Goal: Answer question/provide support: Share knowledge or assist other users

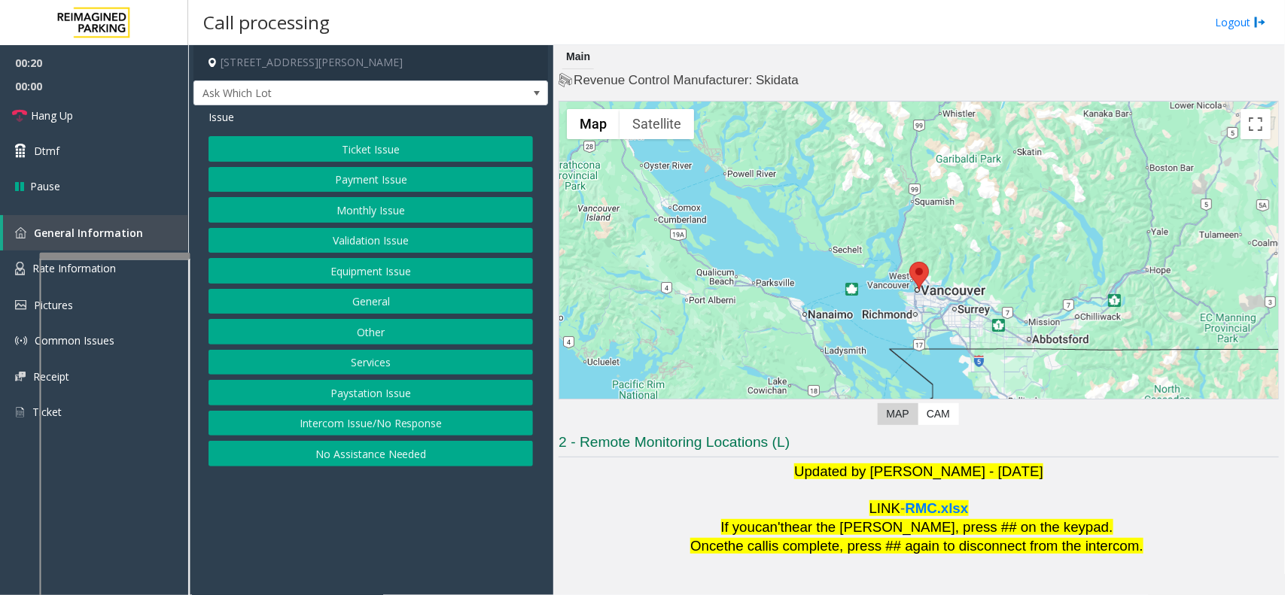
click at [340, 151] on button "Ticket Issue" at bounding box center [370, 149] width 324 height 26
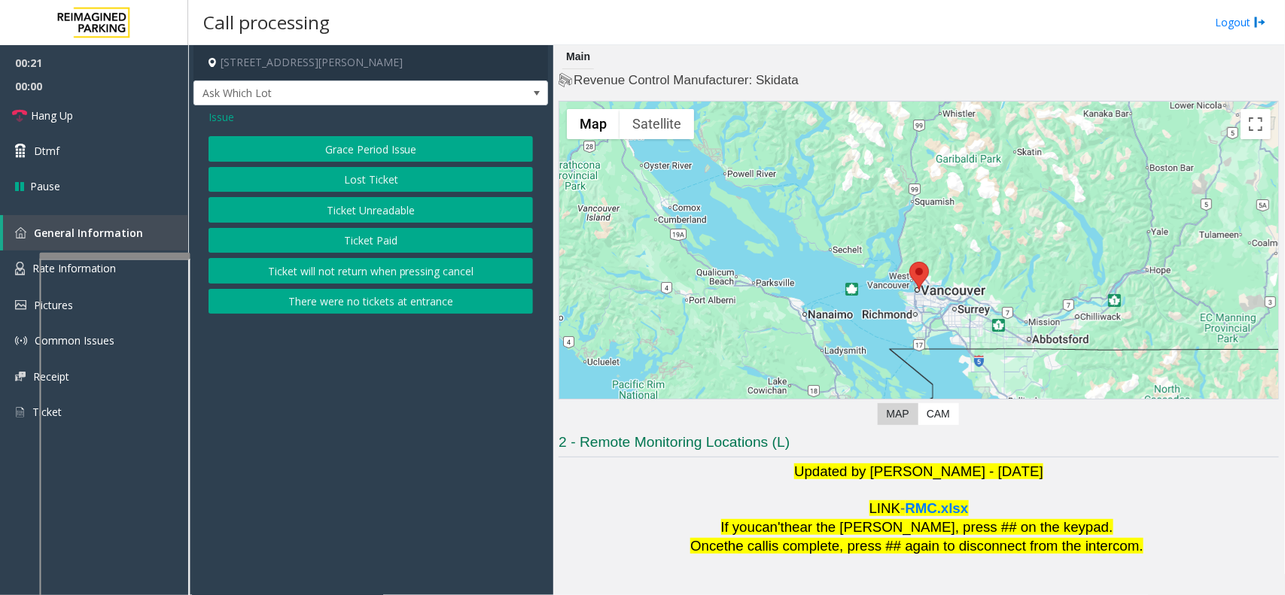
click at [355, 211] on button "Ticket Unreadable" at bounding box center [370, 210] width 324 height 26
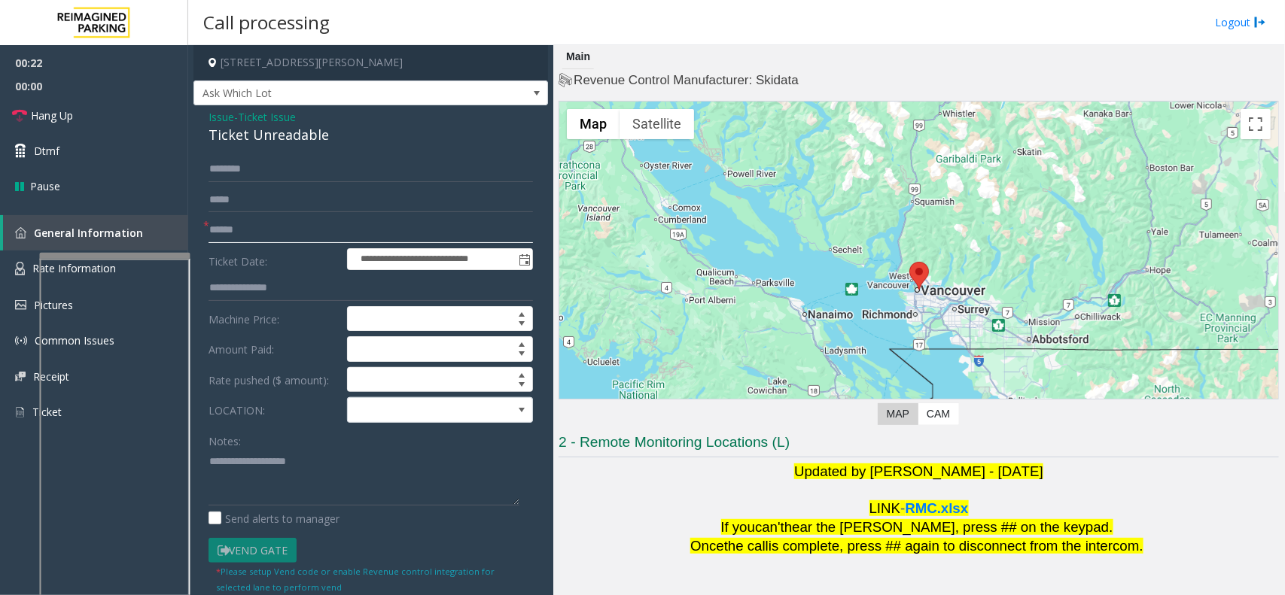
click at [254, 238] on input "text" at bounding box center [370, 230] width 324 height 26
drag, startPoint x: 228, startPoint y: 216, endPoint x: 214, endPoint y: 217, distance: 13.6
click at [230, 216] on form "**********" at bounding box center [370, 376] width 324 height 438
click at [258, 135] on div "Ticket Unreadable" at bounding box center [370, 135] width 324 height 20
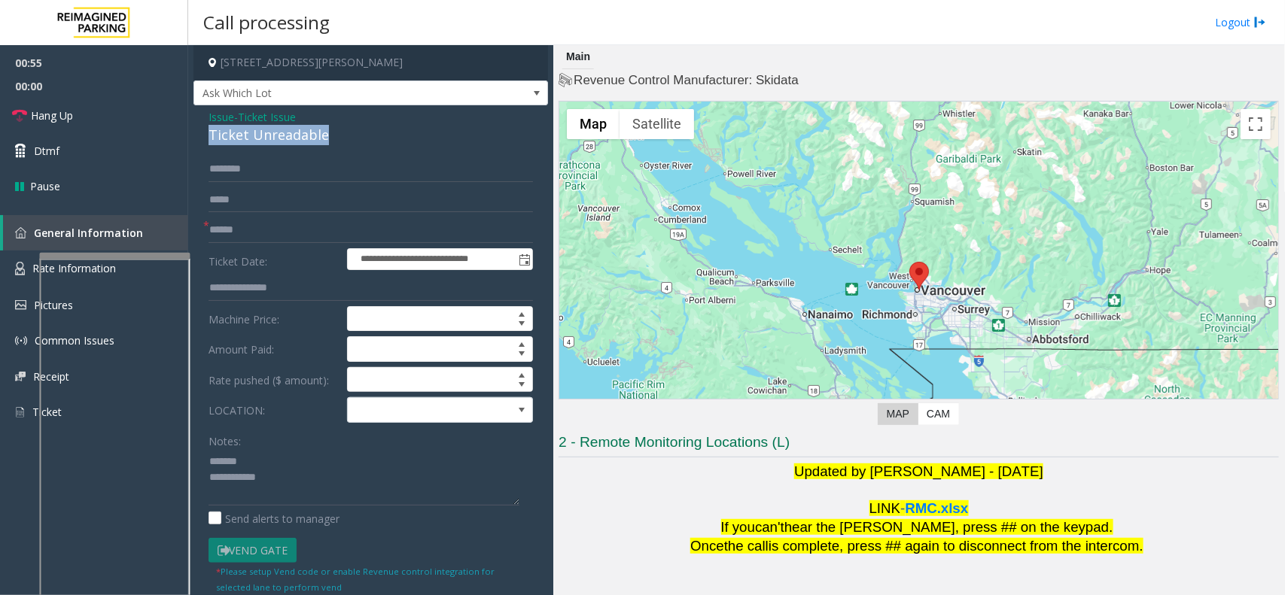
click at [258, 135] on div "Ticket Unreadable" at bounding box center [370, 135] width 324 height 20
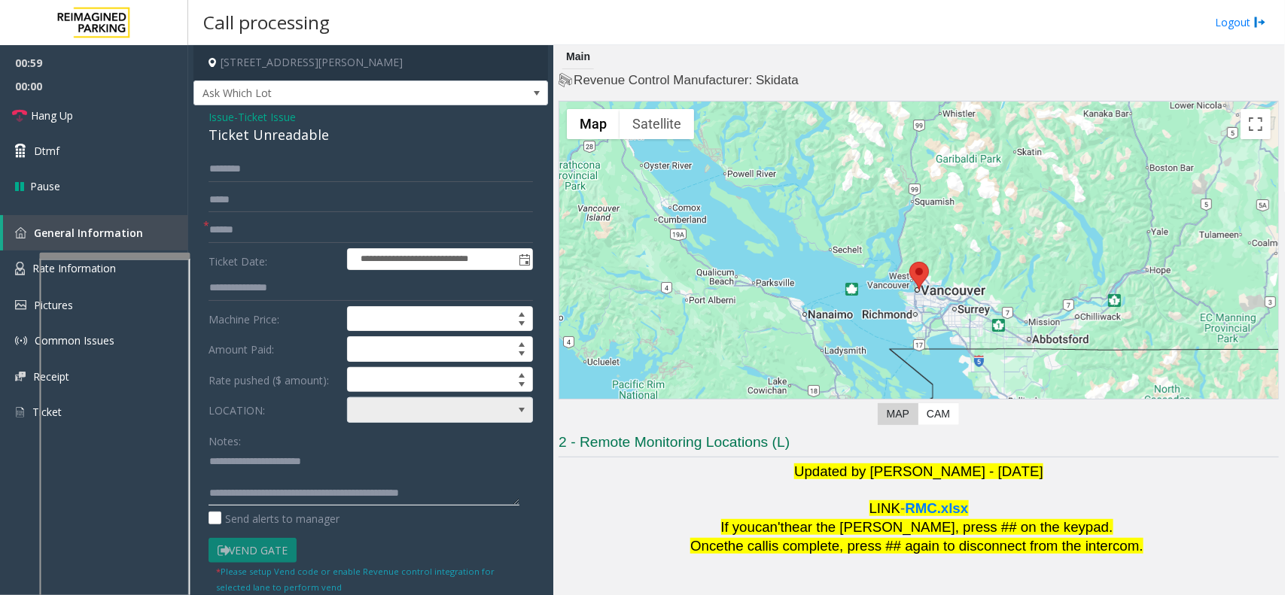
type textarea "**********"
click at [403, 400] on span at bounding box center [421, 410] width 147 height 24
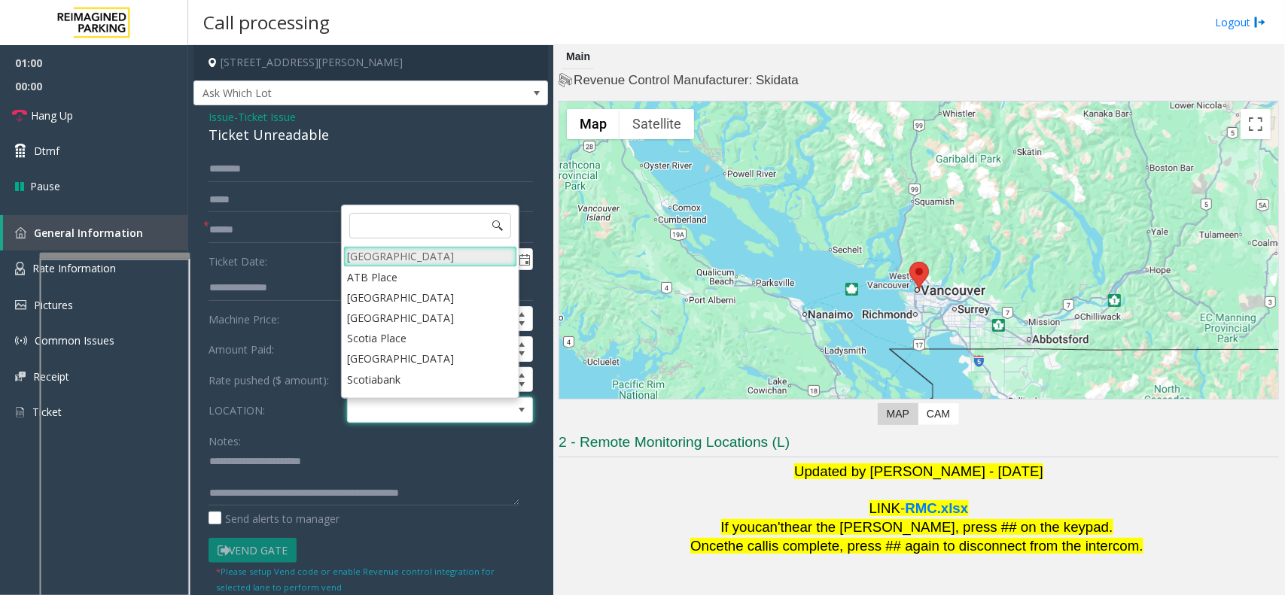
click at [403, 254] on Village "[GEOGRAPHIC_DATA]" at bounding box center [430, 256] width 174 height 20
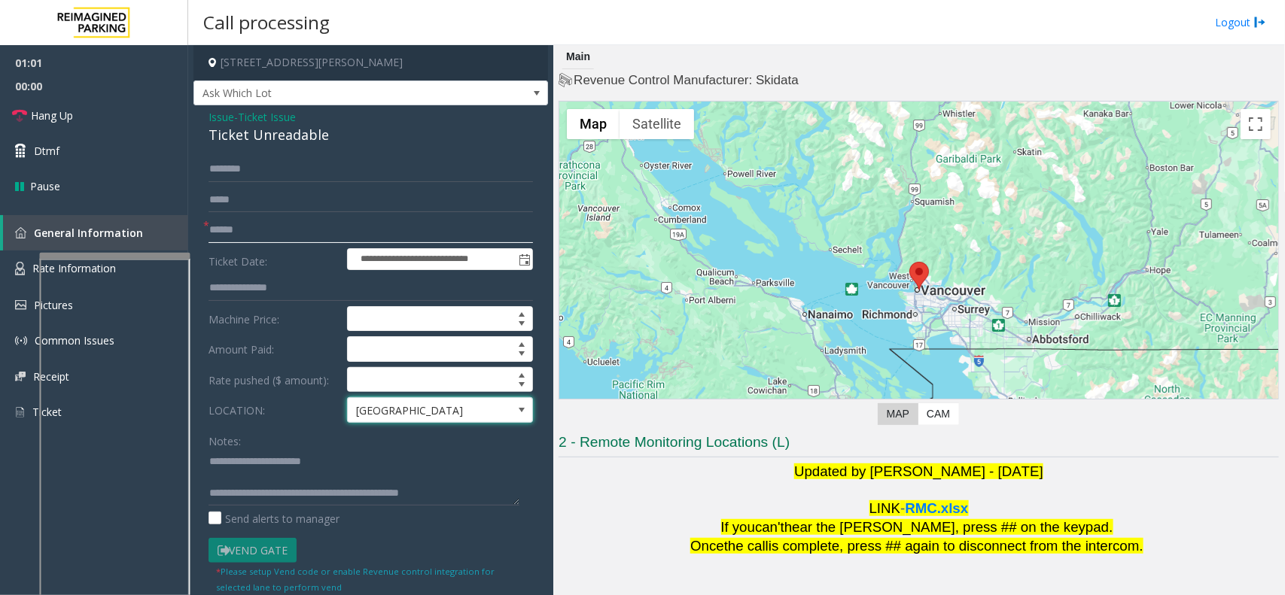
click at [329, 239] on input "text" at bounding box center [370, 230] width 324 height 26
click at [264, 223] on input "text" at bounding box center [370, 230] width 324 height 26
type input "*"
type input "*******"
click at [98, 108] on link "Hang Up" at bounding box center [94, 115] width 188 height 35
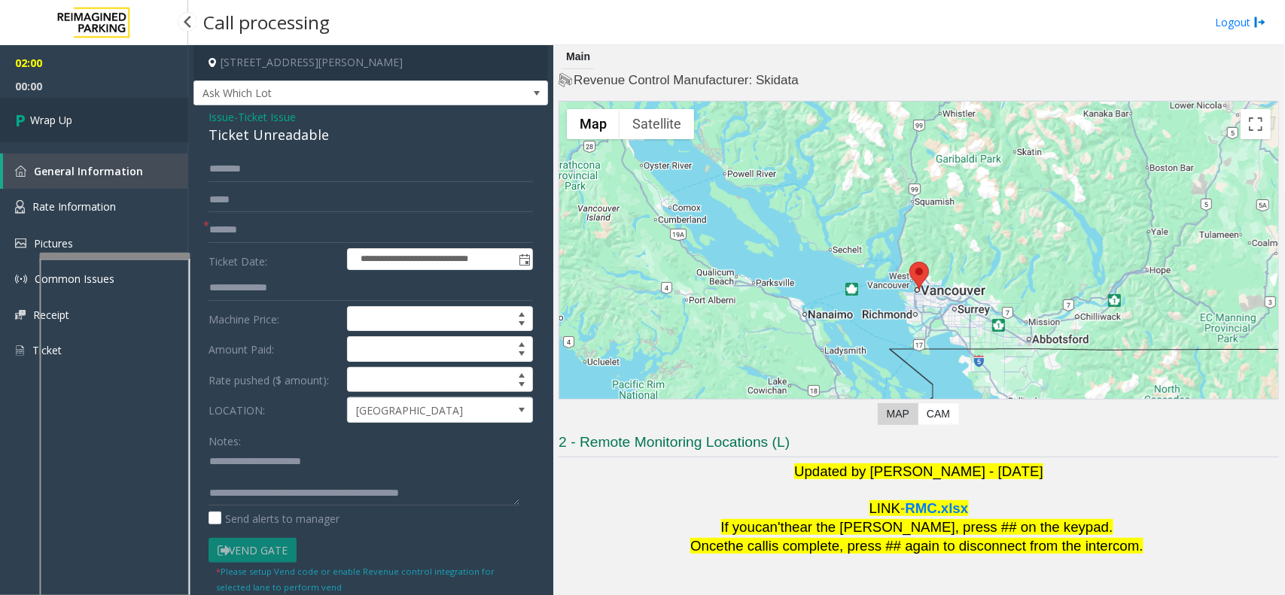
click at [94, 114] on link "Wrap Up" at bounding box center [94, 120] width 188 height 44
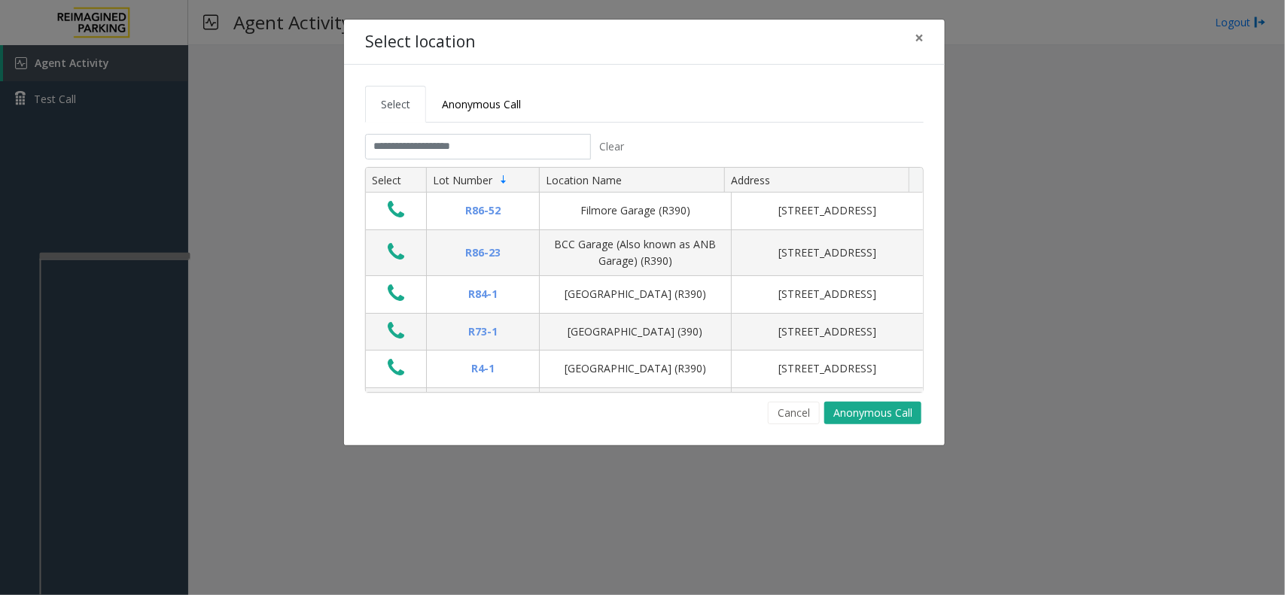
click at [464, 133] on tabset "Select Anonymous Call Clear Select Lot Number Location Name Address R86-52 Film…" at bounding box center [644, 255] width 558 height 339
click at [460, 166] on tab "Clear Select Lot Number Location Name Address R86-[GEOGRAPHIC_DATA][STREET_ADDR…" at bounding box center [644, 279] width 558 height 290
click at [464, 154] on input "text" at bounding box center [478, 147] width 226 height 26
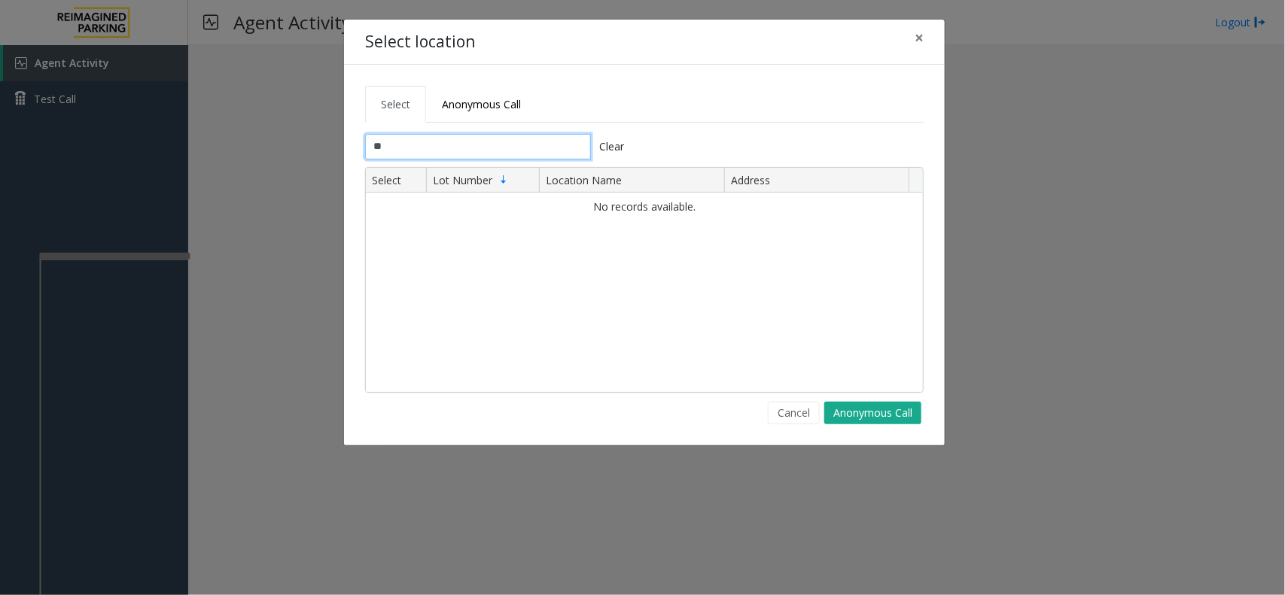
type input "*"
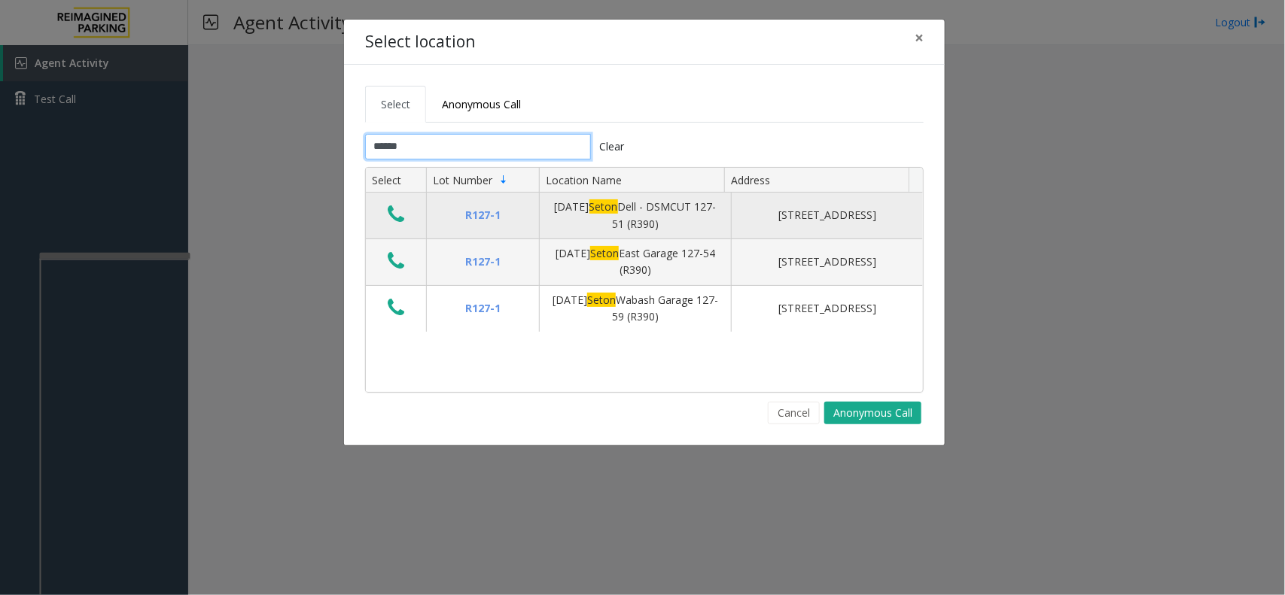
type input "*****"
click at [389, 209] on icon "Data table" at bounding box center [396, 214] width 17 height 21
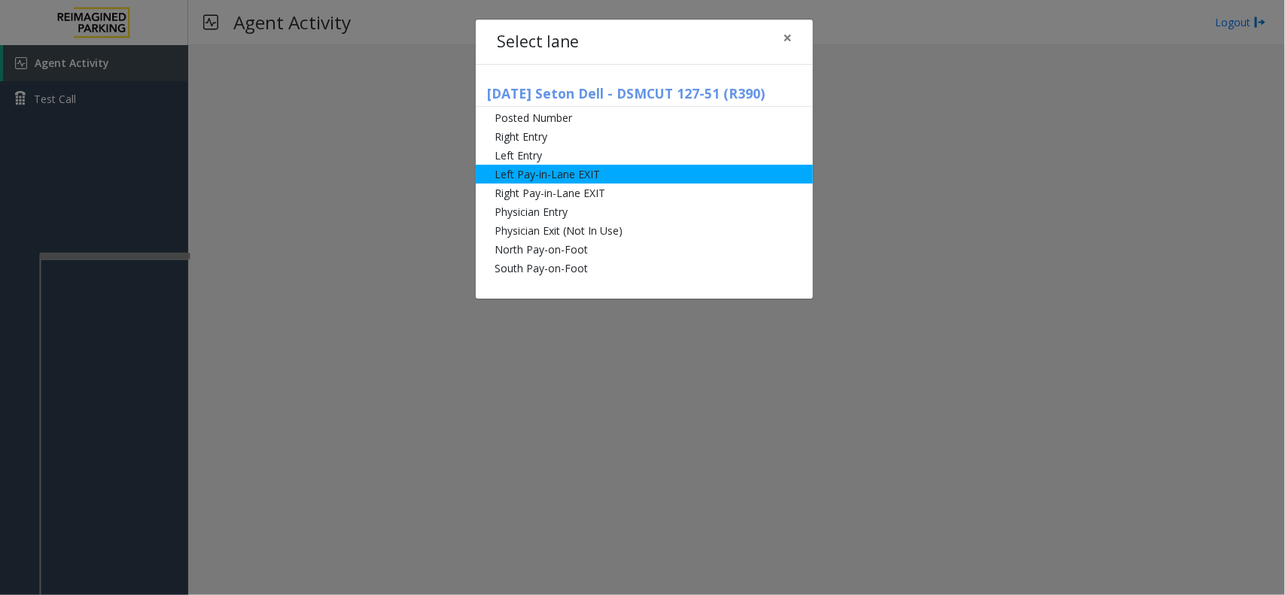
click at [508, 168] on li "Left Pay-in-Lane EXIT" at bounding box center [644, 174] width 337 height 19
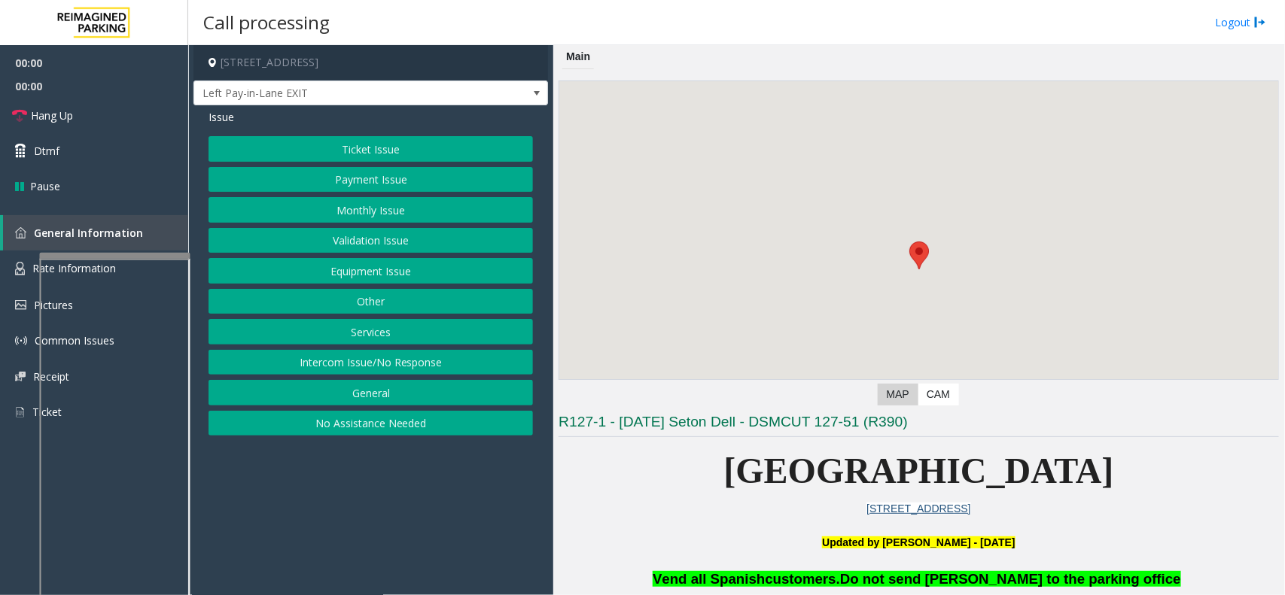
click at [433, 148] on button "Ticket Issue" at bounding box center [370, 149] width 324 height 26
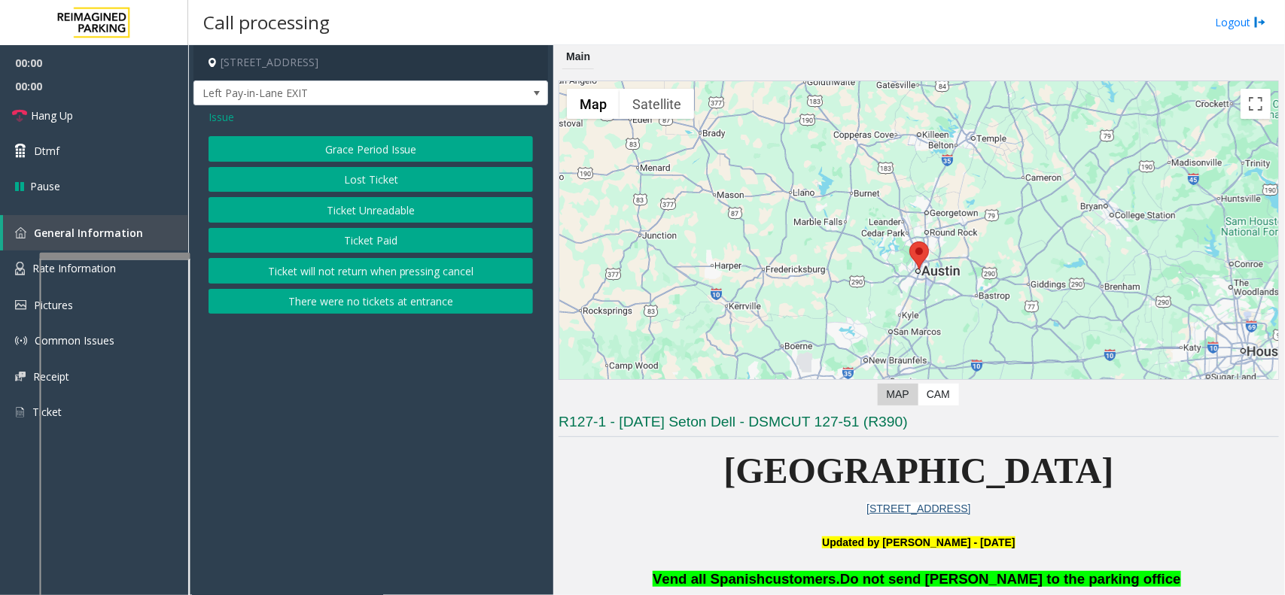
click at [444, 294] on button "There were no tickets at entrance" at bounding box center [370, 302] width 324 height 26
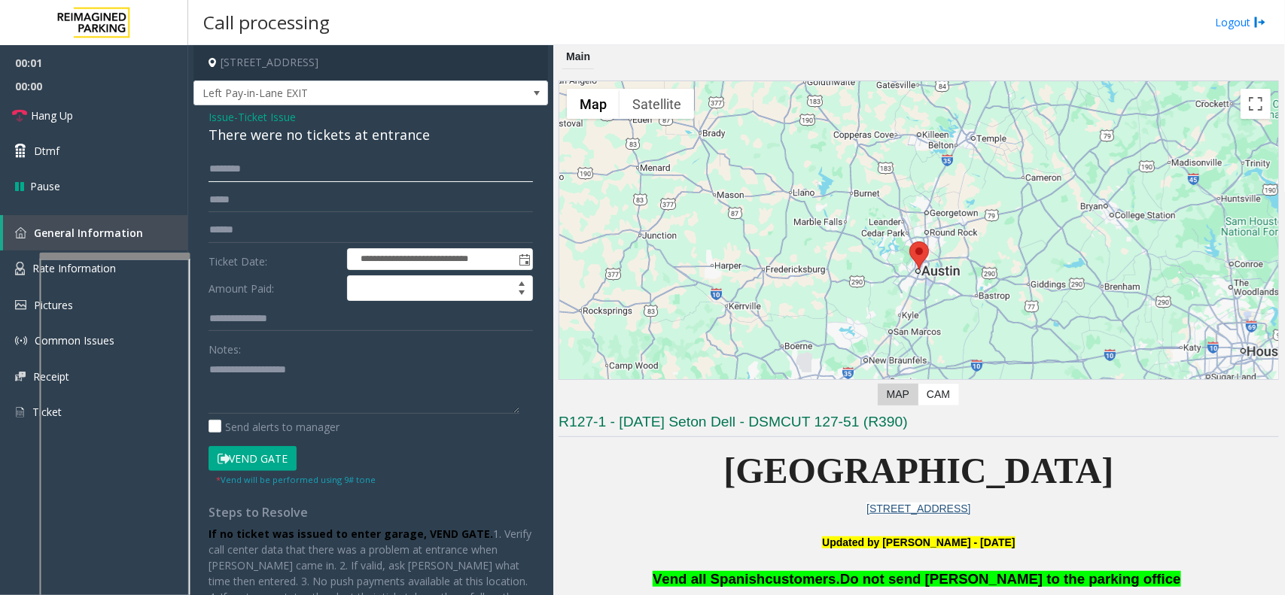
click at [318, 163] on input "text" at bounding box center [370, 170] width 324 height 26
type textarea "**********"
click at [292, 117] on span "Ticket Issue" at bounding box center [267, 117] width 58 height 16
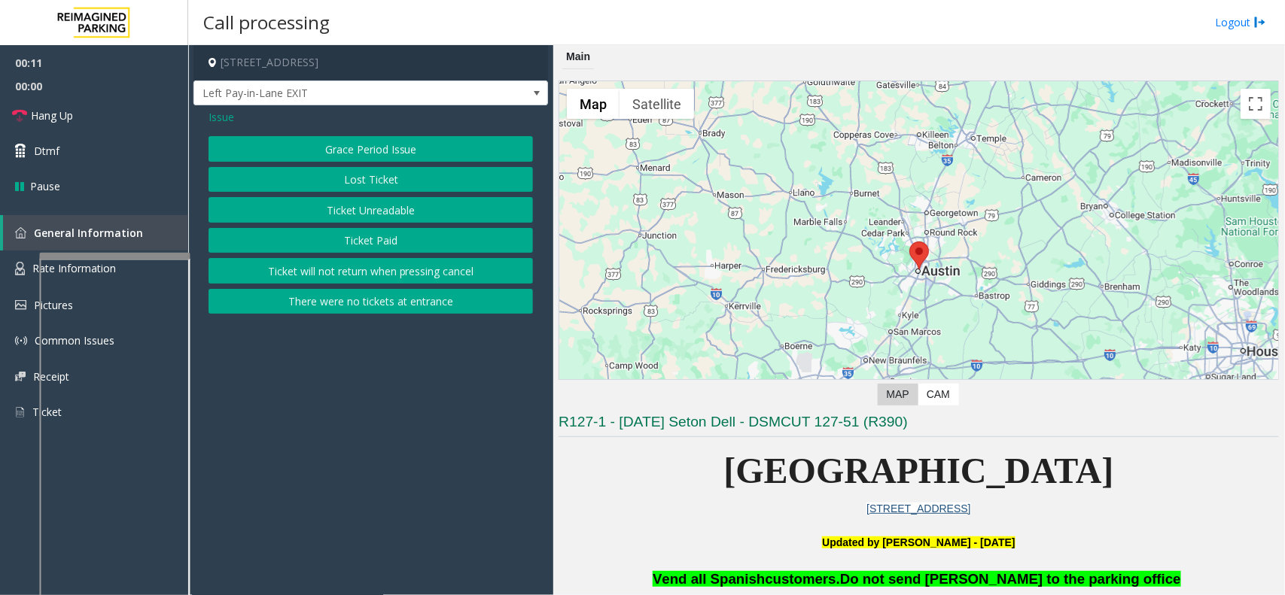
click at [386, 299] on button "There were no tickets at entrance" at bounding box center [370, 302] width 324 height 26
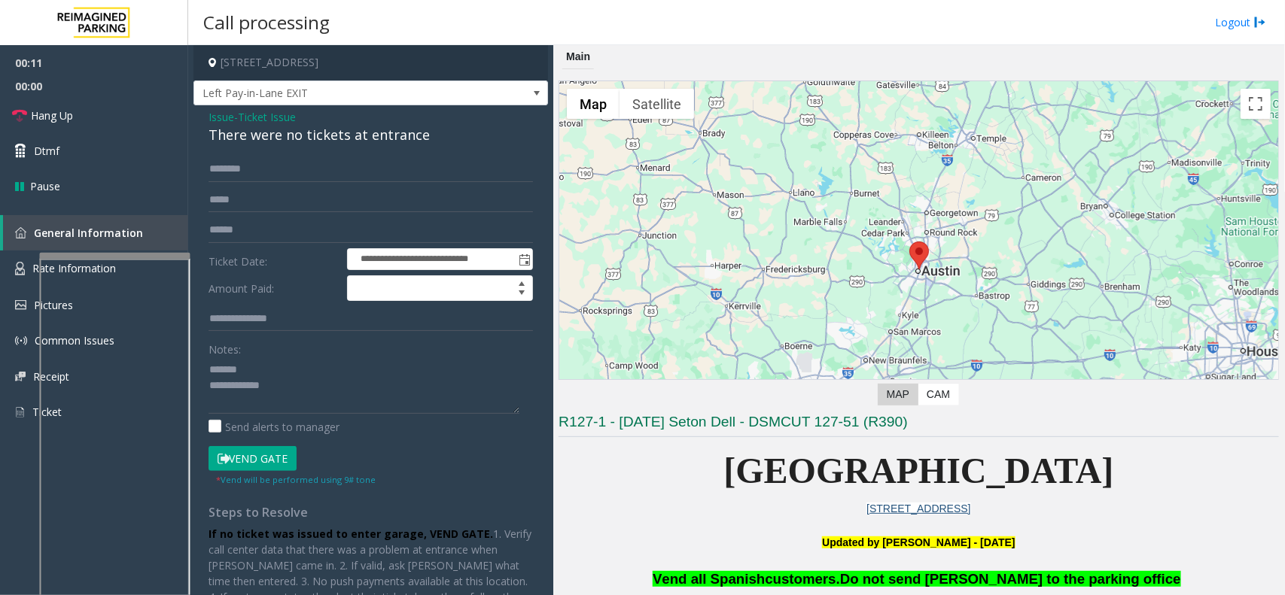
click at [341, 138] on div "There were no tickets at entrance" at bounding box center [370, 135] width 324 height 20
type textarea "**********"
click at [317, 169] on input "text" at bounding box center [370, 170] width 324 height 26
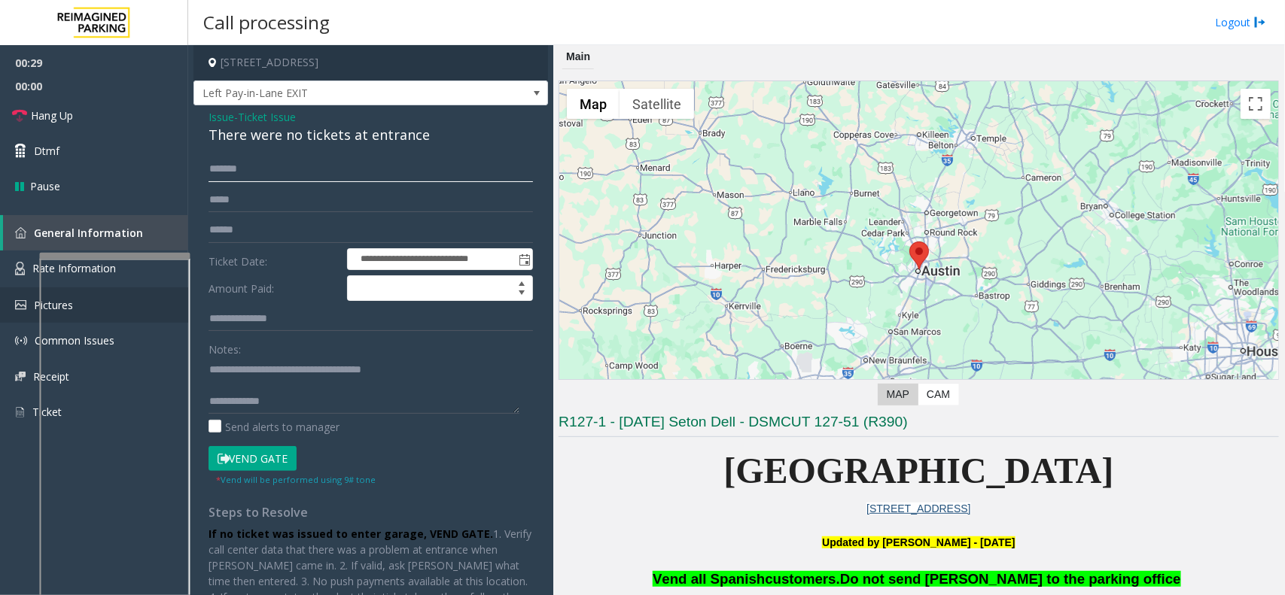
type input "*******"
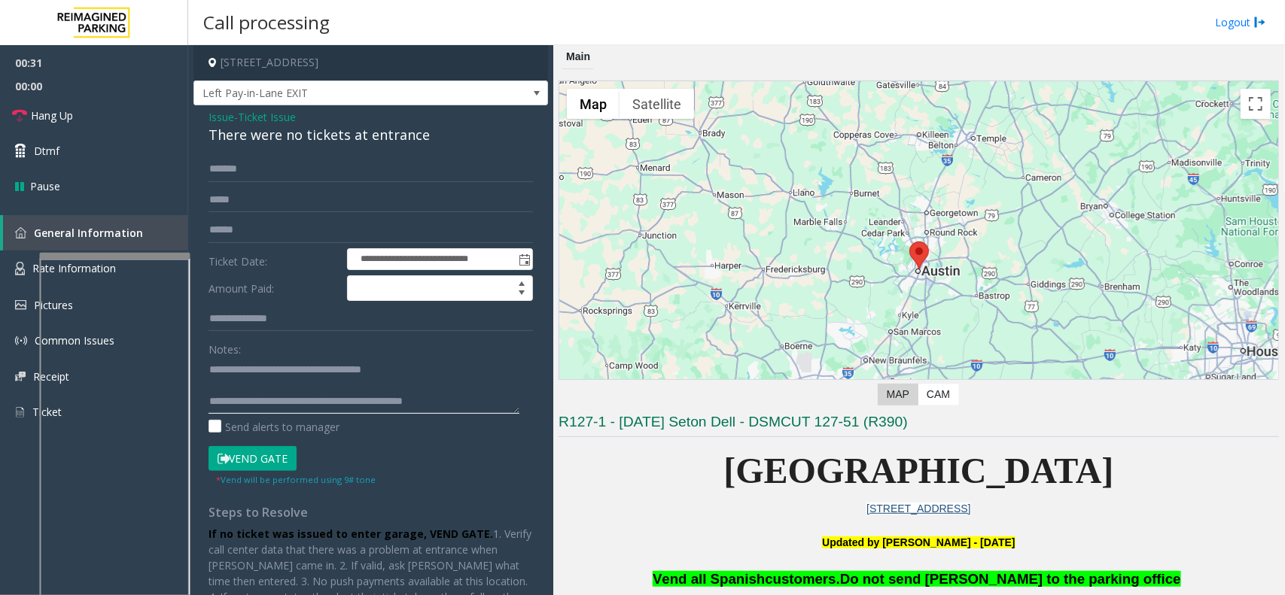
type textarea "**********"
click at [272, 457] on button "Vend Gate" at bounding box center [252, 459] width 88 height 26
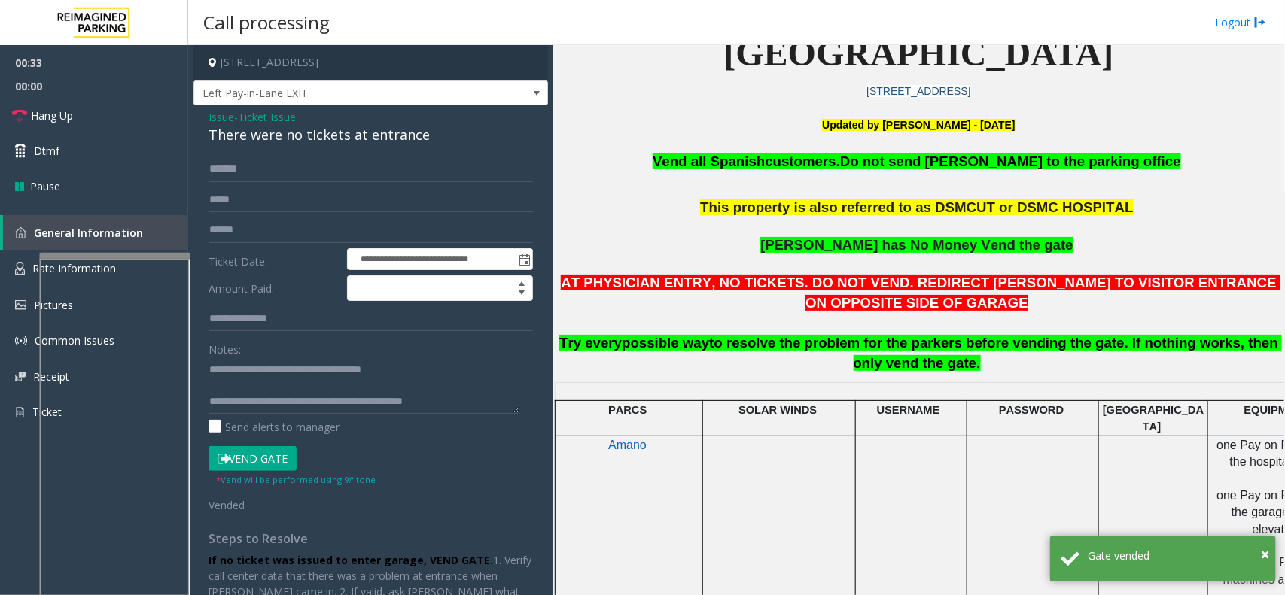
scroll to position [376, 0]
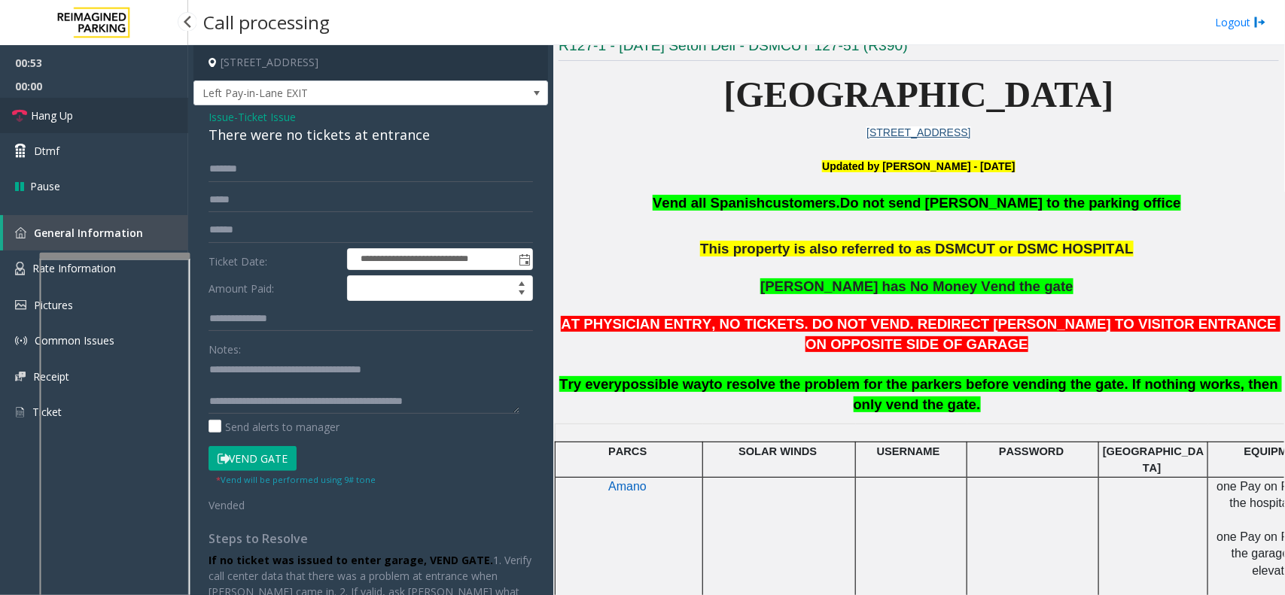
click at [154, 124] on link "Hang Up" at bounding box center [94, 115] width 188 height 35
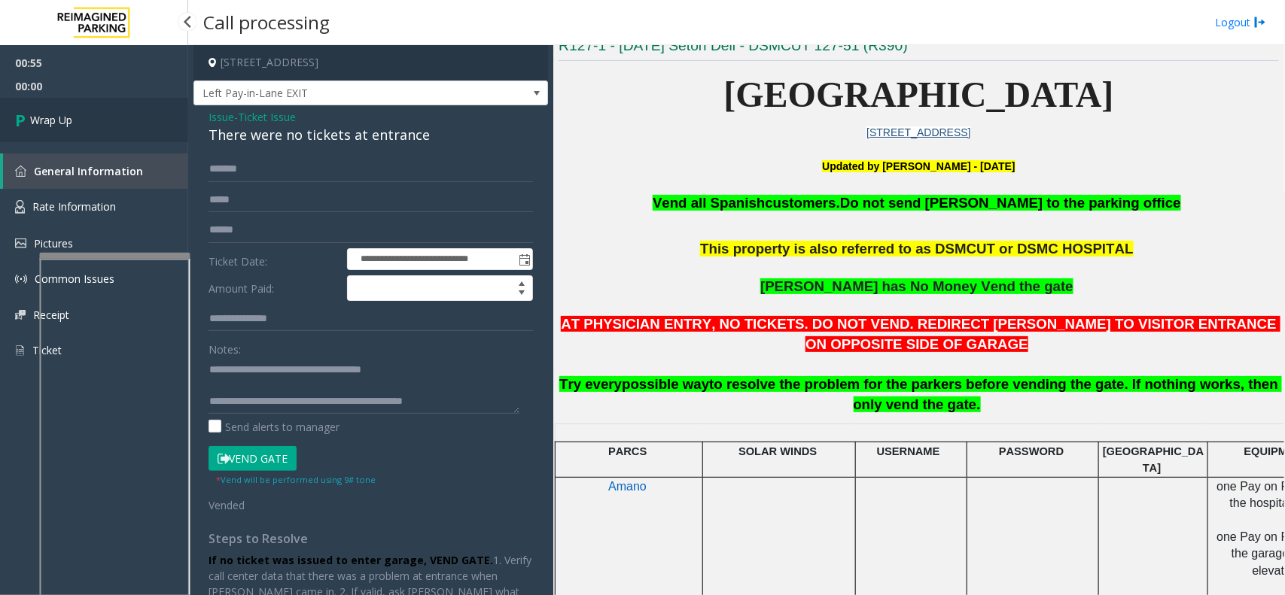
click at [113, 126] on link "Wrap Up" at bounding box center [94, 120] width 188 height 44
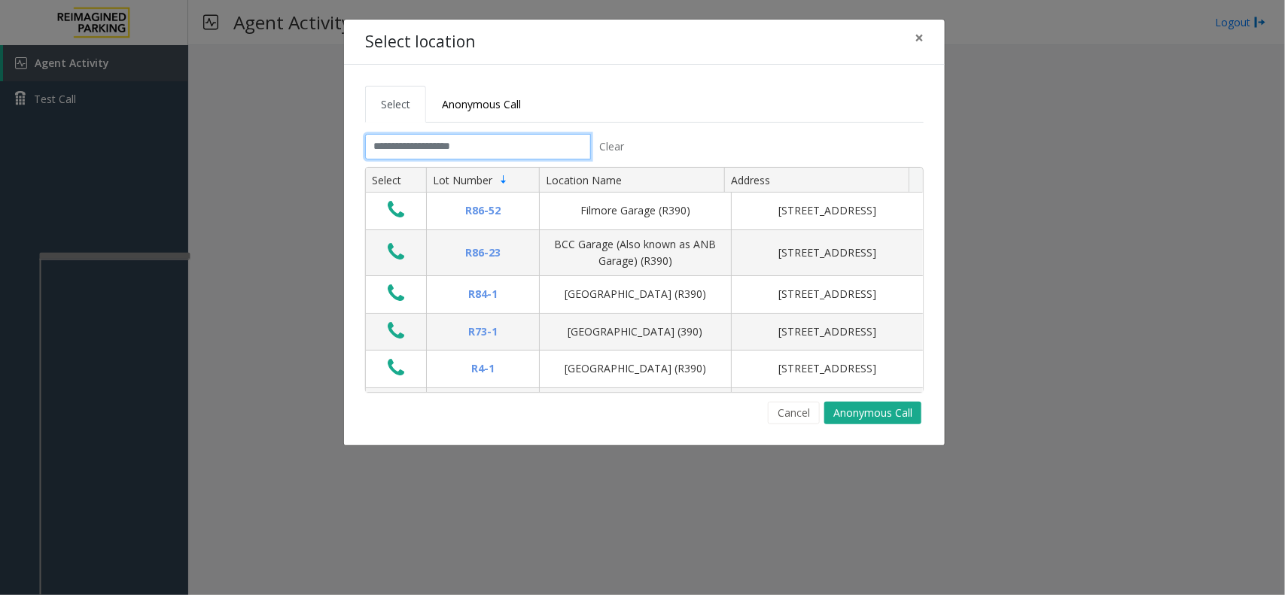
click at [480, 153] on input "text" at bounding box center [478, 147] width 226 height 26
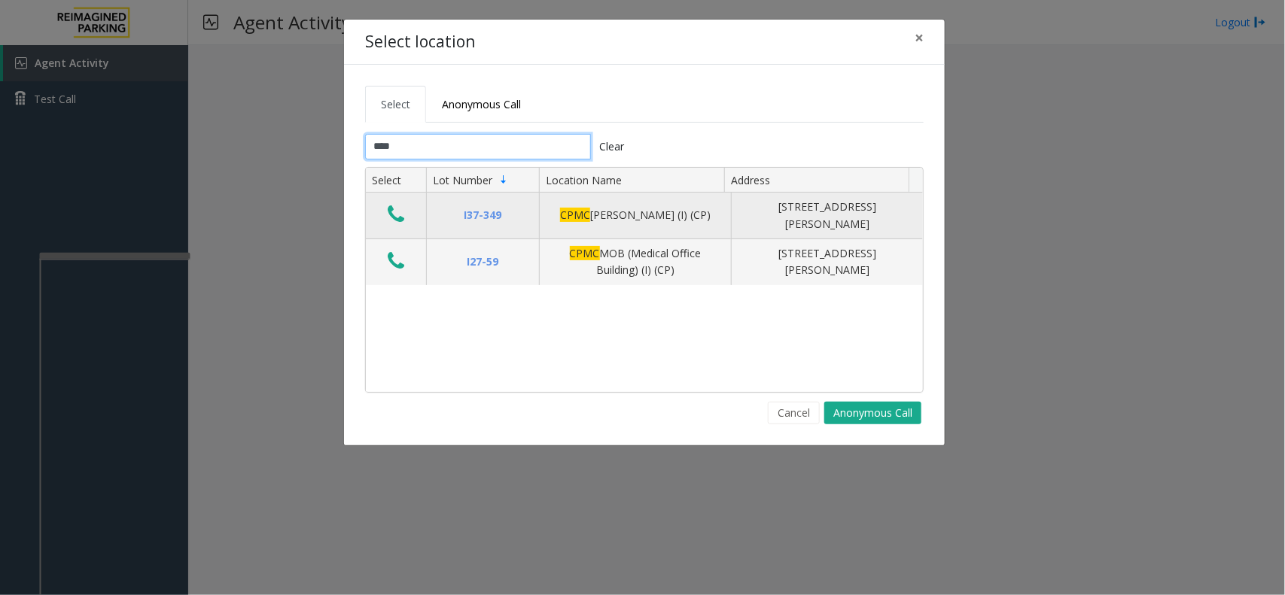
type input "****"
click at [397, 216] on icon "Data table" at bounding box center [396, 214] width 17 height 21
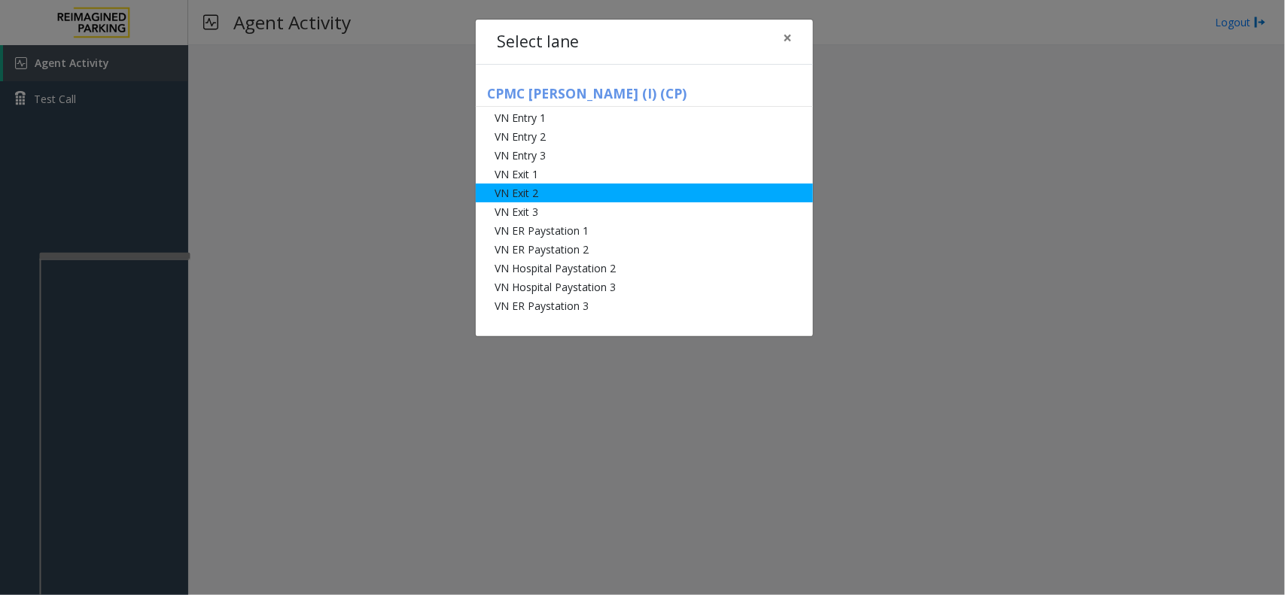
click at [536, 184] on li "VN Exit 2" at bounding box center [644, 193] width 337 height 19
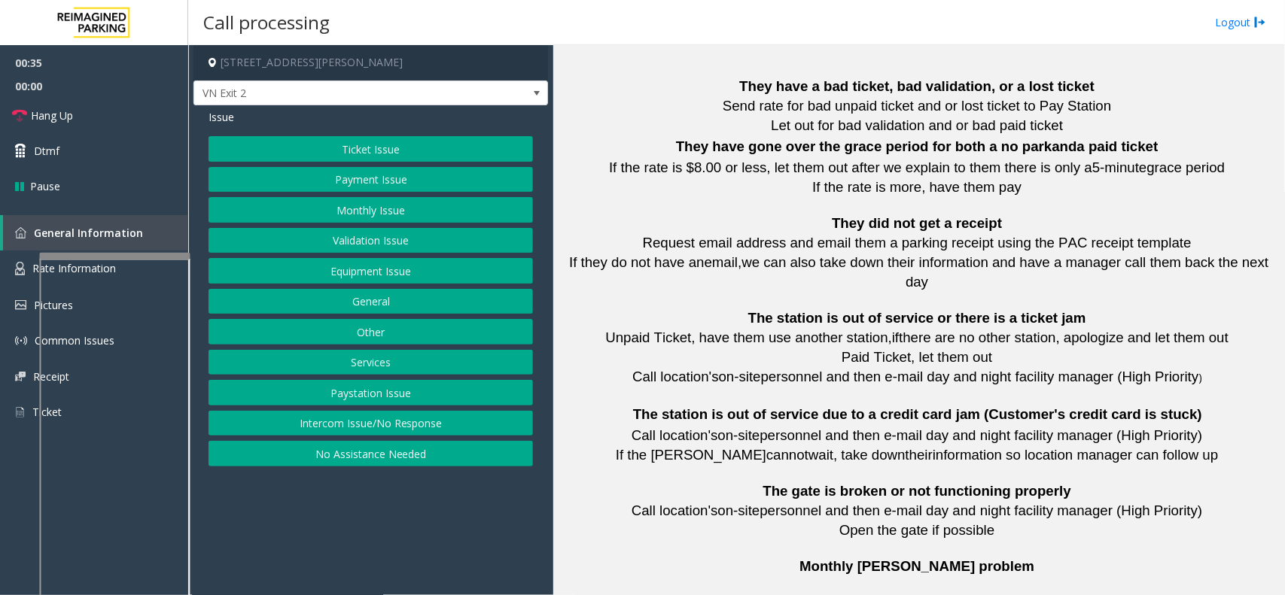
scroll to position [741, 0]
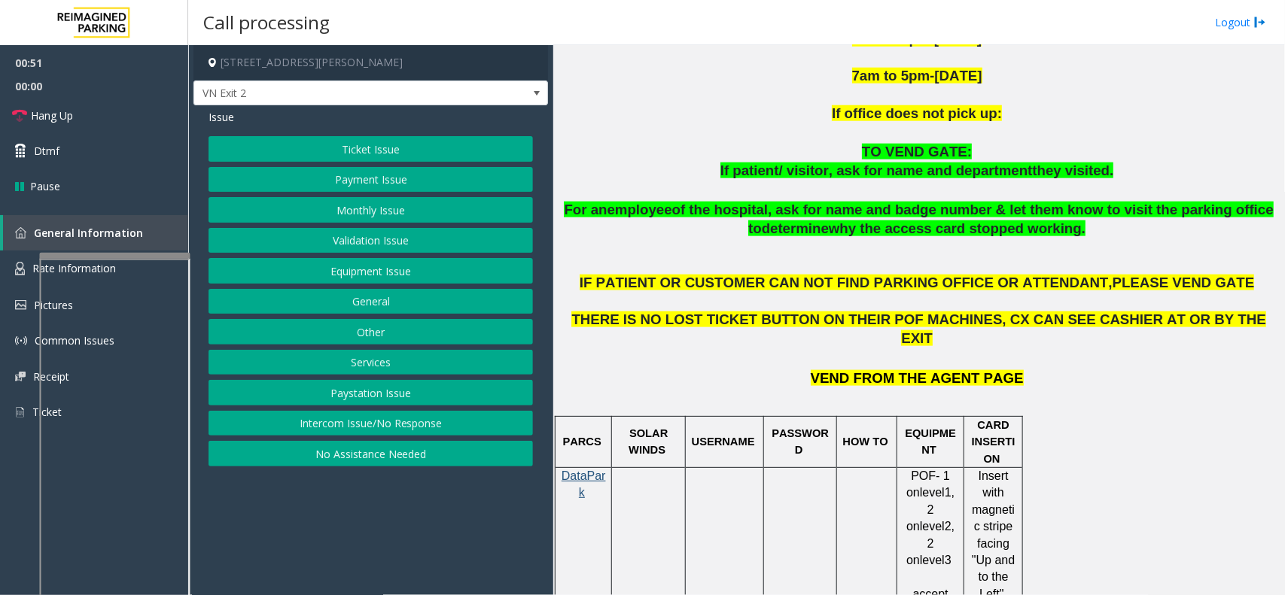
click at [1220, 320] on p "THERE IS NO LOST TICKET BUTTON ON THEIR POF MACHINES, CX CAN SEE CASHIER AT OR …" at bounding box center [918, 330] width 720 height 38
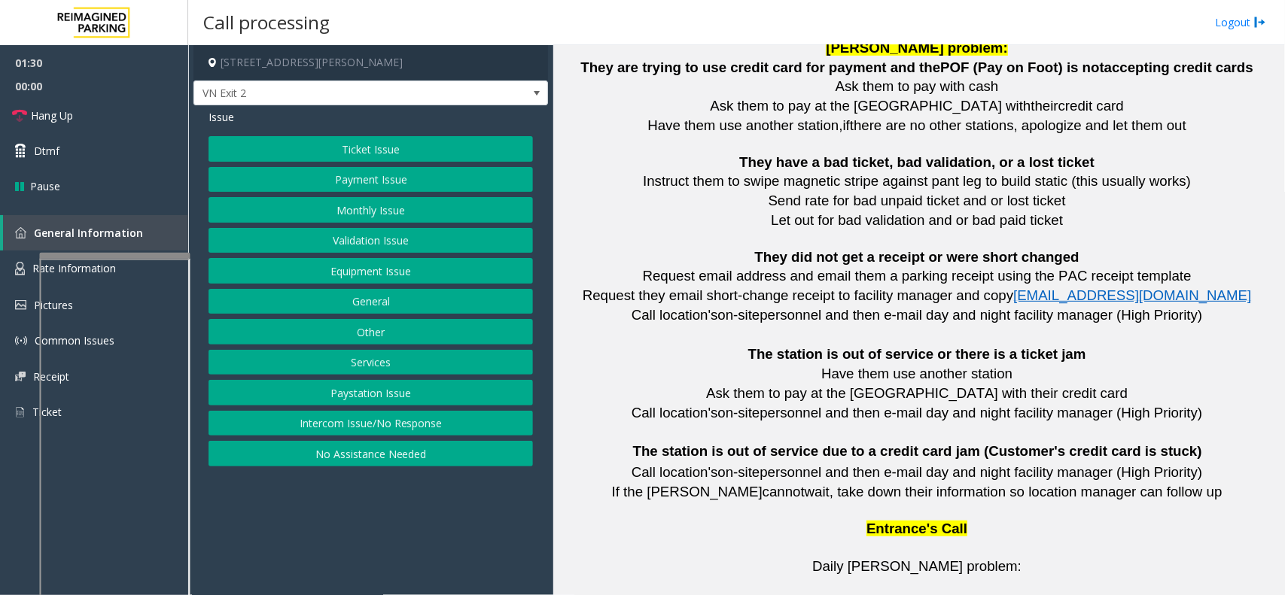
scroll to position [3346, 0]
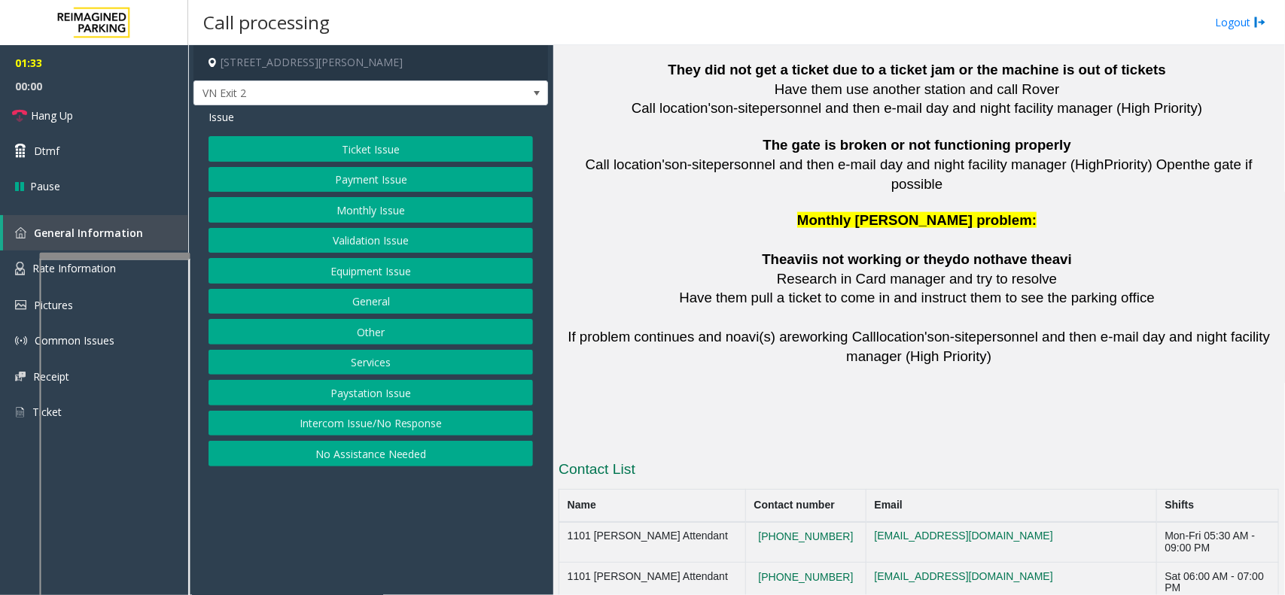
drag, startPoint x: 841, startPoint y: 499, endPoint x: 758, endPoint y: 500, distance: 82.8
copy button "415.600.8994"
click at [385, 159] on button "Ticket Issue" at bounding box center [370, 149] width 324 height 26
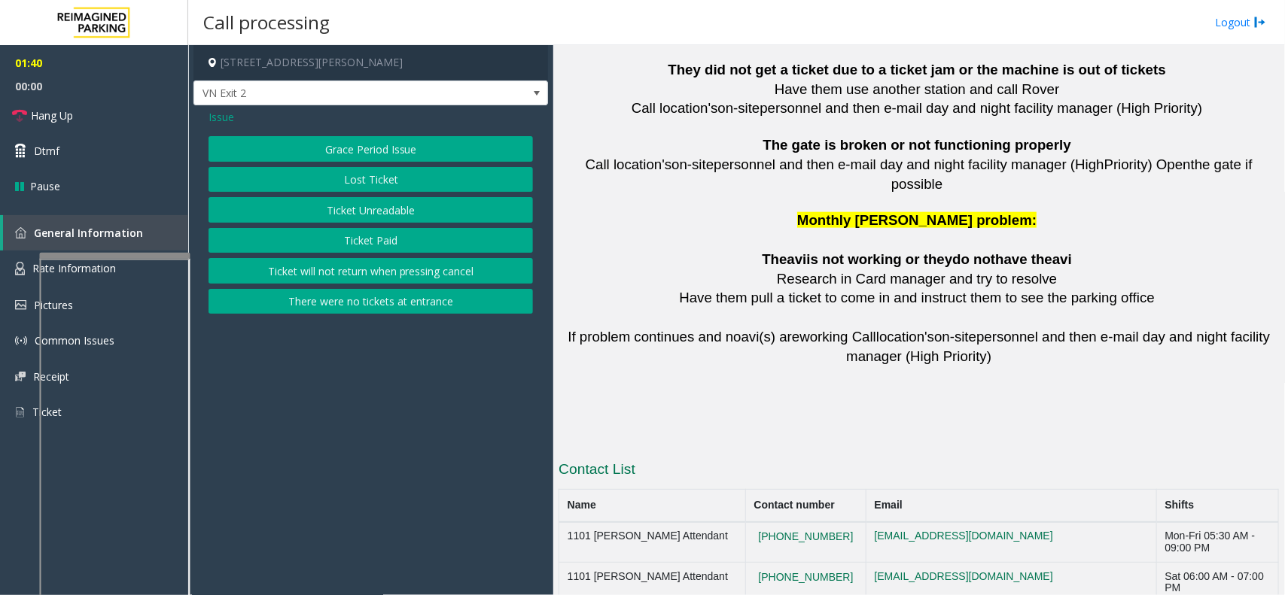
click at [418, 173] on button "Lost Ticket" at bounding box center [370, 180] width 324 height 26
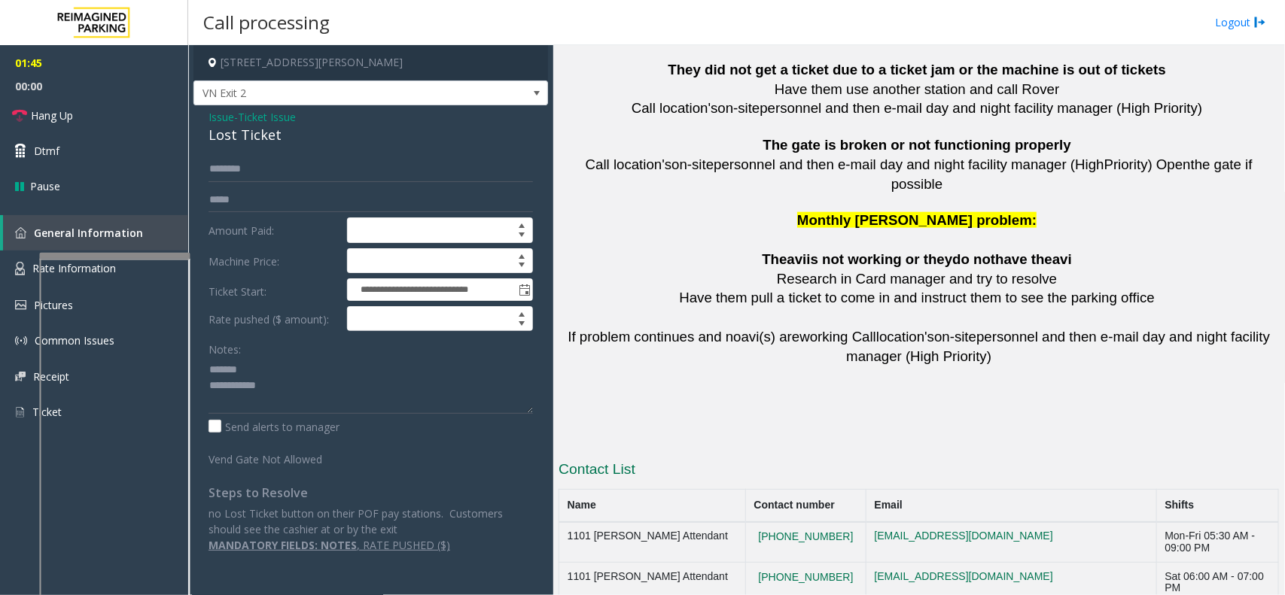
click at [247, 139] on div "Lost Ticket" at bounding box center [370, 135] width 324 height 20
click at [315, 403] on textarea at bounding box center [370, 385] width 324 height 56
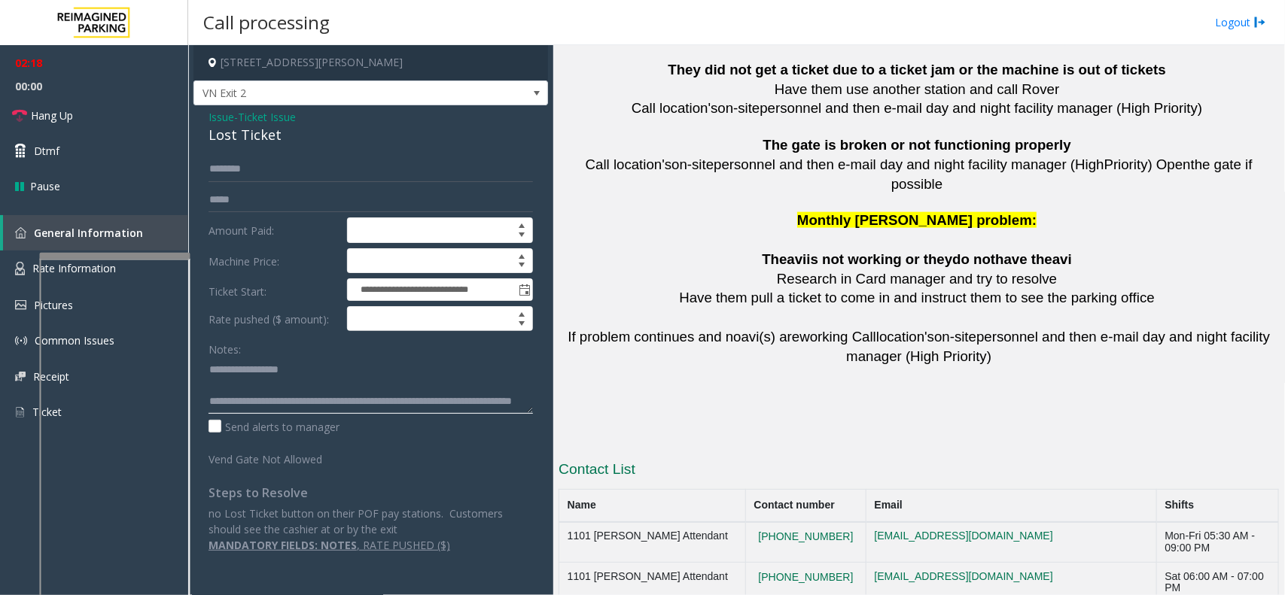
click at [282, 409] on textarea at bounding box center [370, 385] width 324 height 56
click at [287, 407] on textarea at bounding box center [370, 385] width 324 height 56
click at [336, 408] on textarea at bounding box center [370, 385] width 324 height 56
type textarea "**********"
click at [337, 189] on input "text" at bounding box center [370, 200] width 324 height 26
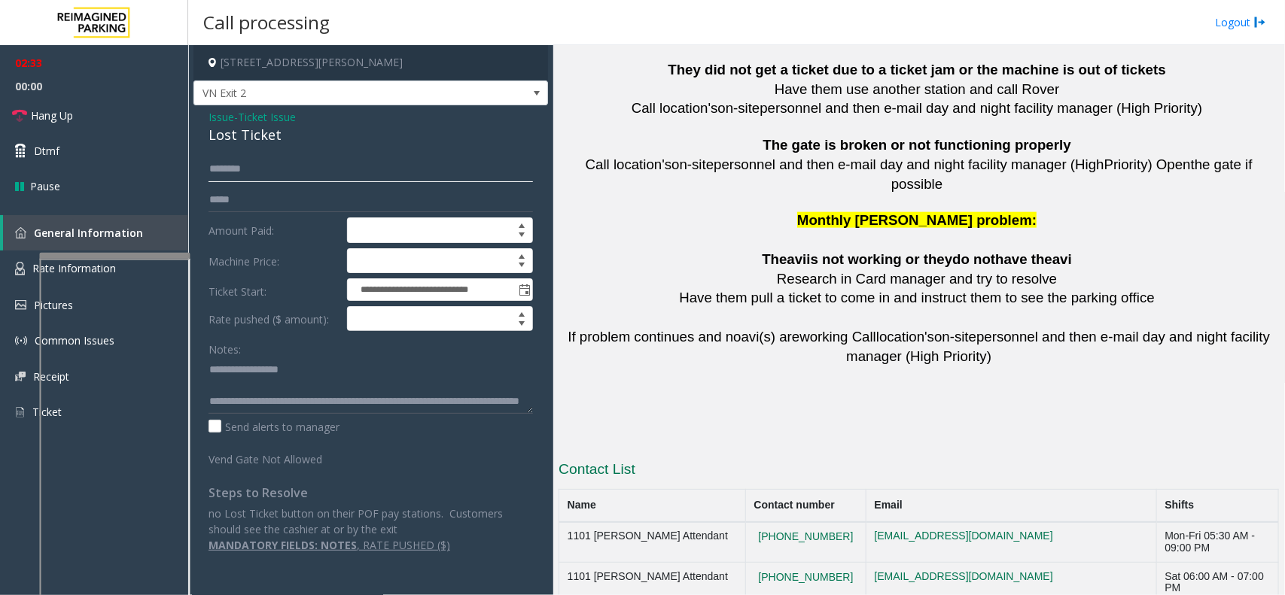
click at [344, 175] on input "text" at bounding box center [370, 170] width 324 height 26
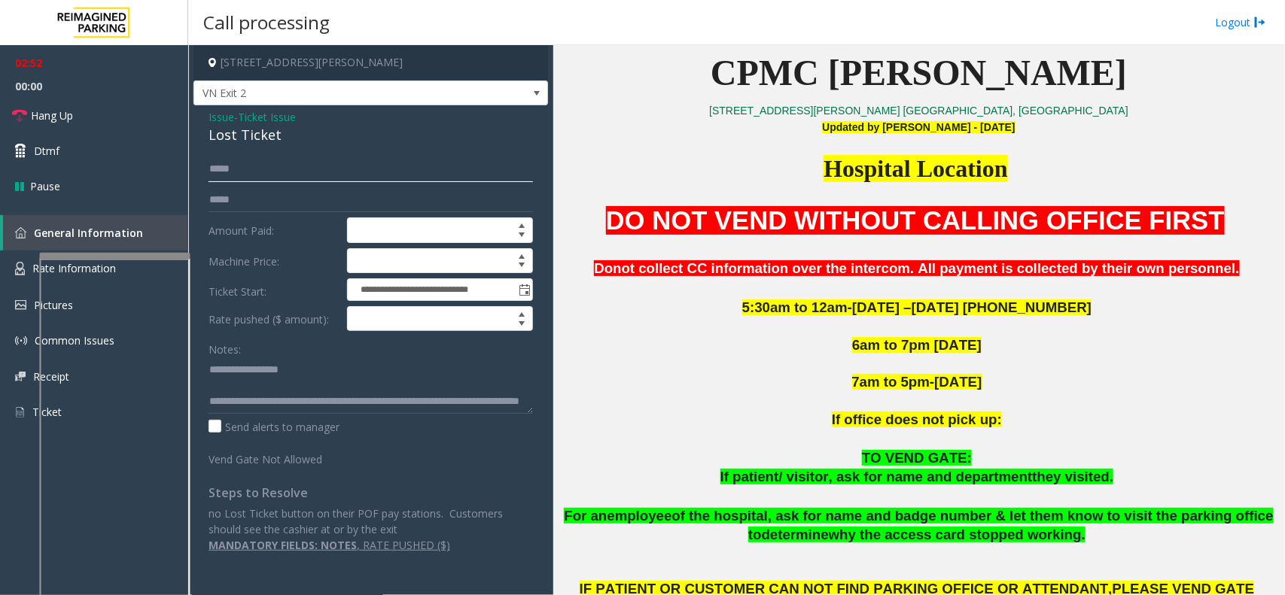
scroll to position [430, 0]
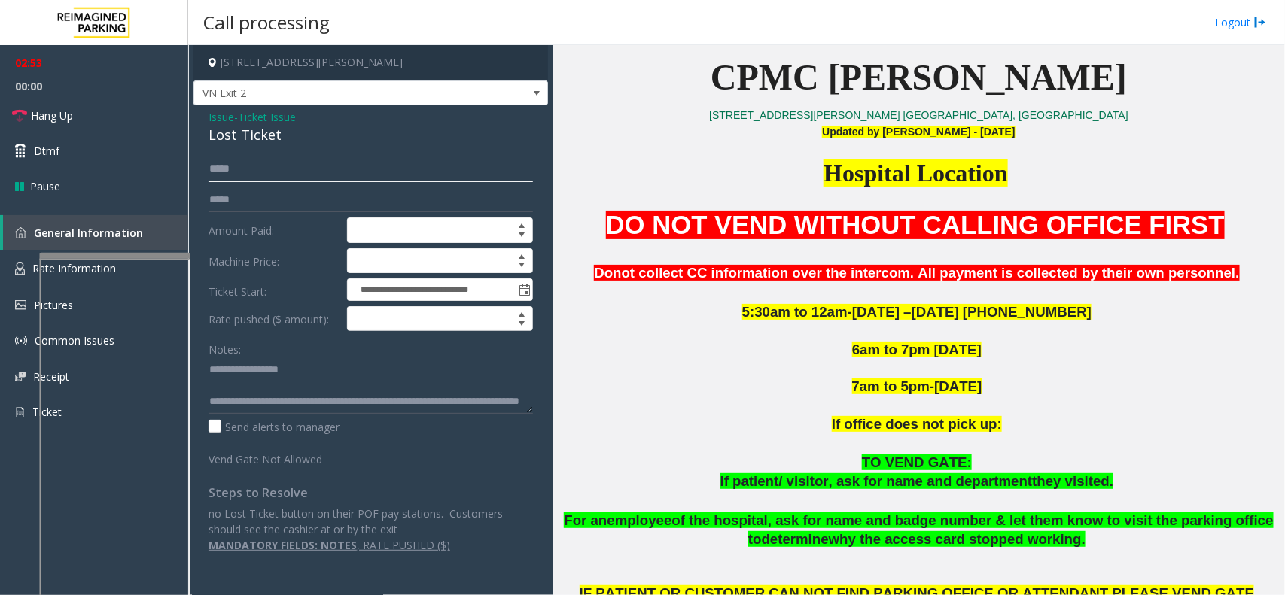
type input "*****"
click at [263, 117] on span "Ticket Issue" at bounding box center [267, 117] width 58 height 16
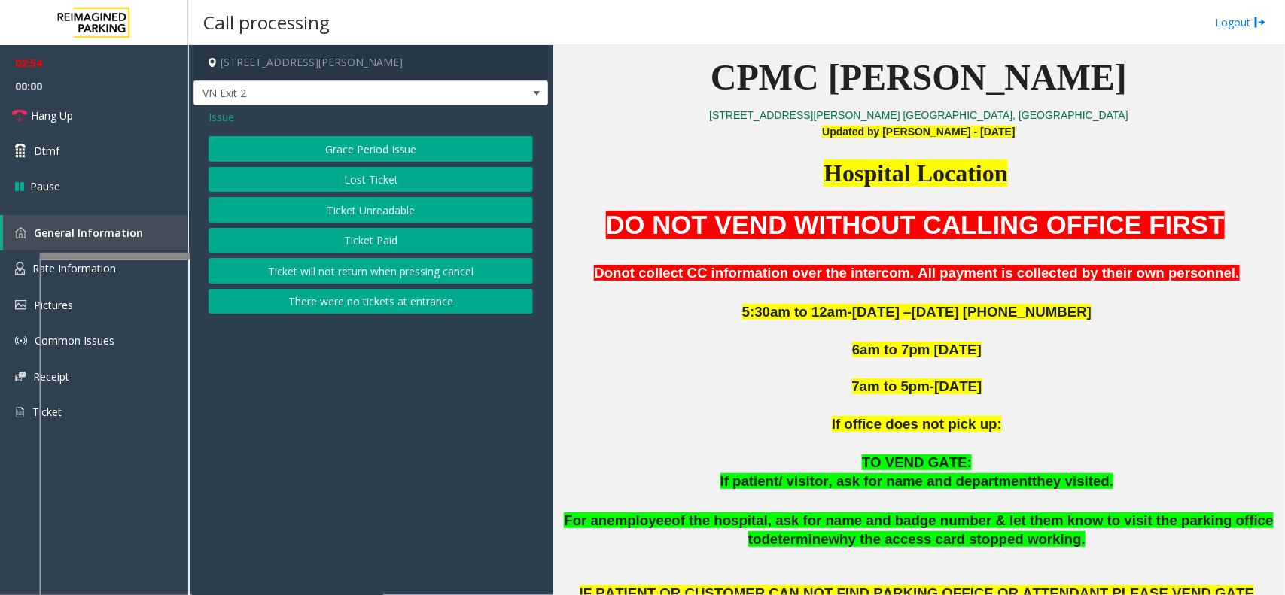
click at [375, 196] on div "Grace Period Issue Lost Ticket Ticket Unreadable Ticket Paid Ticket will not re…" at bounding box center [370, 225] width 324 height 178
click at [384, 217] on button "Ticket Unreadable" at bounding box center [370, 210] width 324 height 26
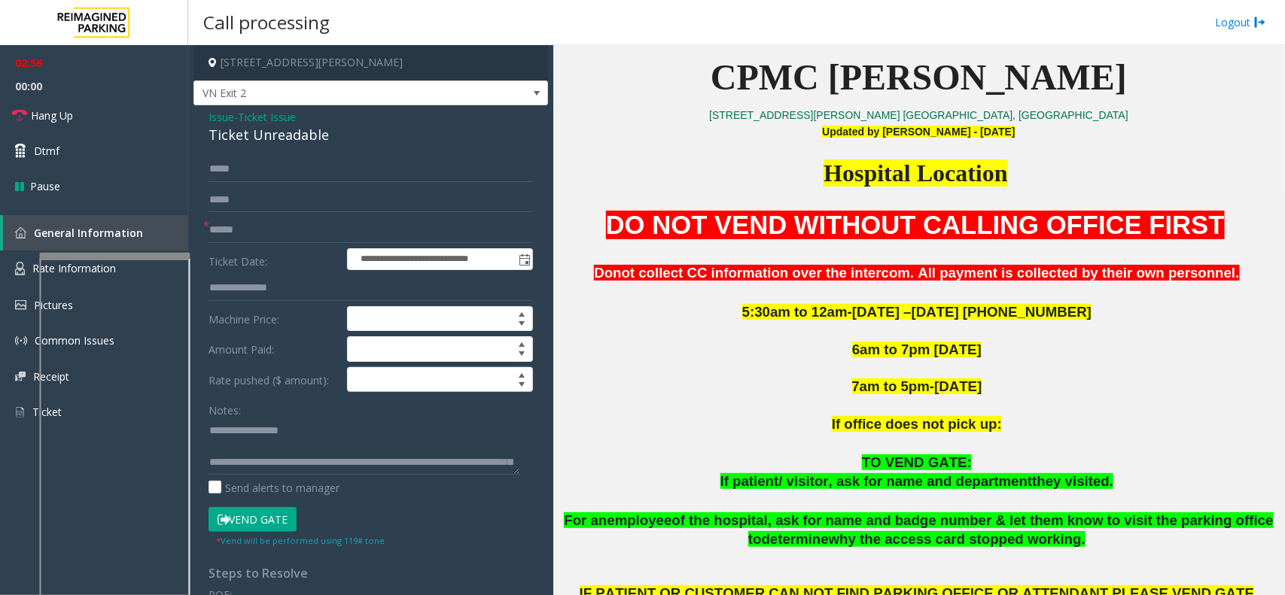
click at [281, 515] on button "Vend Gate" at bounding box center [252, 520] width 88 height 26
click at [271, 121] on span "Ticket Issue" at bounding box center [267, 117] width 58 height 16
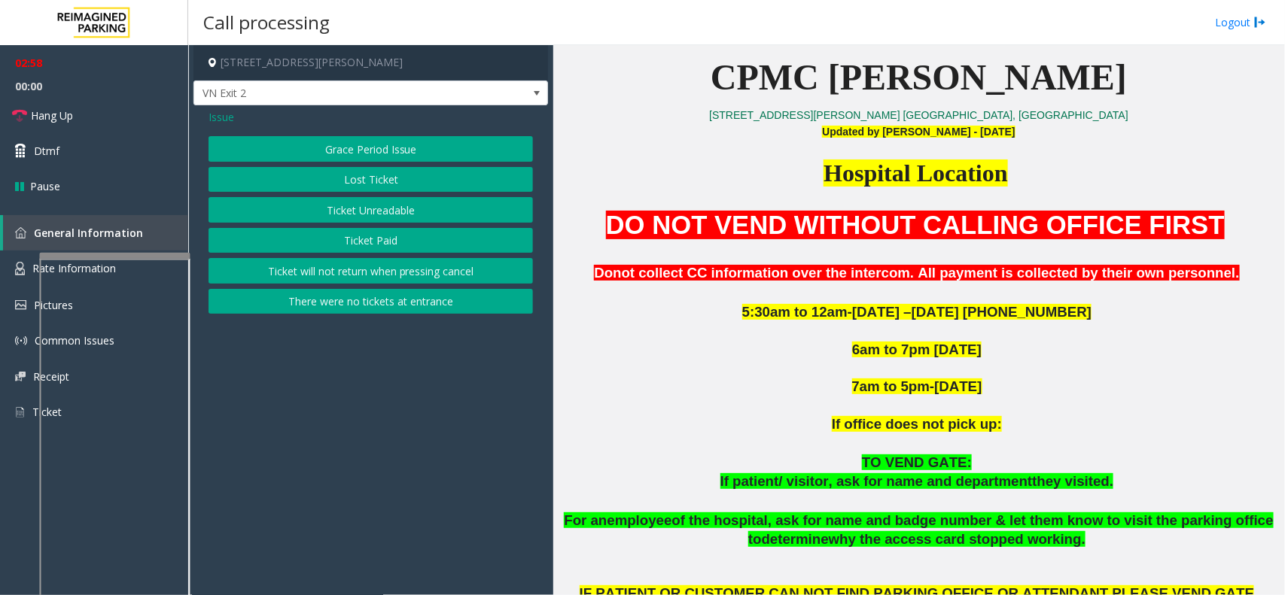
click at [369, 182] on button "Lost Ticket" at bounding box center [370, 180] width 324 height 26
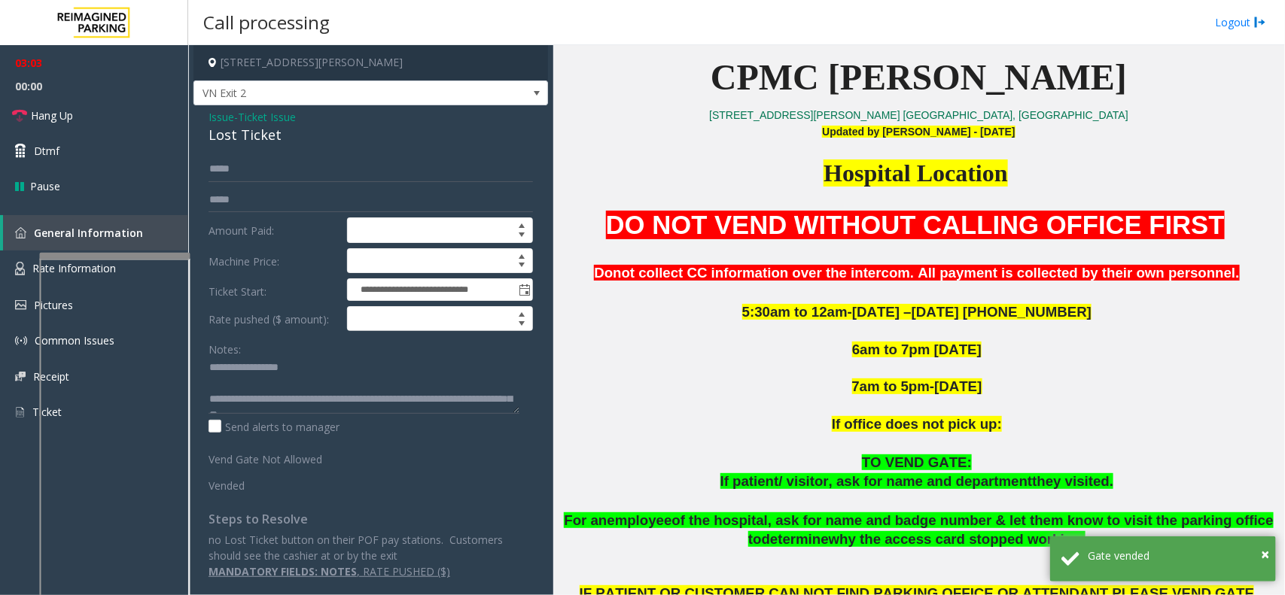
scroll to position [0, 0]
click at [172, 126] on link "Hang Up" at bounding box center [94, 115] width 188 height 35
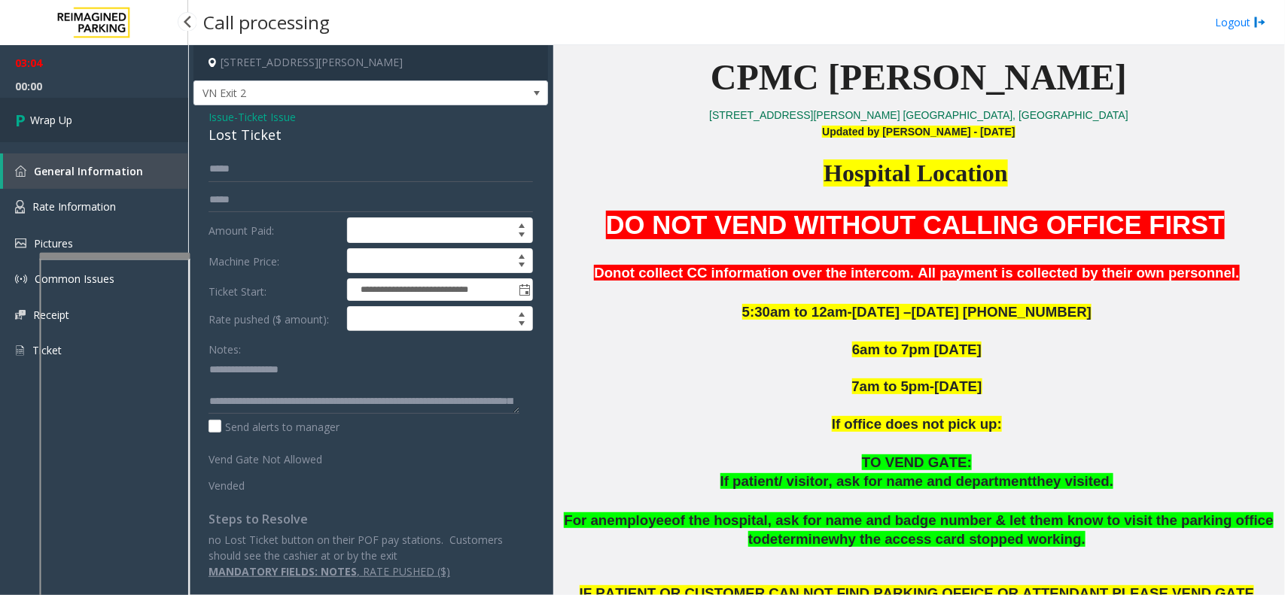
click at [121, 118] on link "Wrap Up" at bounding box center [94, 120] width 188 height 44
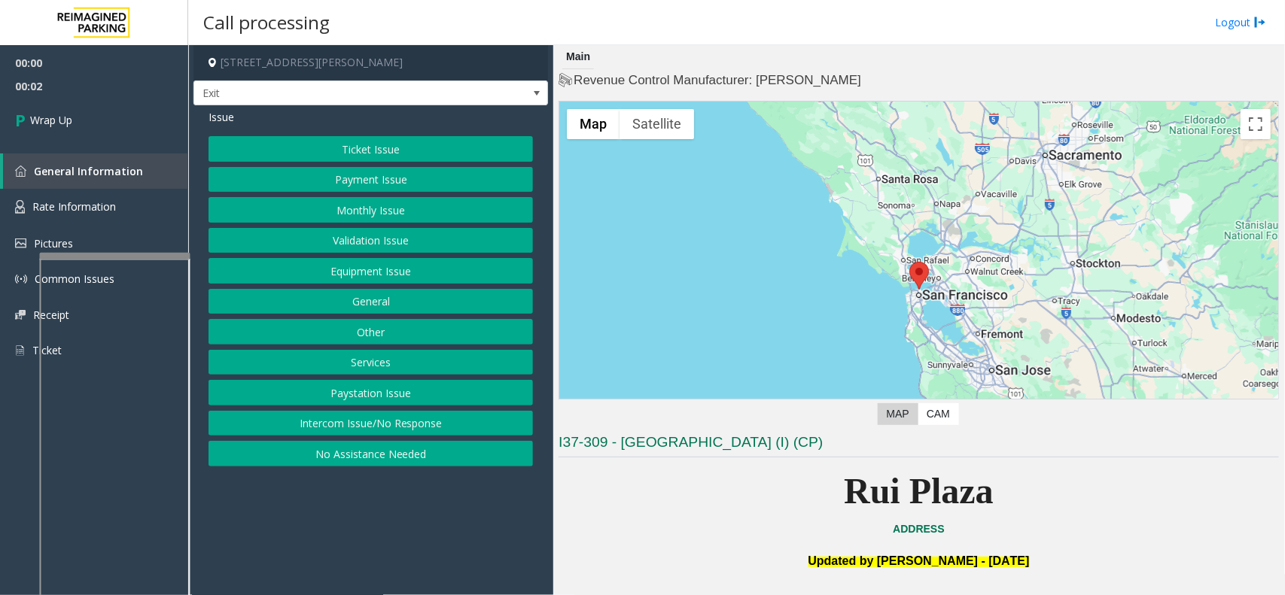
click at [461, 424] on button "Intercom Issue/No Response" at bounding box center [370, 424] width 324 height 26
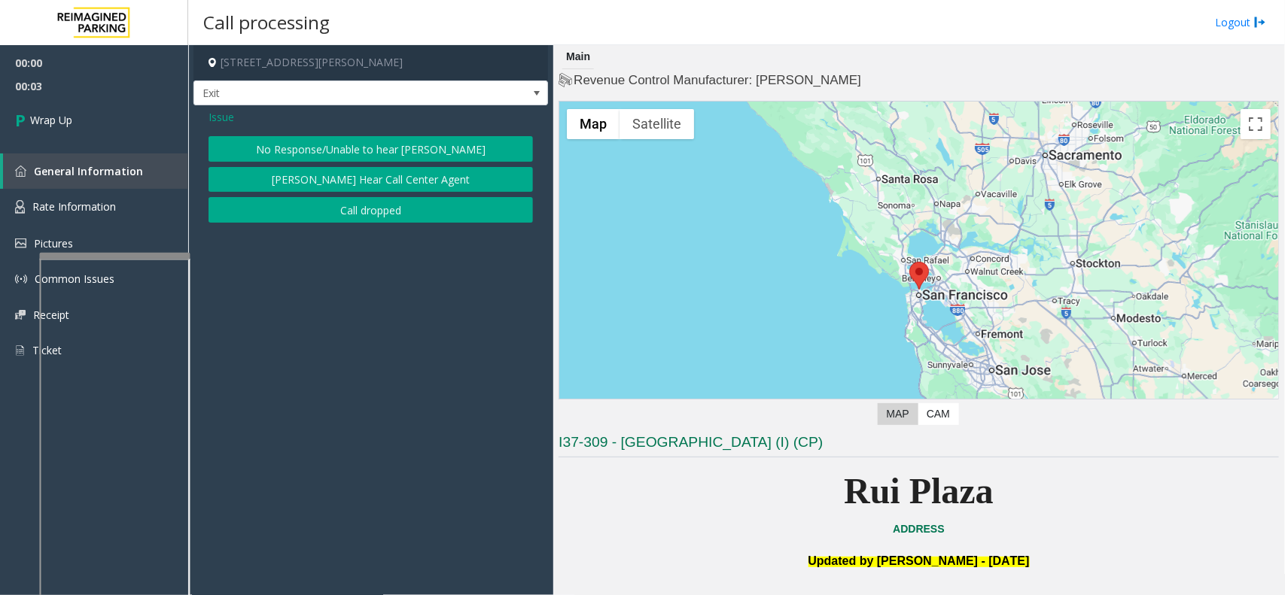
click at [415, 189] on button "[PERSON_NAME] Hear Call Center Agent" at bounding box center [370, 180] width 324 height 26
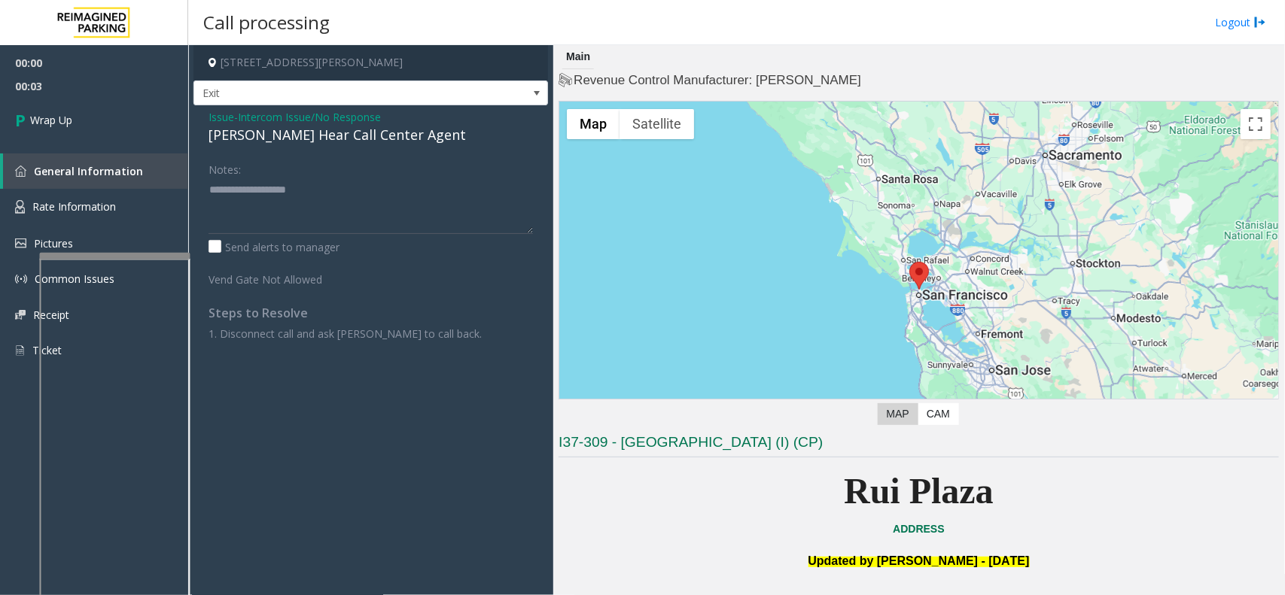
click at [354, 107] on div "Issue - Intercom Issue/No Response [PERSON_NAME] Hear Call Center Agent Notes: …" at bounding box center [370, 238] width 354 height 267
click at [348, 119] on span "Intercom Issue/No Response" at bounding box center [309, 117] width 143 height 16
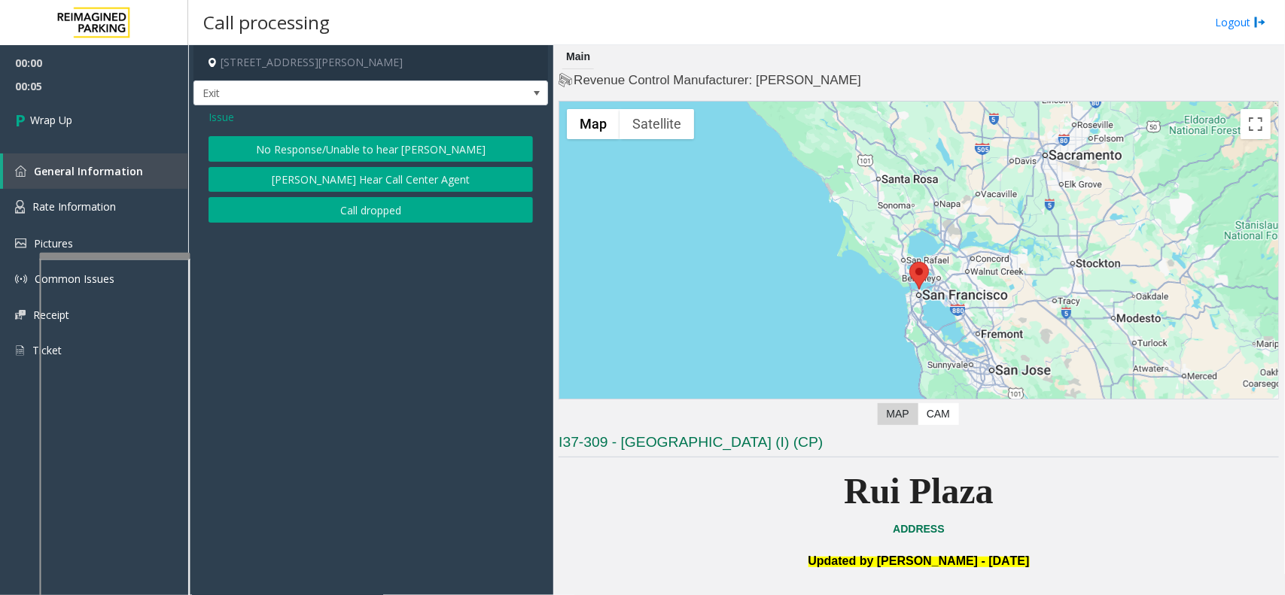
click at [377, 208] on button "Call dropped" at bounding box center [370, 210] width 324 height 26
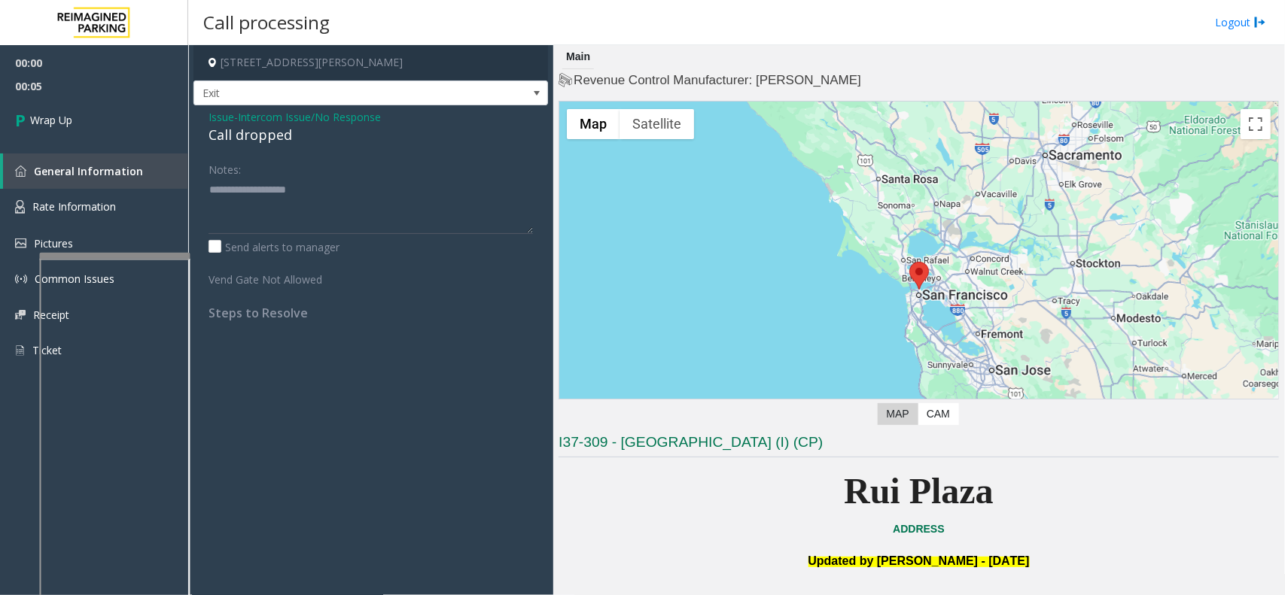
click at [248, 136] on div "Call dropped" at bounding box center [370, 135] width 324 height 20
type textarea "**********"
click at [138, 134] on link "Wrap Up" at bounding box center [94, 120] width 188 height 44
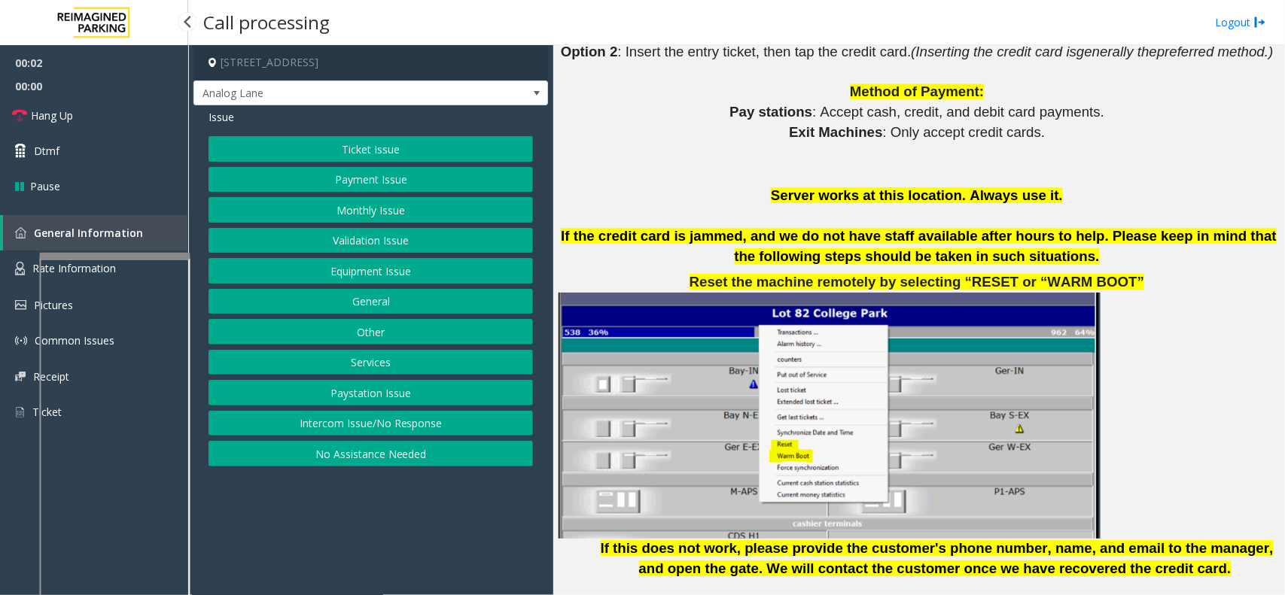
scroll to position [1693, 0]
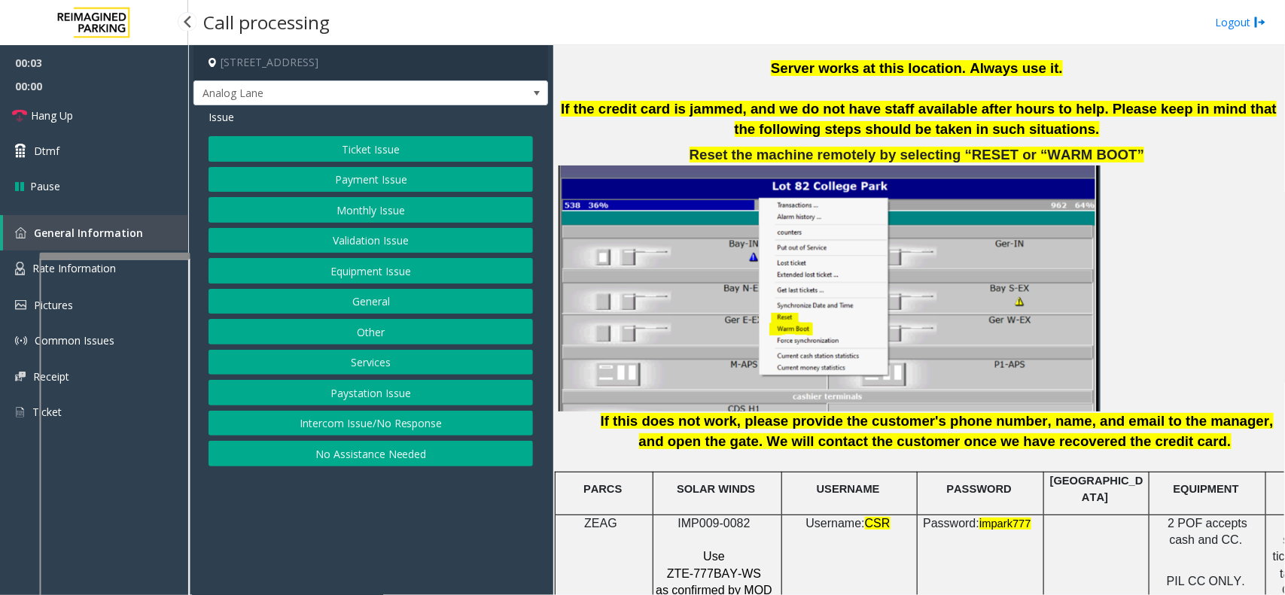
click at [728, 518] on span "IMP009-0082" at bounding box center [714, 523] width 72 height 13
copy p "IMP009-0082"
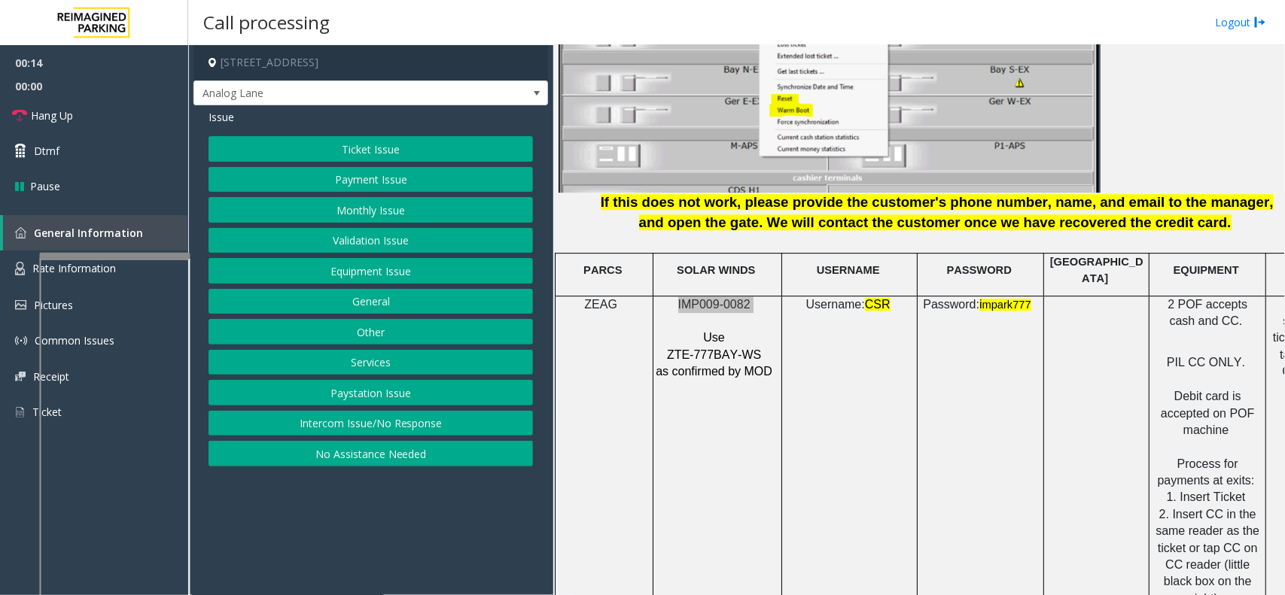
scroll to position [1975, 0]
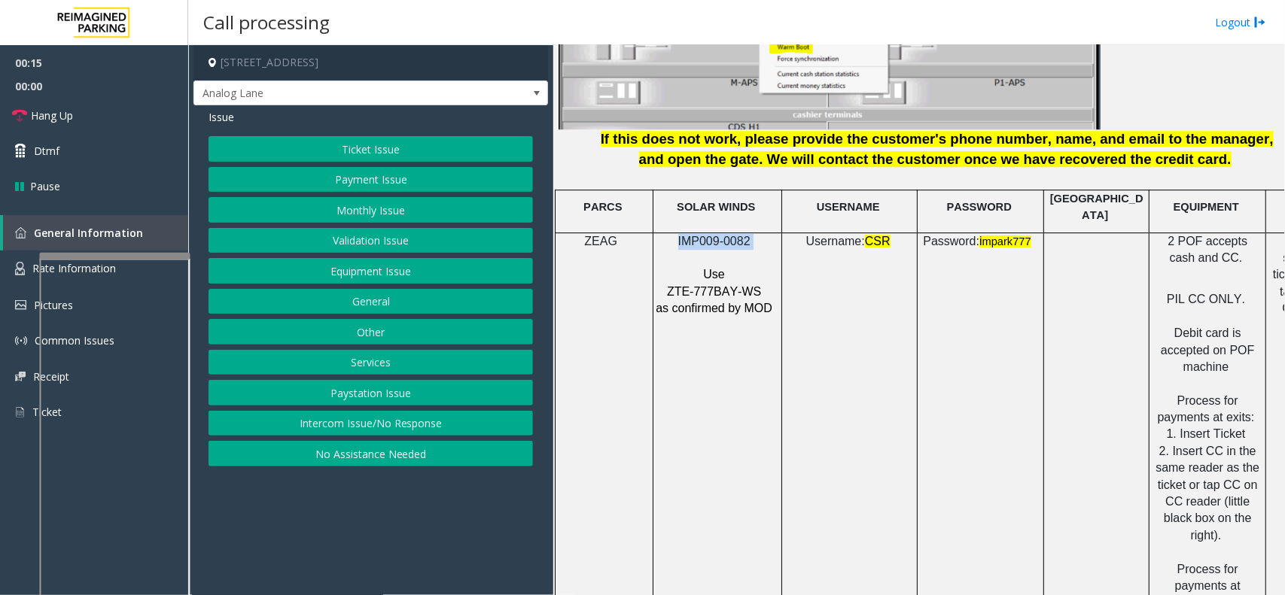
click at [458, 144] on button "Ticket Issue" at bounding box center [370, 149] width 324 height 26
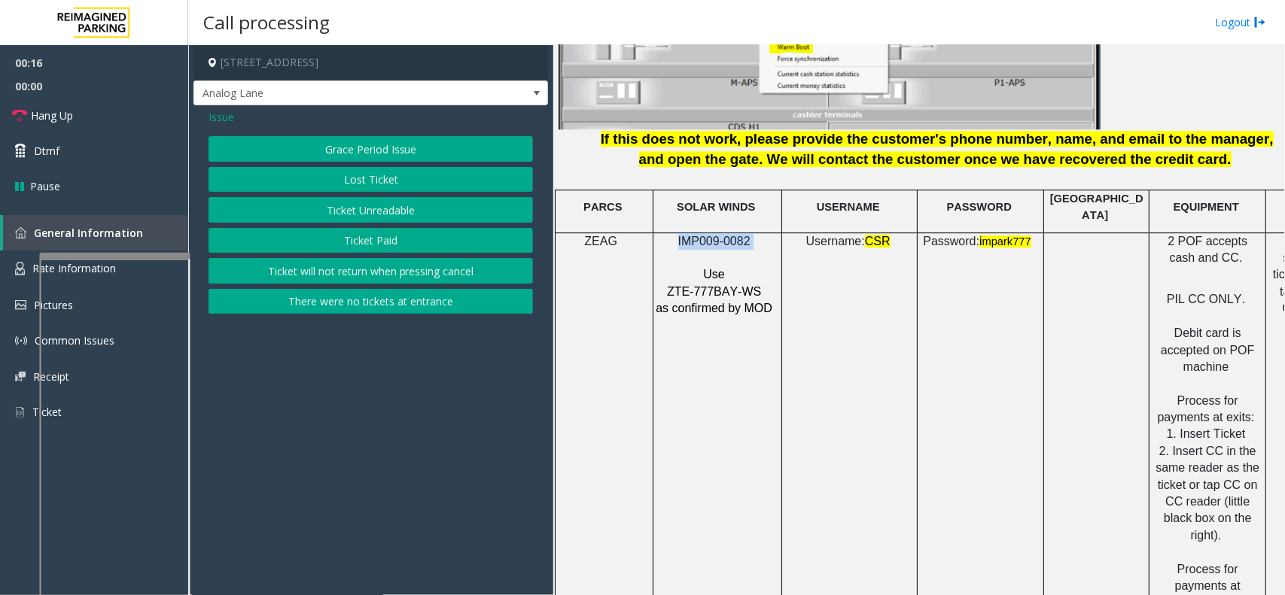
click at [415, 238] on button "Ticket Paid" at bounding box center [370, 241] width 324 height 26
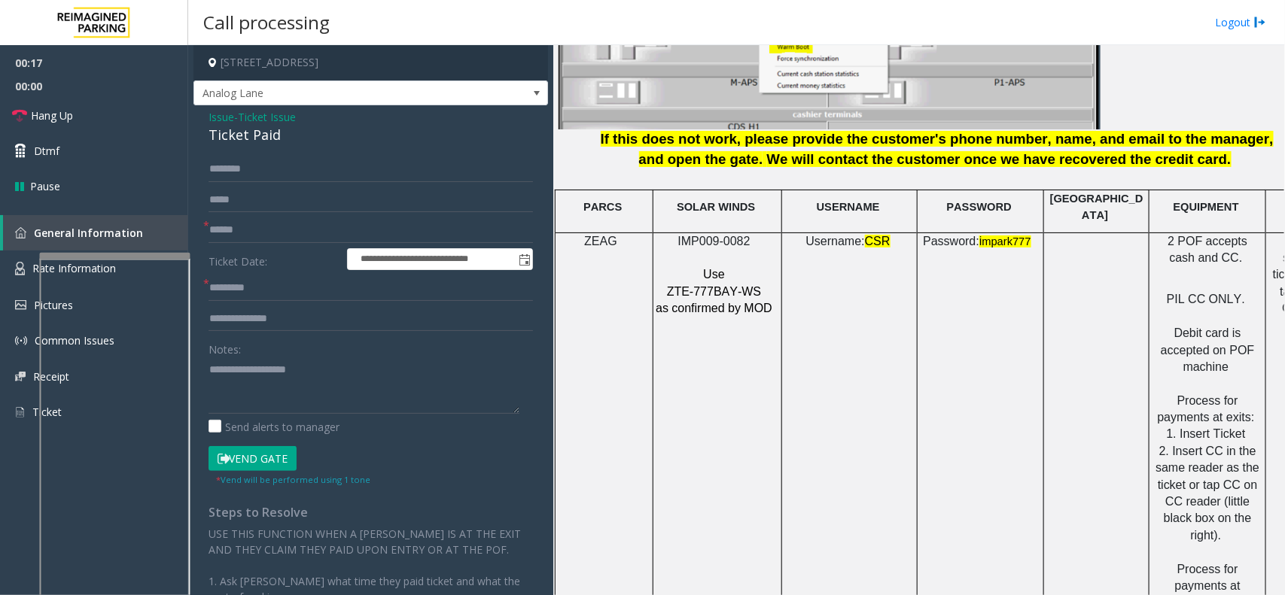
drag, startPoint x: 878, startPoint y: 272, endPoint x: 919, endPoint y: 265, distance: 41.3
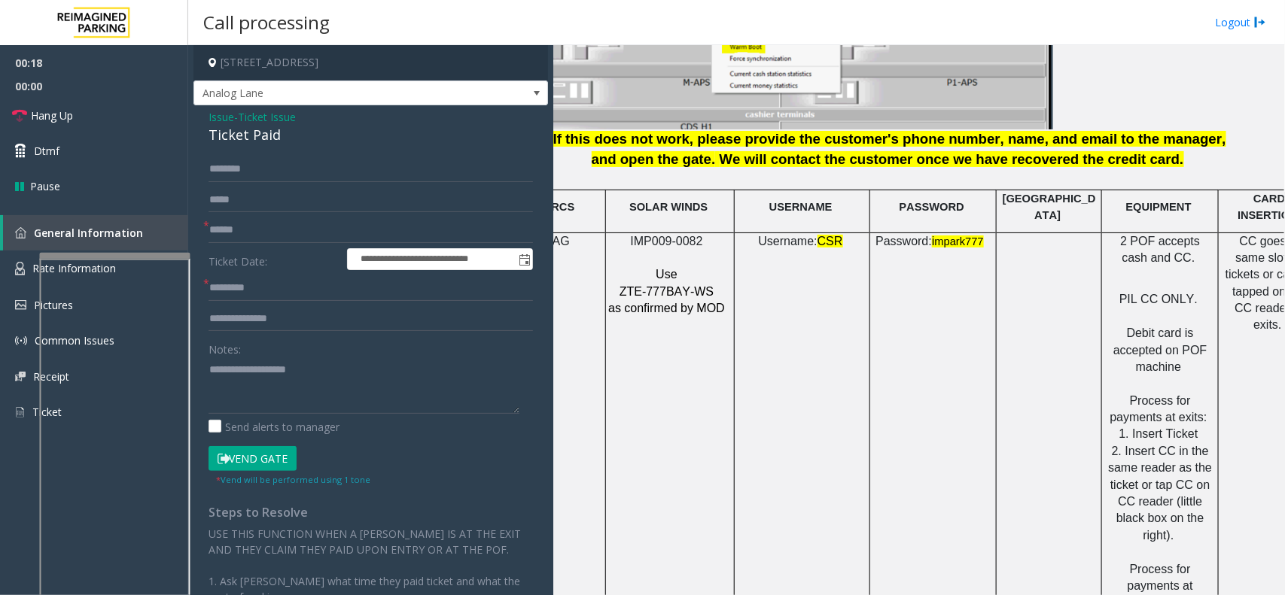
scroll to position [1975, 98]
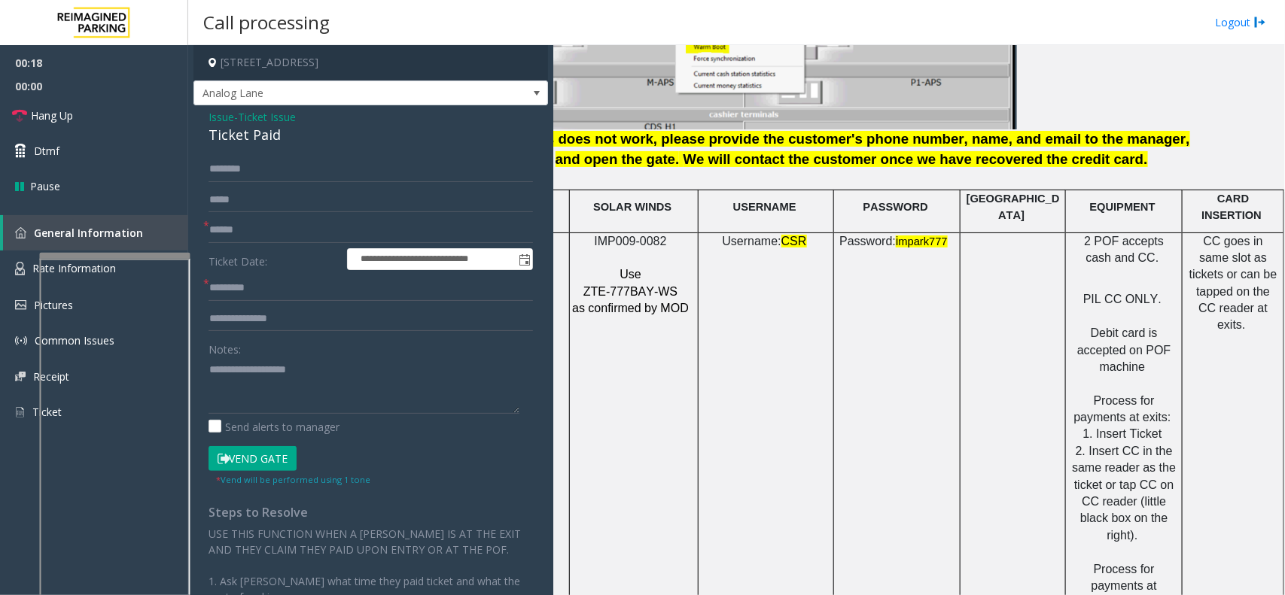
drag, startPoint x: 919, startPoint y: 265, endPoint x: 967, endPoint y: 262, distance: 48.3
click at [287, 233] on input "text" at bounding box center [370, 230] width 324 height 26
type textarea "**********"
click at [271, 173] on input "text" at bounding box center [370, 170] width 324 height 26
click at [295, 227] on input "text" at bounding box center [370, 230] width 324 height 26
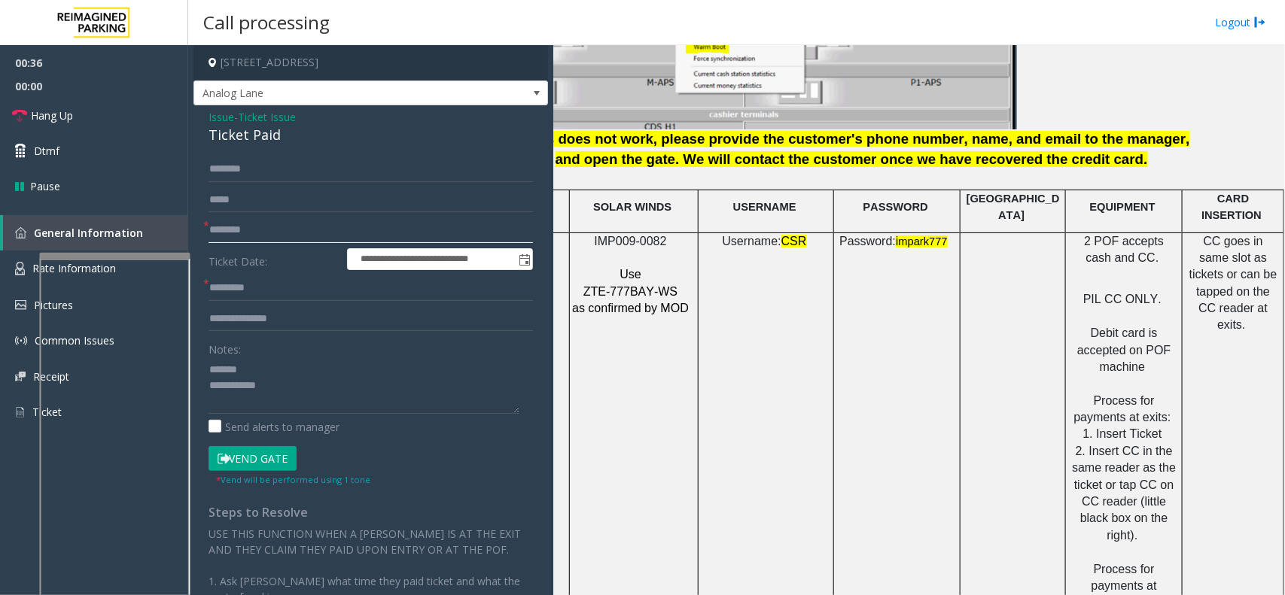
type input "********"
click at [293, 290] on input "text" at bounding box center [370, 288] width 324 height 26
click at [13, 275] on link "Rate Information" at bounding box center [94, 269] width 188 height 37
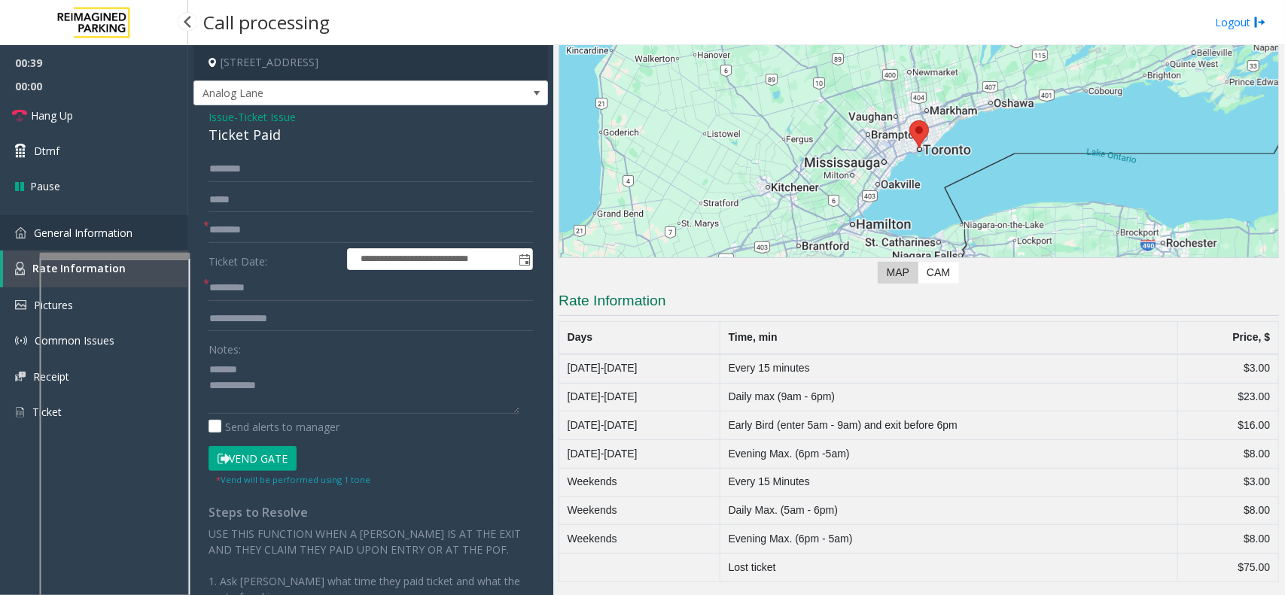
click at [23, 242] on link "General Information" at bounding box center [94, 232] width 188 height 35
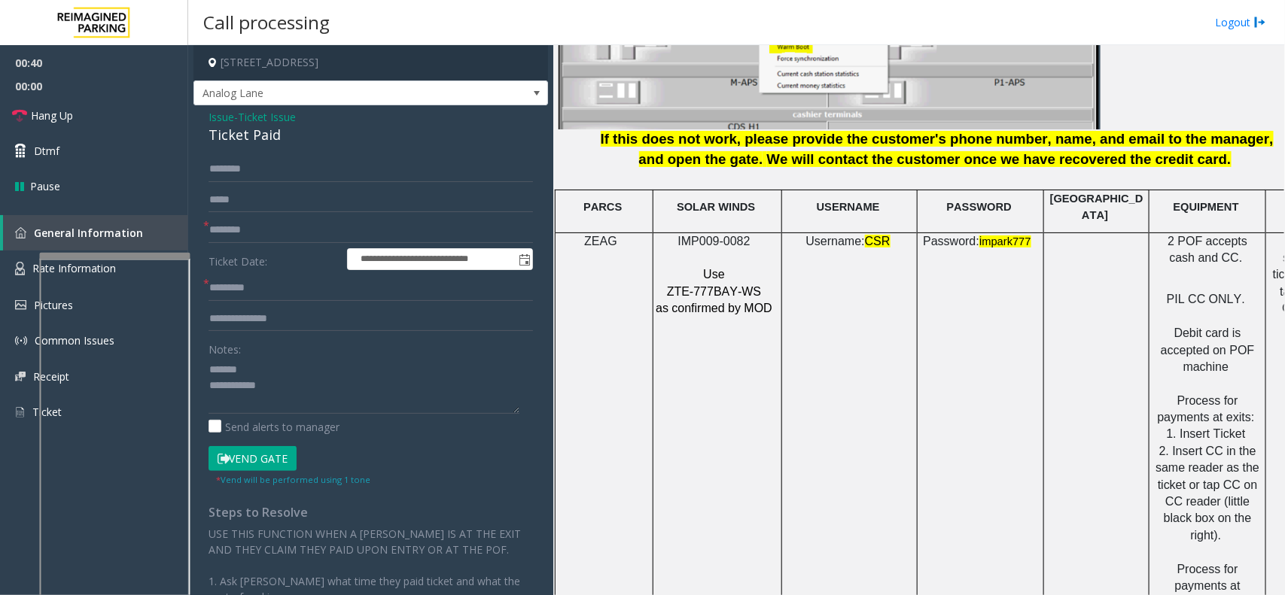
click at [291, 306] on form "**********" at bounding box center [370, 322] width 324 height 330
click at [294, 291] on input "text" at bounding box center [370, 288] width 324 height 26
type input "**"
click at [297, 367] on textarea at bounding box center [363, 385] width 311 height 56
click at [245, 132] on div "Ticket Paid" at bounding box center [370, 135] width 324 height 20
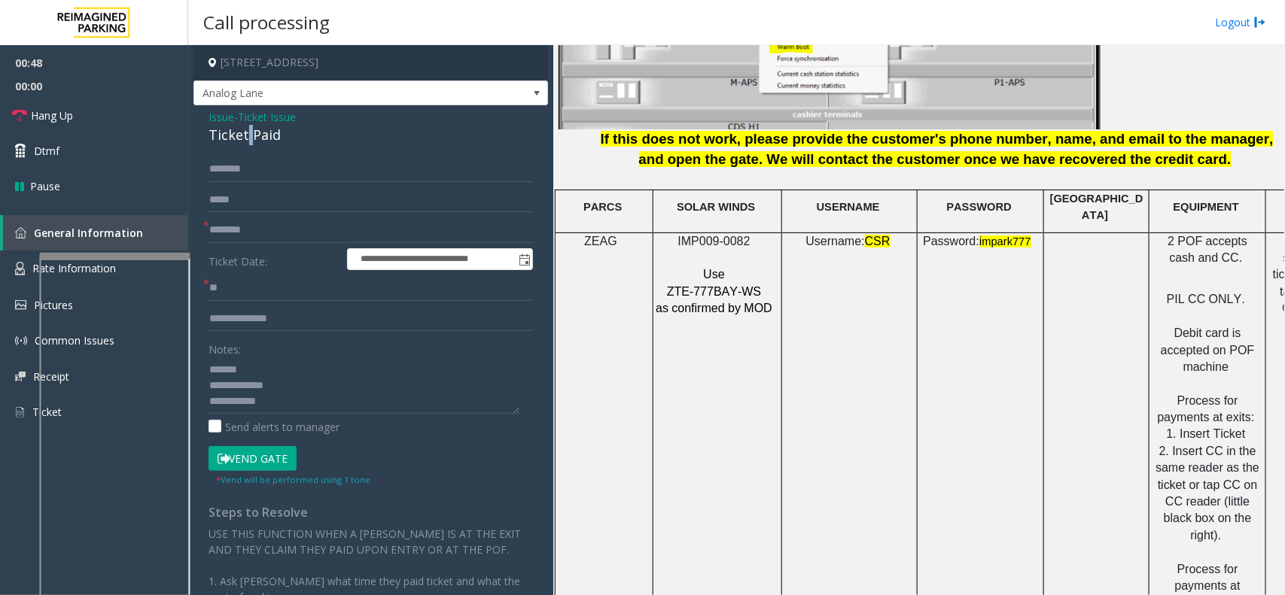
click at [245, 132] on div "Ticket Paid" at bounding box center [370, 135] width 324 height 20
click at [291, 394] on textarea at bounding box center [363, 385] width 311 height 56
click at [333, 406] on textarea at bounding box center [363, 385] width 311 height 56
click at [254, 380] on textarea at bounding box center [363, 385] width 311 height 56
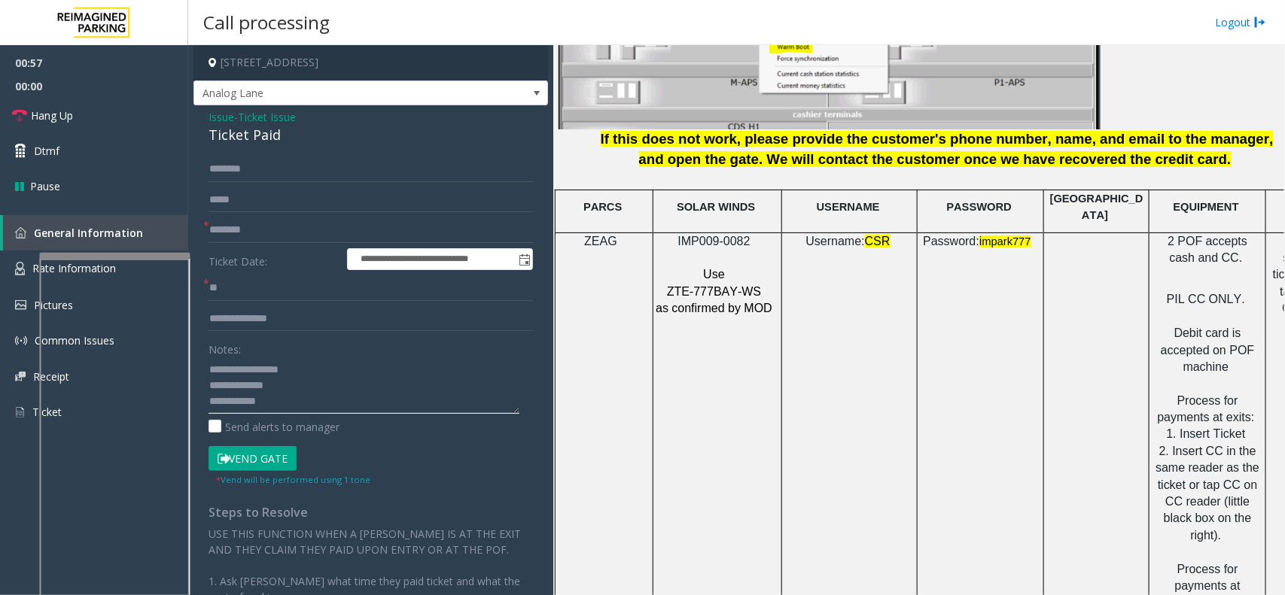
click at [315, 395] on textarea at bounding box center [363, 385] width 311 height 56
click at [381, 388] on textarea at bounding box center [363, 385] width 311 height 56
click at [279, 384] on textarea at bounding box center [363, 385] width 311 height 56
drag, startPoint x: 266, startPoint y: 399, endPoint x: 450, endPoint y: 421, distance: 185.7
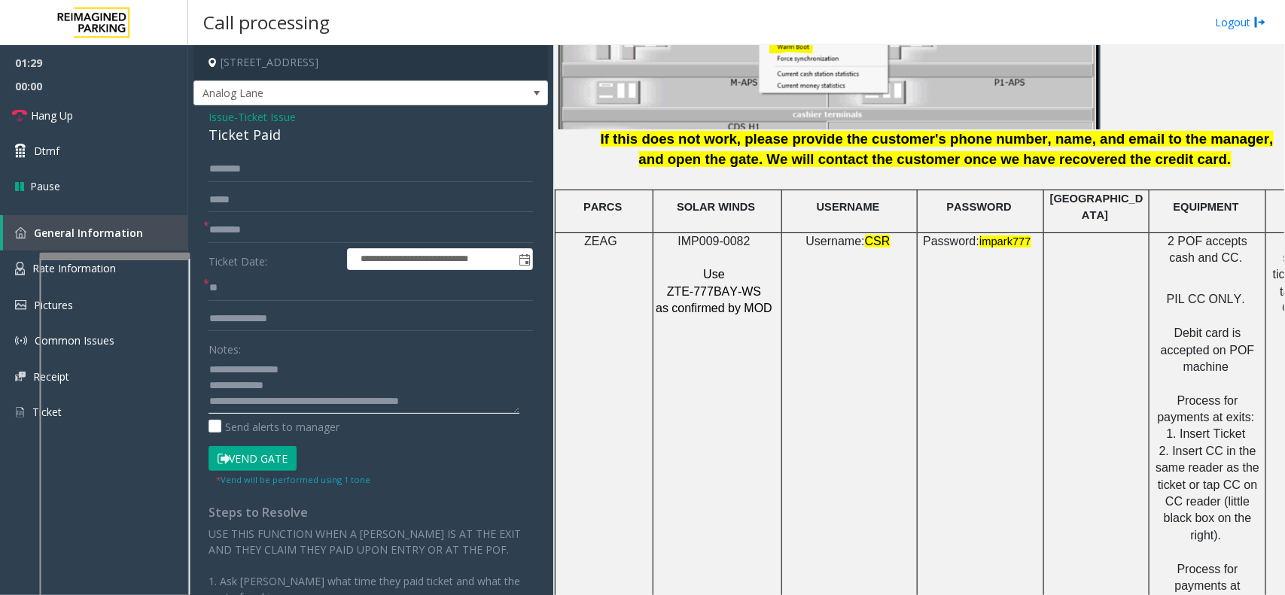
click at [450, 421] on div "Notes: Send alerts to manager" at bounding box center [370, 385] width 324 height 99
type textarea "**********"
click at [189, 134] on app-call-processing-form "**********" at bounding box center [370, 320] width 365 height 550
drag, startPoint x: 190, startPoint y: 45, endPoint x: 189, endPoint y: 100, distance: 54.9
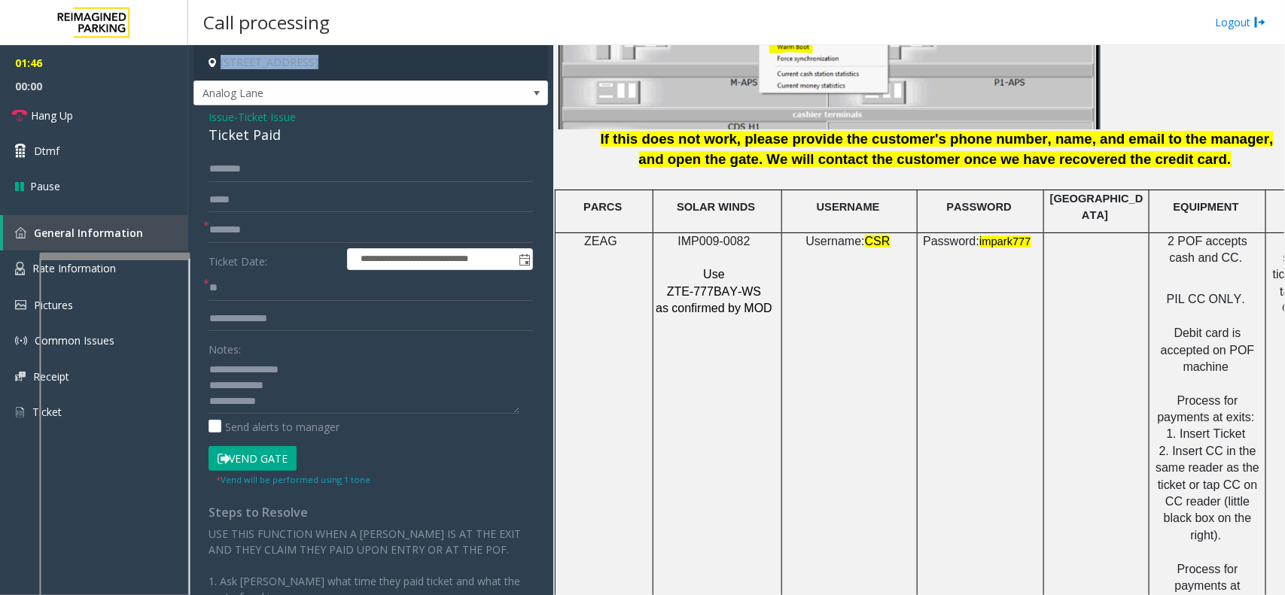
click at [189, 100] on app-call-processing-form "**********" at bounding box center [370, 320] width 365 height 550
click at [250, 117] on span "Ticket Issue" at bounding box center [267, 117] width 58 height 16
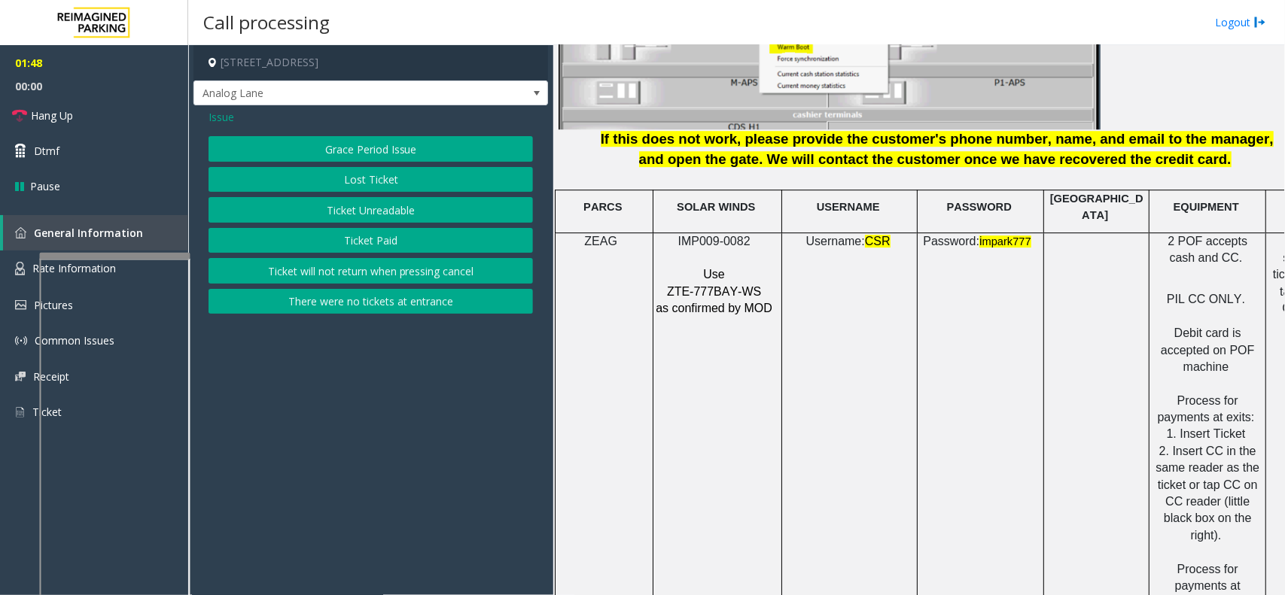
click at [336, 205] on button "Ticket Unreadable" at bounding box center [370, 210] width 324 height 26
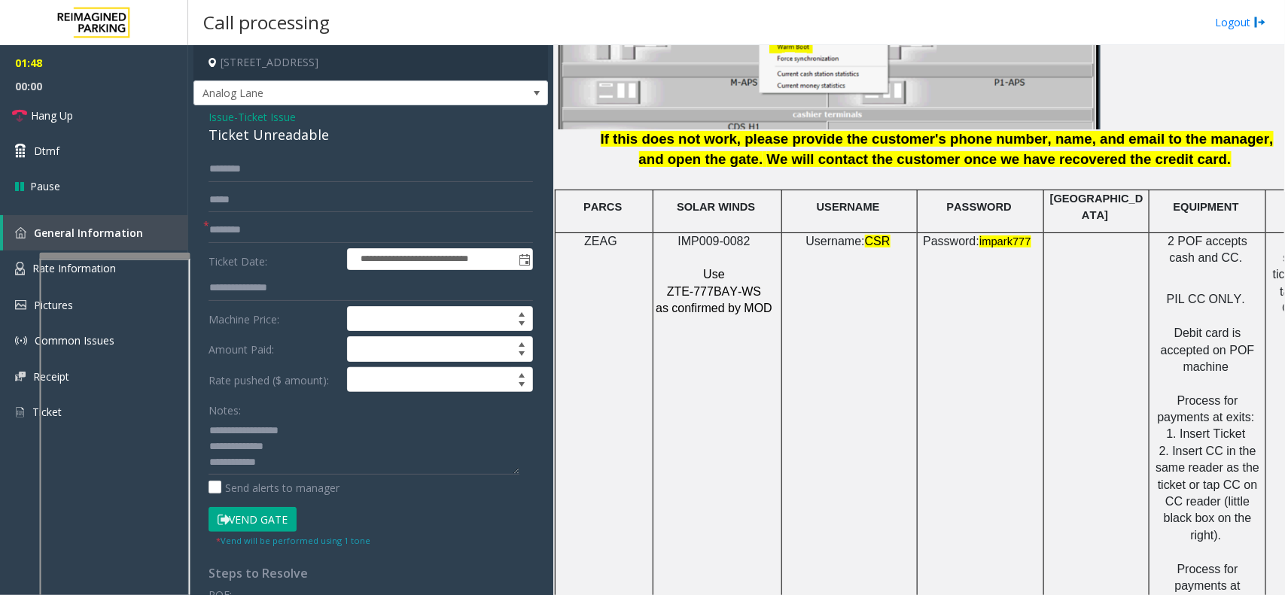
click at [272, 141] on div "Ticket Unreadable" at bounding box center [370, 135] width 324 height 20
copy div "Ticket Unreadable"
drag, startPoint x: 242, startPoint y: 427, endPoint x: 324, endPoint y: 425, distance: 81.3
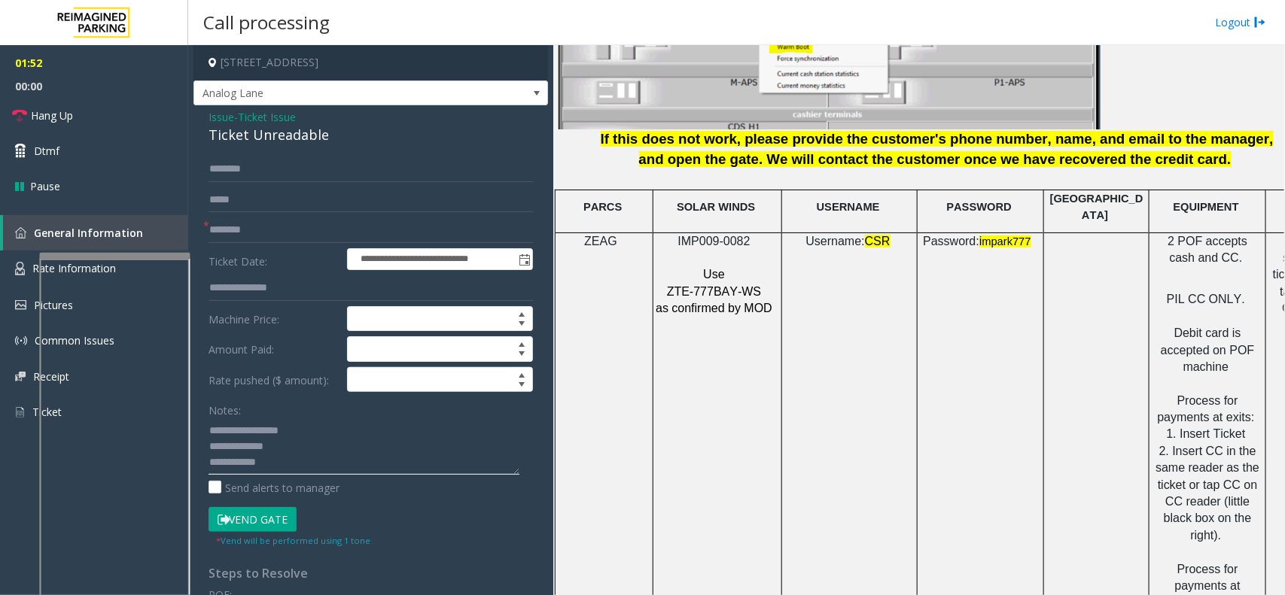
click at [324, 425] on textarea at bounding box center [363, 446] width 311 height 56
paste textarea "******"
click at [318, 457] on textarea at bounding box center [363, 446] width 311 height 56
click at [237, 441] on textarea at bounding box center [363, 446] width 311 height 56
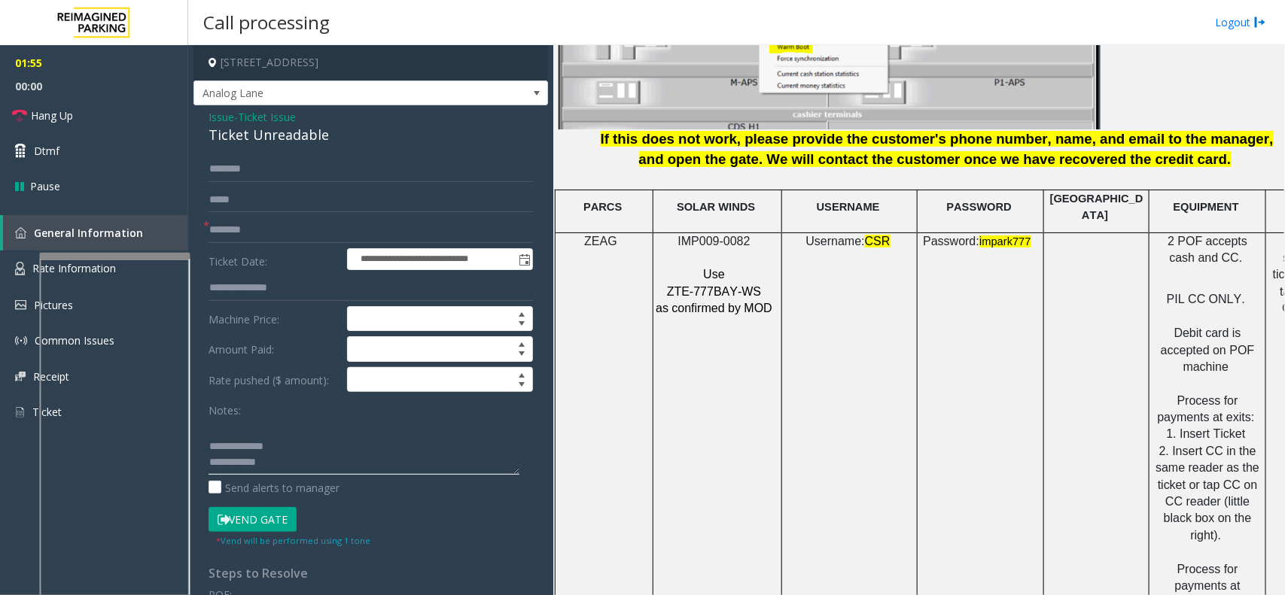
click at [237, 441] on textarea at bounding box center [363, 446] width 311 height 56
click at [302, 442] on textarea at bounding box center [363, 446] width 311 height 56
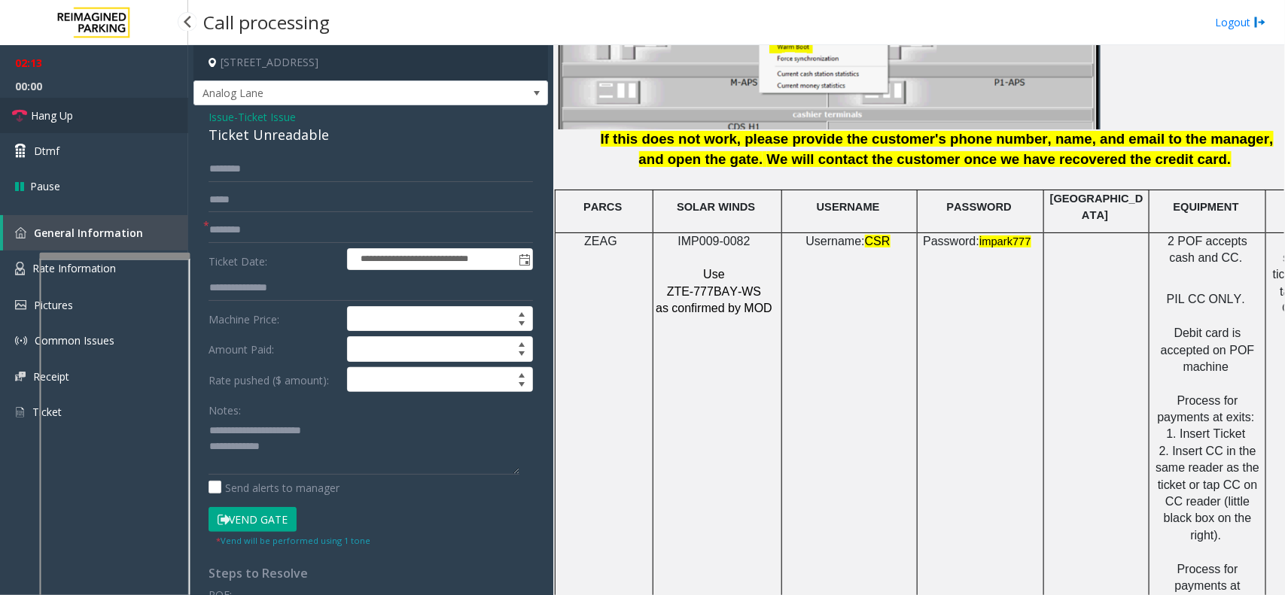
click at [126, 126] on link "Hang Up" at bounding box center [94, 115] width 188 height 35
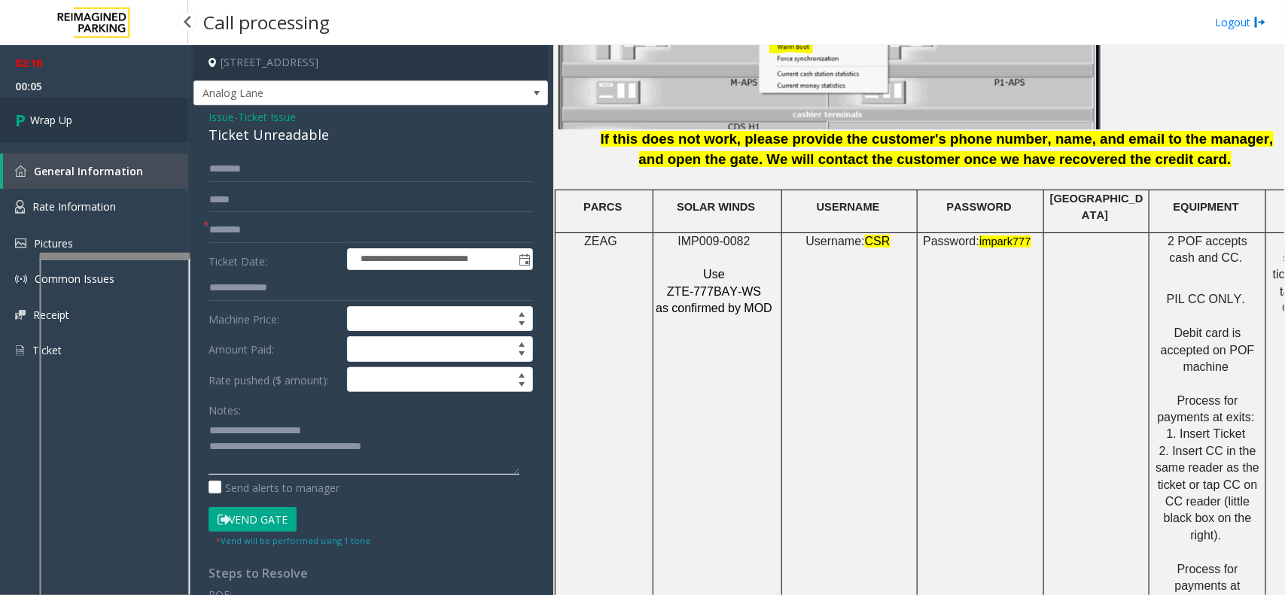
type textarea "**********"
click at [114, 128] on link "Wrap Up" at bounding box center [94, 120] width 188 height 44
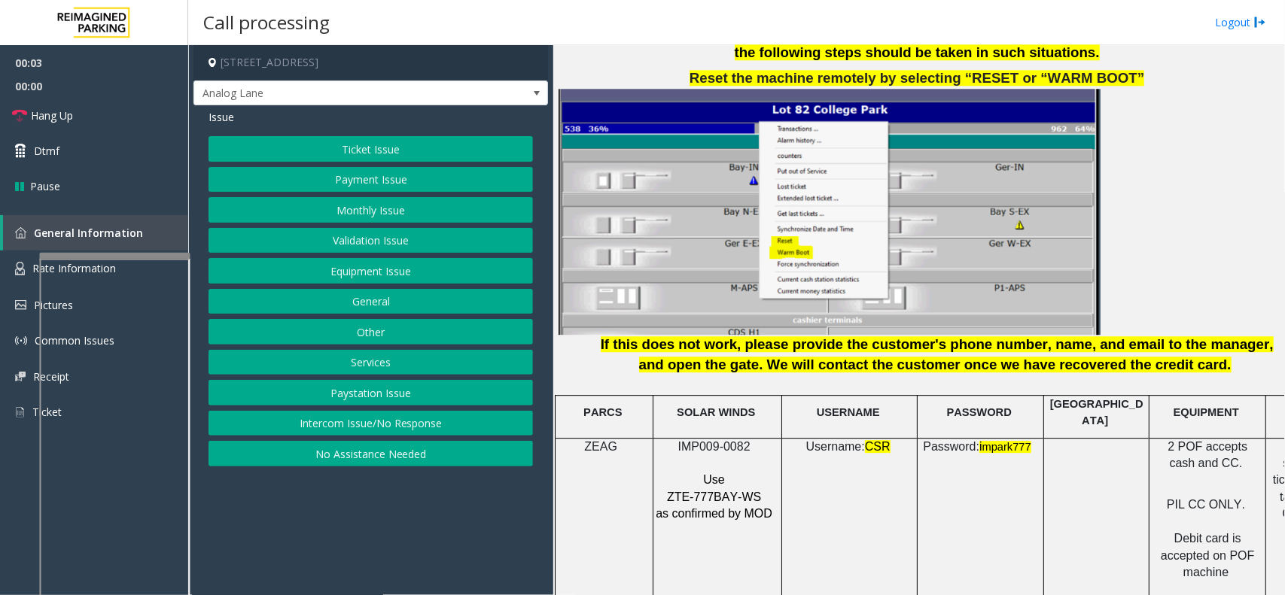
scroll to position [1787, 0]
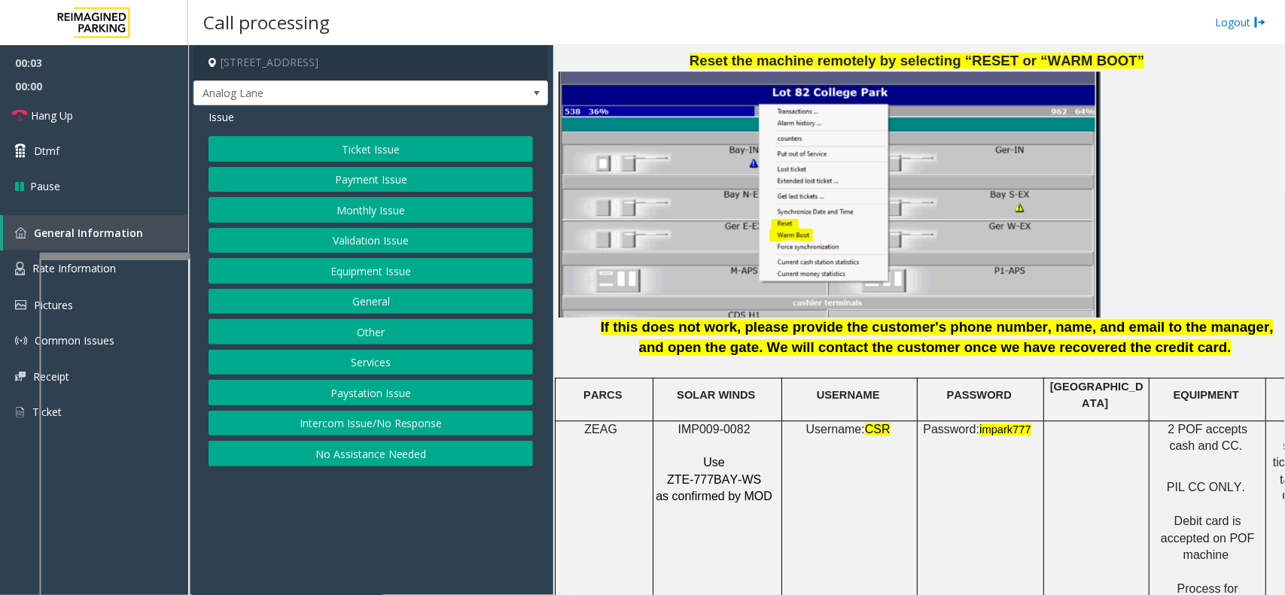
click at [731, 423] on span "IMP009-0082" at bounding box center [714, 429] width 72 height 13
copy p "IMP009-0082"
click at [405, 415] on button "Intercom Issue/No Response" at bounding box center [370, 424] width 324 height 26
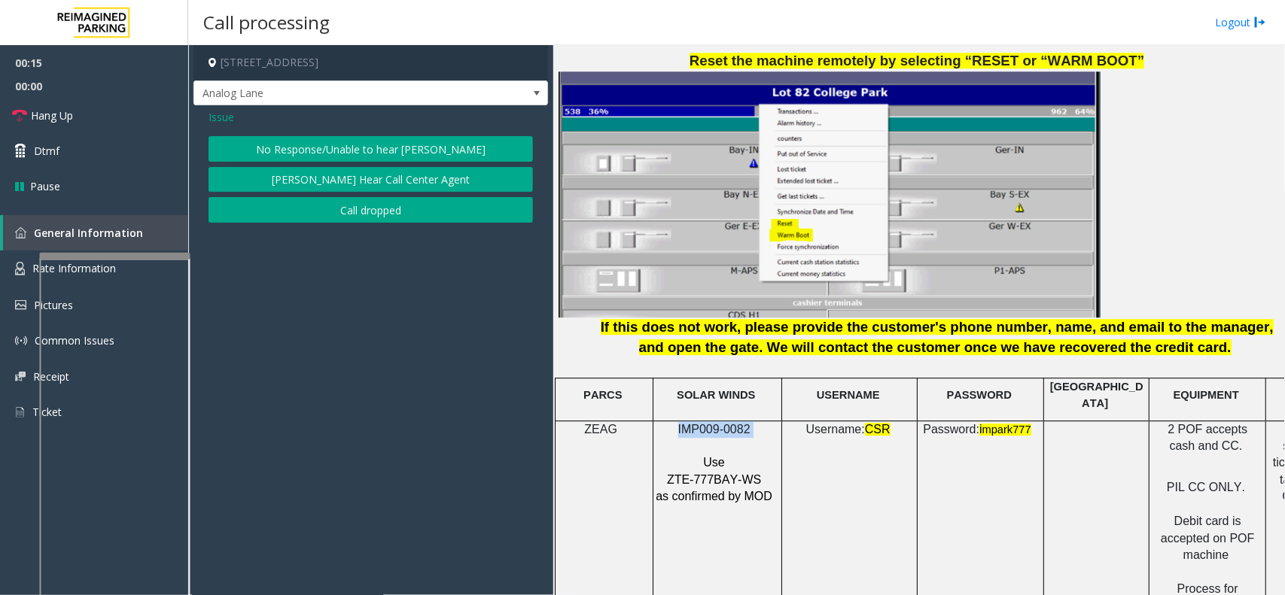
click at [423, 147] on button "No Response/Unable to hear [PERSON_NAME]" at bounding box center [370, 149] width 324 height 26
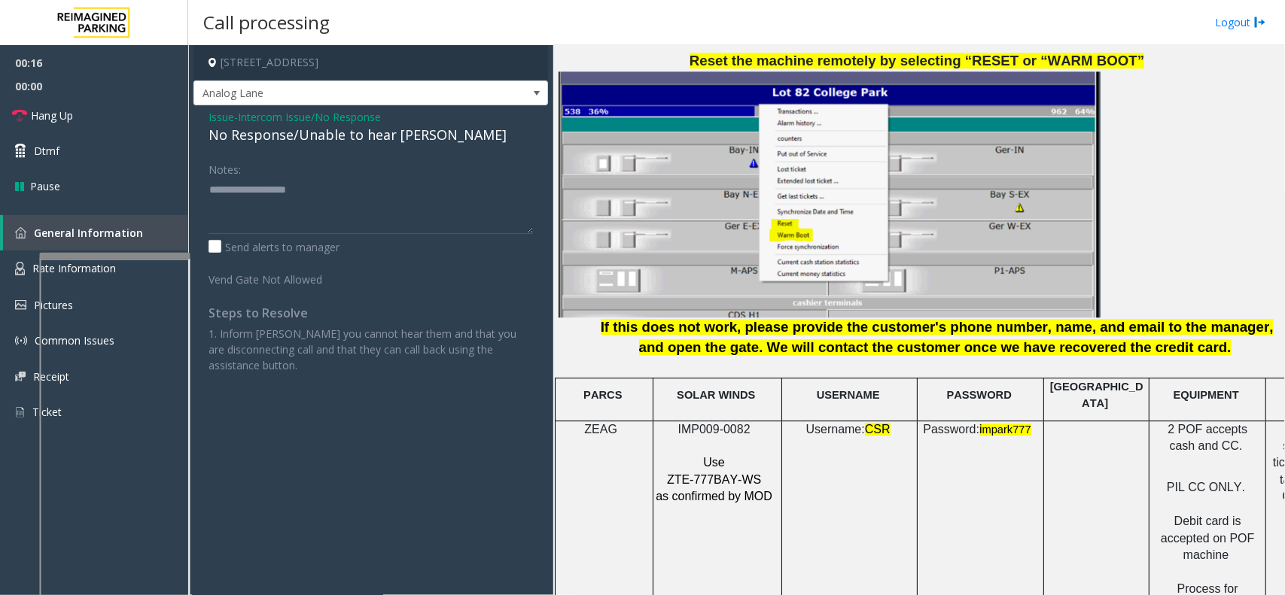
click at [350, 145] on div "No Response/Unable to hear [PERSON_NAME]" at bounding box center [370, 135] width 324 height 20
click at [348, 144] on div "No Response/Unable to hear [PERSON_NAME]" at bounding box center [370, 135] width 324 height 20
type textarea "**********"
click at [134, 126] on link "Hang Up" at bounding box center [94, 115] width 188 height 35
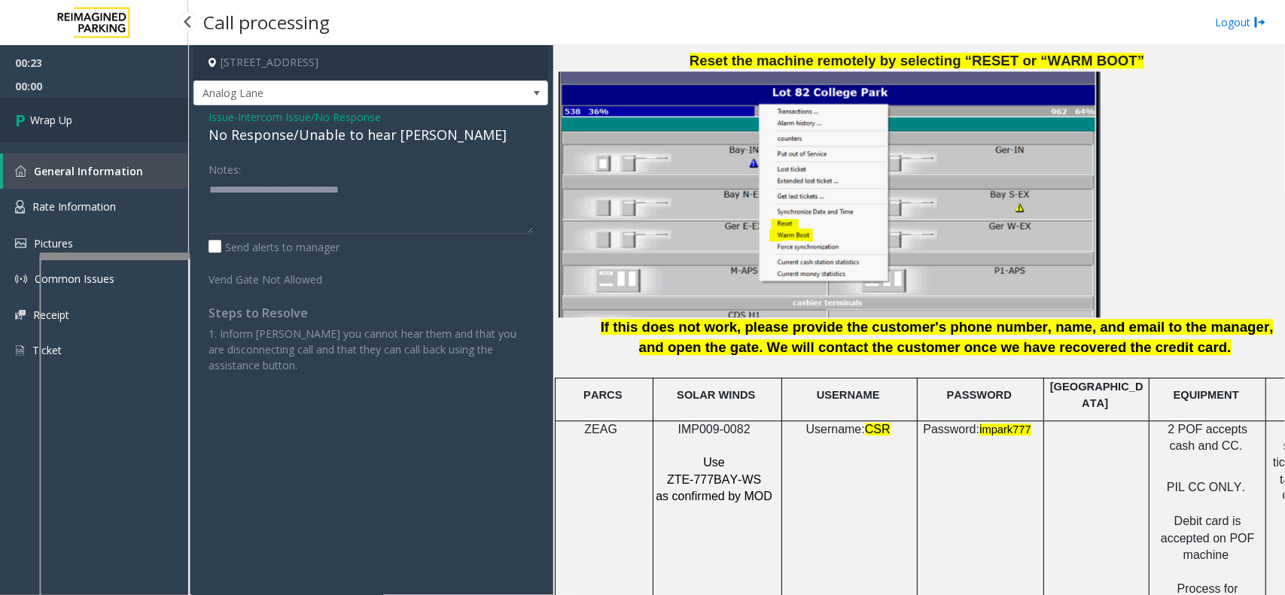
click at [130, 117] on link "Wrap Up" at bounding box center [94, 120] width 188 height 44
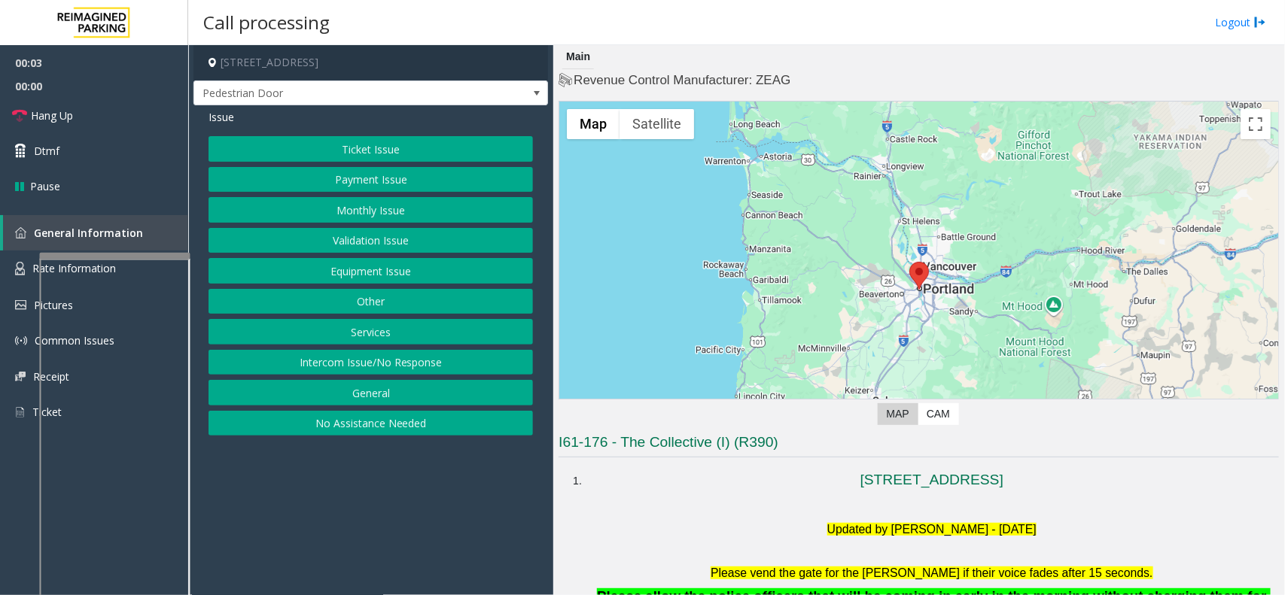
scroll to position [376, 0]
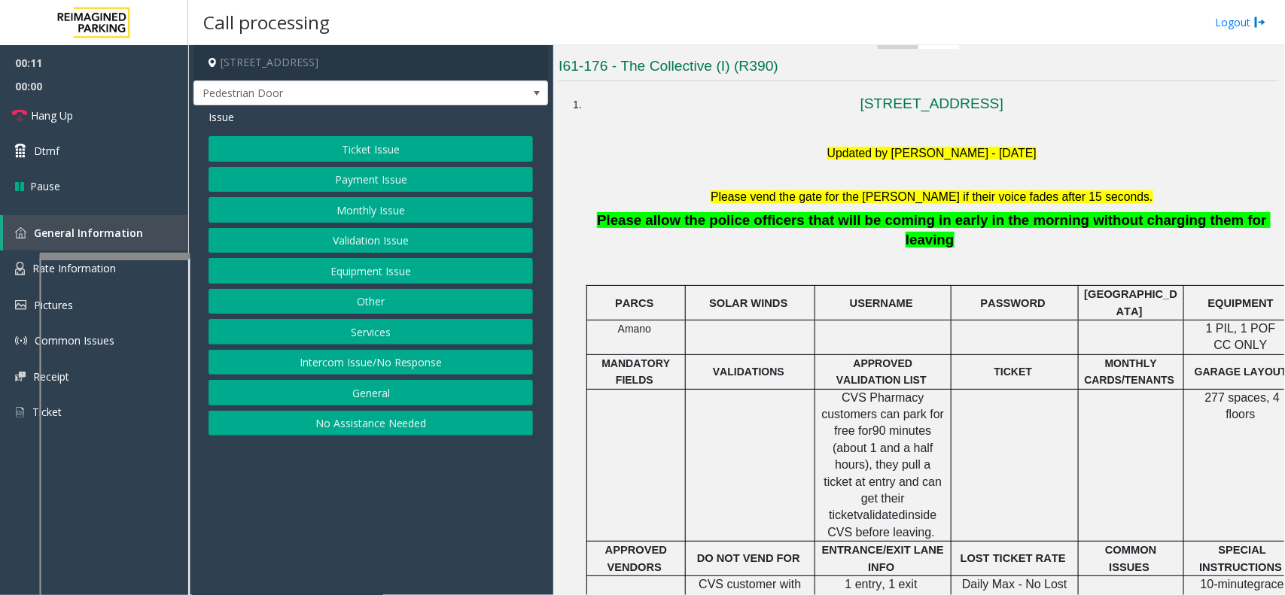
click at [407, 363] on button "Intercom Issue/No Response" at bounding box center [370, 363] width 324 height 26
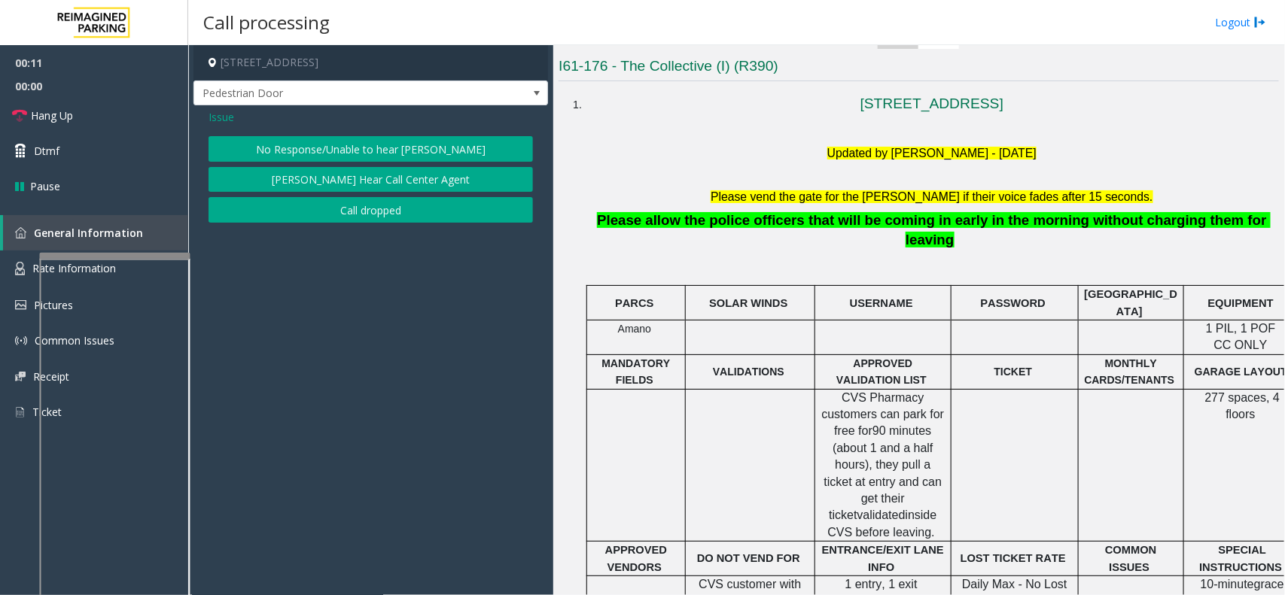
click at [400, 124] on div "Issue" at bounding box center [370, 117] width 324 height 16
click at [384, 155] on button "No Response/Unable to hear [PERSON_NAME]" at bounding box center [370, 149] width 324 height 26
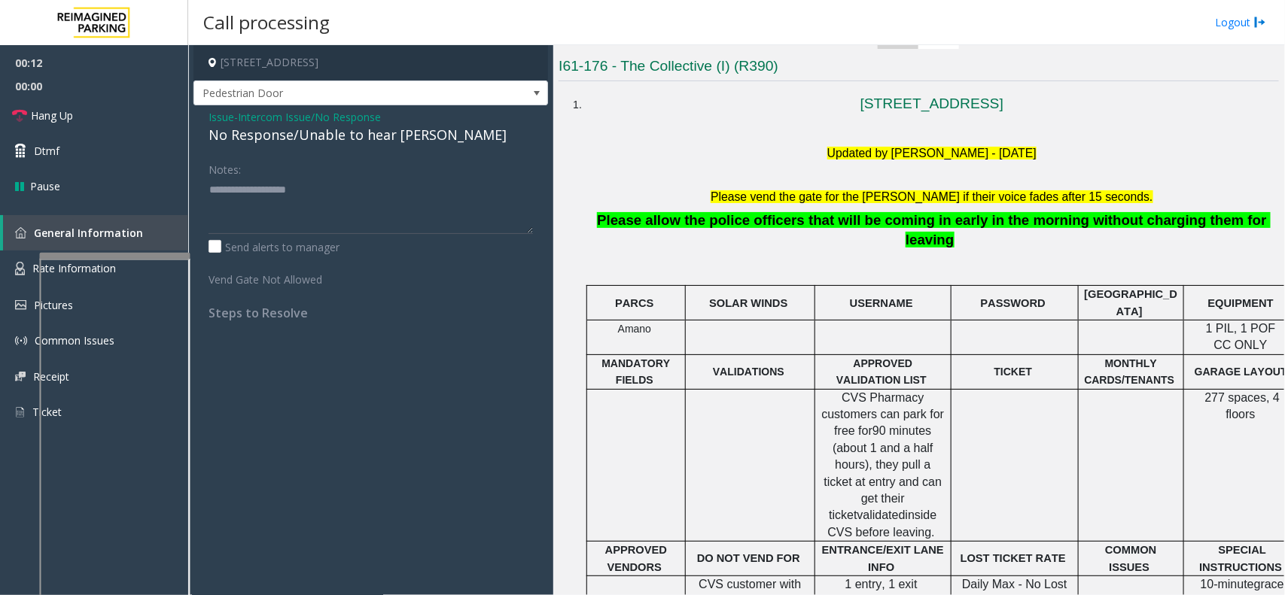
click at [373, 144] on div "No Response/Unable to hear [PERSON_NAME]" at bounding box center [370, 135] width 324 height 20
type textarea "**********"
click at [143, 115] on link "Hang Up" at bounding box center [94, 115] width 188 height 35
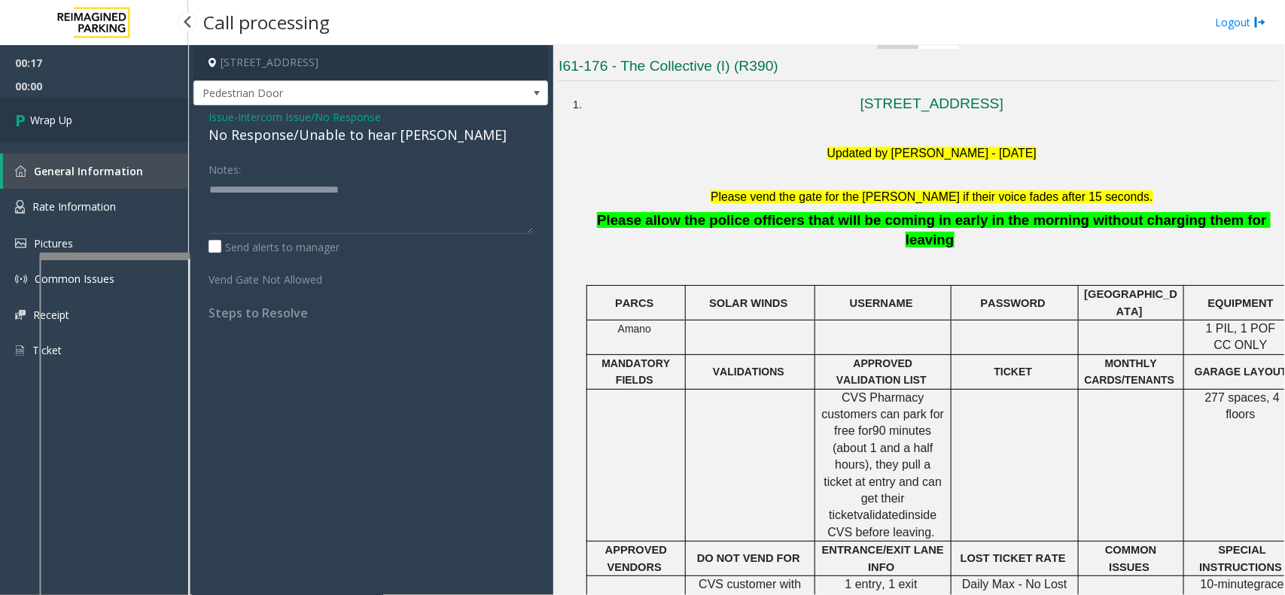
click at [105, 124] on link "Wrap Up" at bounding box center [94, 120] width 188 height 44
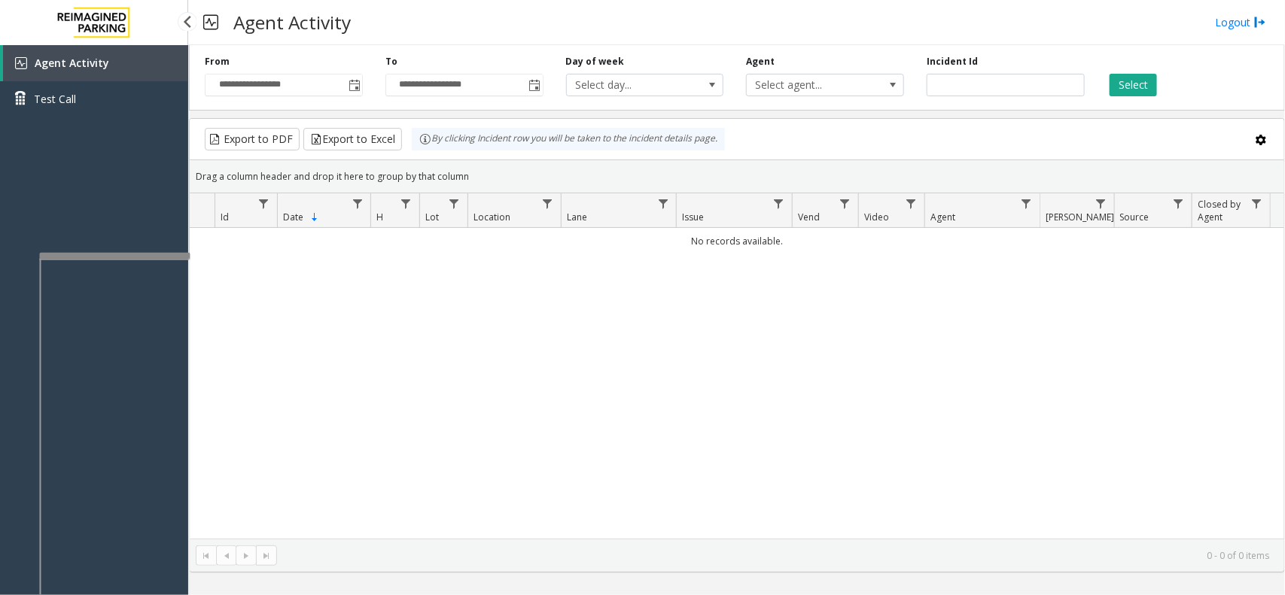
click at [70, 177] on div "Agent Activity Test Call" at bounding box center [94, 342] width 188 height 595
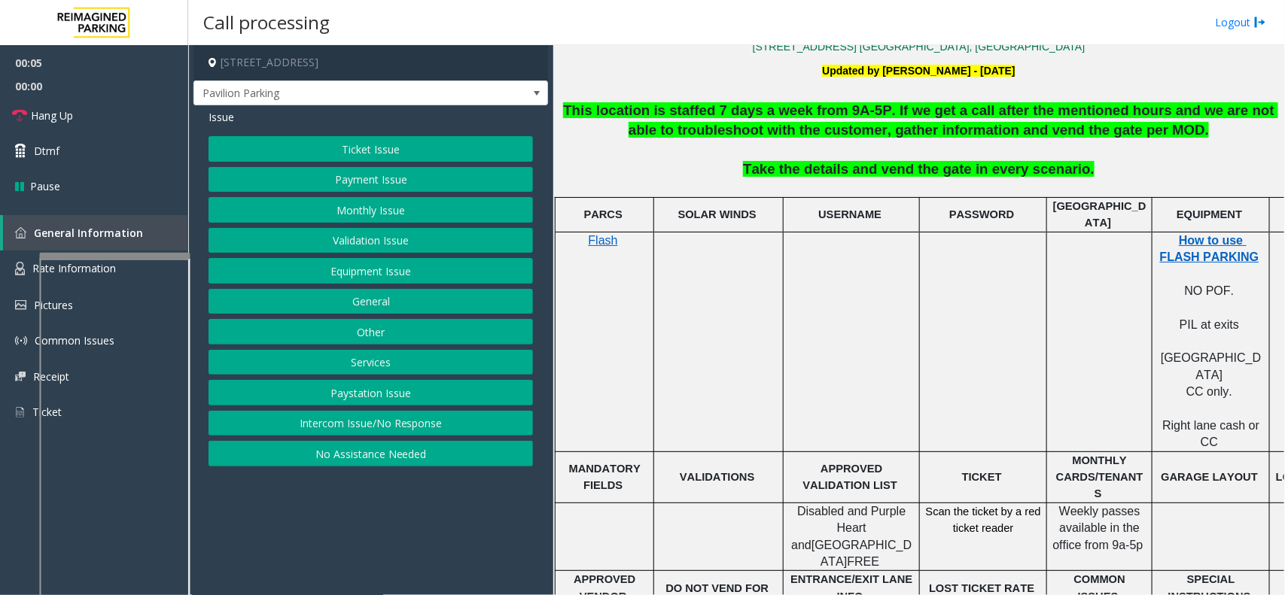
scroll to position [470, 109]
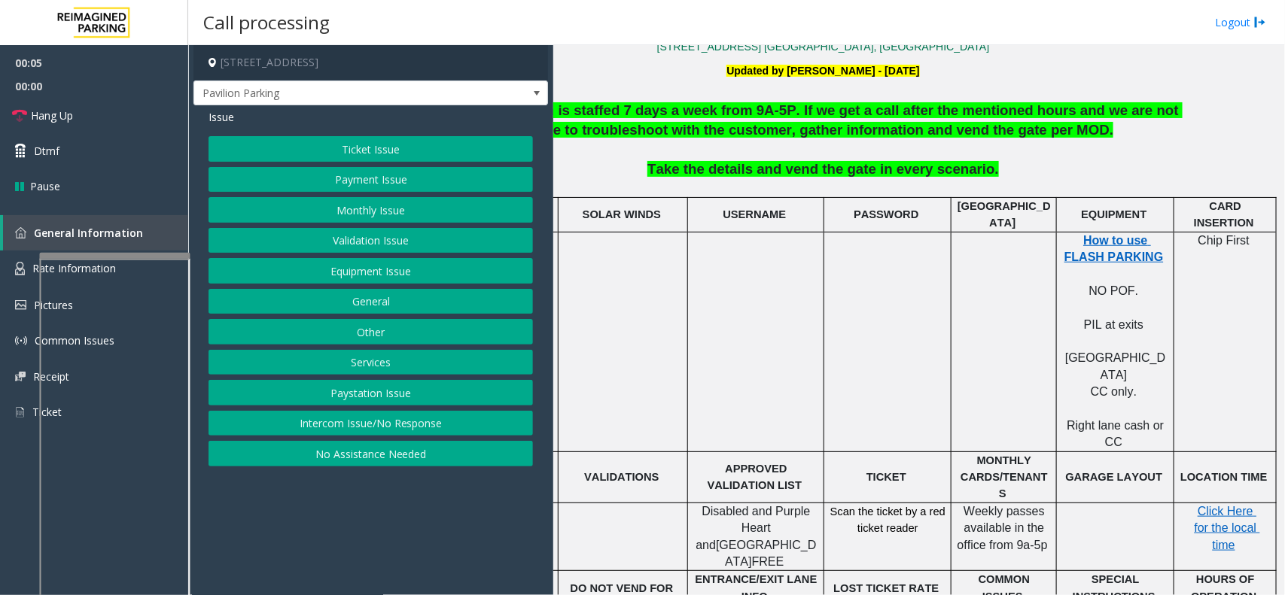
drag, startPoint x: 817, startPoint y: 366, endPoint x: 919, endPoint y: 366, distance: 101.6
drag, startPoint x: 903, startPoint y: 369, endPoint x: 964, endPoint y: 369, distance: 61.0
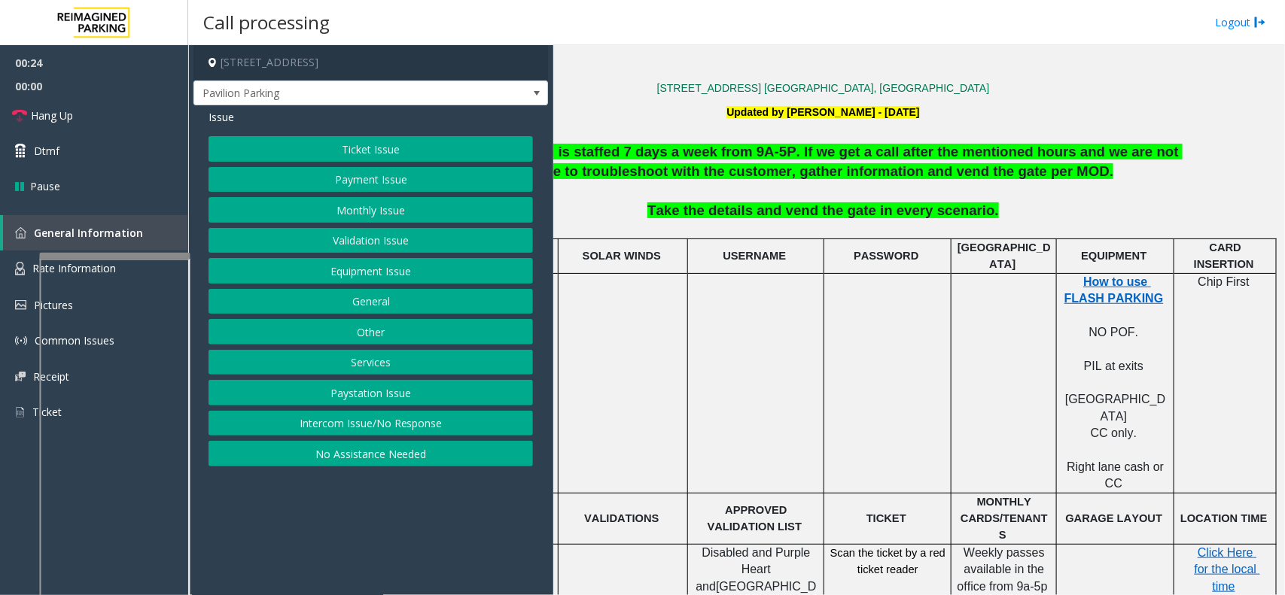
scroll to position [369, 109]
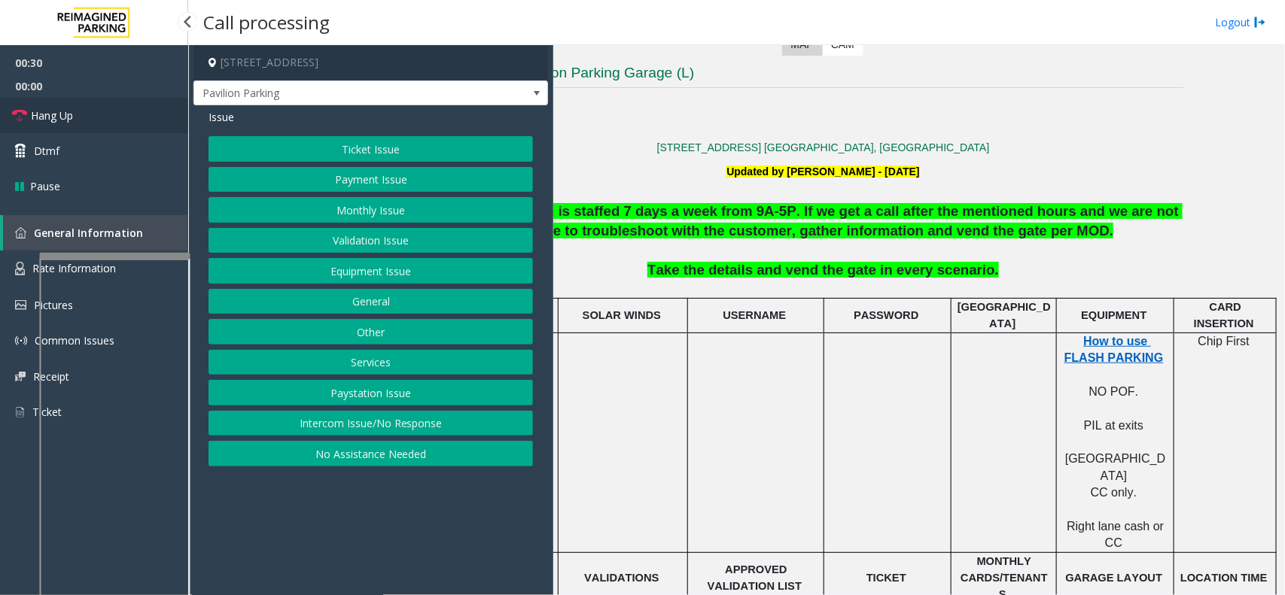
click at [159, 126] on link "Hang Up" at bounding box center [94, 115] width 188 height 35
click at [400, 284] on button "Equipment Issue" at bounding box center [370, 271] width 324 height 26
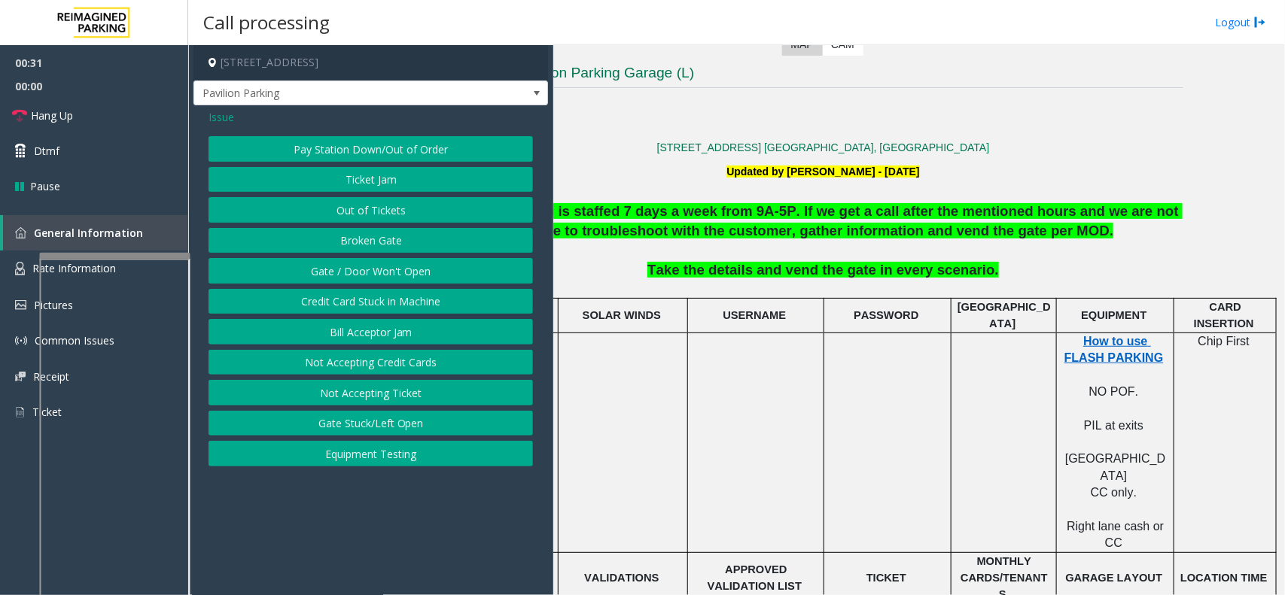
click at [395, 272] on button "Gate / Door Won't Open" at bounding box center [370, 271] width 324 height 26
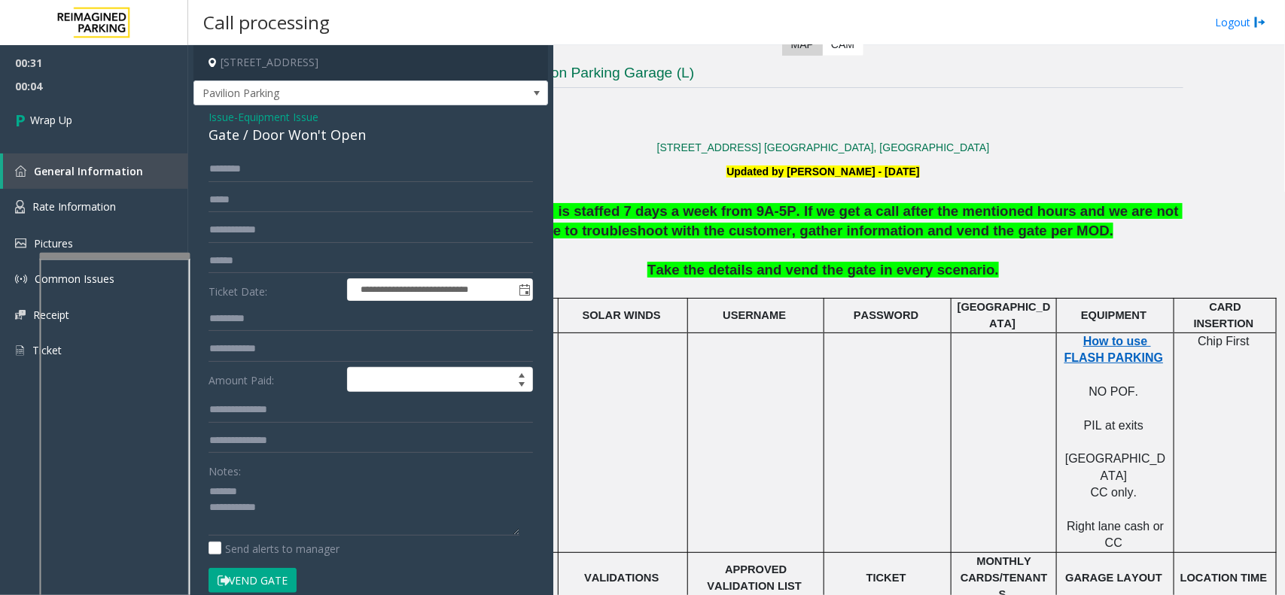
click at [314, 137] on div "Gate / Door Won't Open" at bounding box center [370, 135] width 324 height 20
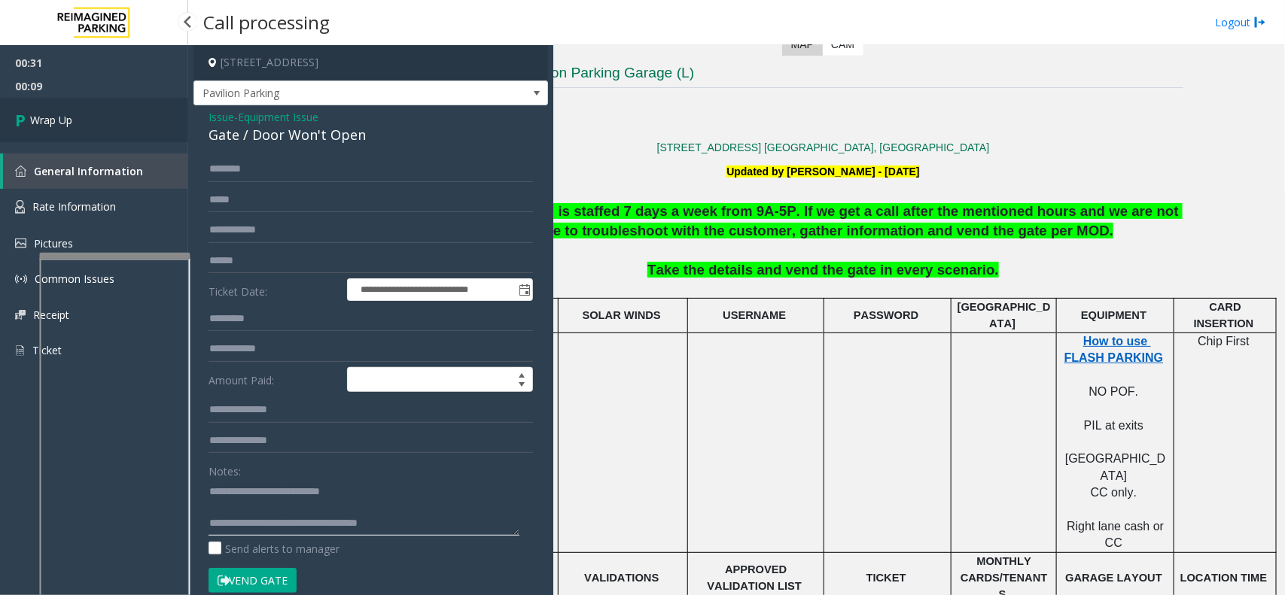
type textarea "**********"
click at [90, 132] on link "Wrap Up" at bounding box center [94, 120] width 188 height 44
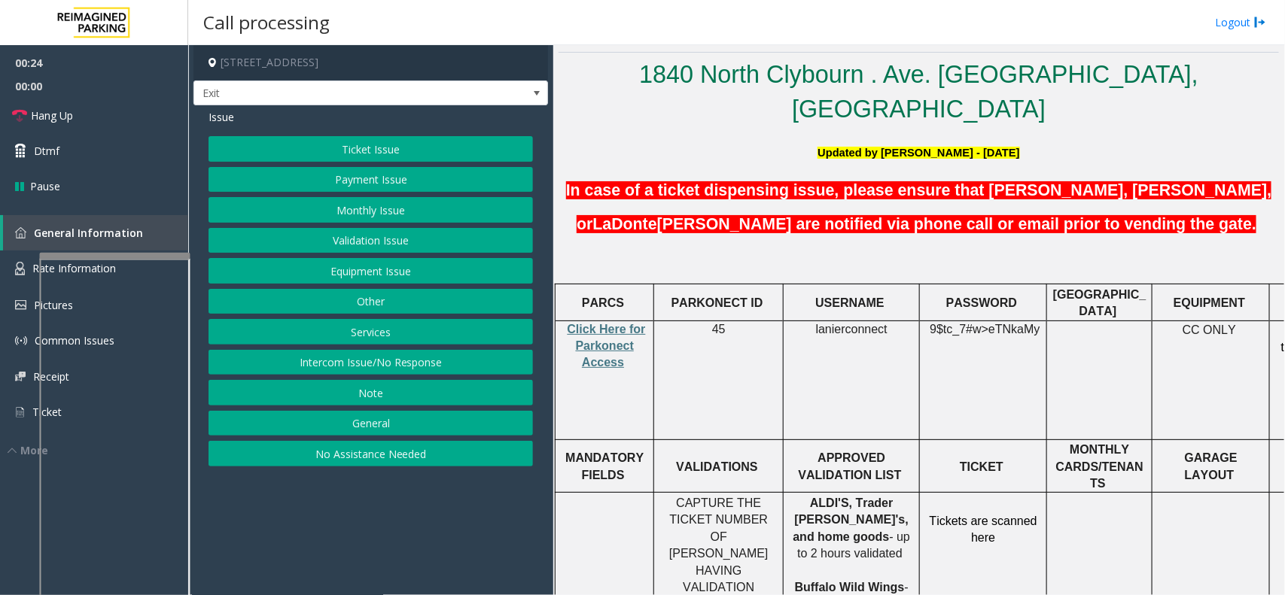
scroll to position [376, 0]
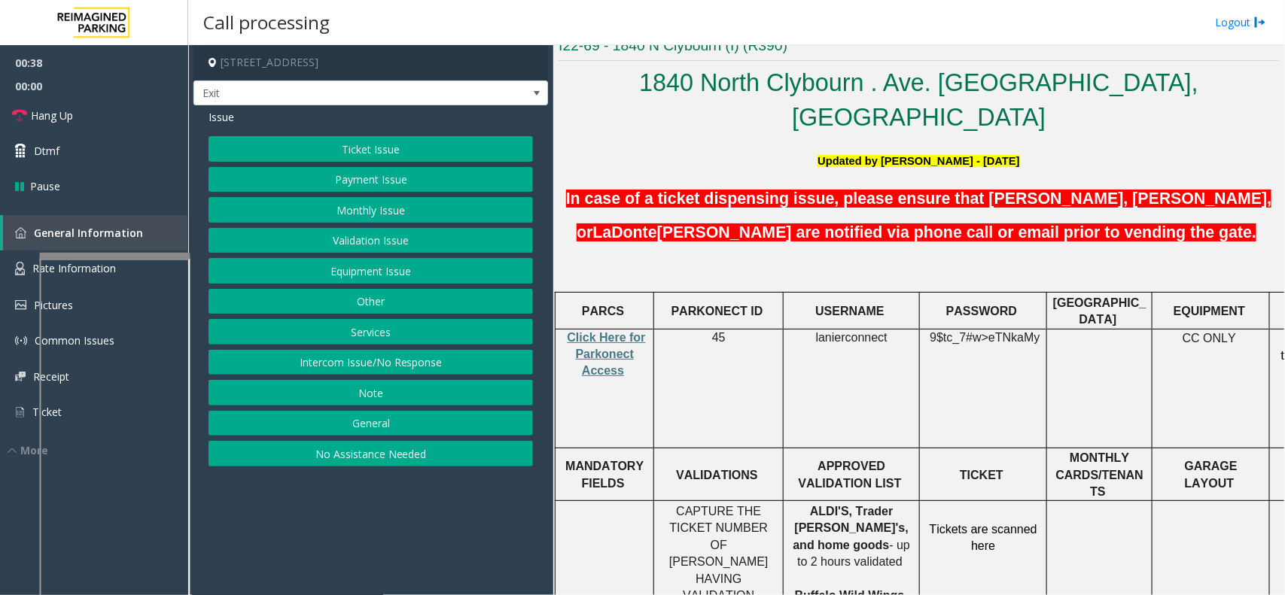
click at [448, 336] on button "Services" at bounding box center [370, 332] width 324 height 26
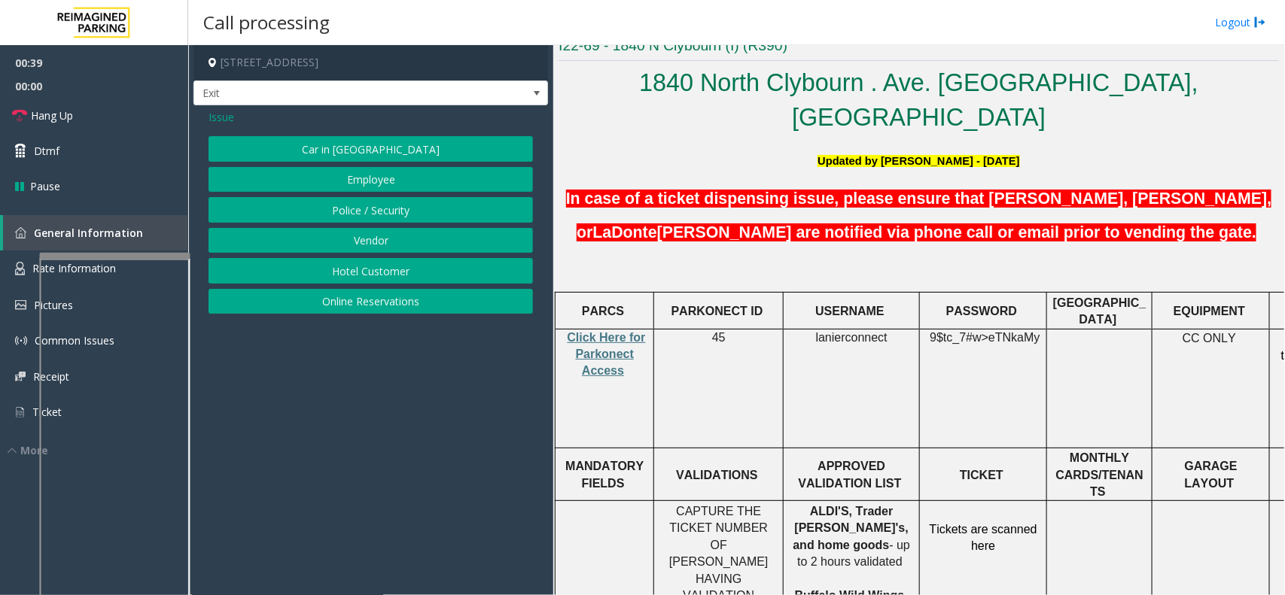
click at [418, 306] on button "Online Reservations" at bounding box center [370, 302] width 324 height 26
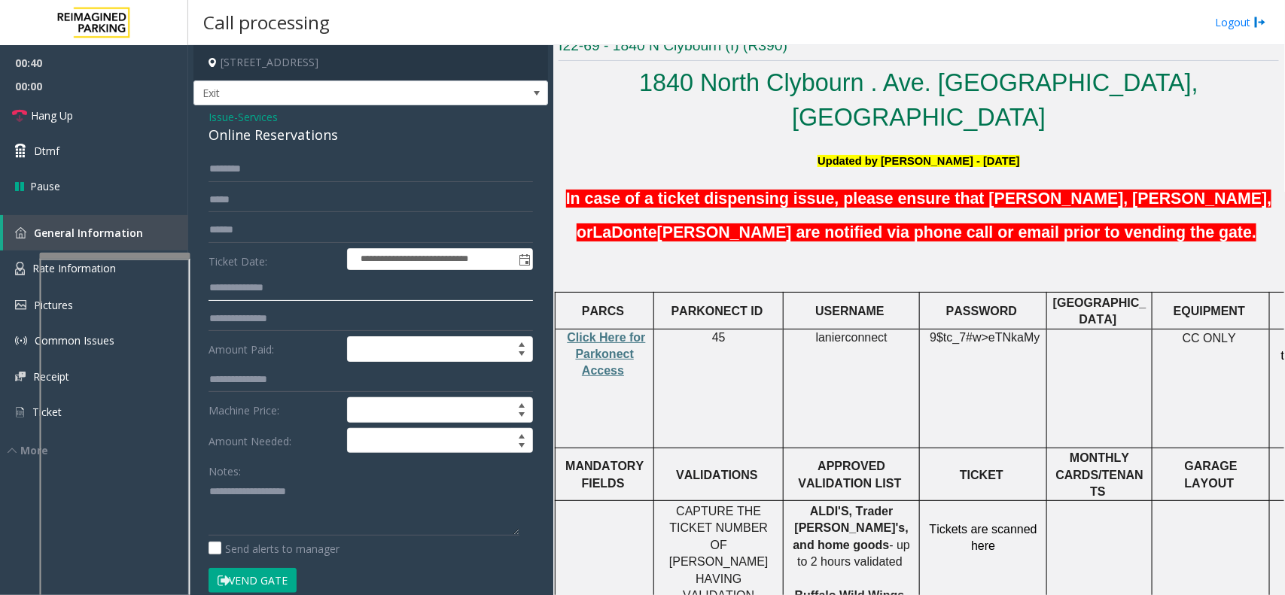
click at [348, 292] on input "text" at bounding box center [370, 288] width 324 height 26
click at [227, 475] on label "Notes:" at bounding box center [224, 468] width 32 height 21
click at [228, 487] on textarea at bounding box center [363, 507] width 311 height 56
click at [260, 136] on div "Online Reservations" at bounding box center [370, 135] width 324 height 20
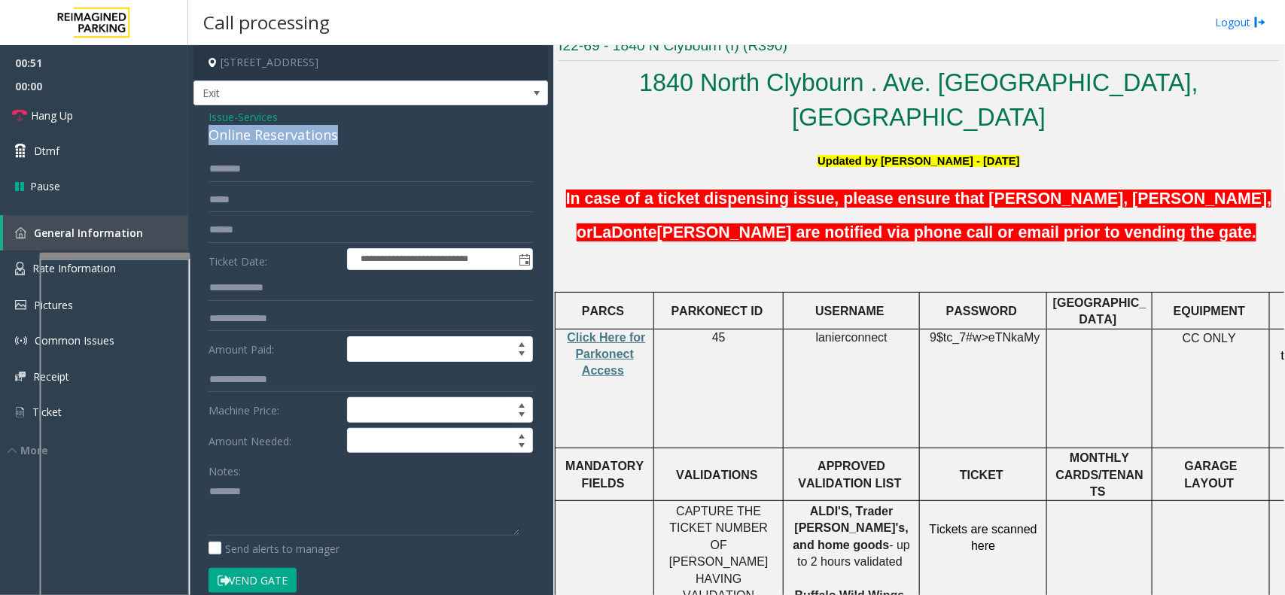
click at [260, 136] on div "Online Reservations" at bounding box center [370, 135] width 324 height 20
click at [355, 508] on textarea at bounding box center [363, 507] width 311 height 56
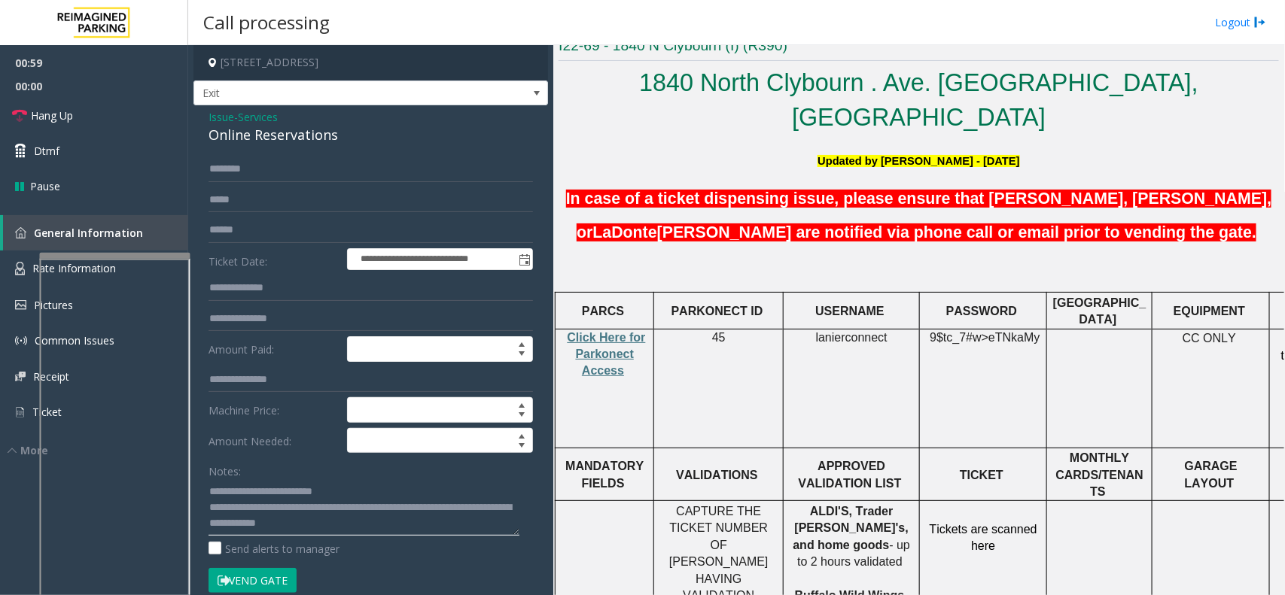
type textarea "**********"
click at [272, 228] on input "text" at bounding box center [370, 230] width 324 height 26
type input "*********"
click at [279, 580] on button "Vend Gate" at bounding box center [252, 581] width 88 height 26
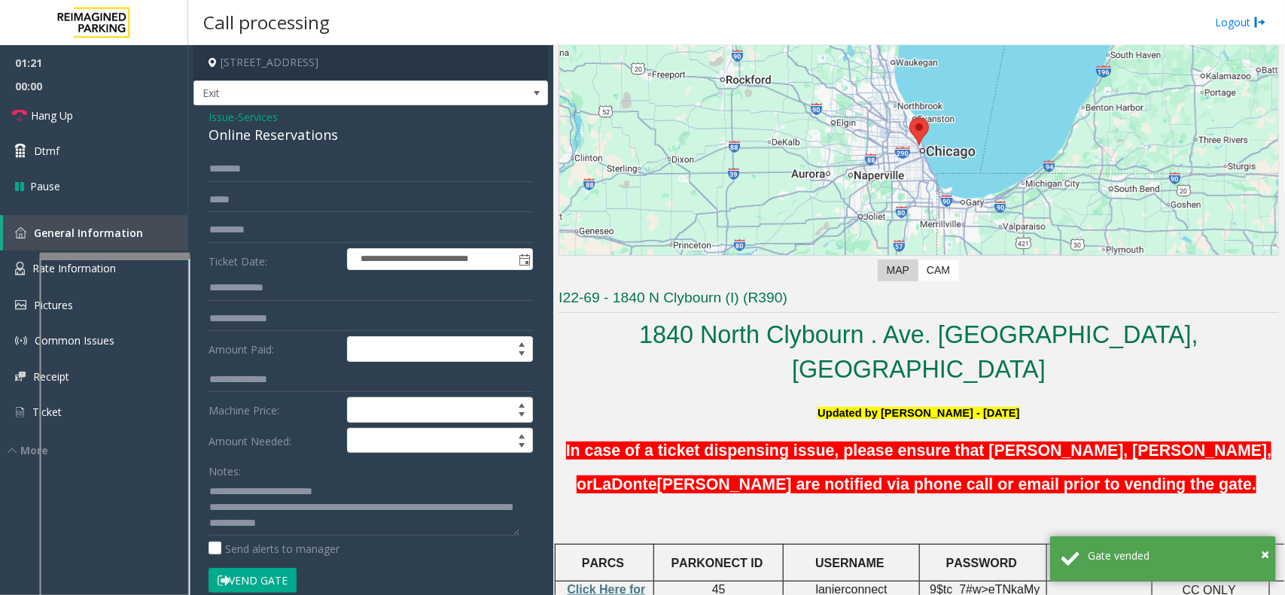
scroll to position [123, 0]
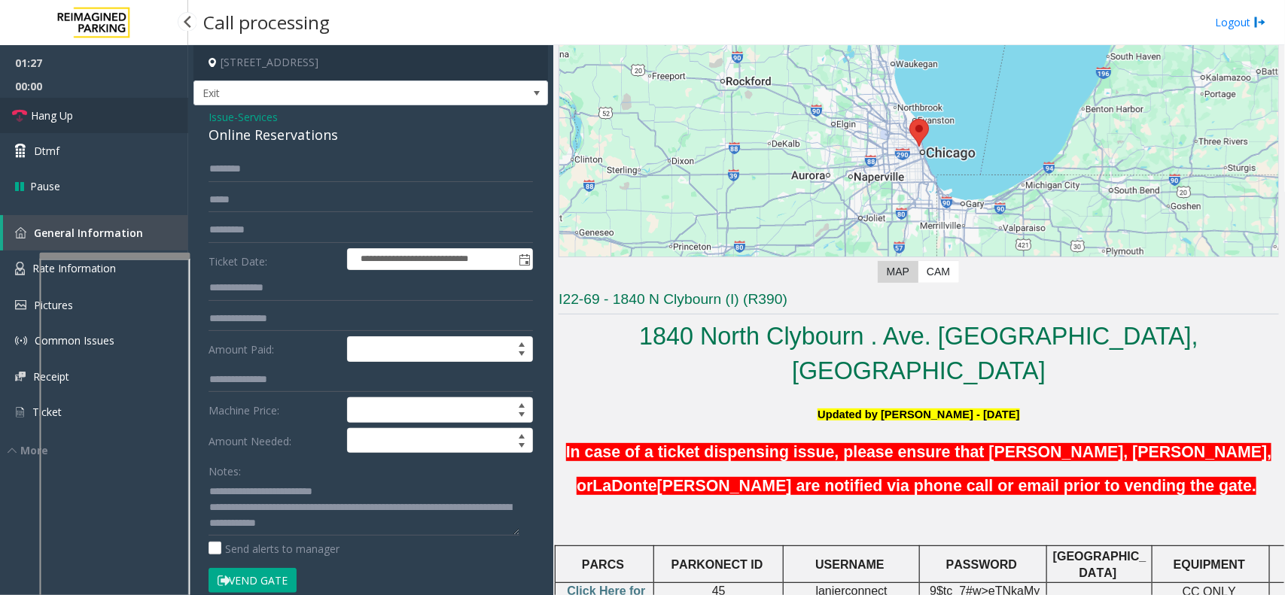
click at [114, 113] on link "Hang Up" at bounding box center [94, 115] width 188 height 35
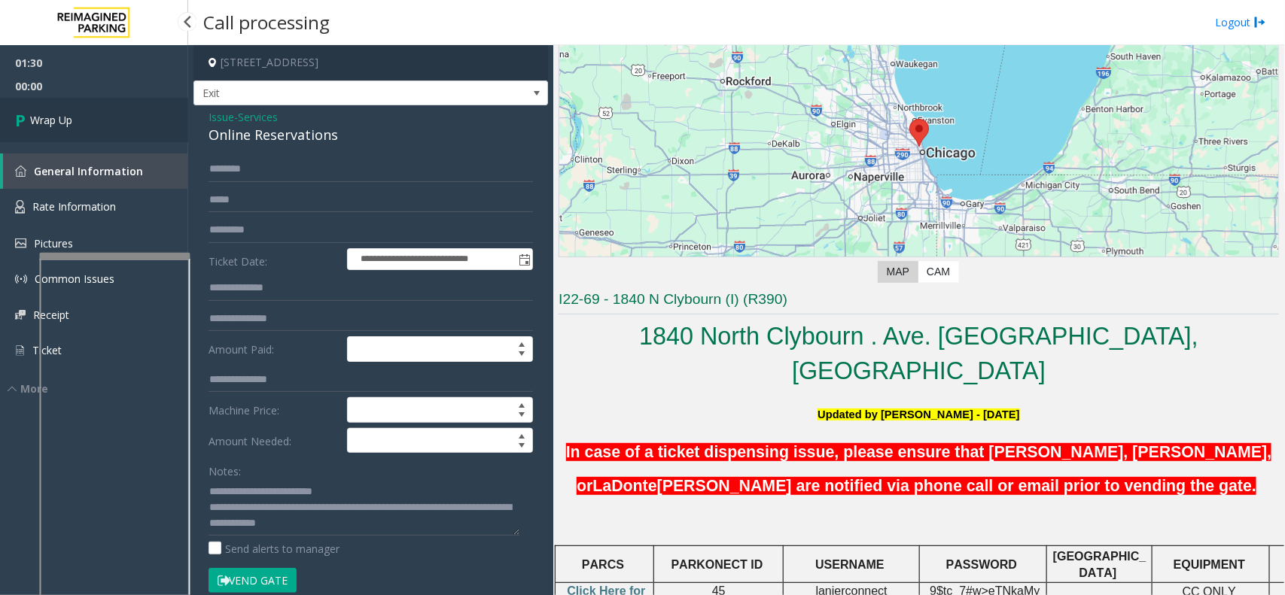
click at [114, 113] on link "Wrap Up" at bounding box center [94, 120] width 188 height 44
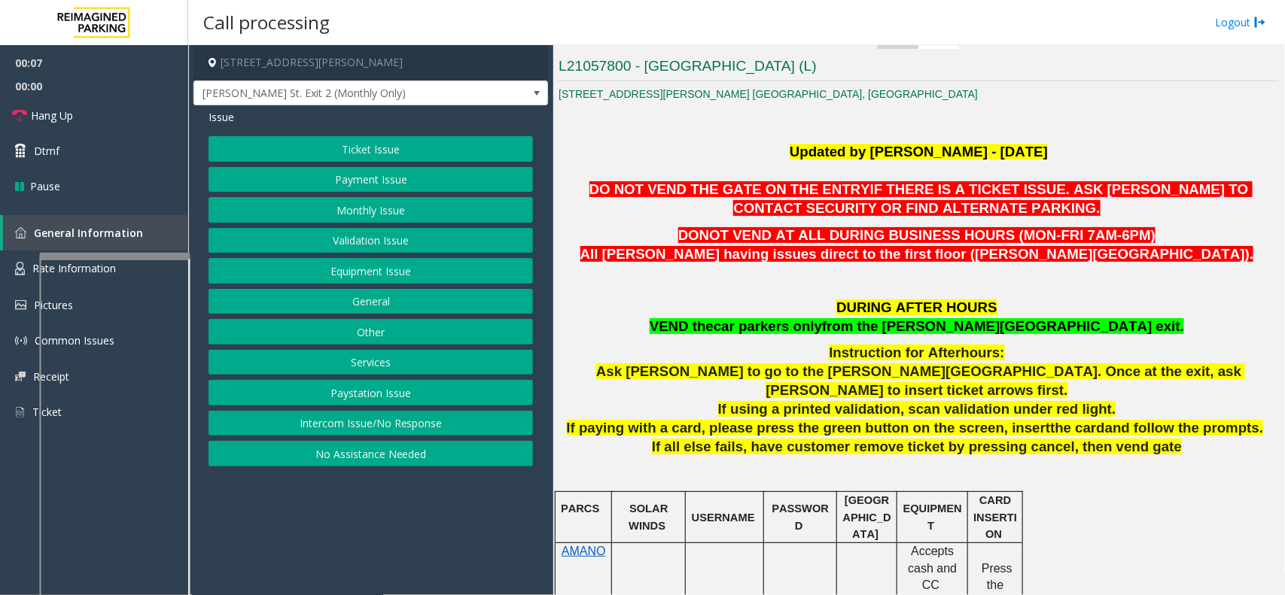
scroll to position [470, 0]
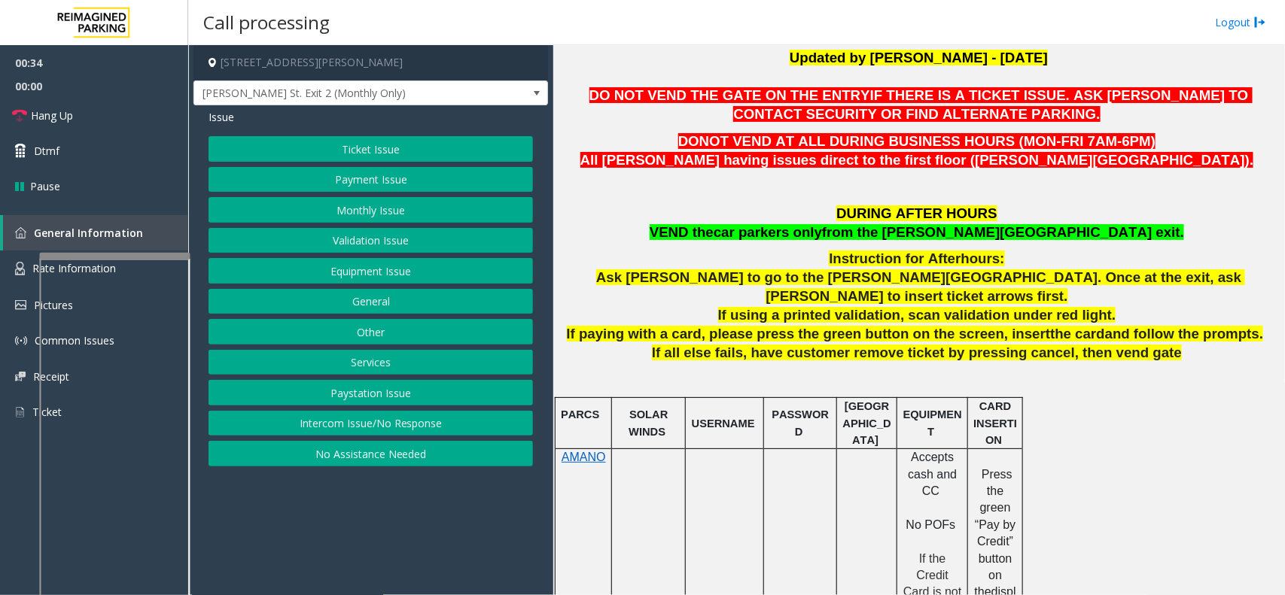
click at [388, 268] on button "Equipment Issue" at bounding box center [370, 271] width 324 height 26
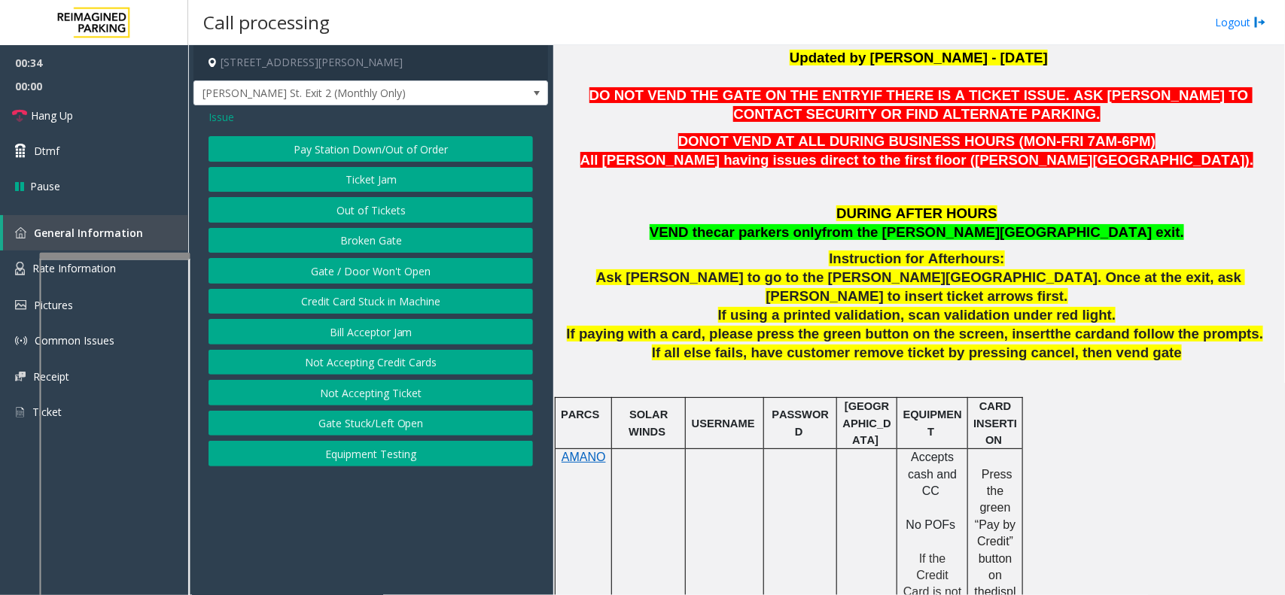
click at [385, 267] on button "Gate / Door Won't Open" at bounding box center [370, 271] width 324 height 26
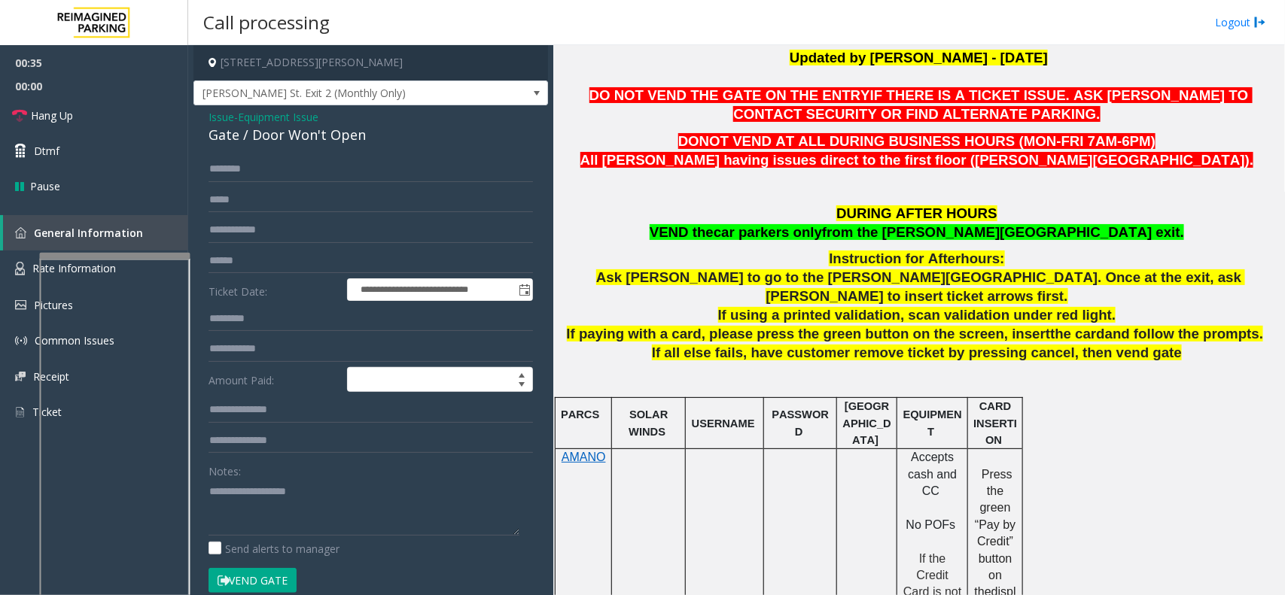
click at [269, 140] on div "Gate / Door Won't Open" at bounding box center [370, 135] width 324 height 20
click at [144, 123] on link "Hang Up" at bounding box center [94, 115] width 188 height 35
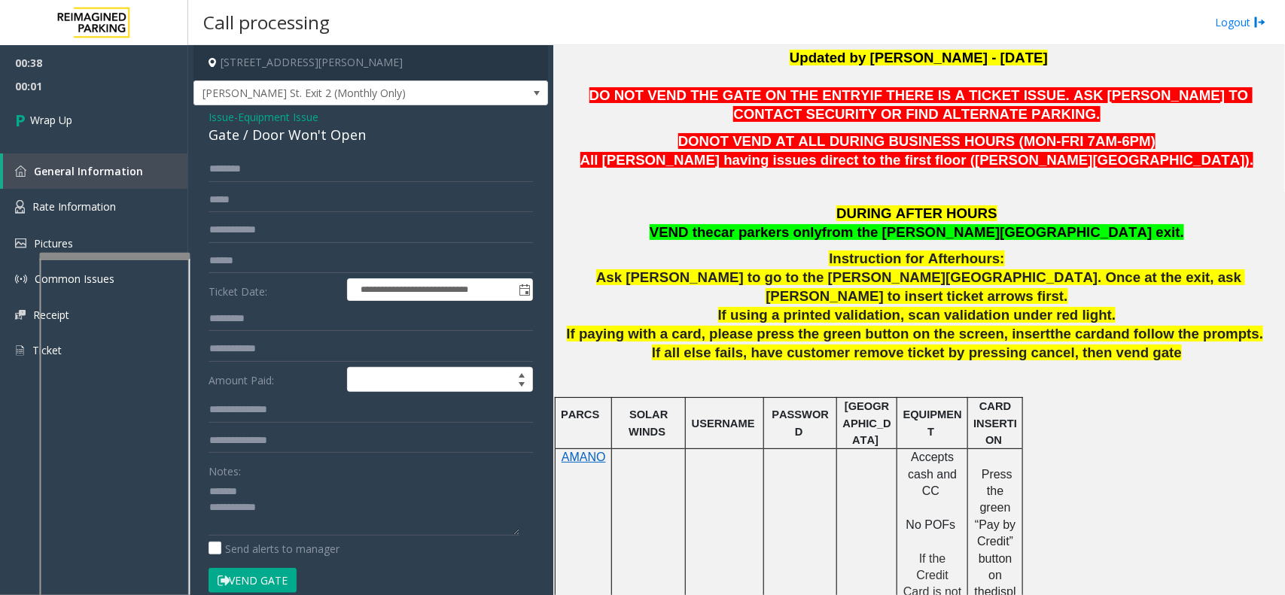
click at [292, 138] on div "Gate / Door Won't Open" at bounding box center [370, 135] width 324 height 20
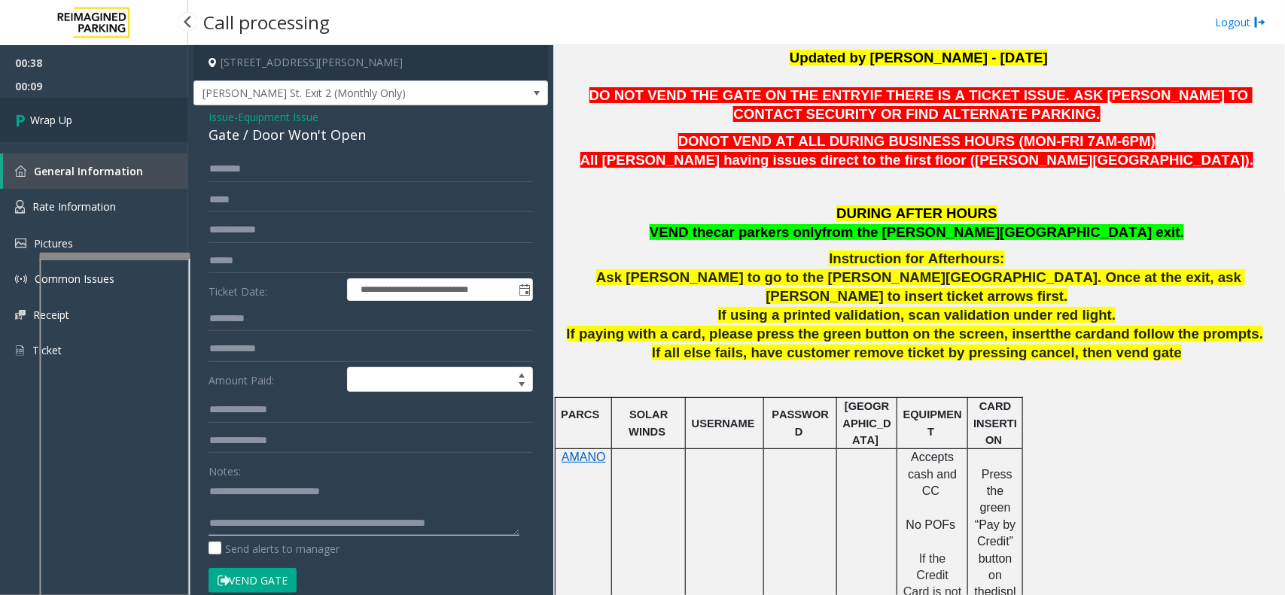
type textarea "**********"
click at [65, 117] on span "Wrap Up" at bounding box center [51, 120] width 42 height 16
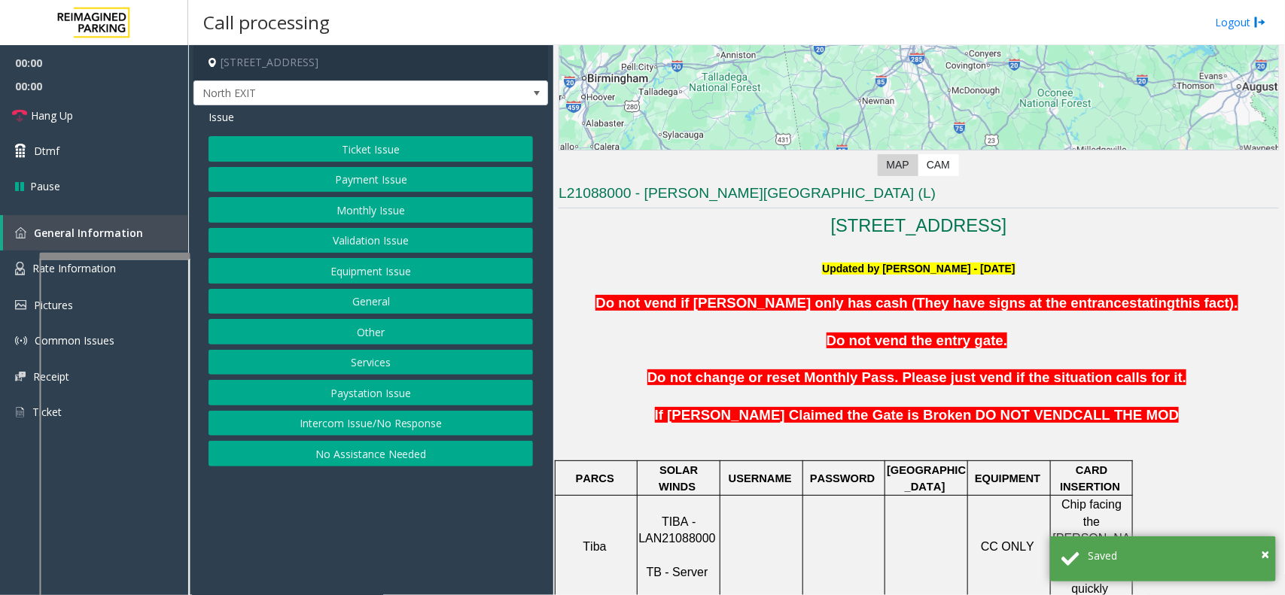
scroll to position [282, 0]
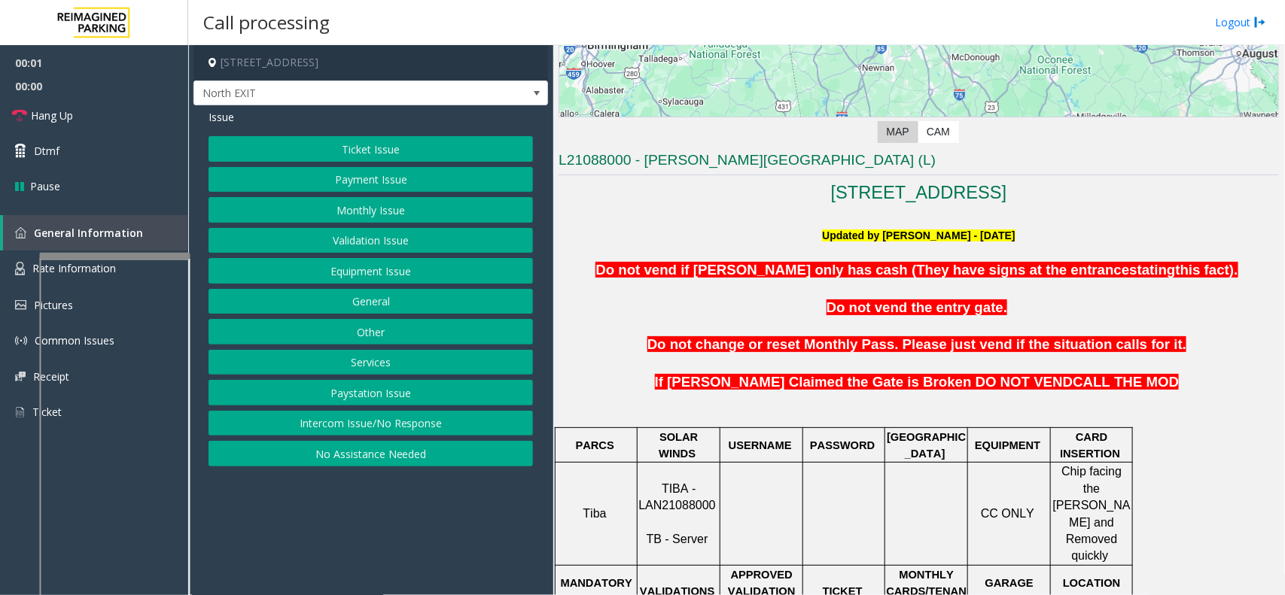
click at [698, 491] on span "TIBA - LAN21088000" at bounding box center [676, 496] width 77 height 29
copy p "LAN21088000"
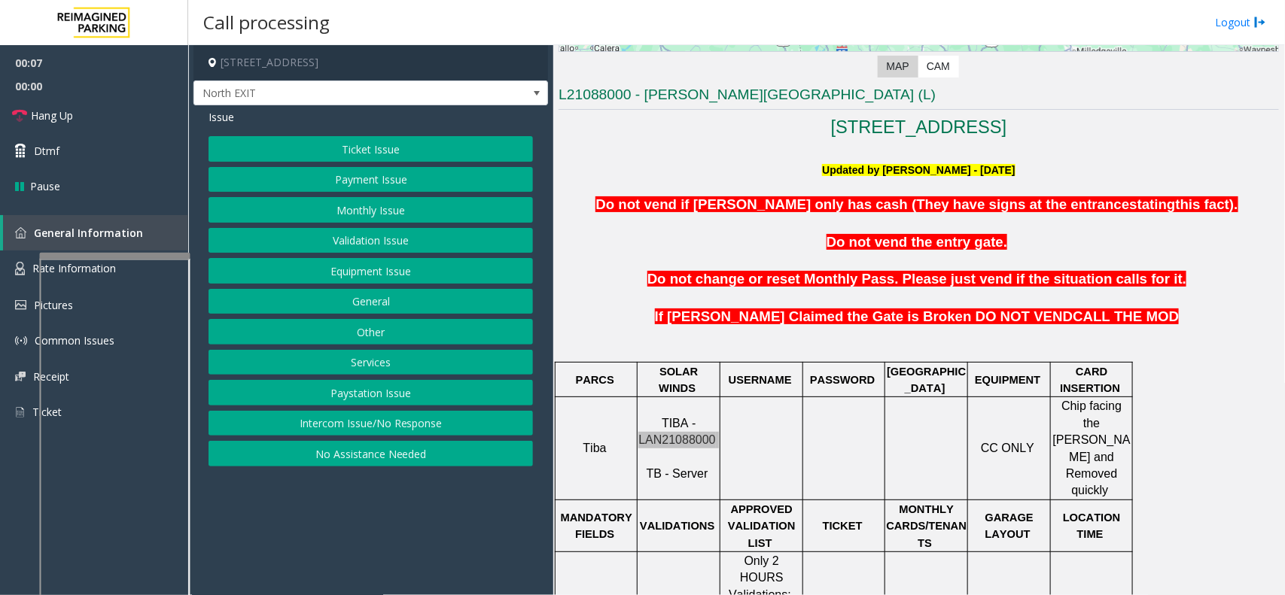
scroll to position [658, 0]
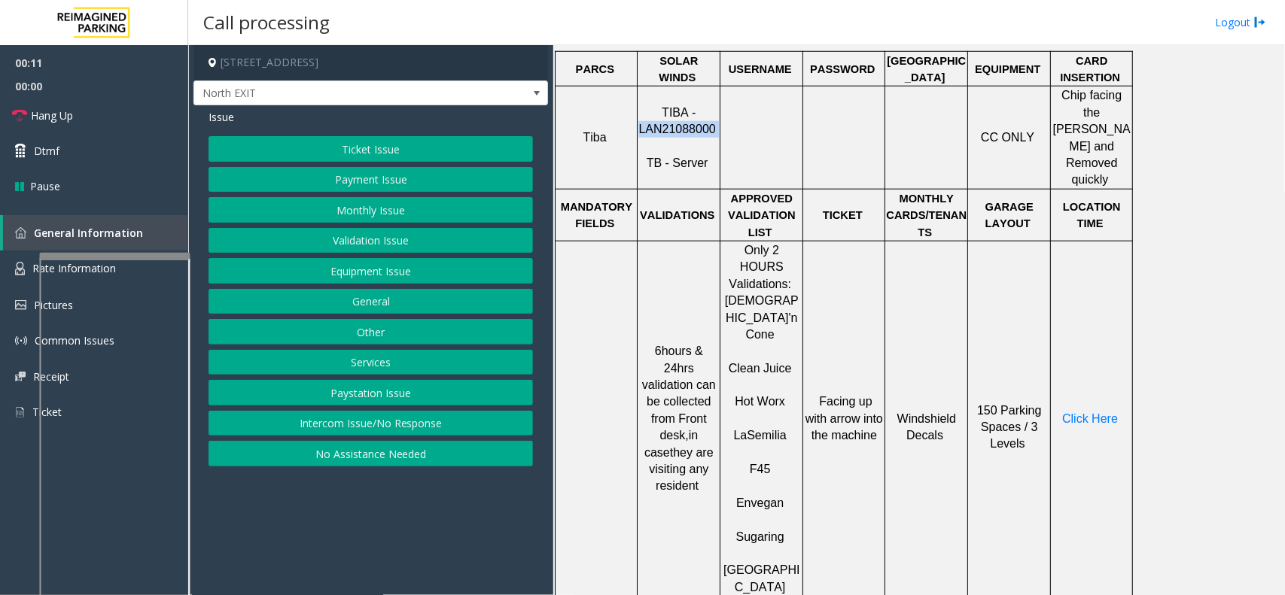
click at [344, 139] on button "Ticket Issue" at bounding box center [370, 149] width 324 height 26
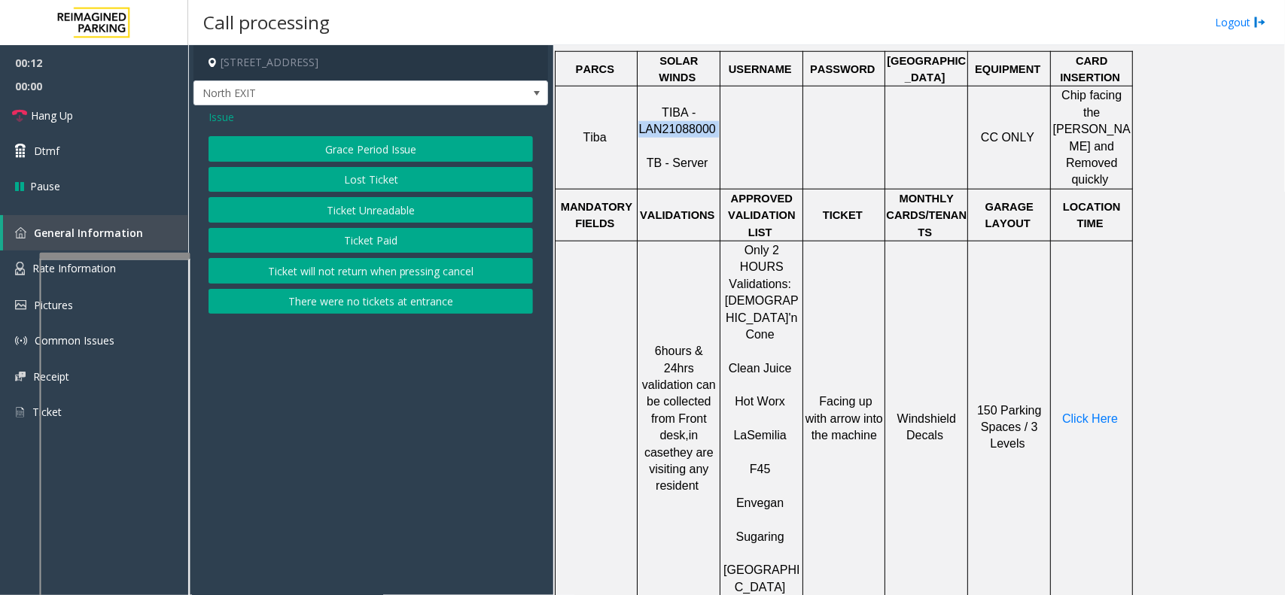
click at [405, 212] on button "Ticket Unreadable" at bounding box center [370, 210] width 324 height 26
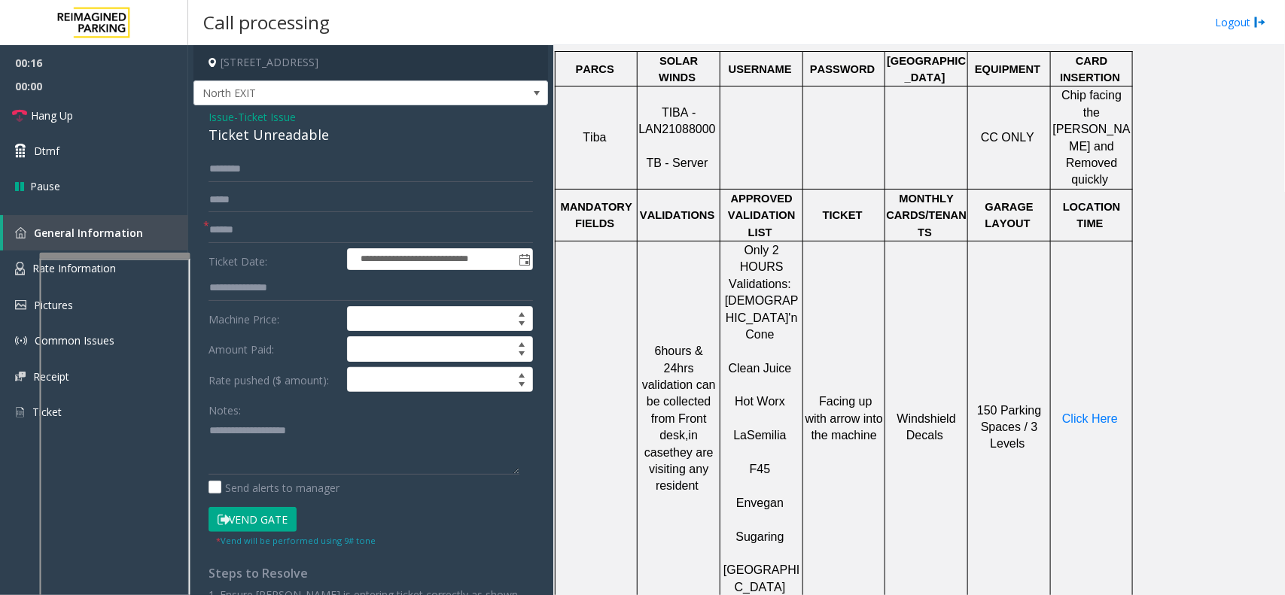
click at [287, 114] on span "Ticket Issue" at bounding box center [267, 117] width 58 height 16
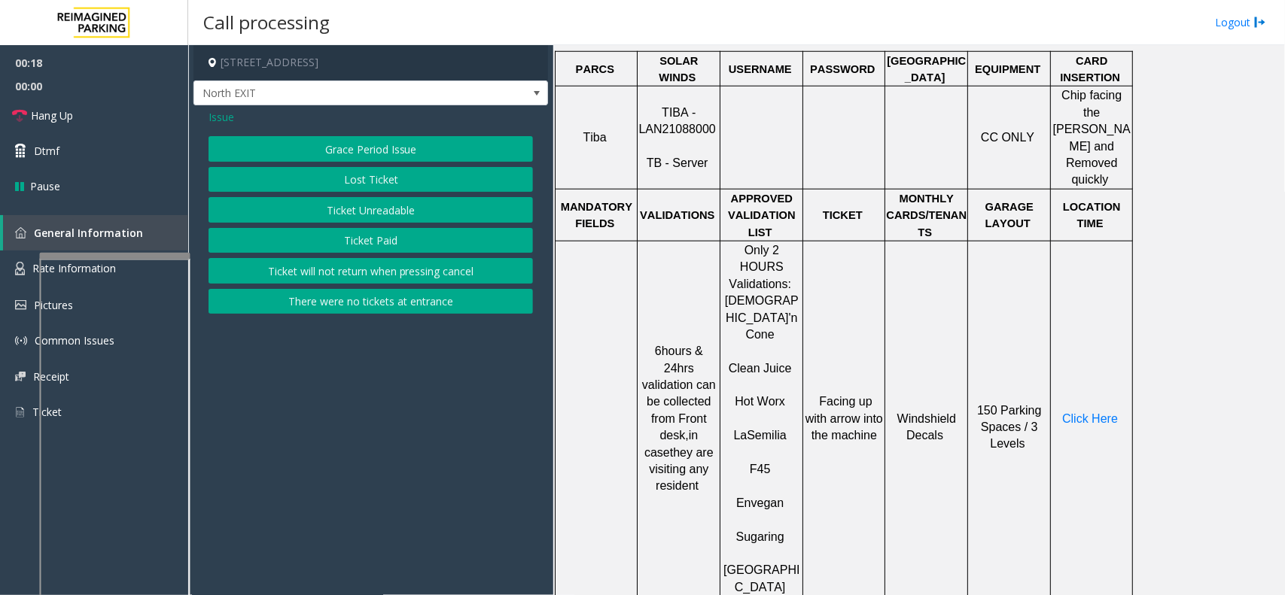
click at [232, 122] on span "Issue" at bounding box center [221, 117] width 26 height 16
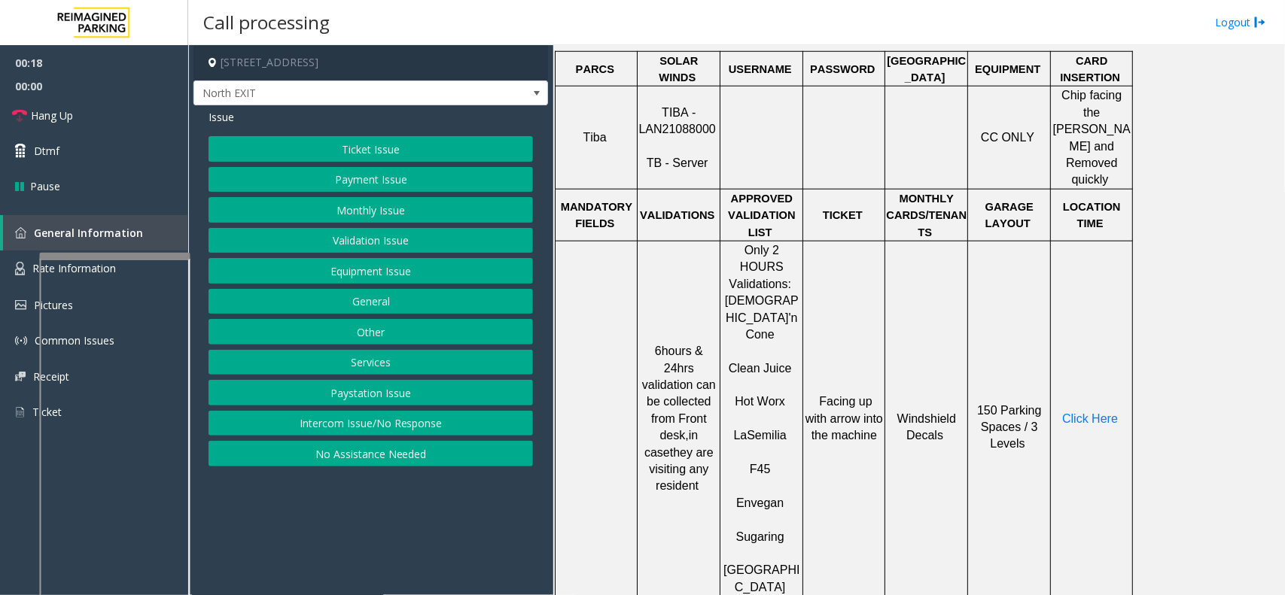
click at [382, 242] on button "Validation Issue" at bounding box center [370, 241] width 324 height 26
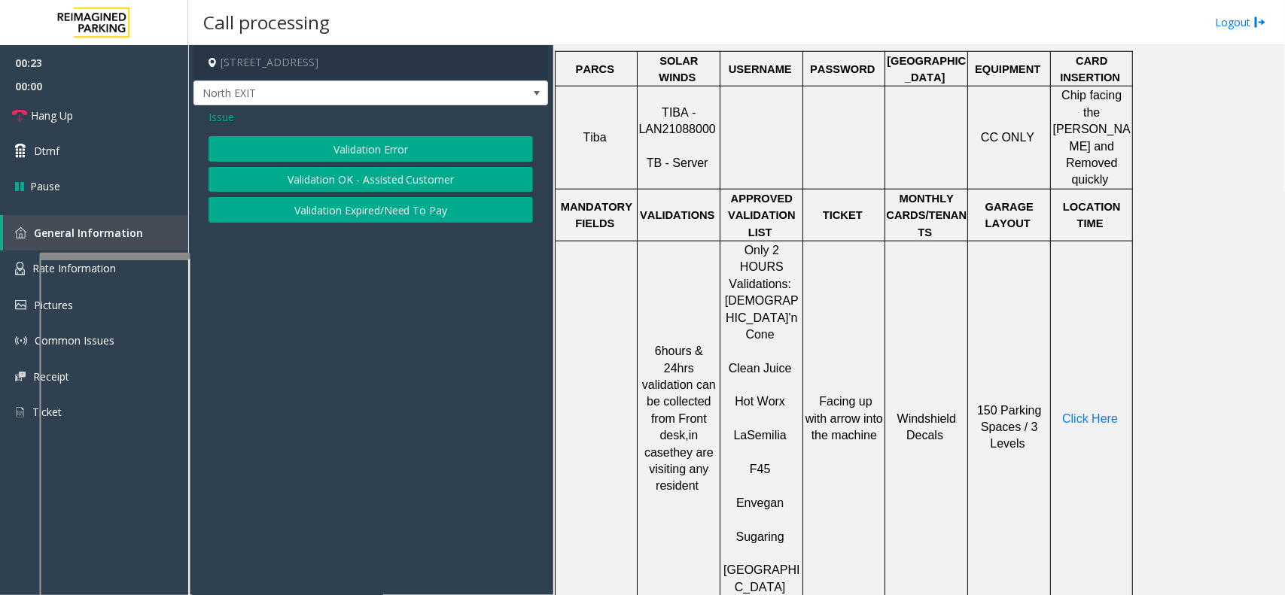
click at [448, 157] on button "Validation Error" at bounding box center [370, 149] width 324 height 26
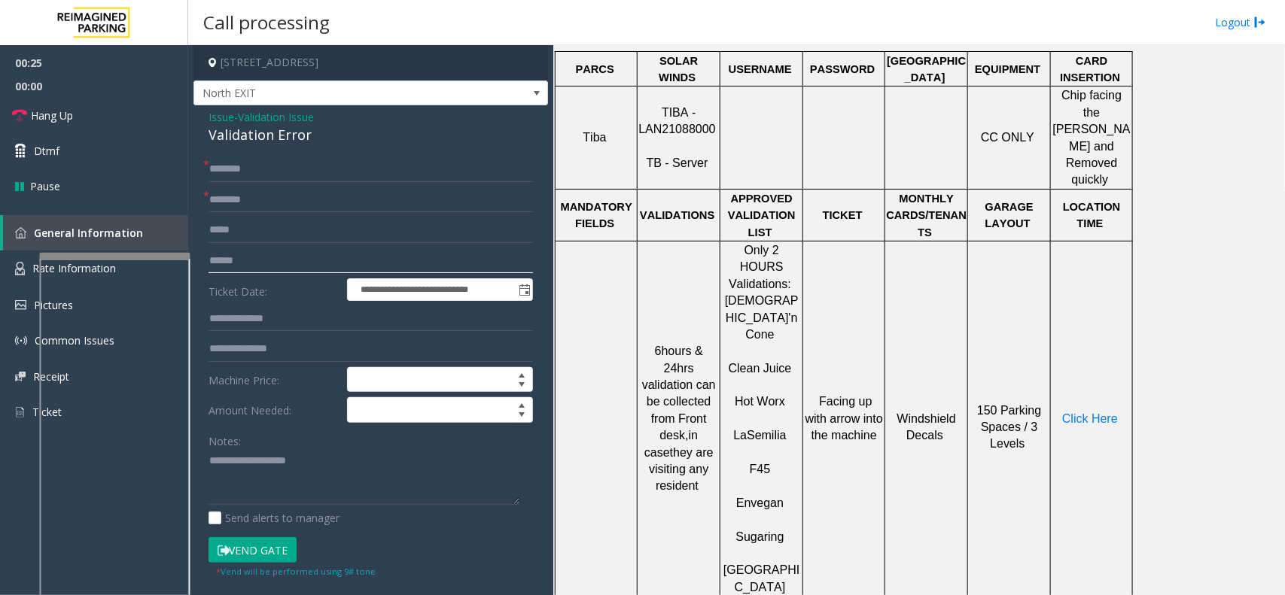
click at [342, 251] on input "text" at bounding box center [370, 261] width 324 height 26
type input "*******"
click at [351, 203] on input "text" at bounding box center [370, 200] width 324 height 26
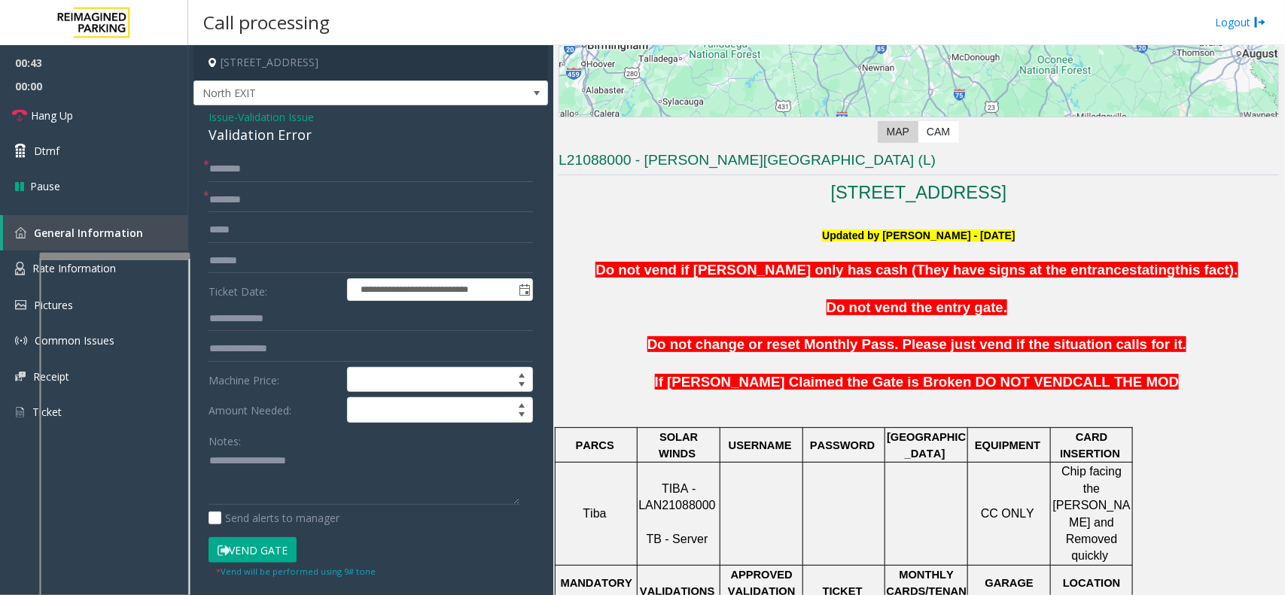
scroll to position [0, 0]
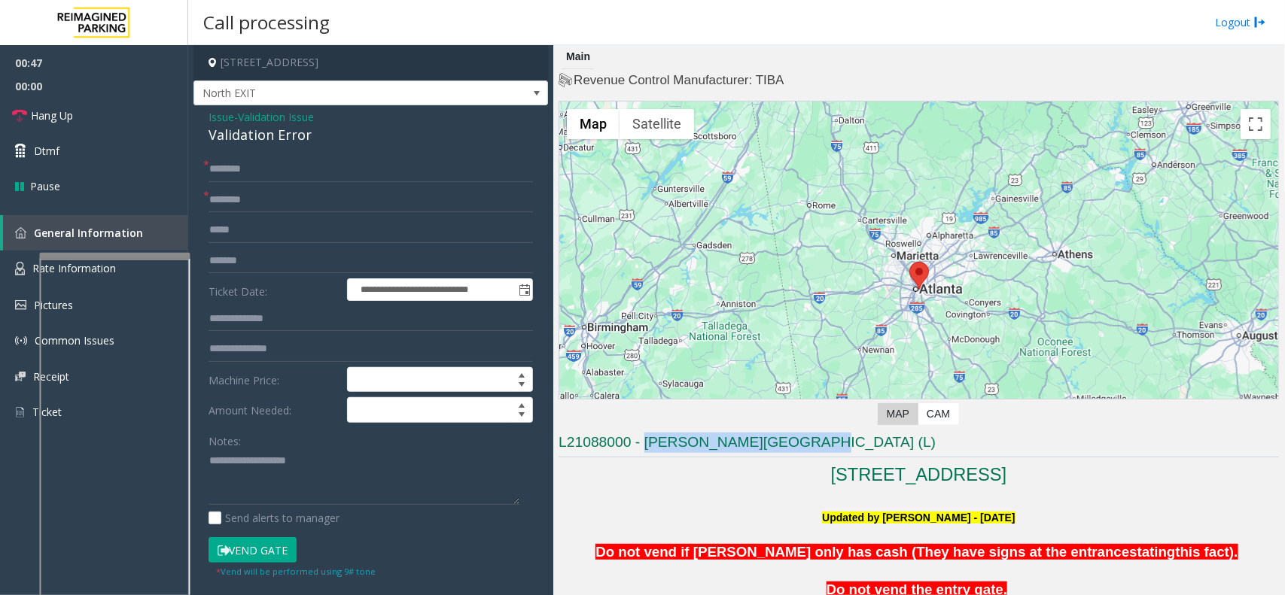
drag, startPoint x: 643, startPoint y: 446, endPoint x: 803, endPoint y: 441, distance: 159.6
click at [803, 441] on h3 "L21088000 - [PERSON_NAME][GEOGRAPHIC_DATA] (L)" at bounding box center [918, 445] width 720 height 25
type input "**********"
click at [307, 340] on input "text" at bounding box center [370, 349] width 324 height 26
click at [307, 325] on input "text" at bounding box center [370, 319] width 324 height 26
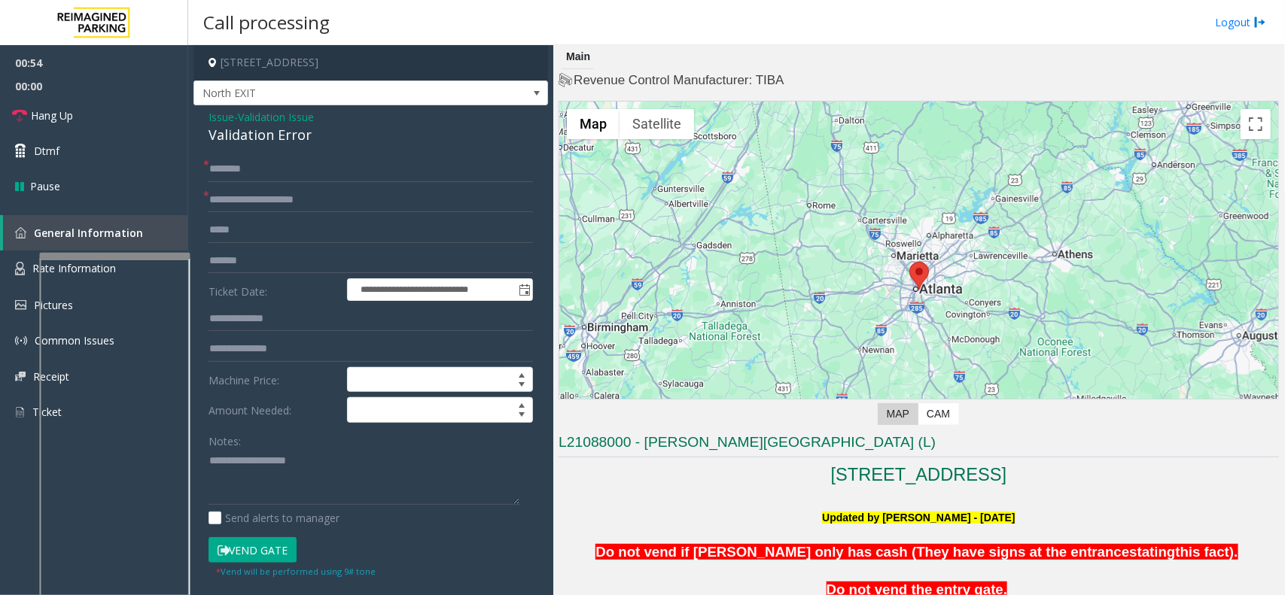
click at [250, 275] on form "**********" at bounding box center [370, 368] width 324 height 422
click at [272, 262] on input "*******" at bounding box center [370, 261] width 324 height 26
click at [278, 164] on input "text" at bounding box center [370, 170] width 324 height 26
click at [248, 139] on div "Validation Error" at bounding box center [370, 135] width 324 height 20
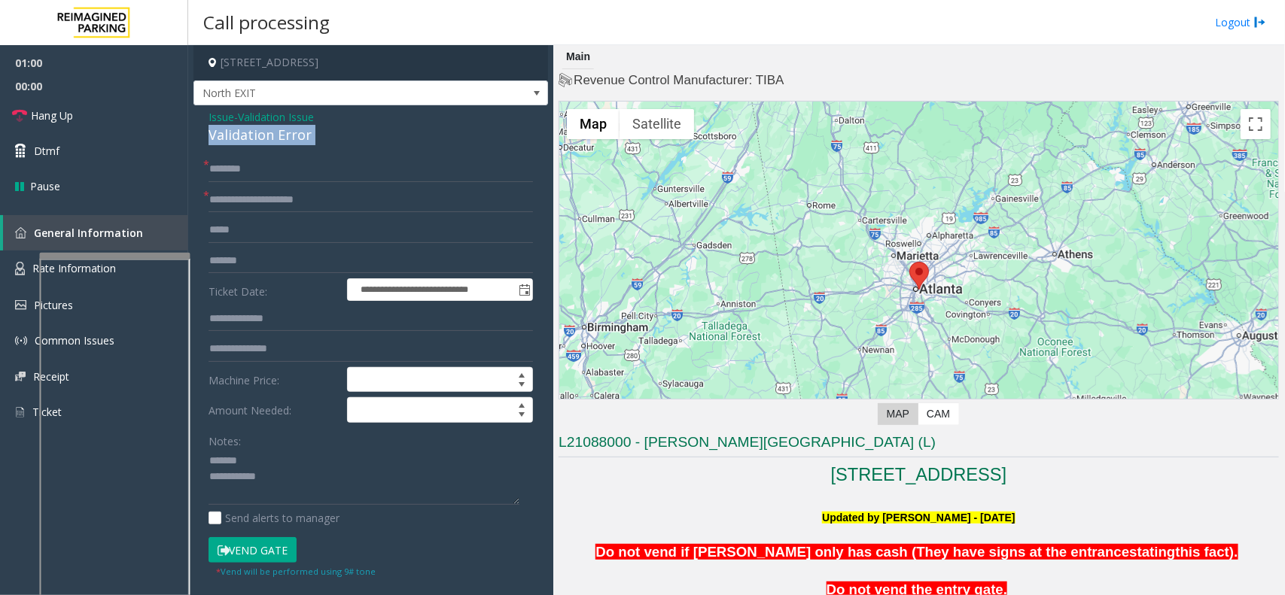
click at [248, 139] on div "Validation Error" at bounding box center [370, 135] width 324 height 20
type textarea "**********"
click at [305, 170] on input "text" at bounding box center [370, 170] width 324 height 26
type input "********"
click at [280, 470] on textarea at bounding box center [363, 477] width 311 height 56
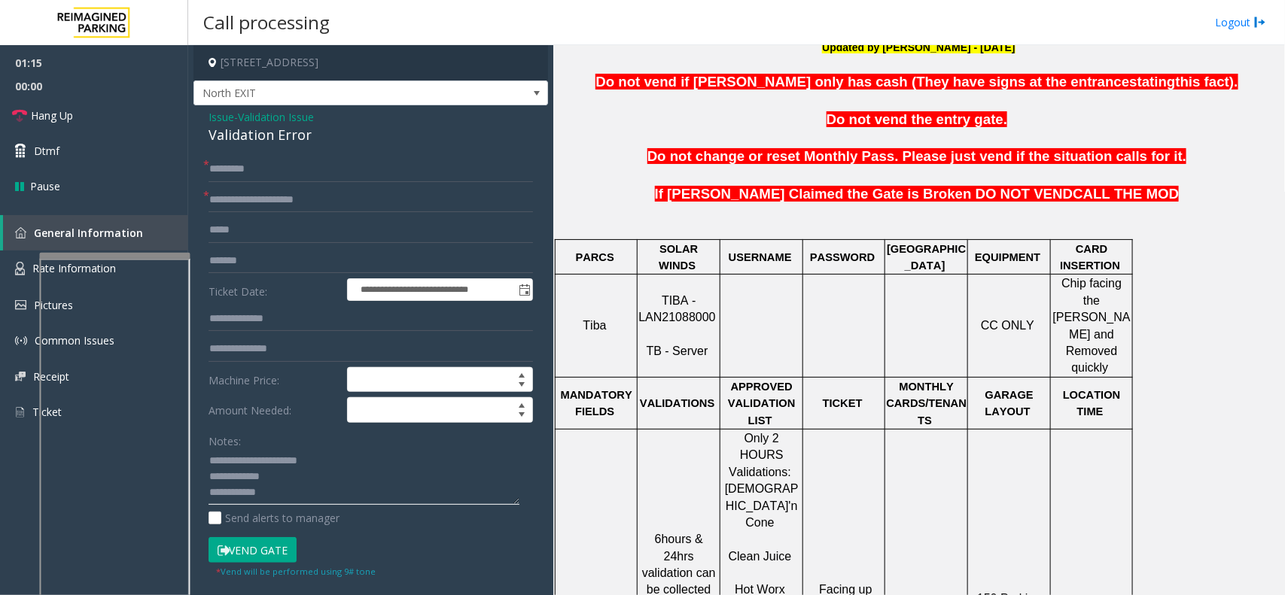
scroll to position [564, 0]
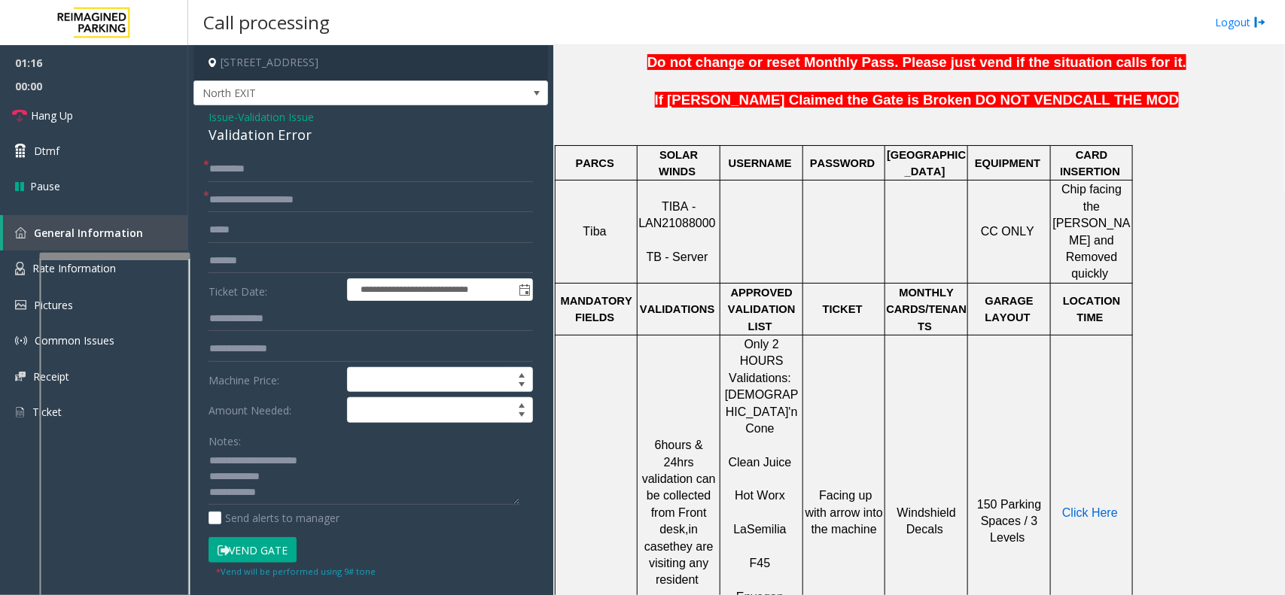
click at [1096, 506] on span "Click Here" at bounding box center [1090, 512] width 56 height 13
click at [311, 453] on textarea at bounding box center [363, 477] width 311 height 56
click at [311, 467] on textarea at bounding box center [363, 477] width 311 height 56
click at [318, 472] on textarea at bounding box center [363, 477] width 311 height 56
click at [360, 490] on textarea at bounding box center [363, 477] width 311 height 56
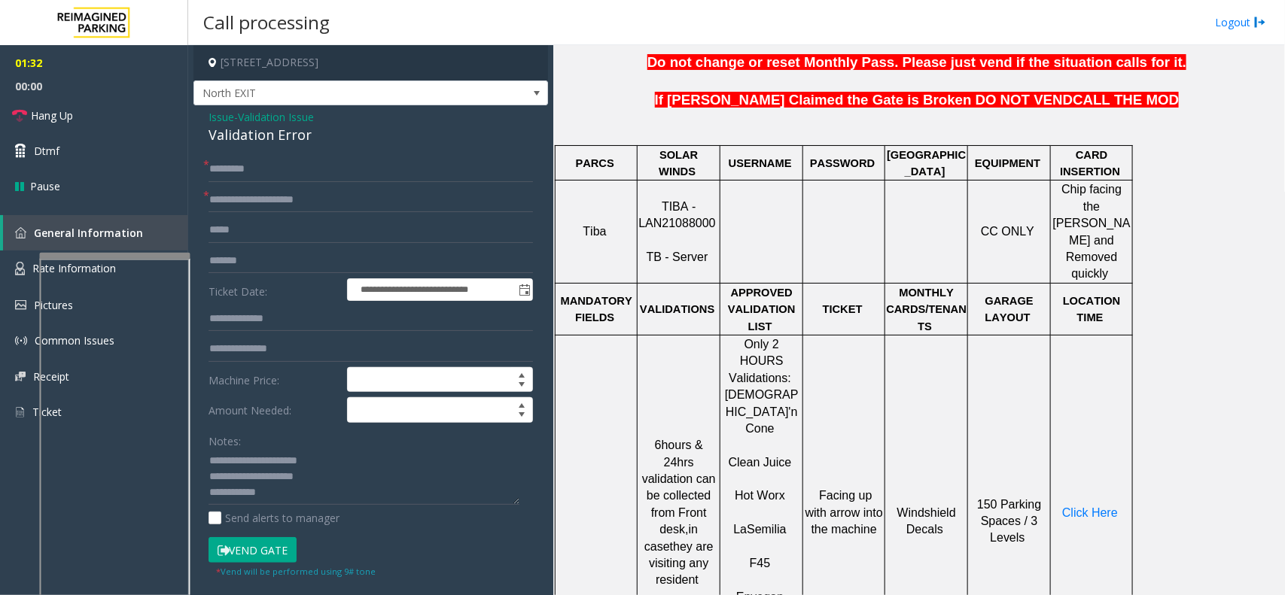
click at [263, 542] on button "Vend Gate" at bounding box center [252, 550] width 88 height 26
click at [337, 486] on textarea at bounding box center [363, 477] width 311 height 56
click at [141, 123] on link "Hang Up" at bounding box center [94, 115] width 188 height 35
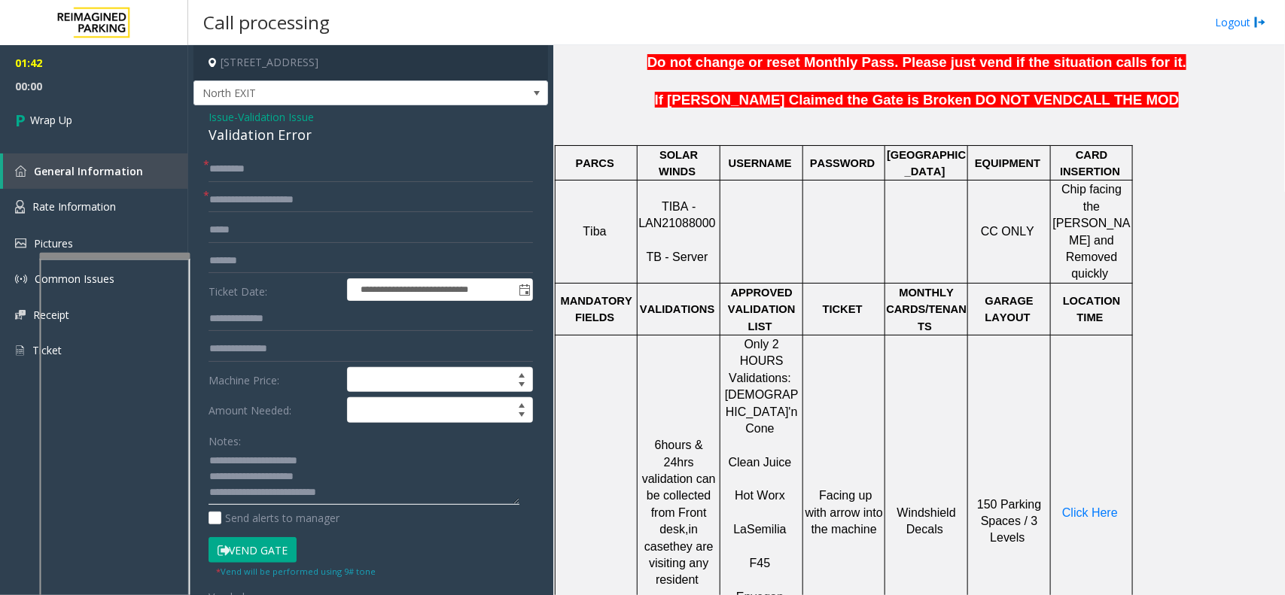
click at [415, 500] on textarea at bounding box center [363, 477] width 311 height 56
type textarea "**********"
click at [87, 129] on link "Wrap Up" at bounding box center [94, 120] width 188 height 44
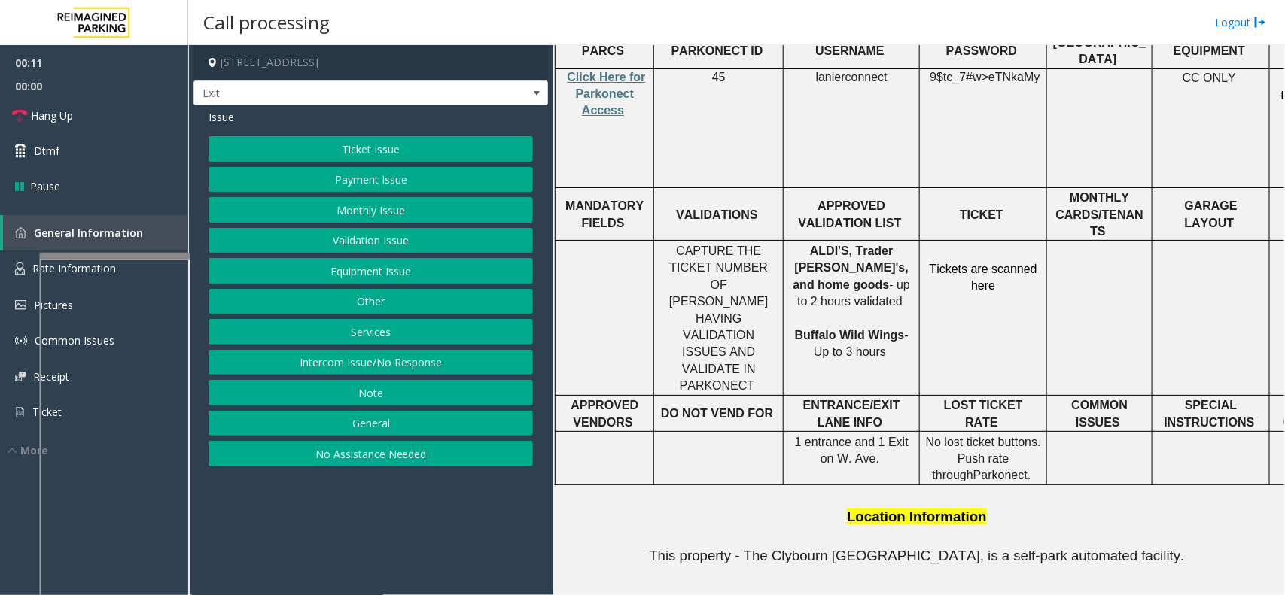
scroll to position [658, 0]
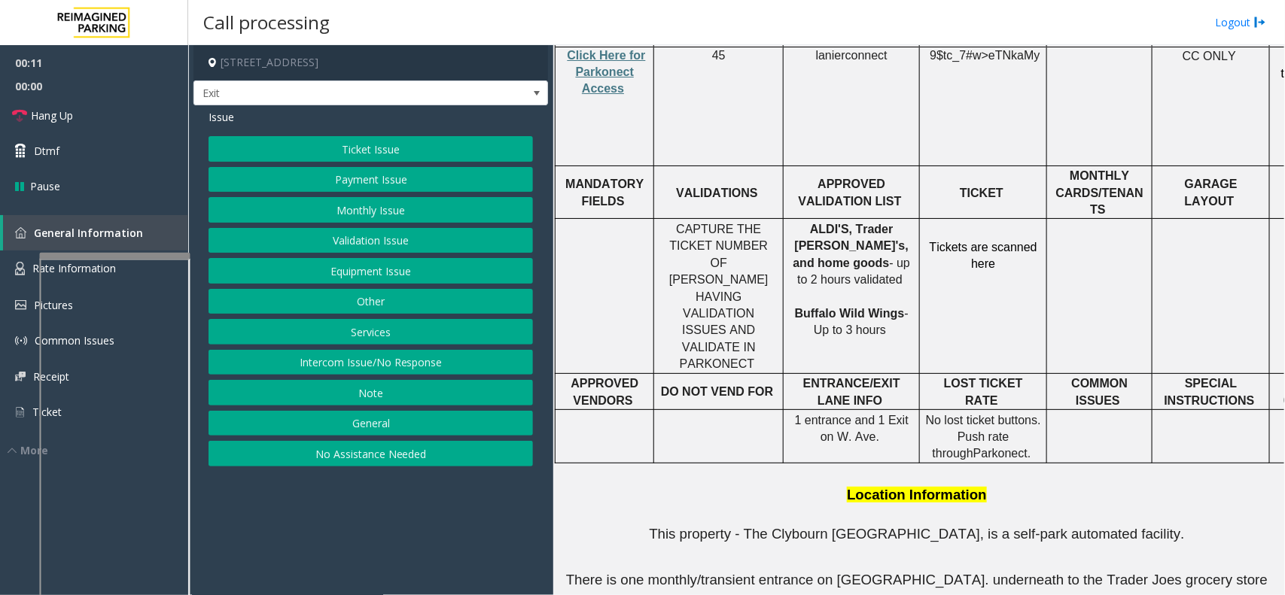
click at [396, 327] on button "Services" at bounding box center [370, 332] width 324 height 26
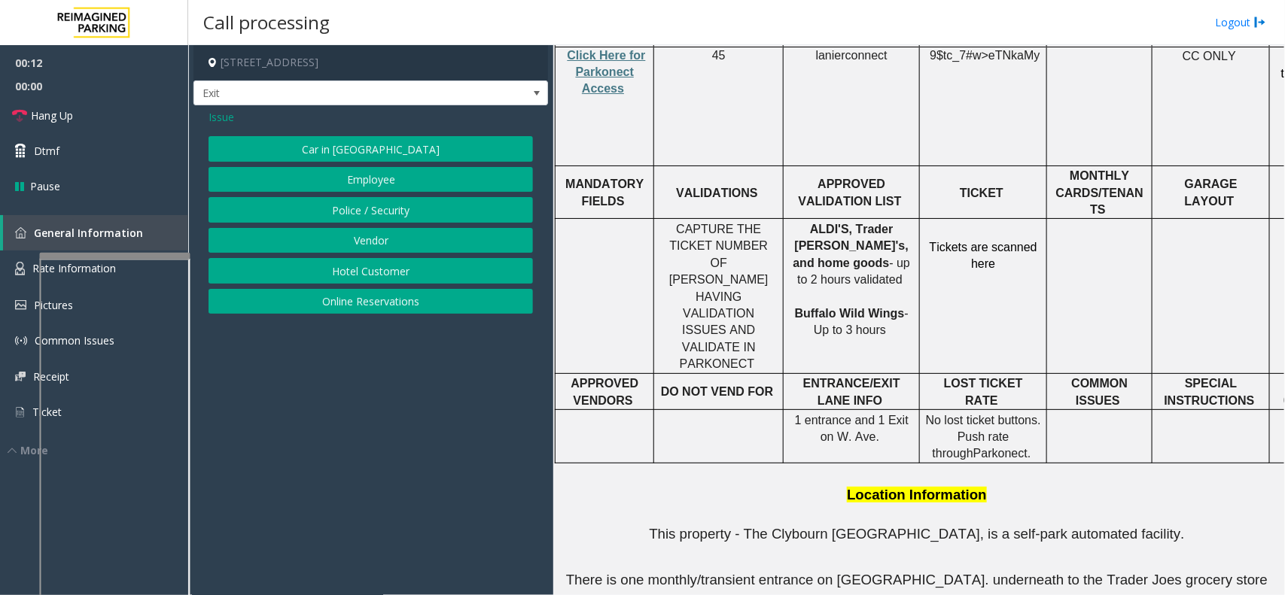
click at [374, 294] on button "Online Reservations" at bounding box center [370, 302] width 324 height 26
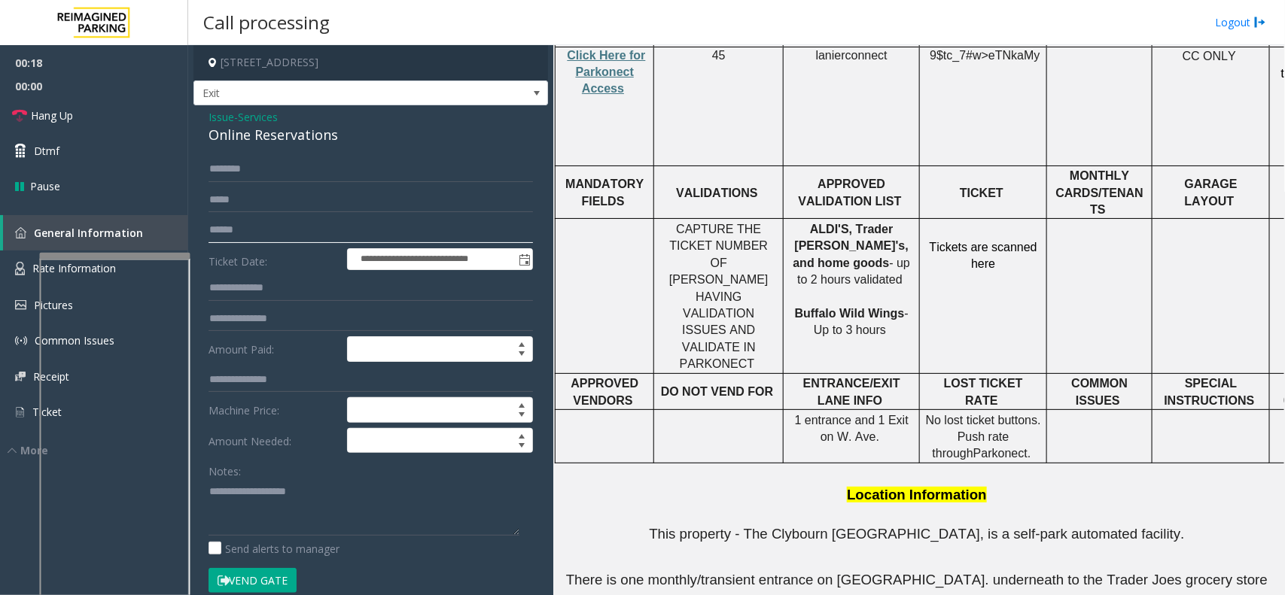
click at [245, 230] on input "text" at bounding box center [370, 230] width 324 height 26
click at [298, 223] on input "****" at bounding box center [370, 230] width 324 height 26
type input "*********"
click at [256, 574] on button "Vend Gate" at bounding box center [252, 581] width 88 height 26
click at [213, 491] on textarea at bounding box center [363, 507] width 311 height 56
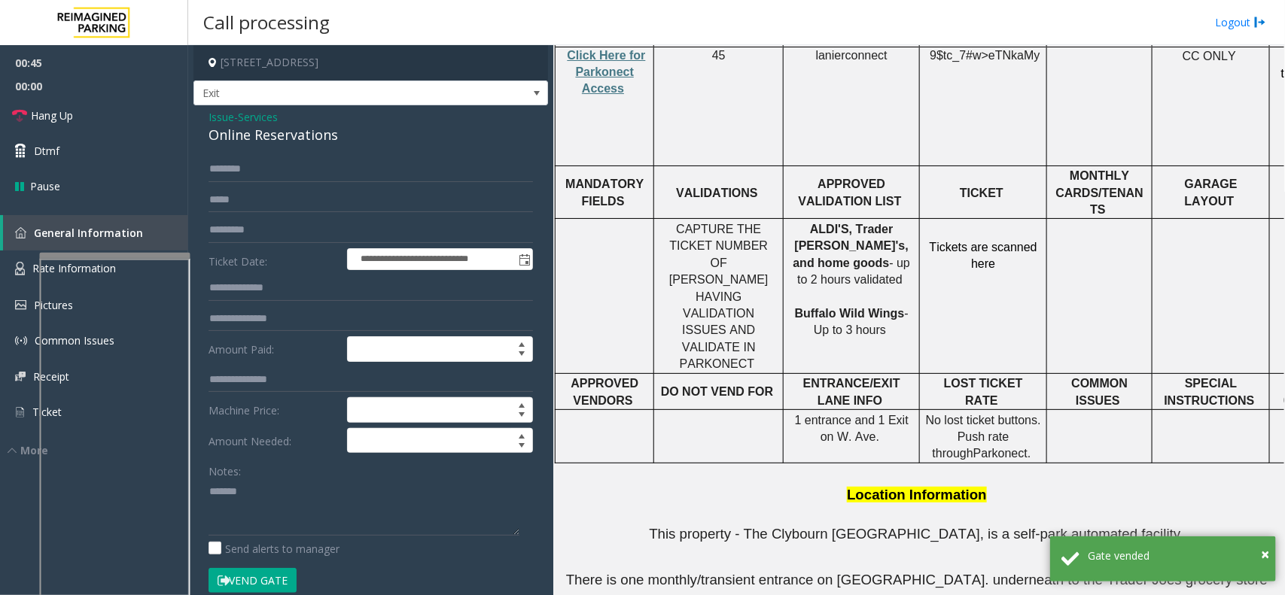
click at [258, 144] on div "Online Reservations" at bounding box center [370, 135] width 324 height 20
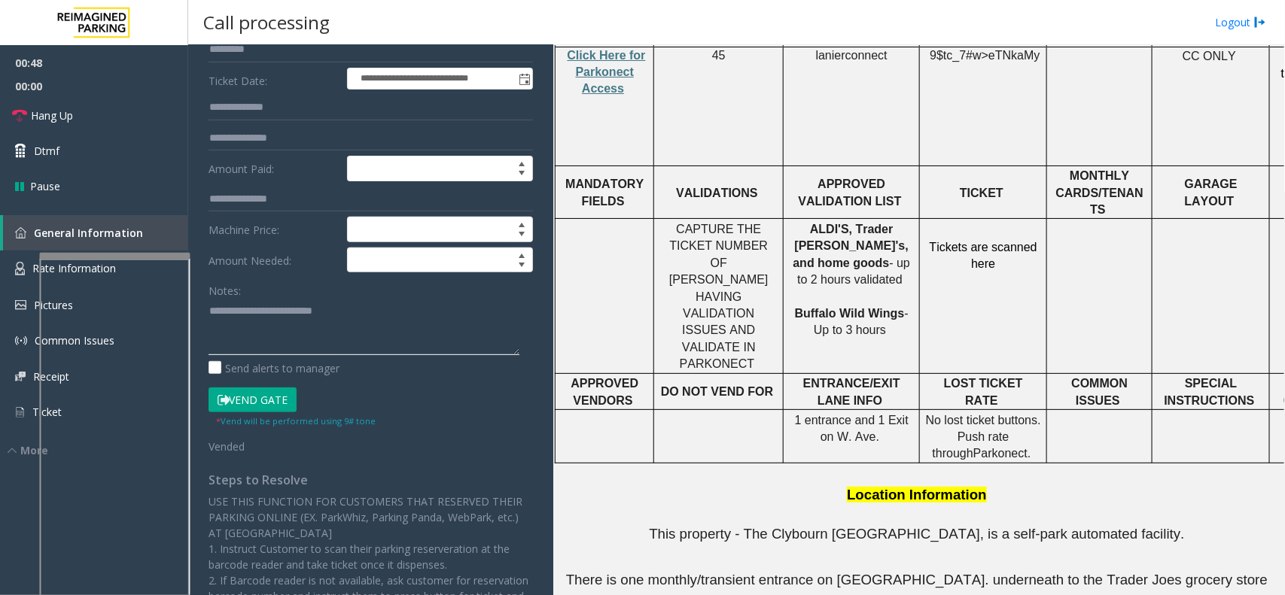
scroll to position [75, 0]
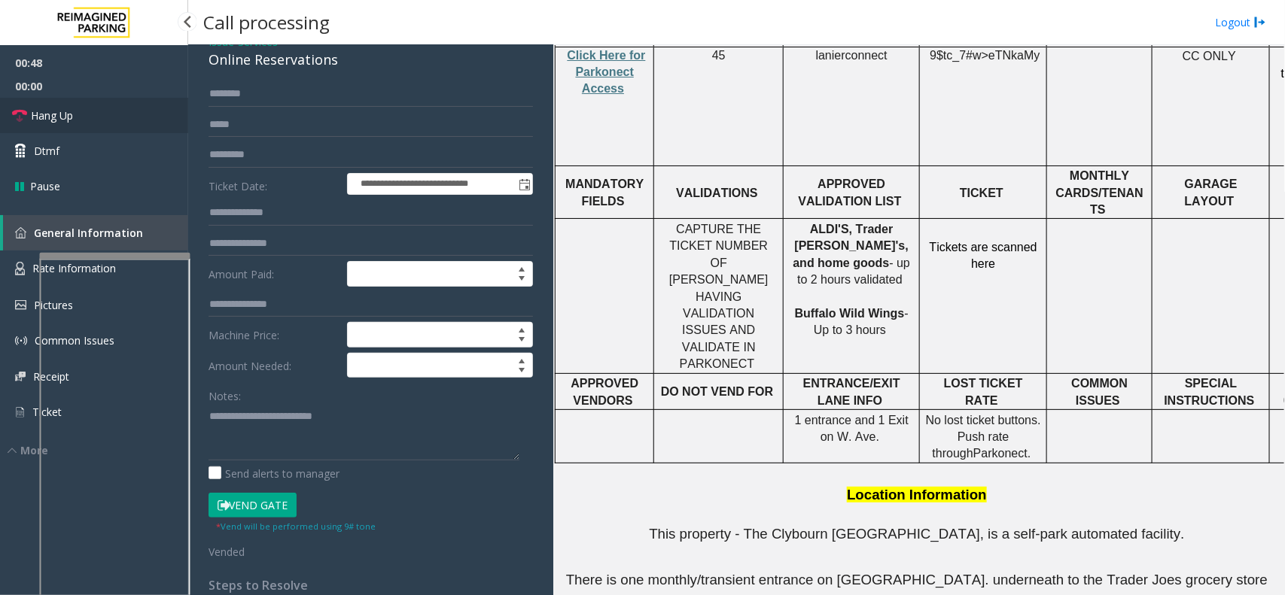
click at [134, 114] on link "Hang Up" at bounding box center [94, 115] width 188 height 35
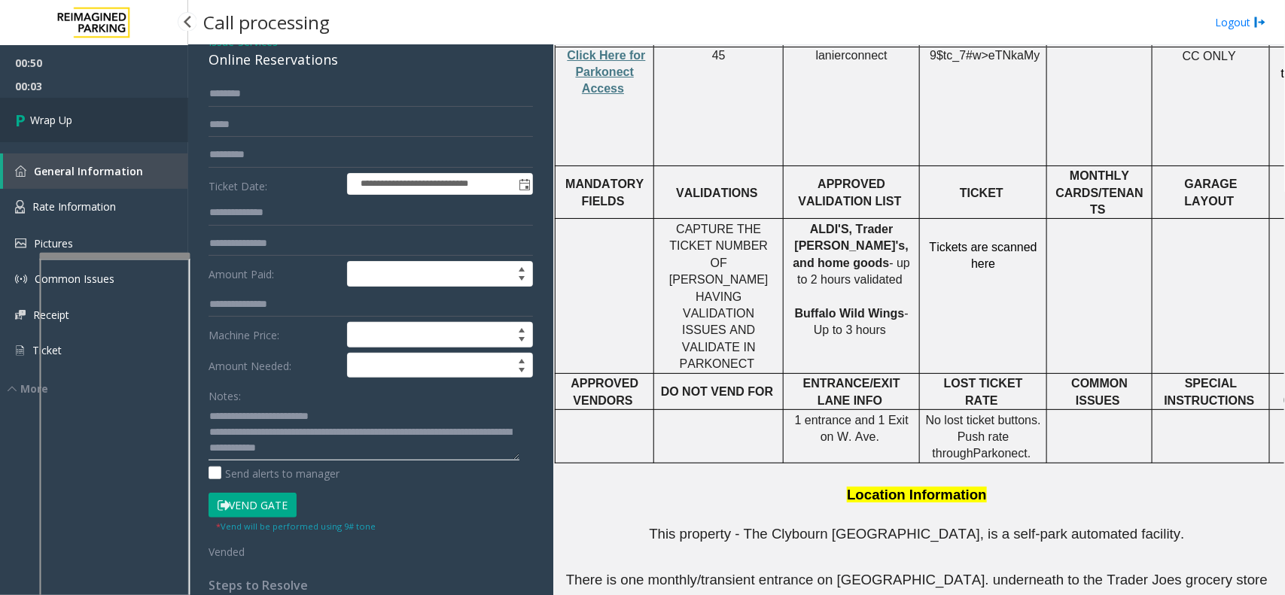
type textarea "**********"
click at [89, 102] on link "Wrap Up" at bounding box center [94, 120] width 188 height 44
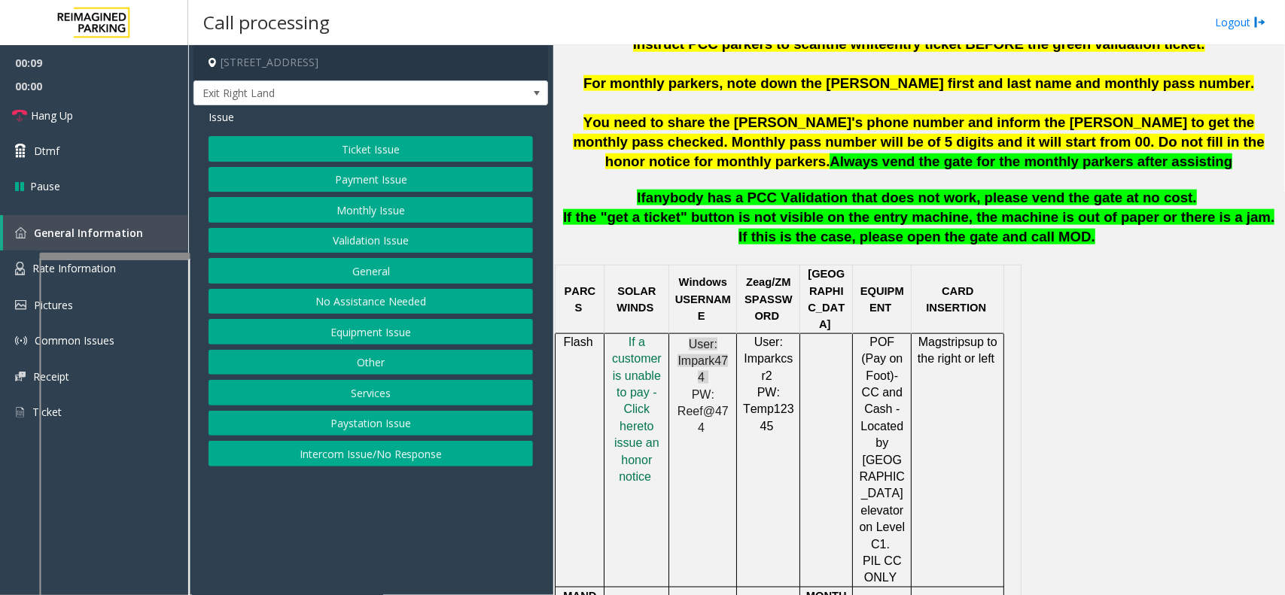
scroll to position [658, 0]
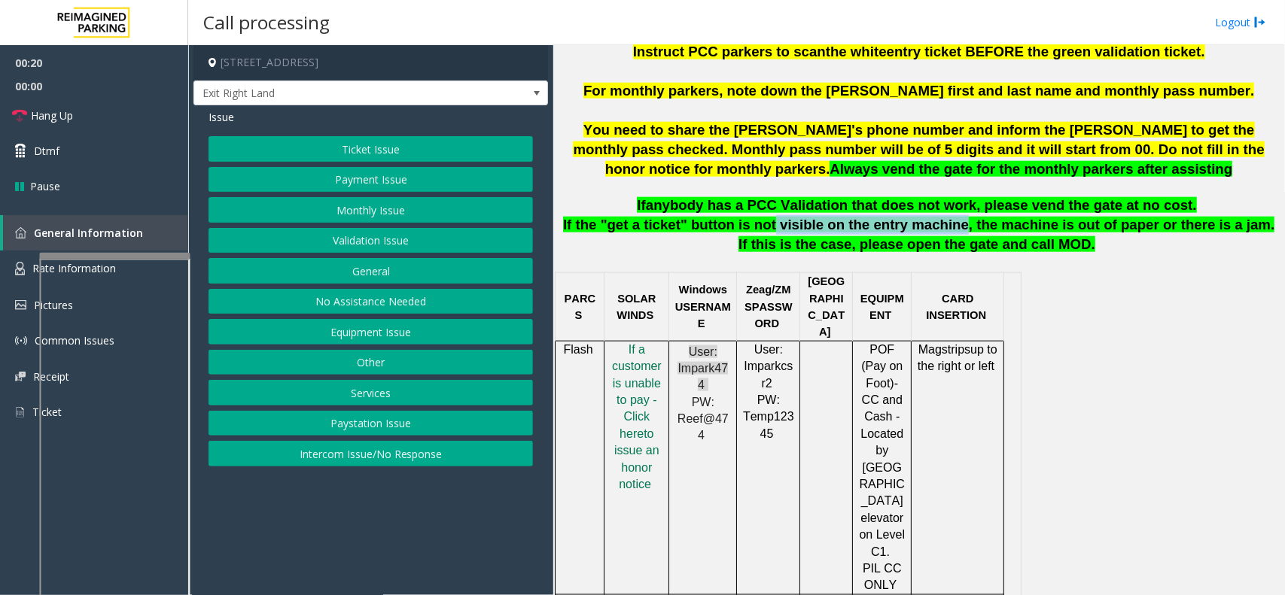
drag, startPoint x: 751, startPoint y: 226, endPoint x: 918, endPoint y: 223, distance: 167.1
click at [918, 223] on span "If the "get a ticket" button is not visible on the entry machine, the machine i…" at bounding box center [919, 234] width 712 height 35
click at [844, 356] on td at bounding box center [826, 468] width 53 height 254
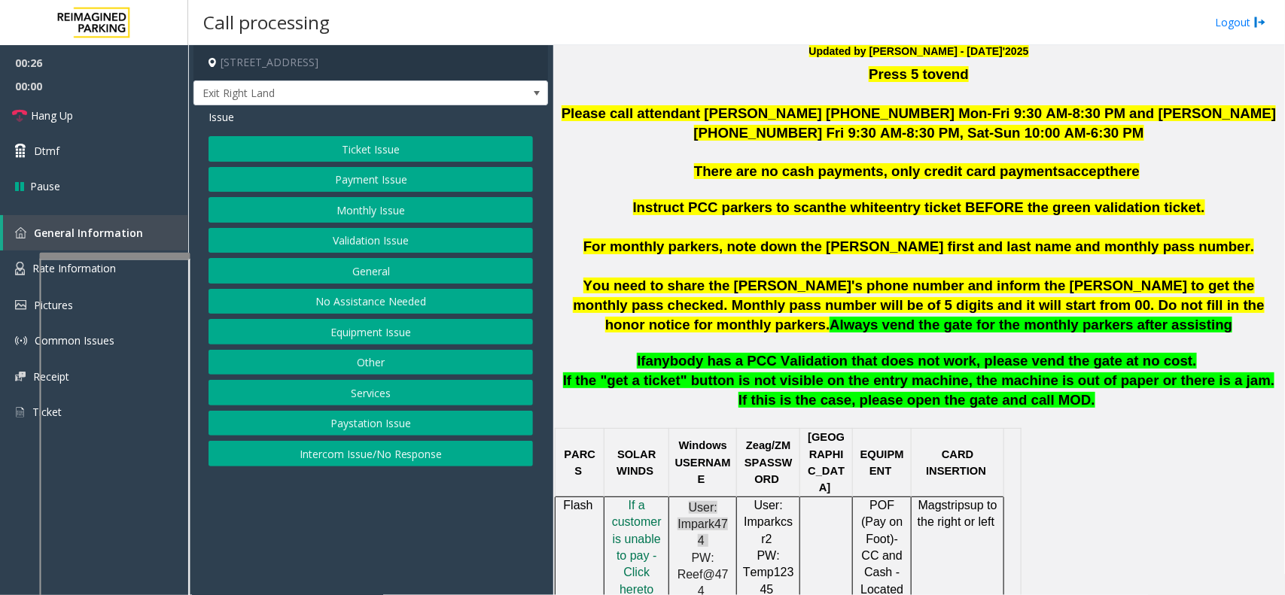
scroll to position [470, 0]
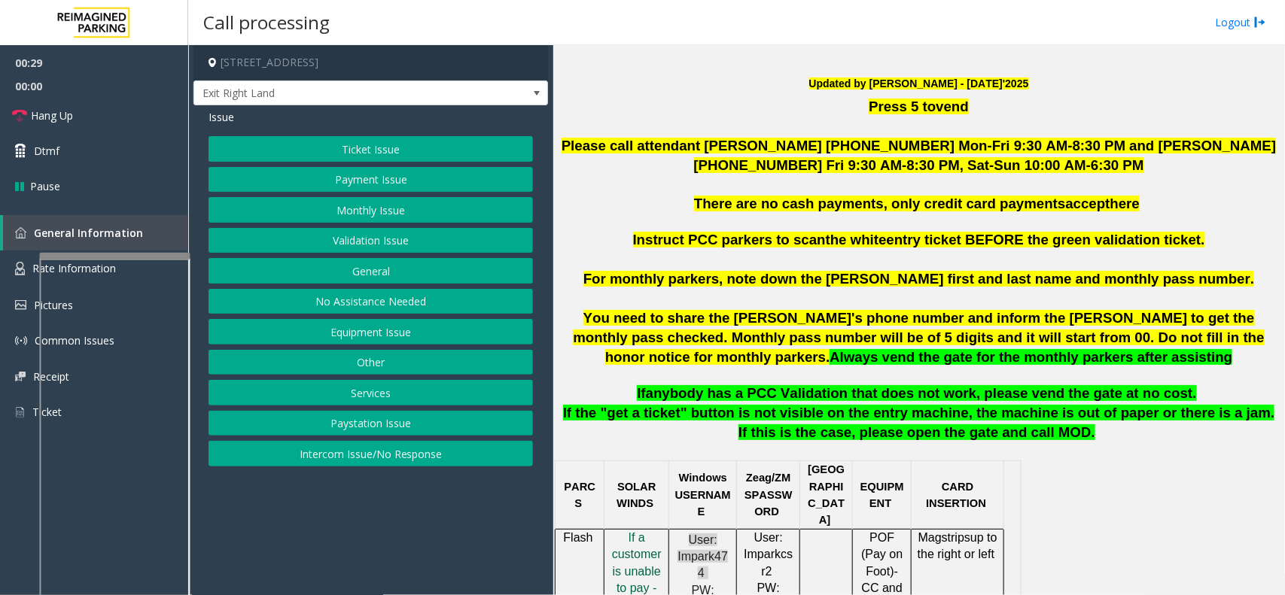
click at [634, 535] on span "f a customer is unable to pay - Click her" at bounding box center [637, 579] width 50 height 97
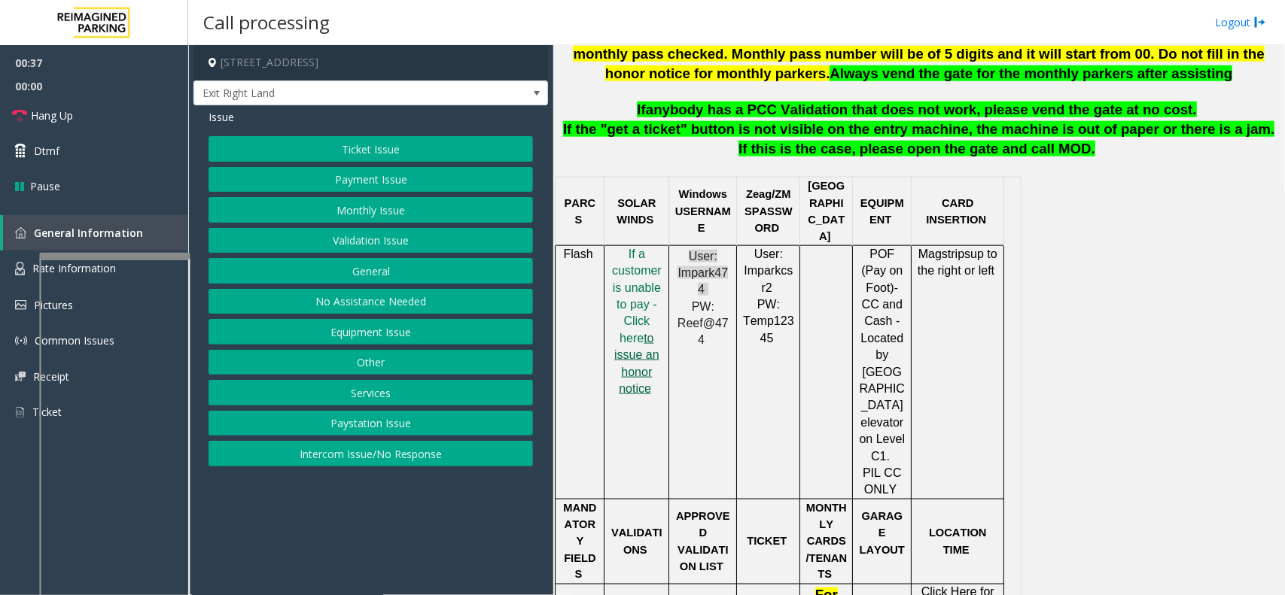
scroll to position [753, 0]
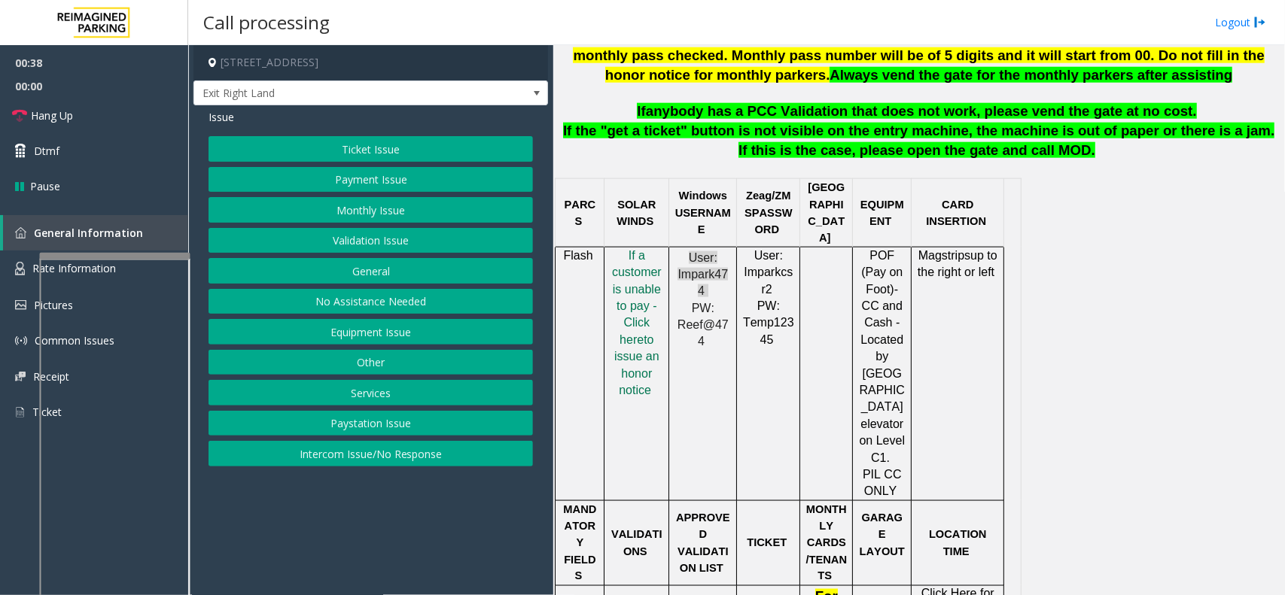
click at [502, 144] on button "Ticket Issue" at bounding box center [370, 149] width 324 height 26
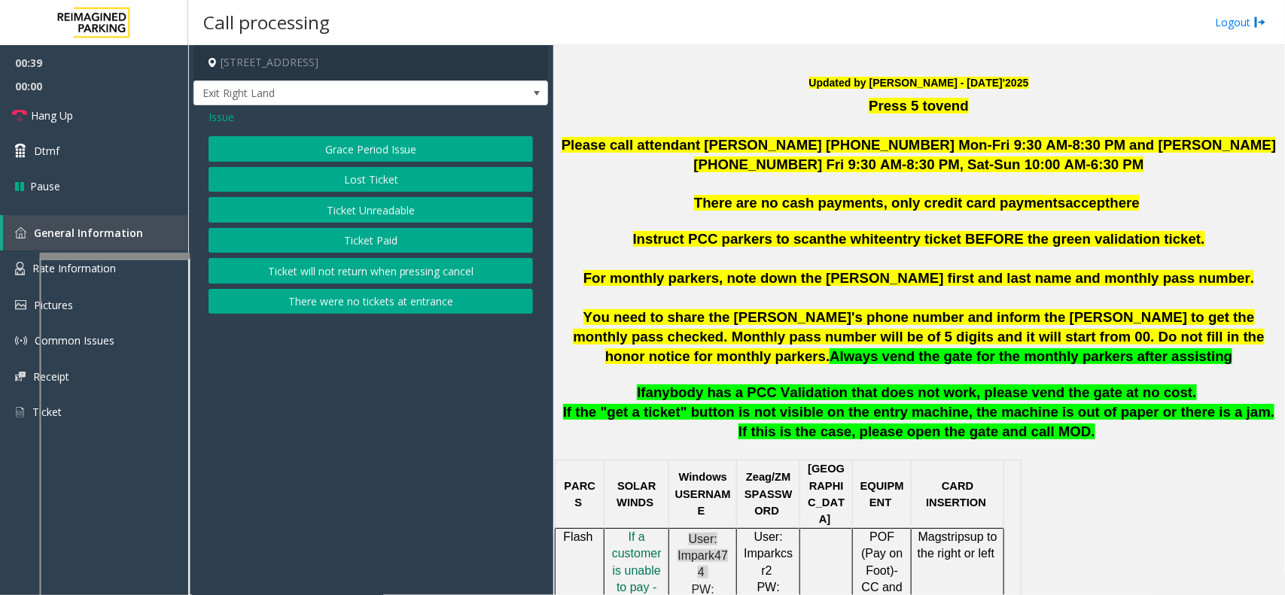
scroll to position [470, 0]
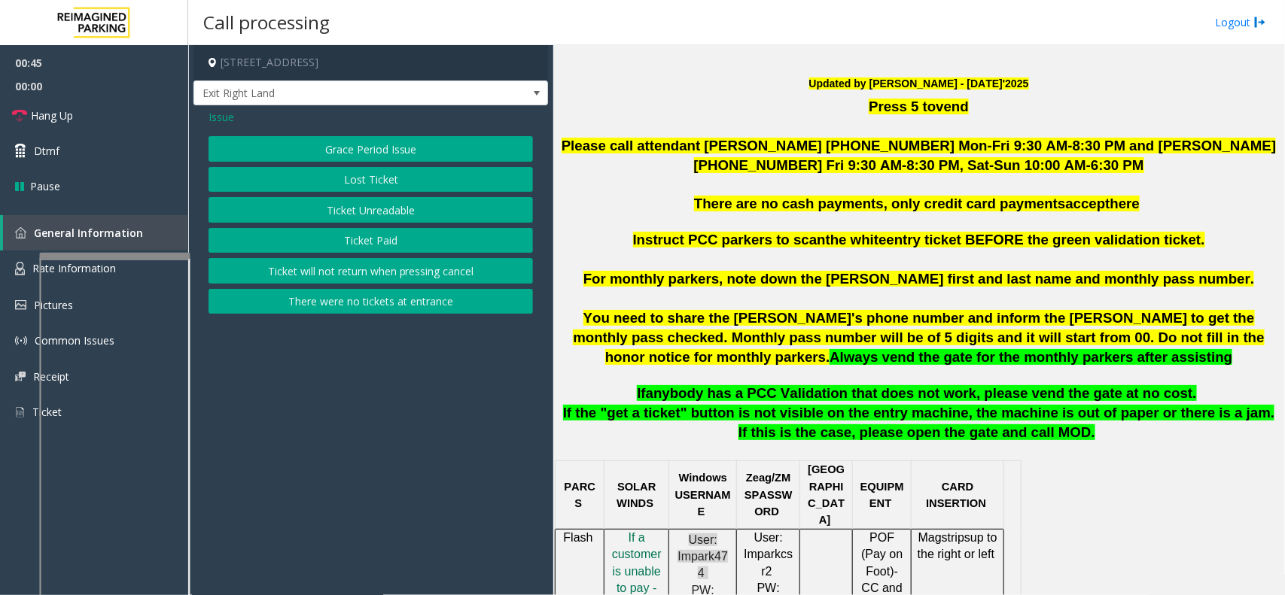
click at [363, 211] on button "Ticket Unreadable" at bounding box center [370, 210] width 324 height 26
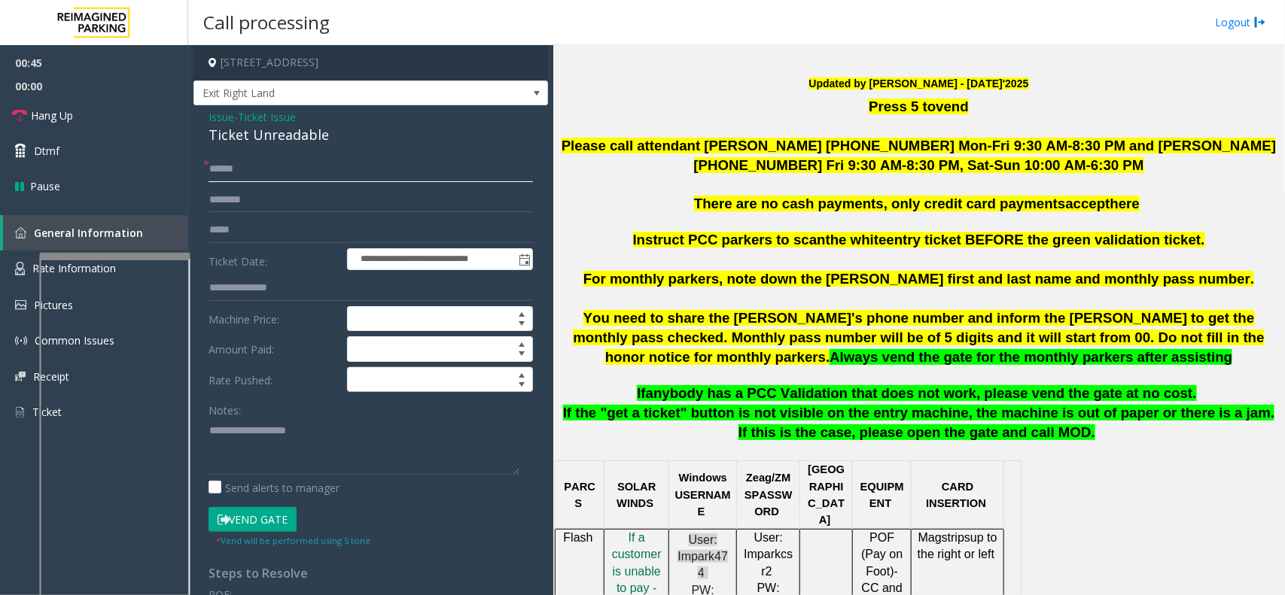
click at [277, 168] on input "text" at bounding box center [370, 170] width 324 height 26
click at [239, 167] on input "text" at bounding box center [370, 170] width 324 height 26
type input "********"
click at [239, 199] on input "text" at bounding box center [370, 200] width 324 height 26
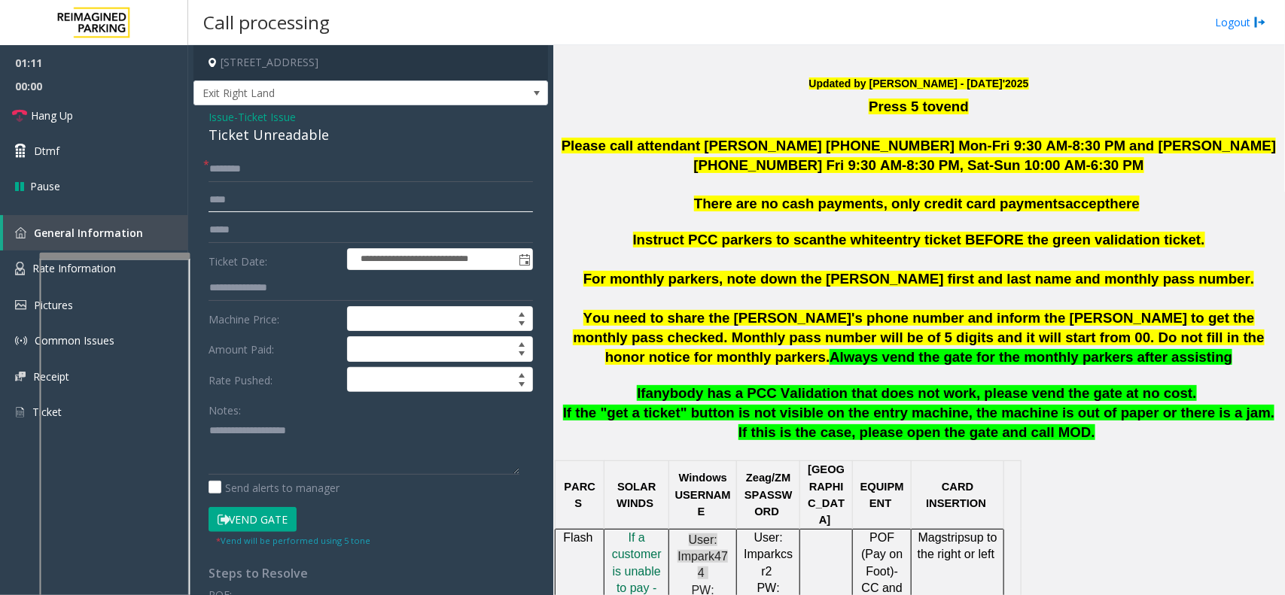
click at [227, 201] on input "****" at bounding box center [370, 200] width 324 height 26
type input "****"
click at [361, 446] on textarea at bounding box center [363, 446] width 311 height 56
drag, startPoint x: 228, startPoint y: 433, endPoint x: 345, endPoint y: 65, distance: 386.0
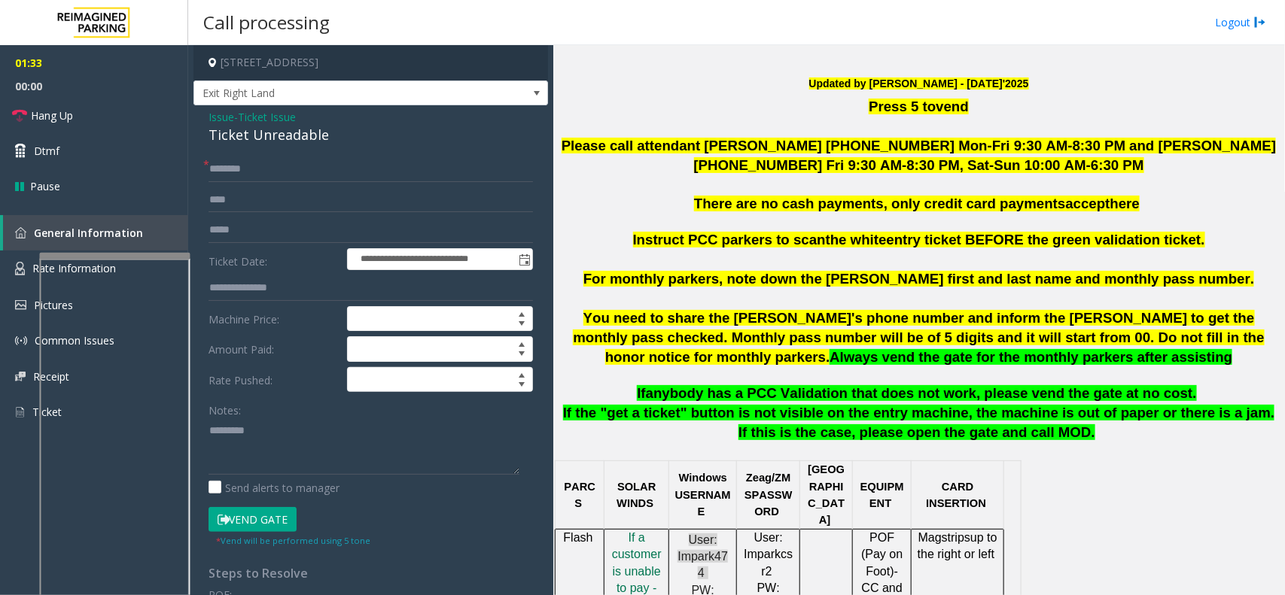
click at [345, 65] on h4 "[STREET_ADDRESS]" at bounding box center [370, 62] width 354 height 35
click at [302, 445] on textarea at bounding box center [363, 446] width 311 height 56
click at [257, 140] on div "Ticket Unreadable" at bounding box center [370, 135] width 324 height 20
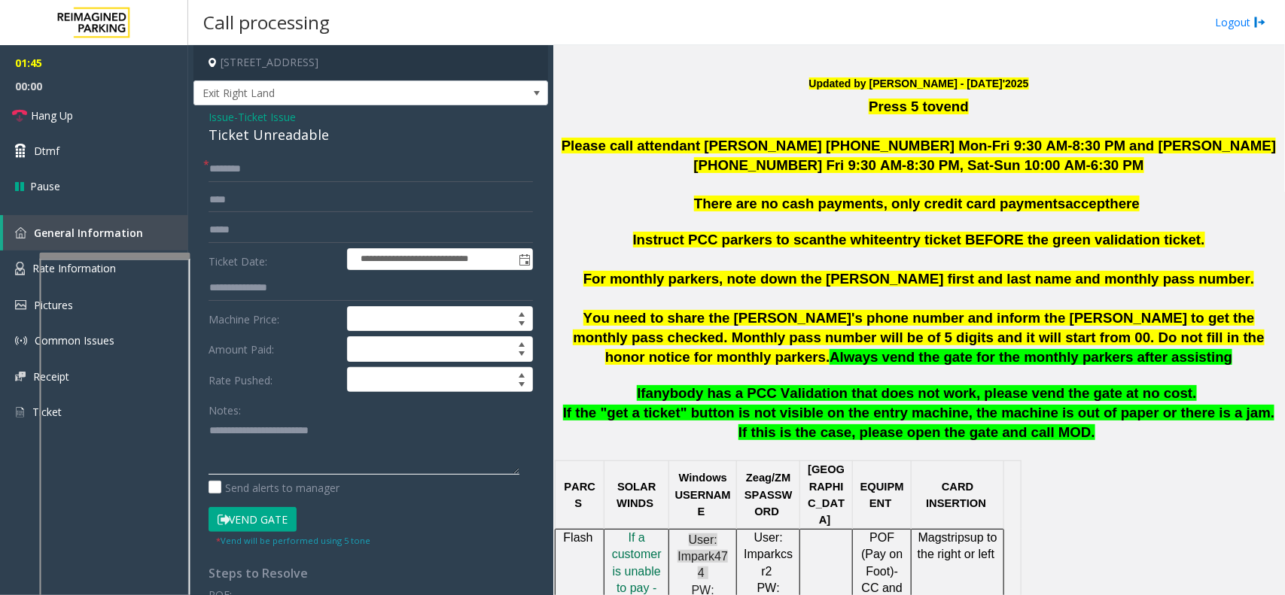
click at [370, 450] on textarea at bounding box center [363, 446] width 311 height 56
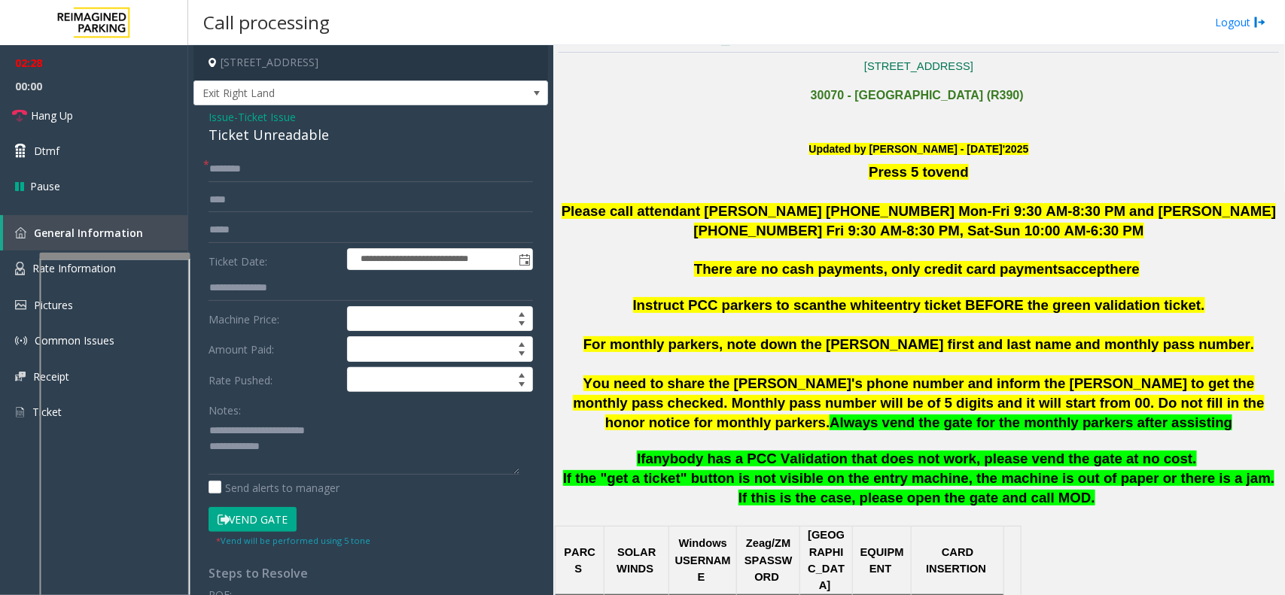
scroll to position [94, 0]
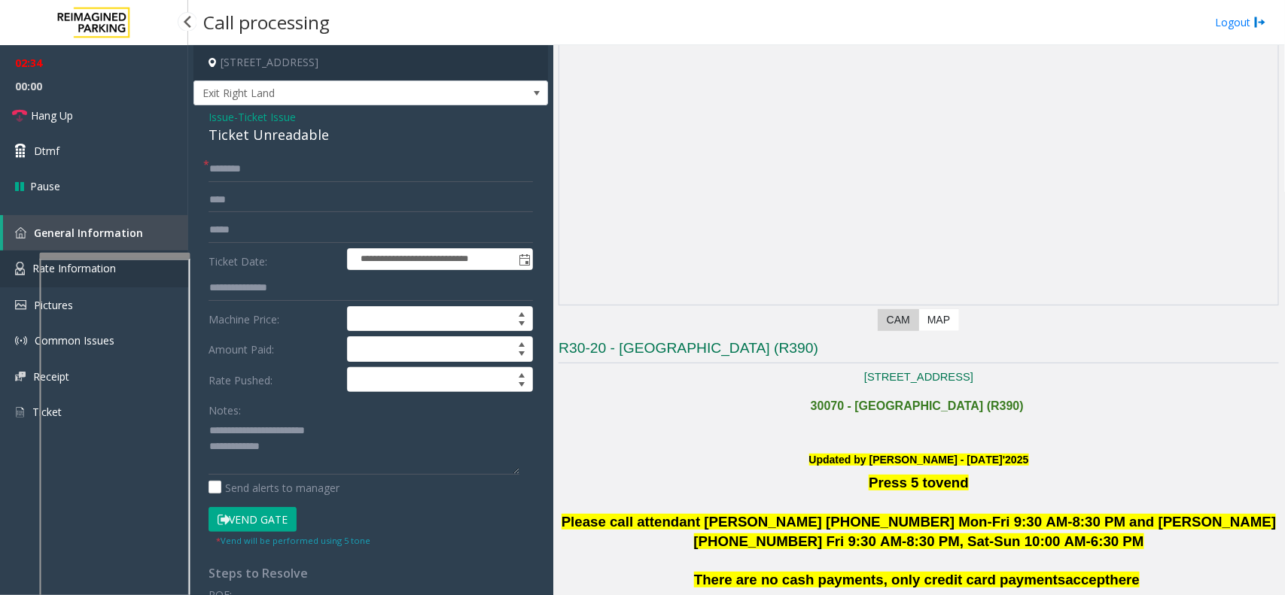
click at [35, 266] on span "Rate Information" at bounding box center [74, 268] width 84 height 14
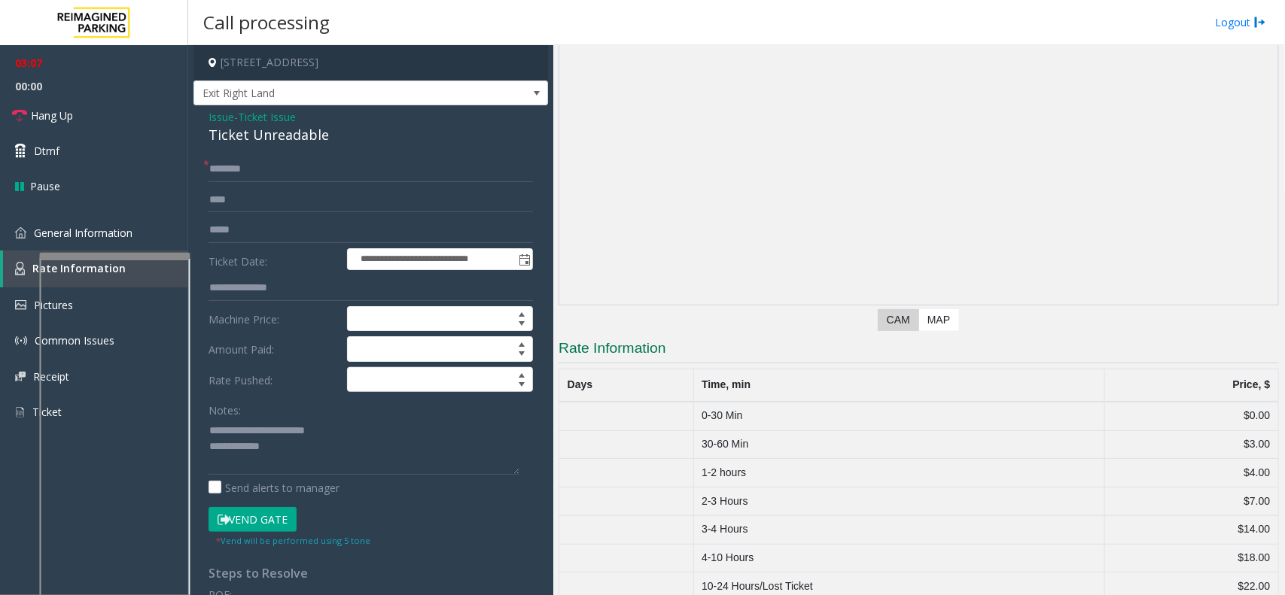
click at [261, 515] on button "Vend Gate" at bounding box center [252, 520] width 88 height 26
click at [144, 248] on link "General Information" at bounding box center [94, 232] width 188 height 35
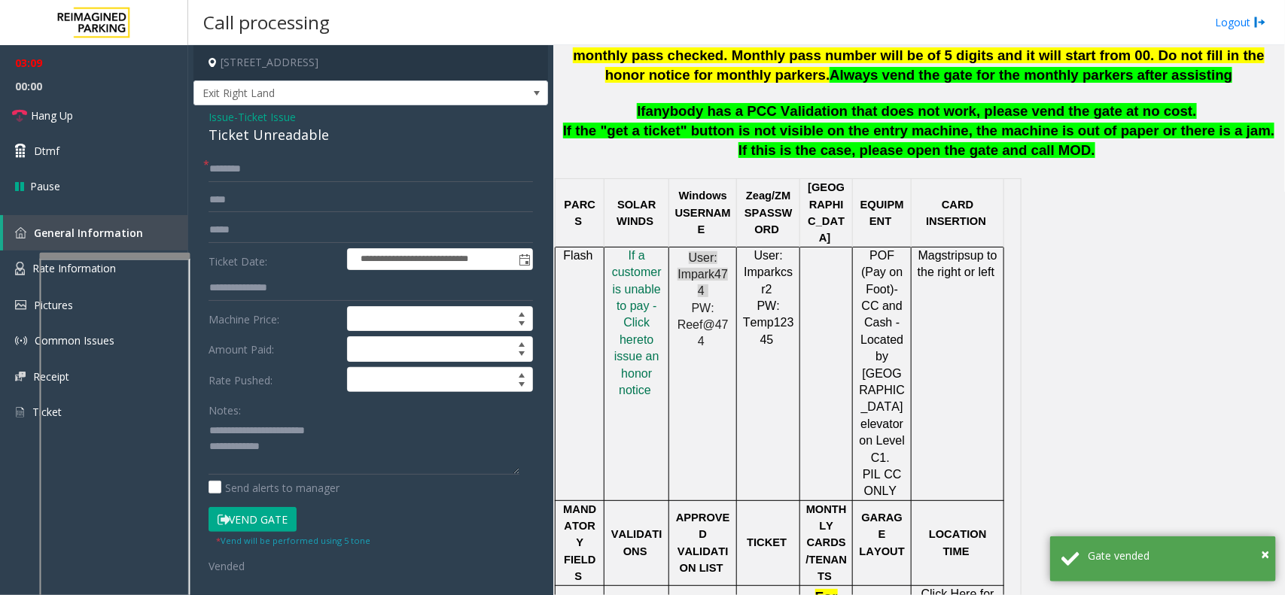
scroll to position [941, 0]
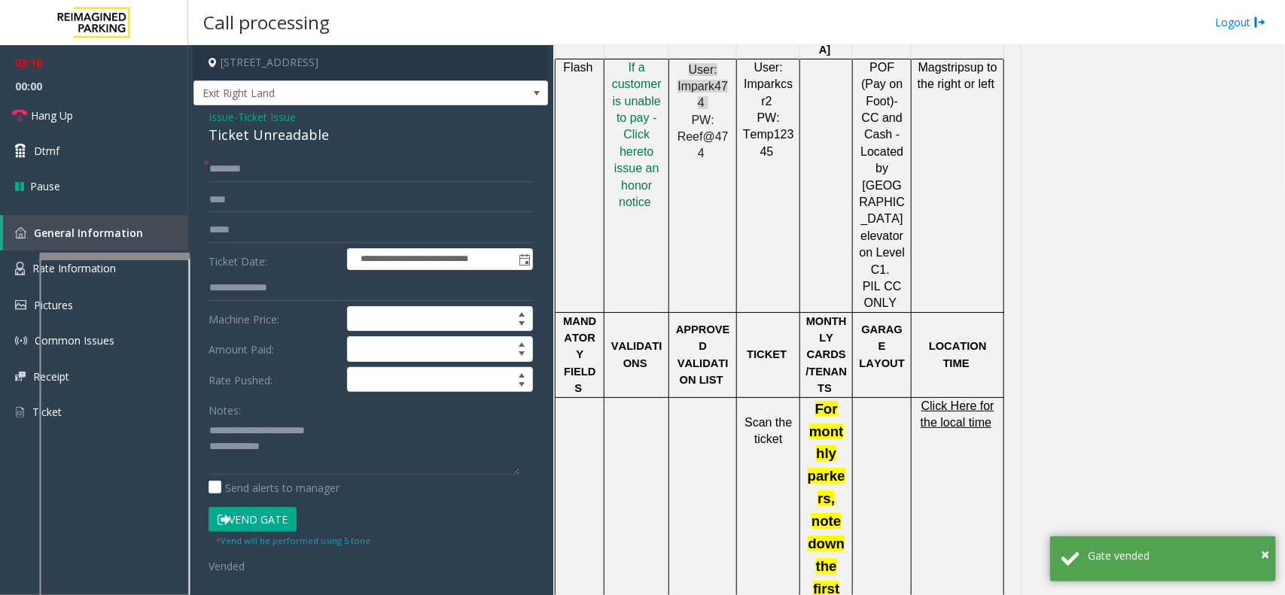
click at [991, 416] on span at bounding box center [992, 422] width 3 height 13
click at [971, 400] on span "Click Here for the local time" at bounding box center [957, 414] width 74 height 29
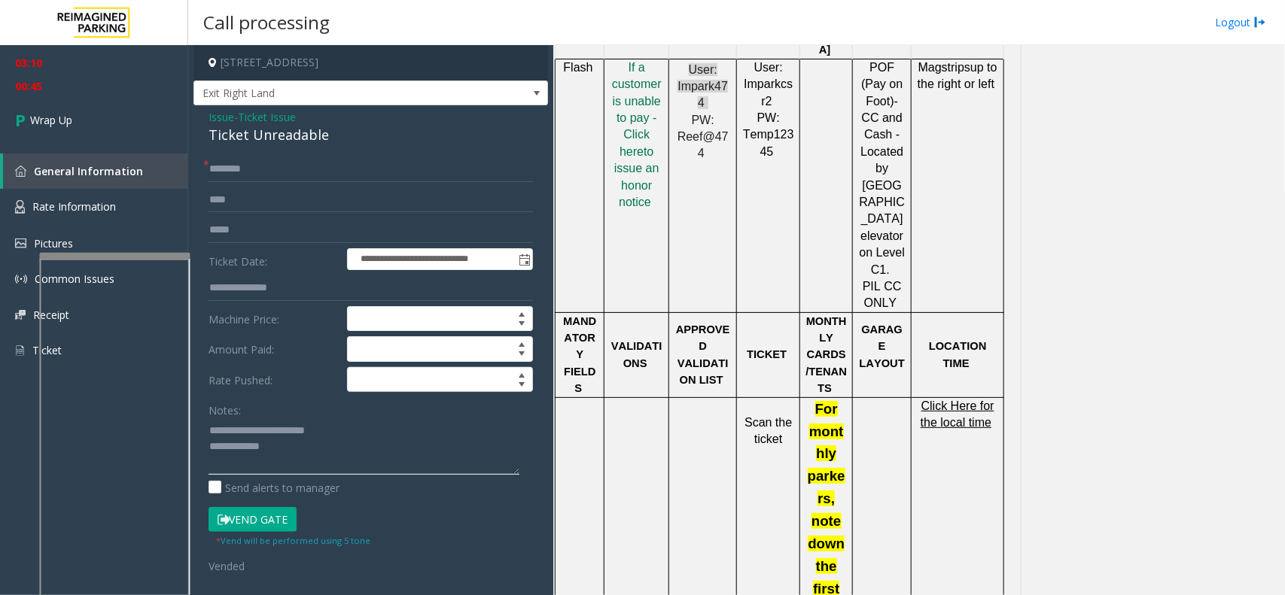
click at [291, 461] on textarea at bounding box center [363, 446] width 311 height 56
type textarea "**********"
click at [81, 117] on link "Wrap Up" at bounding box center [94, 120] width 188 height 44
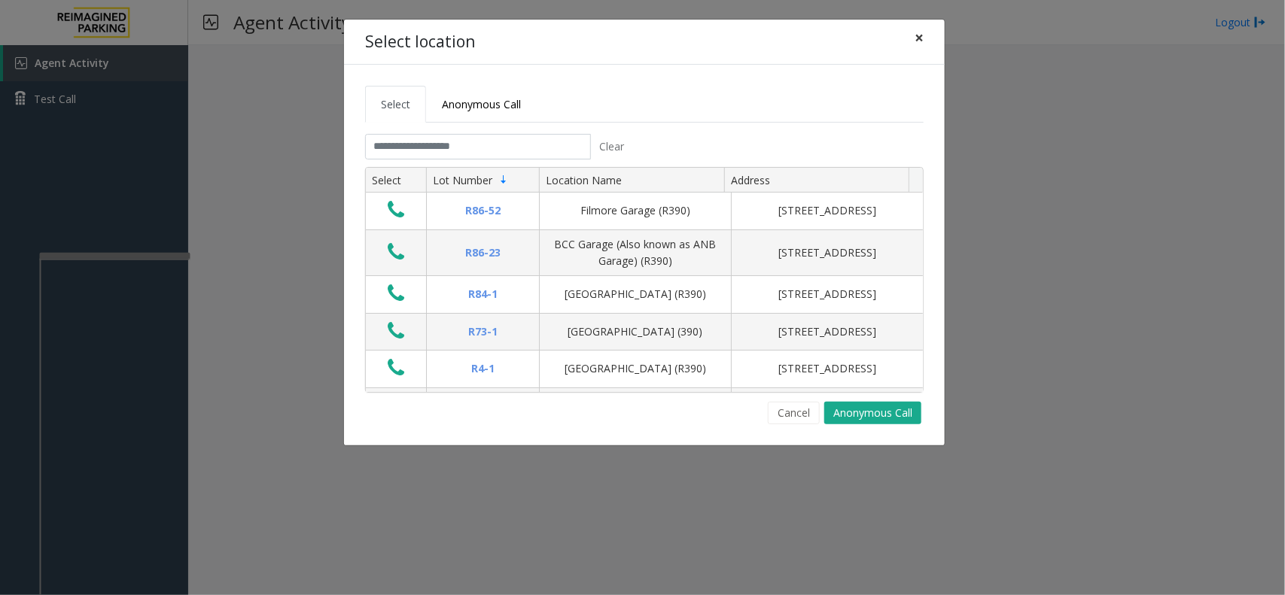
click at [914, 36] on span "×" at bounding box center [918, 37] width 9 height 21
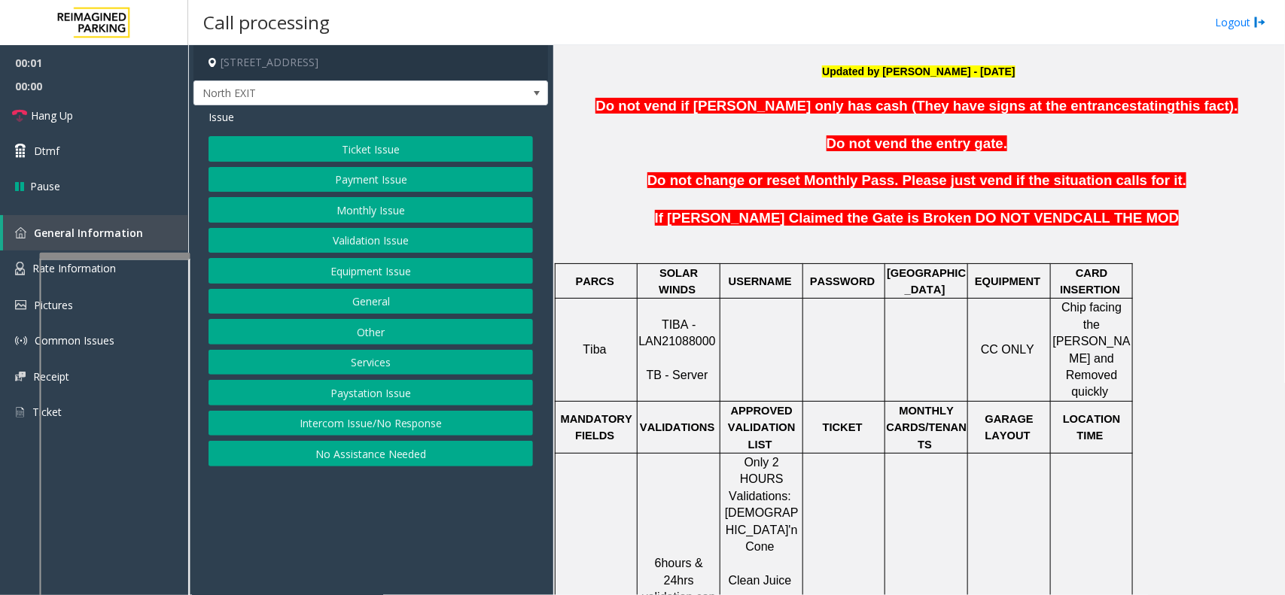
scroll to position [564, 0]
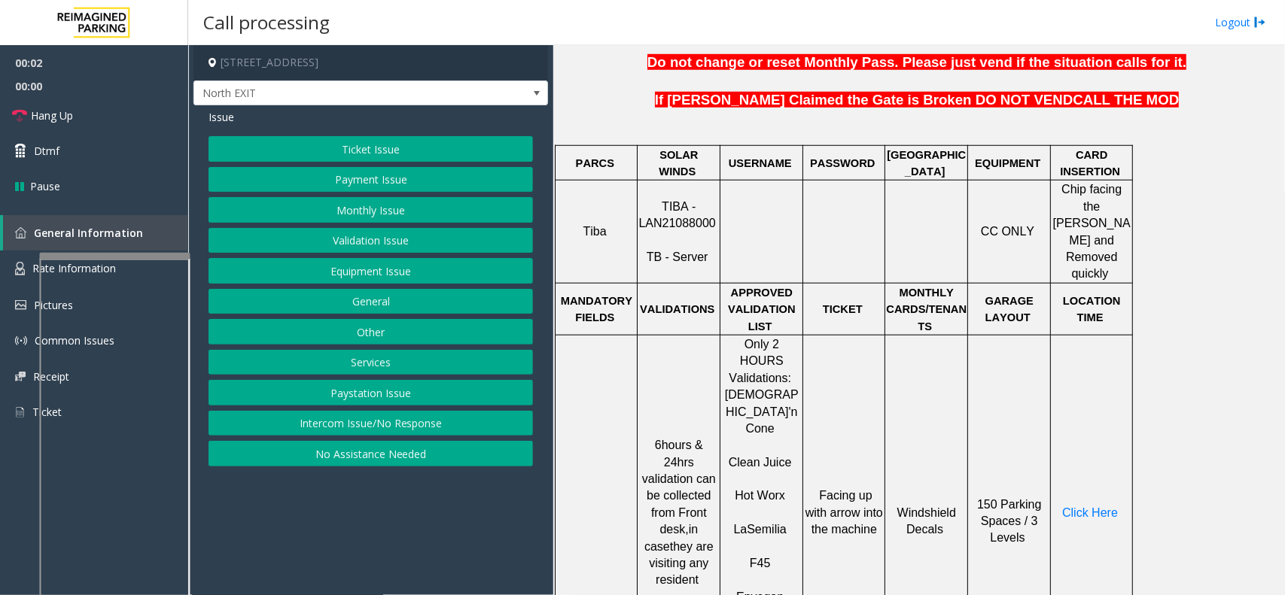
click at [700, 211] on span "TIBA - LAN21088000" at bounding box center [676, 214] width 77 height 29
copy p "LAN21088000"
click at [382, 242] on button "Validation Issue" at bounding box center [370, 241] width 324 height 26
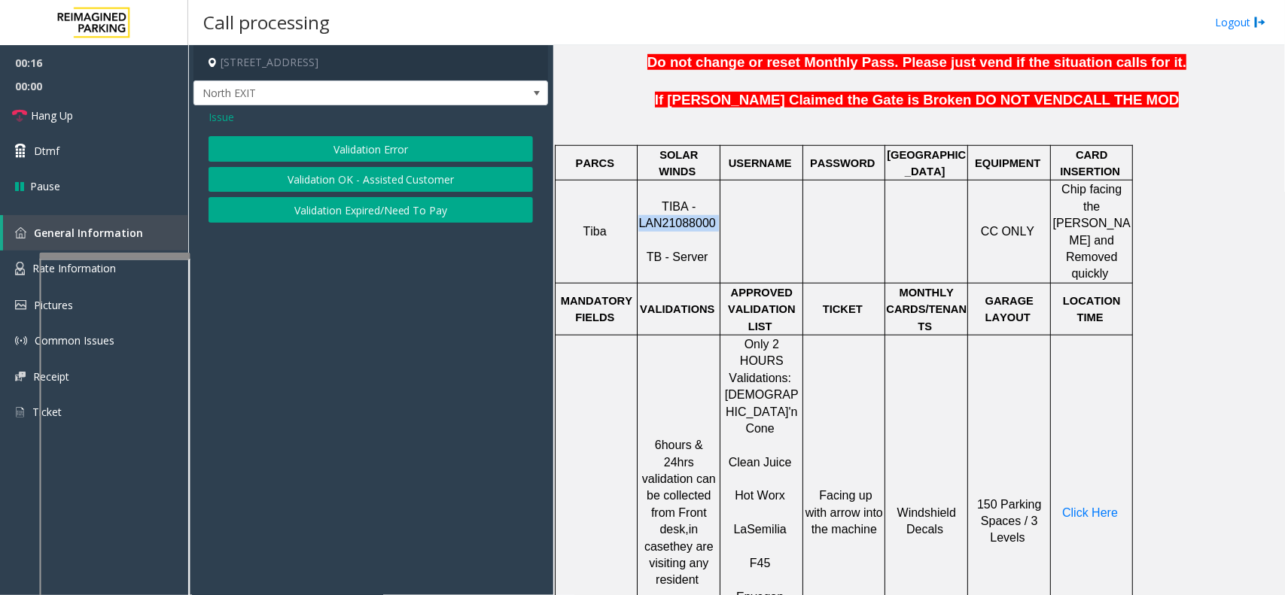
click at [403, 149] on button "Validation Error" at bounding box center [370, 149] width 324 height 26
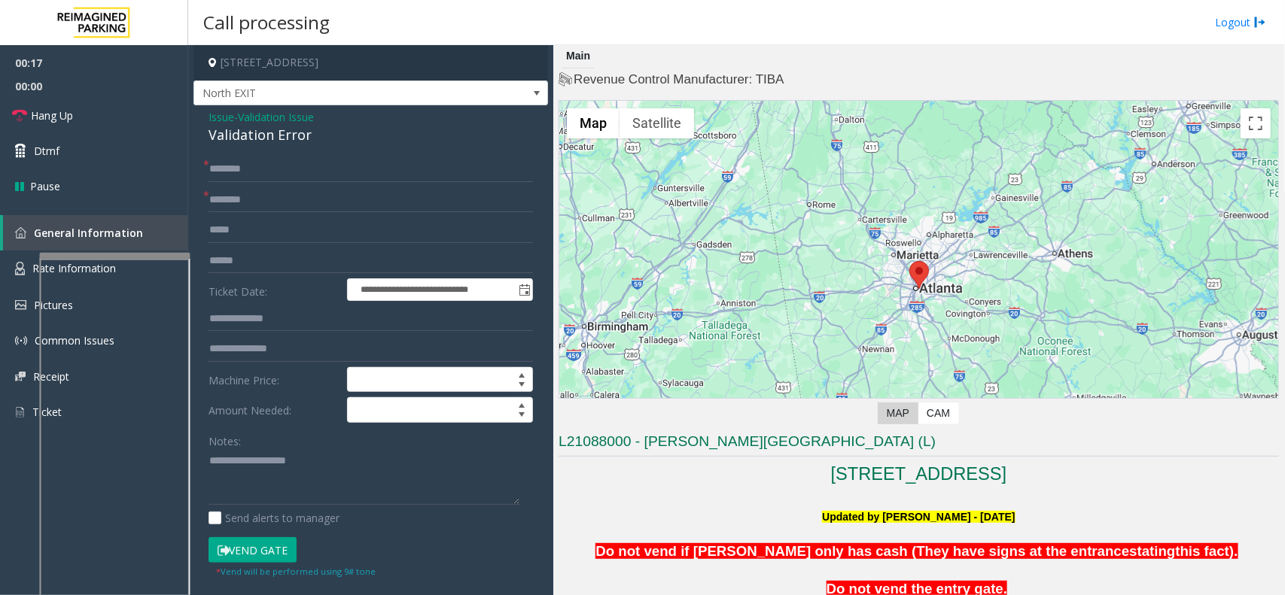
scroll to position [0, 0]
drag, startPoint x: 643, startPoint y: 437, endPoint x: 806, endPoint y: 433, distance: 162.6
click at [806, 433] on h3 "L21088000 - [PERSON_NAME][GEOGRAPHIC_DATA] (L)" at bounding box center [918, 445] width 720 height 25
type input "**********"
click at [299, 261] on input "text" at bounding box center [370, 261] width 324 height 26
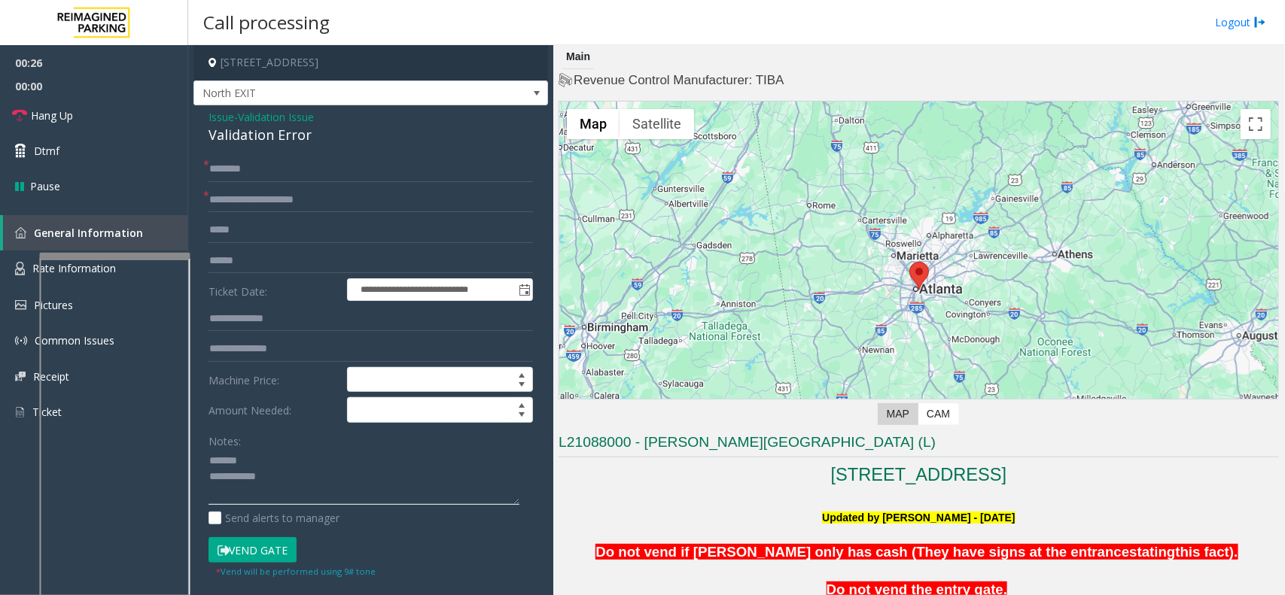
type textarea "**********"
click at [241, 256] on input "text" at bounding box center [370, 261] width 324 height 26
type input "*******"
click at [266, 321] on input "text" at bounding box center [370, 319] width 324 height 26
click at [273, 139] on div "Validation Error" at bounding box center [370, 135] width 324 height 20
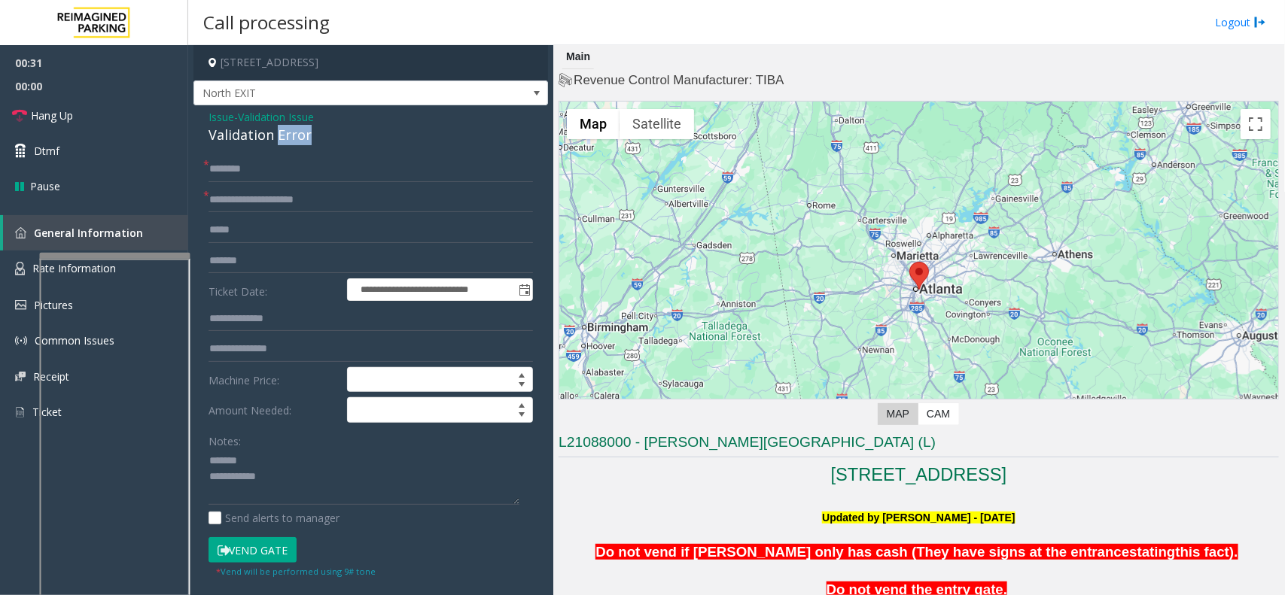
click at [273, 139] on div "Validation Error" at bounding box center [370, 135] width 324 height 20
click at [287, 484] on textarea at bounding box center [363, 477] width 311 height 56
click at [265, 318] on input "text" at bounding box center [370, 319] width 324 height 26
click at [331, 479] on textarea at bounding box center [363, 477] width 311 height 56
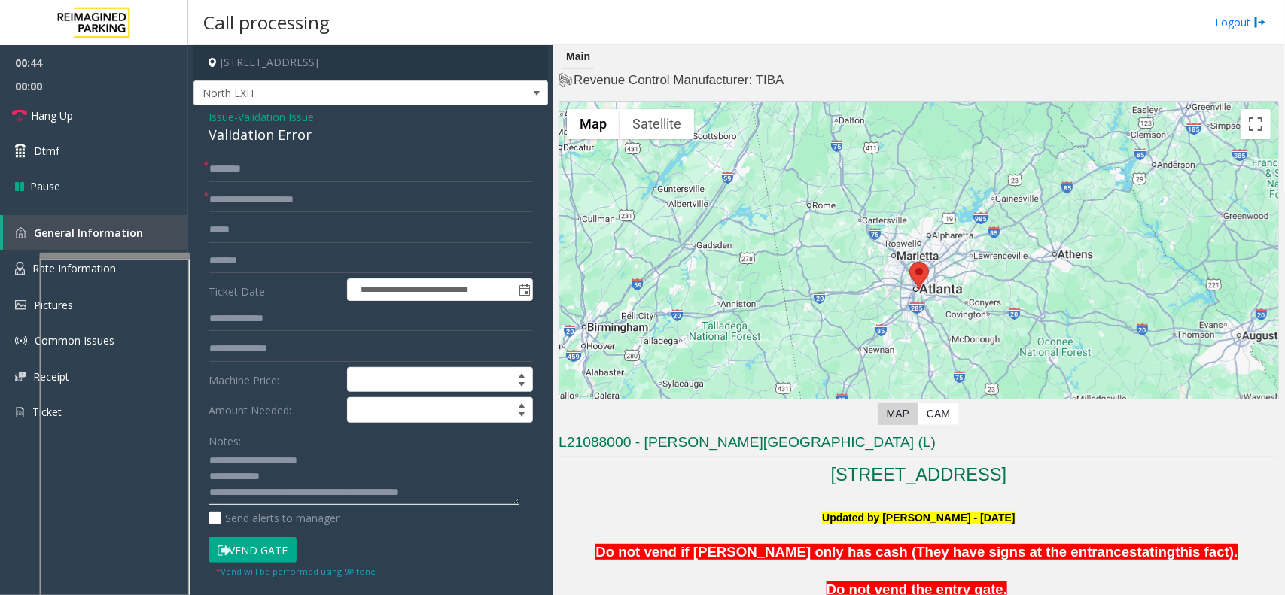
type textarea "**********"
click at [290, 163] on input "text" at bounding box center [370, 170] width 324 height 26
click at [223, 174] on input "text" at bounding box center [370, 170] width 324 height 26
click at [235, 168] on input "******" at bounding box center [370, 170] width 324 height 26
click at [245, 168] on input "******" at bounding box center [370, 170] width 324 height 26
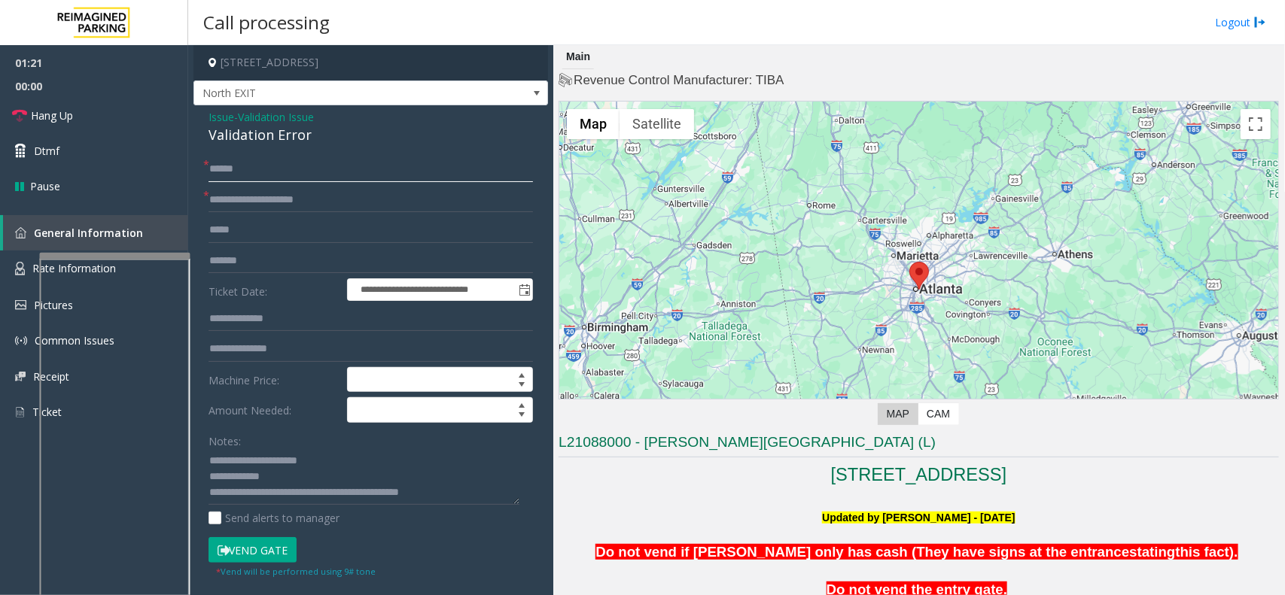
click at [275, 168] on input "******" at bounding box center [370, 170] width 324 height 26
type input "******"
click at [280, 470] on textarea at bounding box center [363, 477] width 311 height 56
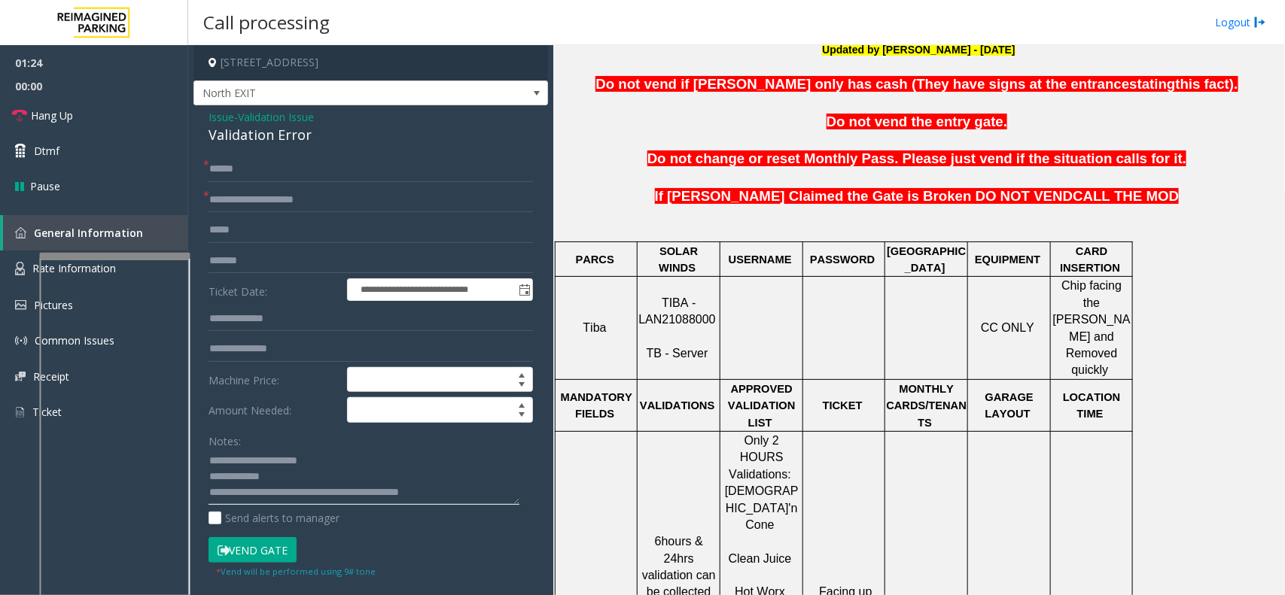
scroll to position [470, 0]
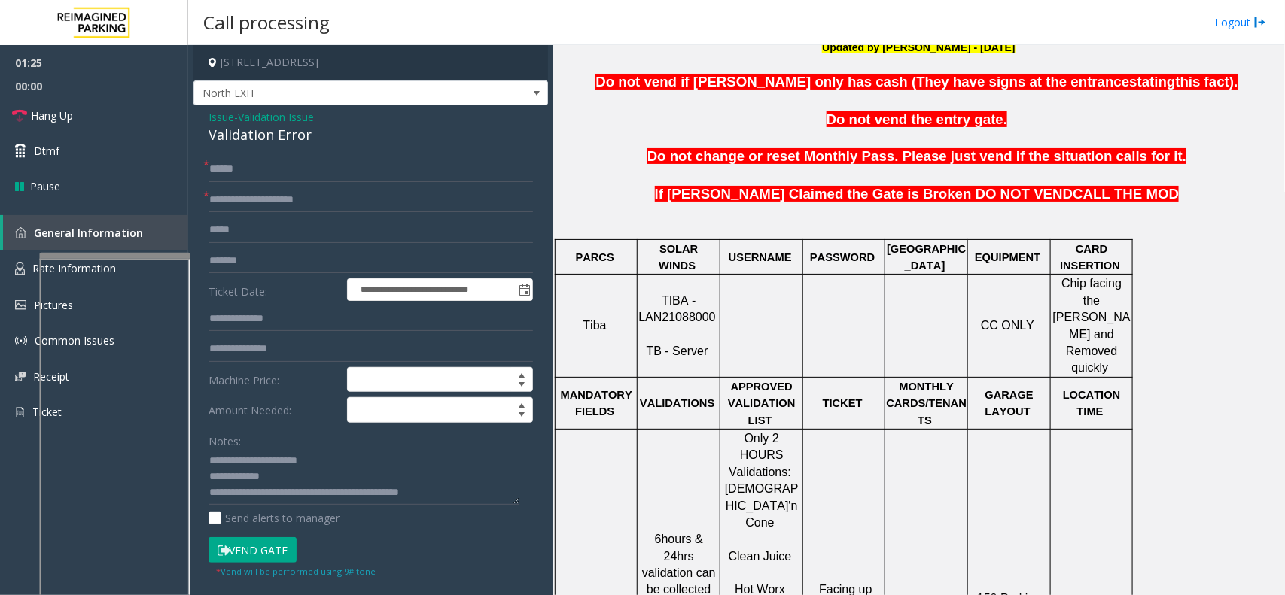
click at [309, 476] on textarea at bounding box center [363, 477] width 311 height 56
type textarea "**********"
click at [262, 547] on button "Vend Gate" at bounding box center [252, 550] width 88 height 26
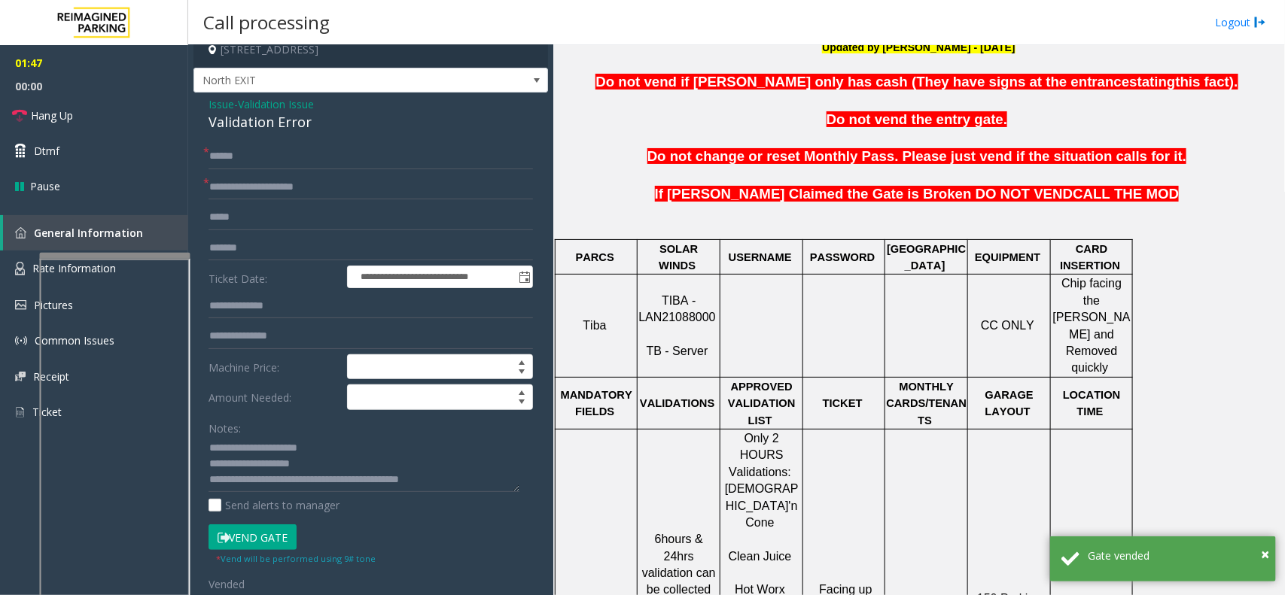
scroll to position [0, 0]
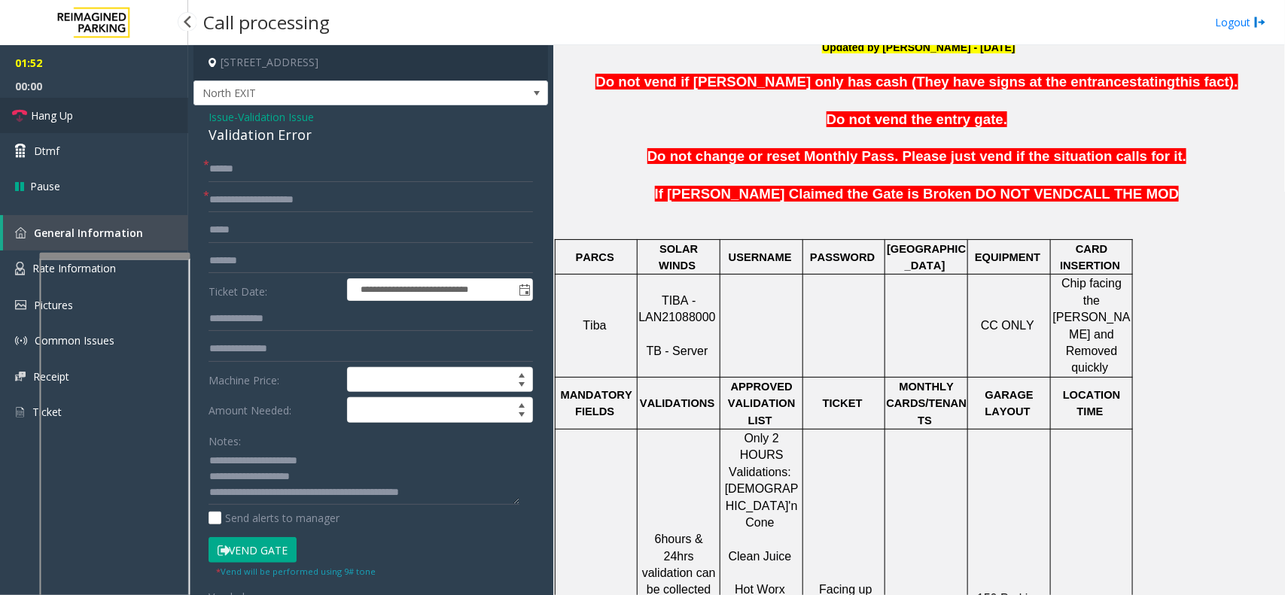
click at [136, 104] on link "Hang Up" at bounding box center [94, 115] width 188 height 35
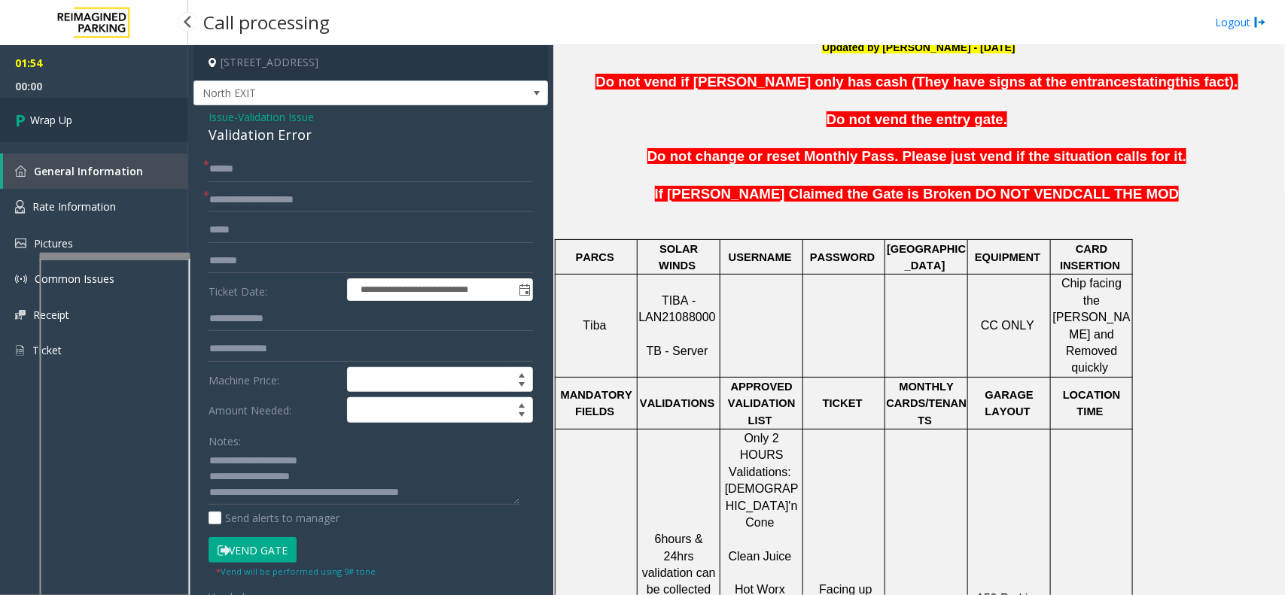
click at [44, 112] on span "Wrap Up" at bounding box center [51, 120] width 42 height 16
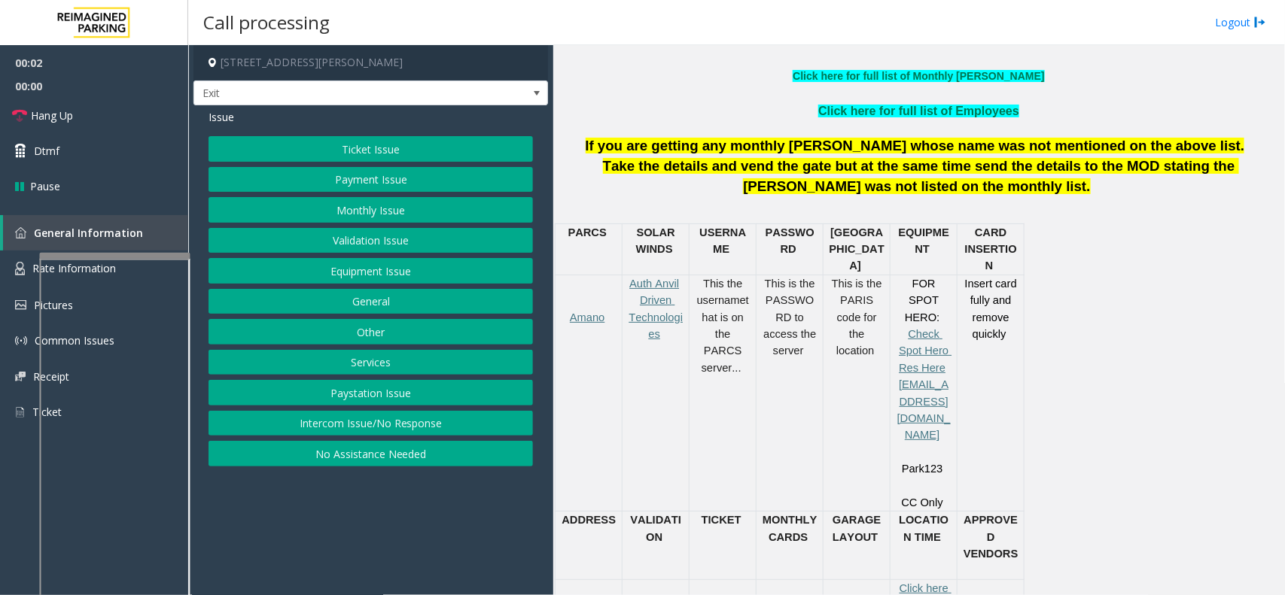
scroll to position [564, 0]
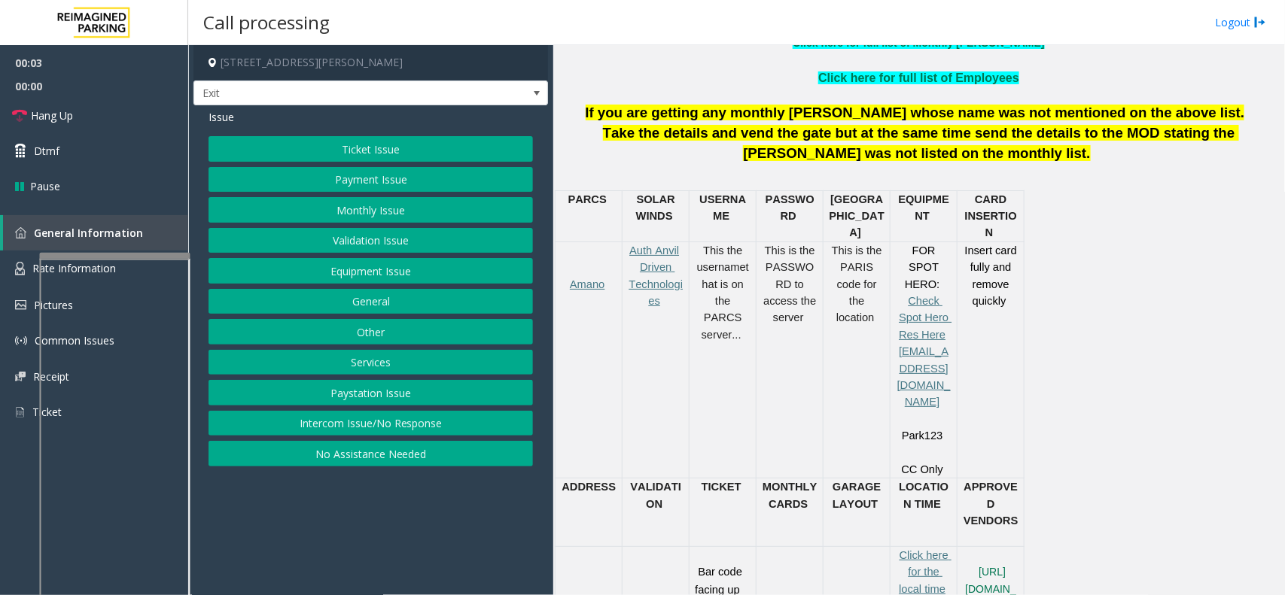
click at [442, 375] on button "Services" at bounding box center [370, 363] width 324 height 26
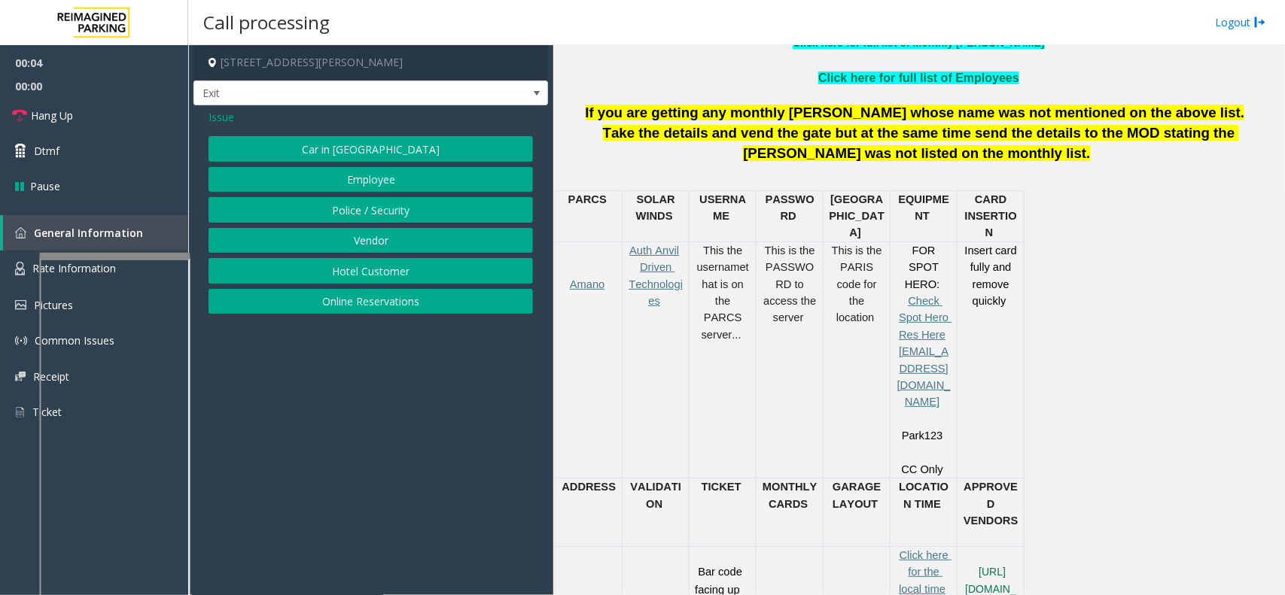
click at [351, 296] on button "Online Reservations" at bounding box center [370, 302] width 324 height 26
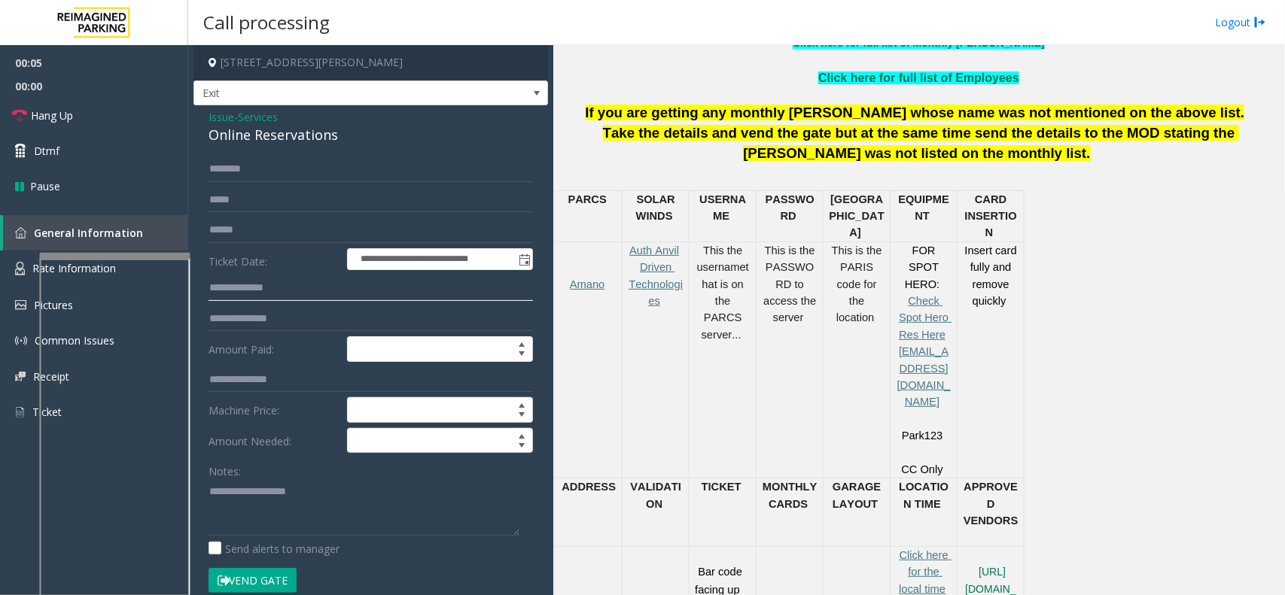
click at [299, 293] on input "text" at bounding box center [370, 288] width 324 height 26
click at [286, 230] on input "text" at bounding box center [370, 230] width 324 height 26
click at [401, 494] on textarea at bounding box center [363, 507] width 311 height 56
type textarea "**********"
click at [302, 234] on input "text" at bounding box center [370, 230] width 324 height 26
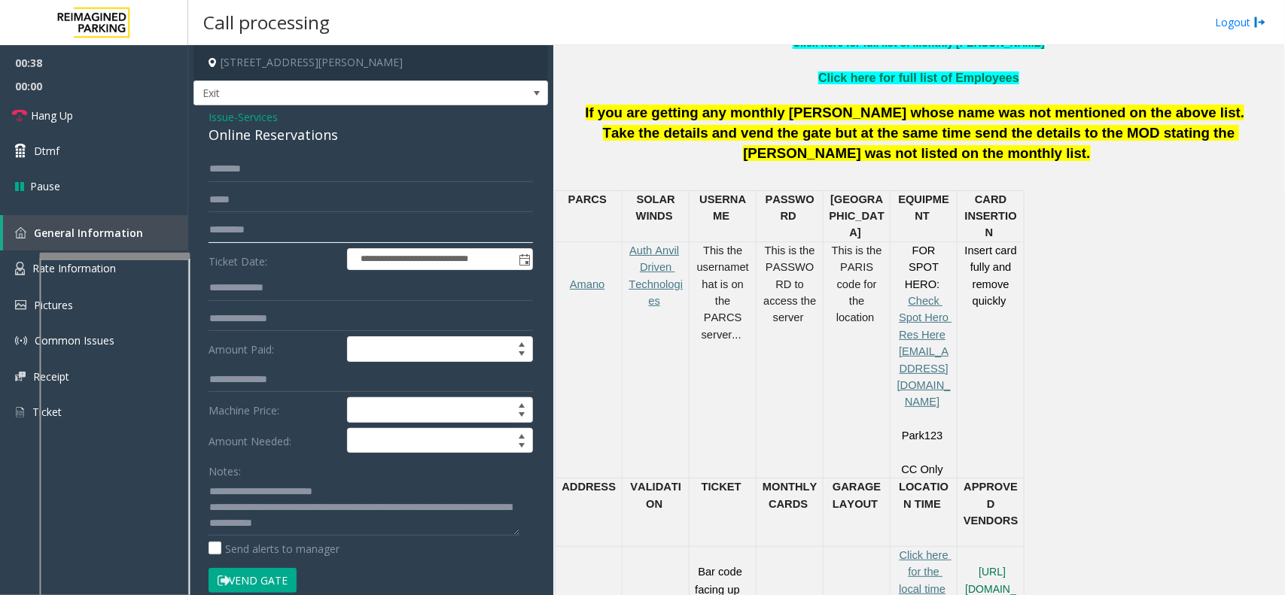
type input "*********"
click at [284, 578] on button "Vend Gate" at bounding box center [252, 581] width 88 height 26
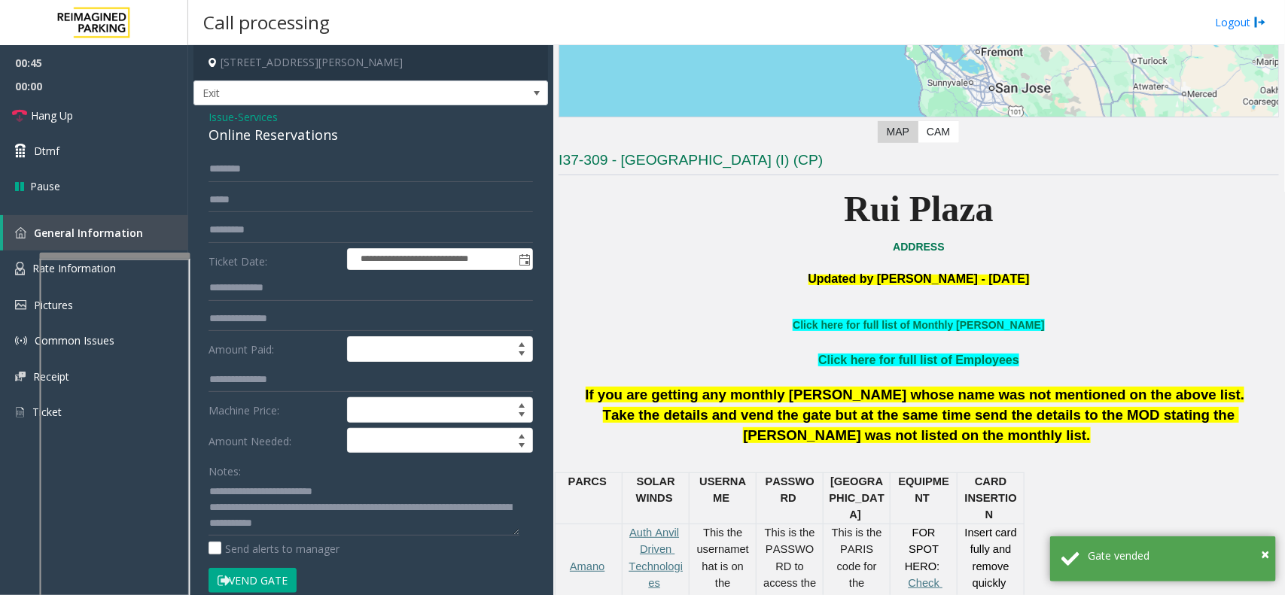
scroll to position [188, 0]
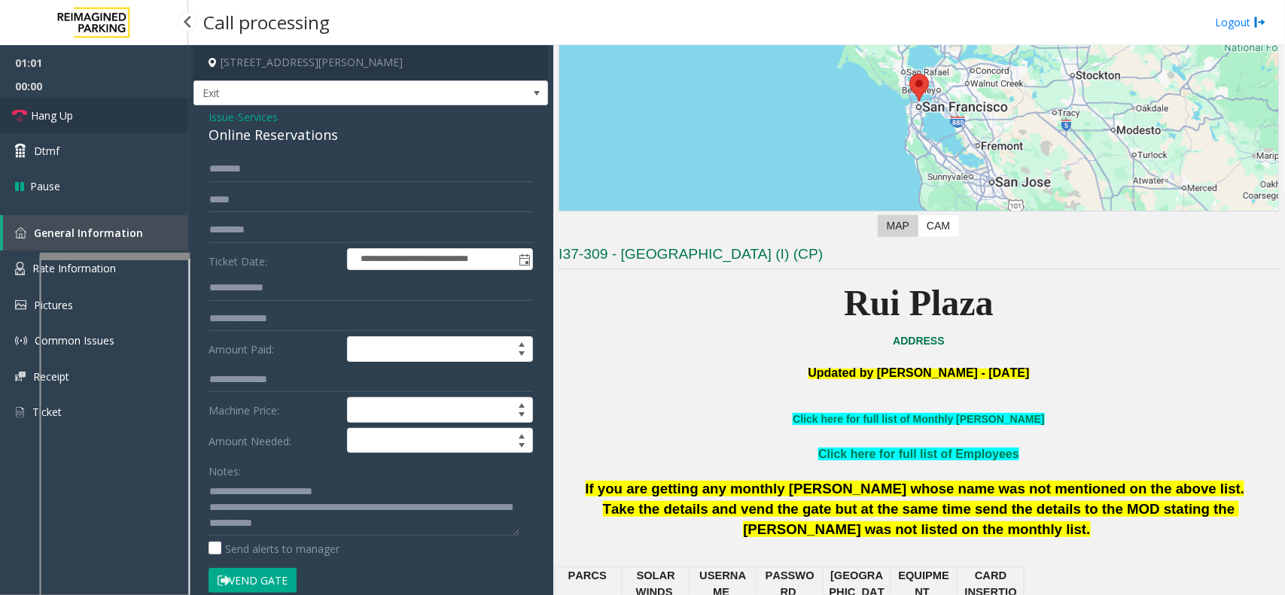
click at [90, 130] on link "Hang Up" at bounding box center [94, 115] width 188 height 35
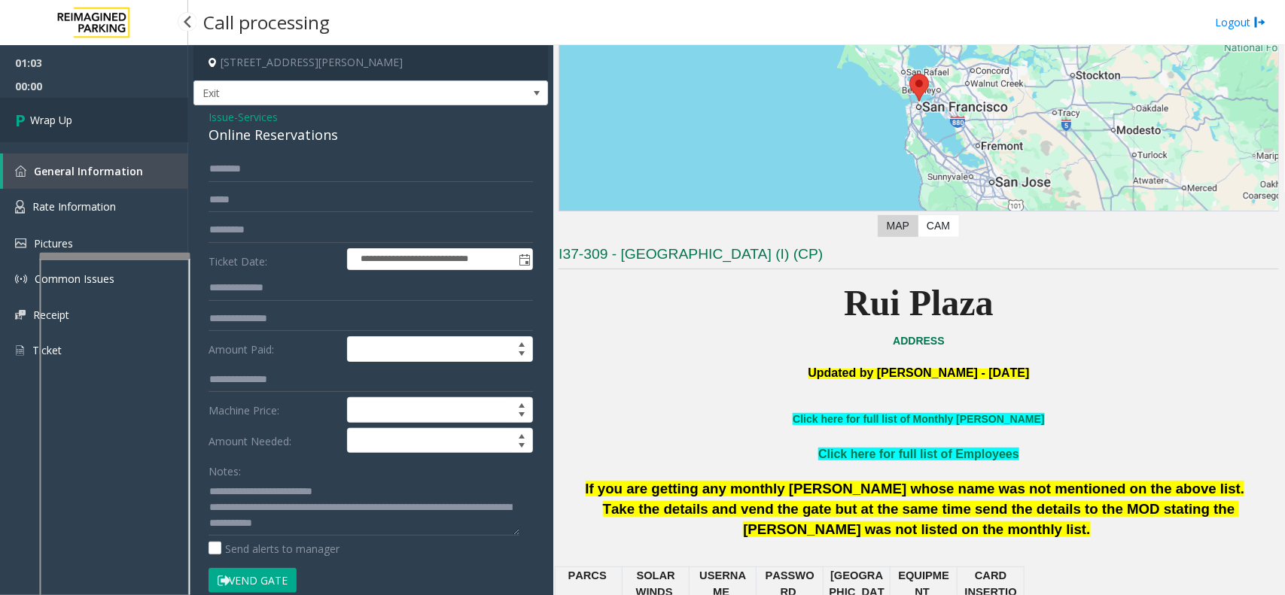
click at [94, 126] on link "Wrap Up" at bounding box center [94, 120] width 188 height 44
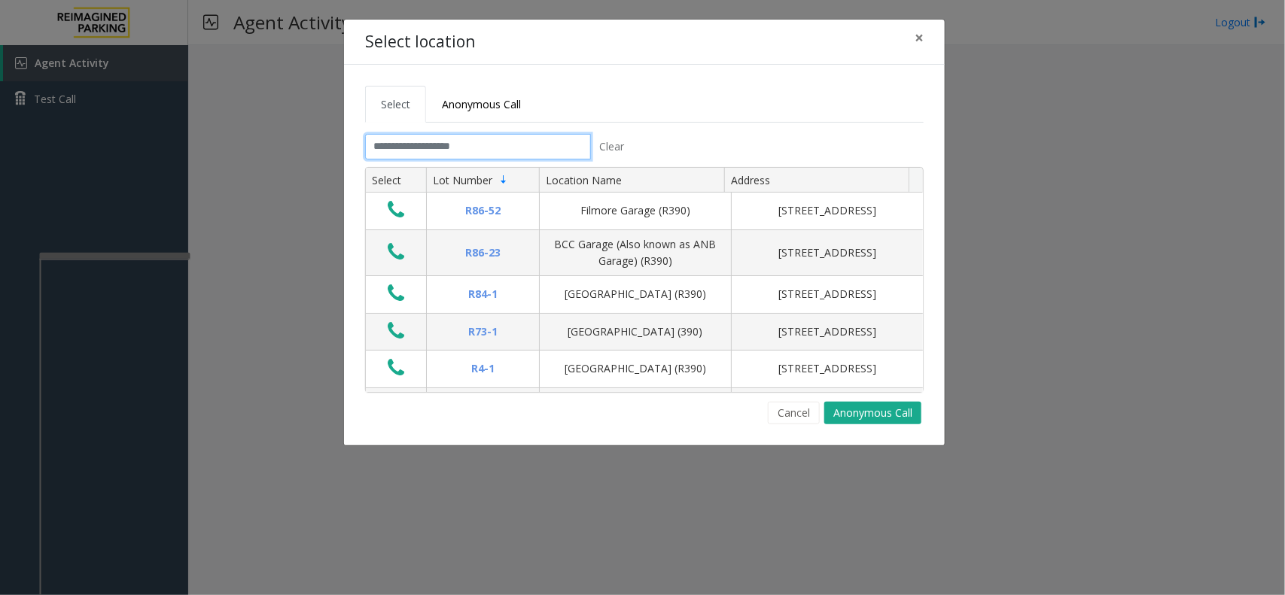
click at [433, 137] on input "text" at bounding box center [478, 147] width 226 height 26
click at [908, 42] on button "×" at bounding box center [919, 38] width 30 height 37
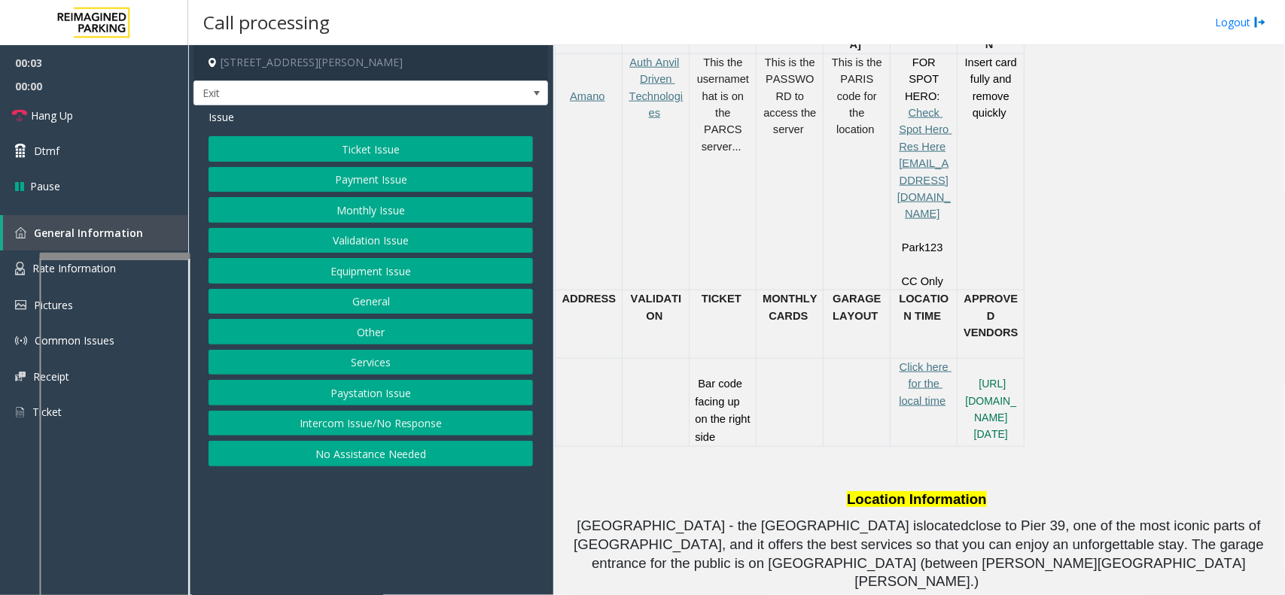
scroll to position [847, 0]
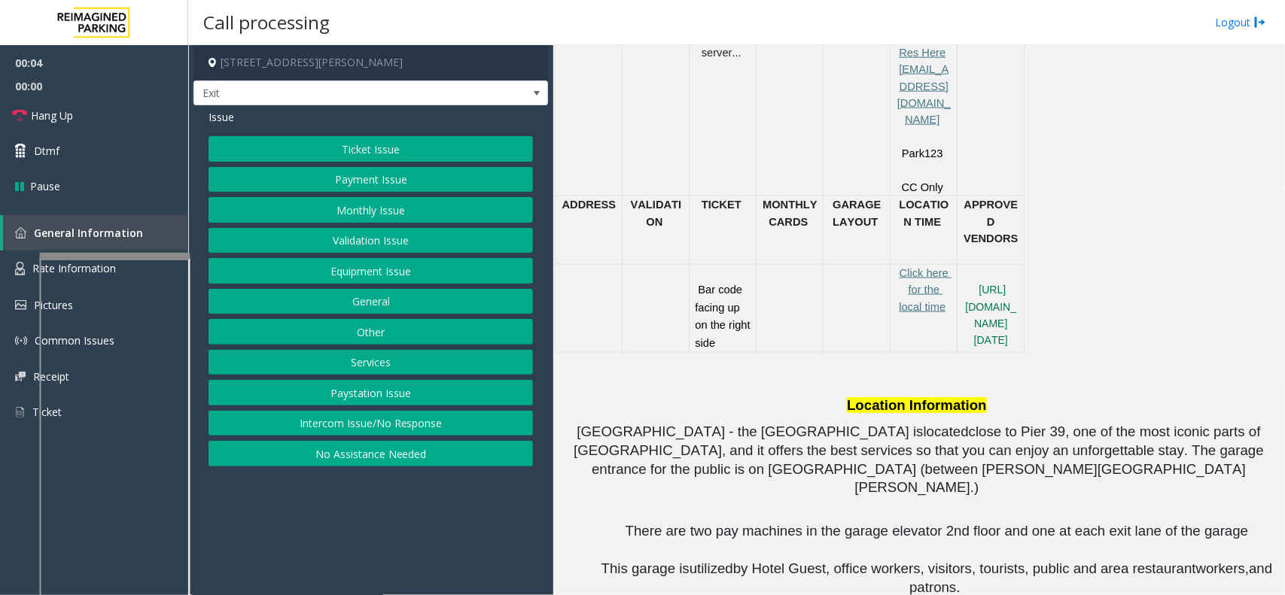
click at [385, 362] on button "Services" at bounding box center [370, 363] width 324 height 26
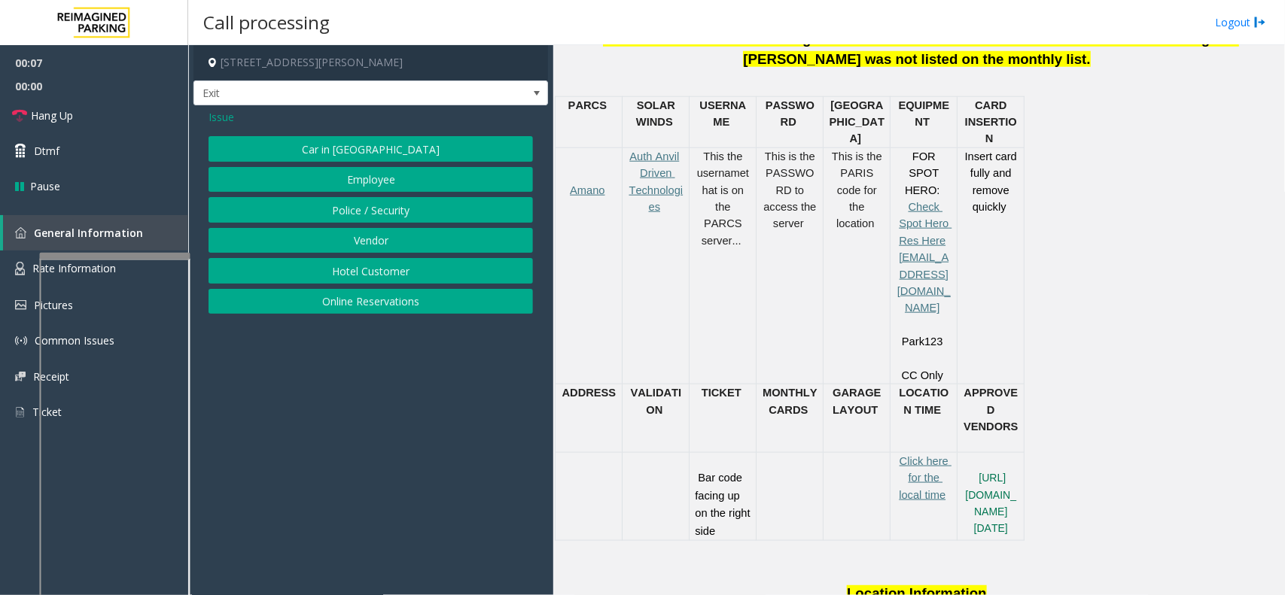
scroll to position [564, 0]
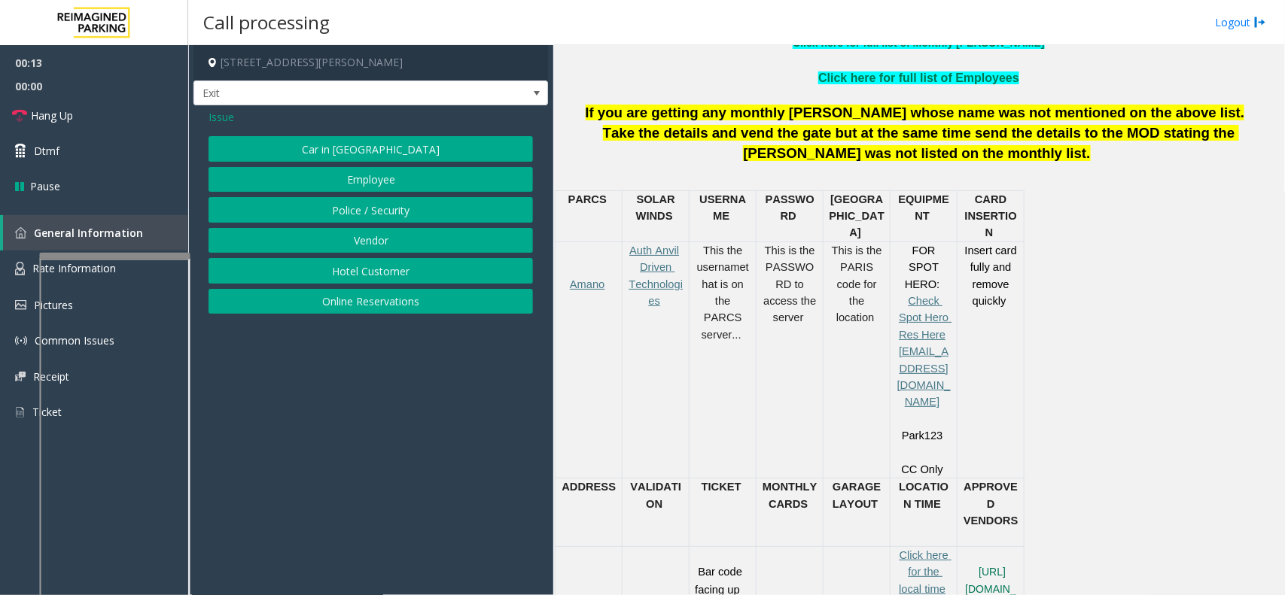
click at [826, 251] on div "This is the PARIS code for the location" at bounding box center [856, 284] width 66 height 84
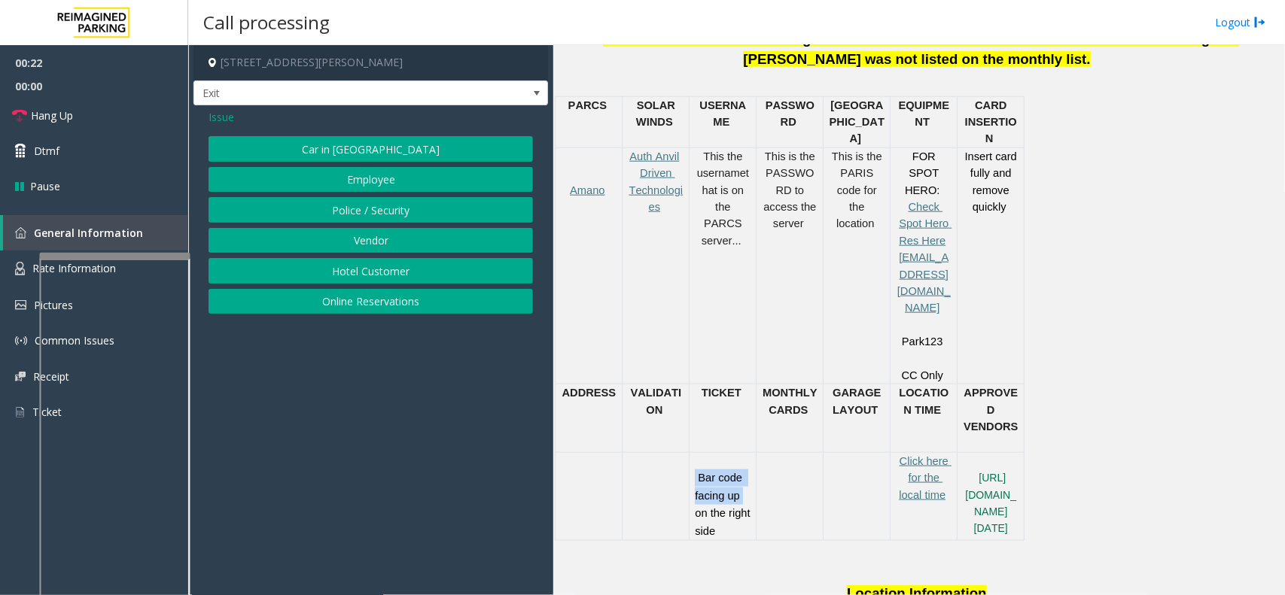
drag, startPoint x: 692, startPoint y: 393, endPoint x: 745, endPoint y: 419, distance: 58.9
click at [745, 453] on div "Bar code facing up on the right side" at bounding box center [722, 496] width 66 height 87
click at [745, 453] on p "Bar code facing up on the right side" at bounding box center [723, 496] width 56 height 87
click at [227, 111] on span "Issue" at bounding box center [221, 117] width 26 height 16
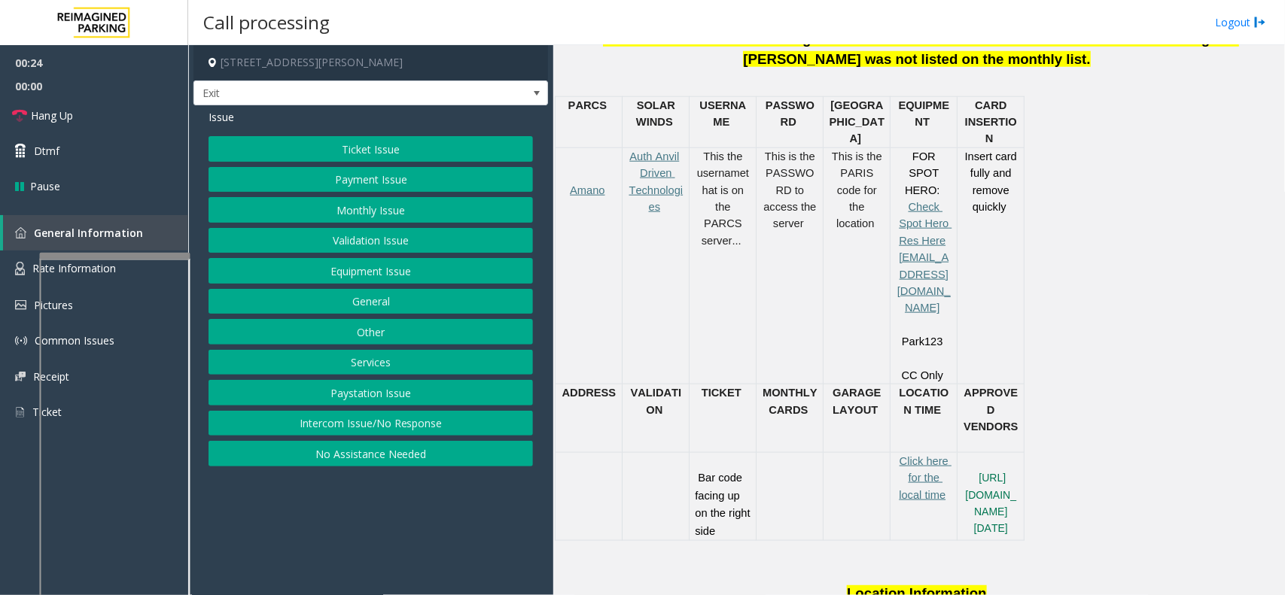
click at [362, 178] on button "Payment Issue" at bounding box center [370, 180] width 324 height 26
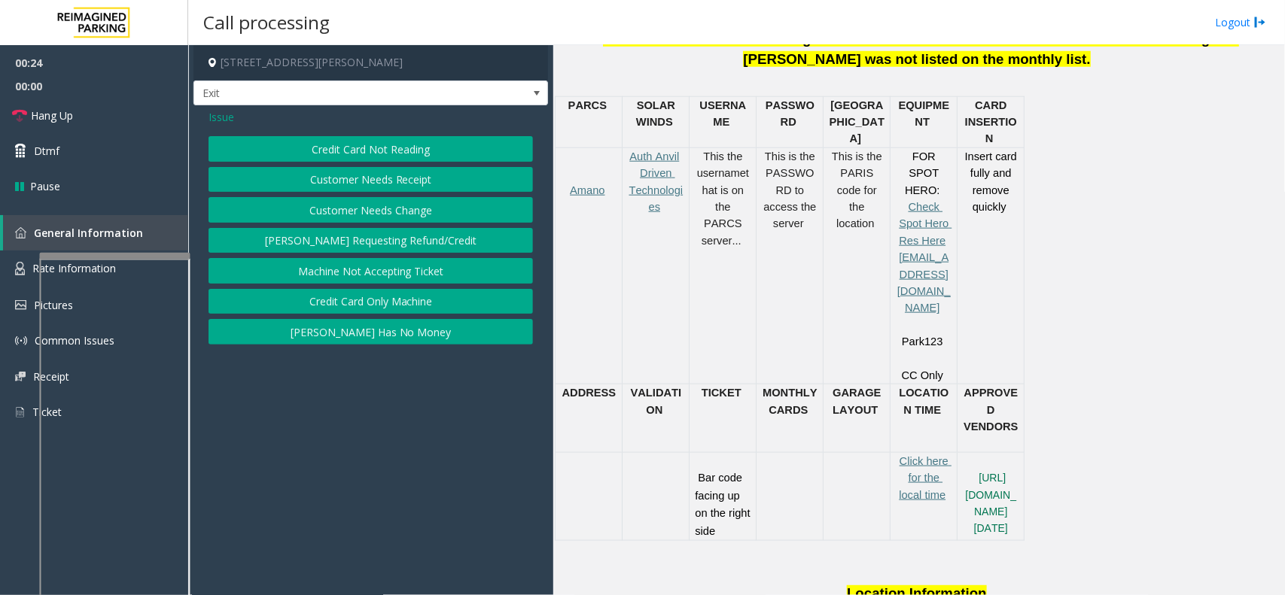
click at [362, 178] on button "Customer Needs Receipt" at bounding box center [370, 180] width 324 height 26
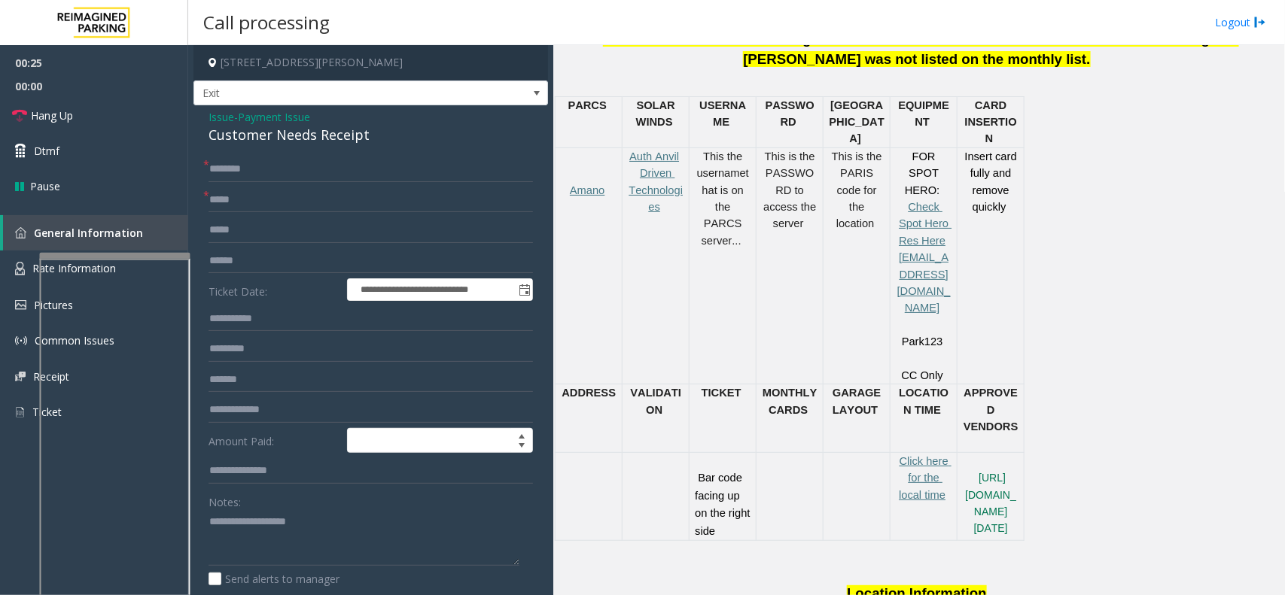
click at [251, 119] on span "Payment Issue" at bounding box center [274, 117] width 72 height 16
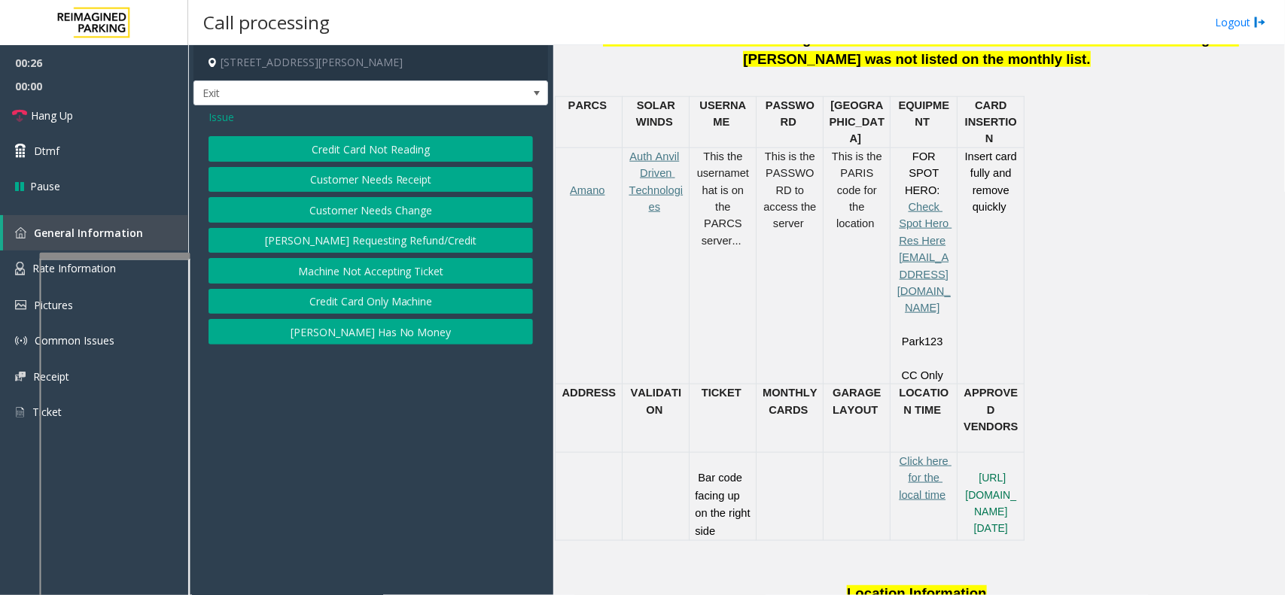
click at [354, 144] on button "Credit Card Not Reading" at bounding box center [370, 149] width 324 height 26
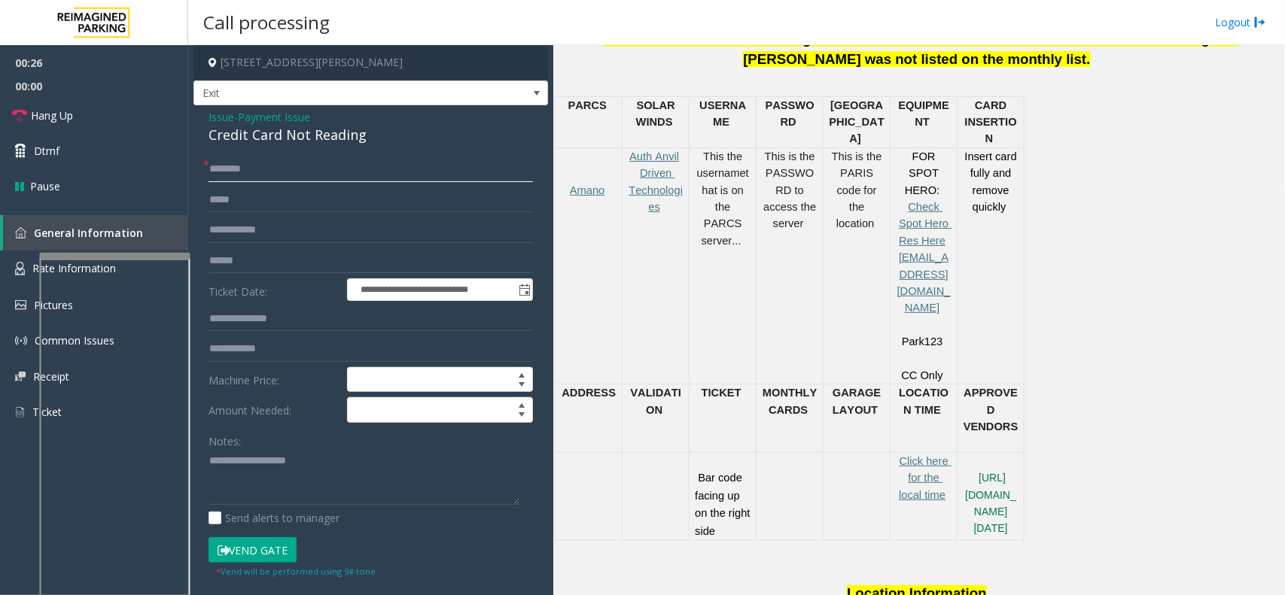
click at [306, 160] on input "text" at bounding box center [370, 170] width 324 height 26
click at [318, 129] on div "Credit Card Not Reading" at bounding box center [370, 135] width 324 height 20
click at [427, 489] on textarea at bounding box center [363, 477] width 311 height 56
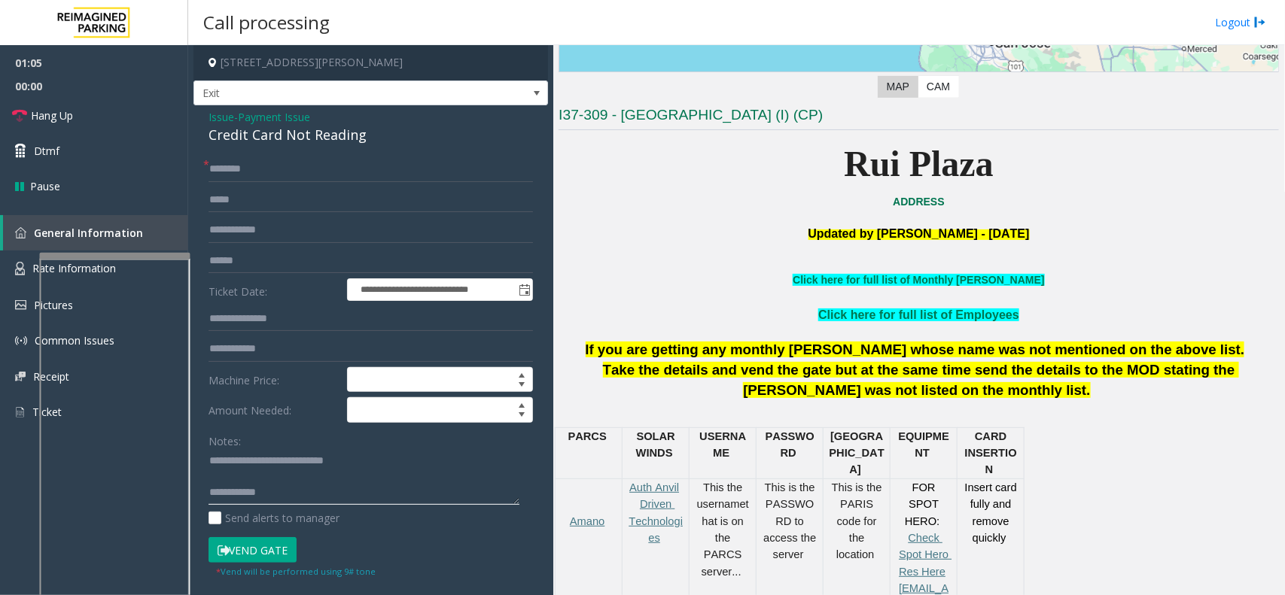
scroll to position [282, 0]
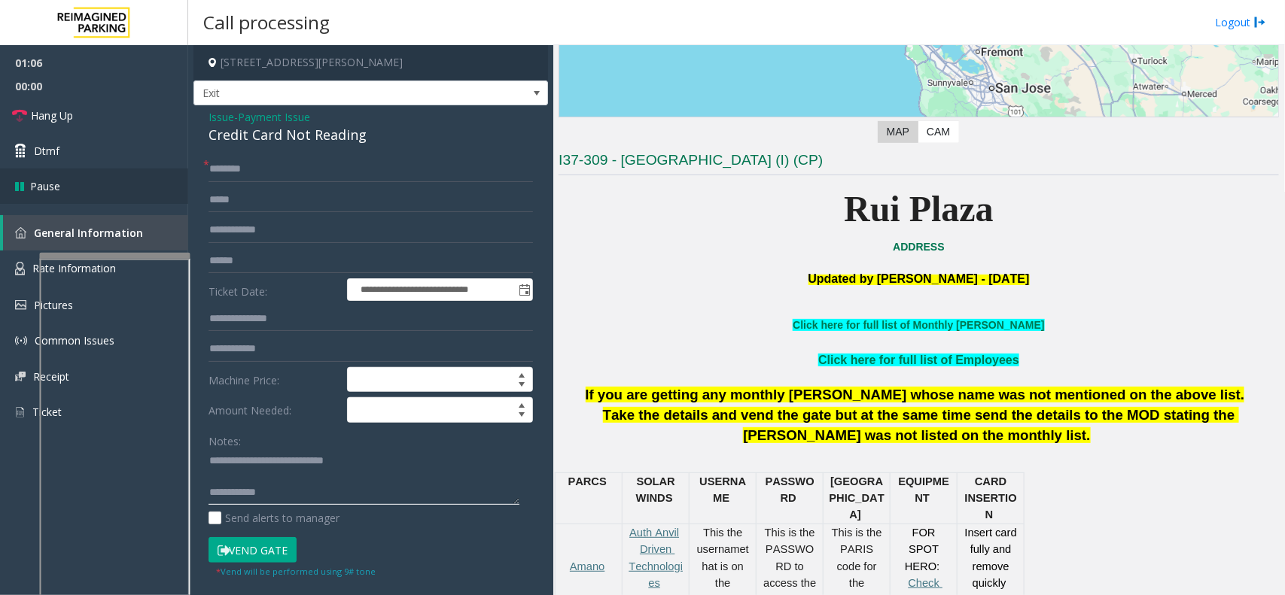
type textarea "**********"
click at [139, 117] on link "Hang Up" at bounding box center [94, 115] width 188 height 35
click at [271, 175] on input "text" at bounding box center [370, 170] width 324 height 26
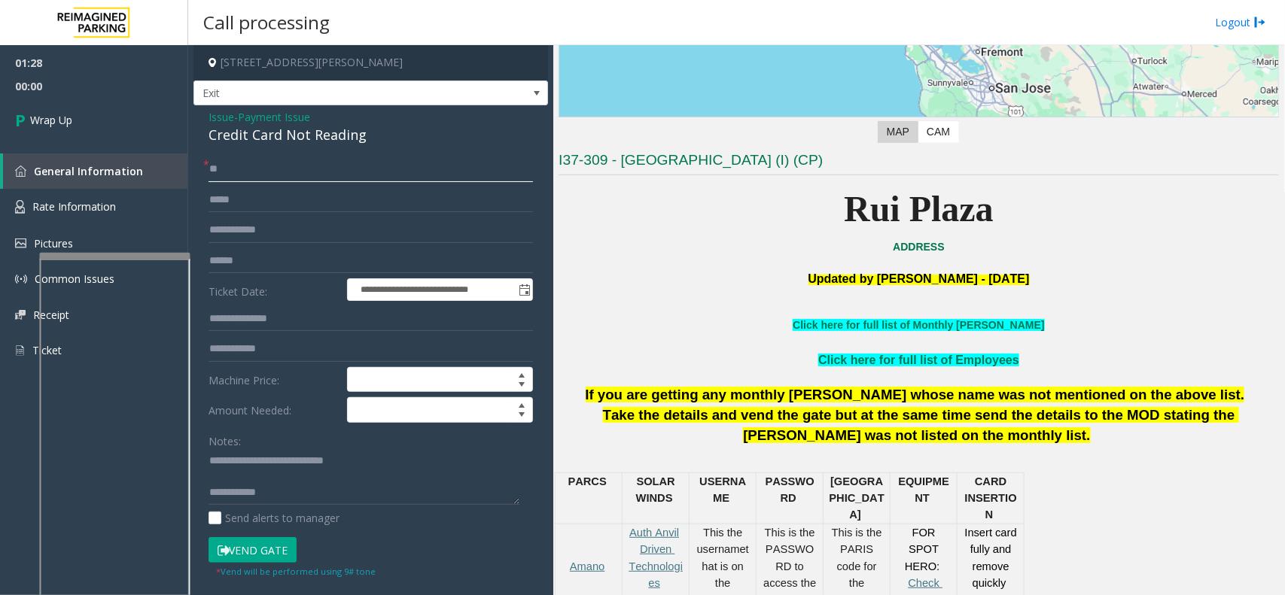
type input "**"
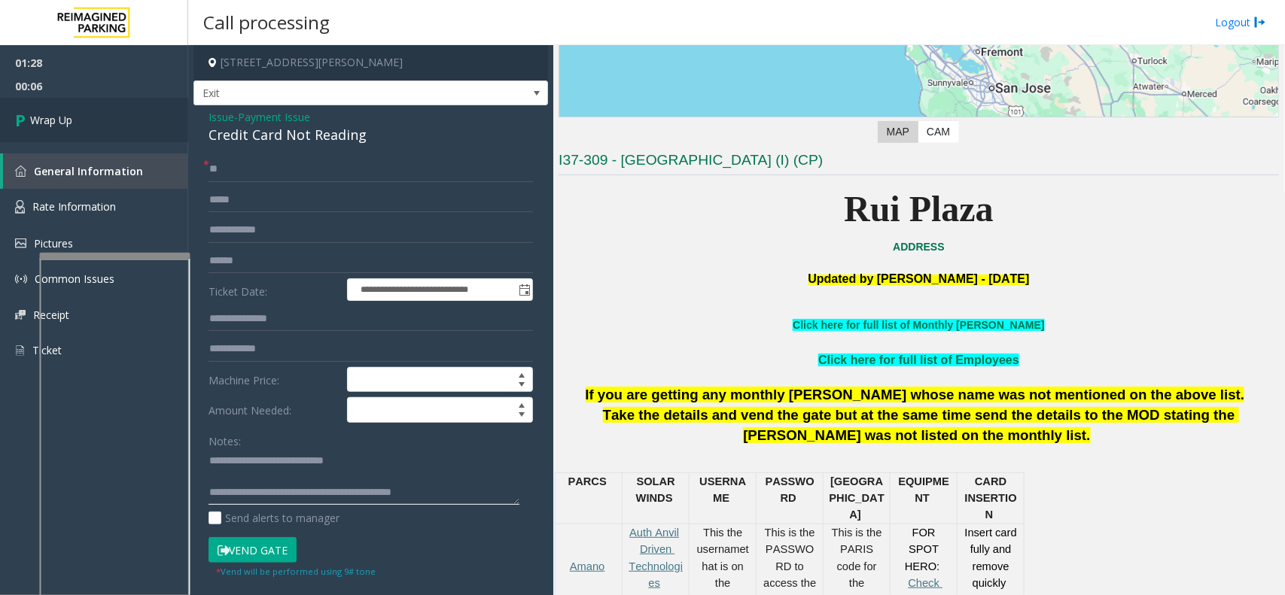
type textarea "**********"
click at [169, 132] on link "Wrap Up" at bounding box center [94, 120] width 188 height 44
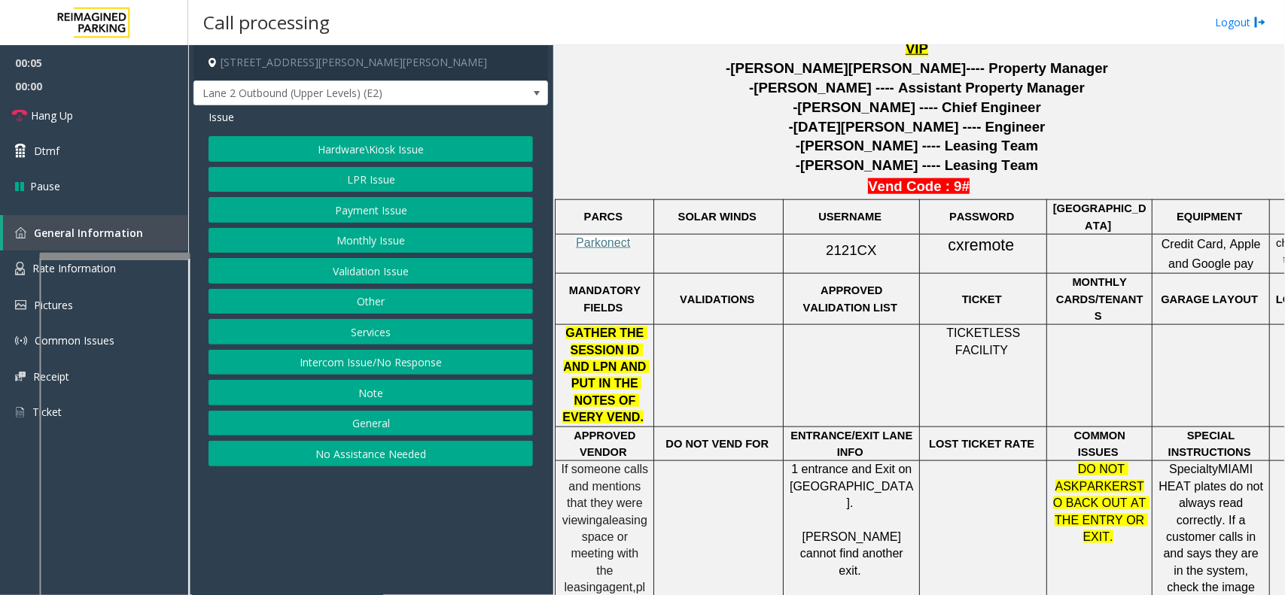
scroll to position [658, 0]
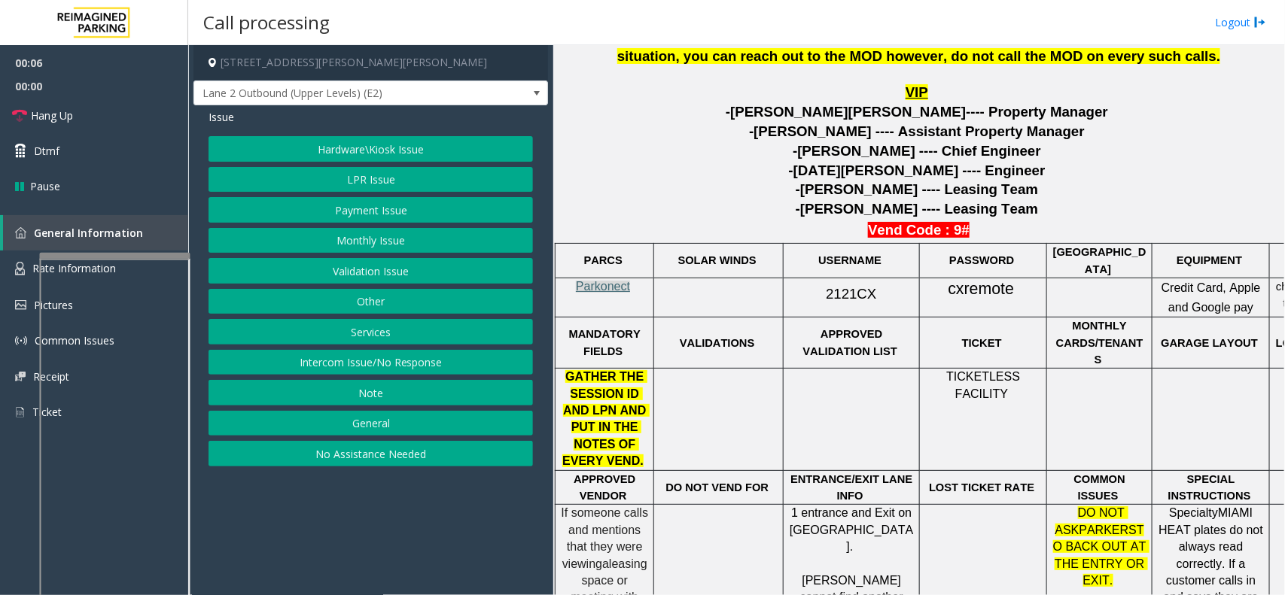
click at [628, 290] on span "Parkonect" at bounding box center [603, 286] width 54 height 13
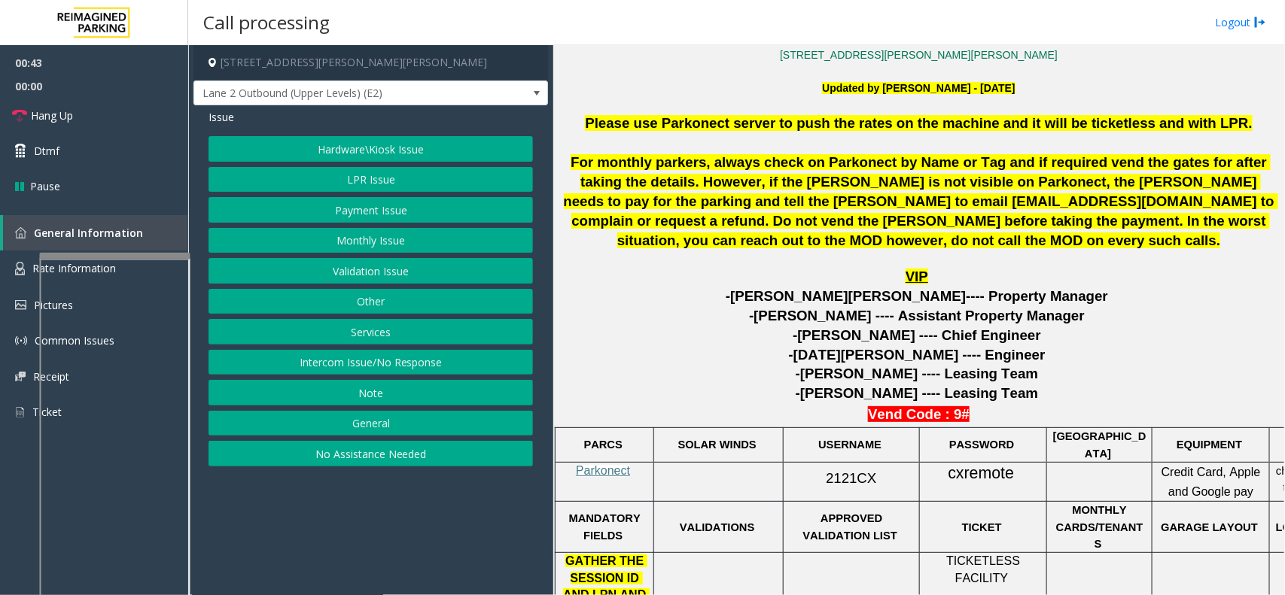
scroll to position [564, 0]
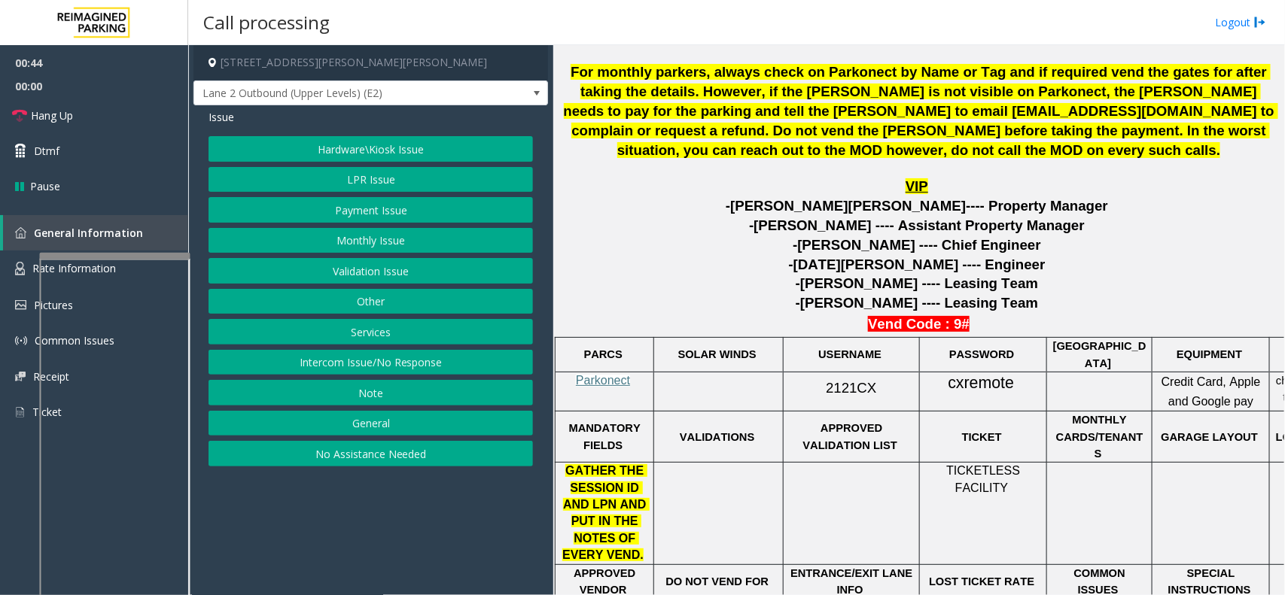
drag, startPoint x: 1108, startPoint y: 457, endPoint x: 1178, endPoint y: 457, distance: 69.2
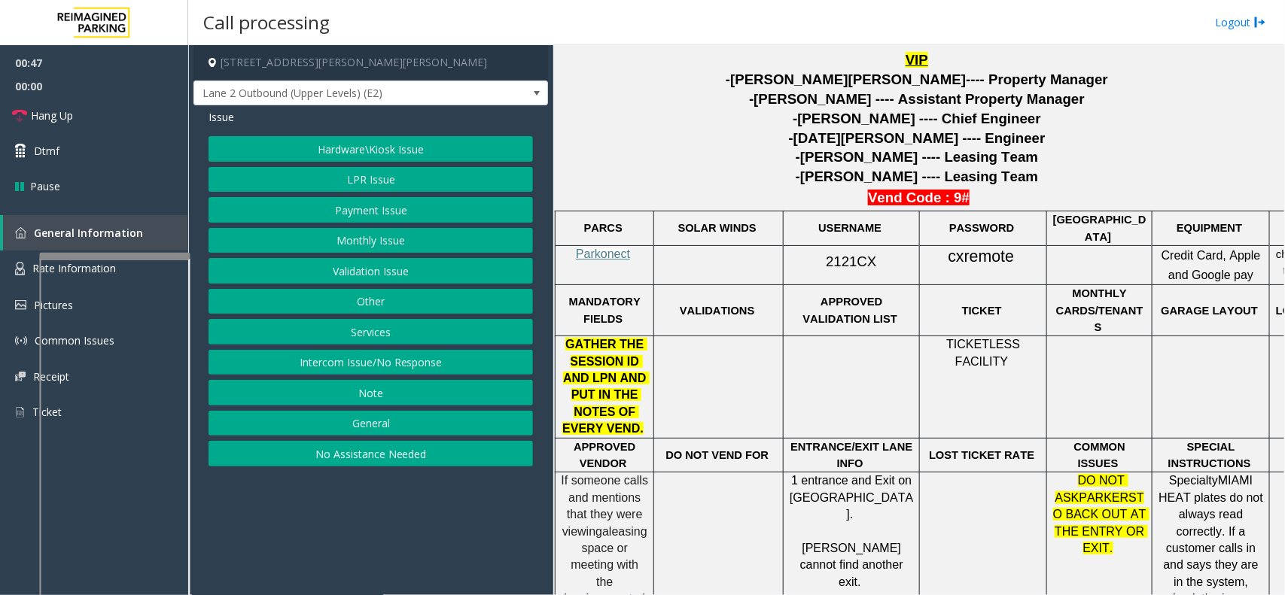
scroll to position [658, 0]
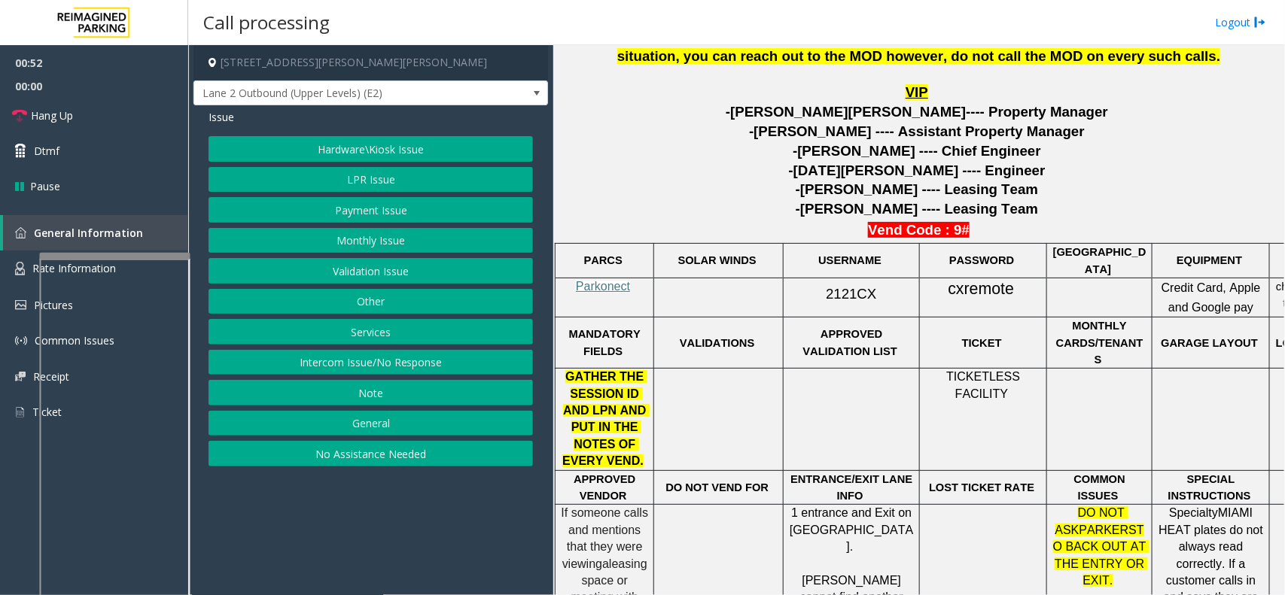
click at [415, 207] on button "Payment Issue" at bounding box center [370, 210] width 324 height 26
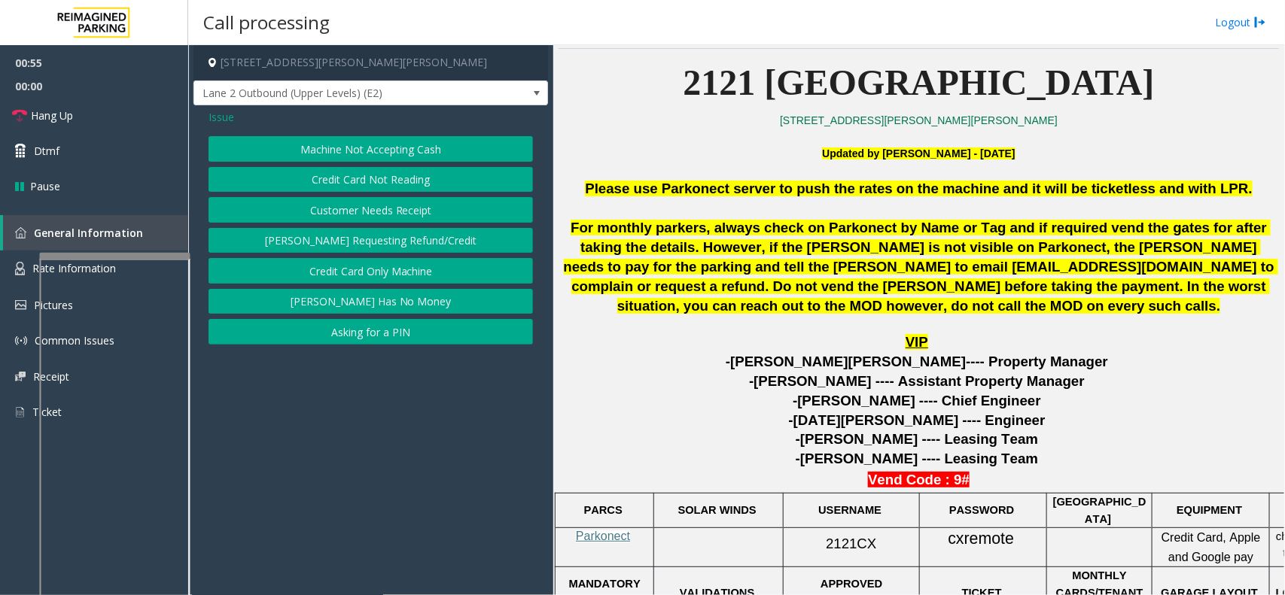
scroll to position [376, 0]
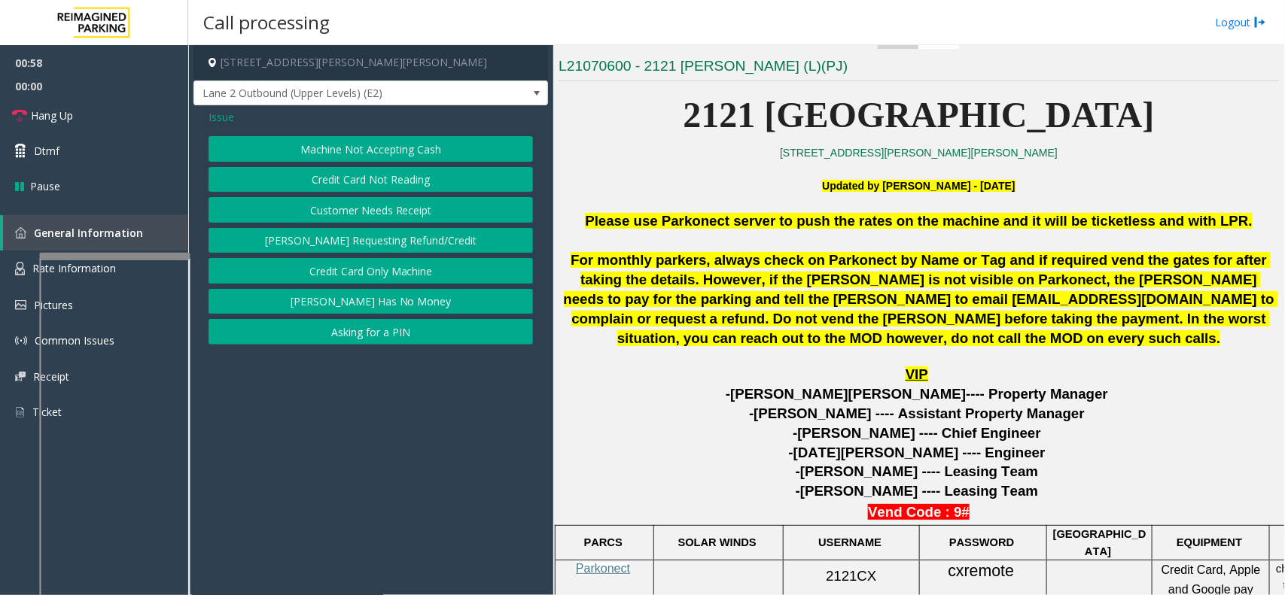
click at [394, 177] on button "Credit Card Not Reading" at bounding box center [370, 180] width 324 height 26
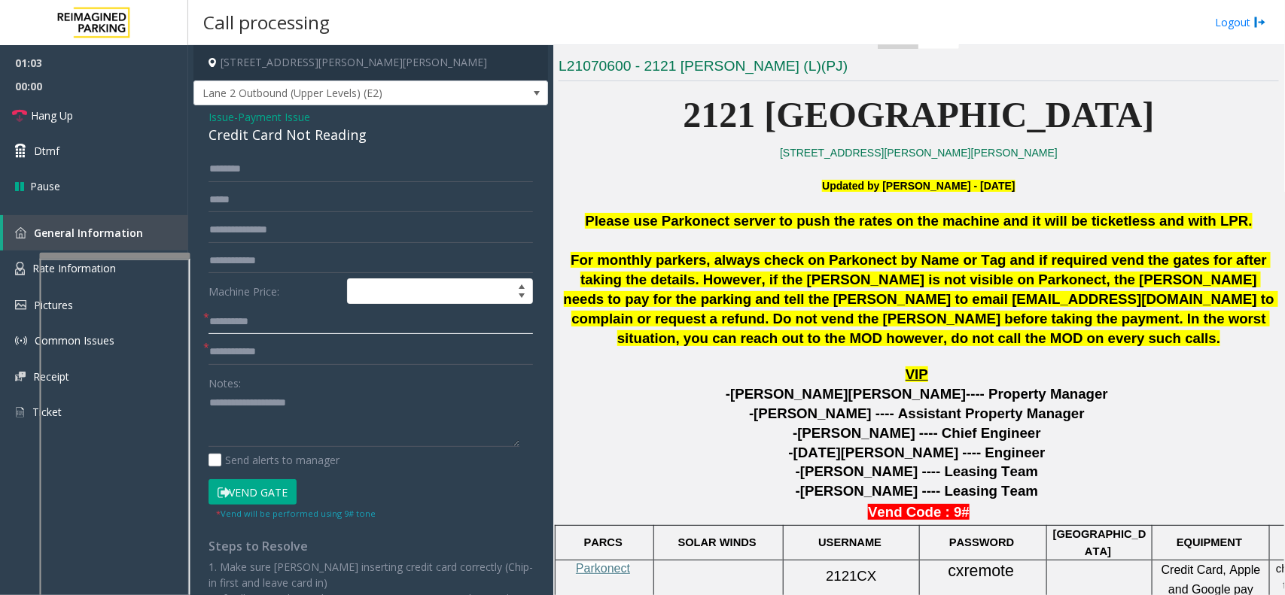
click at [268, 327] on input "text" at bounding box center [370, 322] width 324 height 26
click at [276, 418] on textarea at bounding box center [363, 419] width 311 height 56
click at [318, 137] on div "Credit Card Not Reading" at bounding box center [370, 135] width 324 height 20
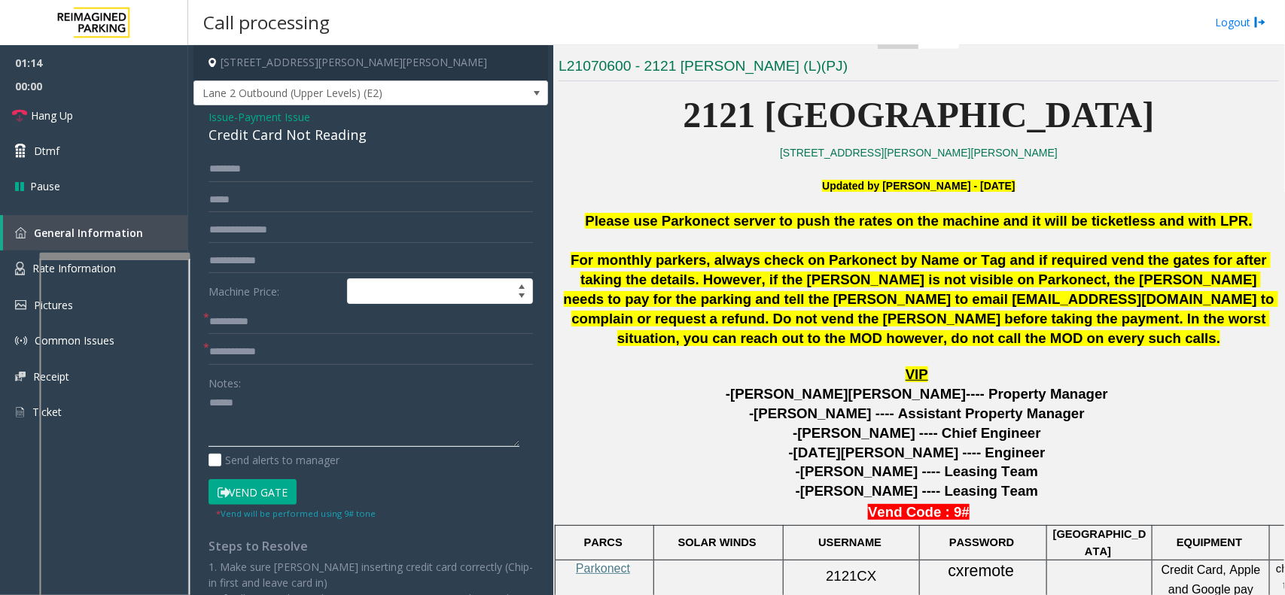
click at [245, 393] on textarea at bounding box center [363, 419] width 311 height 56
type textarea "**********"
click at [299, 121] on span "Payment Issue" at bounding box center [274, 117] width 72 height 16
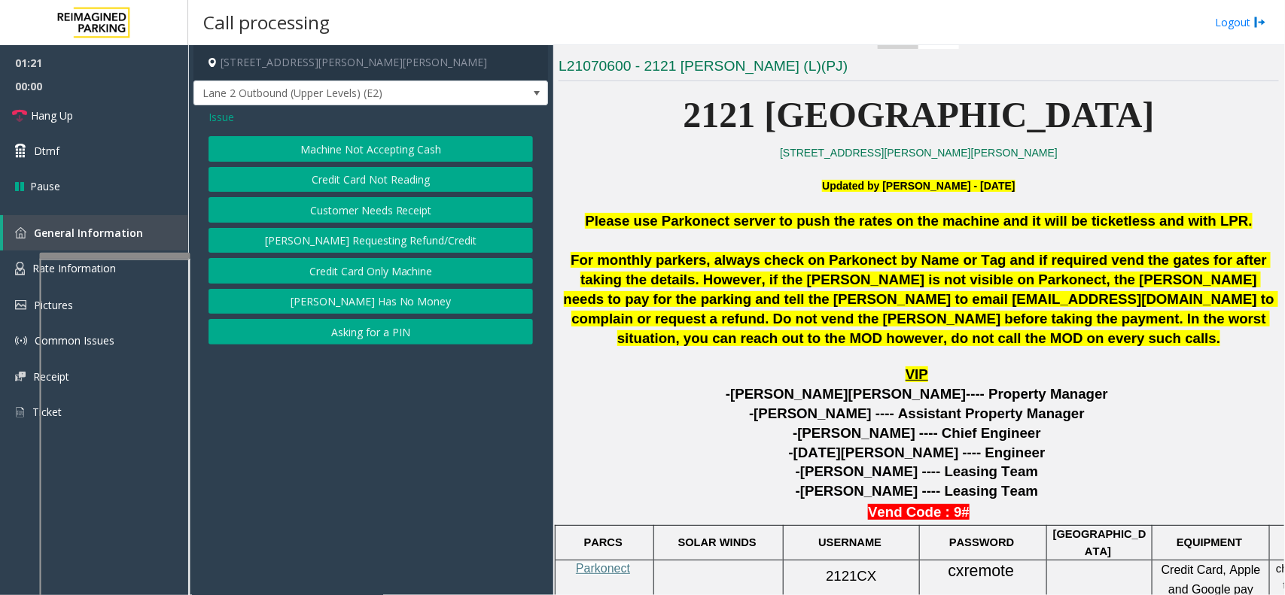
click at [355, 179] on button "Credit Card Not Reading" at bounding box center [370, 180] width 324 height 26
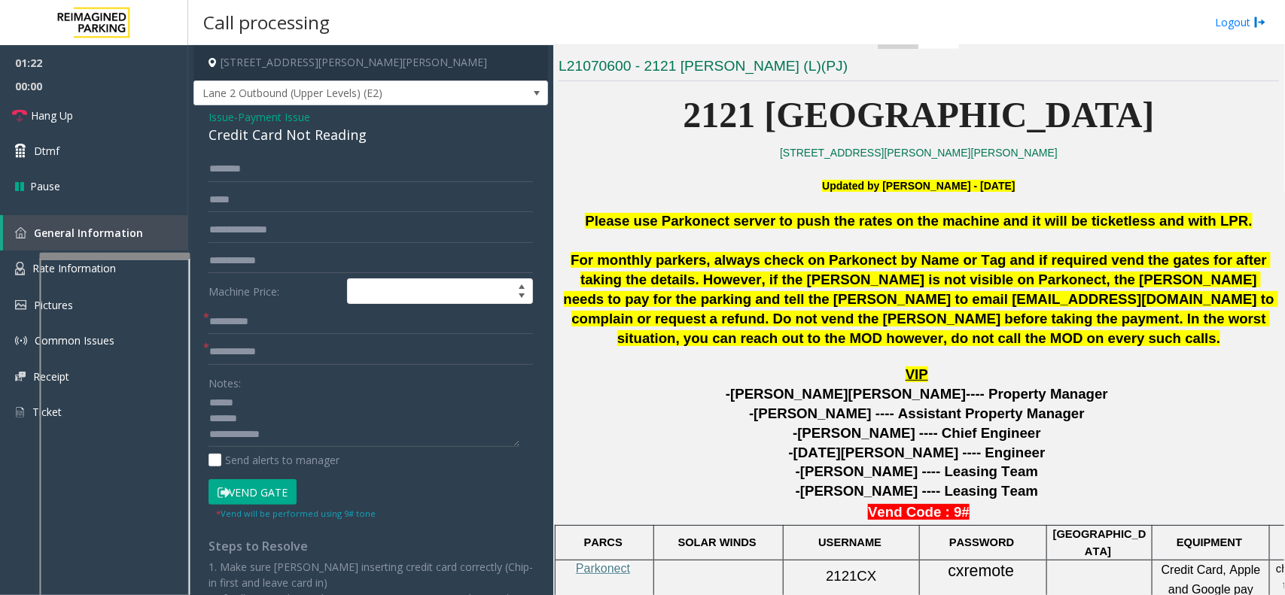
click at [303, 141] on div "Credit Card Not Reading" at bounding box center [370, 135] width 324 height 20
type textarea "**********"
click at [366, 385] on div "Notes:" at bounding box center [370, 409] width 324 height 78
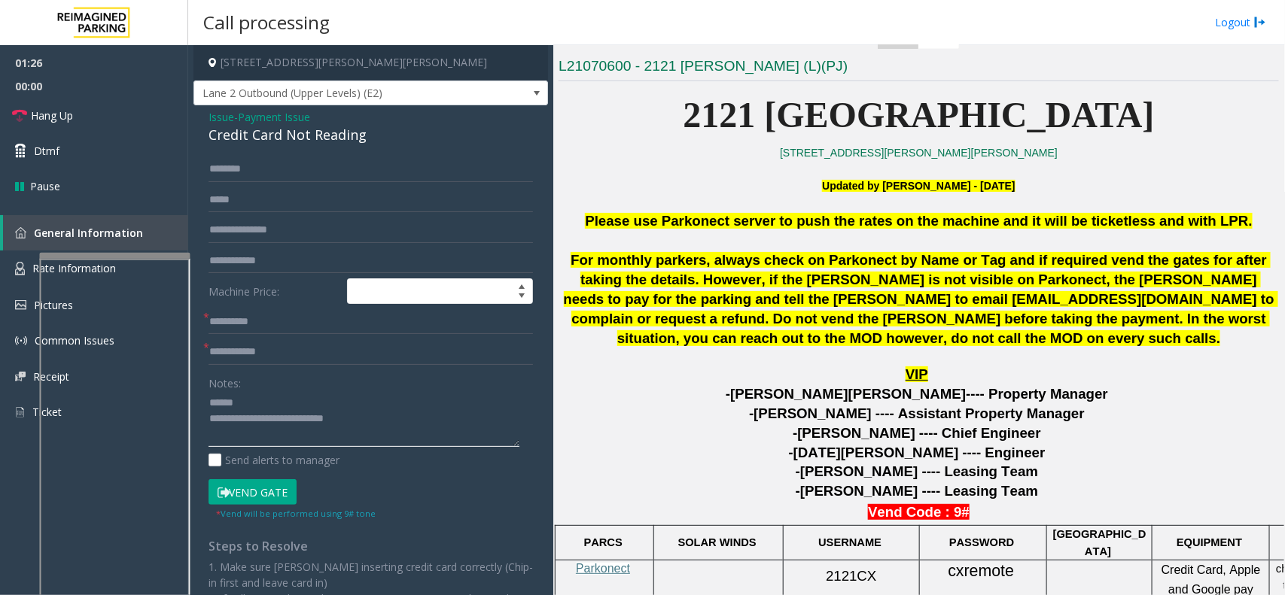
click at [350, 397] on textarea at bounding box center [363, 419] width 311 height 56
click at [306, 318] on input "text" at bounding box center [370, 322] width 324 height 26
click at [269, 396] on textarea at bounding box center [363, 419] width 311 height 56
click at [271, 335] on form "Machine Price: * * Notes: Send alerts to manager Vend Gate * Vend will be perfo…" at bounding box center [370, 339] width 324 height 364
click at [275, 328] on input "text" at bounding box center [370, 322] width 324 height 26
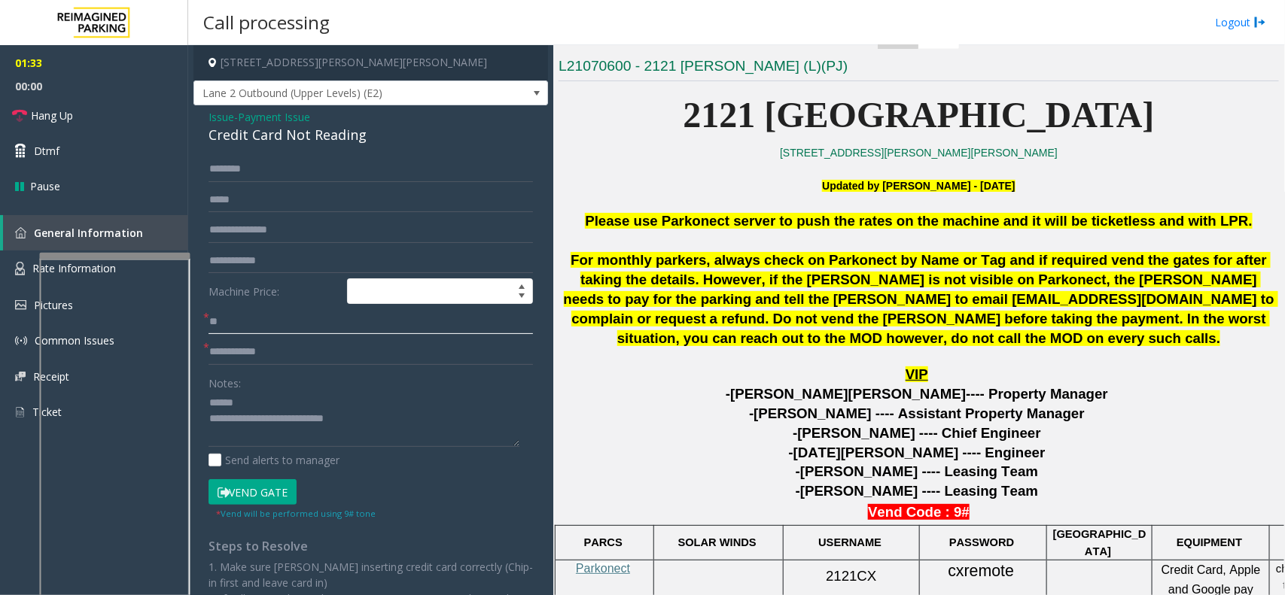
type input "**"
click at [271, 392] on textarea at bounding box center [363, 419] width 311 height 56
click at [236, 403] on textarea at bounding box center [363, 419] width 311 height 56
click at [239, 403] on textarea at bounding box center [363, 419] width 311 height 56
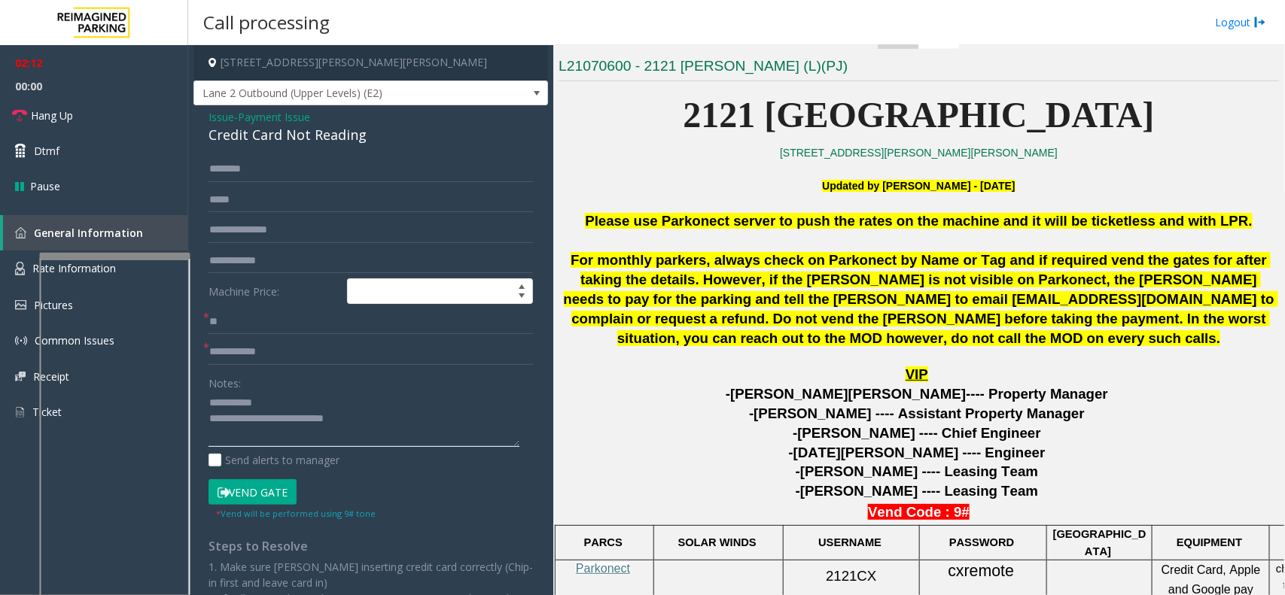
click at [257, 405] on textarea at bounding box center [363, 419] width 311 height 56
click at [261, 403] on textarea at bounding box center [363, 419] width 311 height 56
click at [267, 403] on textarea at bounding box center [363, 419] width 311 height 56
click at [243, 404] on textarea at bounding box center [363, 419] width 311 height 56
click at [249, 403] on textarea at bounding box center [363, 419] width 311 height 56
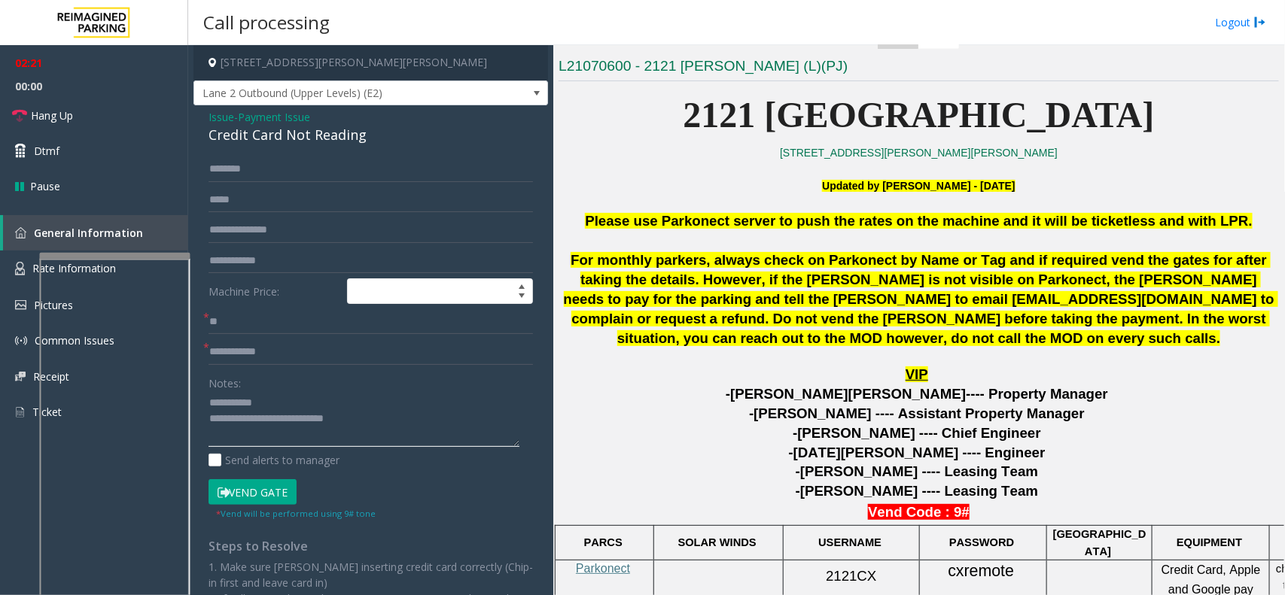
click at [257, 403] on textarea at bounding box center [363, 419] width 311 height 56
click at [257, 405] on textarea at bounding box center [363, 419] width 311 height 56
click at [269, 401] on textarea at bounding box center [363, 419] width 311 height 56
type textarea "**********"
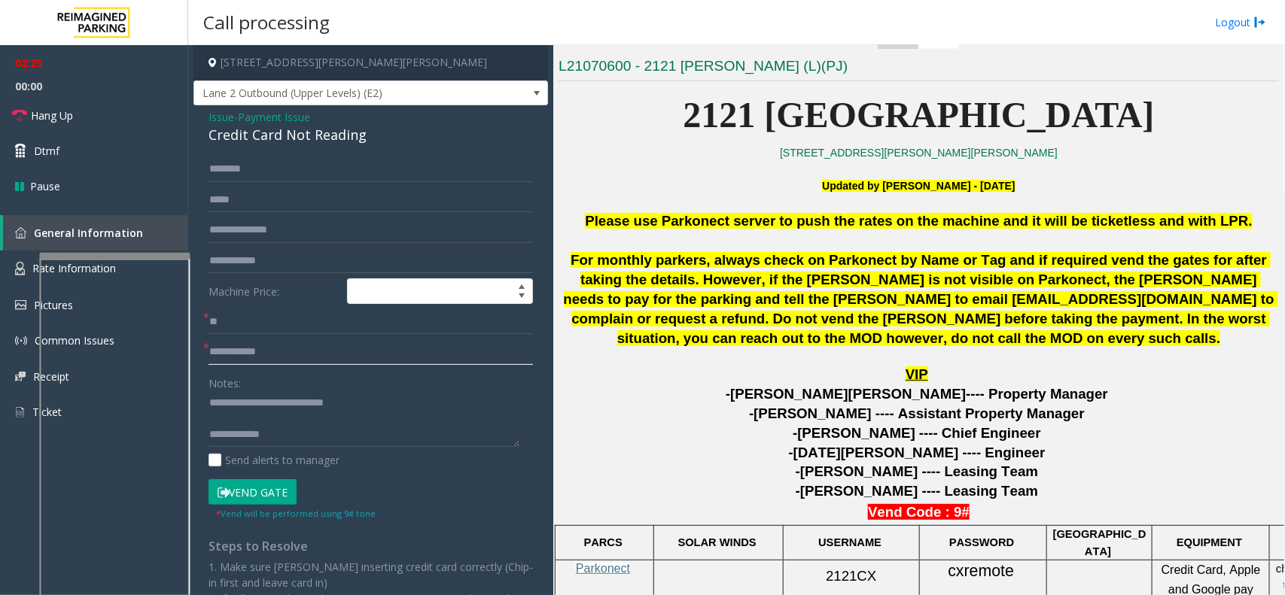
click at [384, 357] on input "text" at bounding box center [370, 352] width 324 height 26
type input "***"
click at [290, 400] on textarea at bounding box center [363, 419] width 311 height 56
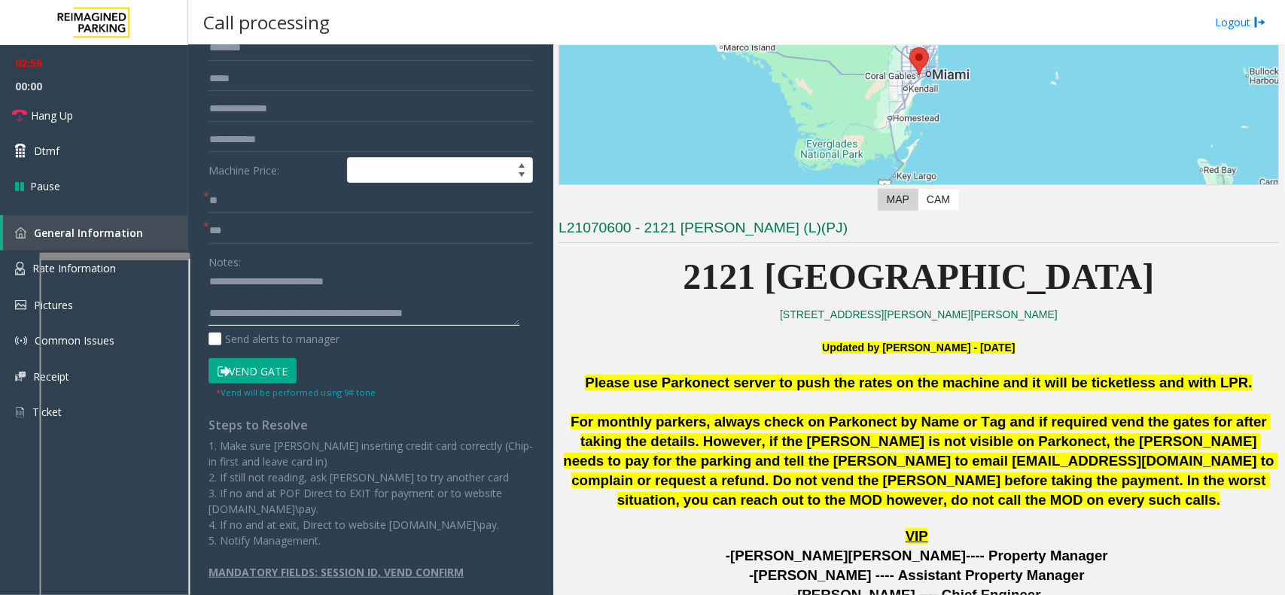
scroll to position [188, 0]
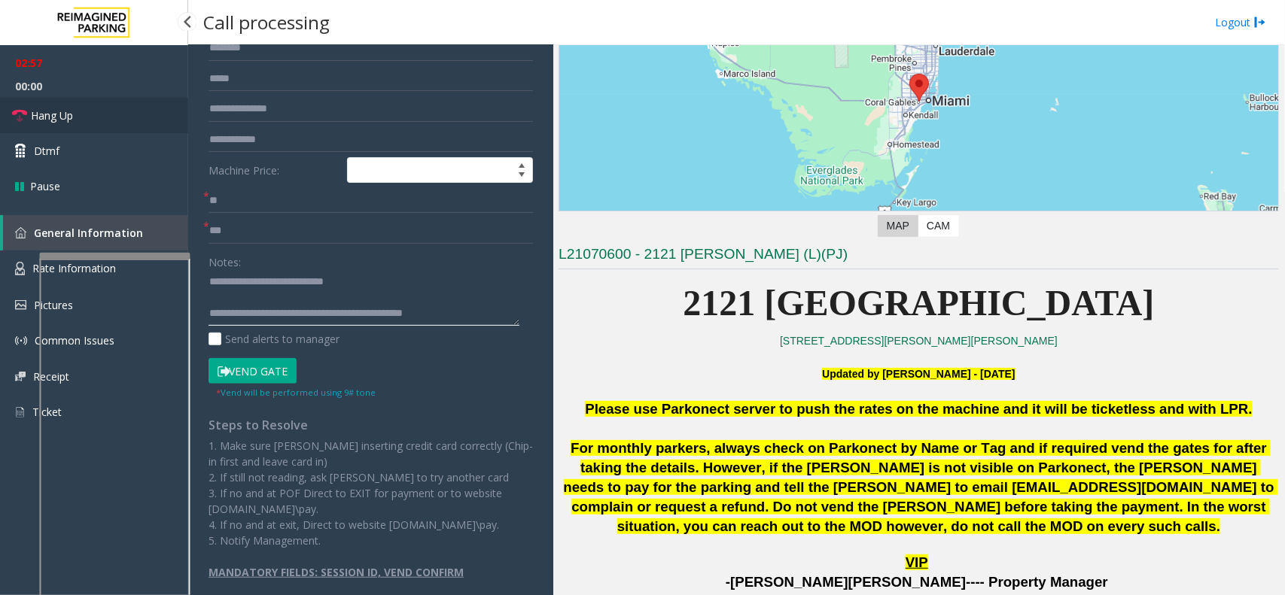
type textarea "**********"
click at [115, 128] on link "Hang Up" at bounding box center [94, 115] width 188 height 35
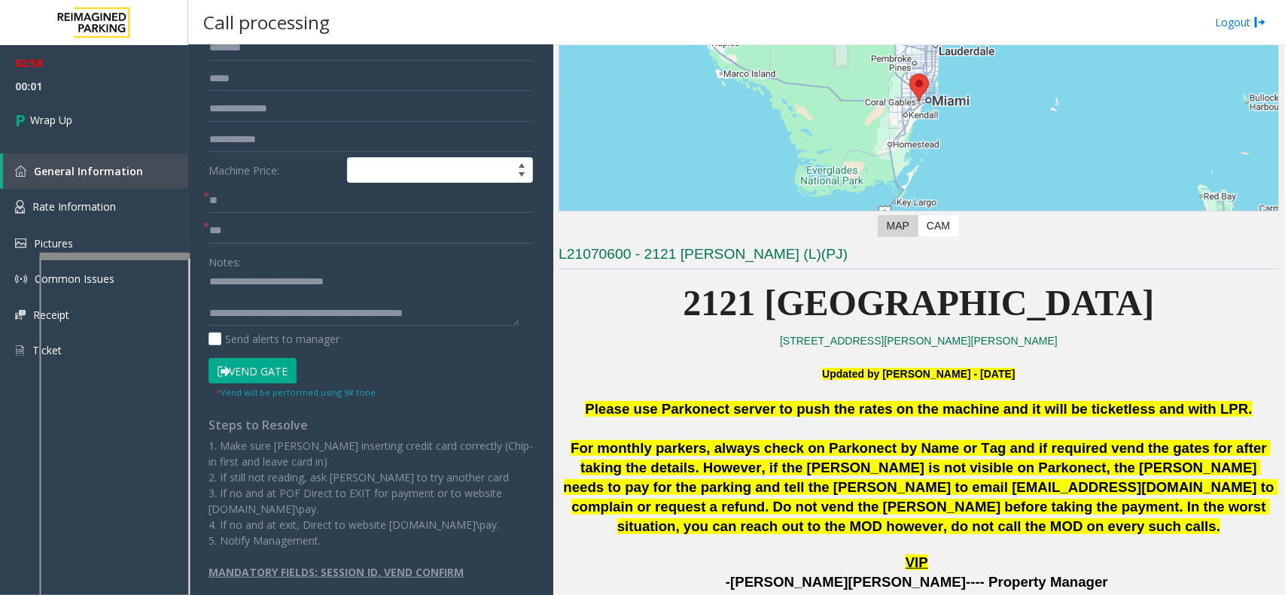
scroll to position [282, 0]
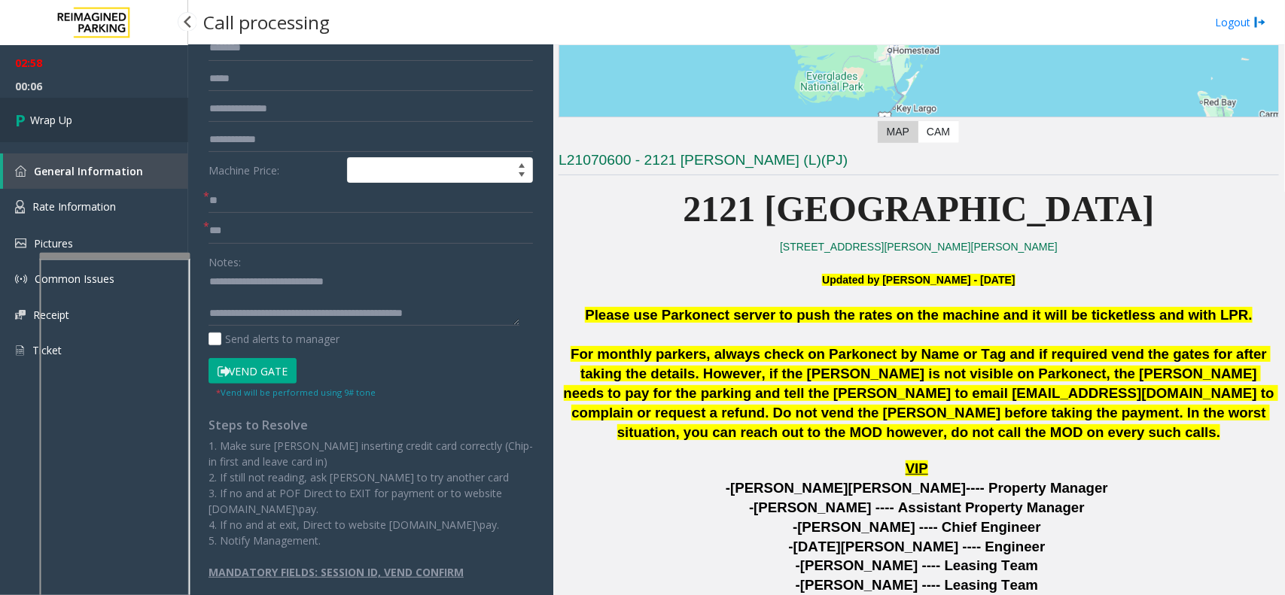
click at [96, 117] on link "Wrap Up" at bounding box center [94, 120] width 188 height 44
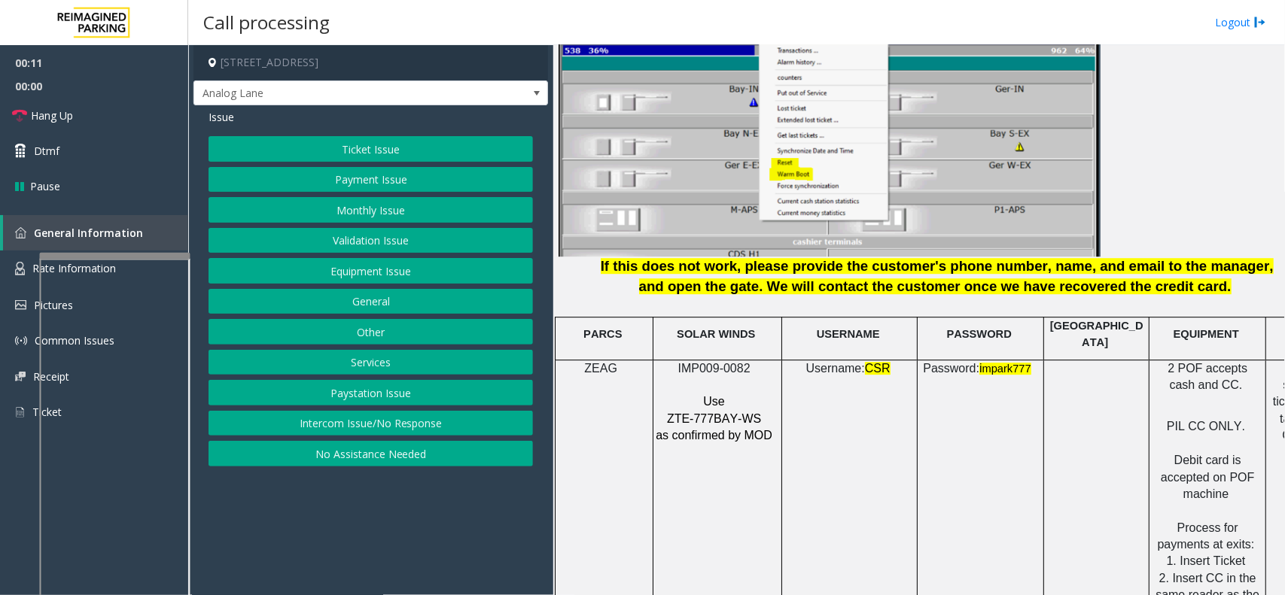
scroll to position [1881, 0]
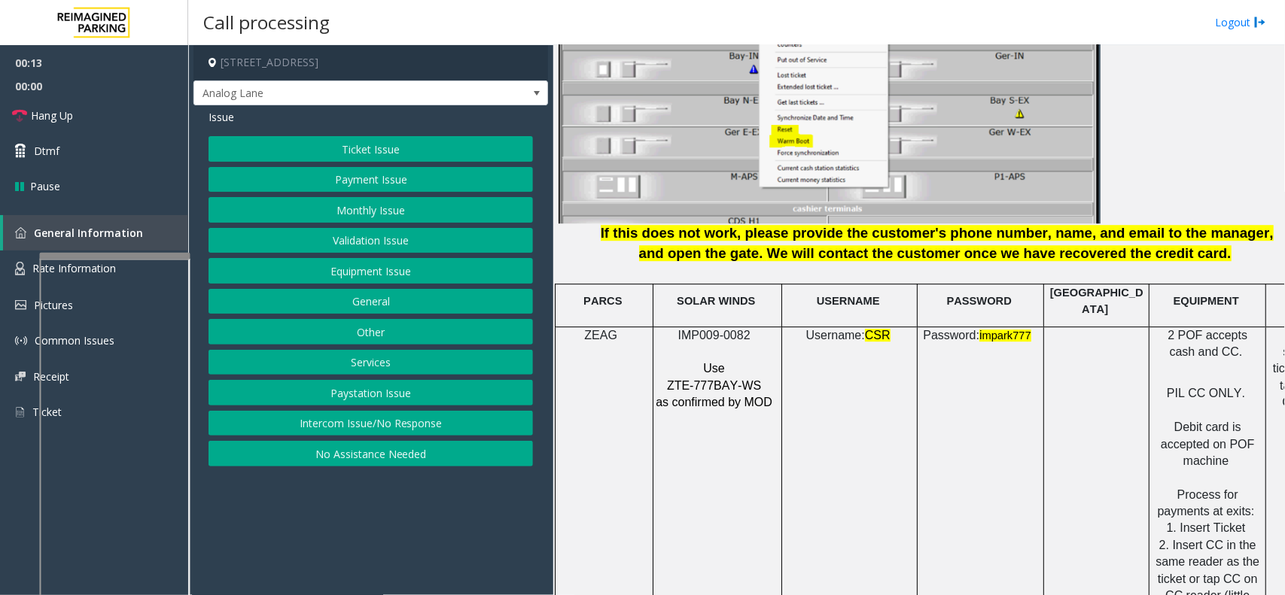
click at [468, 427] on button "Intercom Issue/No Response" at bounding box center [370, 424] width 324 height 26
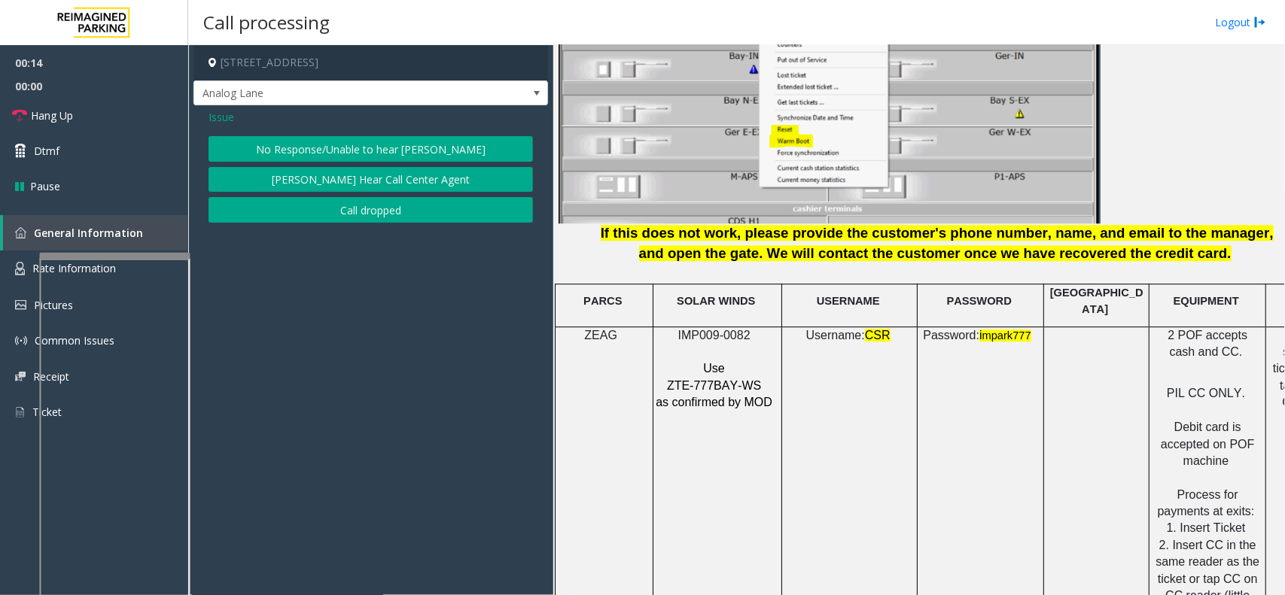
click at [430, 138] on button "No Response/Unable to hear [PERSON_NAME]" at bounding box center [370, 149] width 324 height 26
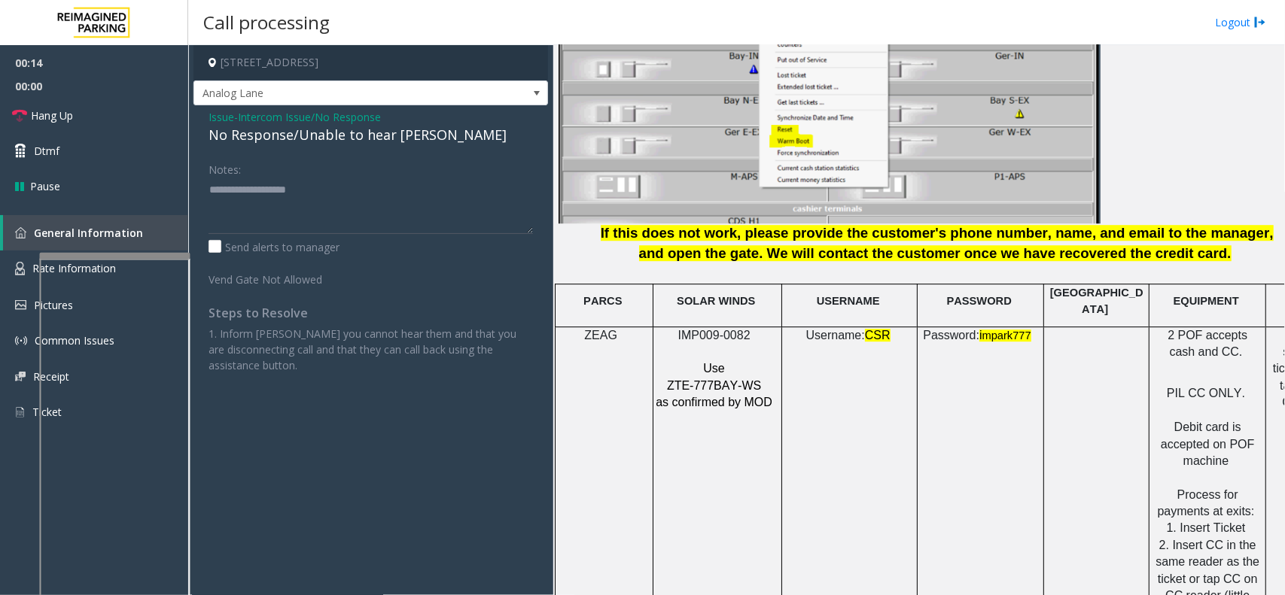
click at [389, 139] on div "No Response/Unable to hear [PERSON_NAME]" at bounding box center [370, 135] width 324 height 20
type textarea "**********"
click at [145, 115] on link "Hang Up" at bounding box center [94, 115] width 188 height 35
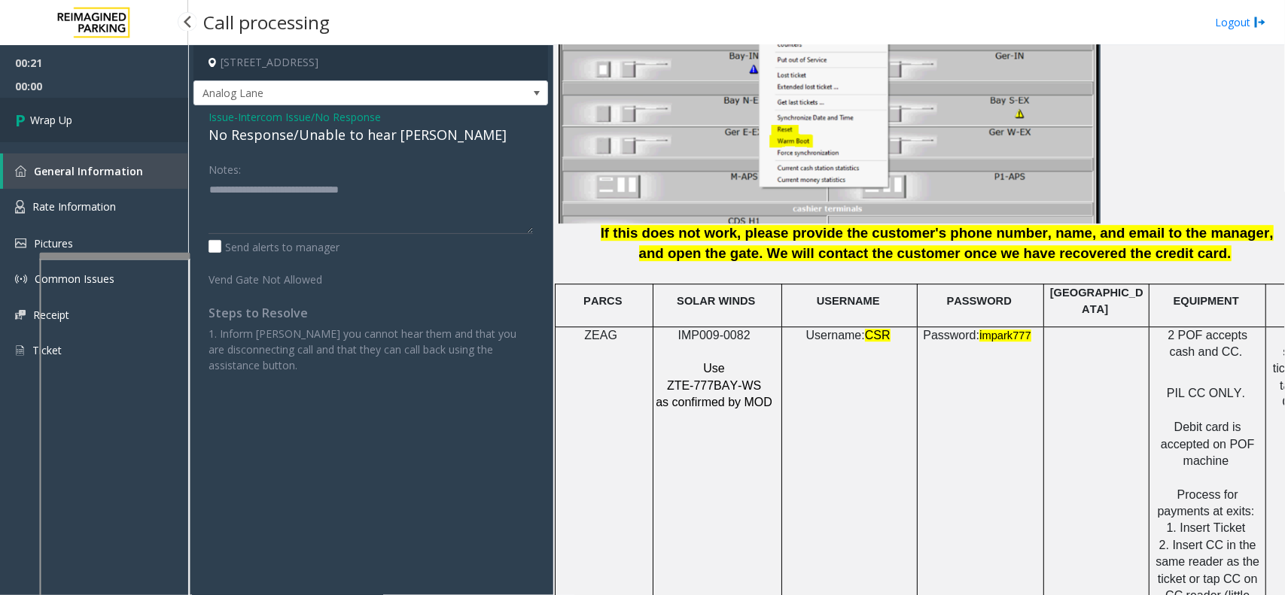
click at [109, 114] on link "Wrap Up" at bounding box center [94, 120] width 188 height 44
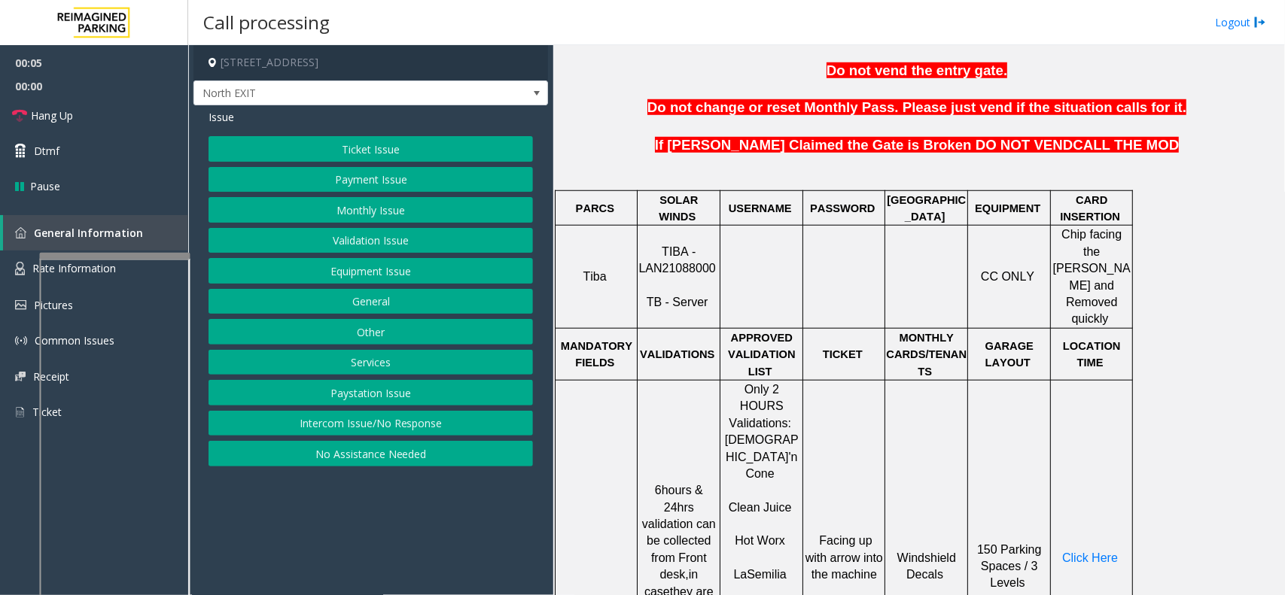
scroll to position [564, 0]
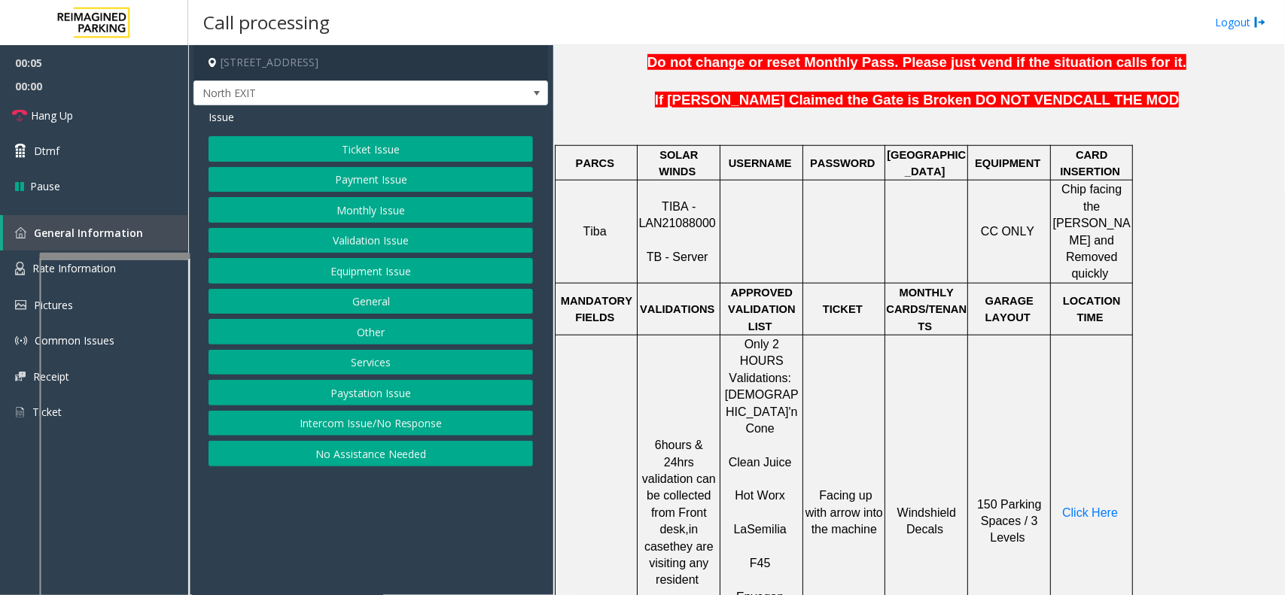
click at [690, 215] on p "TIBA - LAN21088000 TB - Server" at bounding box center [678, 233] width 81 height 68
copy p "LAN21088000"
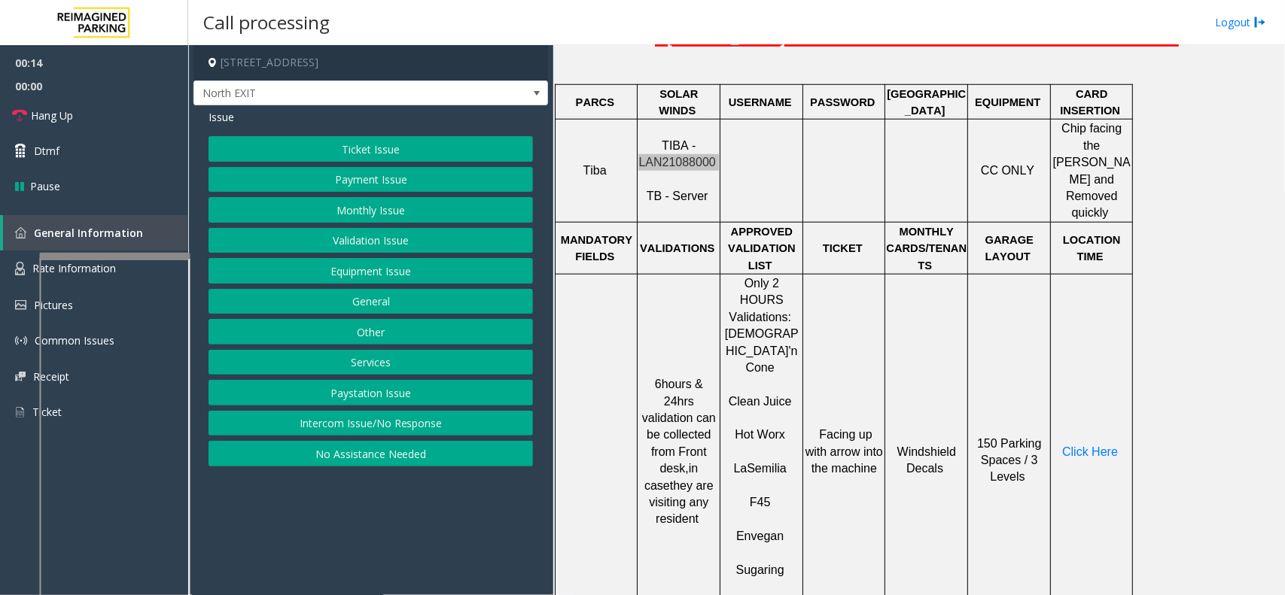
scroll to position [658, 0]
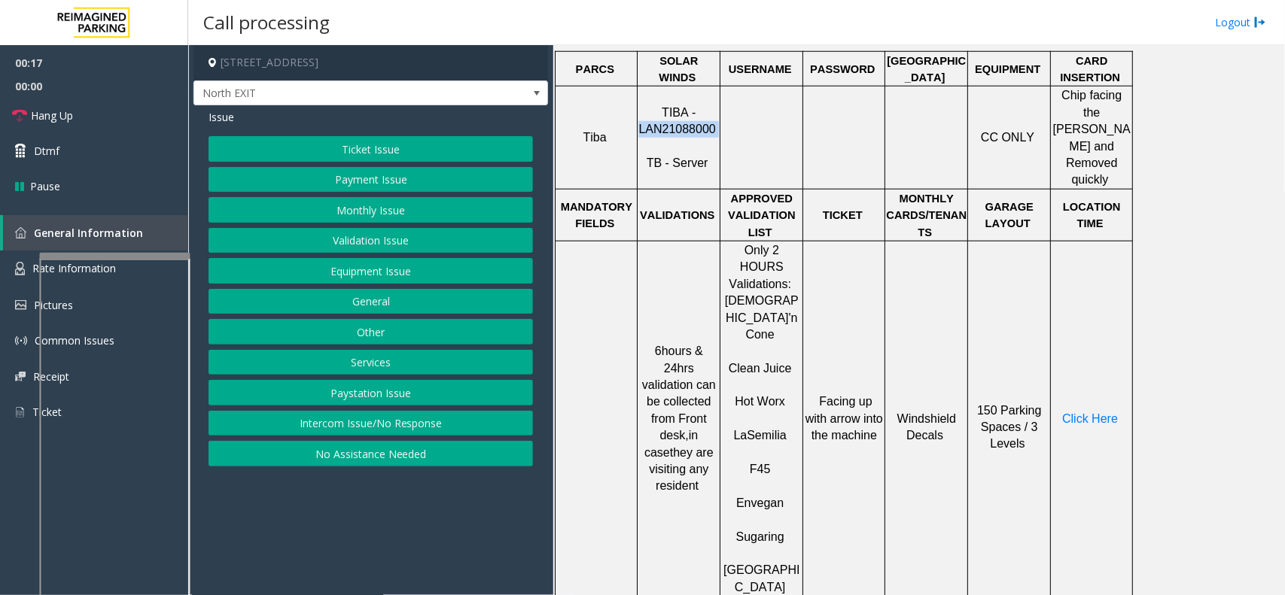
click at [327, 233] on button "Validation Issue" at bounding box center [370, 241] width 324 height 26
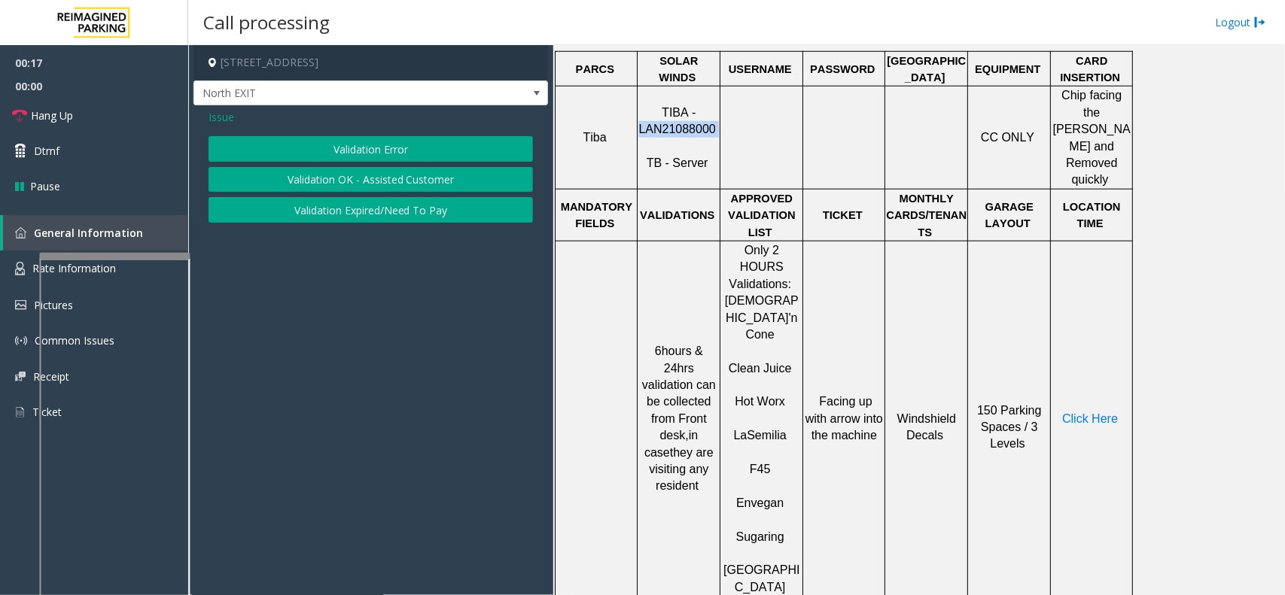
click at [346, 141] on button "Validation Error" at bounding box center [370, 149] width 324 height 26
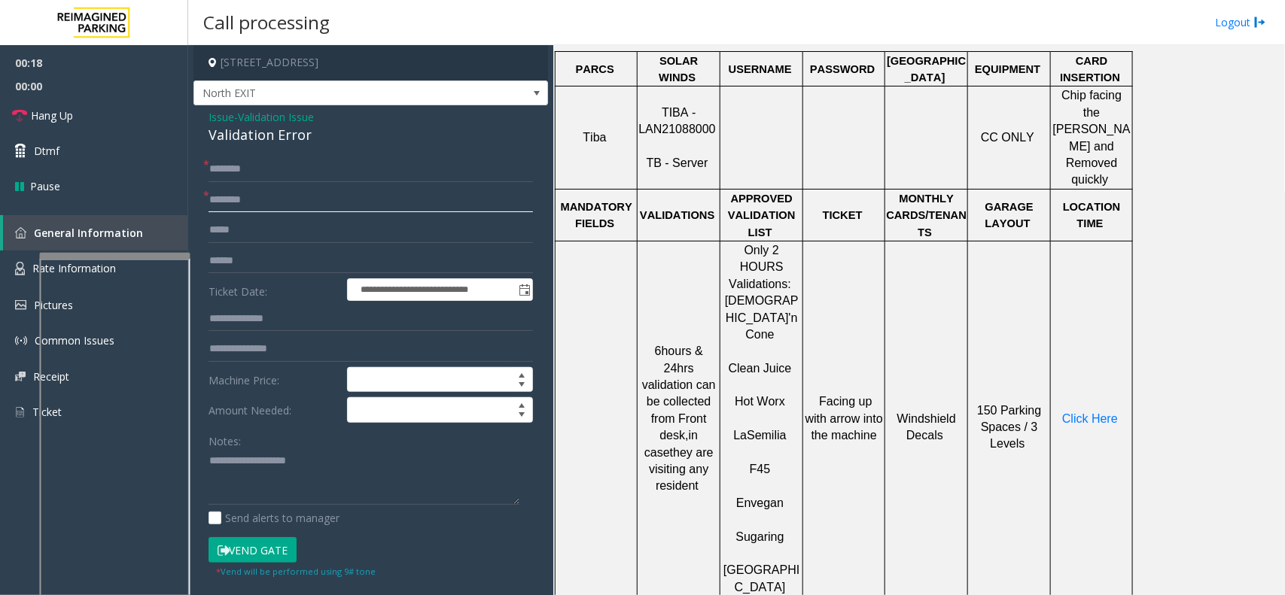
click at [233, 201] on input "text" at bounding box center [370, 200] width 324 height 26
type textarea "**********"
click at [761, 395] on span "Hot Worx" at bounding box center [759, 401] width 50 height 13
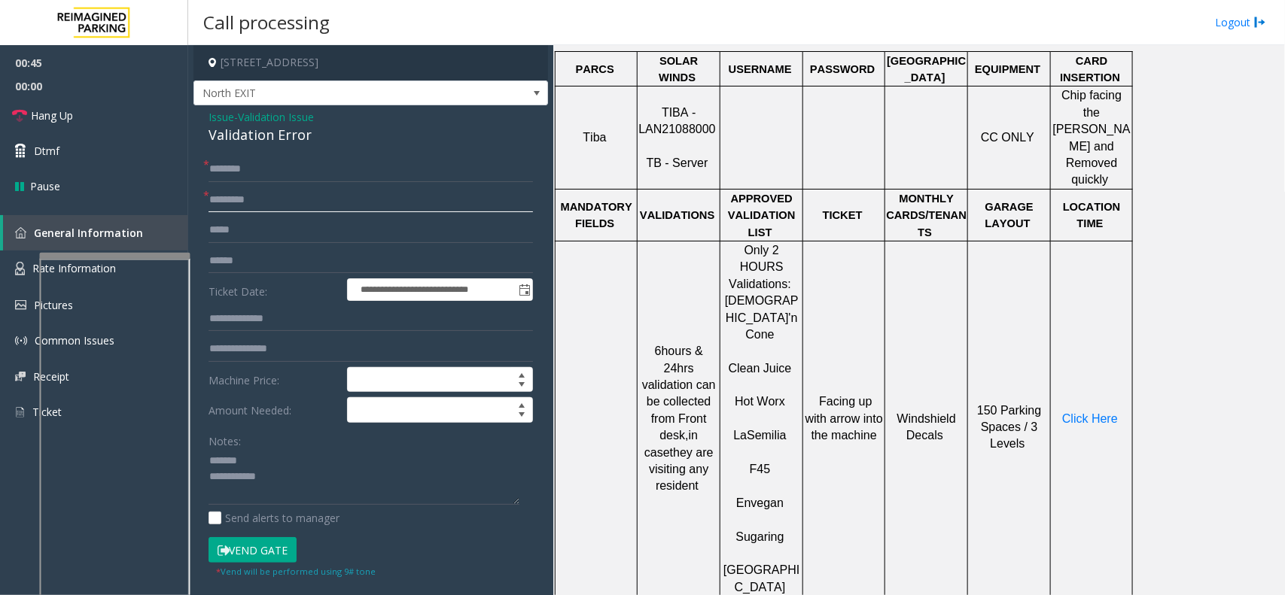
type input "********"
click at [287, 174] on input "text" at bounding box center [370, 170] width 324 height 26
click at [287, 141] on div "Validation Error" at bounding box center [370, 135] width 324 height 20
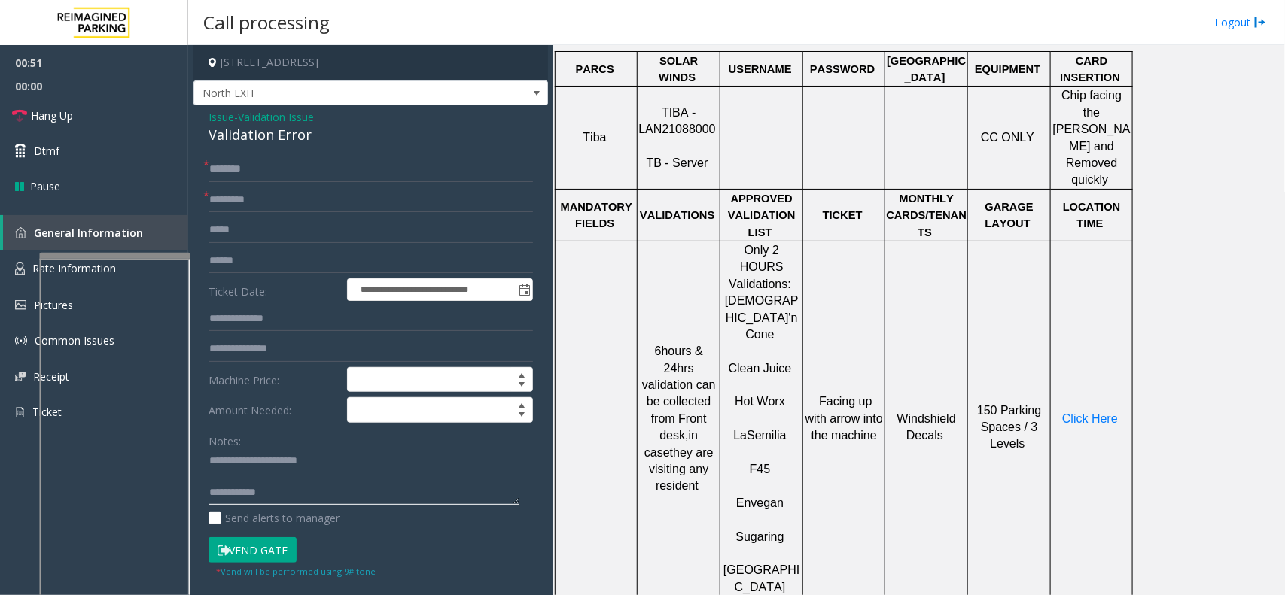
type textarea "**********"
click at [283, 174] on input "text" at bounding box center [370, 170] width 324 height 26
click at [211, 171] on input "******" at bounding box center [370, 170] width 324 height 26
click at [218, 170] on input "******" at bounding box center [370, 170] width 324 height 26
click at [223, 170] on input "******" at bounding box center [370, 170] width 324 height 26
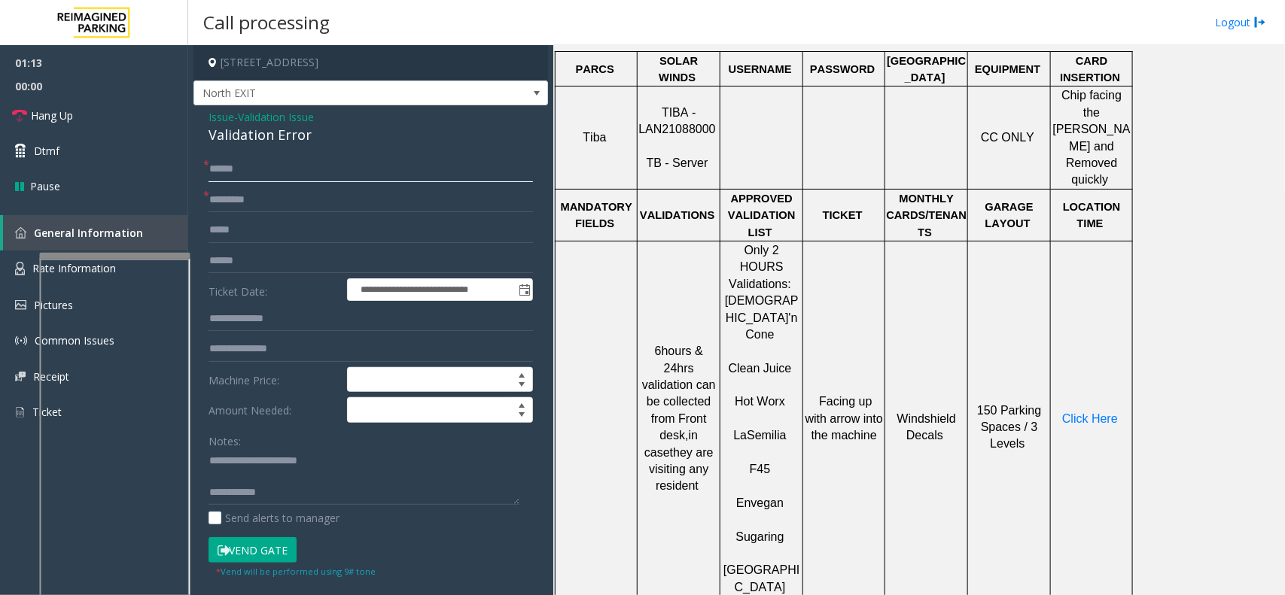
click at [236, 169] on input "******" at bounding box center [370, 170] width 324 height 26
click at [251, 166] on input "******" at bounding box center [370, 170] width 324 height 26
click at [231, 173] on input "******" at bounding box center [370, 170] width 324 height 26
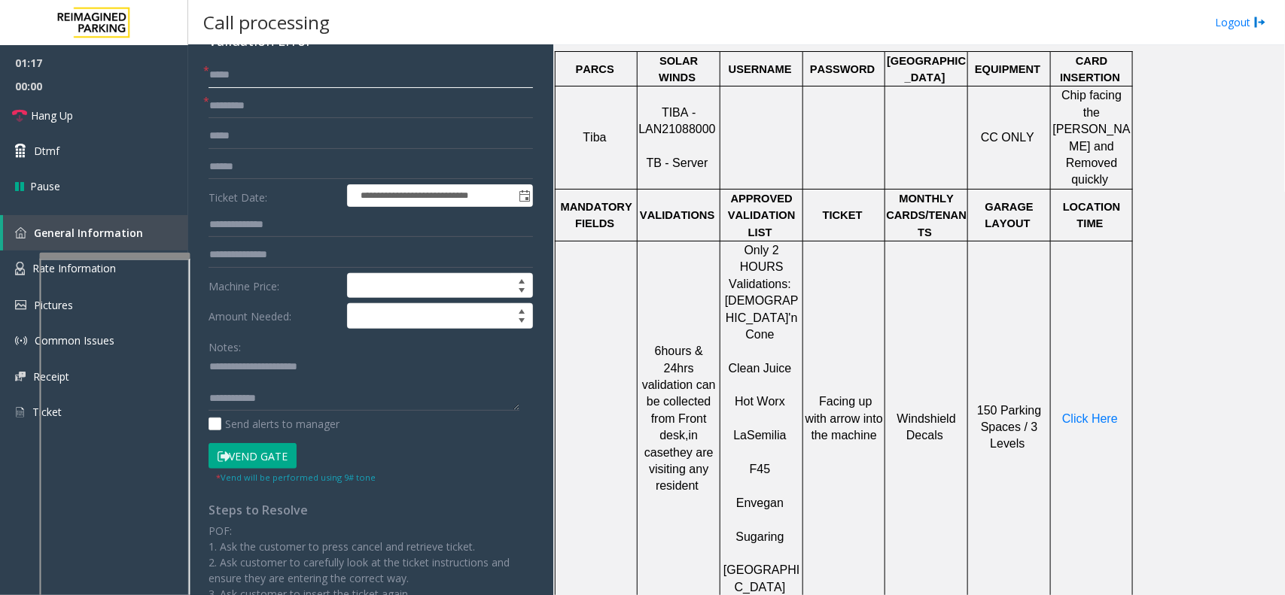
type input "*****"
click at [275, 167] on input "text" at bounding box center [370, 167] width 324 height 26
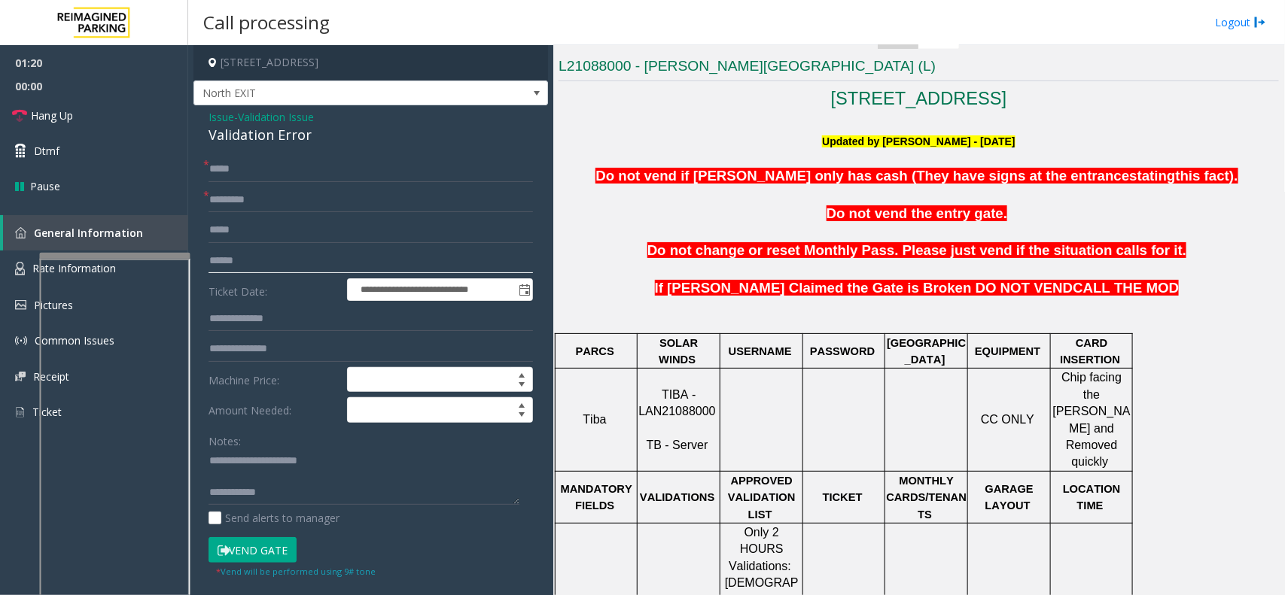
scroll to position [282, 0]
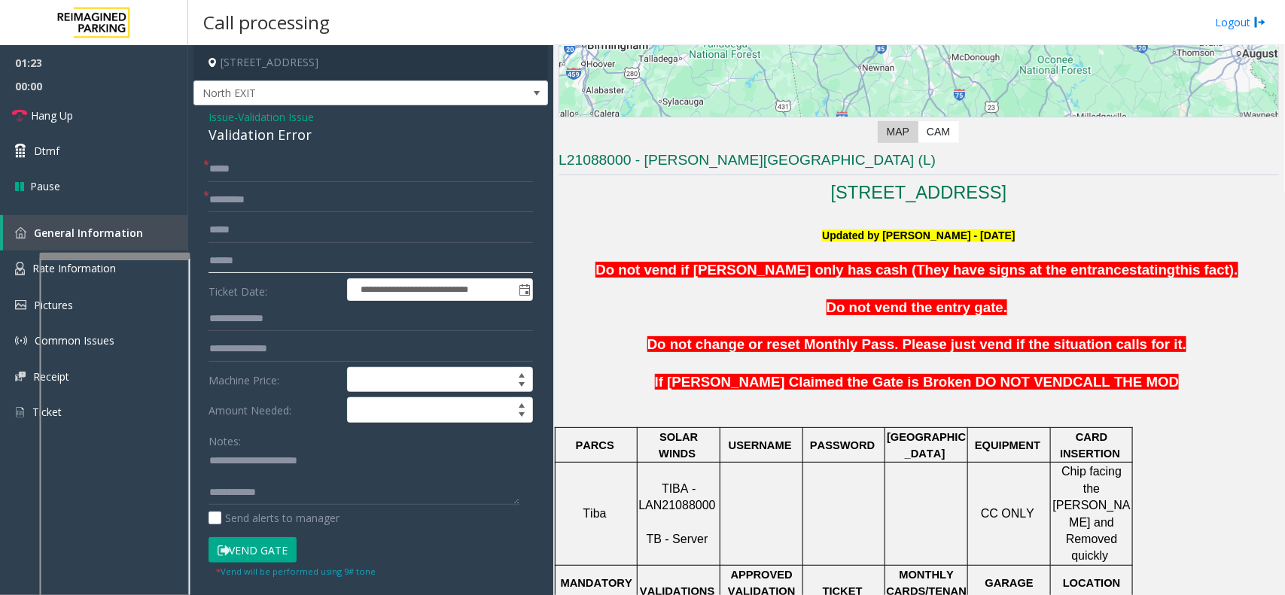
click at [254, 271] on input "text" at bounding box center [370, 261] width 324 height 26
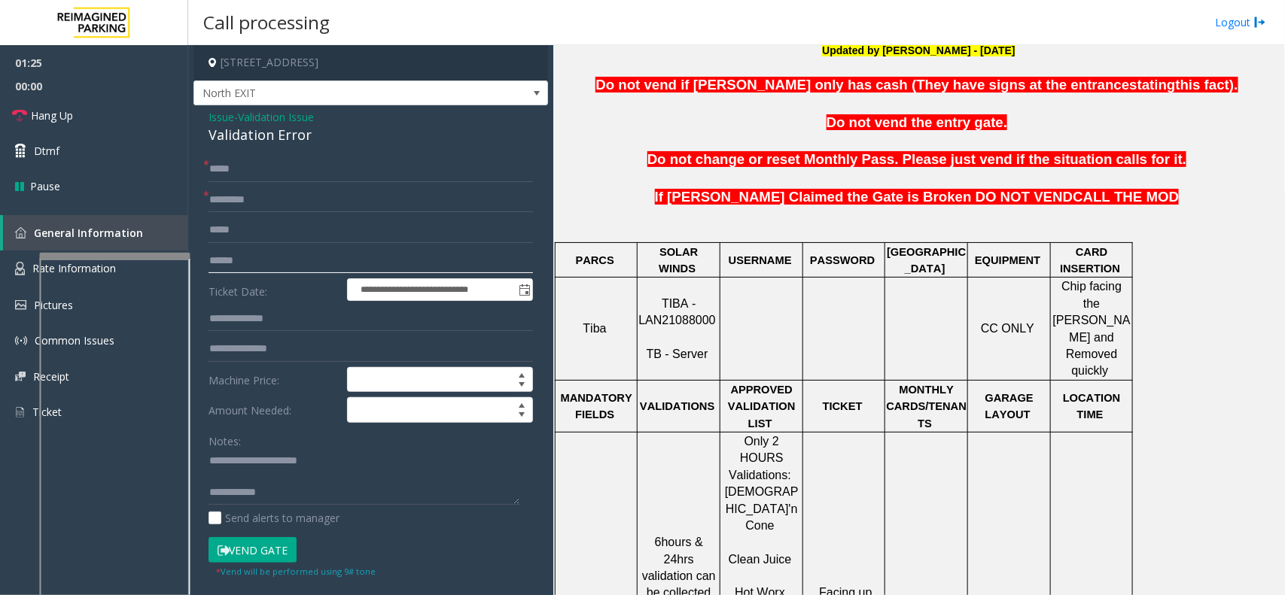
scroll to position [470, 0]
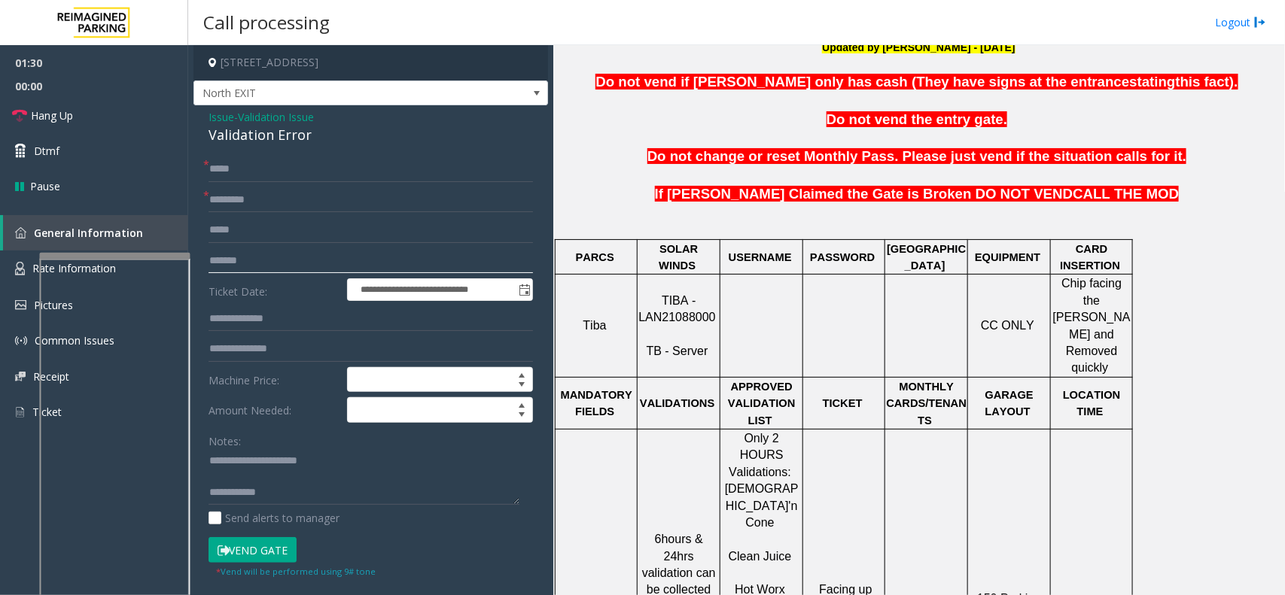
type input "*******"
click at [330, 318] on input "text" at bounding box center [370, 319] width 324 height 26
click at [330, 465] on textarea at bounding box center [363, 477] width 311 height 56
click at [333, 474] on textarea at bounding box center [363, 477] width 311 height 56
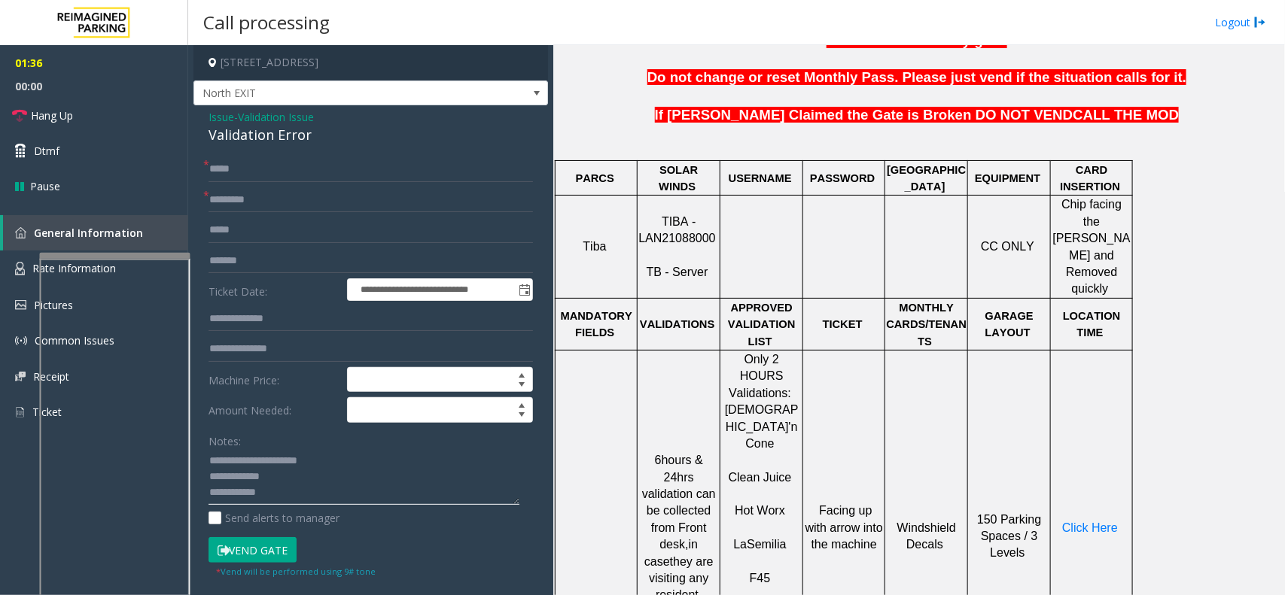
scroll to position [847, 0]
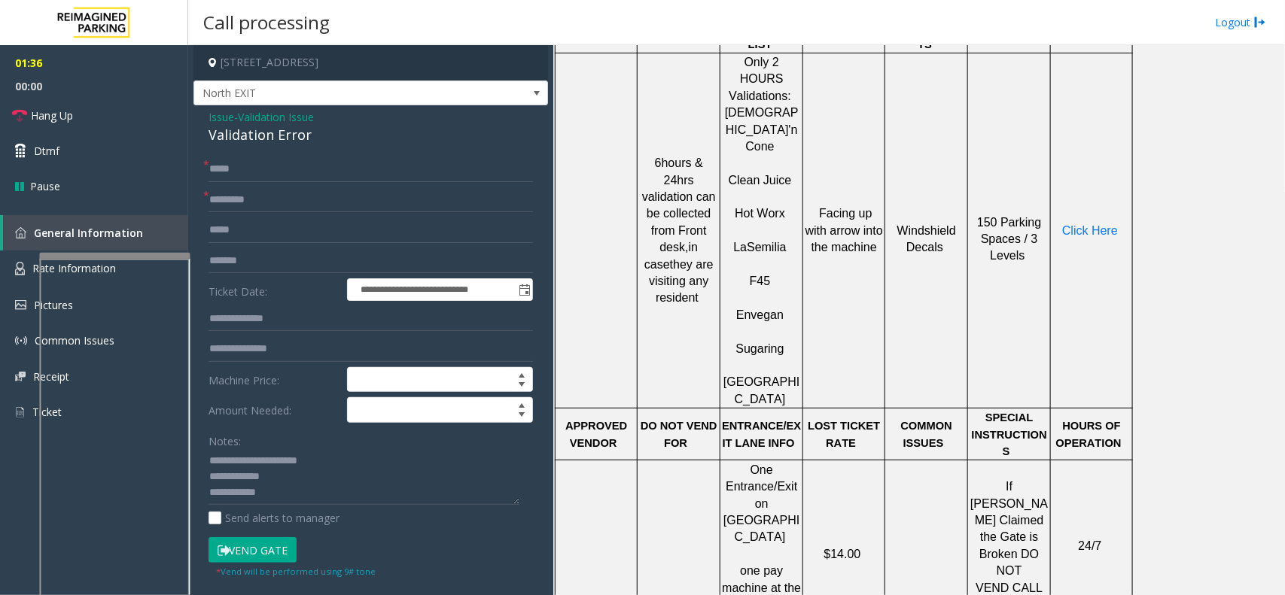
click at [1102, 140] on td "Click Here" at bounding box center [1092, 230] width 82 height 355
click at [1102, 149] on td "Click Here" at bounding box center [1092, 230] width 82 height 355
click at [1101, 153] on td "Click Here" at bounding box center [1092, 230] width 82 height 355
click at [1099, 224] on span "Click Here" at bounding box center [1090, 230] width 56 height 13
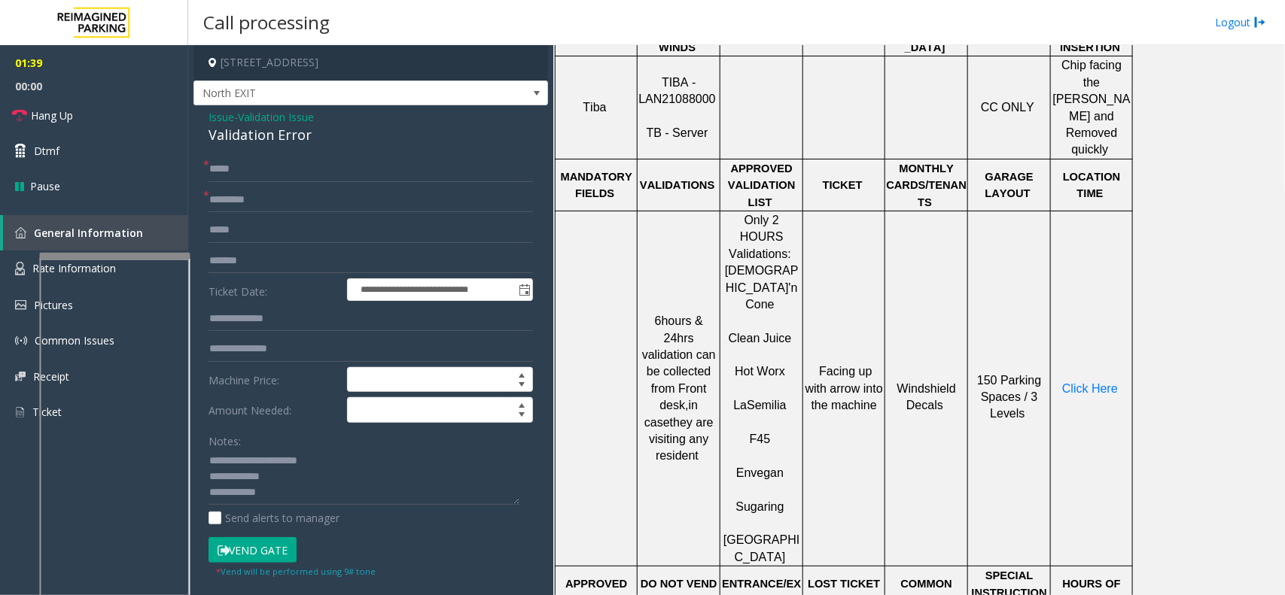
scroll to position [658, 0]
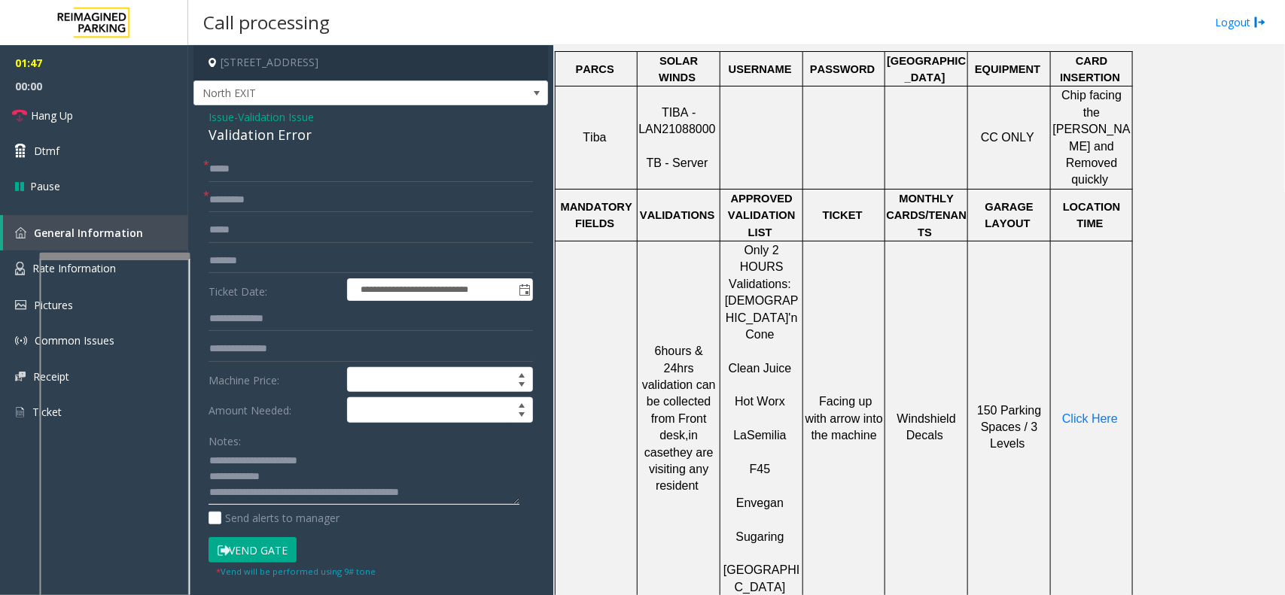
click at [350, 468] on textarea at bounding box center [363, 477] width 311 height 56
click at [350, 475] on textarea at bounding box center [363, 477] width 311 height 56
type textarea "**********"
click at [254, 549] on button "Vend Gate" at bounding box center [252, 550] width 88 height 26
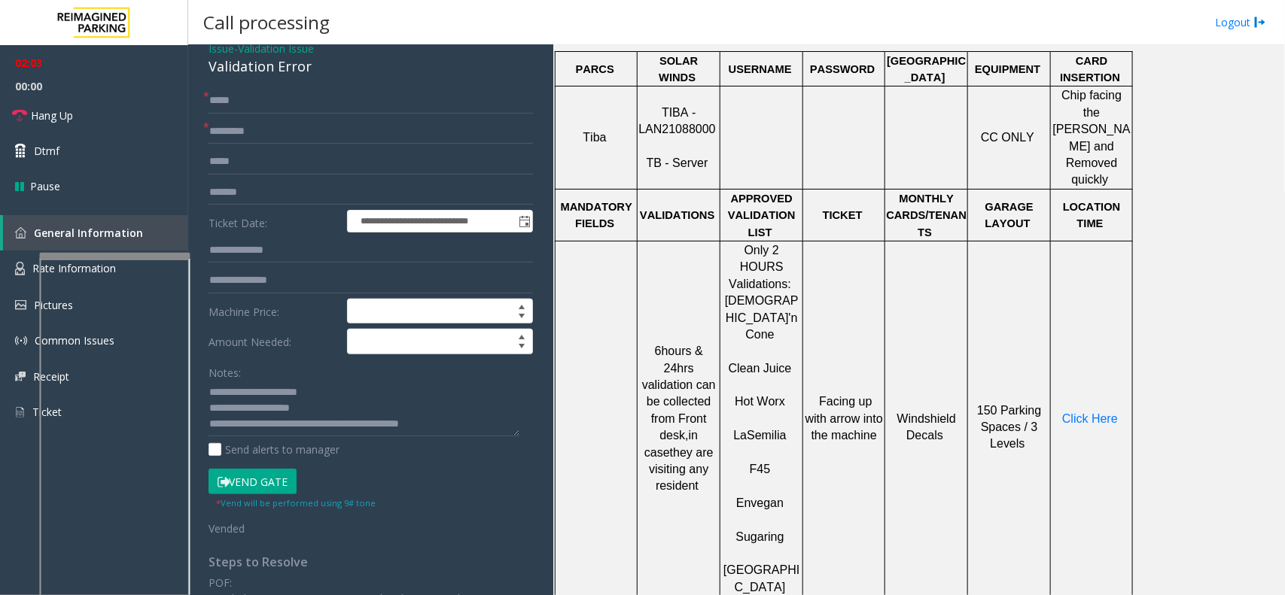
scroll to position [0, 0]
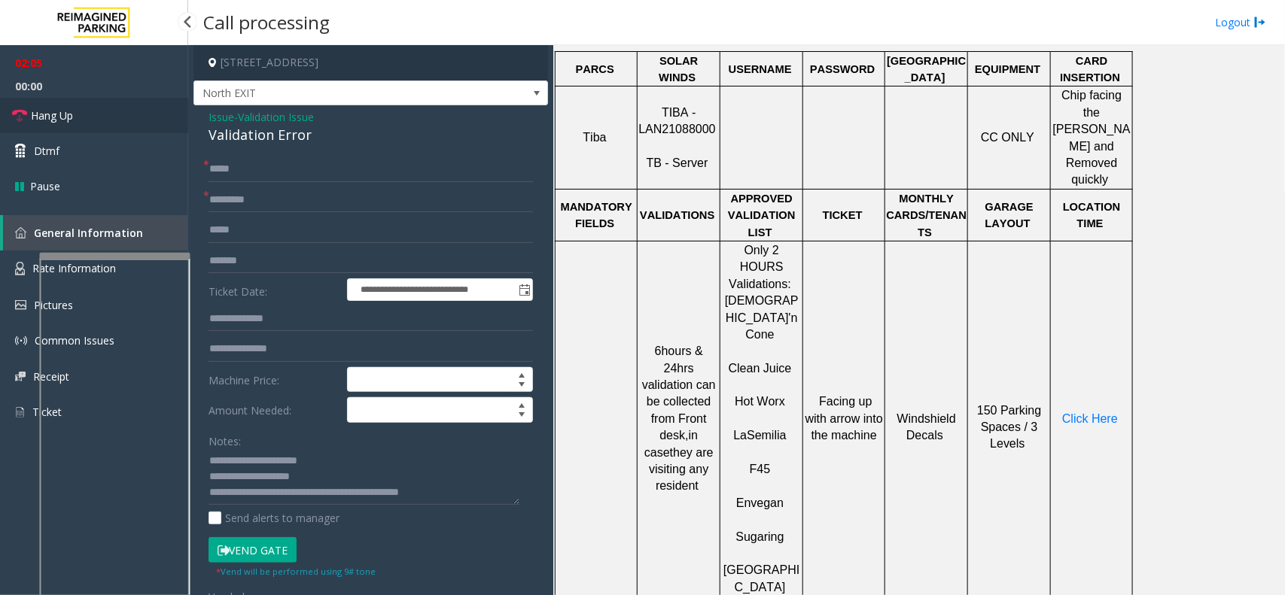
click at [160, 106] on link "Hang Up" at bounding box center [94, 115] width 188 height 35
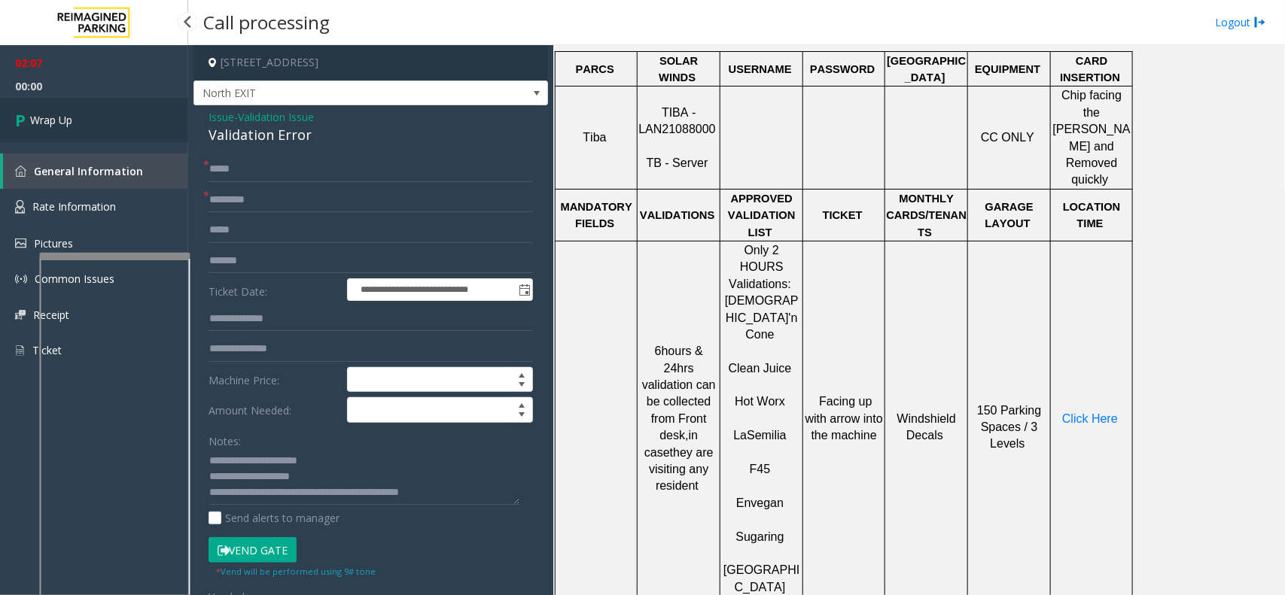
click at [119, 110] on link "Wrap Up" at bounding box center [94, 120] width 188 height 44
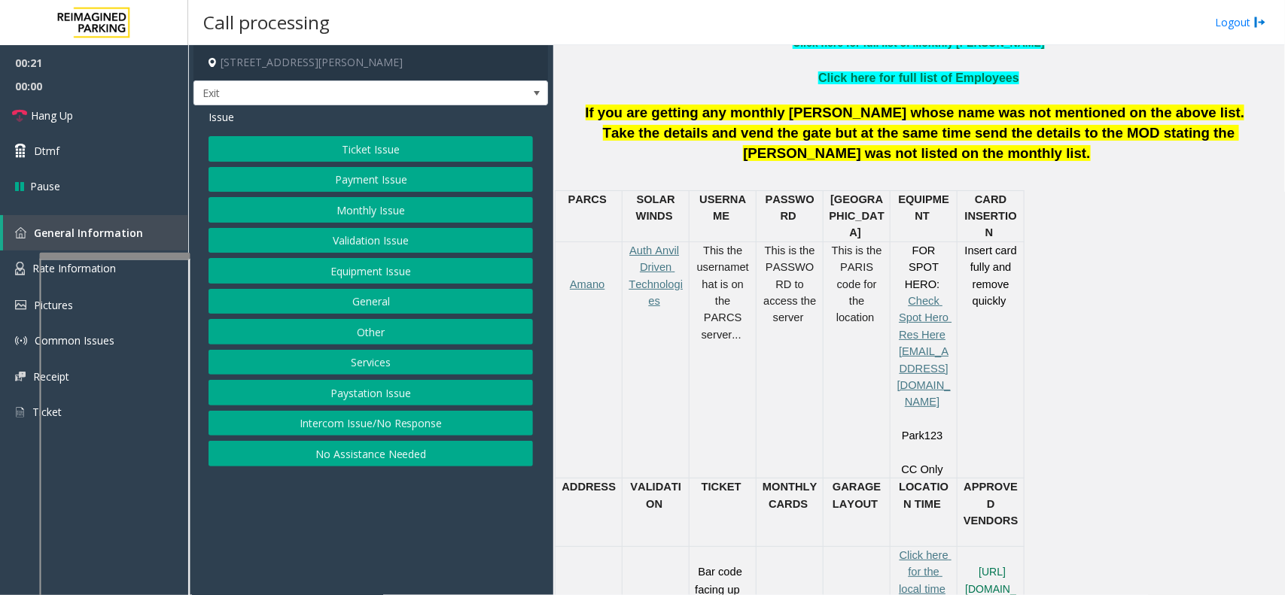
scroll to position [658, 0]
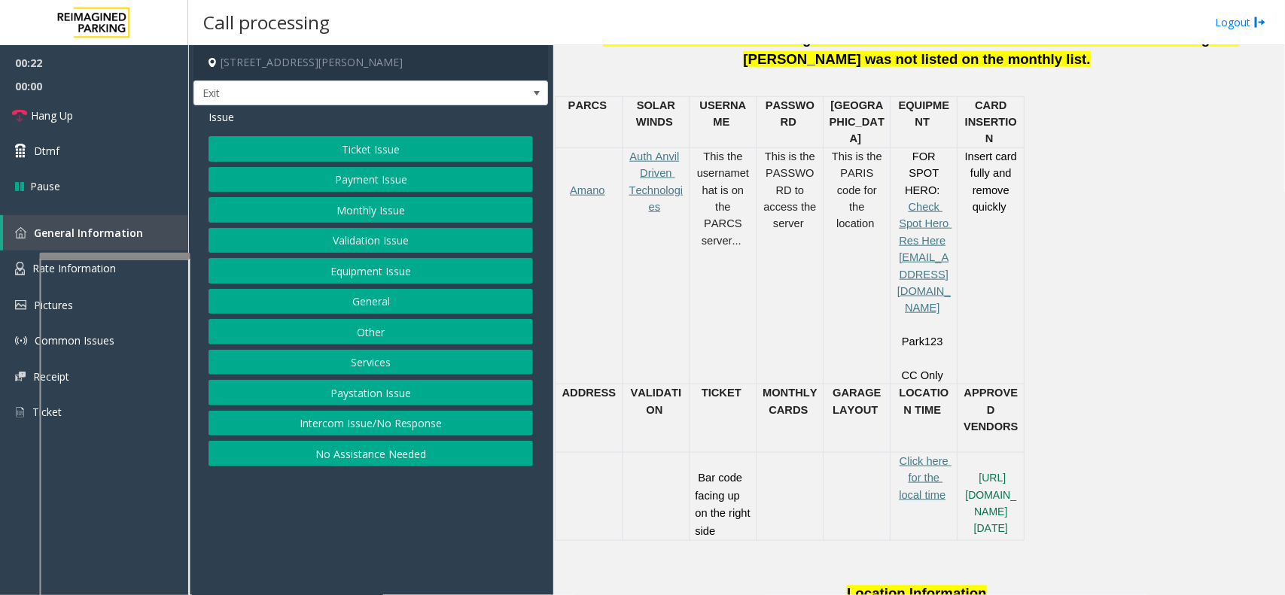
click at [438, 365] on button "Services" at bounding box center [370, 363] width 324 height 26
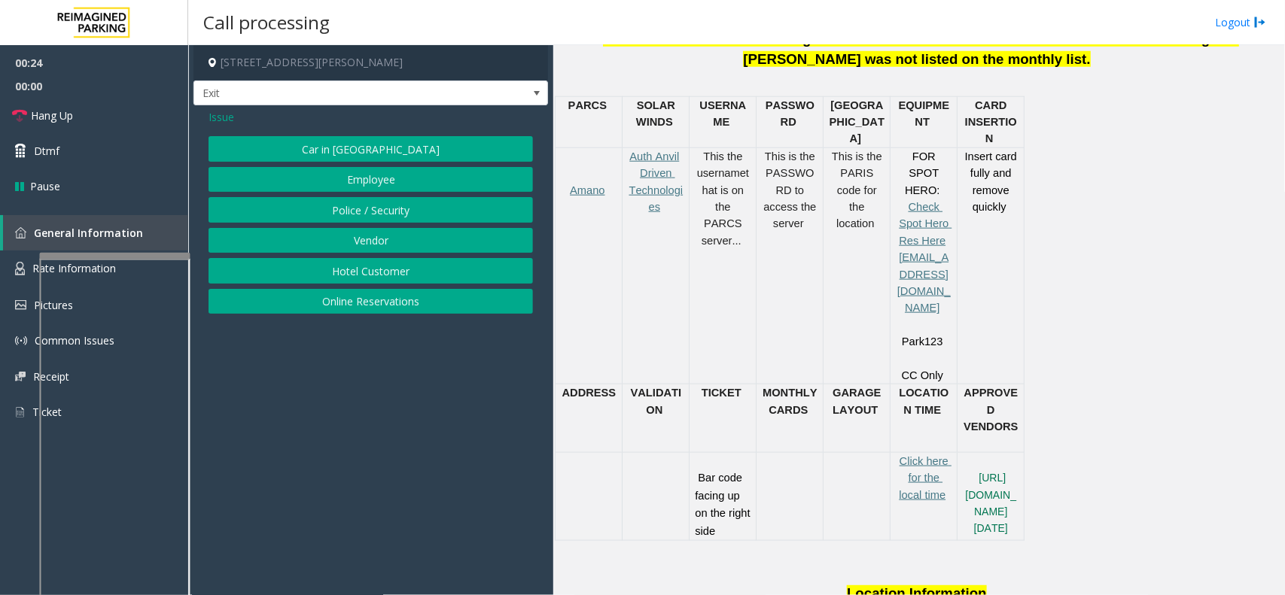
click at [412, 306] on button "Online Reservations" at bounding box center [370, 302] width 324 height 26
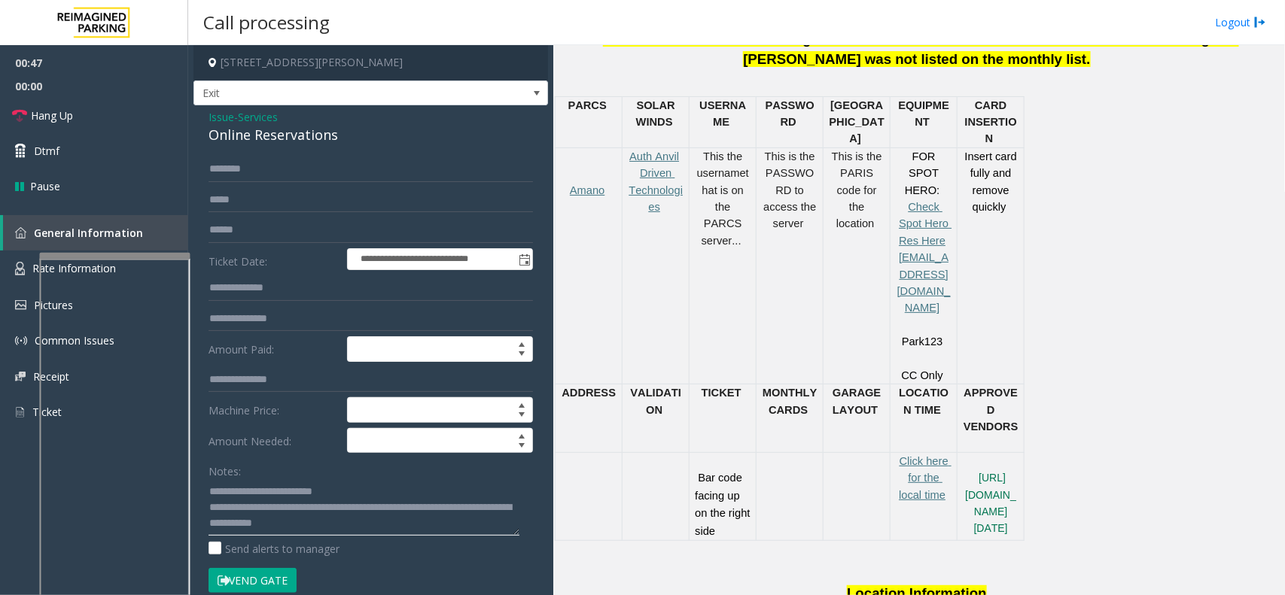
type textarea "**********"
click at [298, 237] on input "text" at bounding box center [370, 230] width 324 height 26
click at [239, 236] on input "********" at bounding box center [370, 230] width 324 height 26
click at [237, 231] on input "********" at bounding box center [370, 230] width 324 height 26
click at [235, 234] on input "********" at bounding box center [370, 230] width 324 height 26
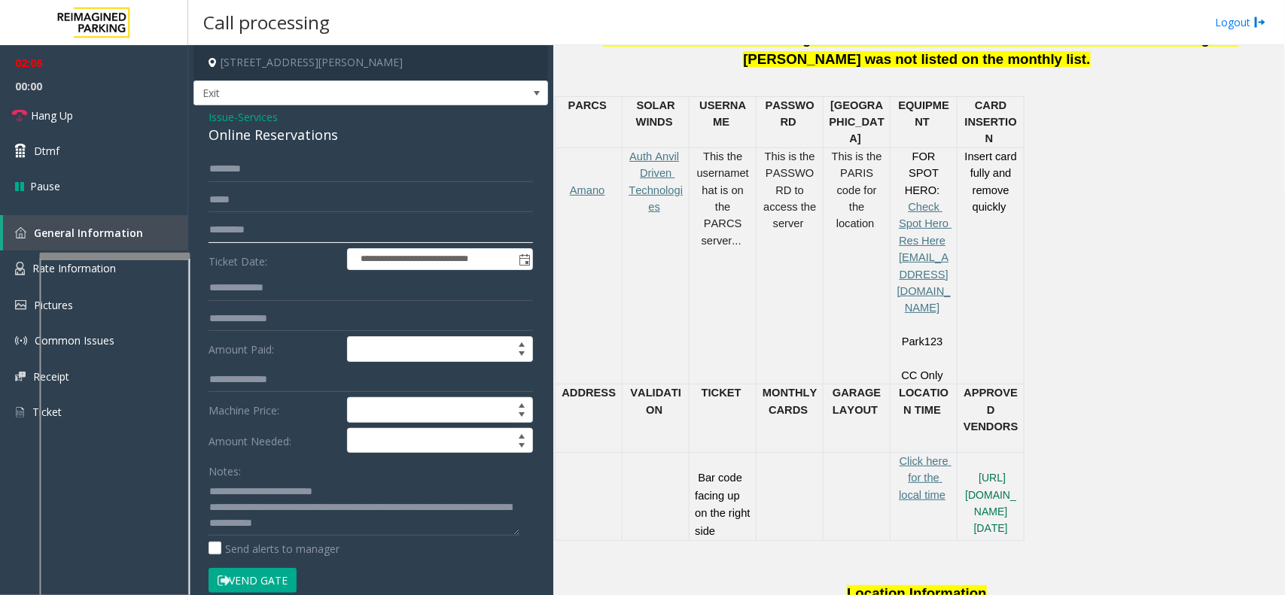
type input "*********"
click at [275, 578] on button "Vend Gate" at bounding box center [252, 581] width 88 height 26
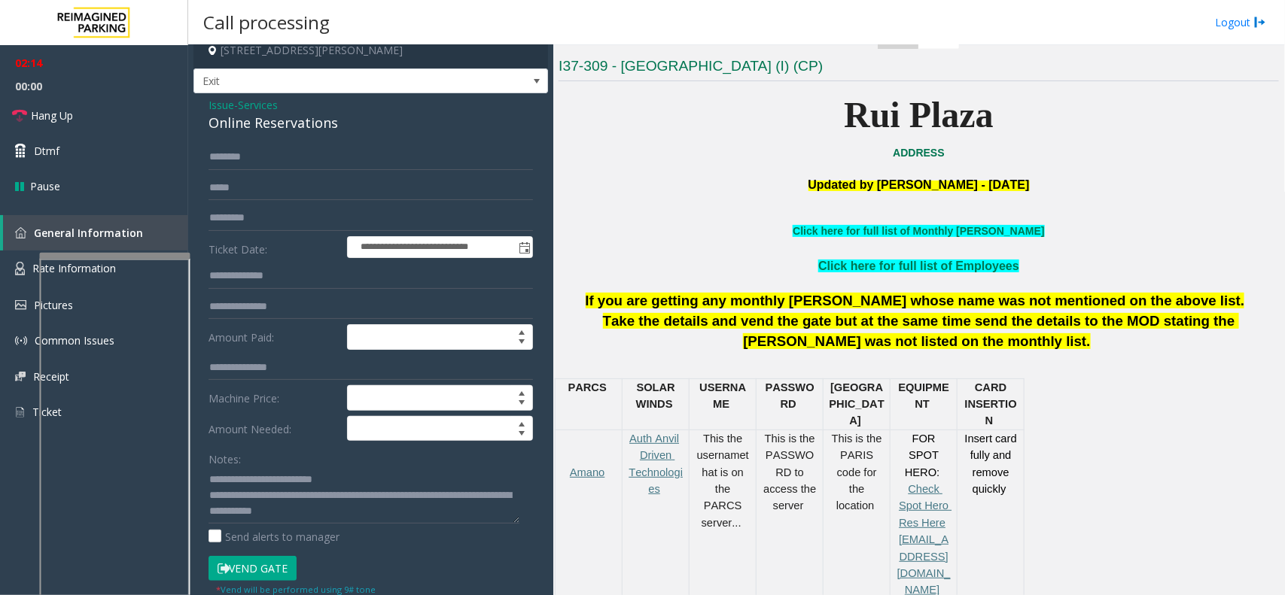
scroll to position [0, 0]
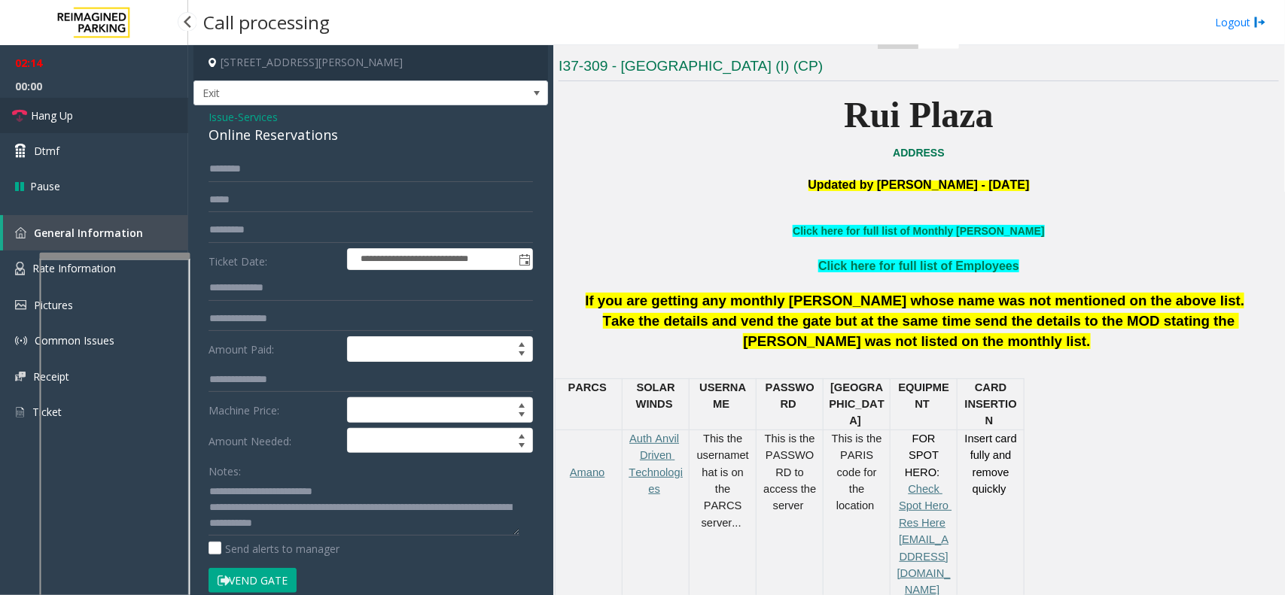
click at [120, 114] on link "Hang Up" at bounding box center [94, 115] width 188 height 35
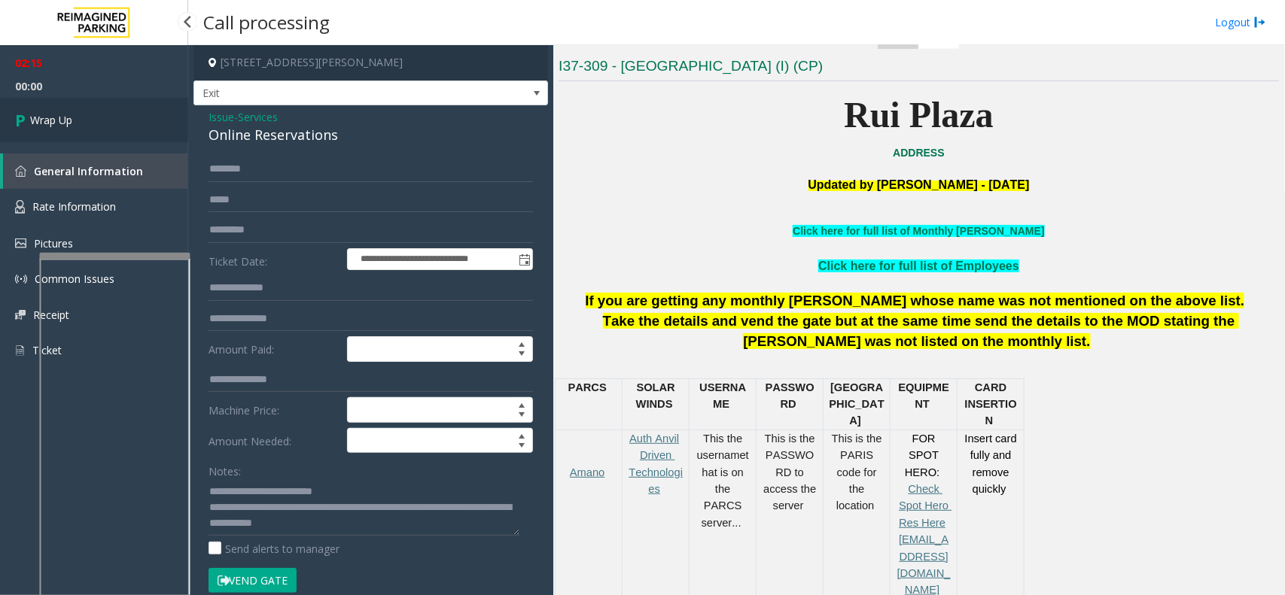
click at [107, 114] on link "Wrap Up" at bounding box center [94, 120] width 188 height 44
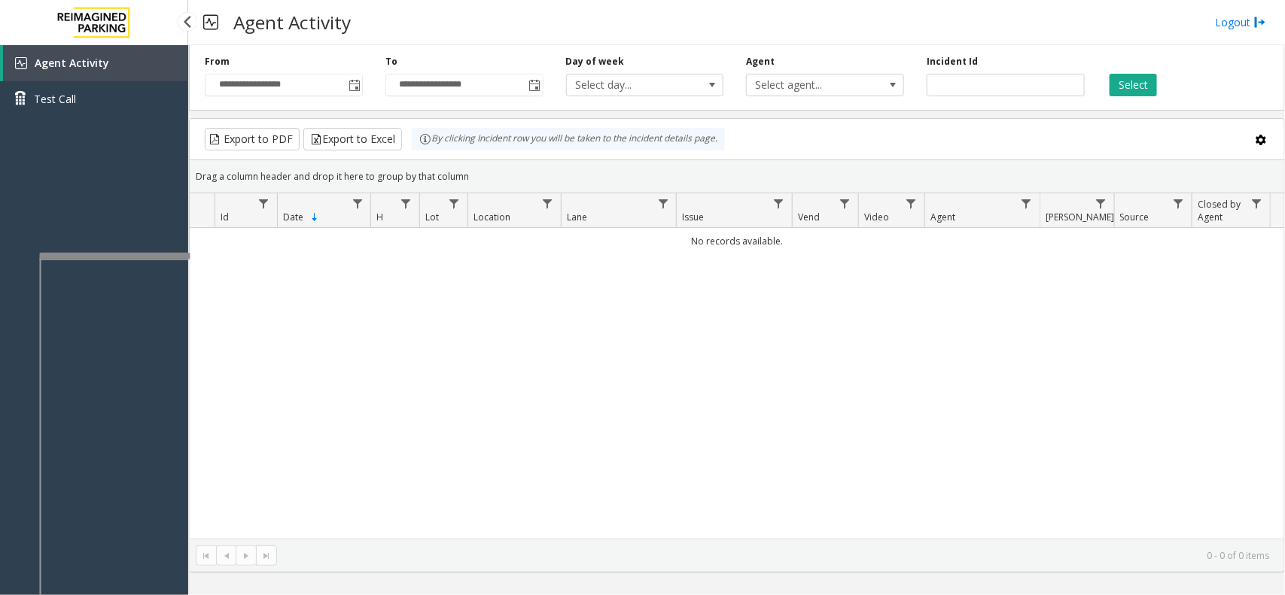
click at [139, 174] on div "Agent Activity Test Call" at bounding box center [94, 342] width 188 height 595
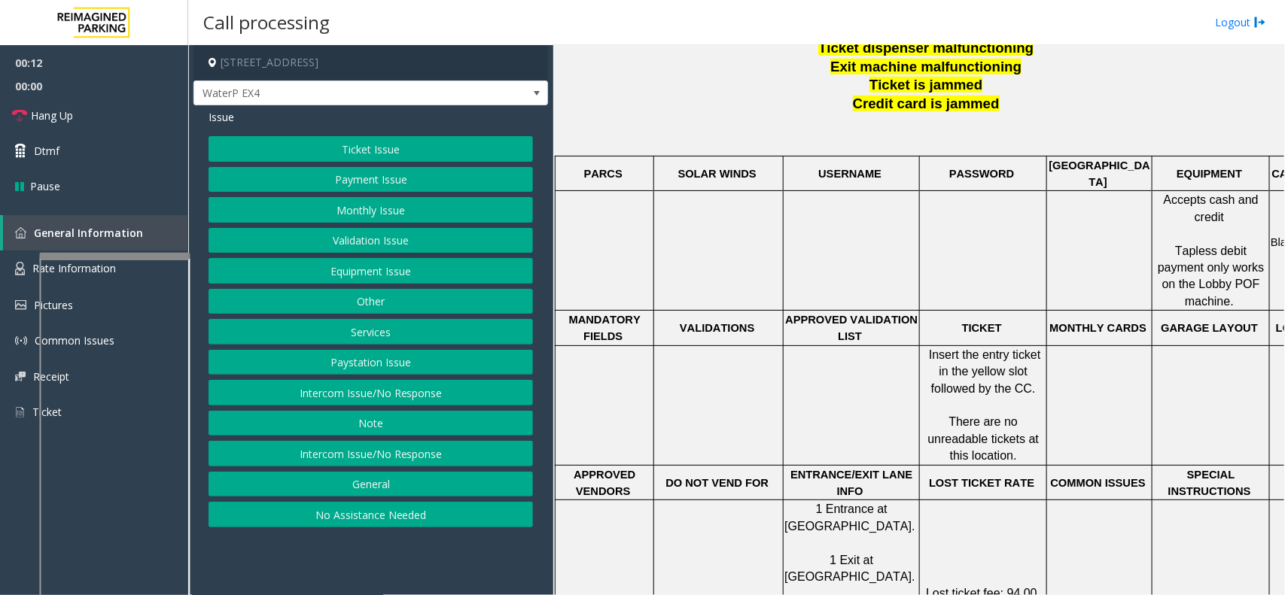
scroll to position [564, 0]
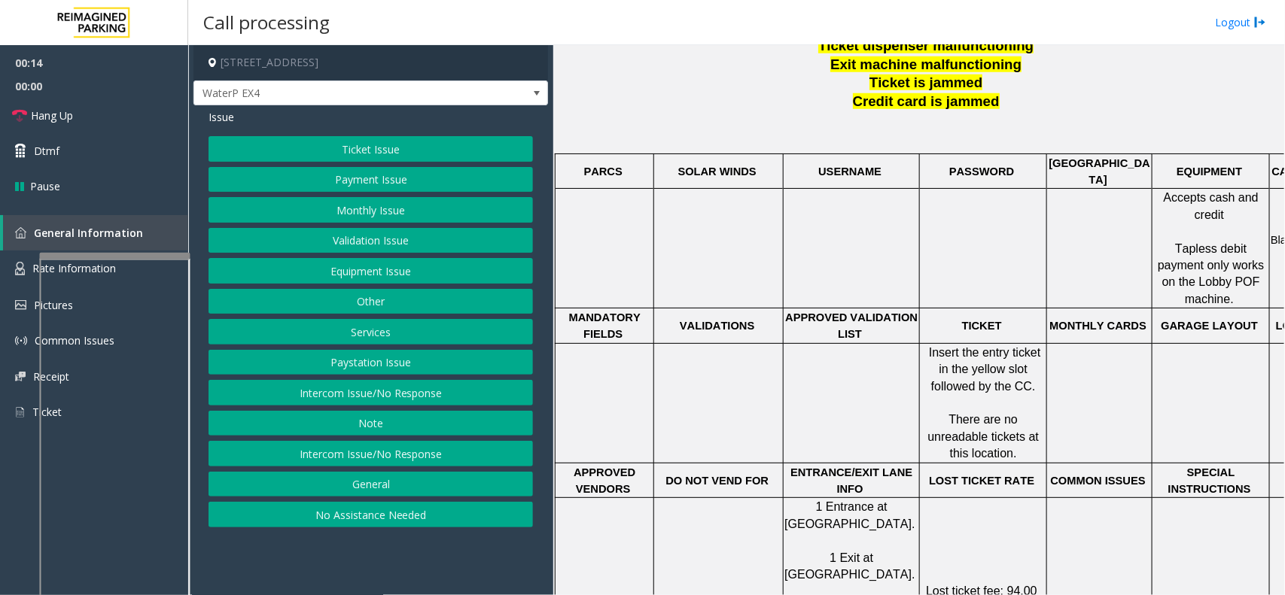
click at [407, 337] on button "Services" at bounding box center [370, 332] width 324 height 26
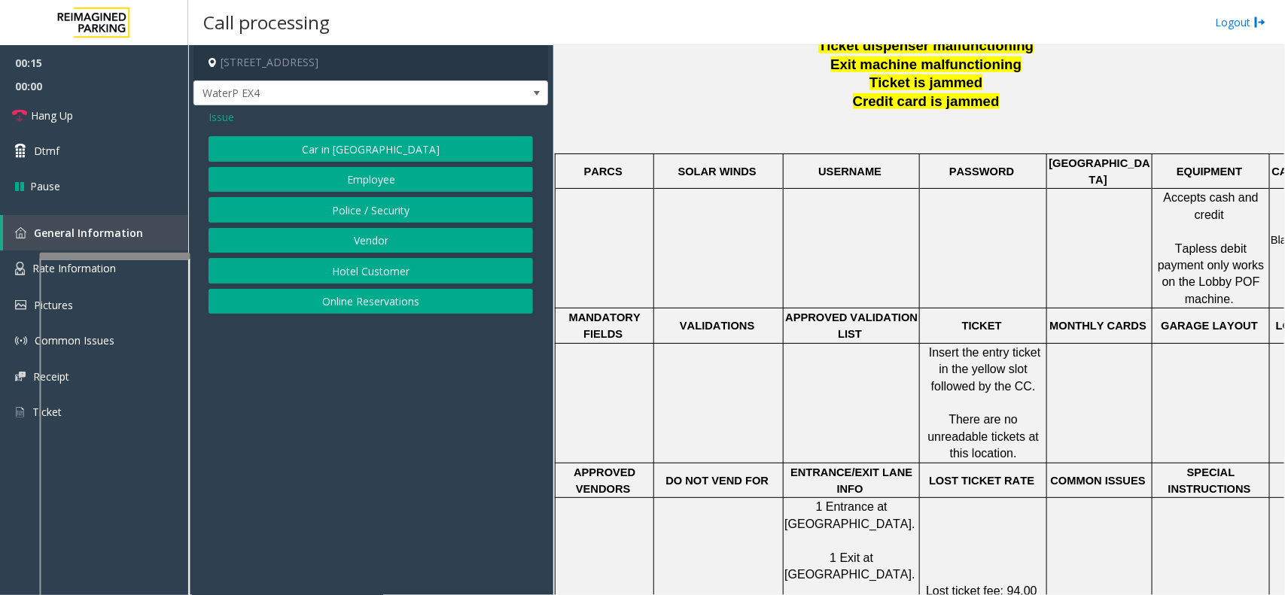
click at [414, 297] on button "Online Reservations" at bounding box center [370, 302] width 324 height 26
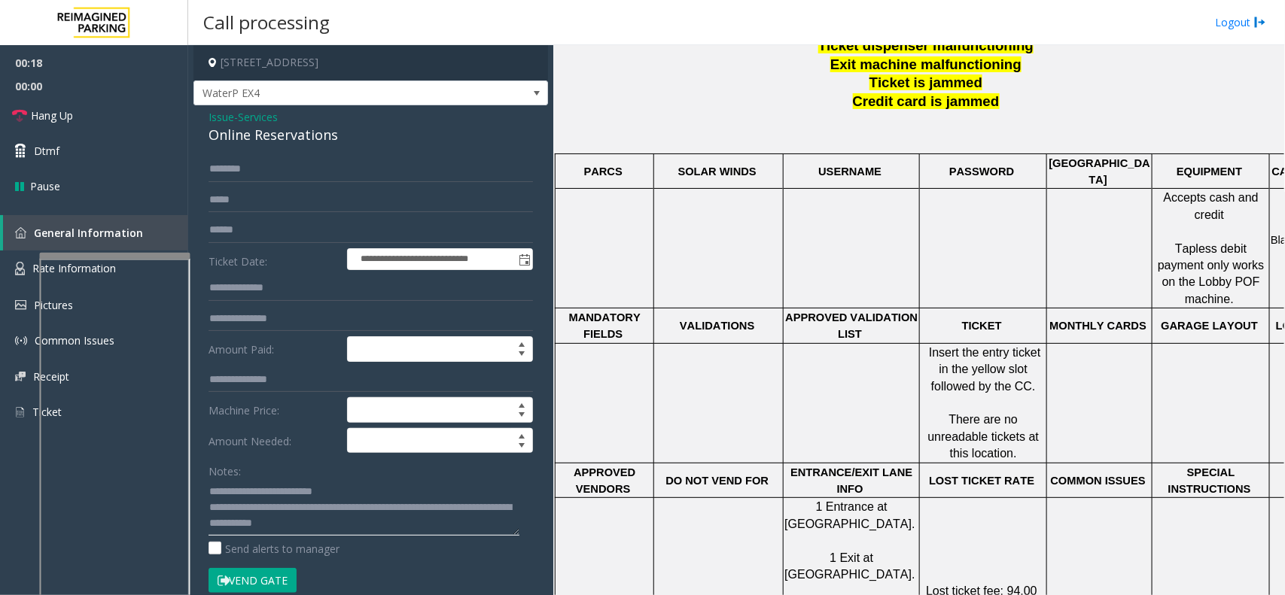
type textarea "**********"
click at [341, 237] on input "text" at bounding box center [370, 230] width 324 height 26
type input "*********"
click at [271, 580] on button "Vend Gate" at bounding box center [252, 581] width 88 height 26
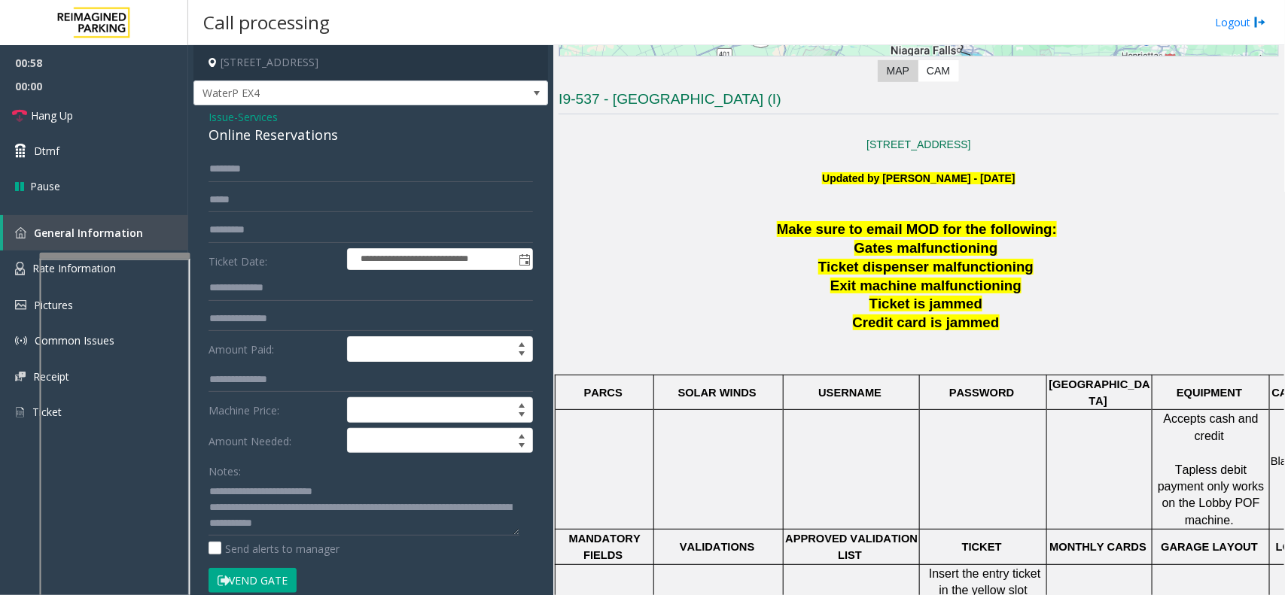
scroll to position [376, 0]
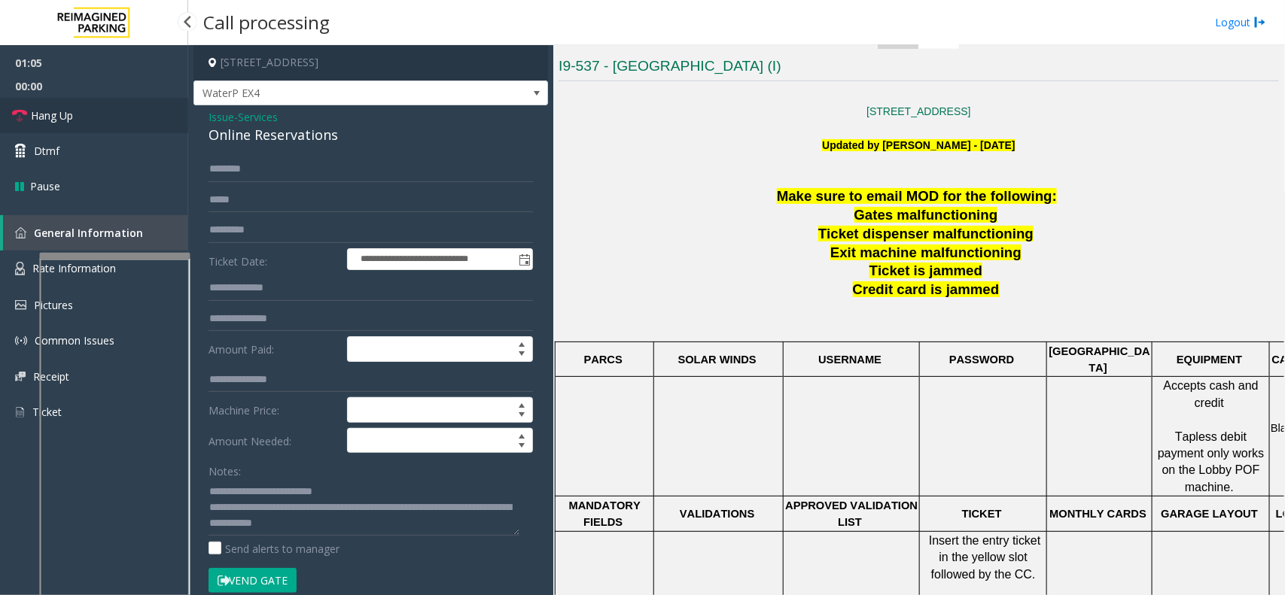
click at [124, 129] on link "Hang Up" at bounding box center [94, 115] width 188 height 35
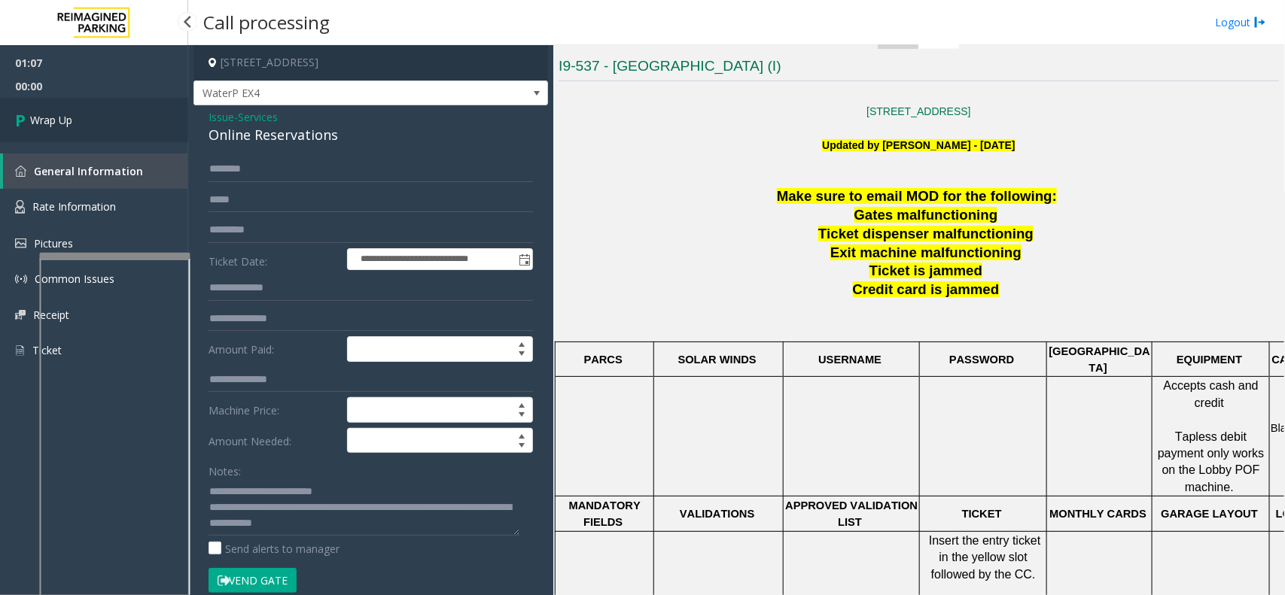
click at [117, 117] on link "Wrap Up" at bounding box center [94, 120] width 188 height 44
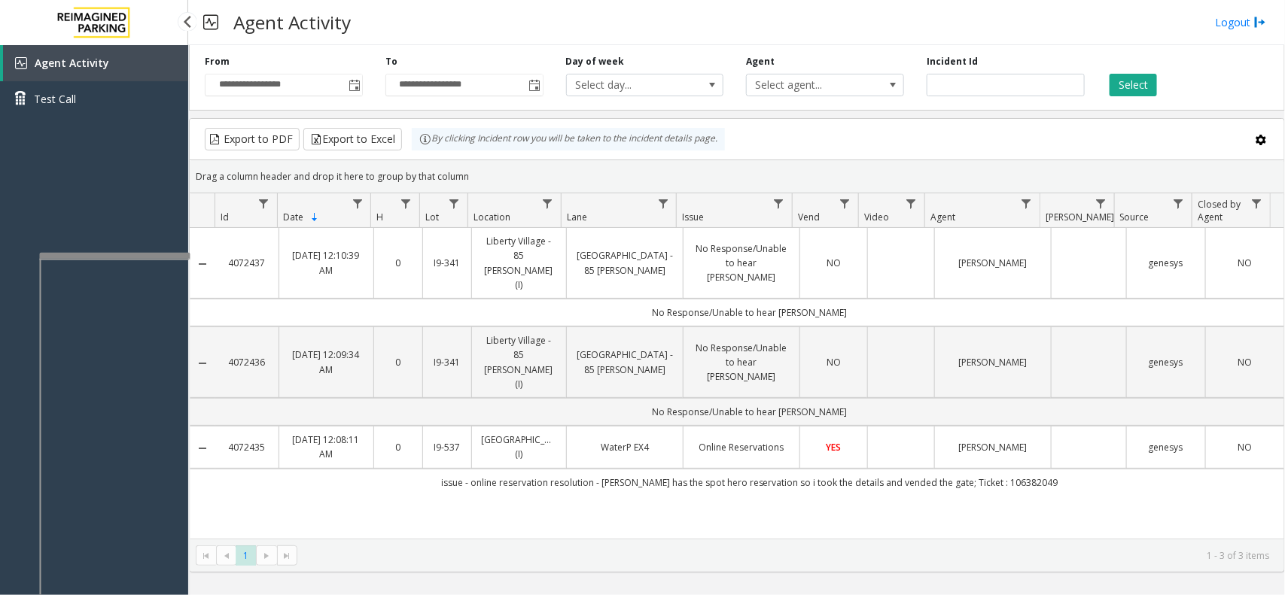
click at [156, 205] on div "Agent Activity Test Call" at bounding box center [94, 342] width 188 height 595
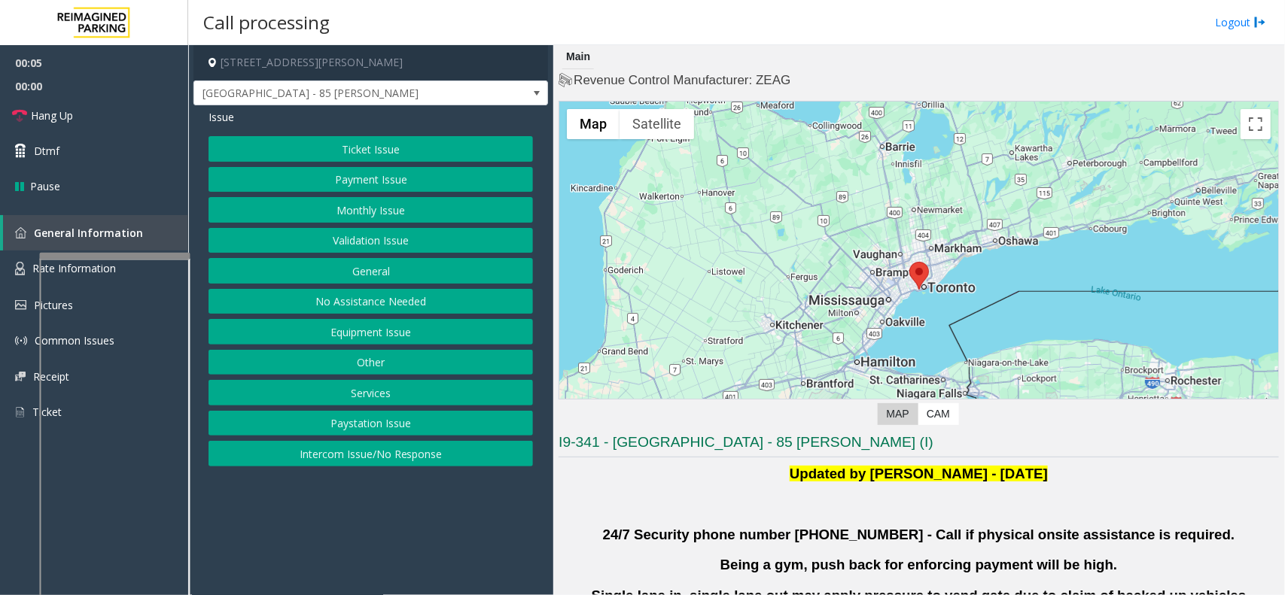
click at [302, 243] on button "Validation Issue" at bounding box center [370, 241] width 324 height 26
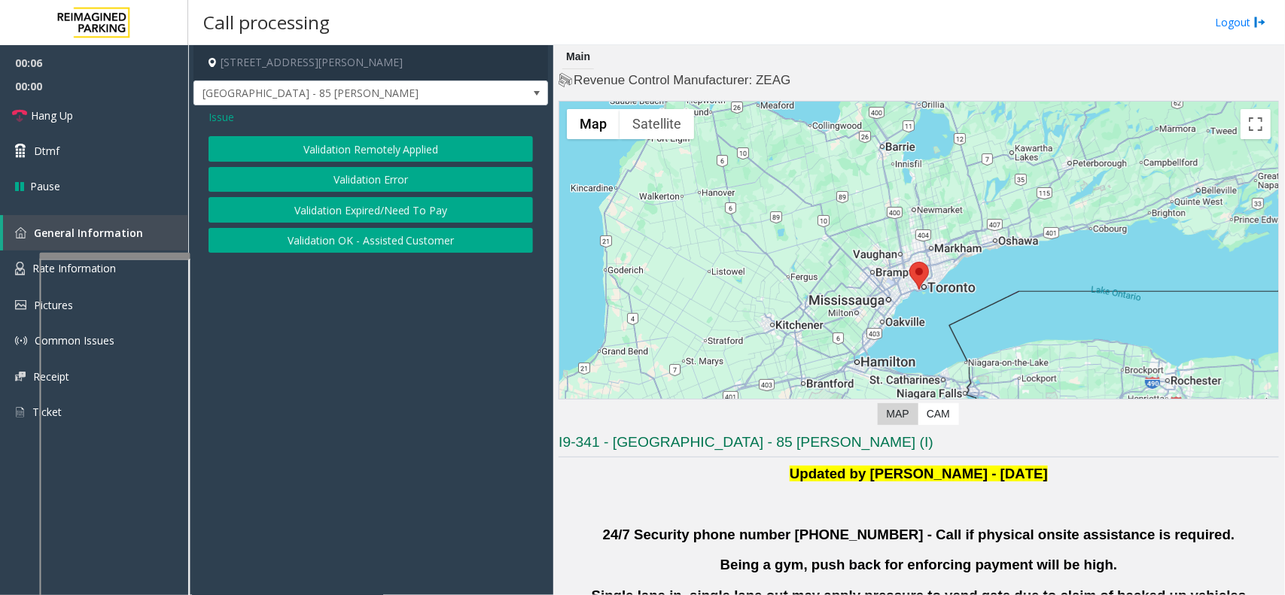
click at [372, 181] on button "Validation Error" at bounding box center [370, 180] width 324 height 26
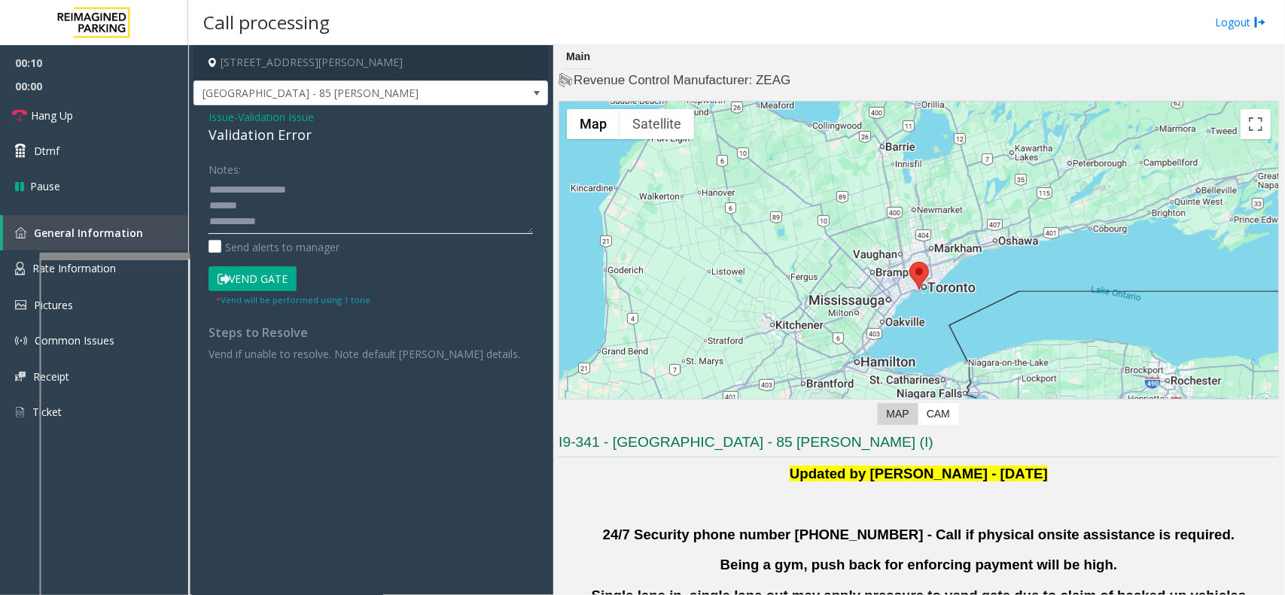
scroll to position [376, 0]
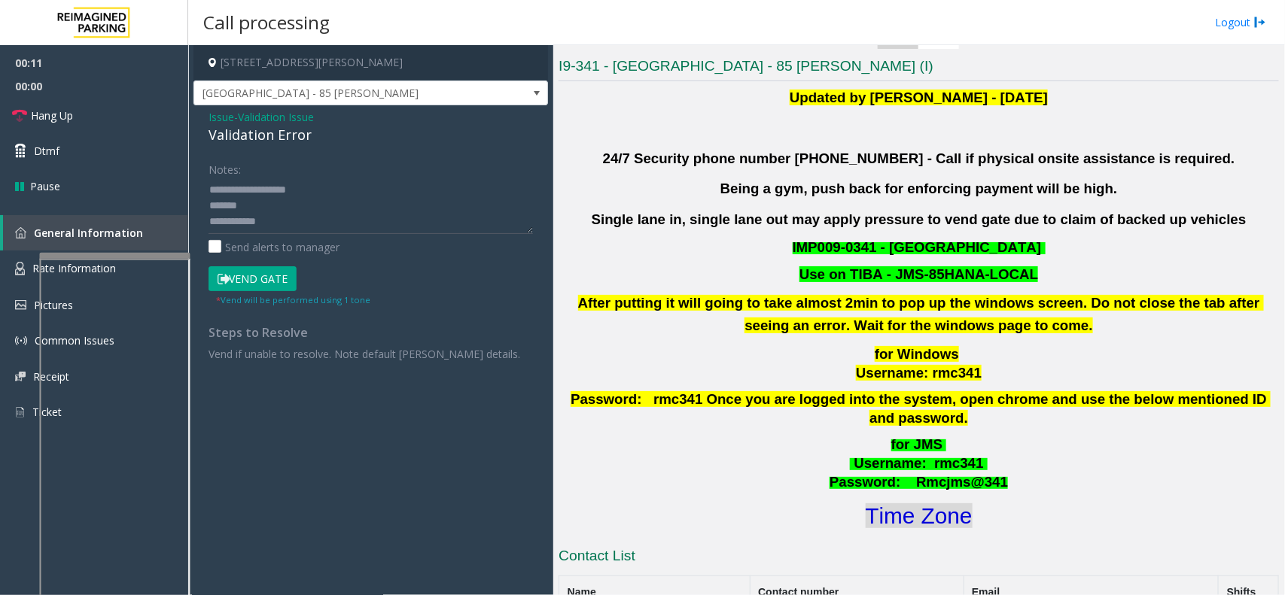
click at [920, 503] on font "Time Zone" at bounding box center [918, 515] width 107 height 25
click at [333, 211] on textarea at bounding box center [370, 206] width 324 height 56
click at [327, 226] on textarea at bounding box center [370, 206] width 324 height 56
click at [380, 217] on textarea at bounding box center [370, 206] width 324 height 56
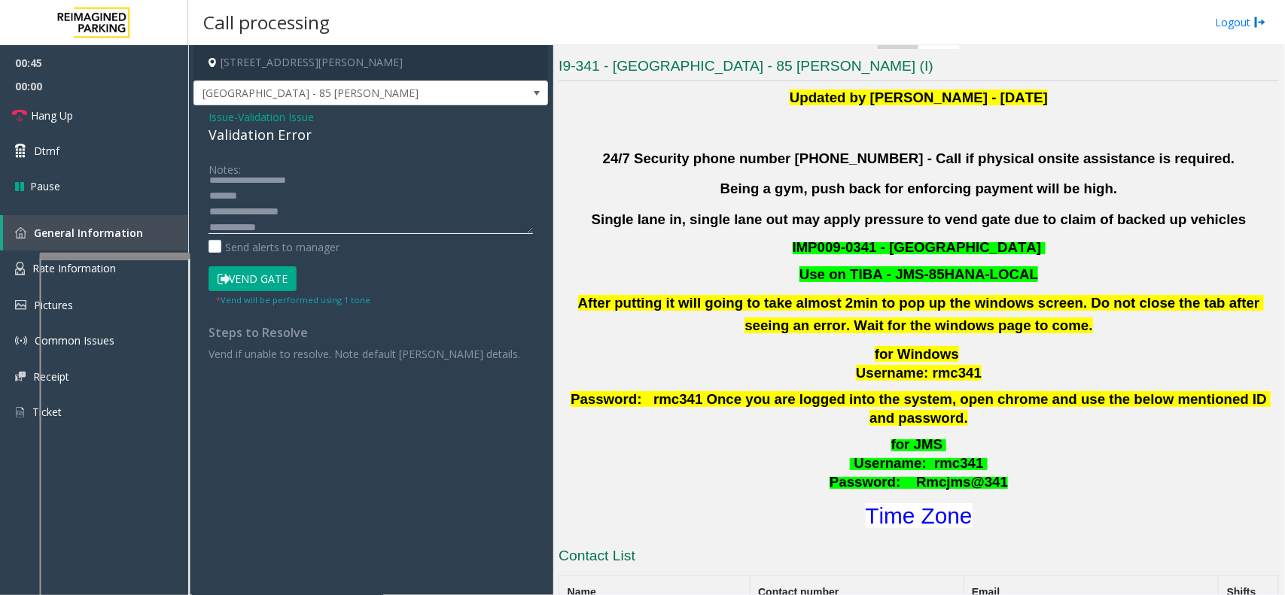
click at [378, 226] on textarea at bounding box center [370, 206] width 324 height 56
click at [333, 200] on textarea at bounding box center [370, 206] width 324 height 56
type textarea "**********"
click at [269, 273] on button "Vend Gate" at bounding box center [252, 279] width 88 height 26
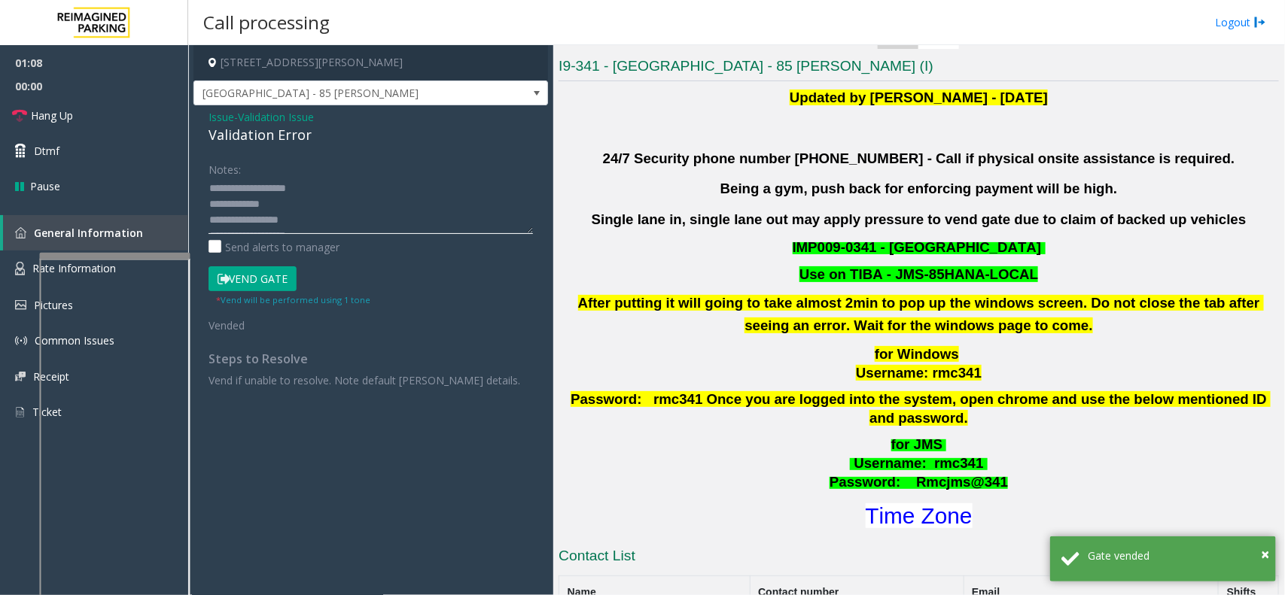
scroll to position [0, 0]
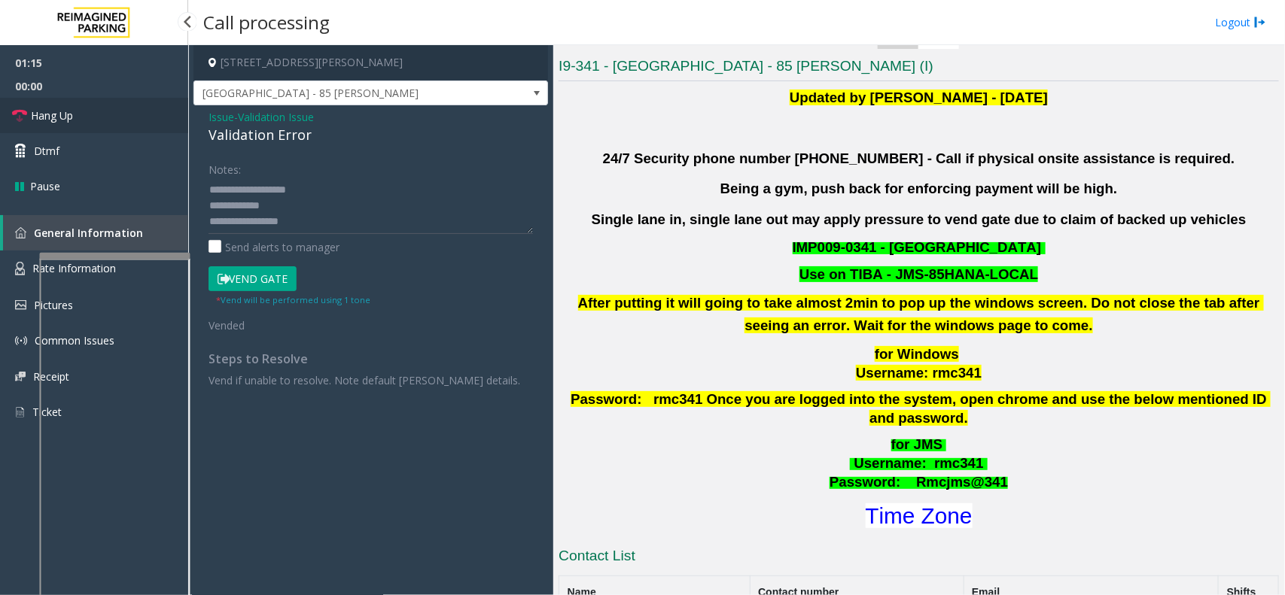
click at [130, 114] on link "Hang Up" at bounding box center [94, 115] width 188 height 35
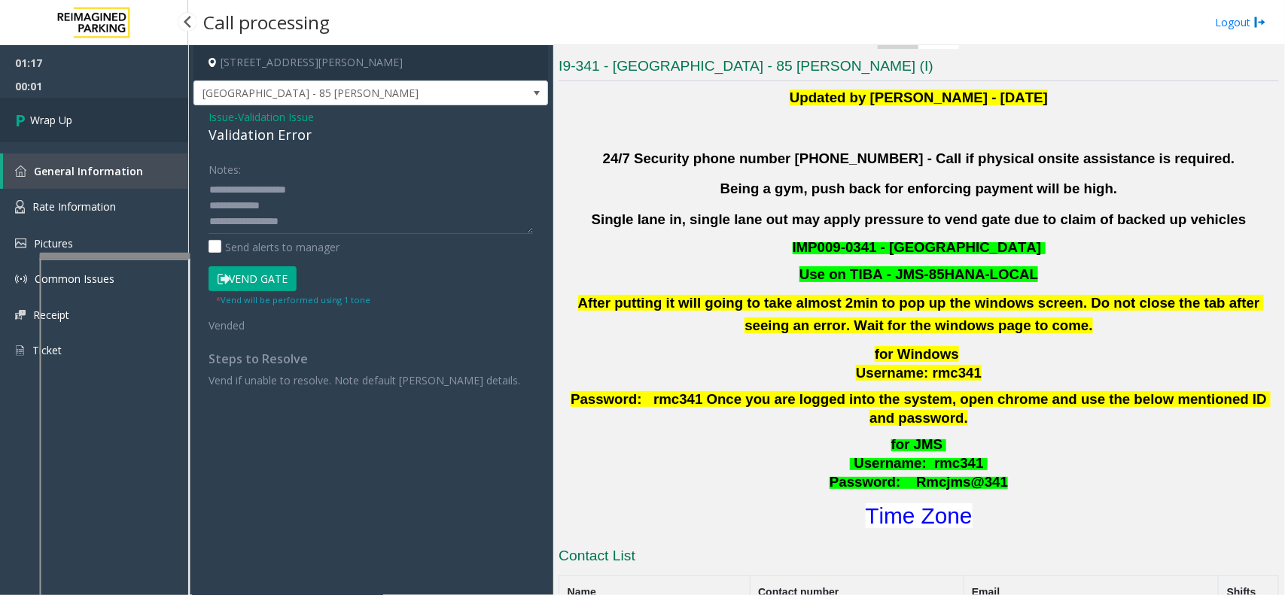
click at [106, 120] on link "Wrap Up" at bounding box center [94, 120] width 188 height 44
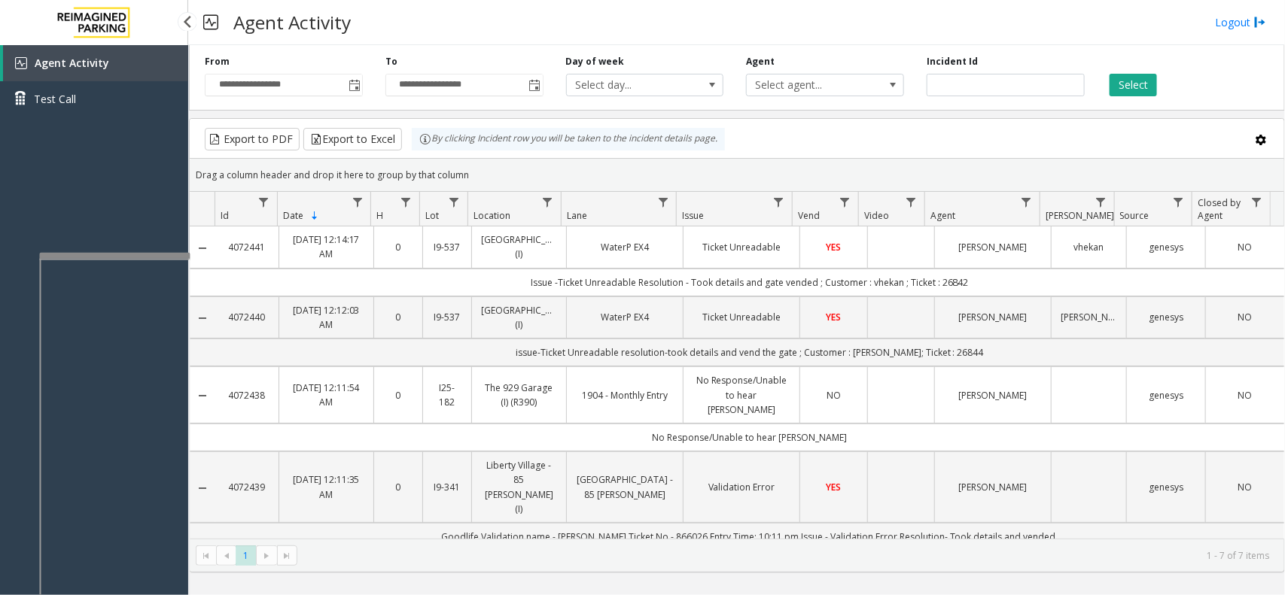
click at [51, 205] on div "Agent Activity Test Call" at bounding box center [94, 342] width 188 height 595
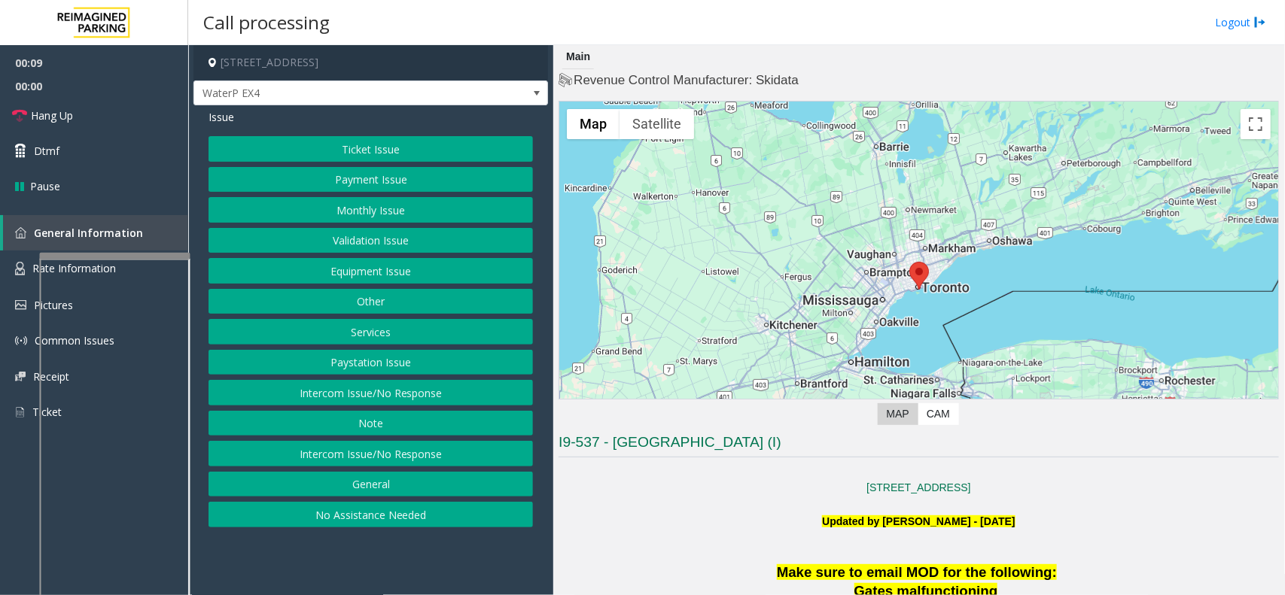
scroll to position [94, 0]
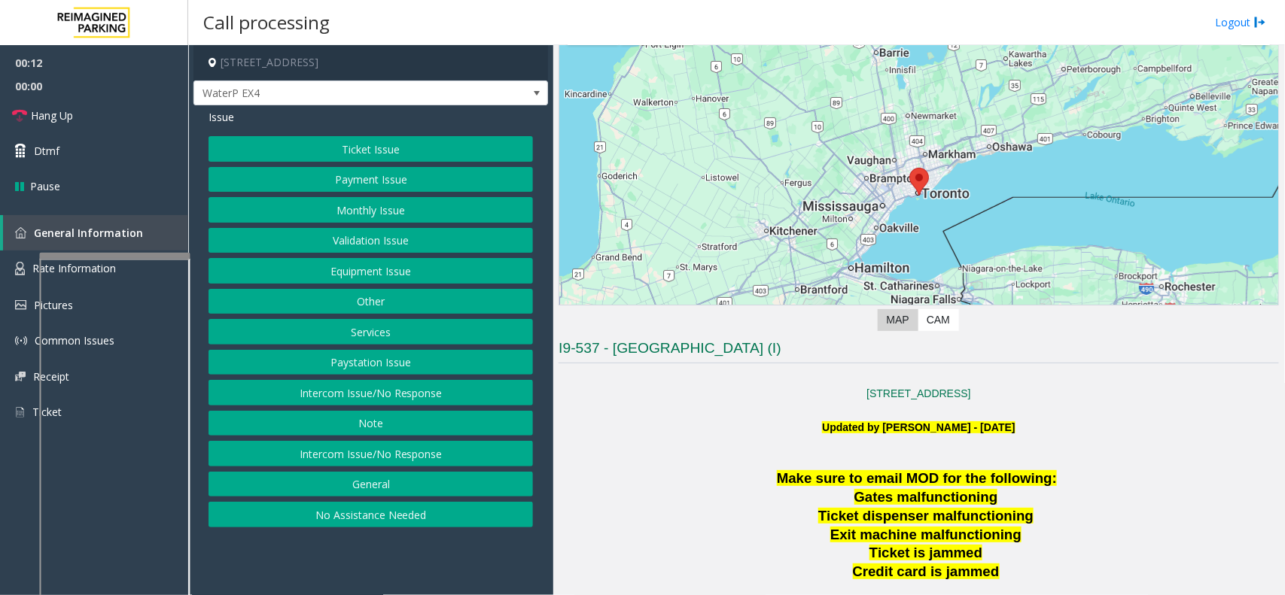
click at [501, 403] on button "Intercom Issue/No Response" at bounding box center [370, 393] width 324 height 26
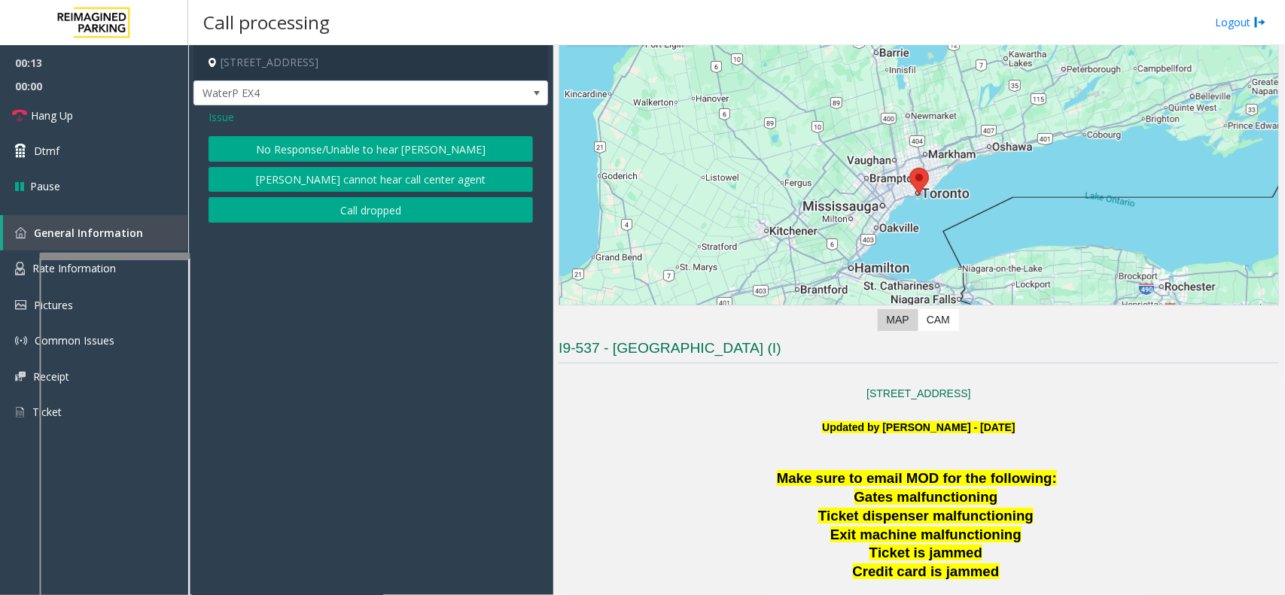
click at [217, 117] on span "Issue" at bounding box center [221, 117] width 26 height 16
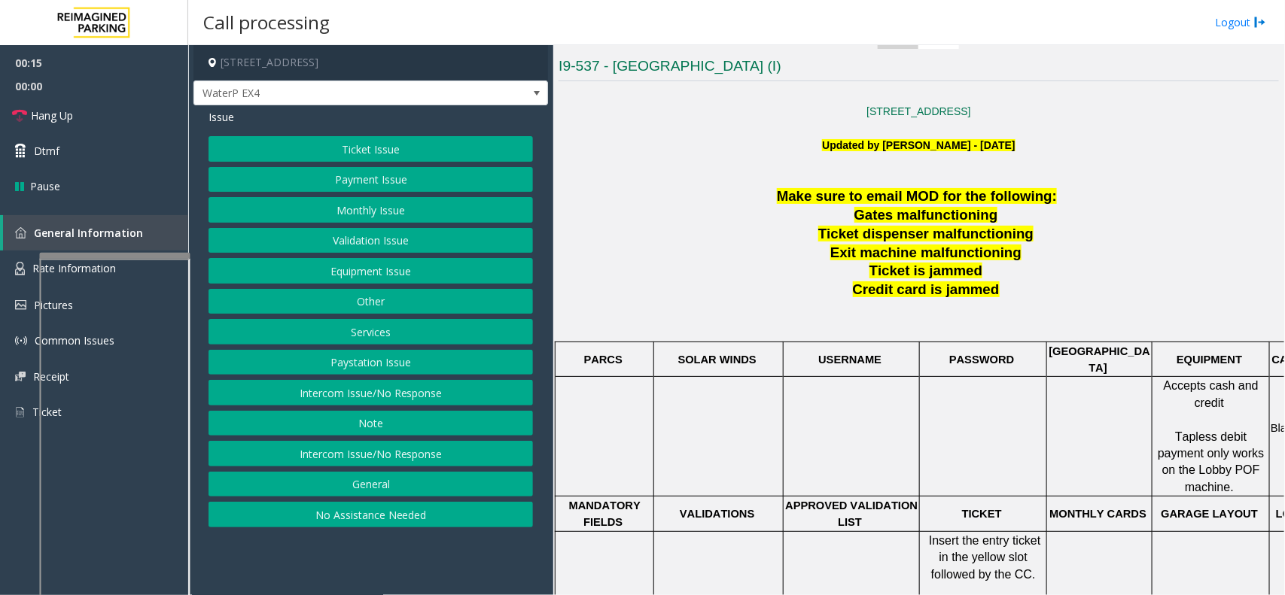
scroll to position [470, 0]
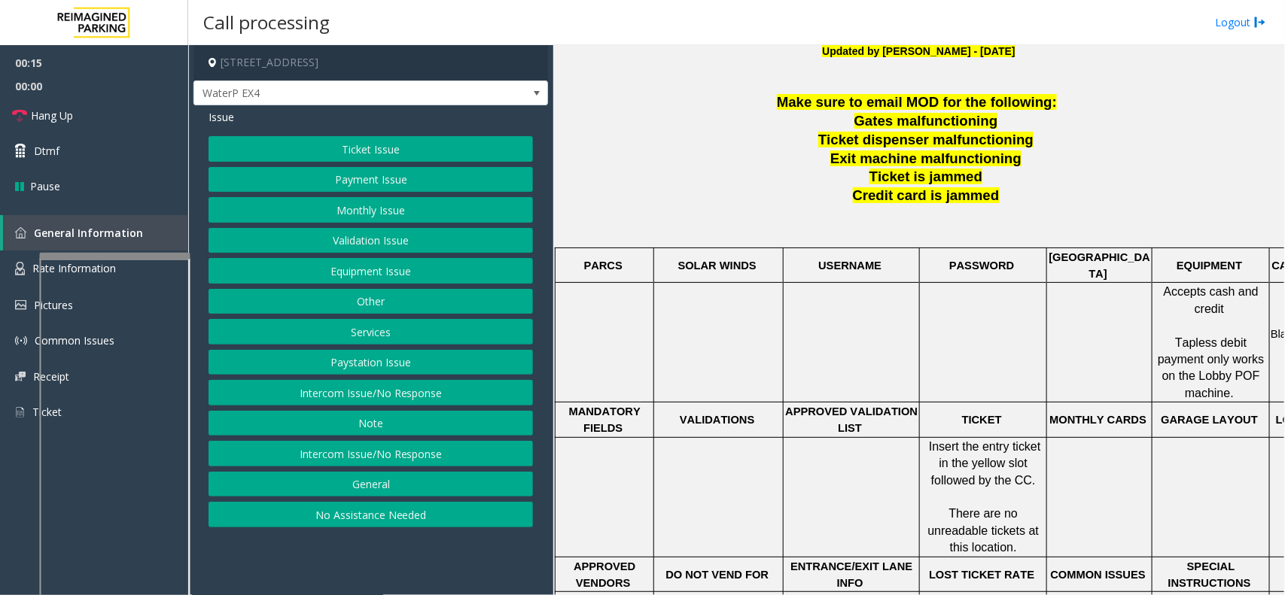
click at [444, 336] on button "Services" at bounding box center [370, 332] width 324 height 26
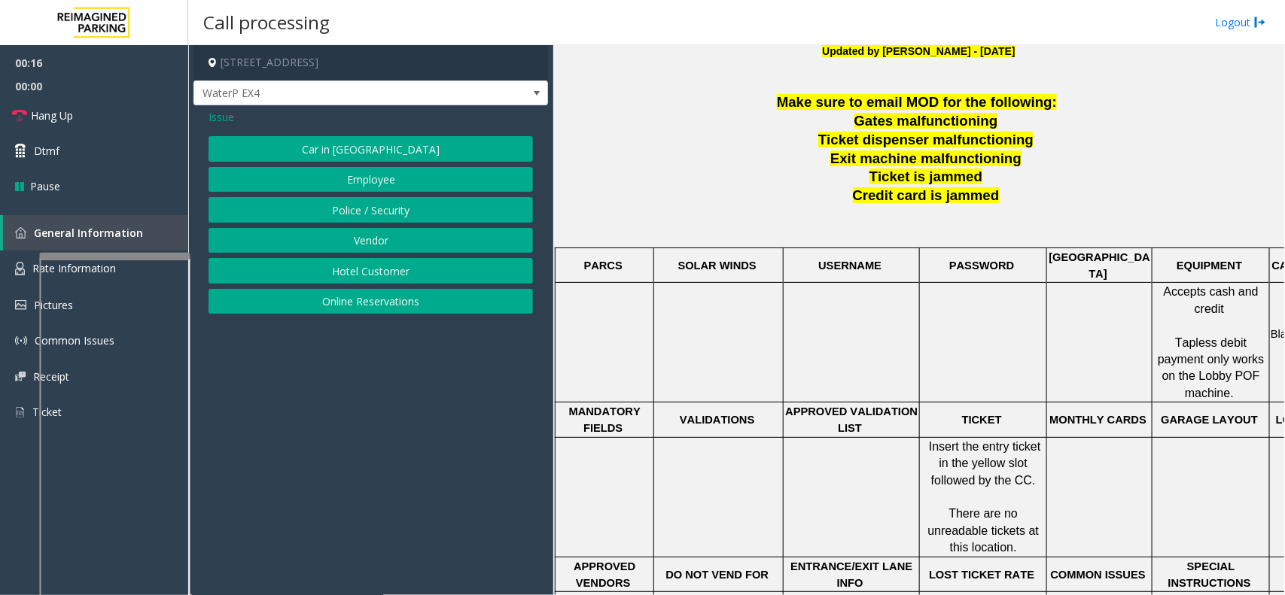
click at [388, 306] on button "Online Reservations" at bounding box center [370, 302] width 324 height 26
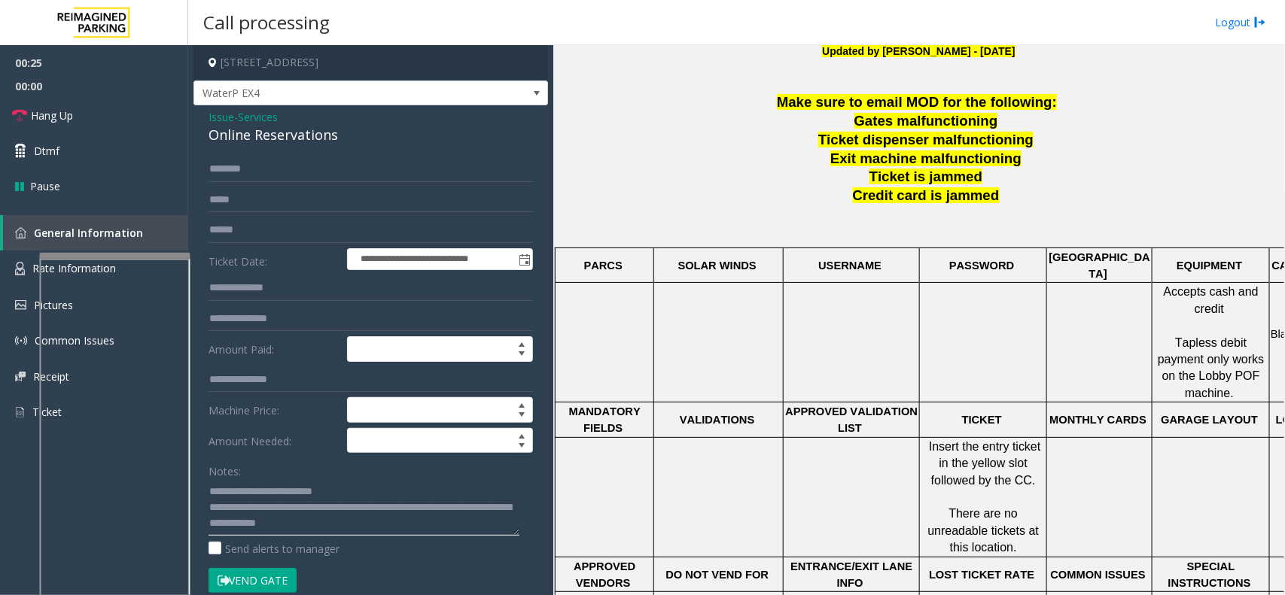
type textarea "**********"
click at [329, 239] on input "text" at bounding box center [370, 230] width 324 height 26
type input "*"
drag, startPoint x: 264, startPoint y: 508, endPoint x: 337, endPoint y: 538, distance: 79.0
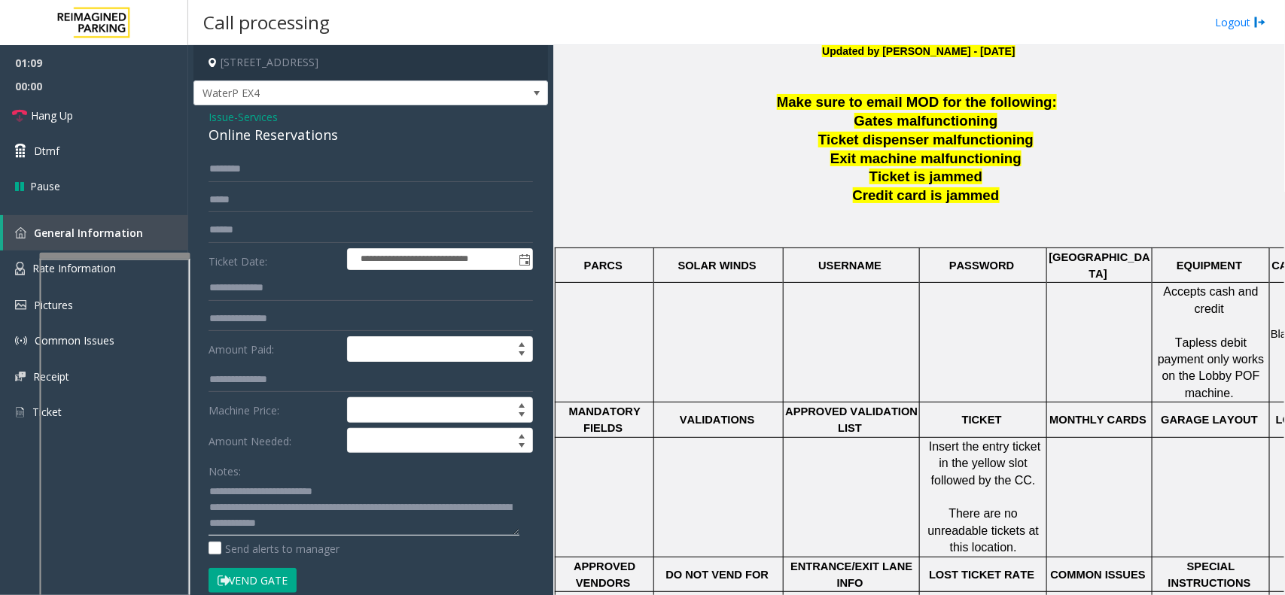
click at [337, 538] on div "Notes: Send alerts to manager" at bounding box center [370, 507] width 324 height 99
click at [117, 123] on link "Hang Up" at bounding box center [94, 115] width 188 height 35
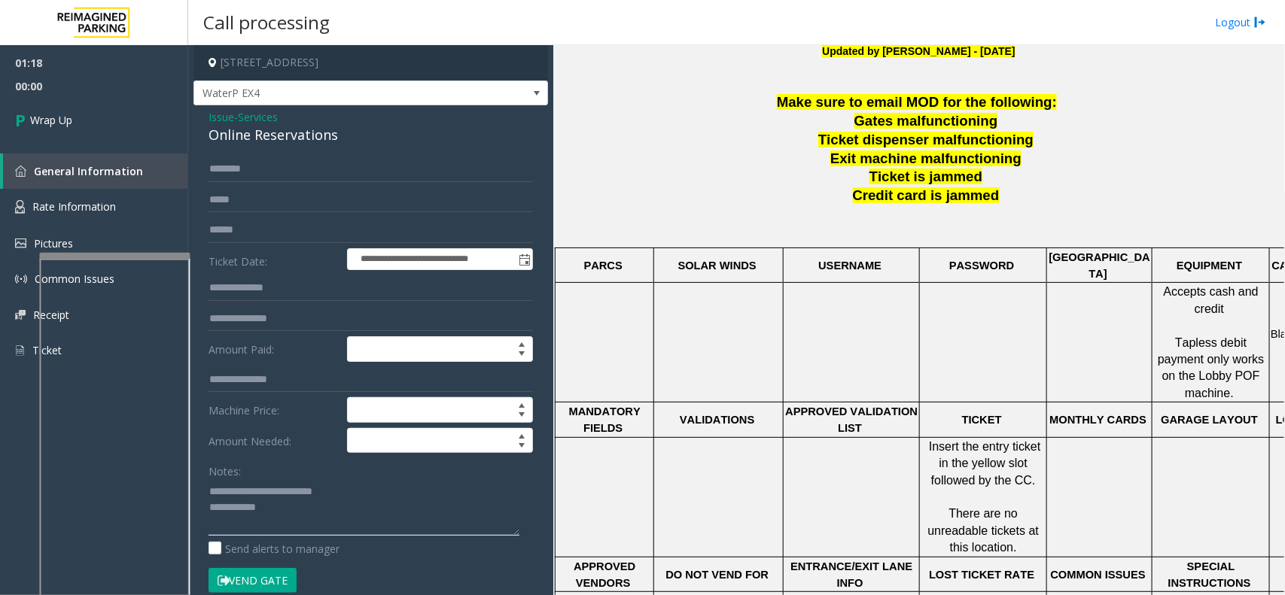
scroll to position [0, 0]
type textarea "**********"
click at [158, 130] on link "Wrap Up" at bounding box center [94, 120] width 188 height 44
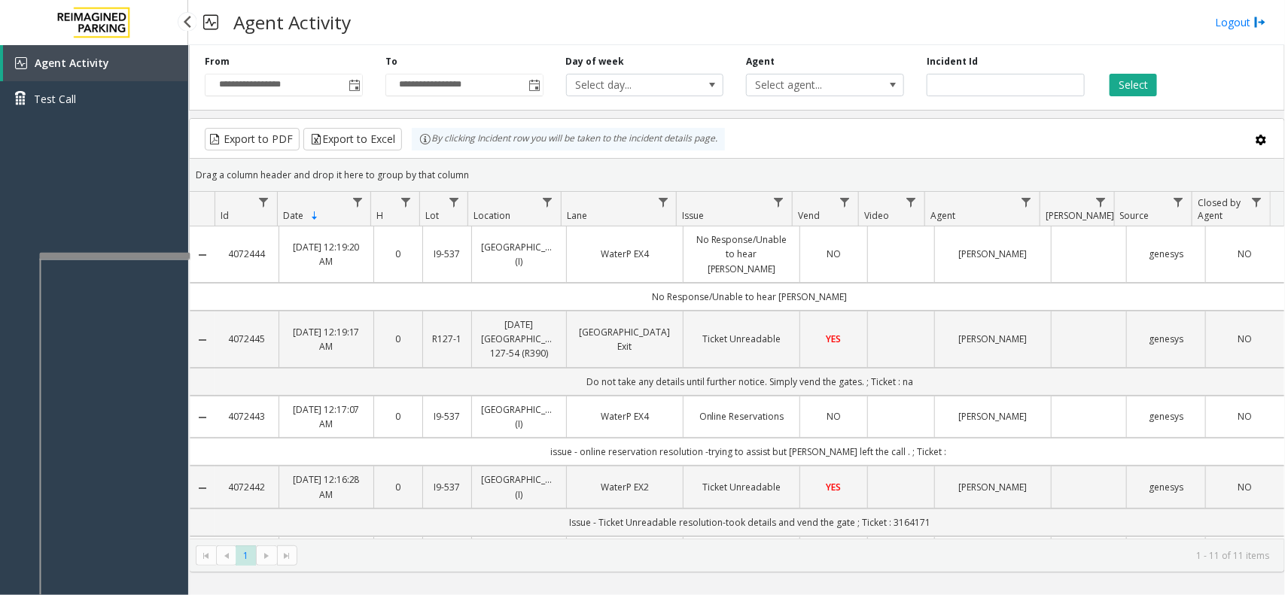
click at [124, 209] on div "Agent Activity Test Call" at bounding box center [94, 342] width 188 height 595
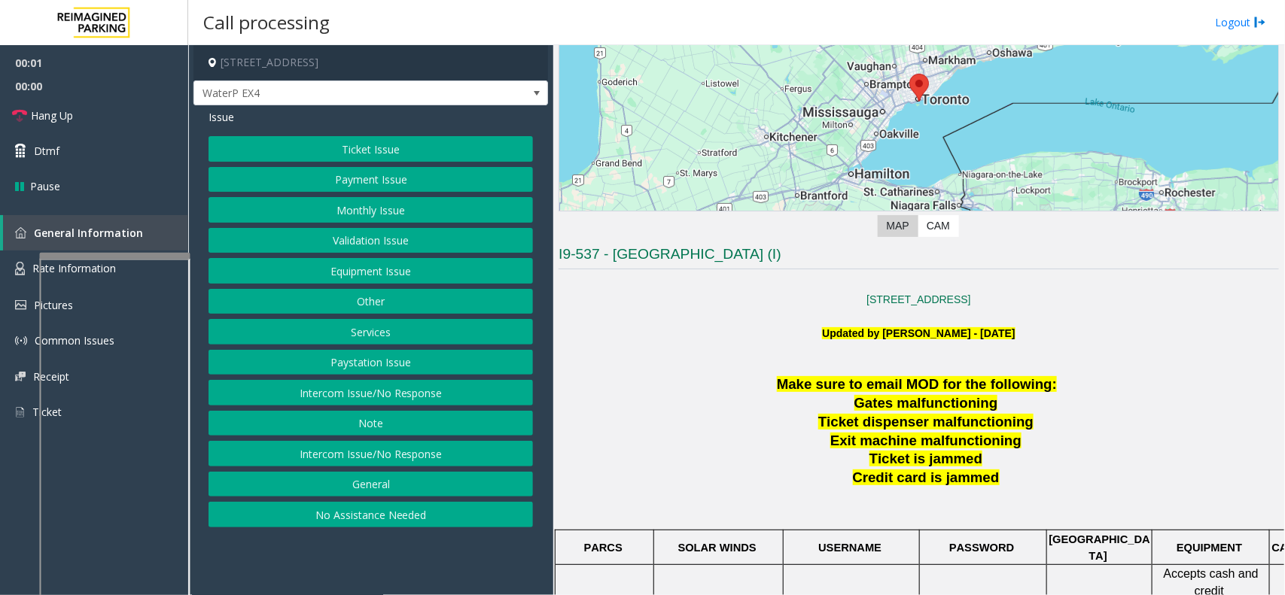
scroll to position [282, 0]
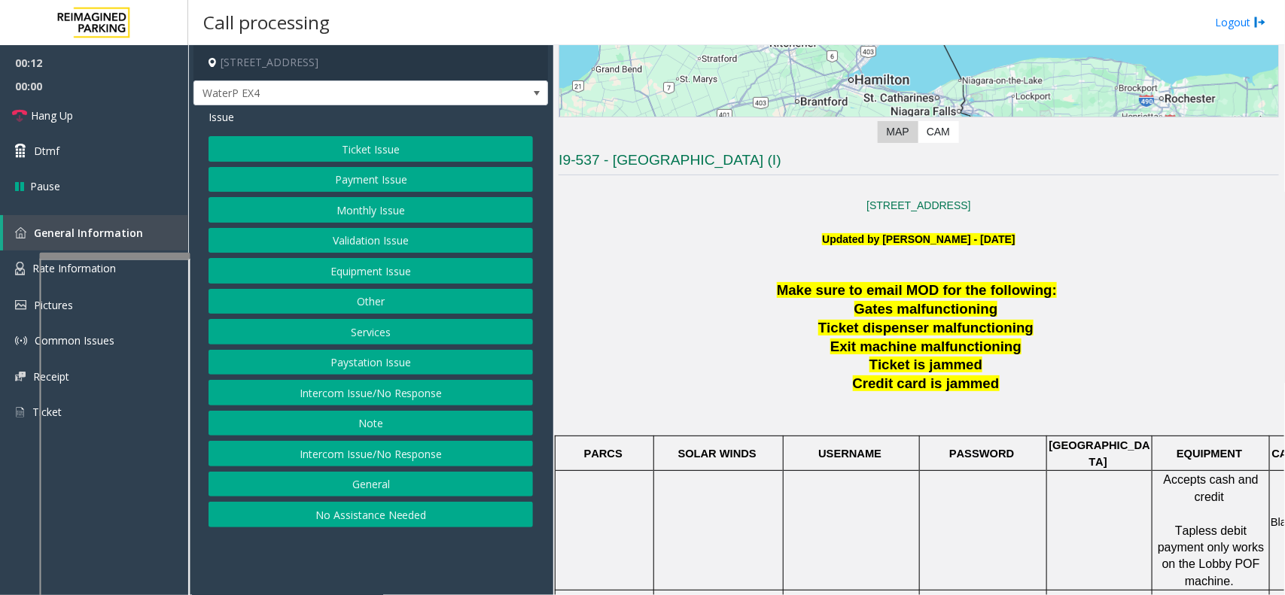
click at [427, 350] on div "Ticket Issue Payment Issue Monthly Issue Validation Issue Equipment Issue Other…" at bounding box center [370, 331] width 324 height 391
click at [426, 332] on button "Services" at bounding box center [370, 332] width 324 height 26
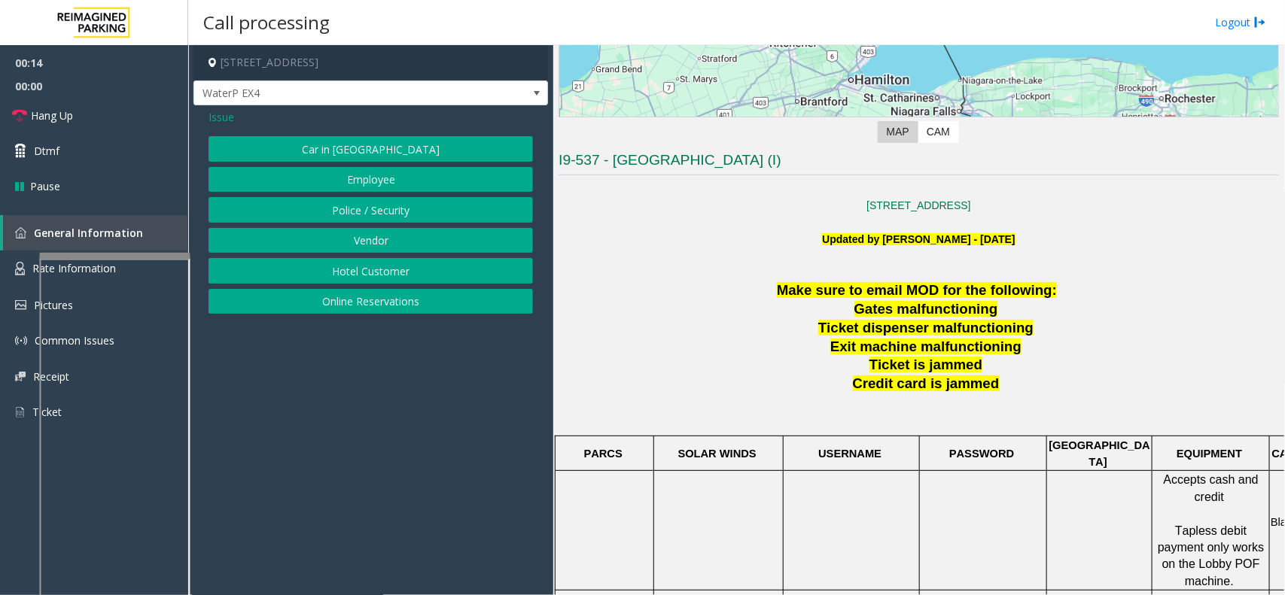
click at [369, 301] on button "Online Reservations" at bounding box center [370, 302] width 324 height 26
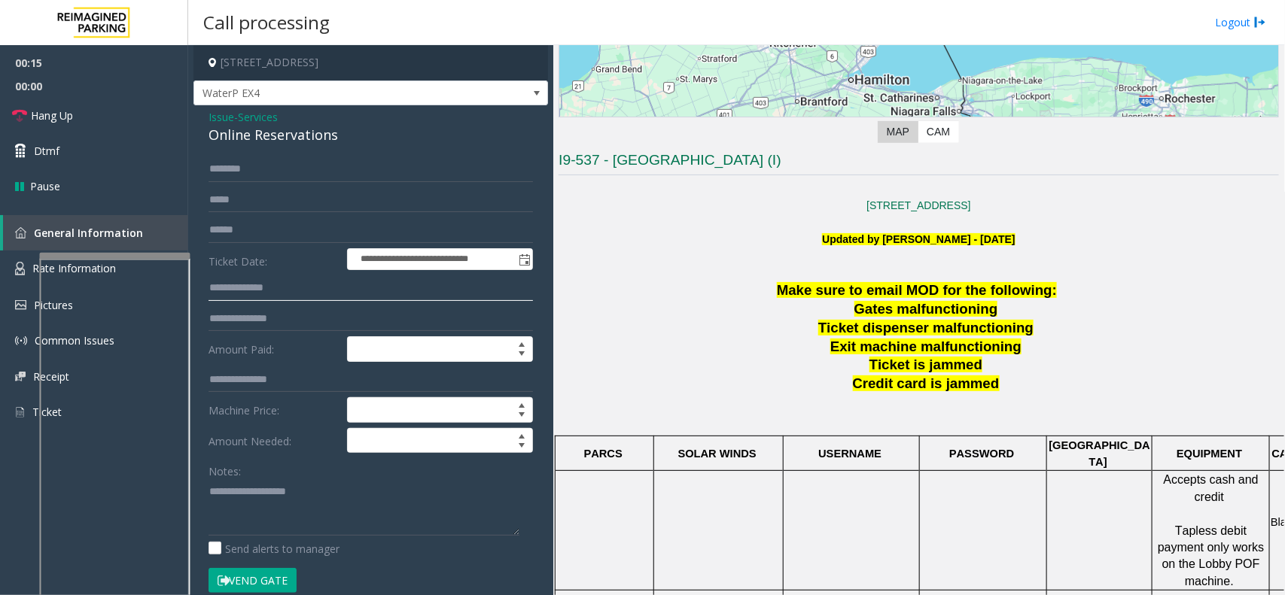
click at [355, 290] on input "text" at bounding box center [370, 288] width 324 height 26
click at [359, 233] on input "text" at bounding box center [370, 230] width 324 height 26
type input "*********"
click at [403, 485] on textarea at bounding box center [363, 507] width 311 height 56
click at [382, 523] on textarea at bounding box center [363, 507] width 311 height 56
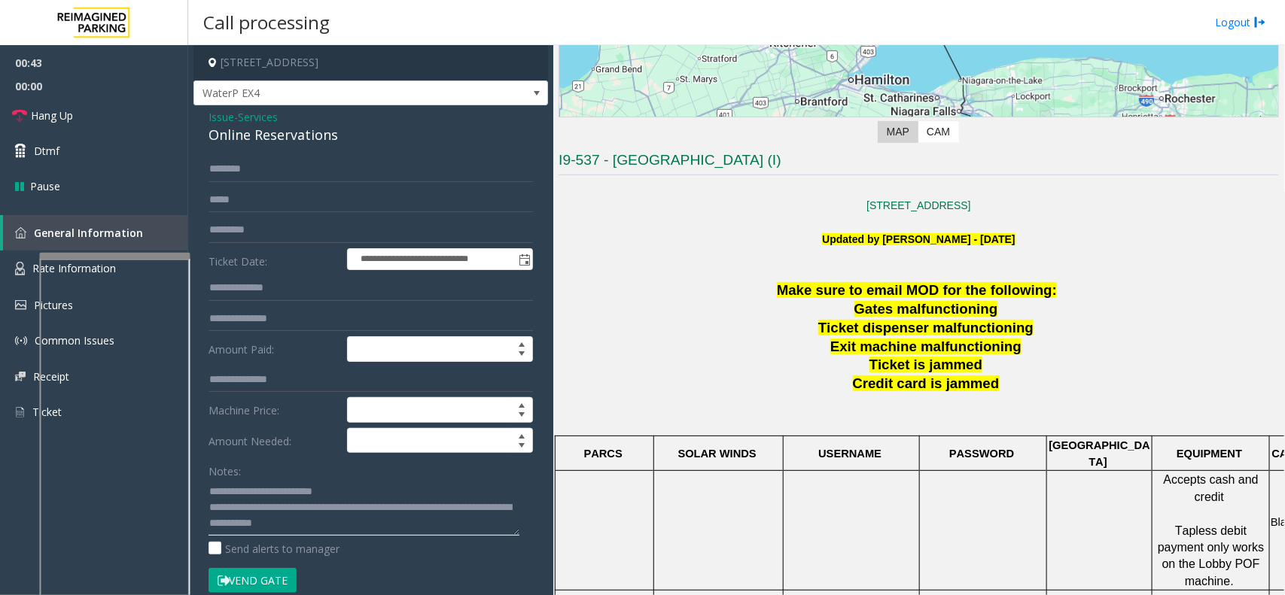
type textarea "**********"
click at [278, 574] on button "Vend Gate" at bounding box center [252, 581] width 88 height 26
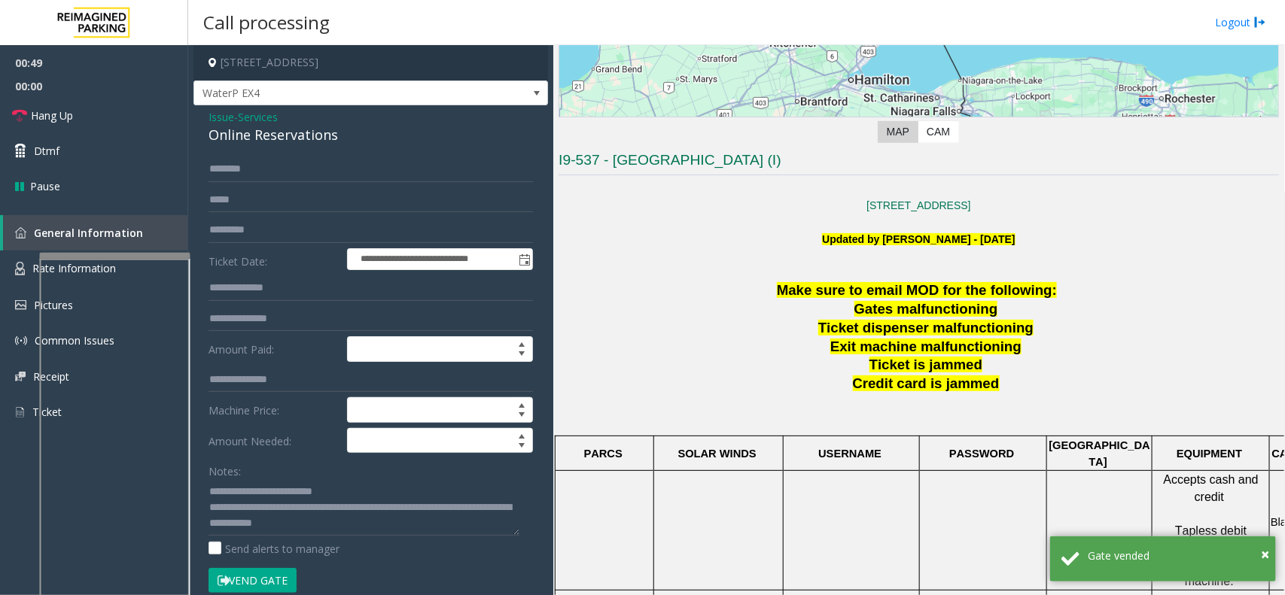
scroll to position [188, 0]
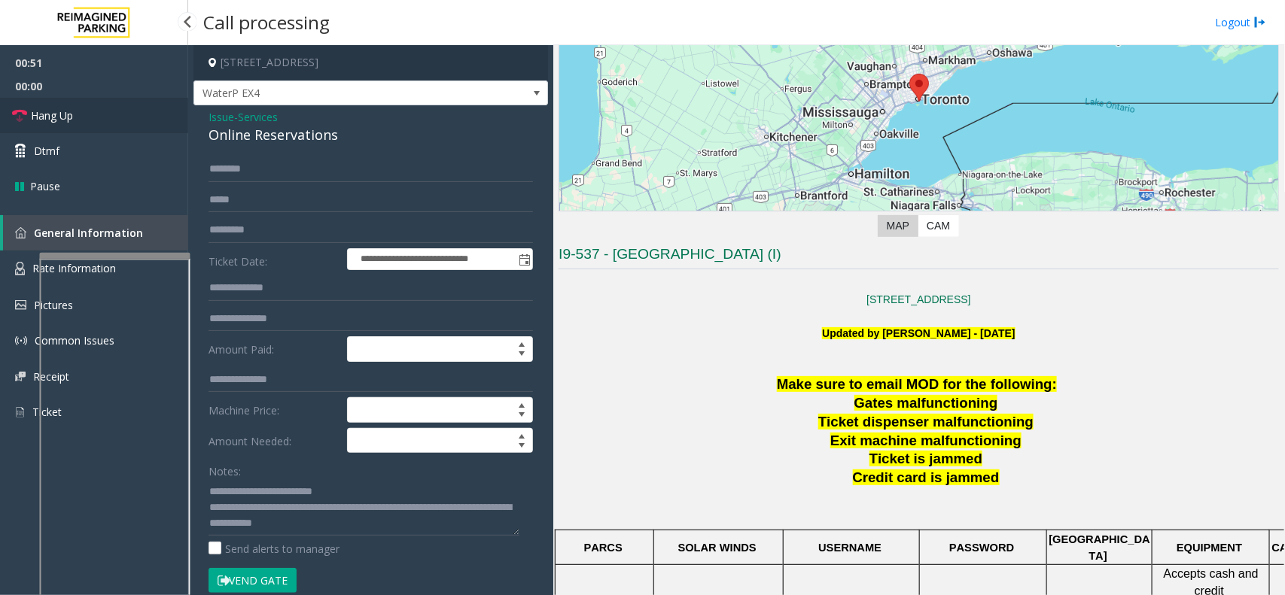
click at [103, 124] on link "Hang Up" at bounding box center [94, 115] width 188 height 35
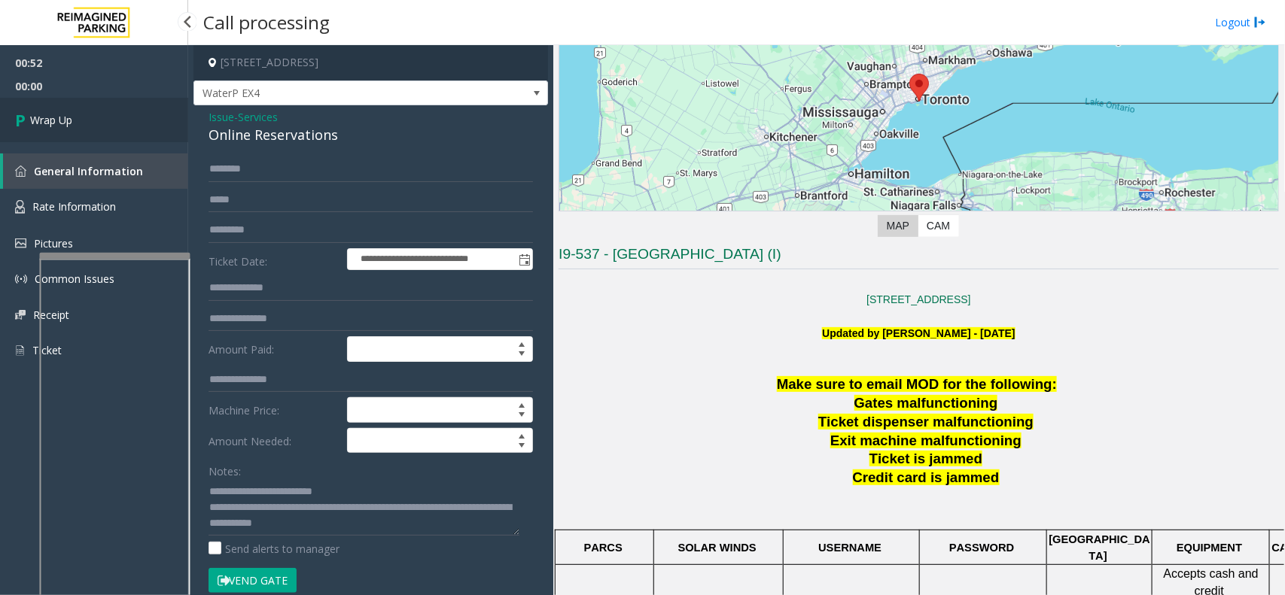
click at [81, 121] on link "Wrap Up" at bounding box center [94, 120] width 188 height 44
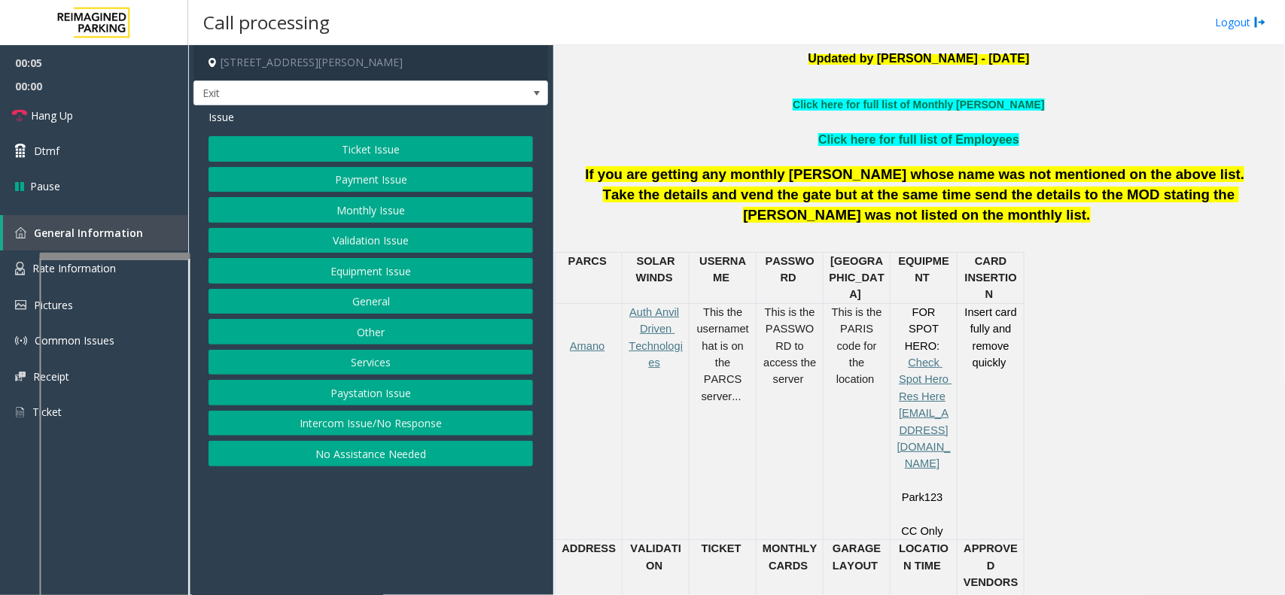
scroll to position [470, 0]
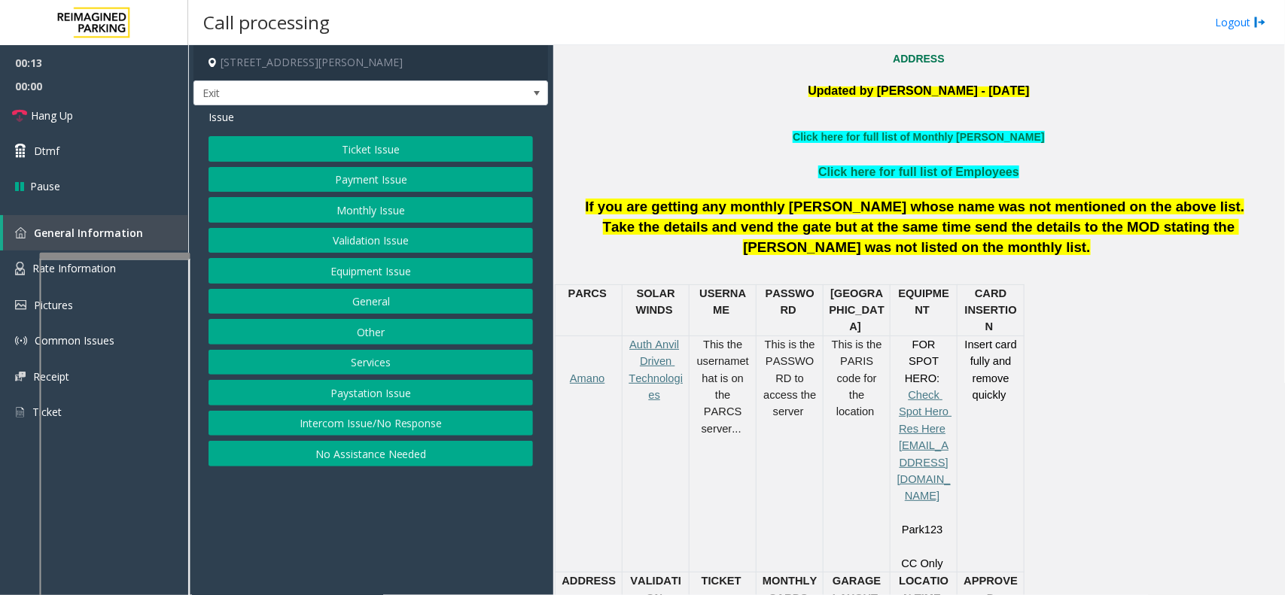
click at [455, 436] on button "Intercom Issue/No Response" at bounding box center [370, 424] width 324 height 26
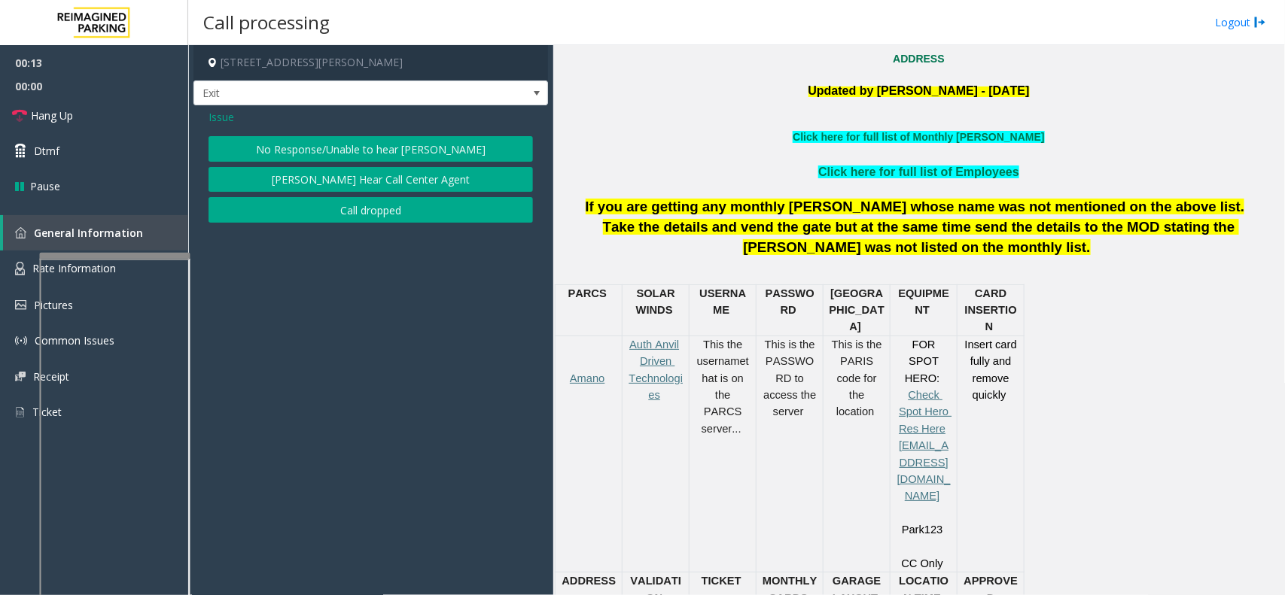
click at [429, 153] on button "No Response/Unable to hear [PERSON_NAME]" at bounding box center [370, 149] width 324 height 26
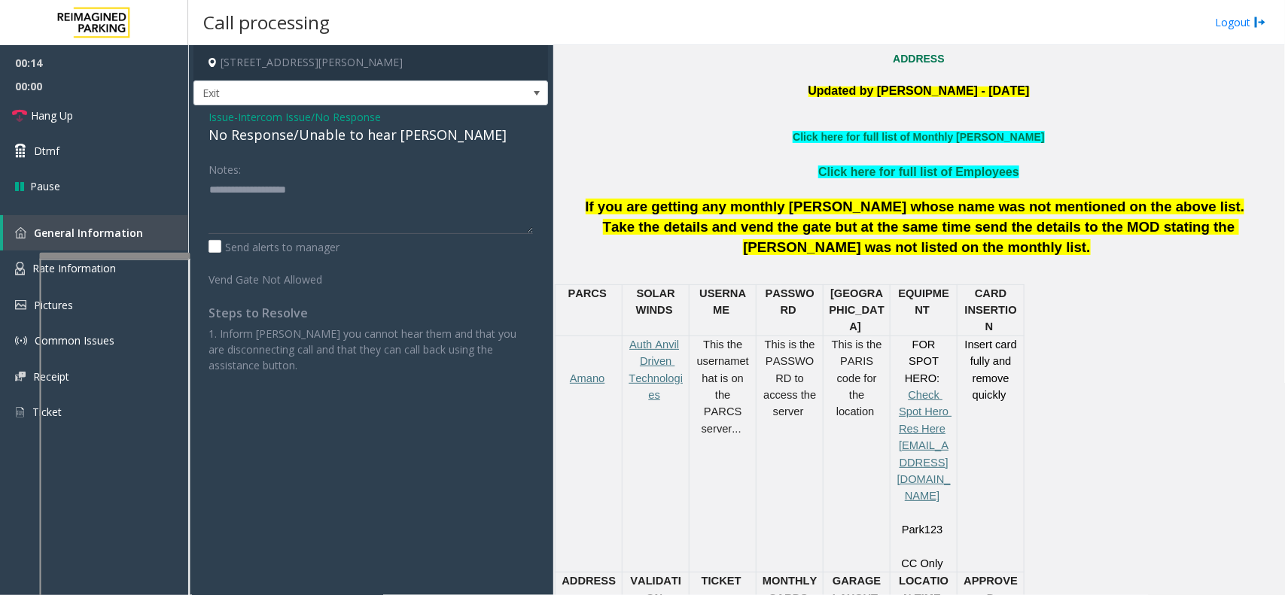
click at [378, 136] on div "No Response/Unable to hear [PERSON_NAME]" at bounding box center [370, 135] width 324 height 20
type textarea "**********"
click at [70, 126] on link "Hang Up" at bounding box center [94, 115] width 188 height 35
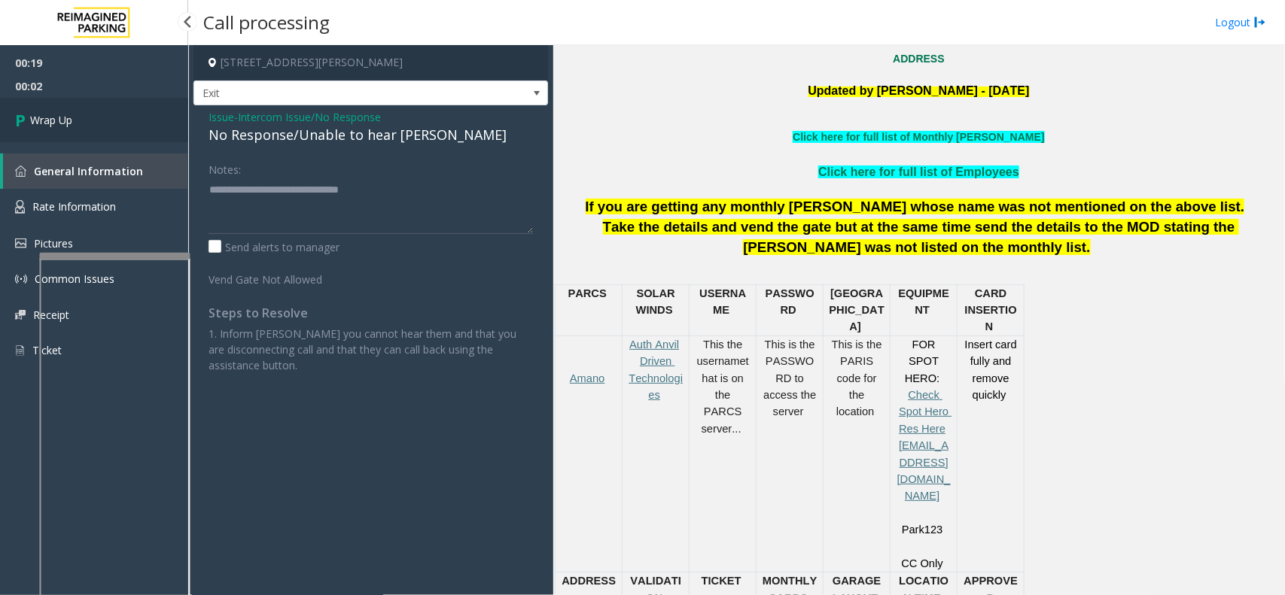
click at [70, 126] on span "Wrap Up" at bounding box center [51, 120] width 42 height 16
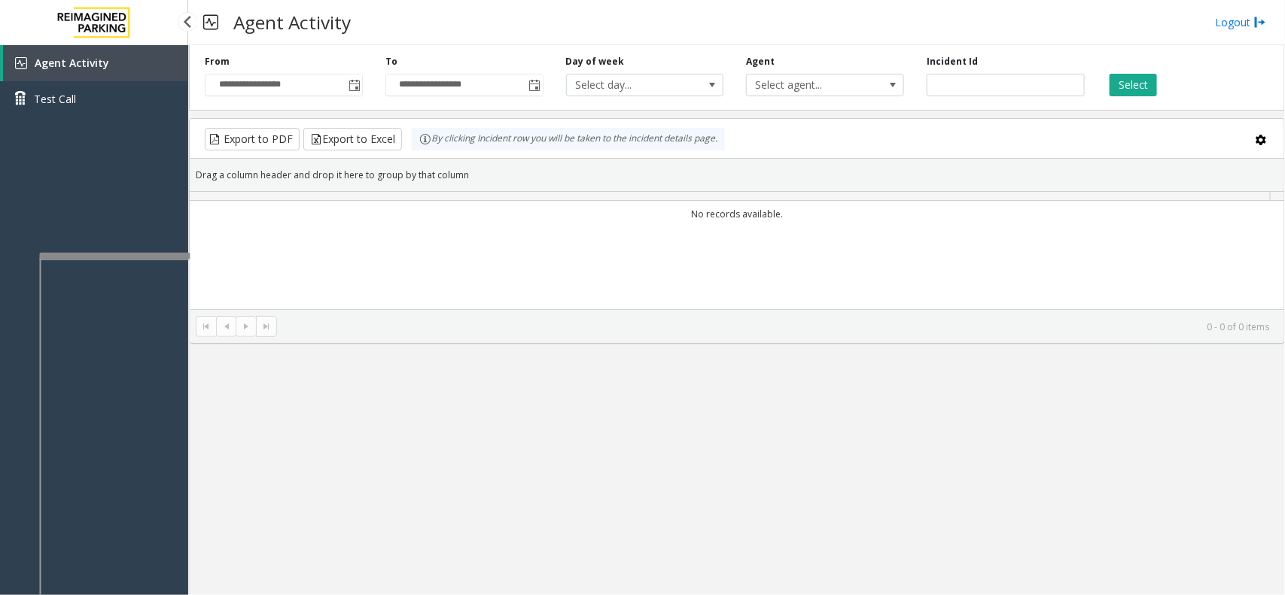
click at [49, 20] on img at bounding box center [94, 22] width 90 height 45
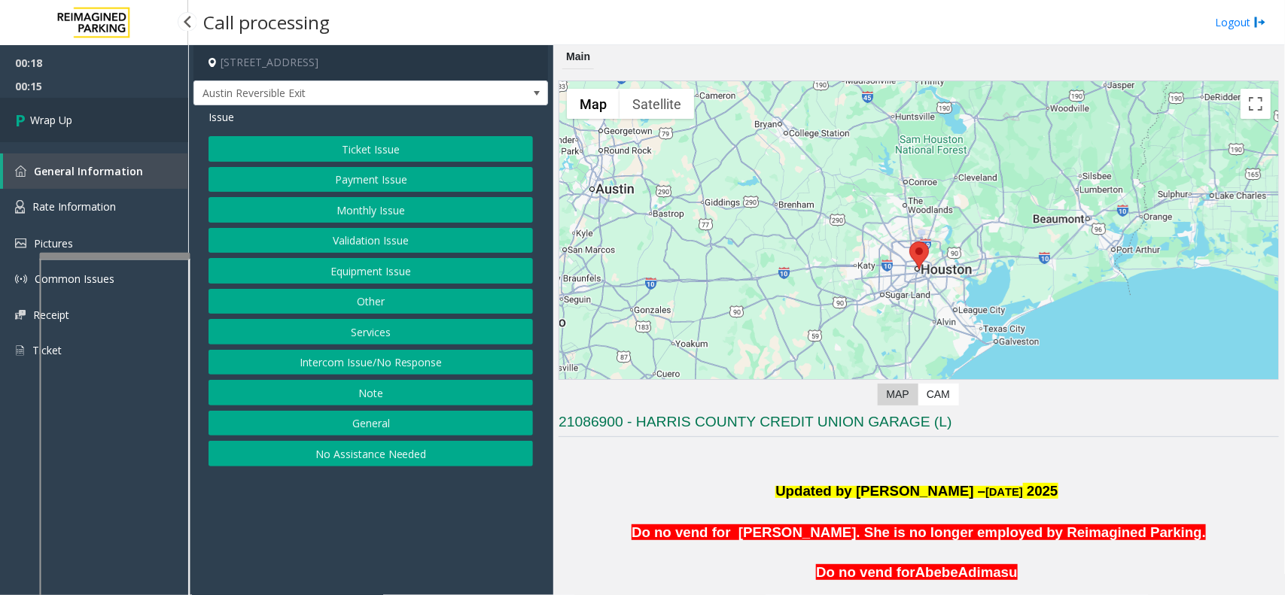
click at [95, 114] on link "Wrap Up" at bounding box center [94, 120] width 188 height 44
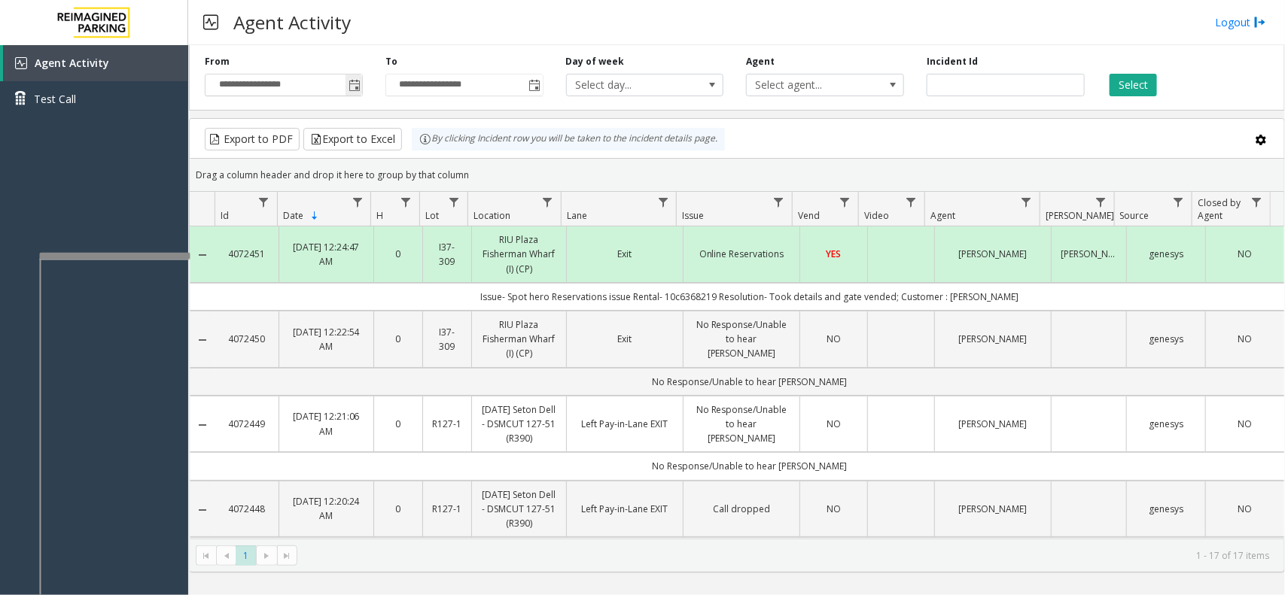
click at [356, 84] on span "Toggle popup" at bounding box center [354, 86] width 12 height 12
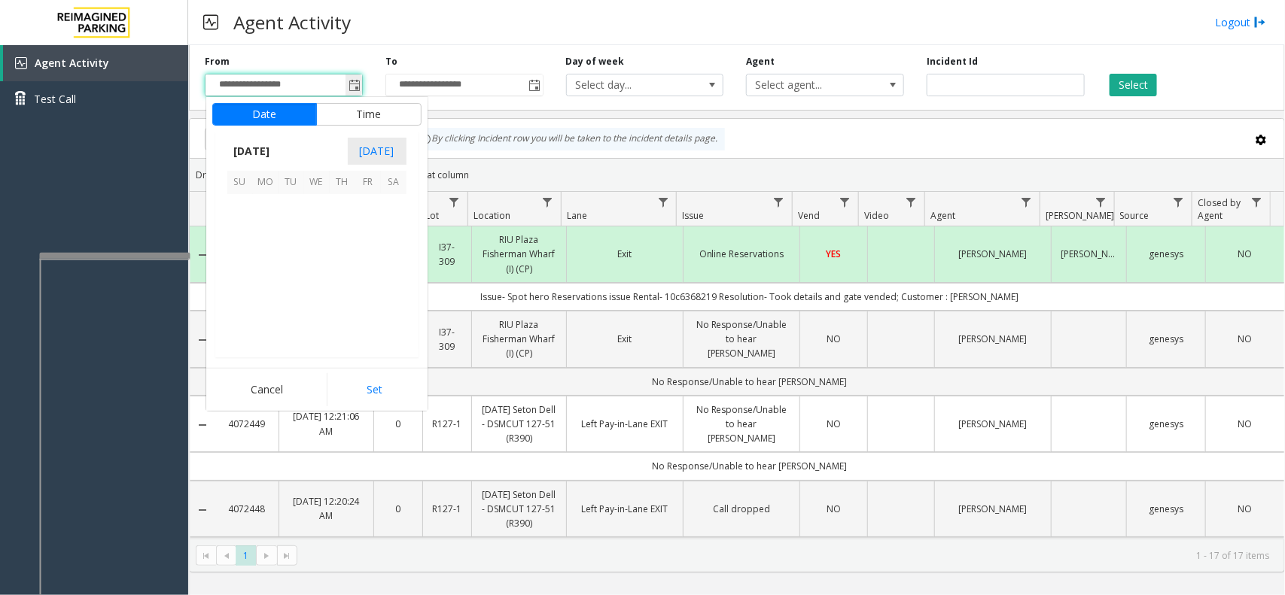
scroll to position [269956, 0]
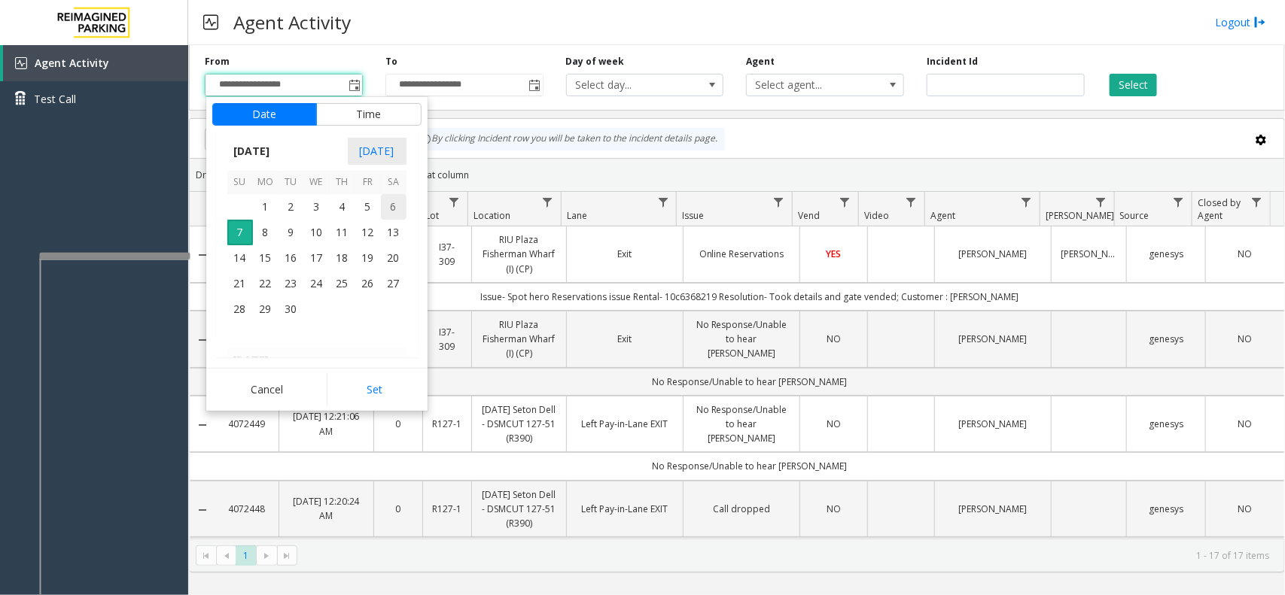
click at [389, 209] on span "6" at bounding box center [394, 207] width 26 height 26
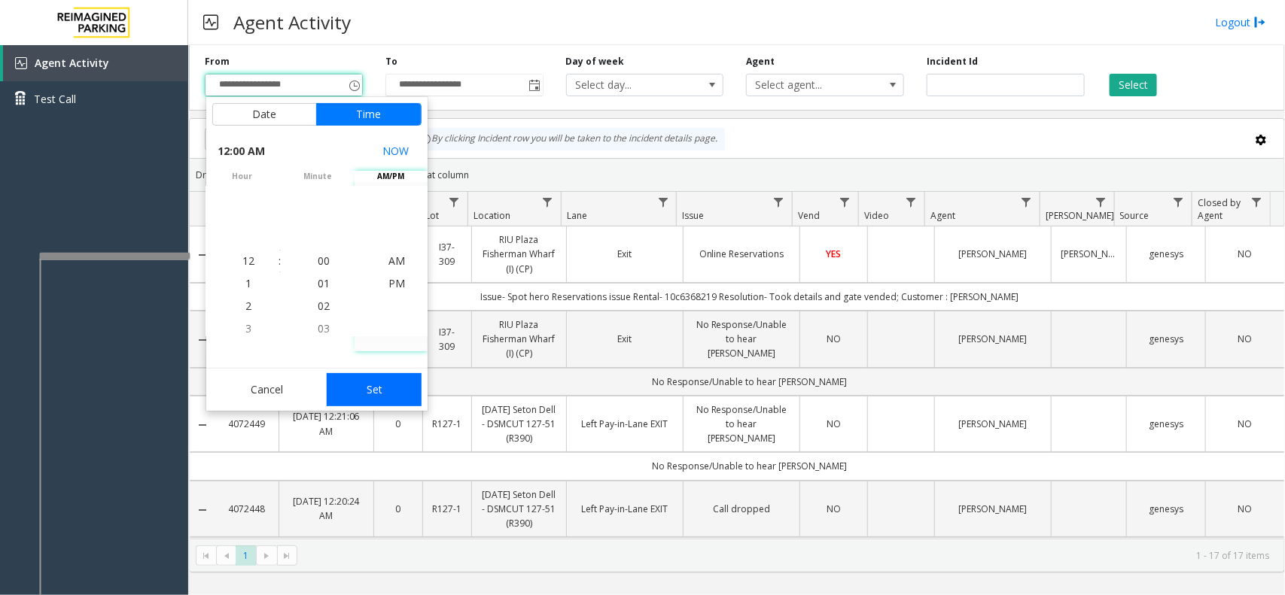
click at [394, 388] on button "Set" at bounding box center [374, 389] width 95 height 33
type input "**********"
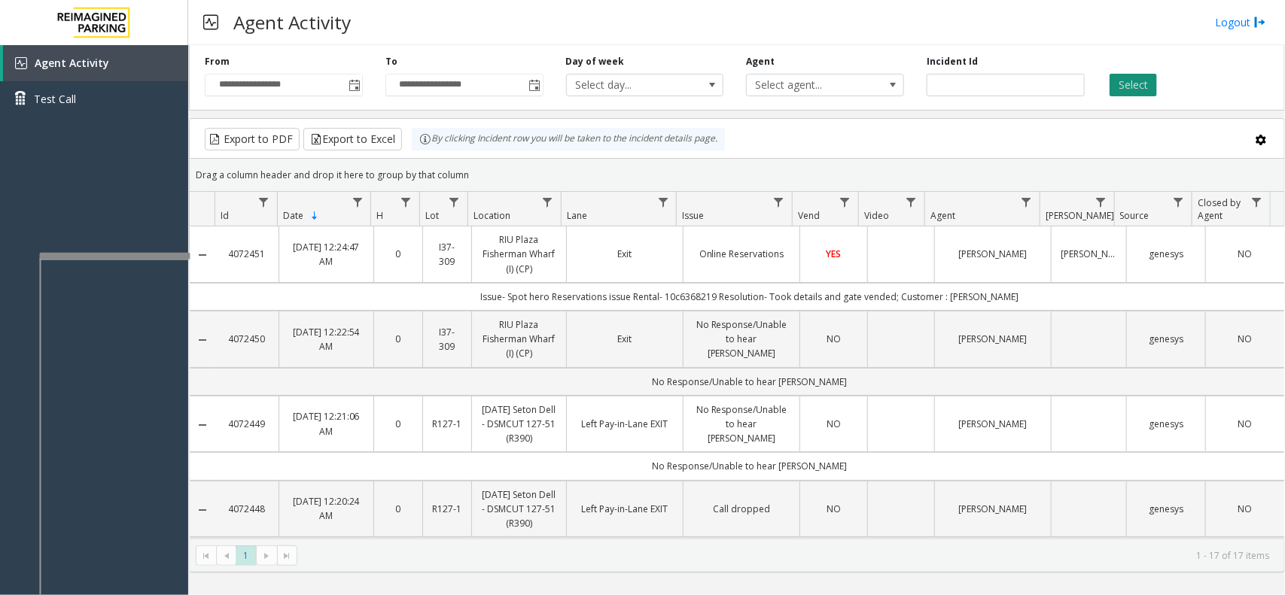
click at [1121, 91] on button "Select" at bounding box center [1132, 85] width 47 height 23
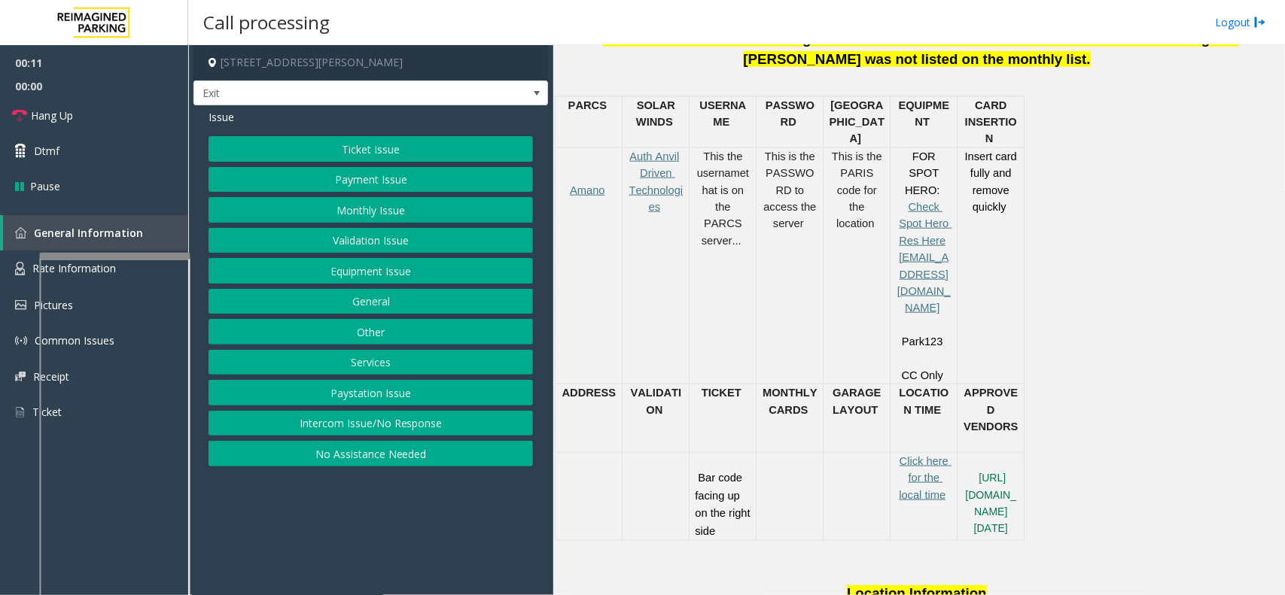
scroll to position [564, 0]
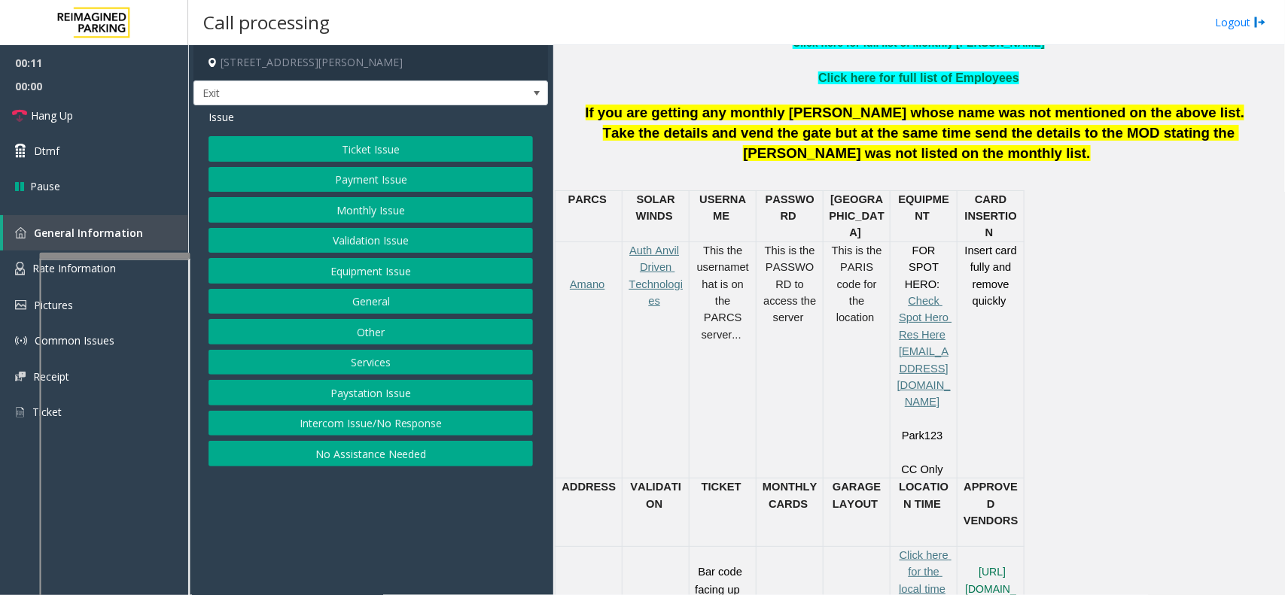
click at [395, 358] on button "Services" at bounding box center [370, 363] width 324 height 26
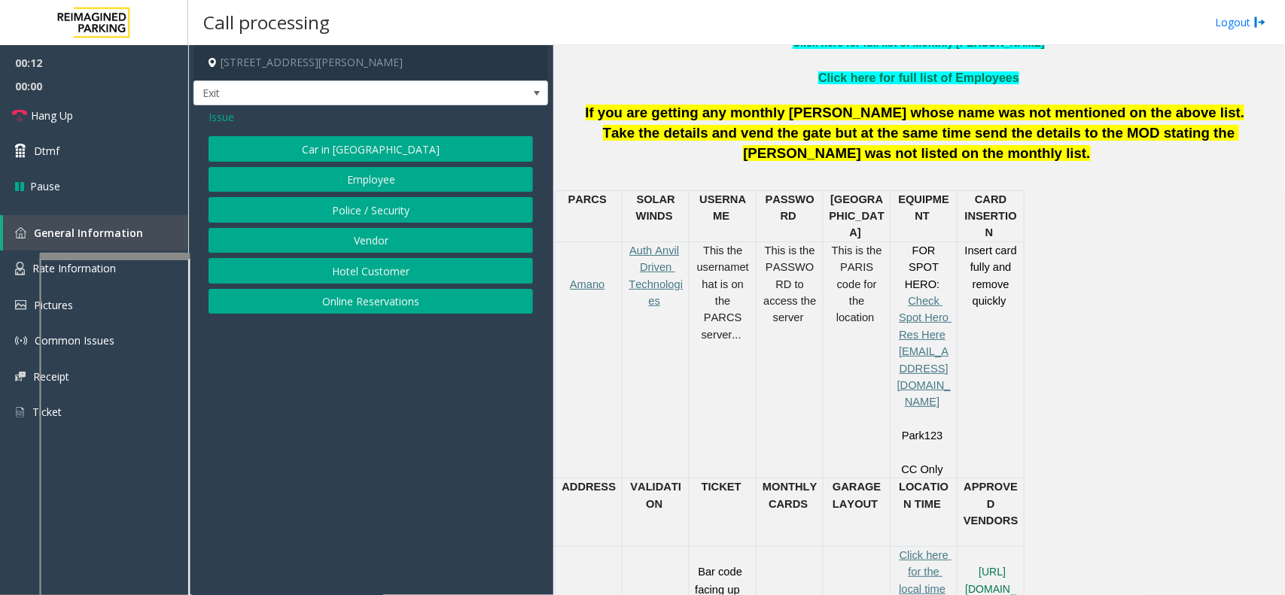
click at [404, 303] on button "Online Reservations" at bounding box center [370, 302] width 324 height 26
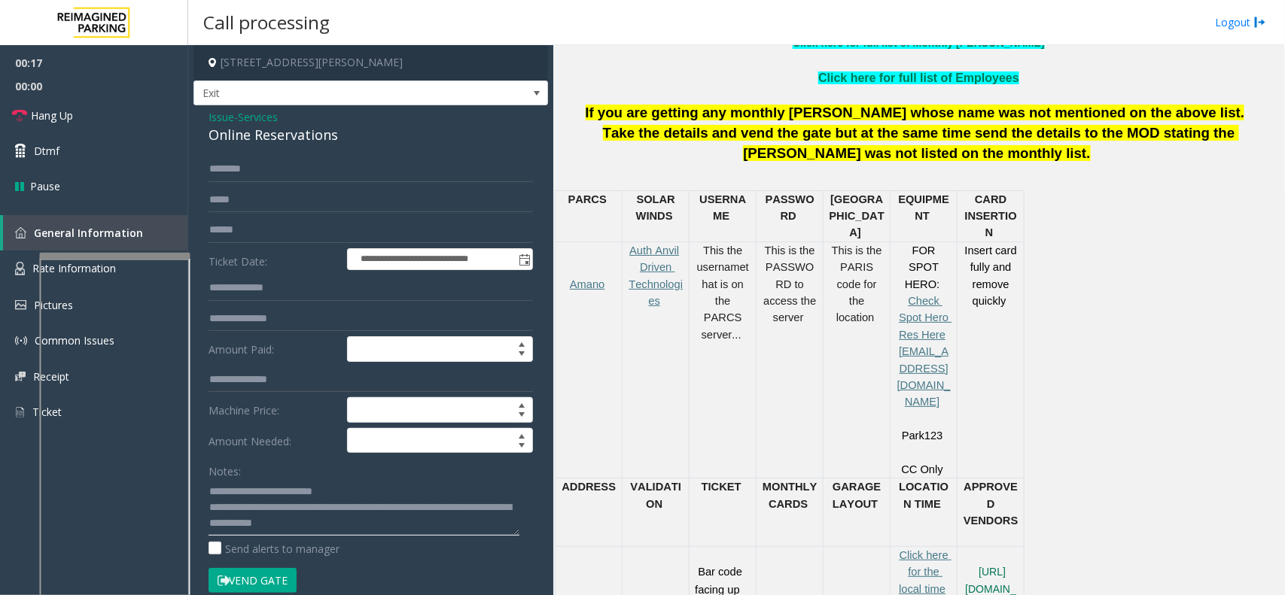
type textarea "**********"
click at [291, 237] on input "text" at bounding box center [370, 230] width 324 height 26
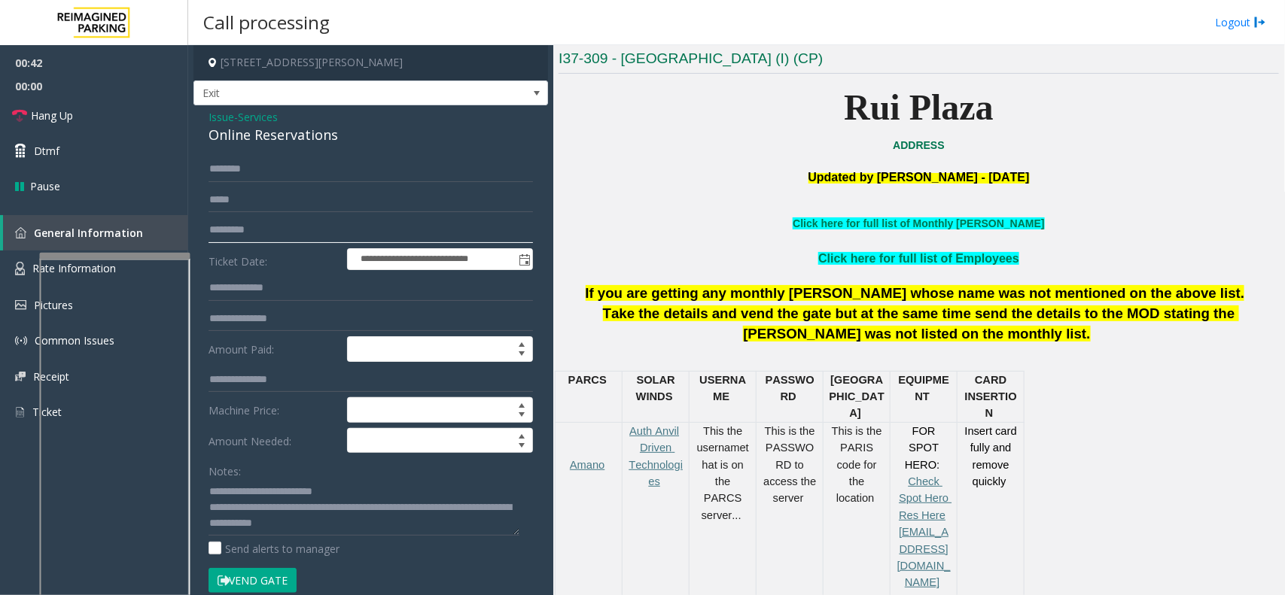
scroll to position [376, 0]
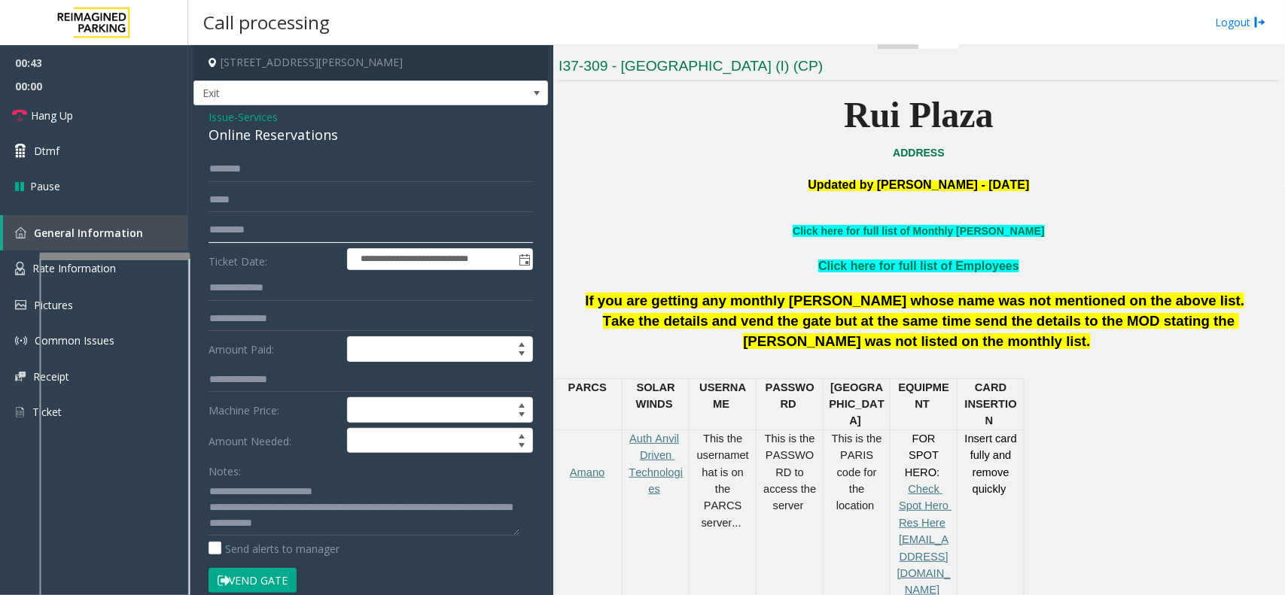
type input "*********"
click at [275, 574] on button "Vend Gate" at bounding box center [252, 581] width 88 height 26
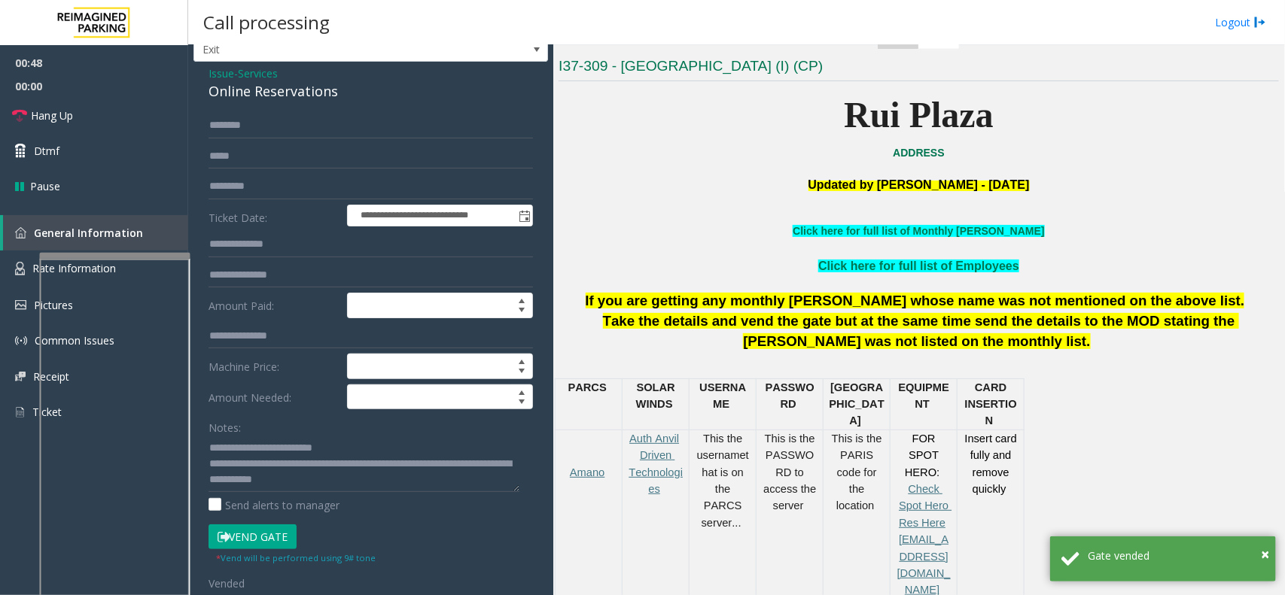
scroll to position [0, 0]
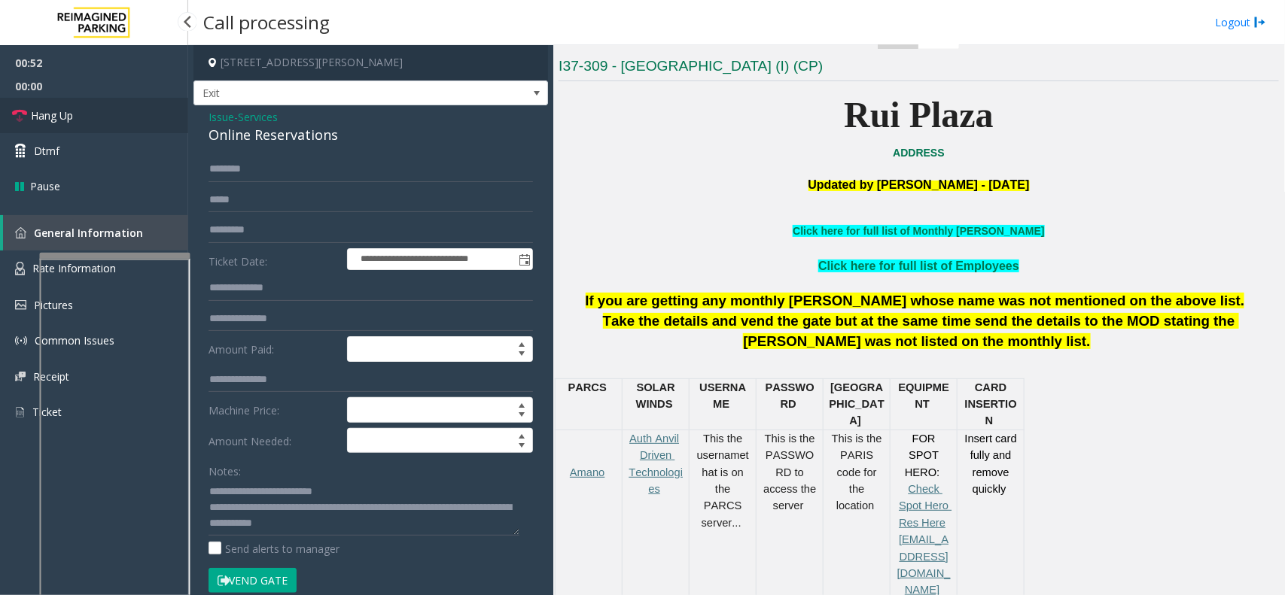
click at [96, 102] on link "Hang Up" at bounding box center [94, 115] width 188 height 35
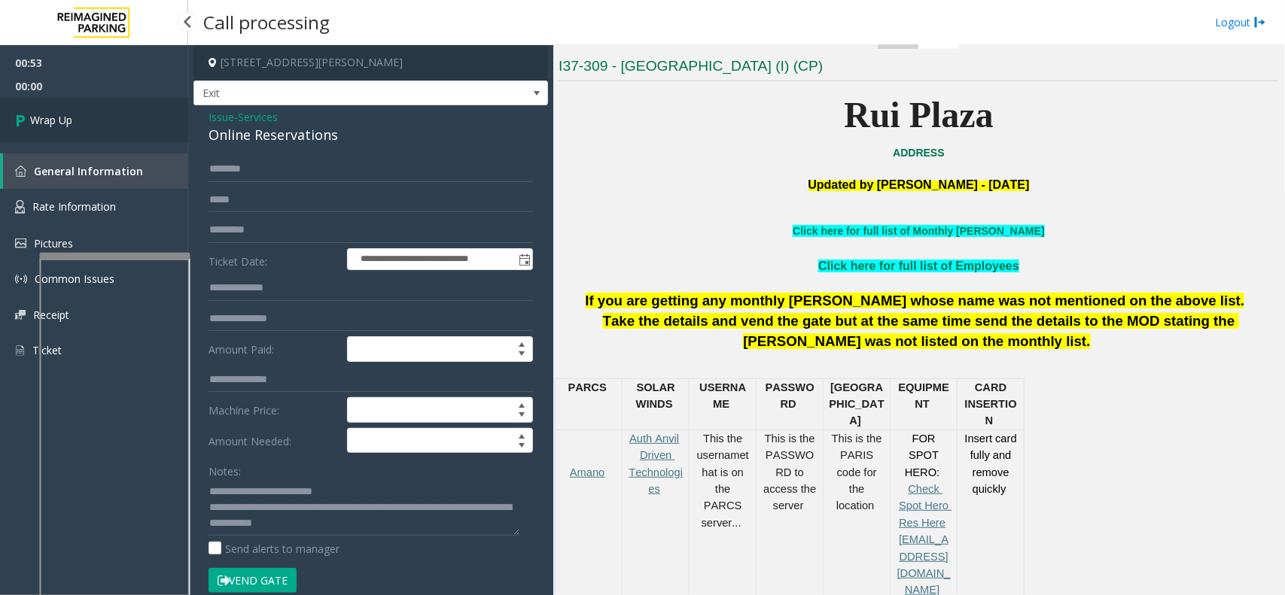
click at [96, 102] on link "Wrap Up" at bounding box center [94, 120] width 188 height 44
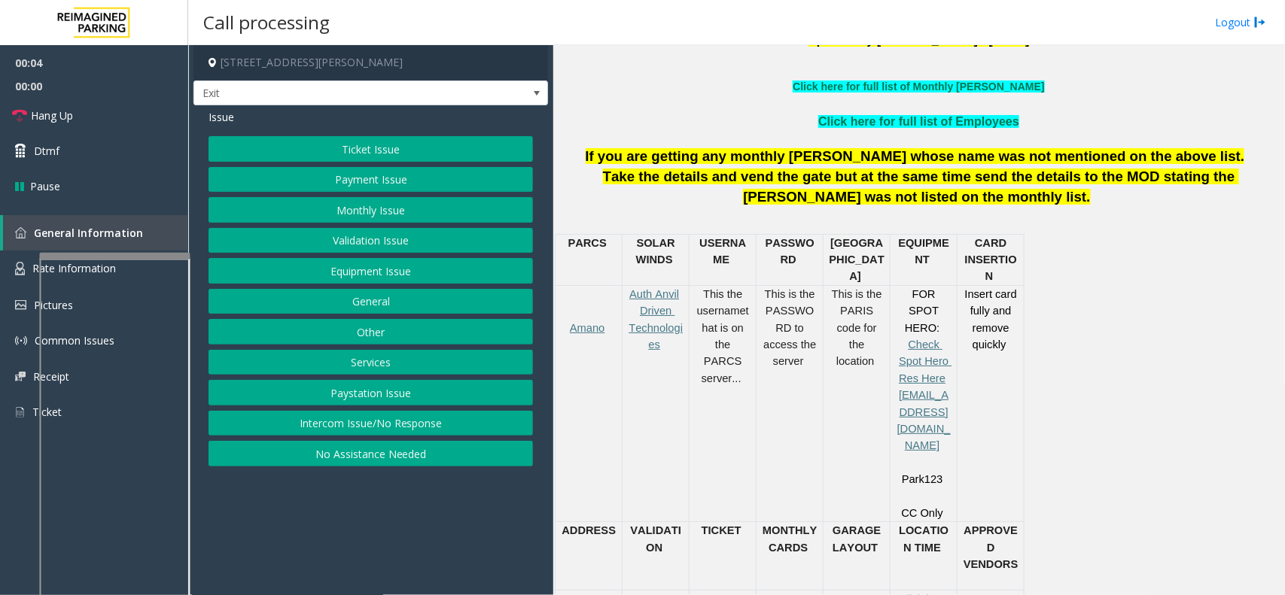
scroll to position [564, 0]
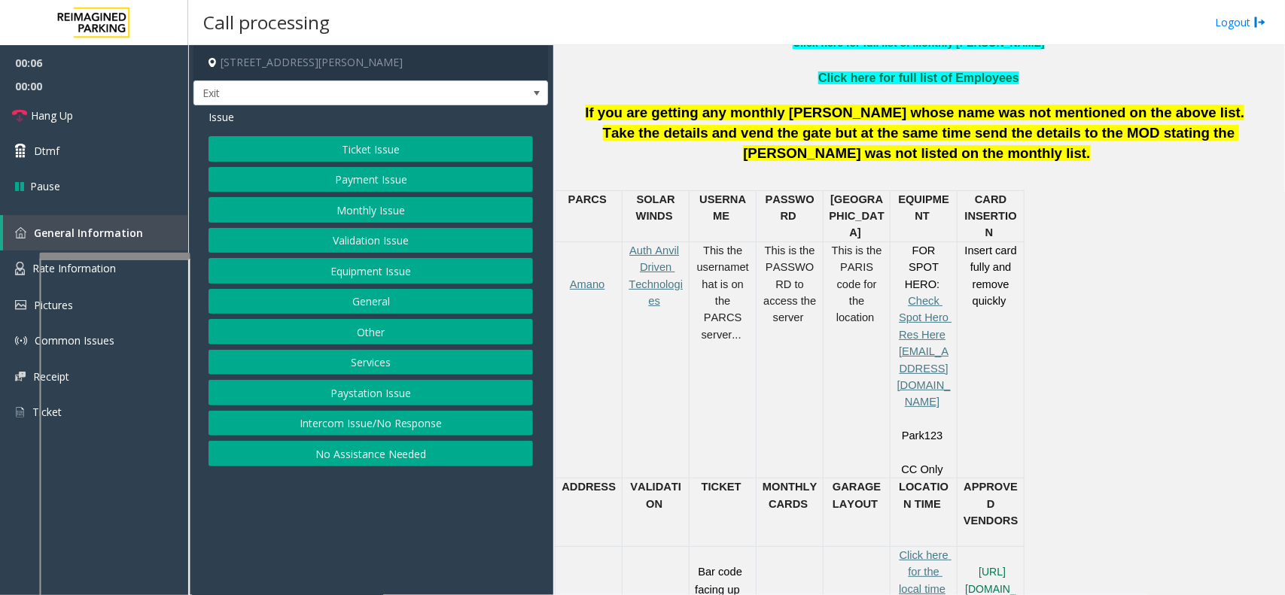
click at [381, 363] on button "Services" at bounding box center [370, 363] width 324 height 26
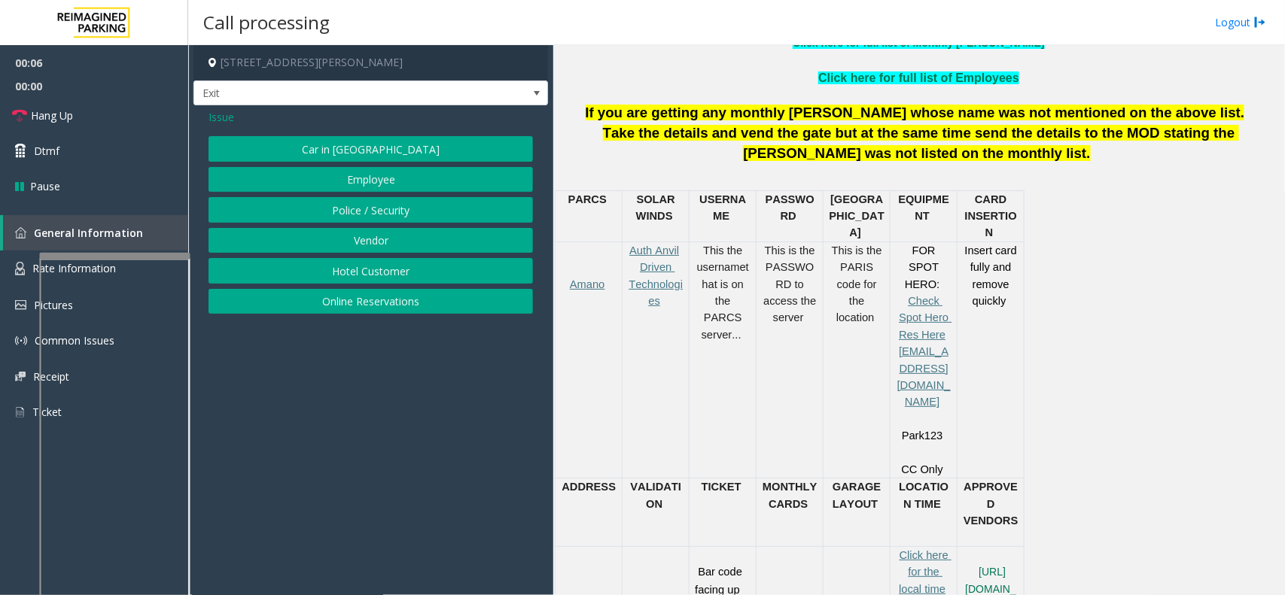
click at [395, 306] on button "Online Reservations" at bounding box center [370, 302] width 324 height 26
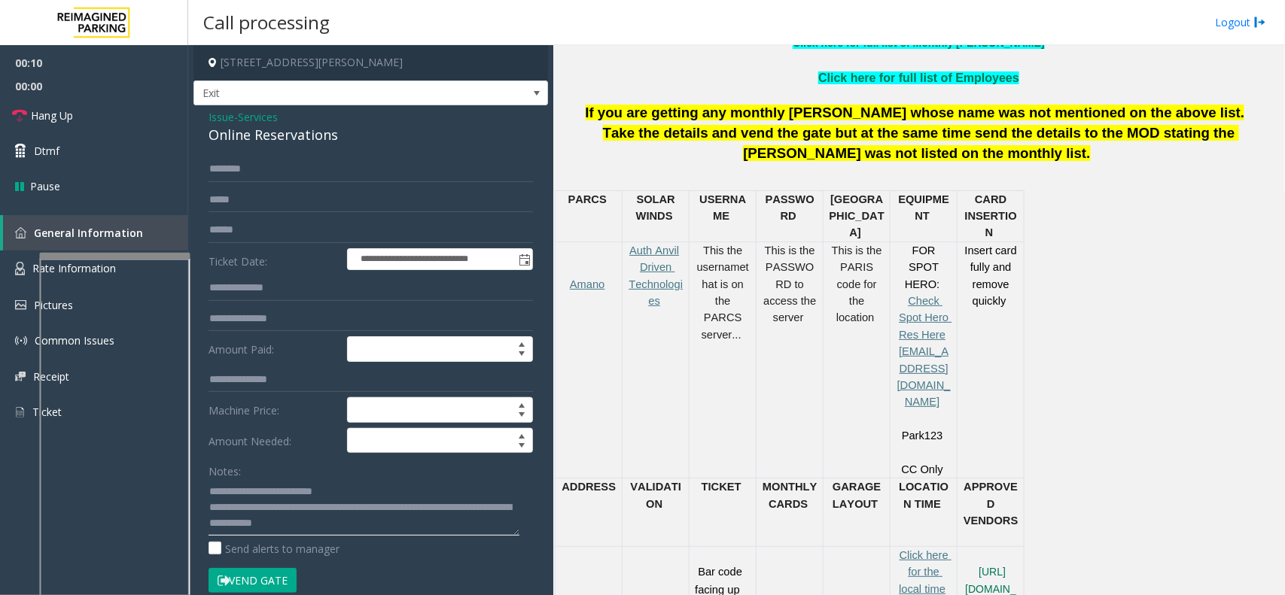
type textarea "**********"
click at [286, 239] on input "text" at bounding box center [370, 230] width 324 height 26
click at [322, 230] on input "text" at bounding box center [370, 230] width 324 height 26
type input "*********"
click at [288, 579] on button "Vend Gate" at bounding box center [252, 581] width 88 height 26
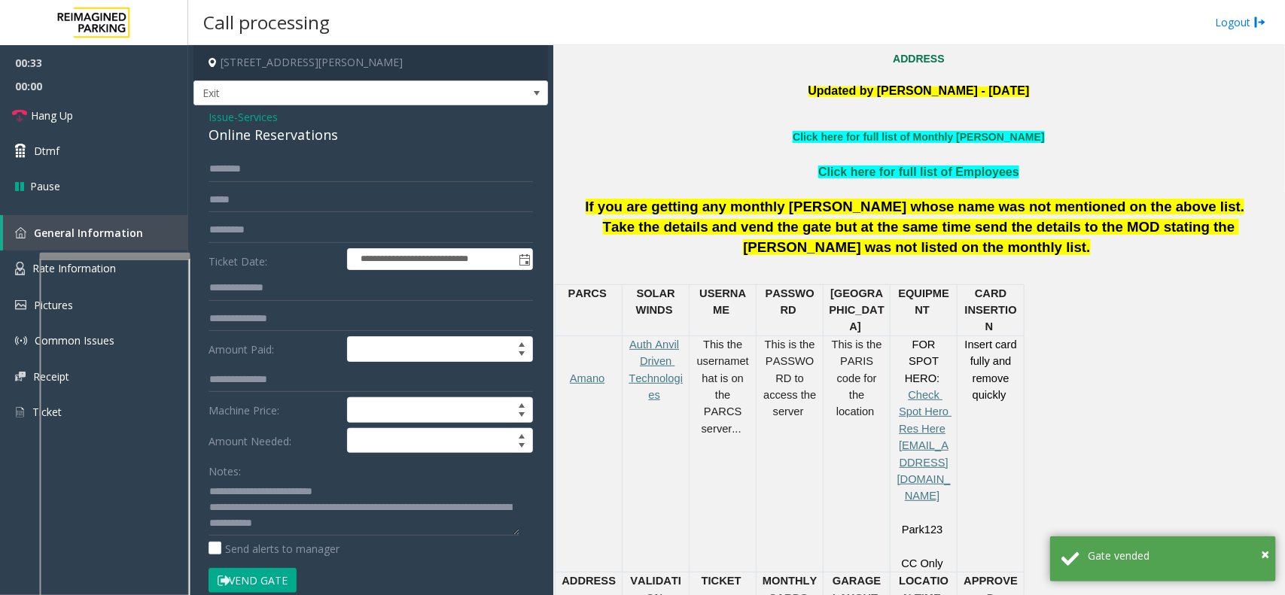
scroll to position [376, 0]
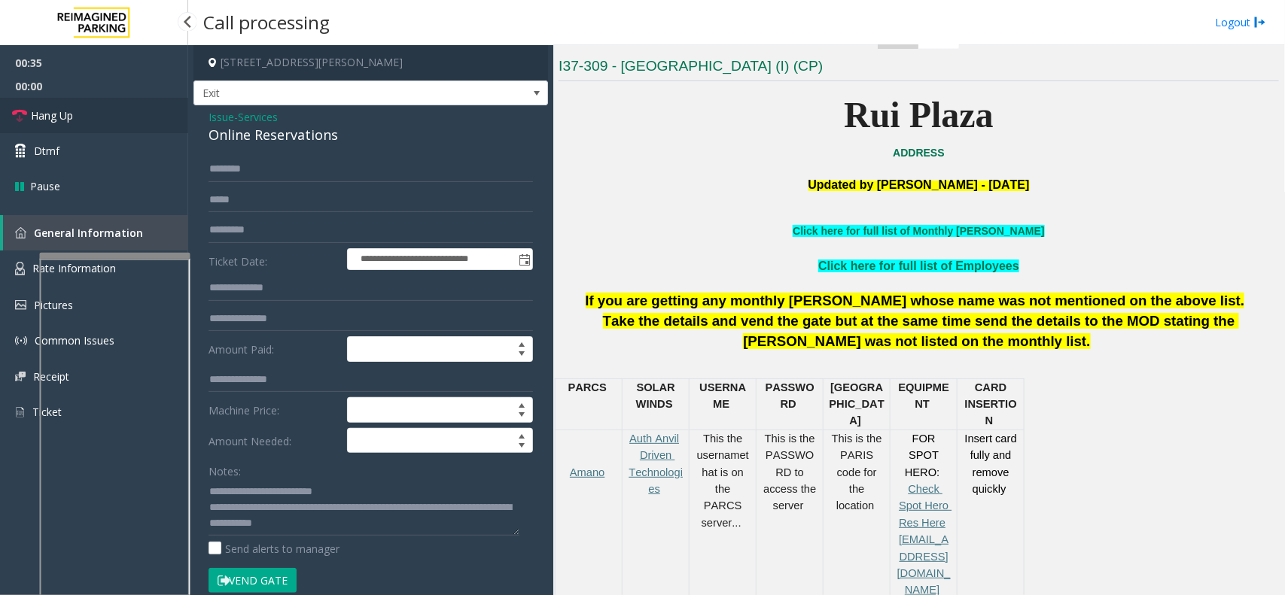
click at [123, 126] on link "Hang Up" at bounding box center [94, 115] width 188 height 35
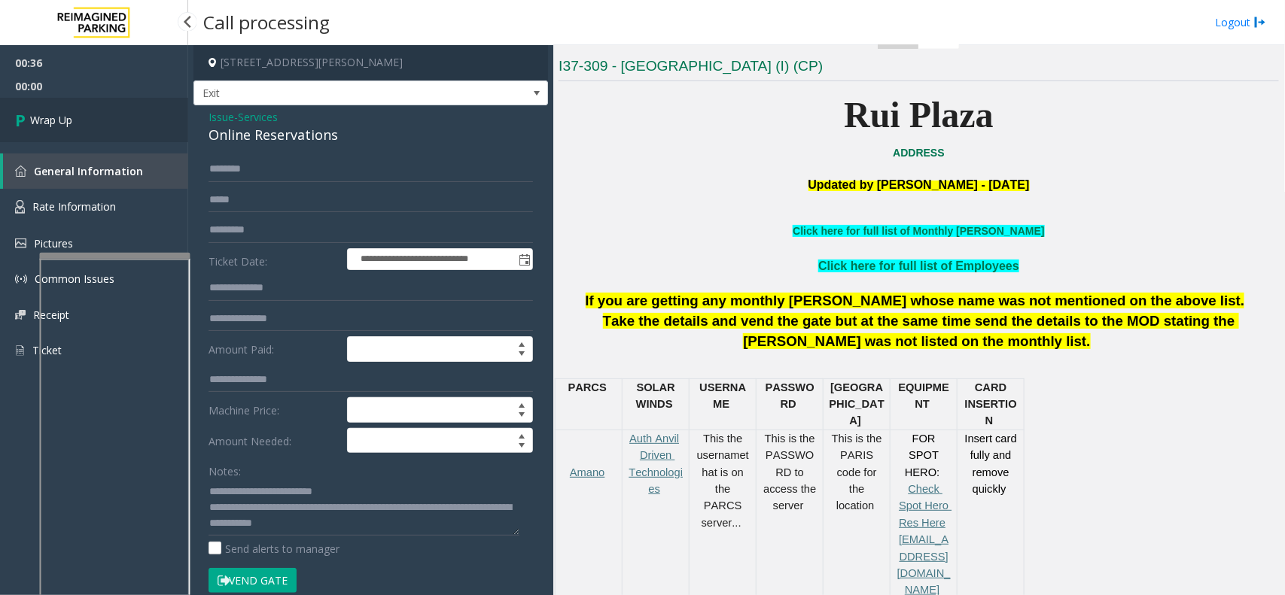
click at [123, 126] on link "Wrap Up" at bounding box center [94, 120] width 188 height 44
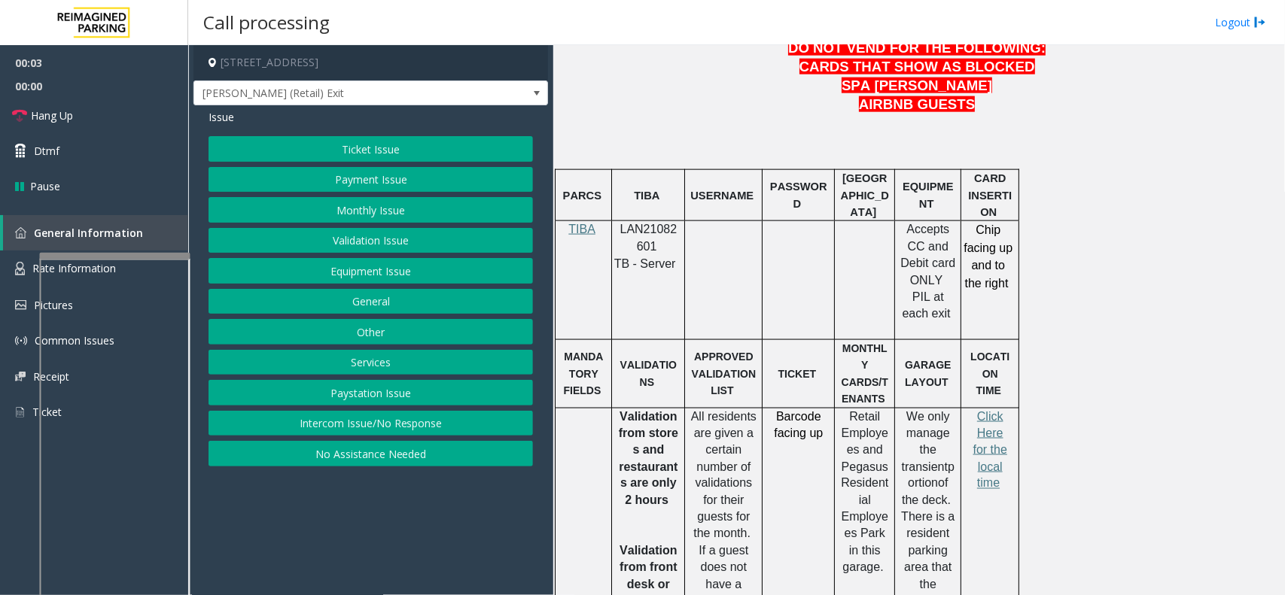
scroll to position [847, 0]
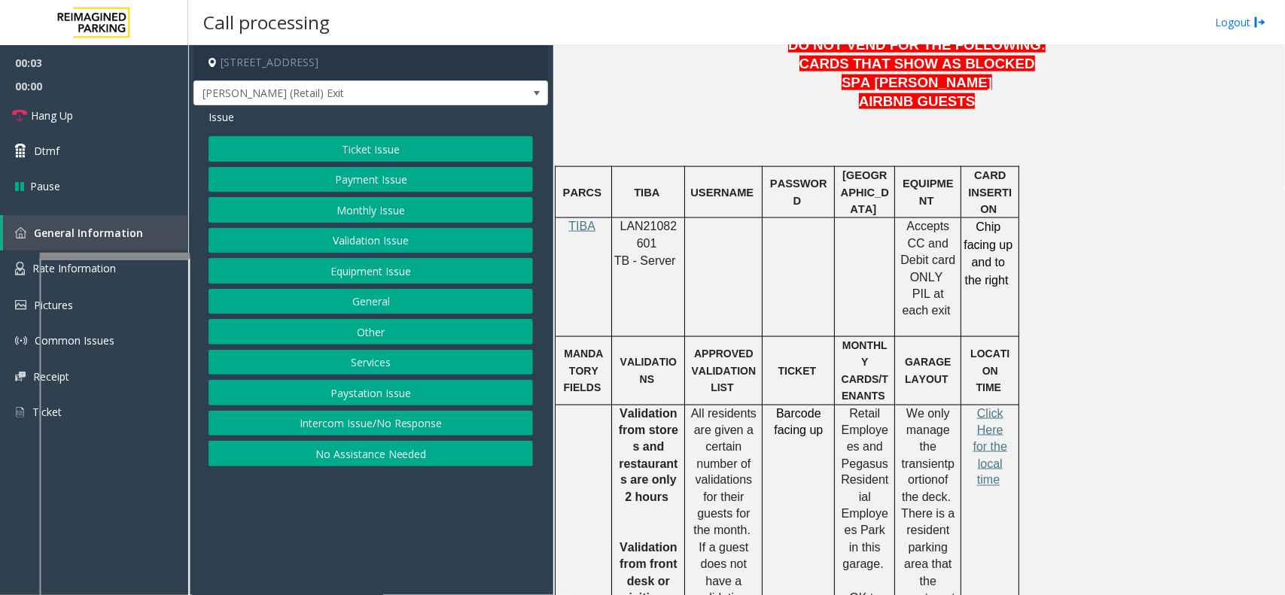
click at [667, 220] on span "LAN21082601" at bounding box center [648, 234] width 57 height 29
copy p "LAN21082601"
drag, startPoint x: 346, startPoint y: 429, endPoint x: 351, endPoint y: 401, distance: 28.2
click at [346, 429] on button "Intercom Issue/No Response" at bounding box center [370, 424] width 324 height 26
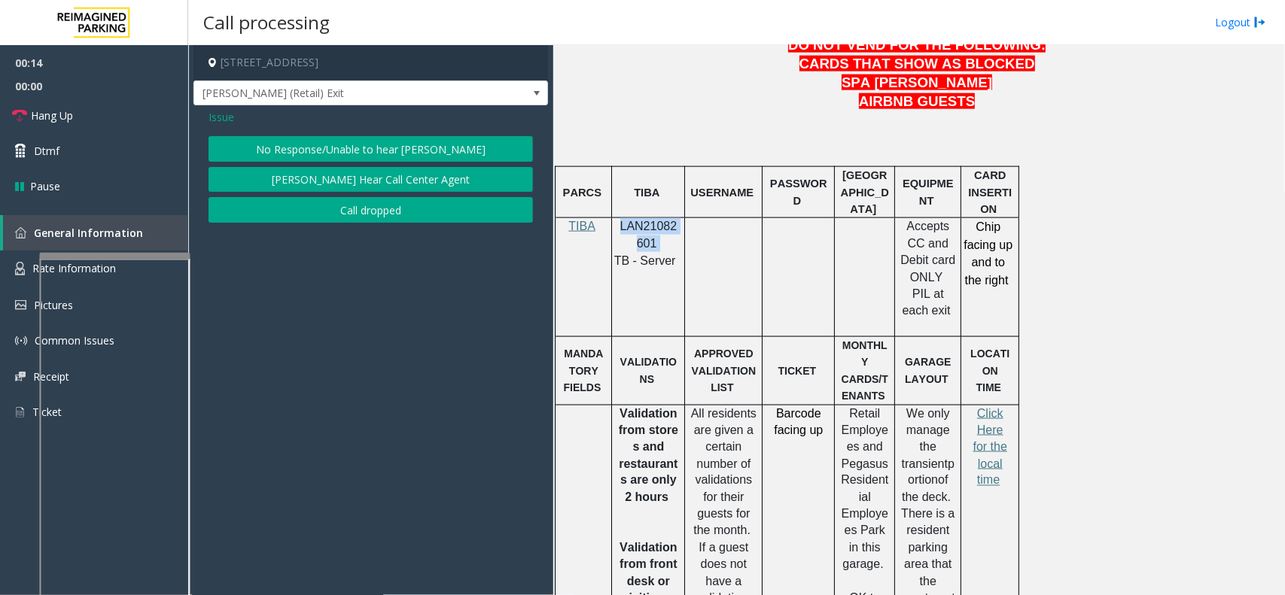
click at [374, 141] on button "No Response/Unable to hear [PERSON_NAME]" at bounding box center [370, 149] width 324 height 26
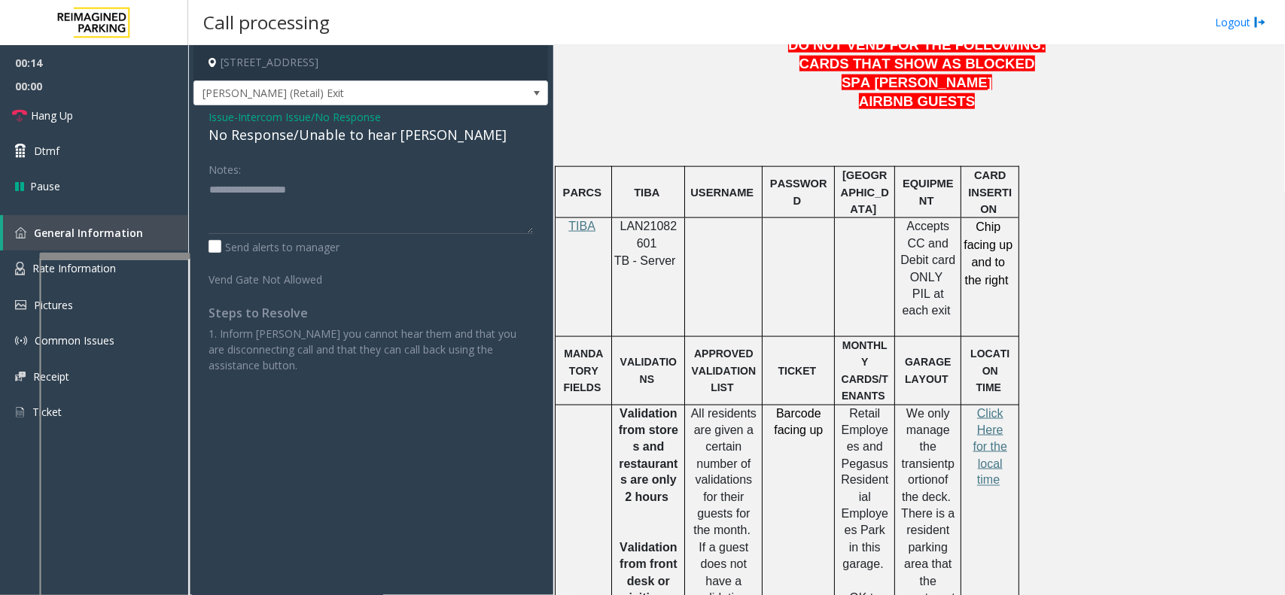
click at [369, 141] on div "No Response/Unable to hear [PERSON_NAME]" at bounding box center [370, 135] width 324 height 20
type textarea "**********"
click at [68, 98] on link "Hang Up" at bounding box center [94, 115] width 188 height 35
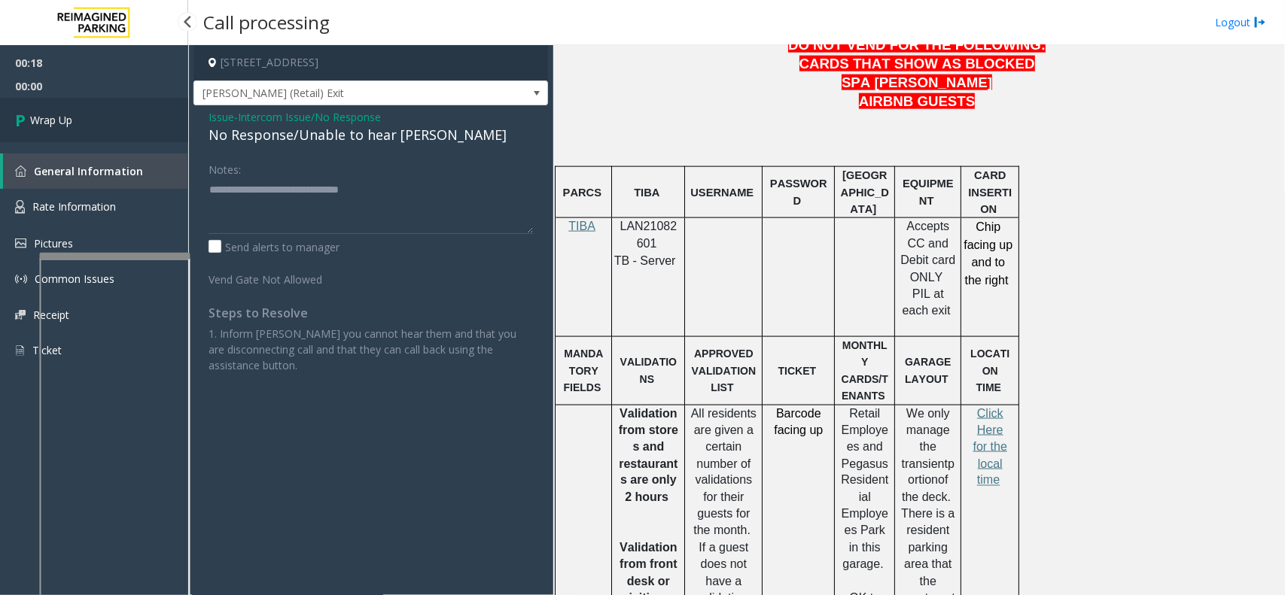
click at [61, 102] on link "Wrap Up" at bounding box center [94, 120] width 188 height 44
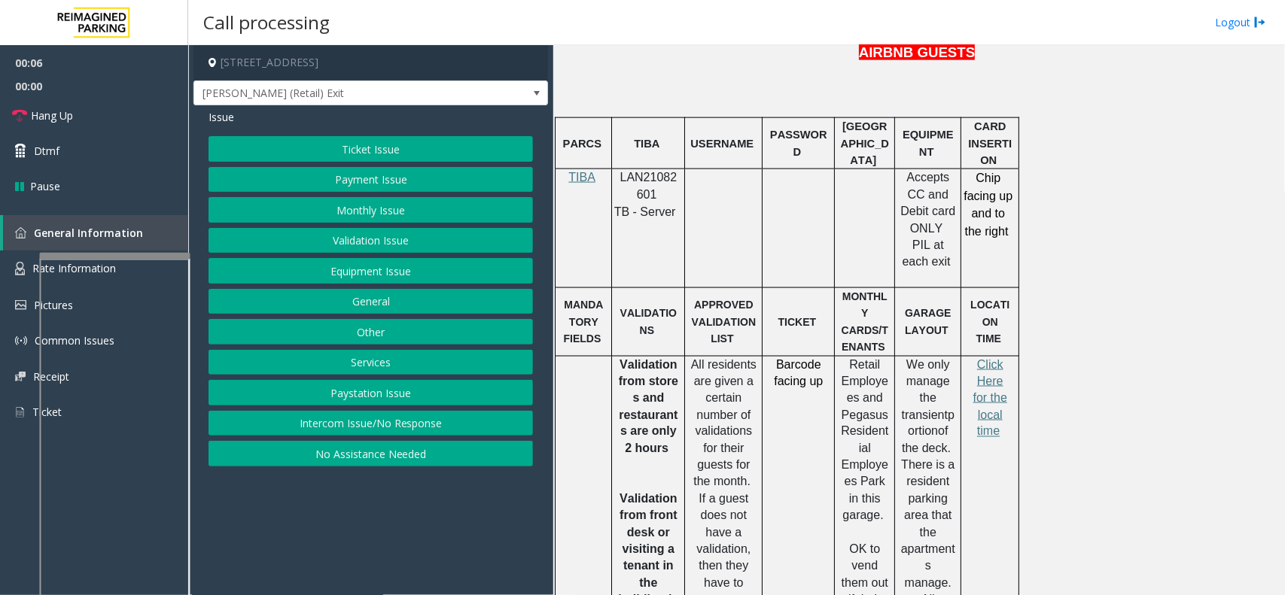
scroll to position [941, 0]
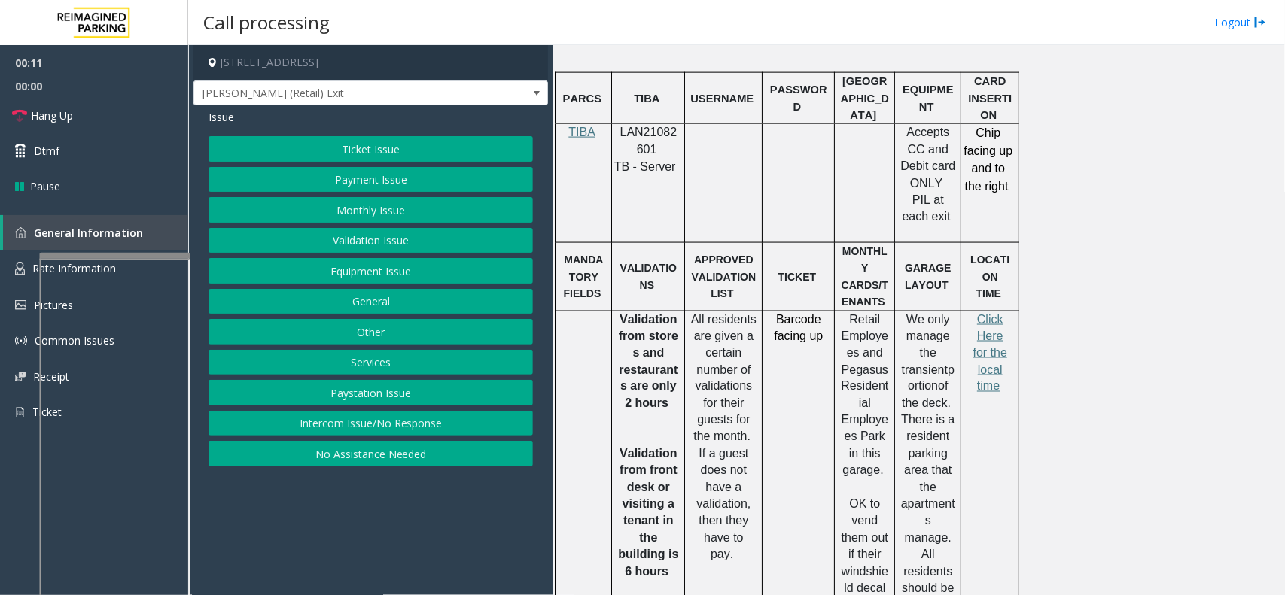
click at [436, 415] on button "Intercom Issue/No Response" at bounding box center [370, 424] width 324 height 26
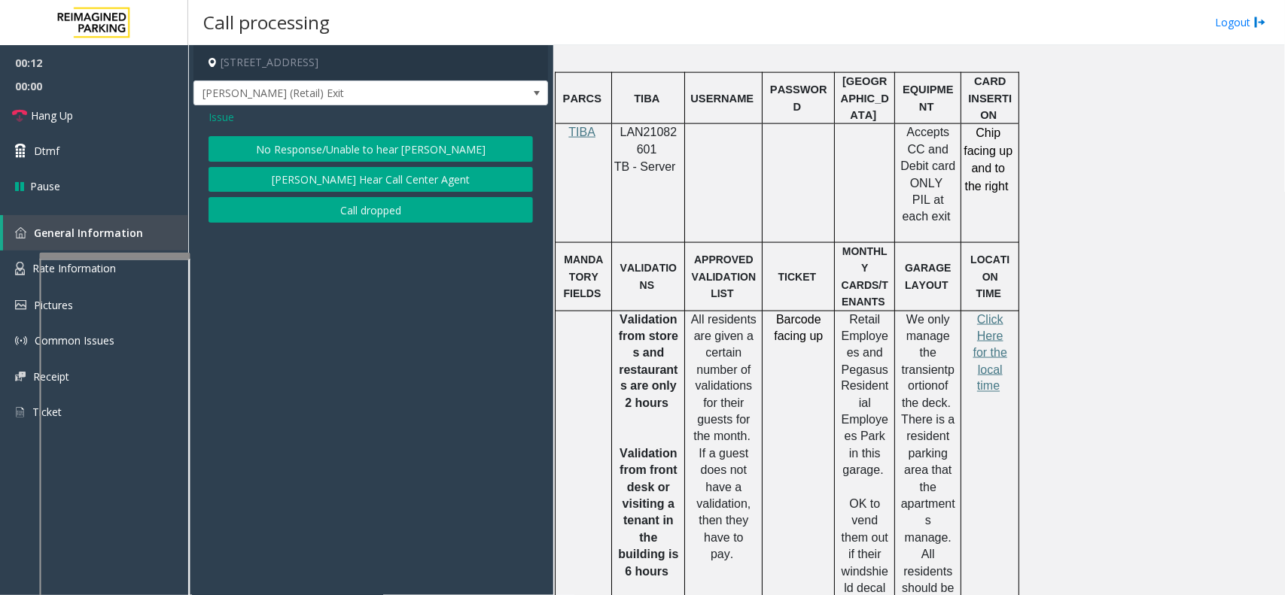
click at [414, 155] on button "No Response/Unable to hear [PERSON_NAME]" at bounding box center [370, 149] width 324 height 26
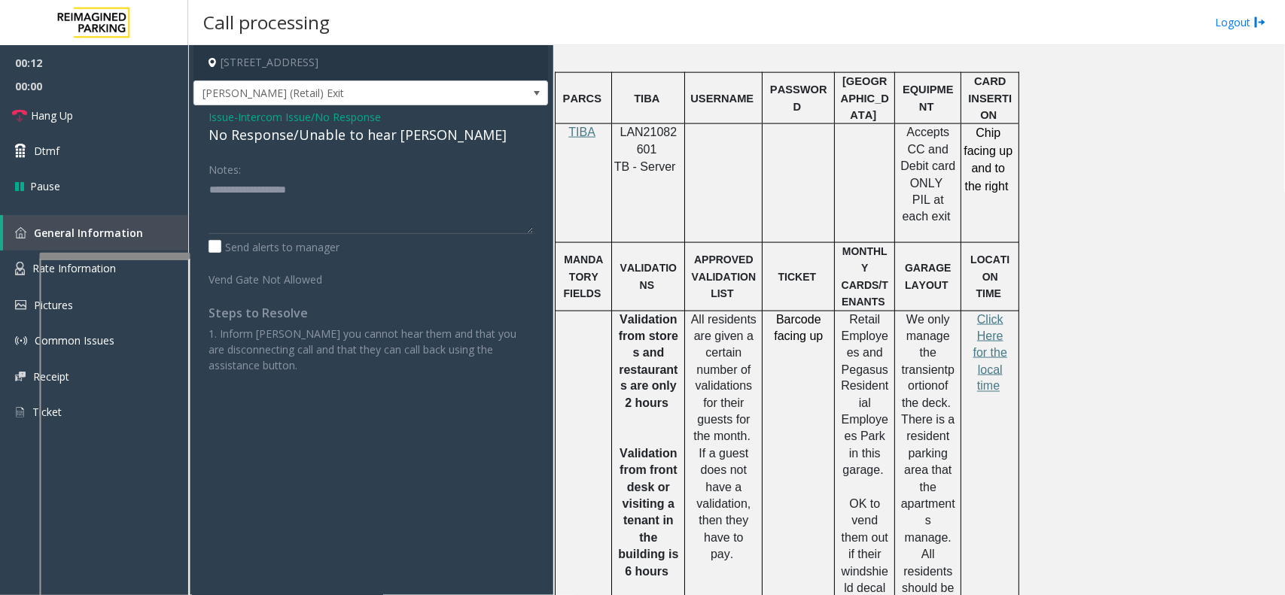
click at [378, 136] on div "No Response/Unable to hear [PERSON_NAME]" at bounding box center [370, 135] width 324 height 20
type textarea "**********"
click at [152, 115] on link "Hang Up" at bounding box center [94, 115] width 188 height 35
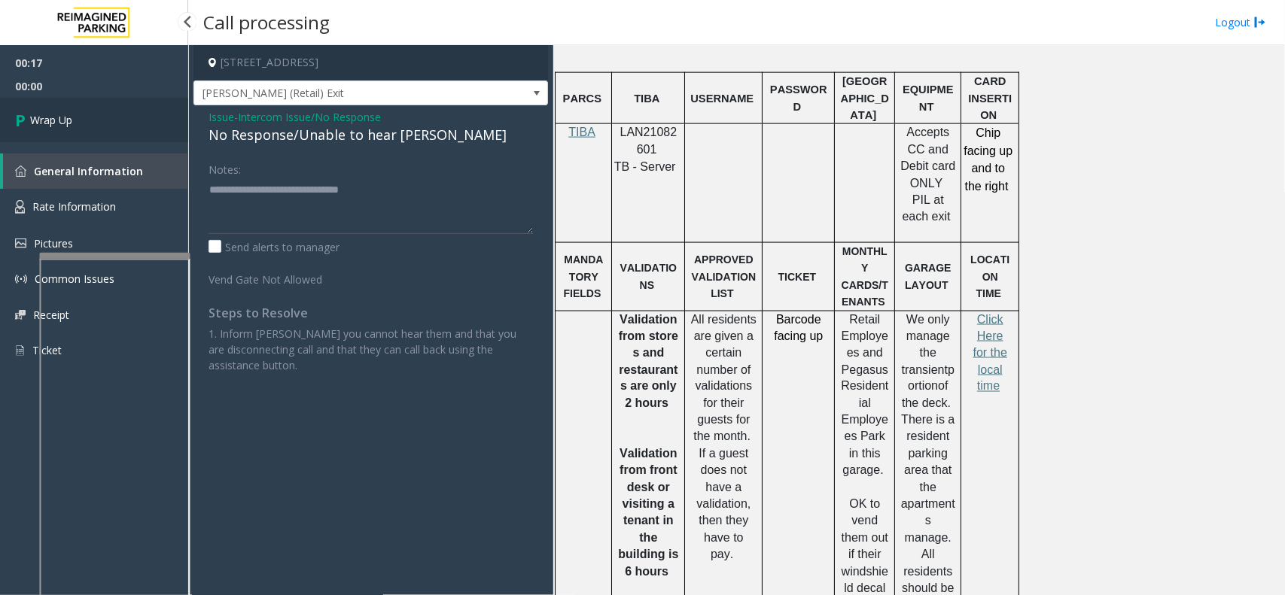
click at [108, 114] on link "Wrap Up" at bounding box center [94, 120] width 188 height 44
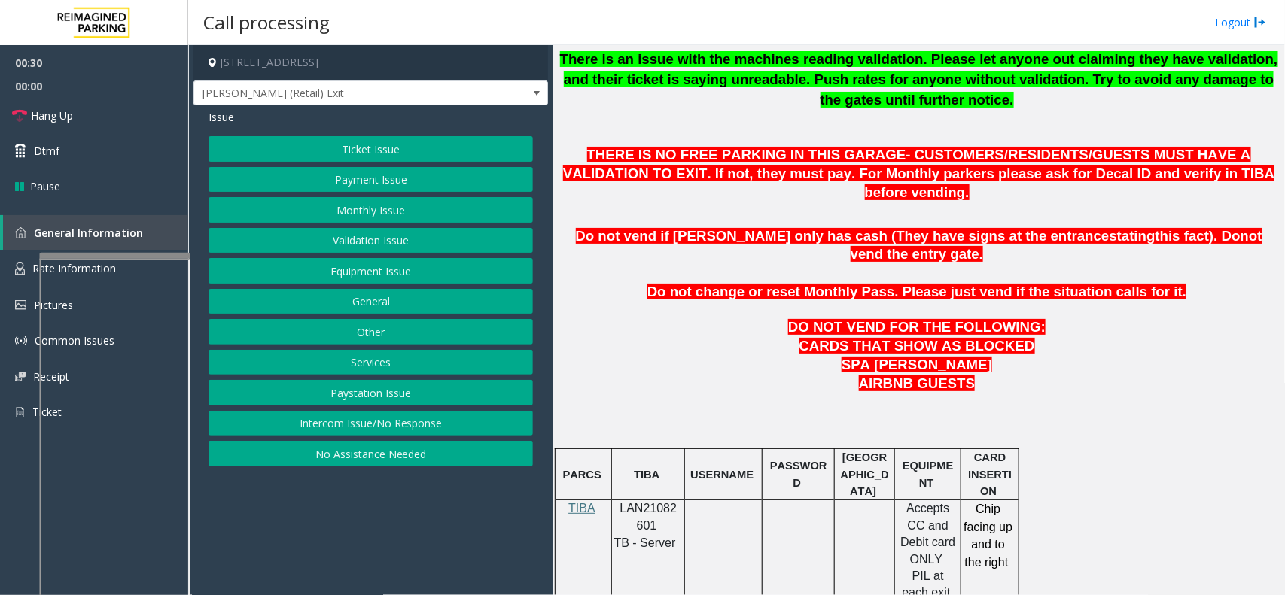
scroll to position [658, 0]
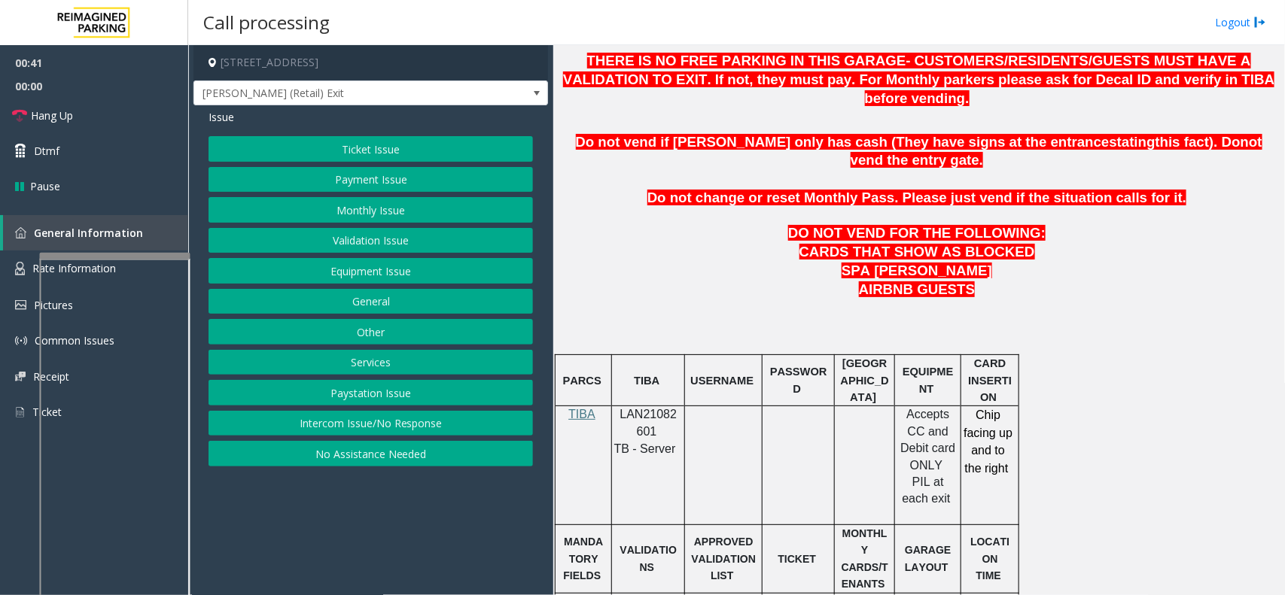
click at [379, 188] on button "Payment Issue" at bounding box center [370, 180] width 324 height 26
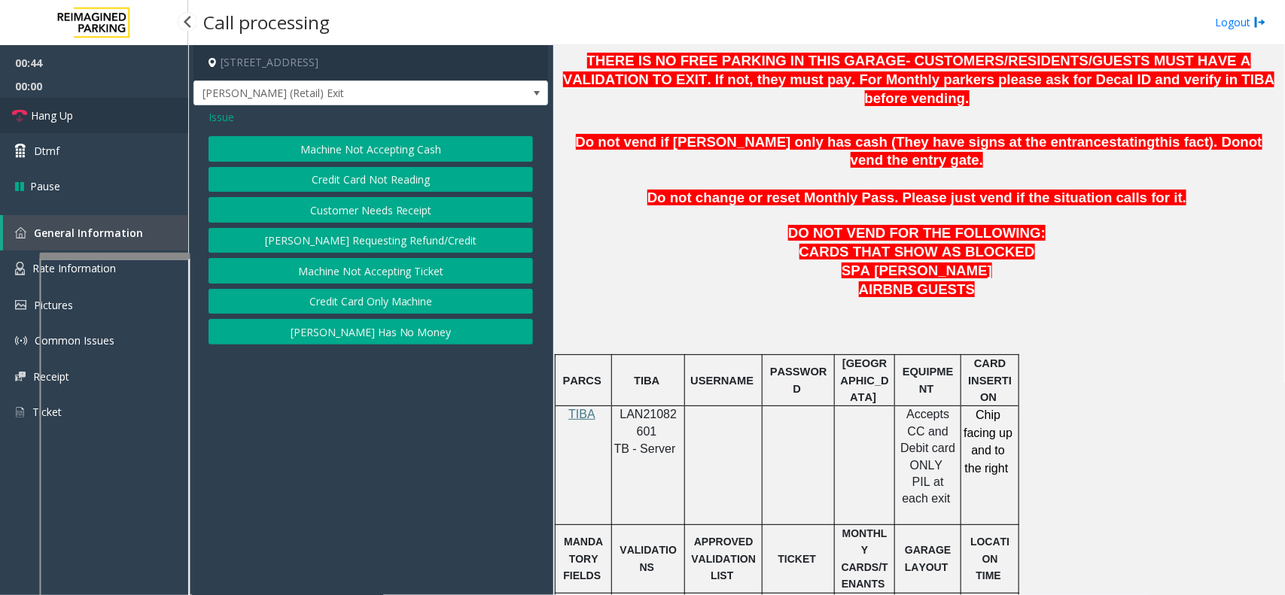
click at [74, 111] on link "Hang Up" at bounding box center [94, 115] width 188 height 35
click at [388, 312] on button "Credit Card Only Machine" at bounding box center [370, 302] width 324 height 26
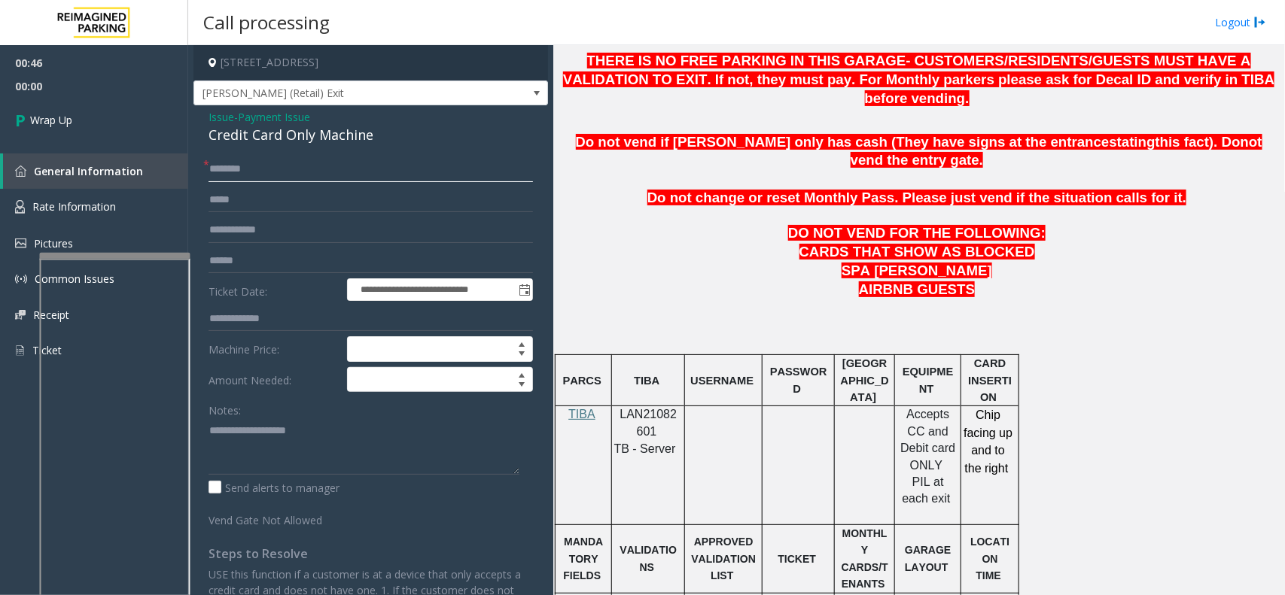
click at [242, 178] on input "text" at bounding box center [370, 170] width 324 height 26
type input "**"
click at [275, 143] on div "Credit Card Only Machine" at bounding box center [370, 135] width 324 height 20
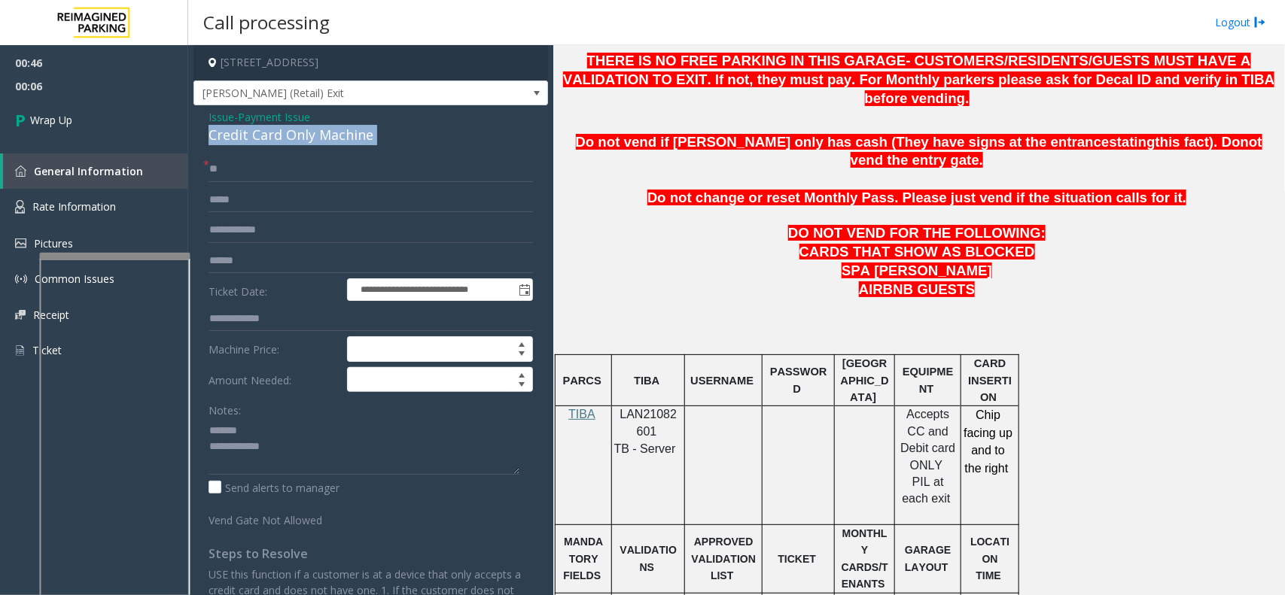
click at [275, 143] on div "Credit Card Only Machine" at bounding box center [370, 135] width 324 height 20
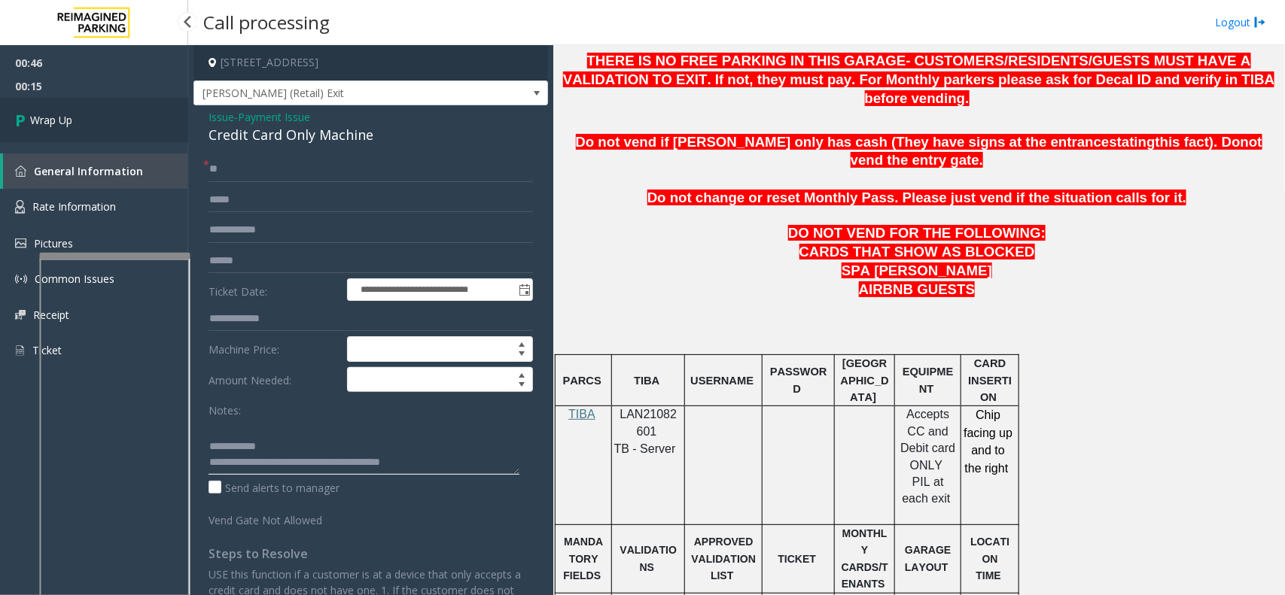
type textarea "**********"
click at [163, 111] on link "Wrap Up" at bounding box center [94, 120] width 188 height 44
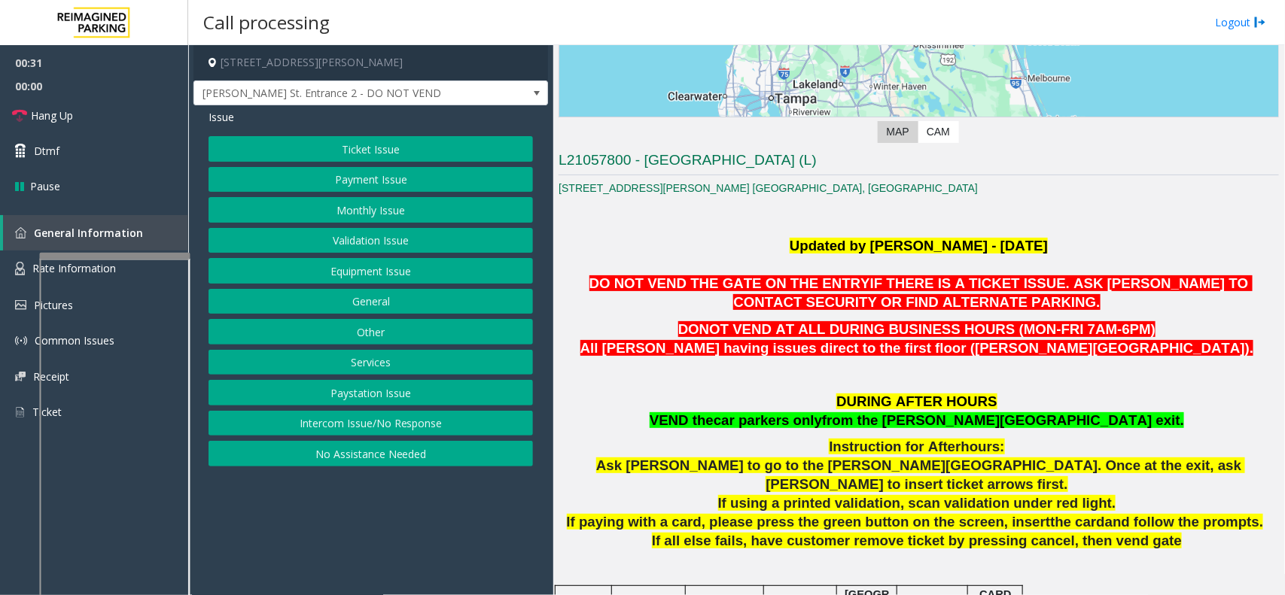
scroll to position [188, 0]
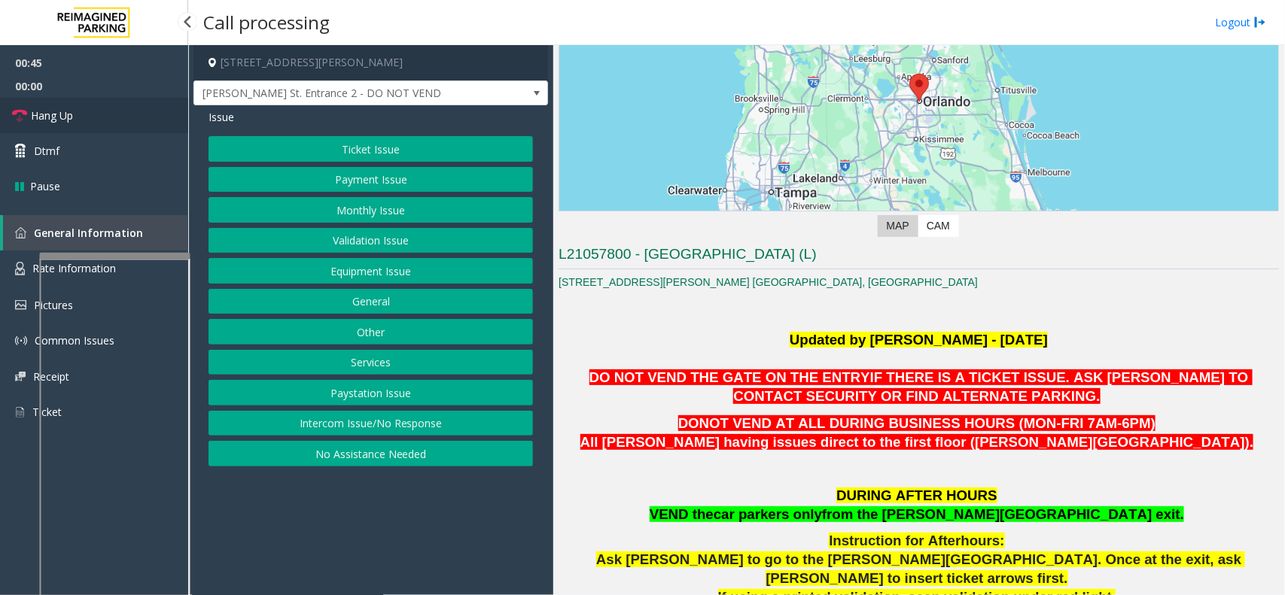
click at [99, 107] on link "Hang Up" at bounding box center [94, 115] width 188 height 35
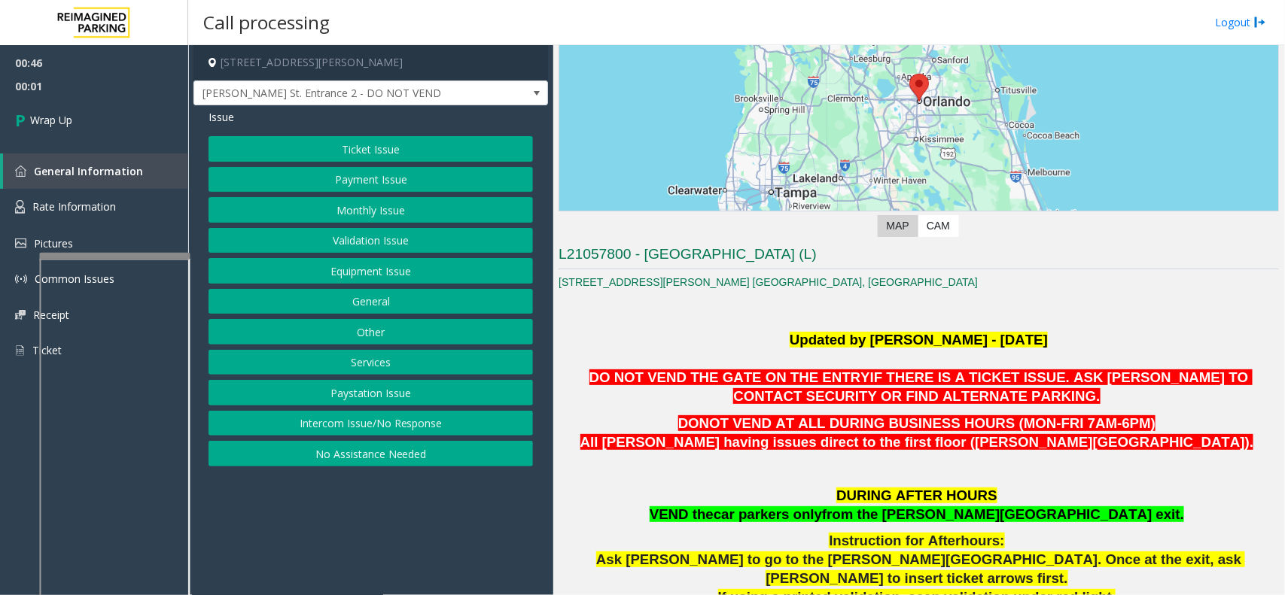
click at [394, 358] on button "Services" at bounding box center [370, 363] width 324 height 26
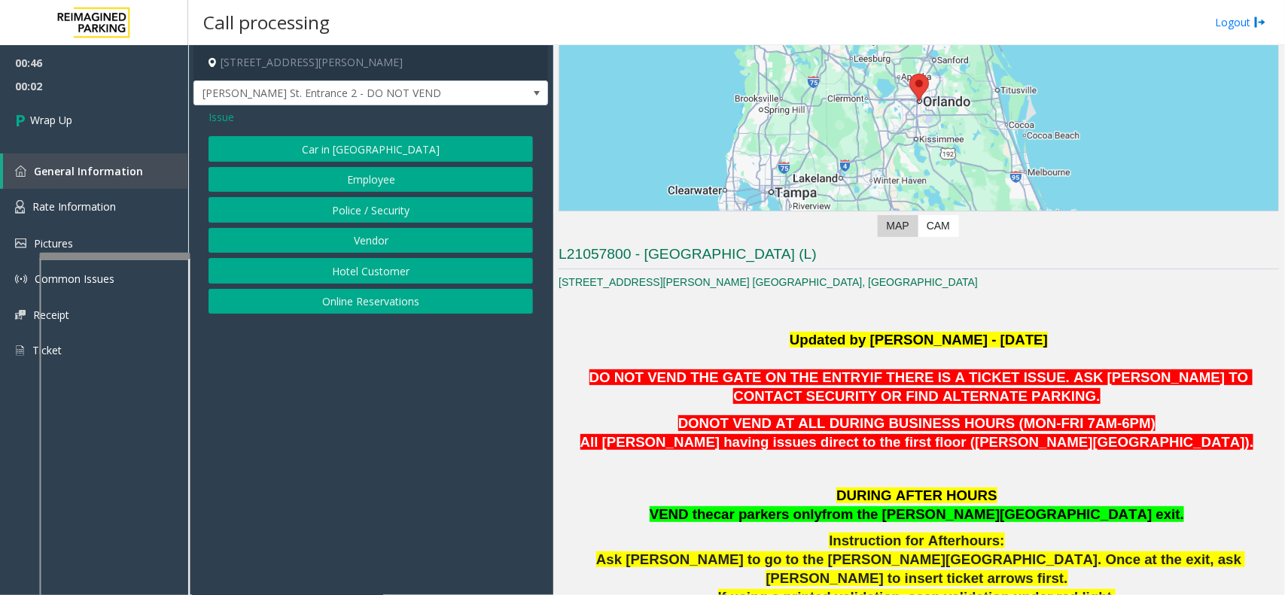
click at [220, 117] on span "Issue" at bounding box center [221, 117] width 26 height 16
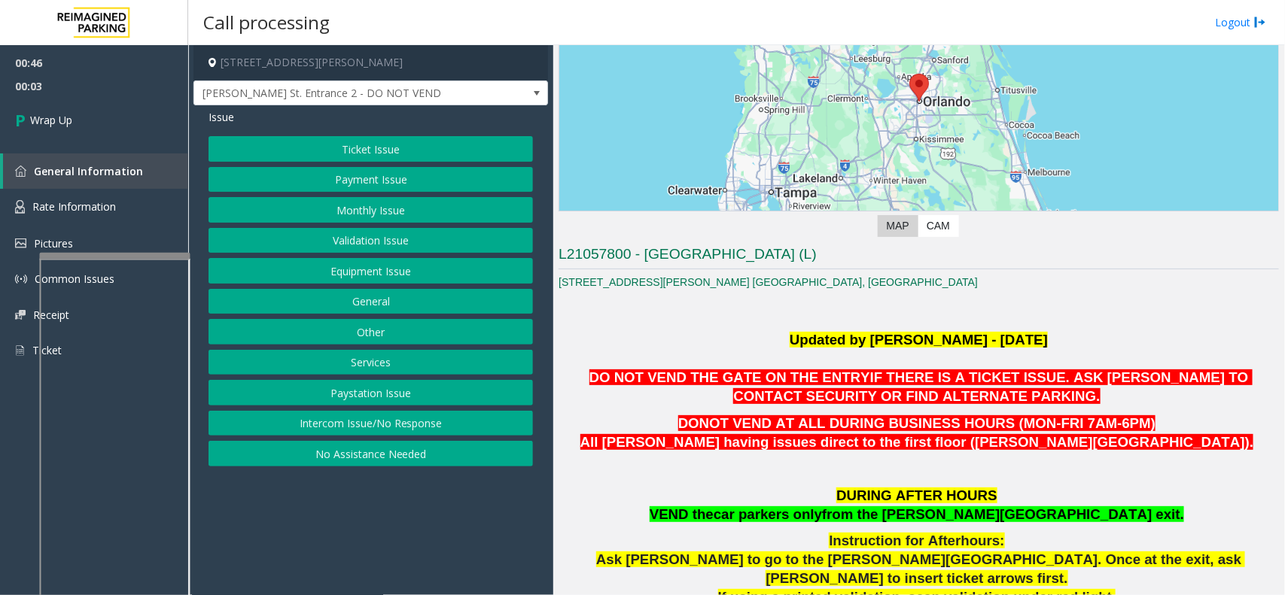
click at [438, 342] on button "Other" at bounding box center [370, 332] width 324 height 26
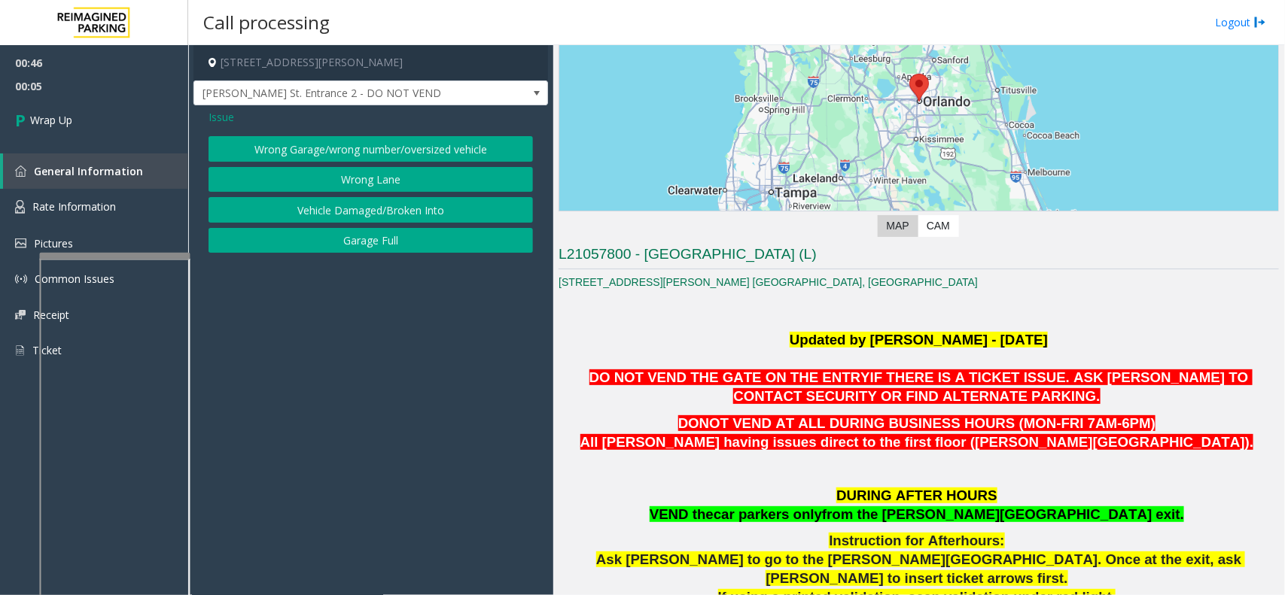
click at [217, 110] on span "Issue" at bounding box center [221, 117] width 26 height 16
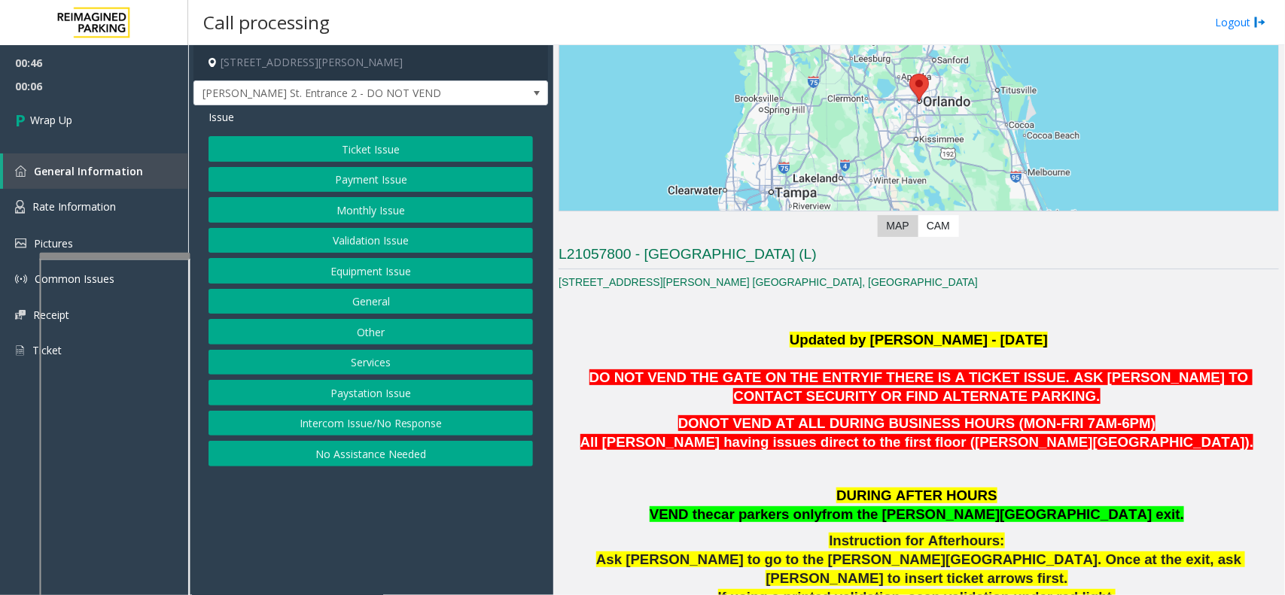
click at [400, 266] on button "Equipment Issue" at bounding box center [370, 271] width 324 height 26
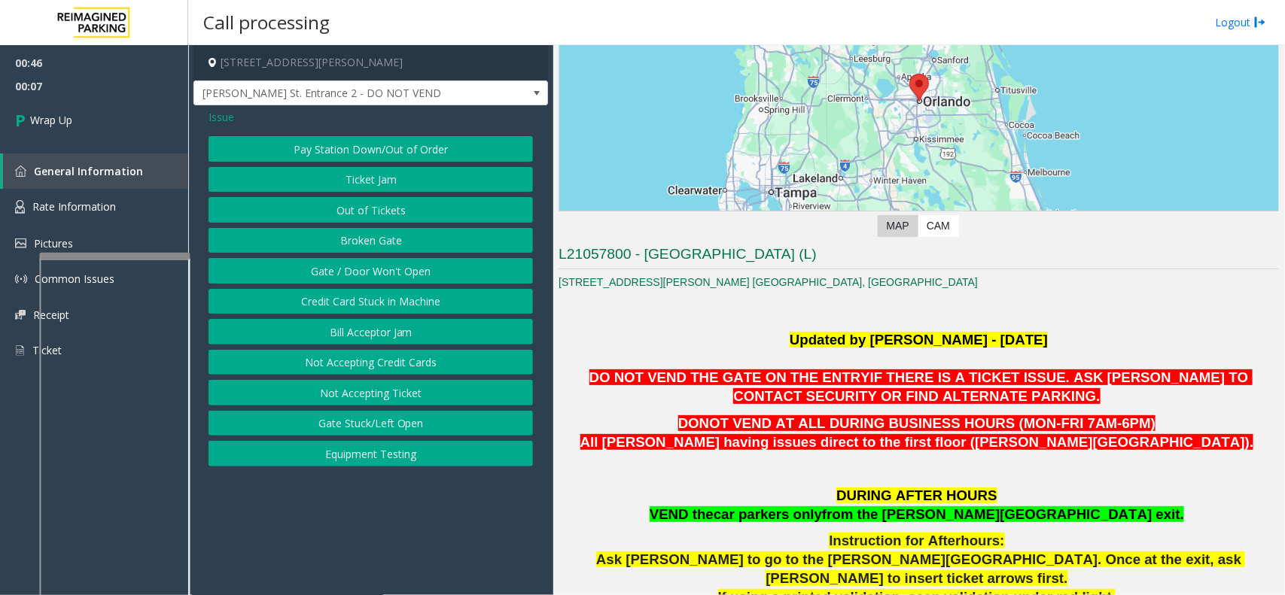
click at [333, 269] on button "Gate / Door Won't Open" at bounding box center [370, 271] width 324 height 26
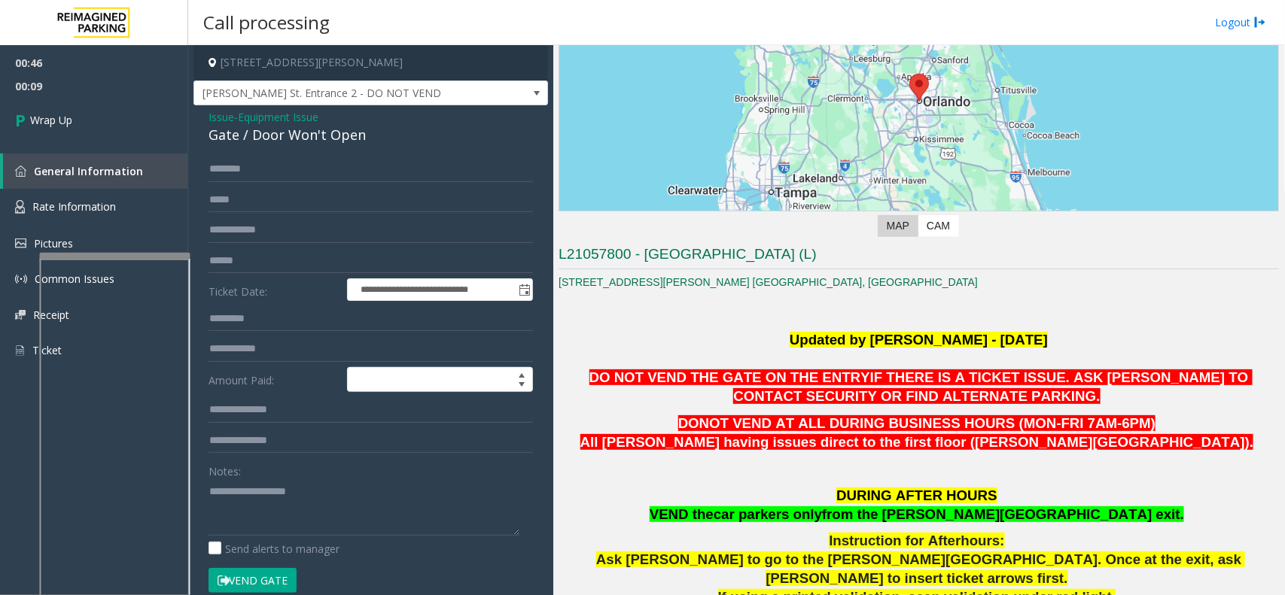
click at [318, 119] on span "Equipment Issue" at bounding box center [278, 117] width 81 height 16
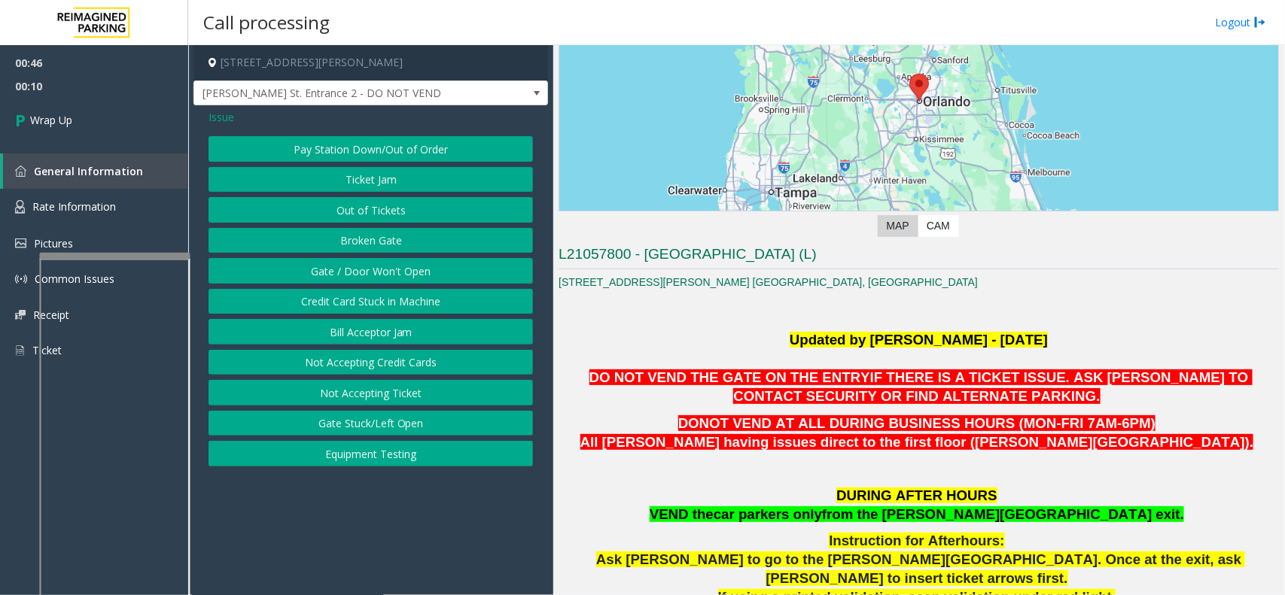
click at [228, 111] on span "Issue" at bounding box center [221, 117] width 26 height 16
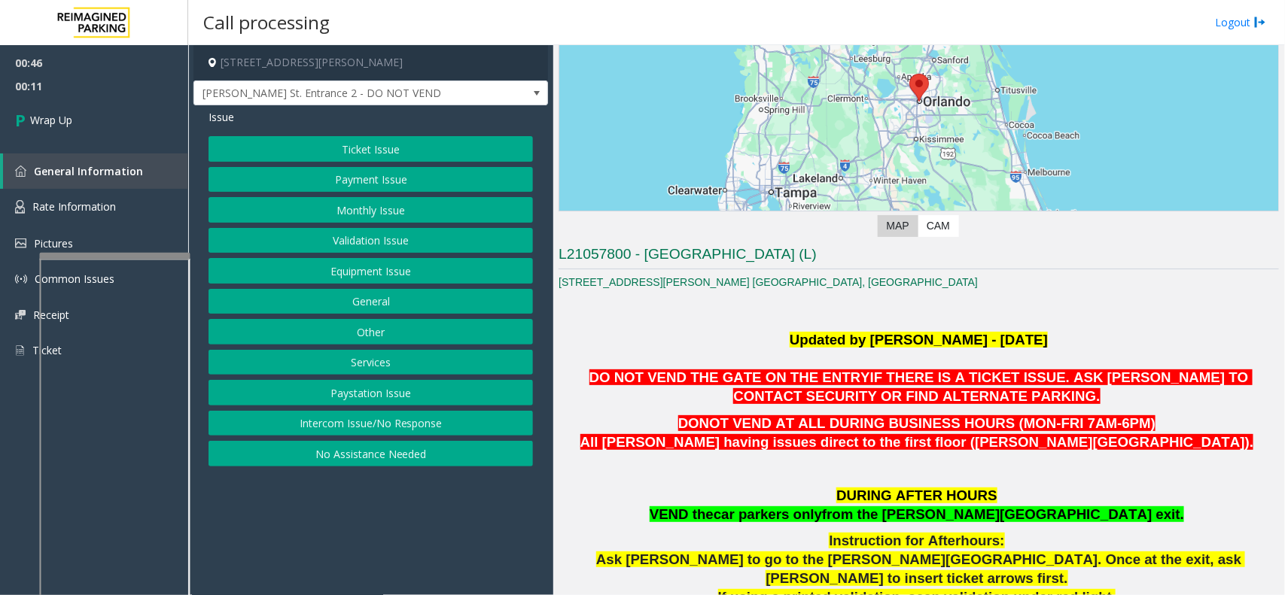
click at [403, 175] on button "Payment Issue" at bounding box center [370, 180] width 324 height 26
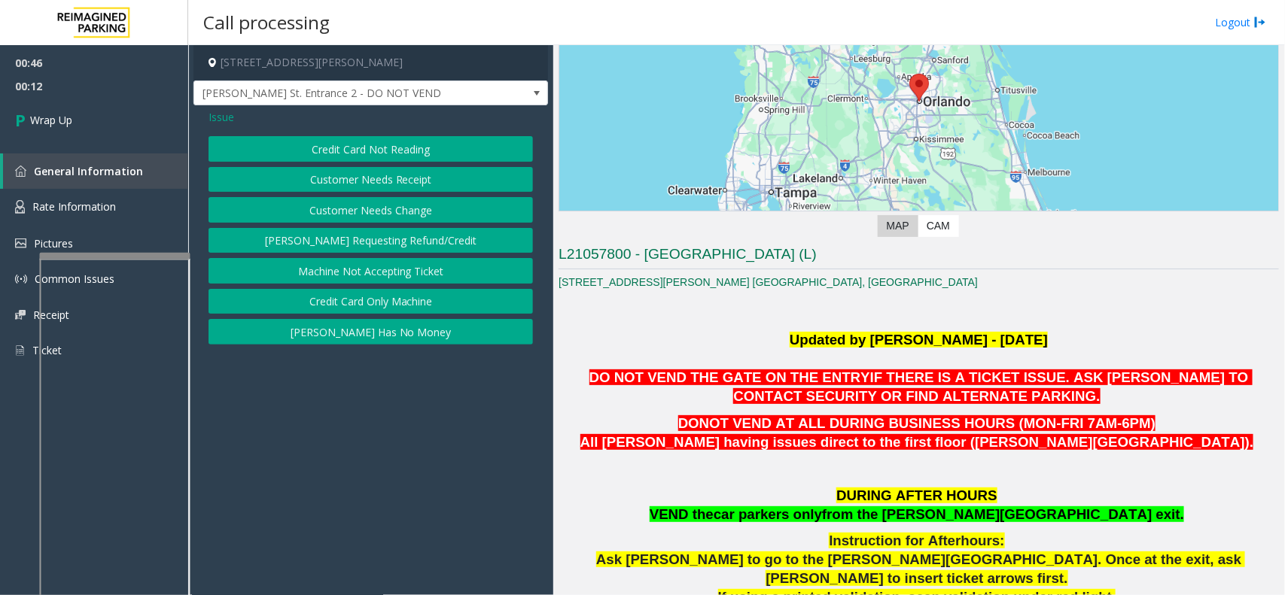
click at [392, 299] on button "Credit Card Only Machine" at bounding box center [370, 302] width 324 height 26
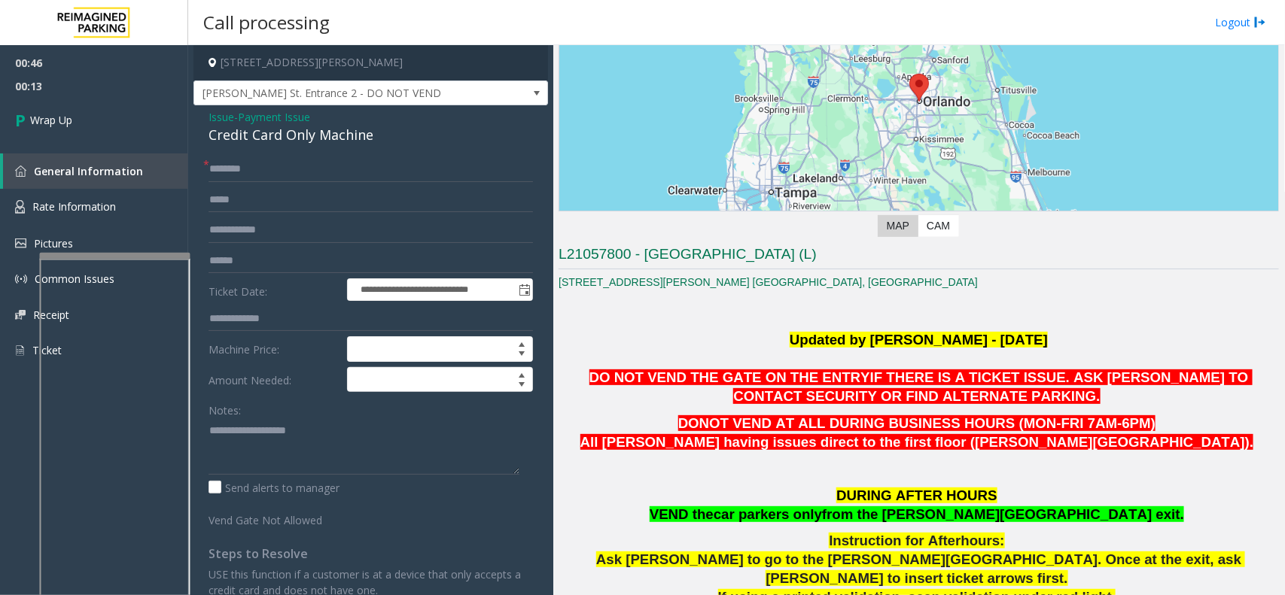
click at [269, 156] on div "**********" at bounding box center [370, 446] width 354 height 682
click at [283, 177] on input "text" at bounding box center [370, 170] width 324 height 26
type input "**"
click at [339, 135] on div "Credit Card Only Machine" at bounding box center [370, 135] width 324 height 20
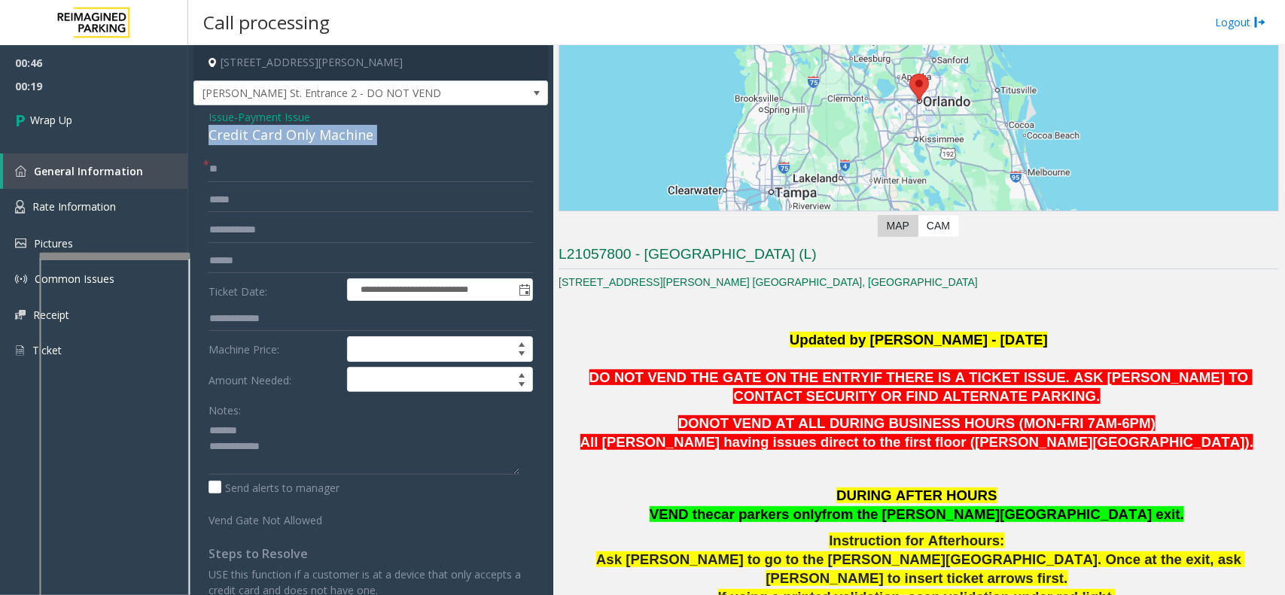
click at [339, 135] on div "Credit Card Only Machine" at bounding box center [370, 135] width 324 height 20
click at [292, 455] on textarea at bounding box center [363, 446] width 311 height 56
click at [303, 461] on textarea at bounding box center [363, 446] width 311 height 56
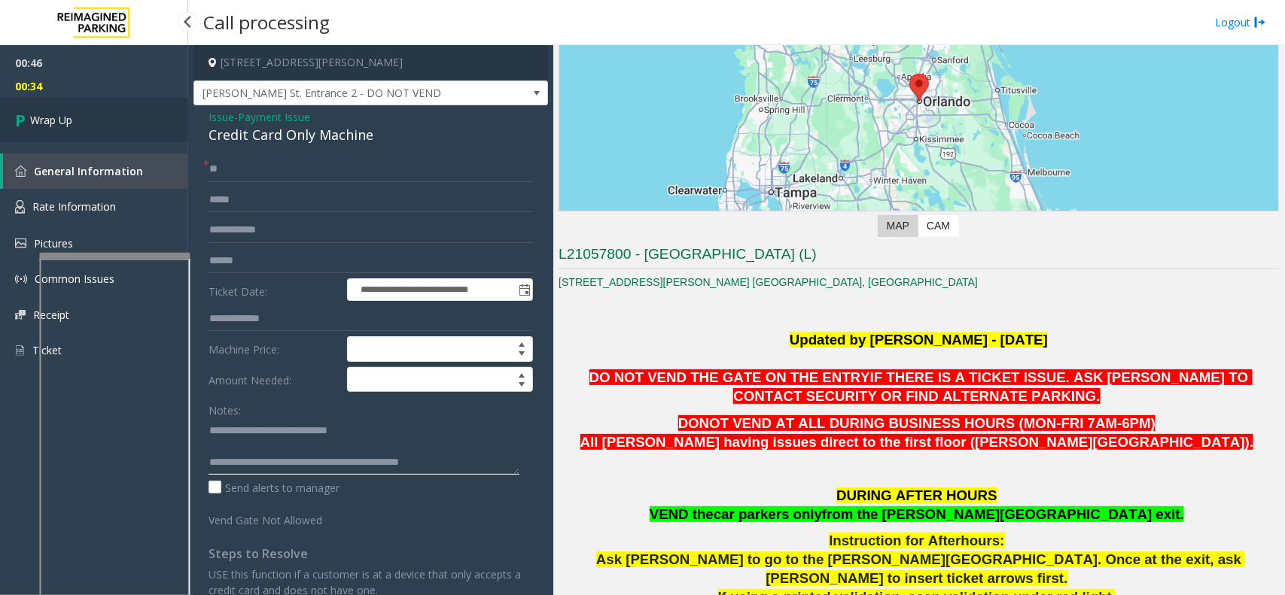
type textarea "**********"
click at [151, 122] on link "Wrap Up" at bounding box center [94, 120] width 188 height 44
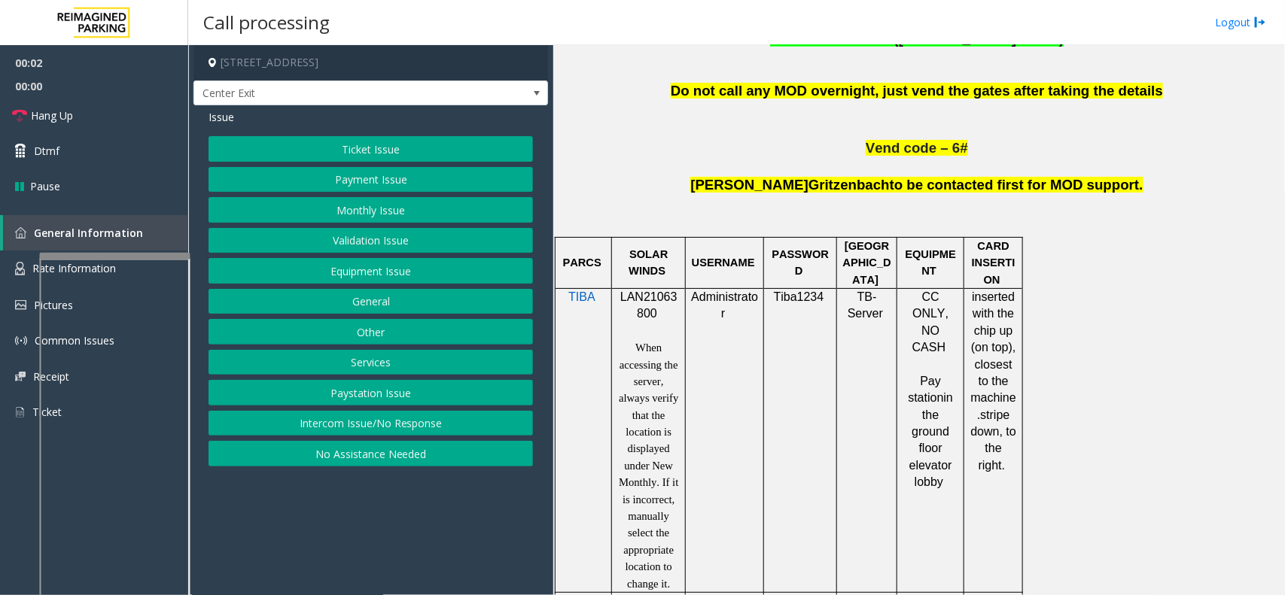
scroll to position [847, 0]
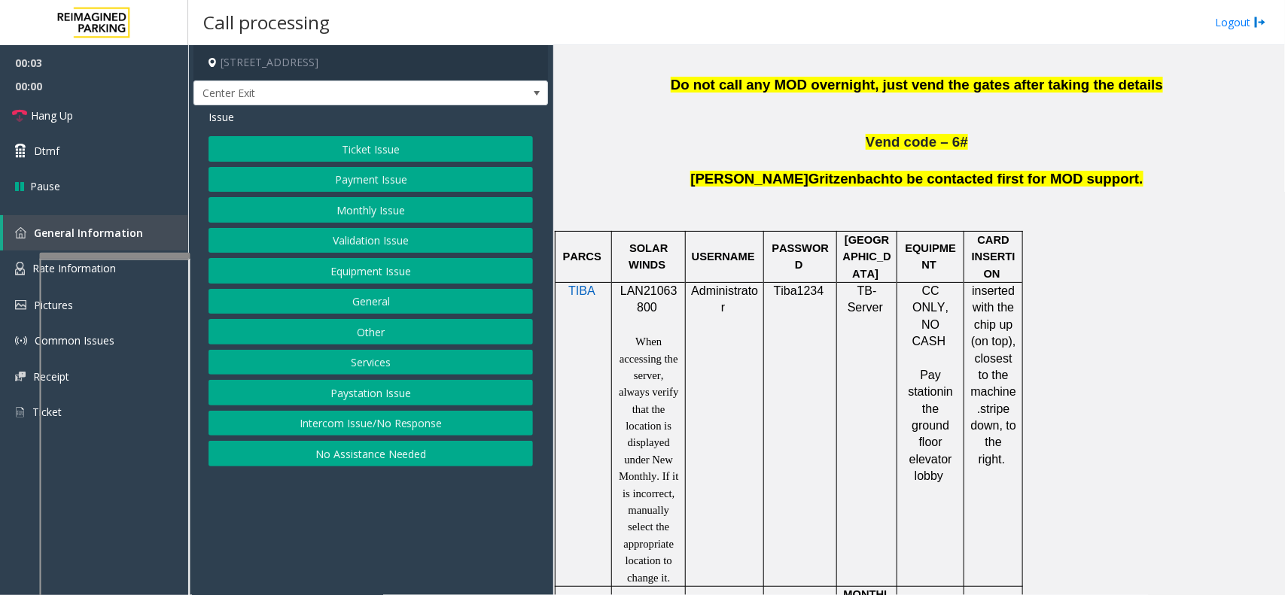
click at [664, 298] on span "LAN21063800" at bounding box center [648, 298] width 57 height 29
copy p "LAN21063800"
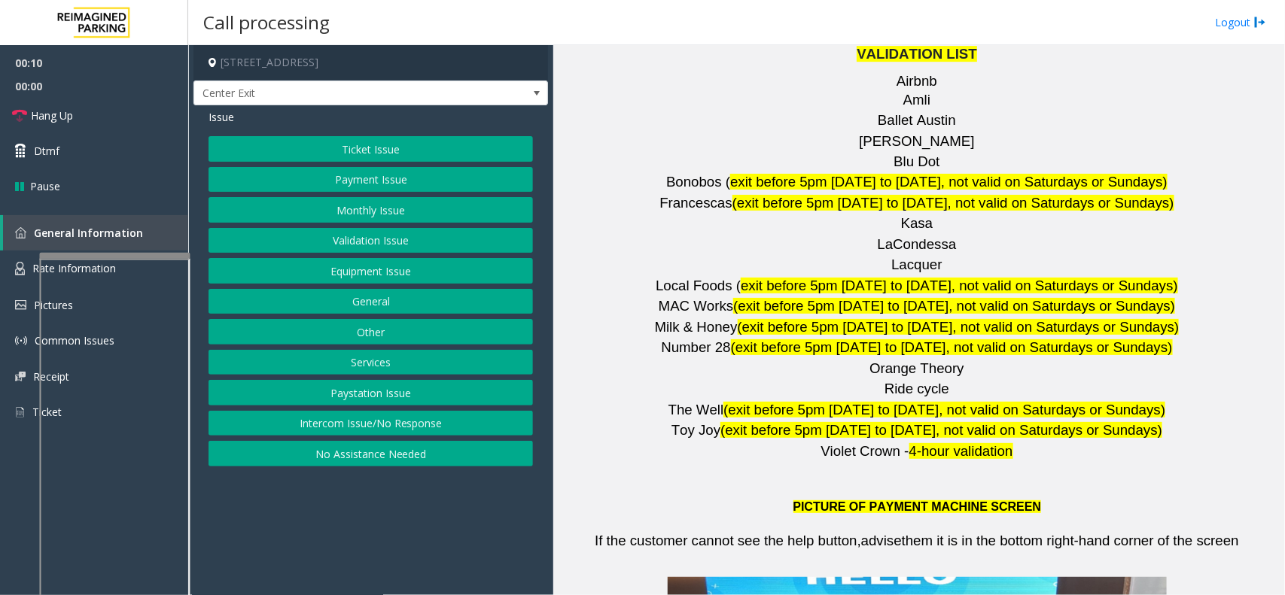
scroll to position [2163, 0]
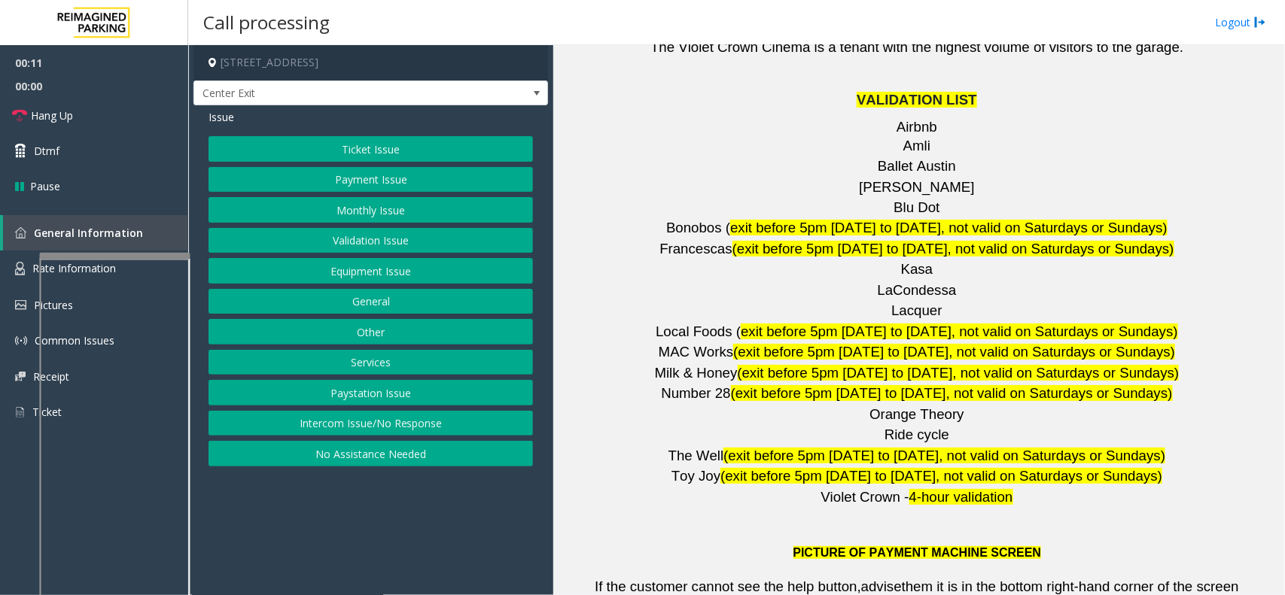
click at [346, 235] on button "Validation Issue" at bounding box center [370, 241] width 324 height 26
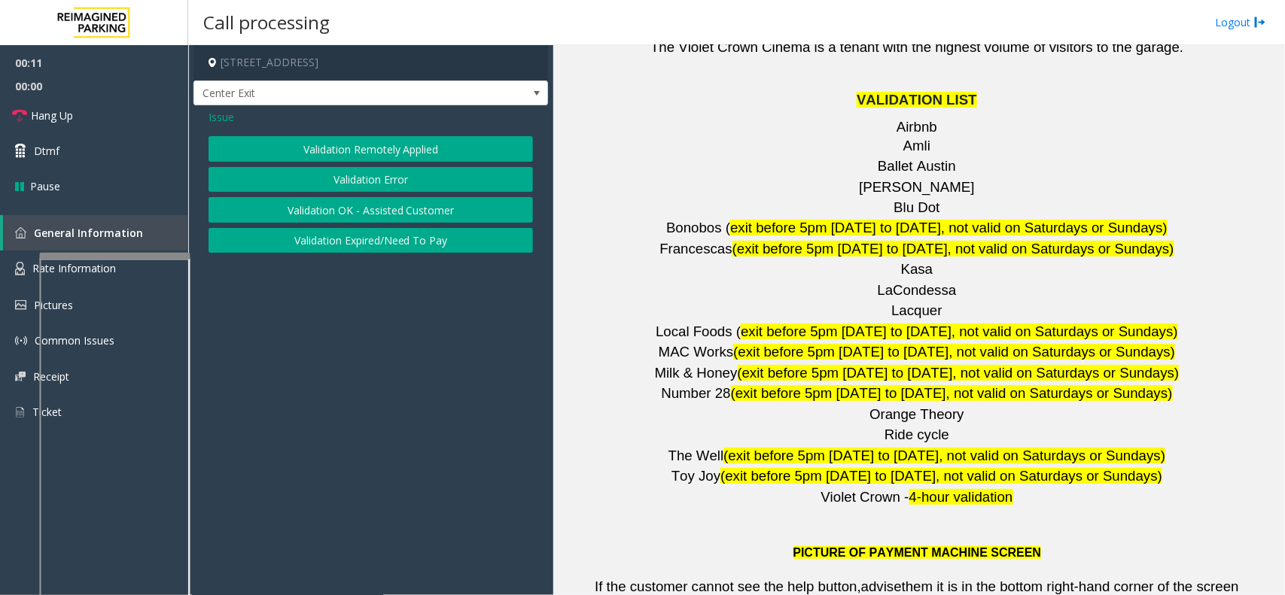
click at [370, 183] on button "Validation Error" at bounding box center [370, 180] width 324 height 26
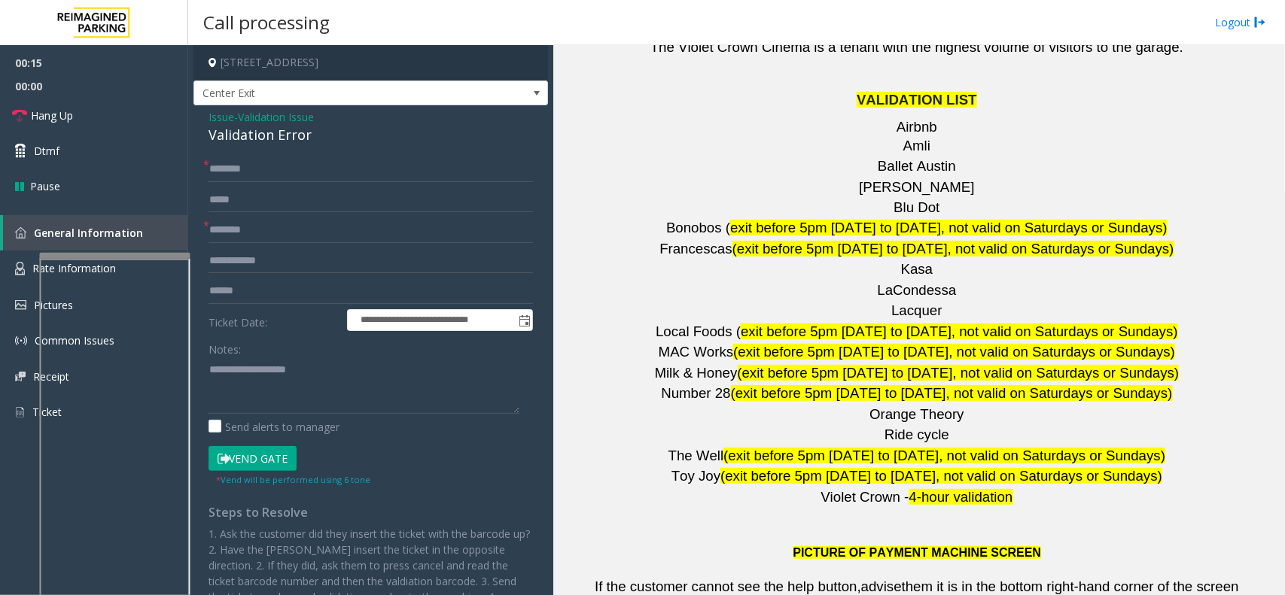
click at [867, 489] on span "Violet Crown -" at bounding box center [865, 497] width 88 height 16
click at [859, 489] on span "Violet Crown -" at bounding box center [865, 497] width 88 height 16
drag, startPoint x: 892, startPoint y: 405, endPoint x: 816, endPoint y: 405, distance: 75.3
click at [816, 488] on p "Violet Crown - 4-hour validation" at bounding box center [918, 497] width 720 height 19
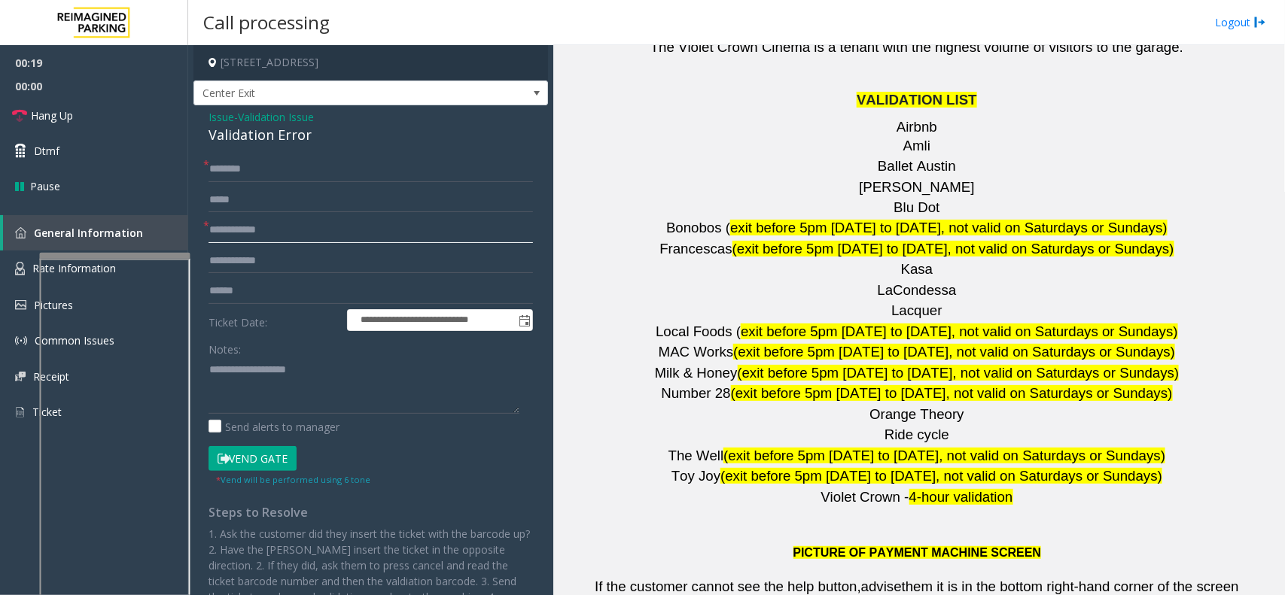
type input "**********"
click at [257, 260] on input "text" at bounding box center [370, 261] width 324 height 26
click at [265, 290] on input "text" at bounding box center [370, 291] width 324 height 26
click at [245, 139] on div "Validation Error" at bounding box center [370, 135] width 324 height 20
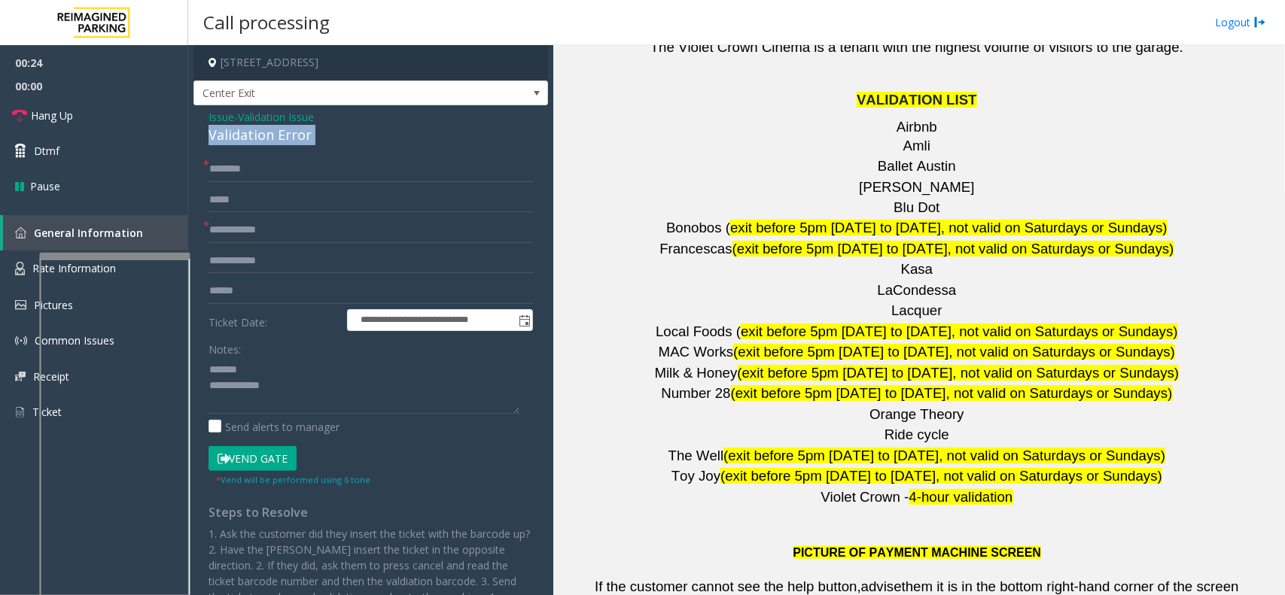
click at [245, 139] on div "Validation Error" at bounding box center [370, 135] width 324 height 20
type textarea "**********"
click at [351, 286] on input "text" at bounding box center [370, 291] width 324 height 26
click at [243, 293] on input "*******" at bounding box center [370, 291] width 324 height 26
type input "*******"
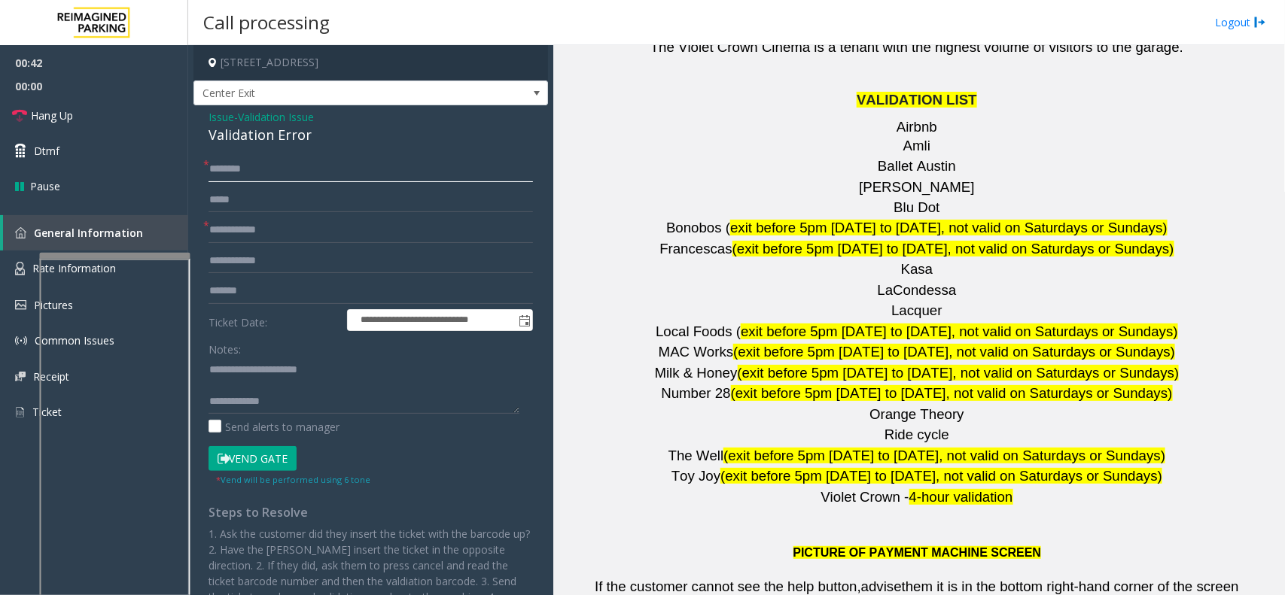
click at [250, 167] on input "text" at bounding box center [370, 170] width 324 height 26
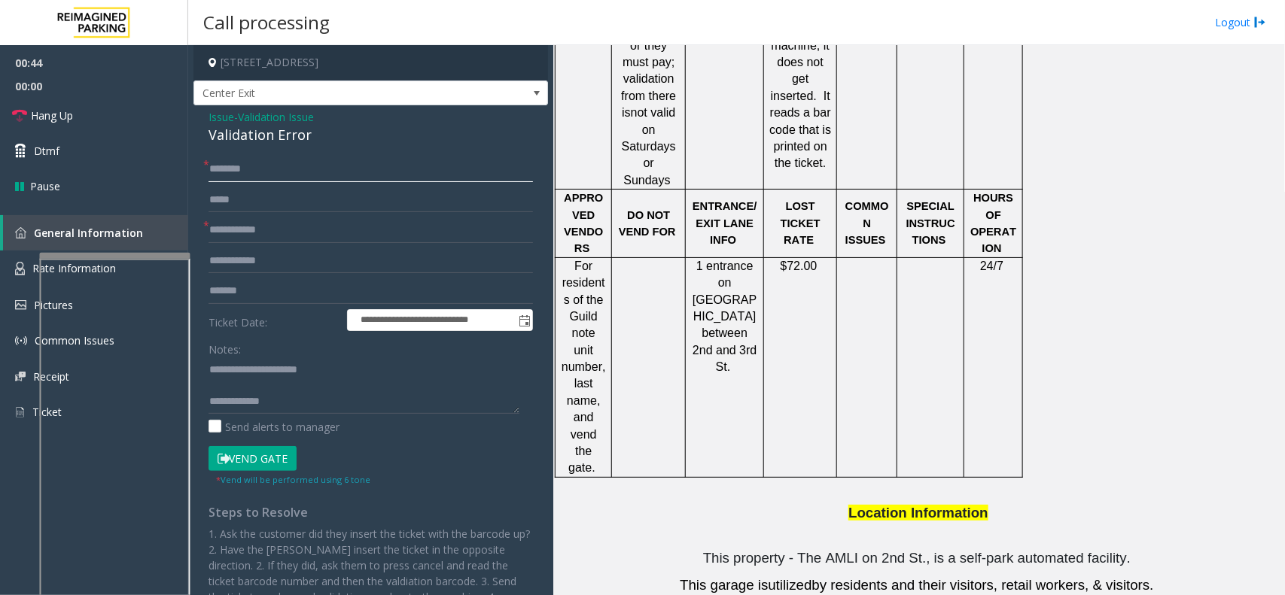
scroll to position [1317, 0]
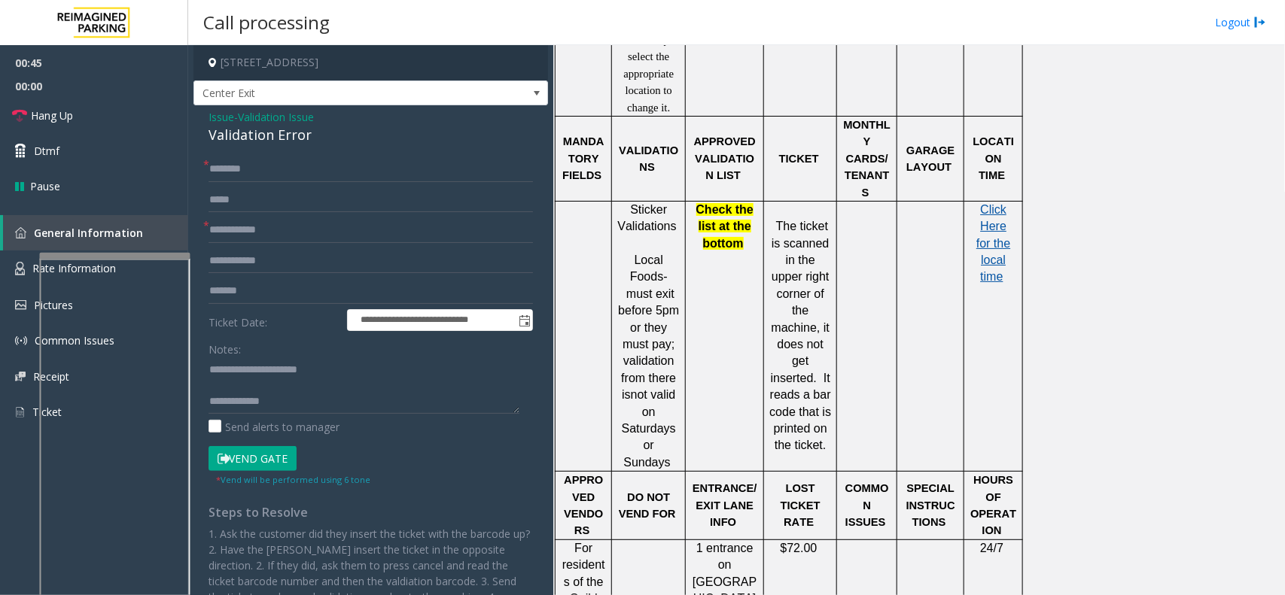
click at [986, 224] on span "Click Here for the local time" at bounding box center [993, 243] width 34 height 81
click at [321, 159] on input "text" at bounding box center [370, 170] width 324 height 26
type input "*"
click at [232, 168] on input "****" at bounding box center [370, 170] width 324 height 26
type input "****"
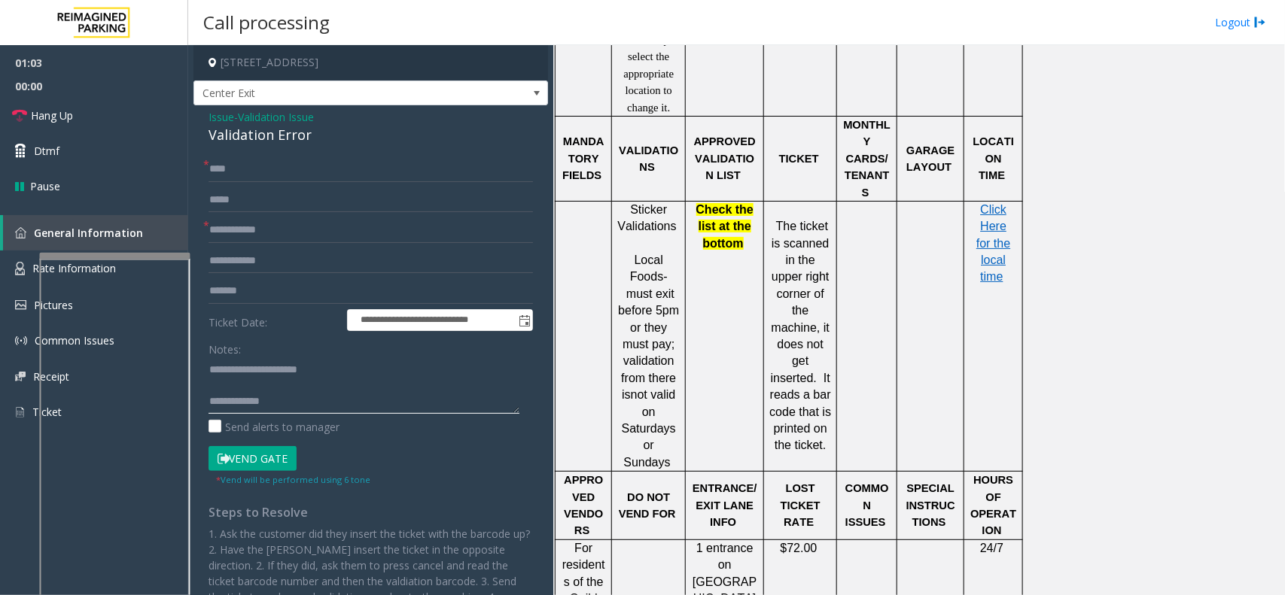
click at [277, 380] on textarea at bounding box center [363, 385] width 311 height 56
type textarea "**********"
click at [215, 170] on input "****" at bounding box center [370, 170] width 324 height 26
click at [220, 172] on input "****" at bounding box center [370, 170] width 324 height 26
click at [227, 167] on input "****" at bounding box center [370, 170] width 324 height 26
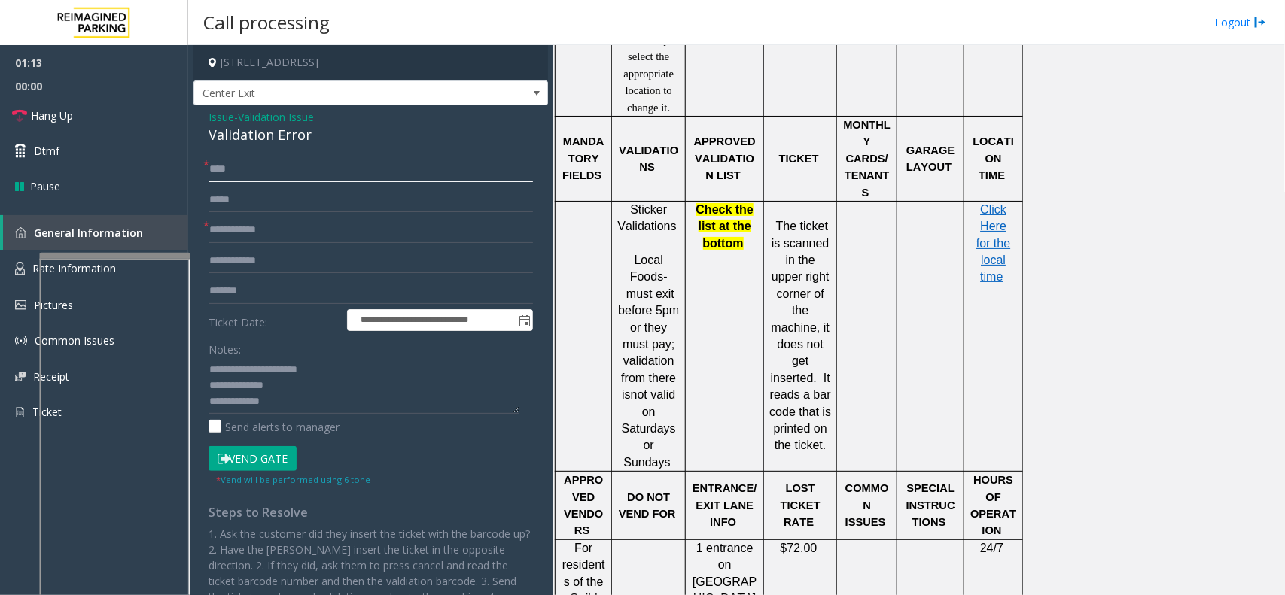
click at [242, 168] on input "****" at bounding box center [370, 170] width 324 height 26
type input "****"
click at [359, 388] on textarea at bounding box center [363, 385] width 311 height 56
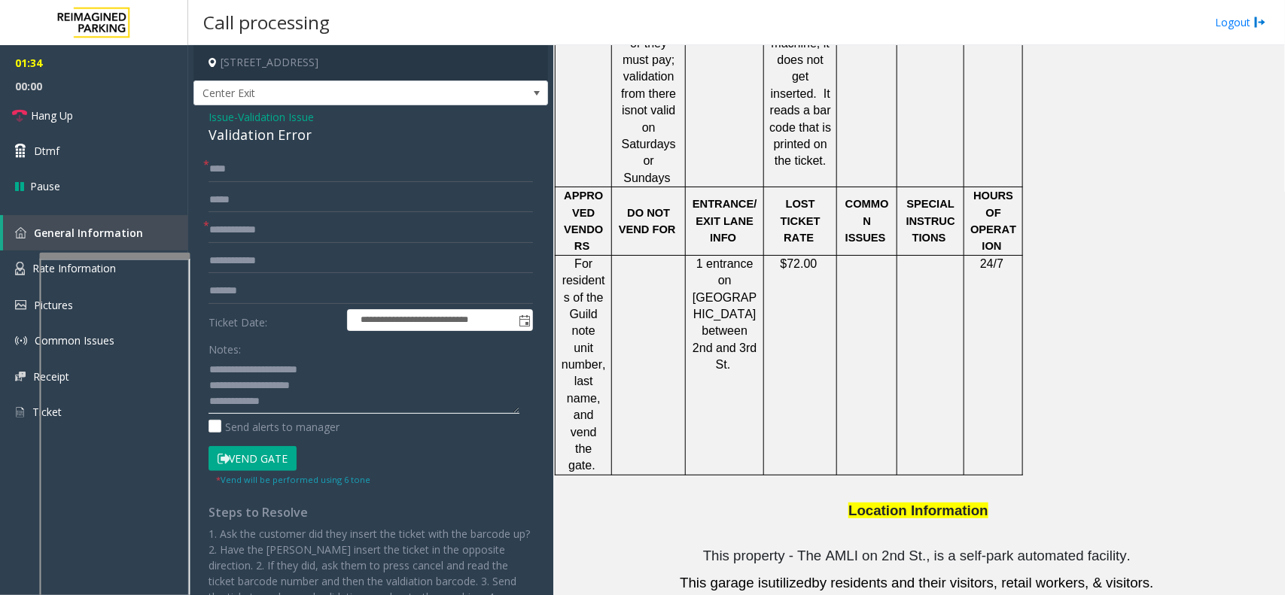
scroll to position [1693, 0]
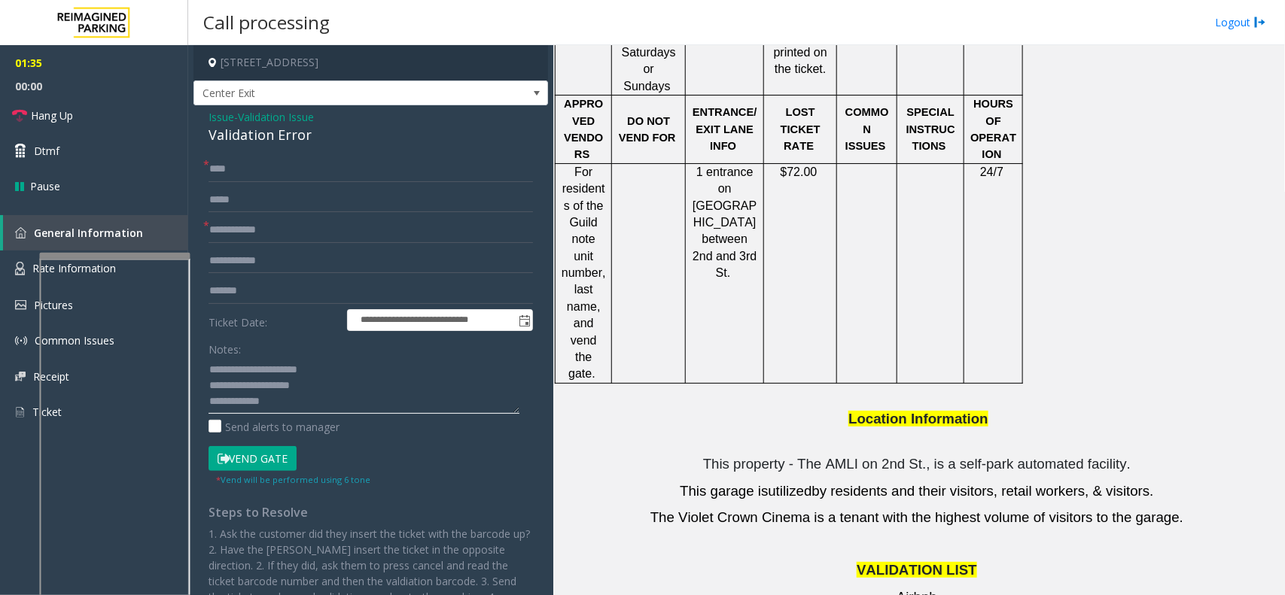
click at [333, 409] on textarea at bounding box center [363, 385] width 311 height 56
click at [282, 455] on button "Vend Gate" at bounding box center [252, 459] width 88 height 26
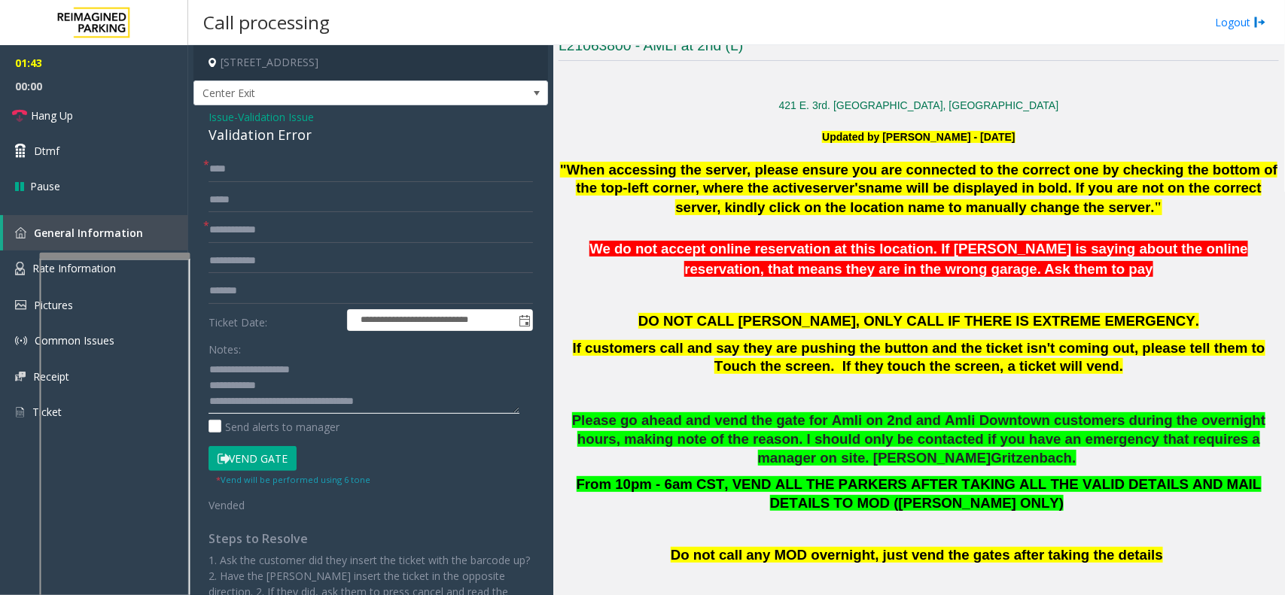
scroll to position [188, 0]
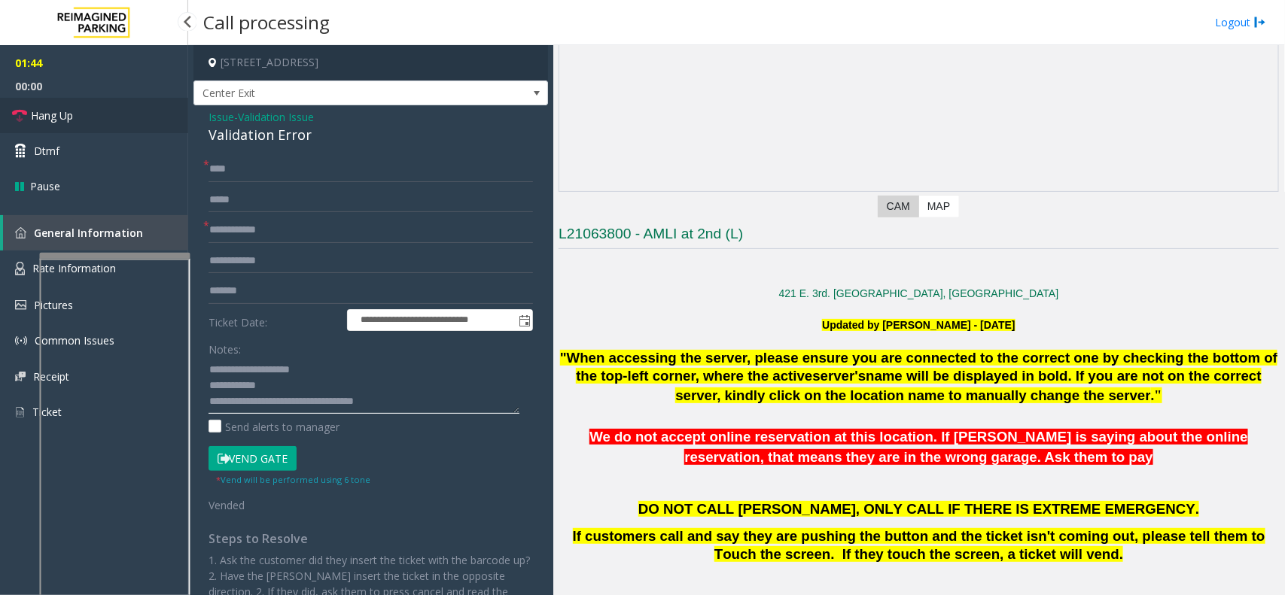
type textarea "**********"
click at [87, 114] on link "Hang Up" at bounding box center [94, 115] width 188 height 35
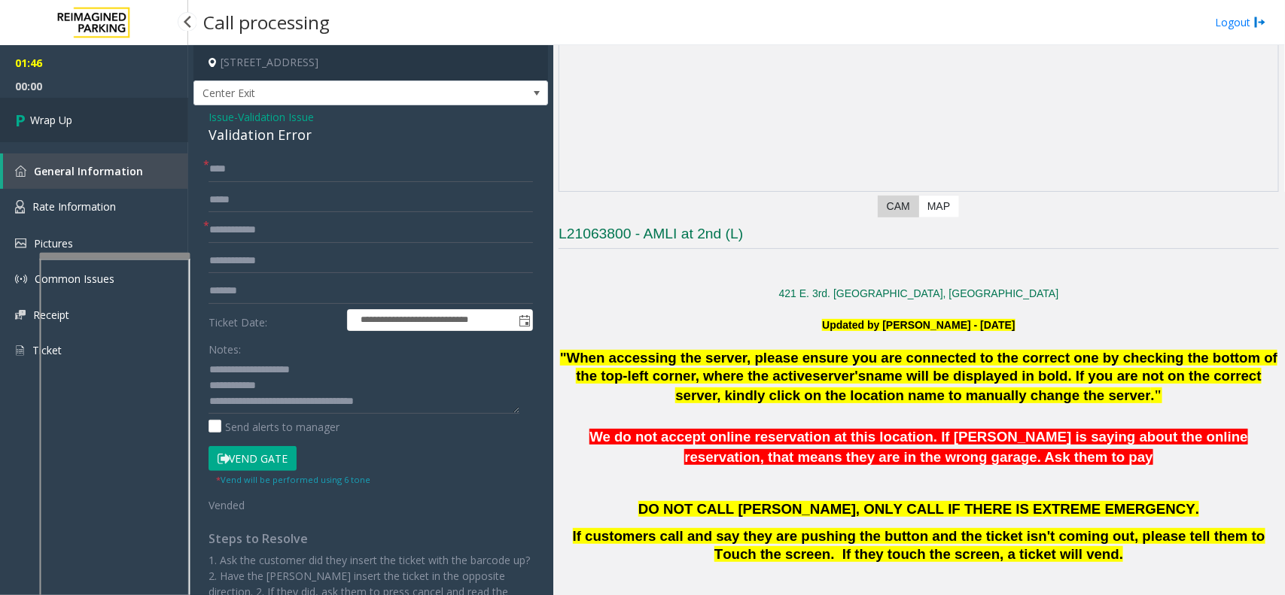
click at [56, 110] on link "Wrap Up" at bounding box center [94, 120] width 188 height 44
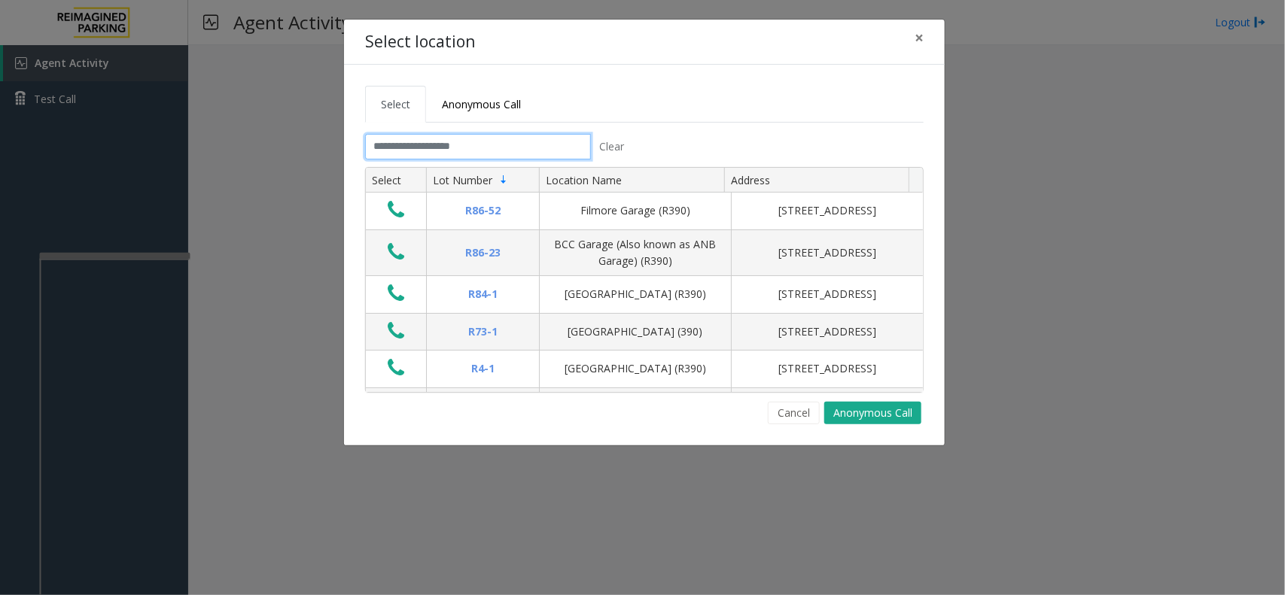
click at [480, 147] on input "text" at bounding box center [478, 147] width 226 height 26
click at [923, 40] on span "×" at bounding box center [918, 37] width 9 height 21
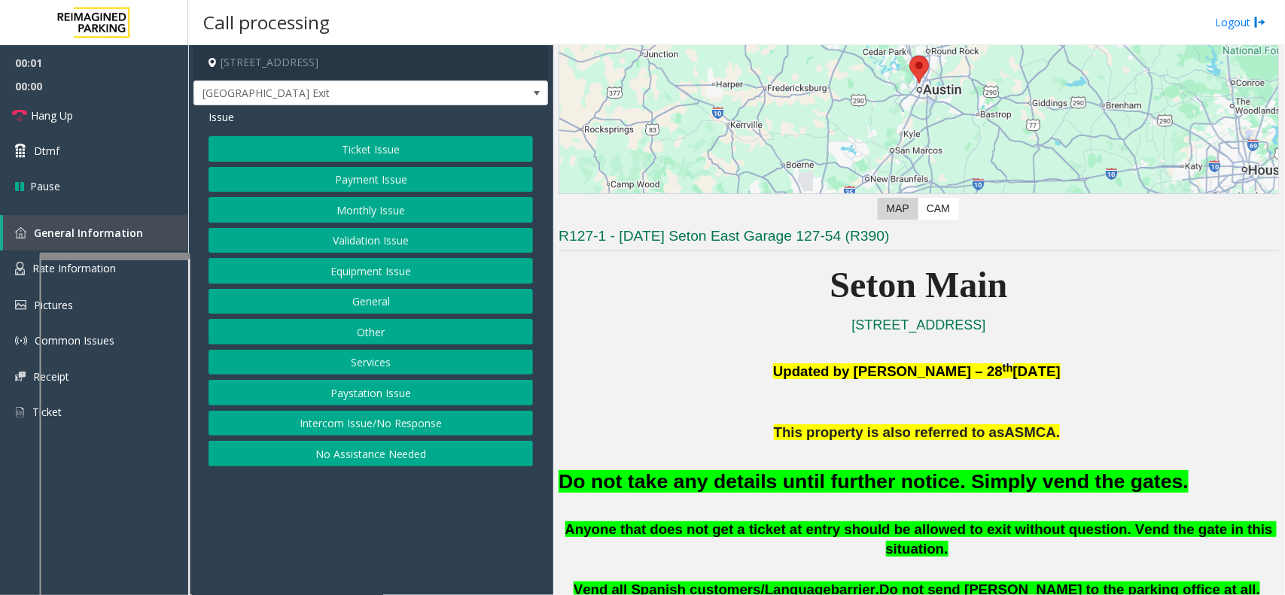
scroll to position [188, 0]
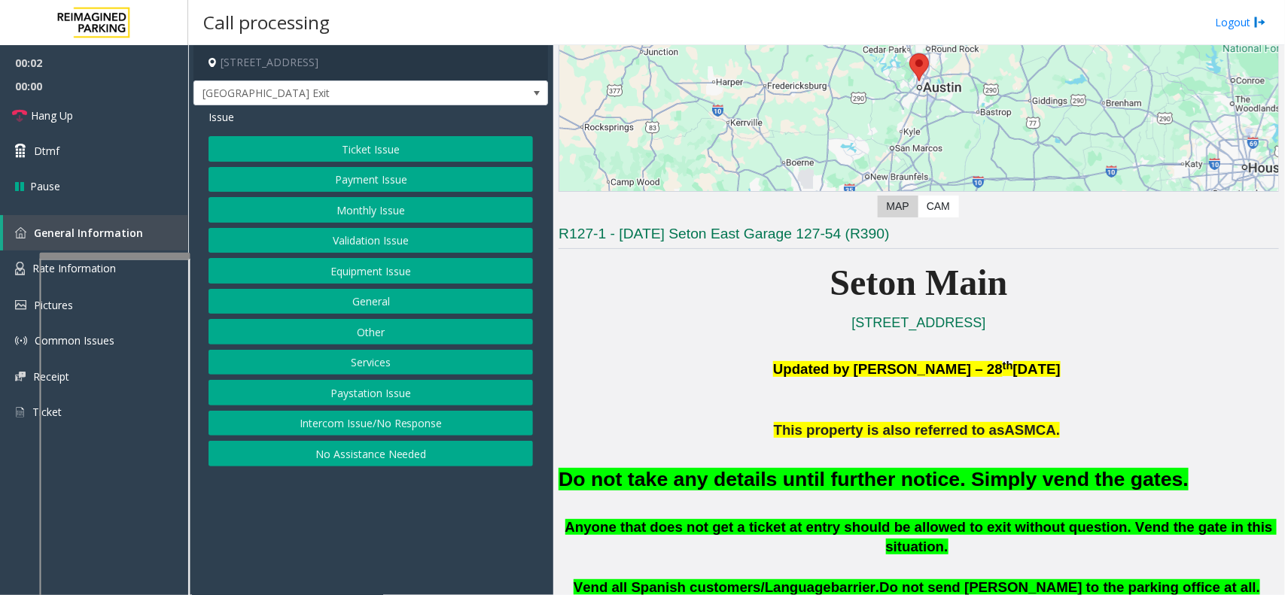
click at [397, 269] on button "Equipment Issue" at bounding box center [370, 271] width 324 height 26
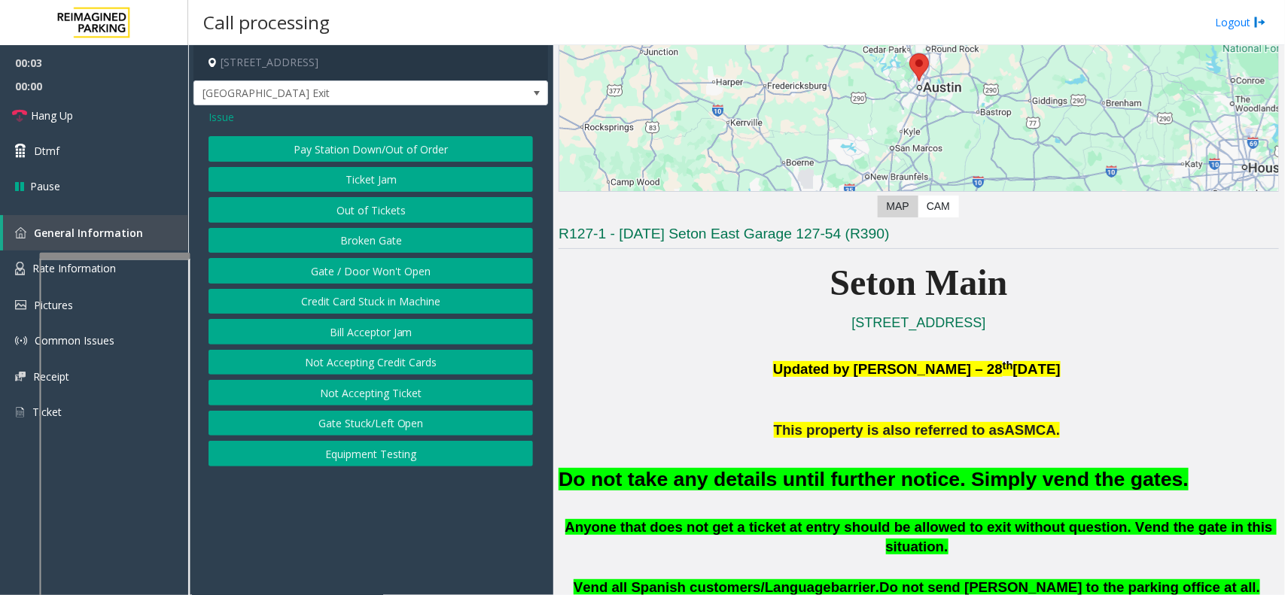
click at [394, 269] on button "Gate / Door Won't Open" at bounding box center [370, 271] width 324 height 26
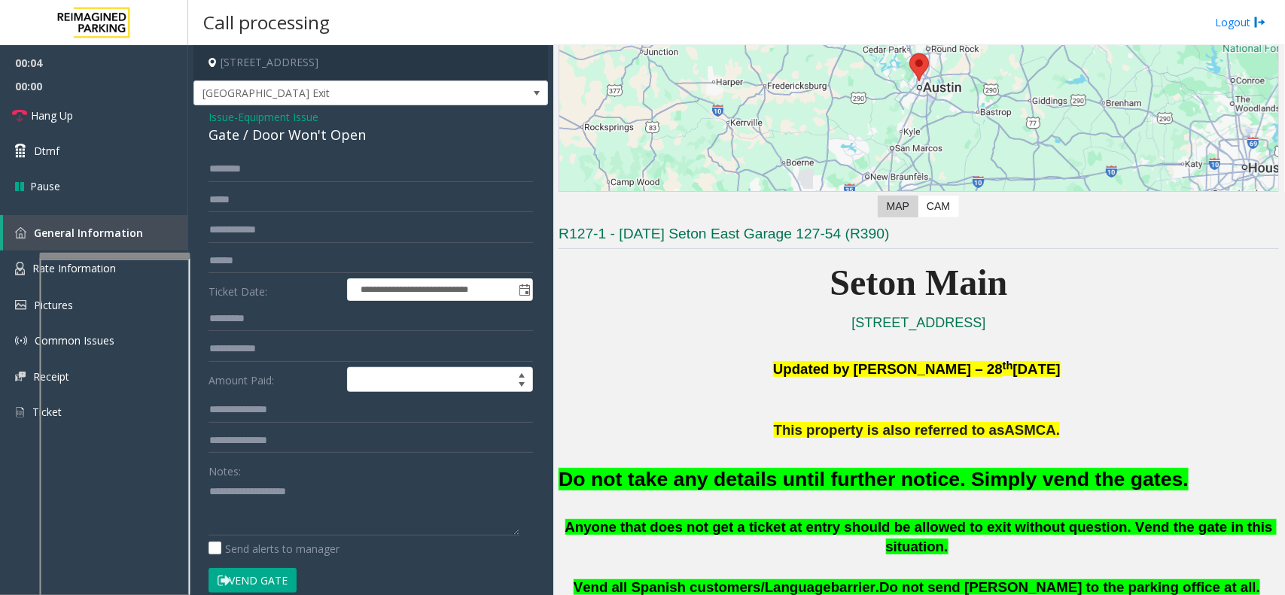
click at [272, 583] on button "Vend Gate" at bounding box center [252, 581] width 88 height 26
click at [661, 474] on font "Do not take any details until further notice. Simply vend the gates." at bounding box center [873, 479] width 630 height 23
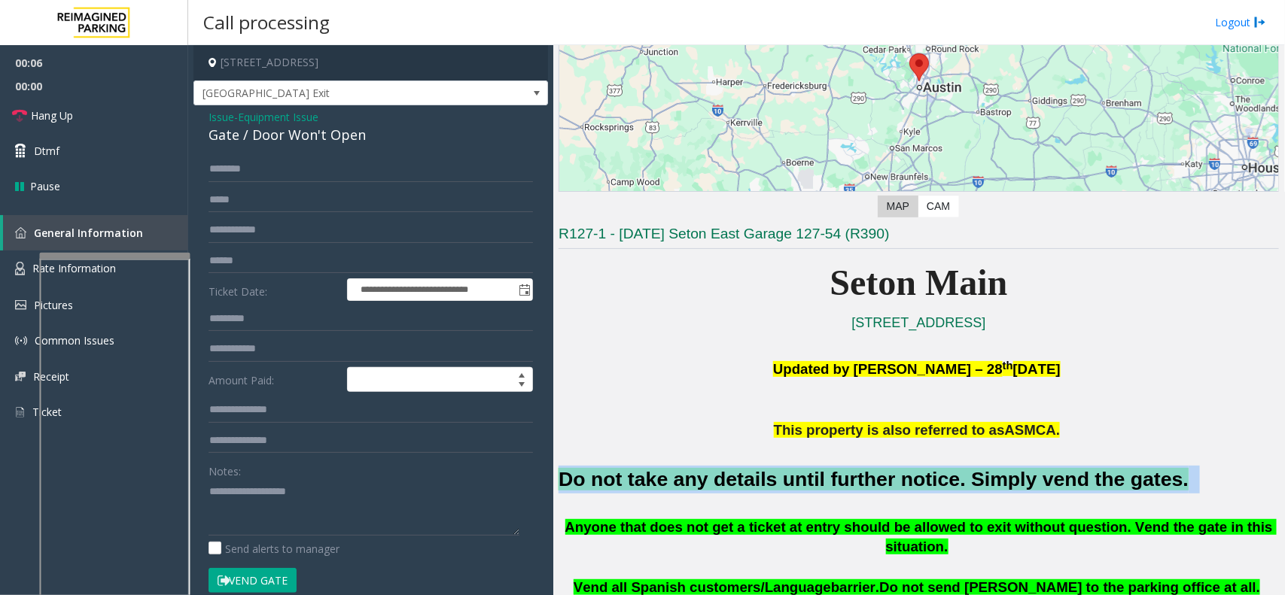
click at [661, 474] on font "Do not take any details until further notice. Simply vend the gates." at bounding box center [873, 479] width 630 height 23
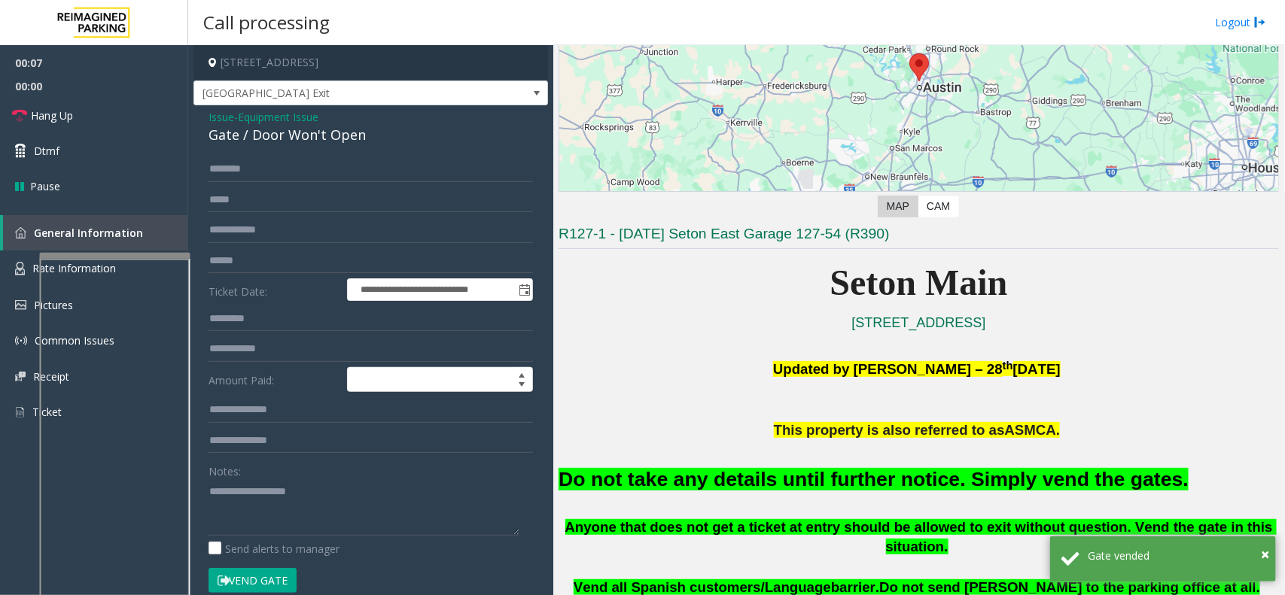
click at [313, 125] on div "Gate / Door Won't Open" at bounding box center [370, 135] width 324 height 20
click at [306, 119] on span "Equipment Issue" at bounding box center [278, 117] width 81 height 16
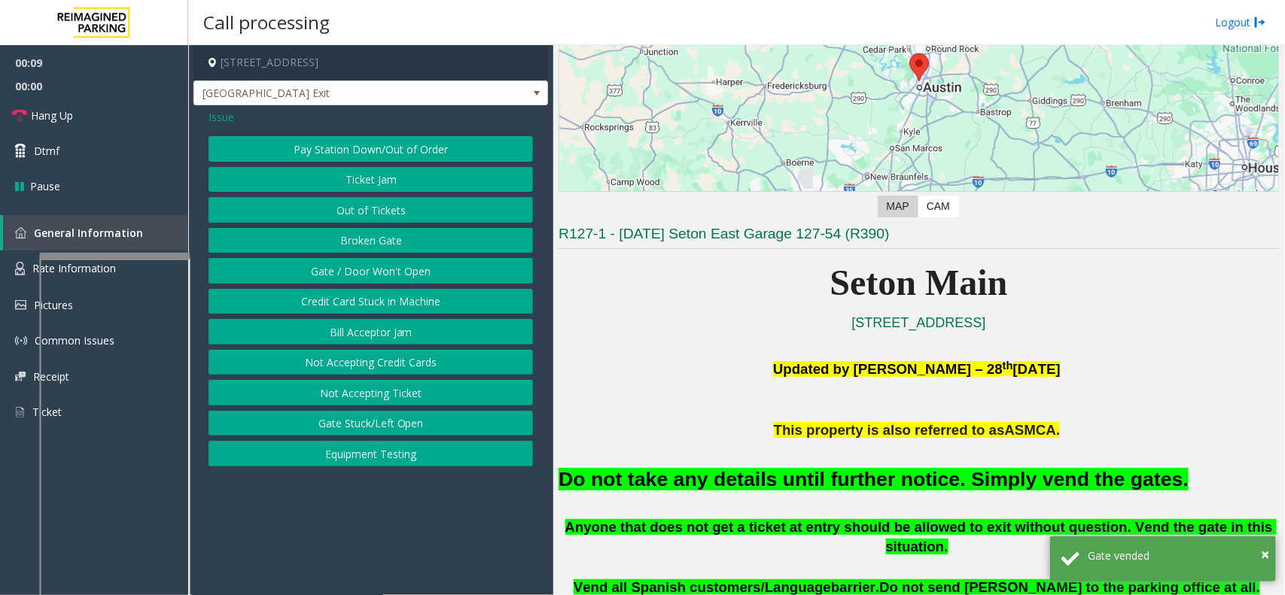
click at [230, 119] on span "Issue" at bounding box center [221, 117] width 26 height 16
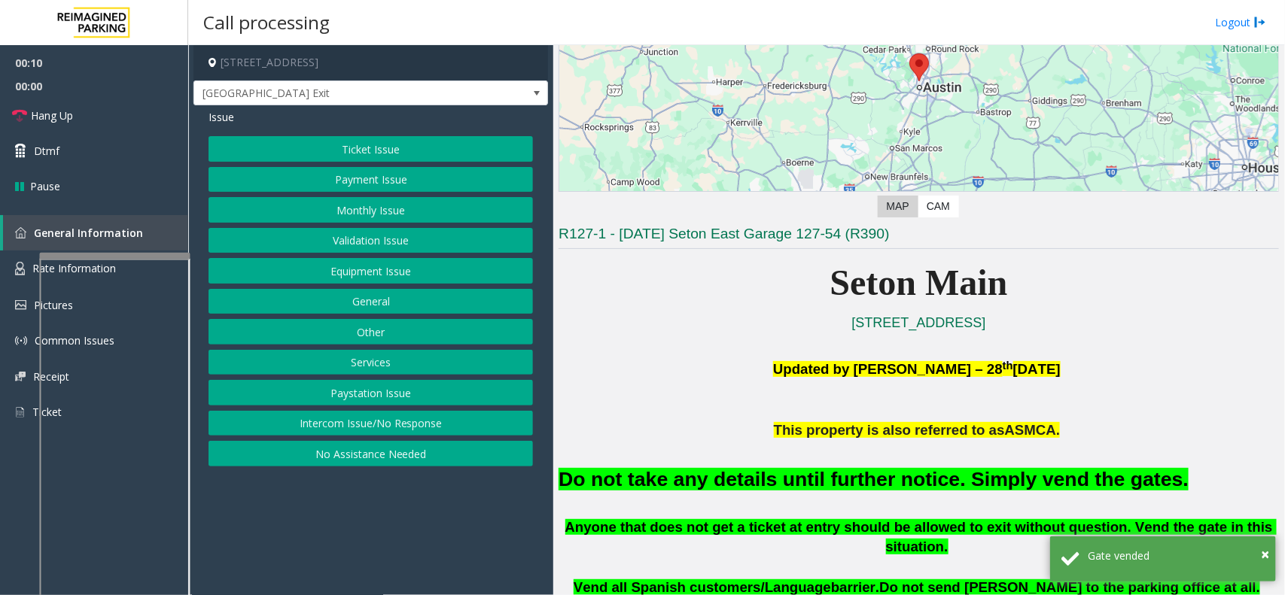
click at [360, 160] on button "Ticket Issue" at bounding box center [370, 149] width 324 height 26
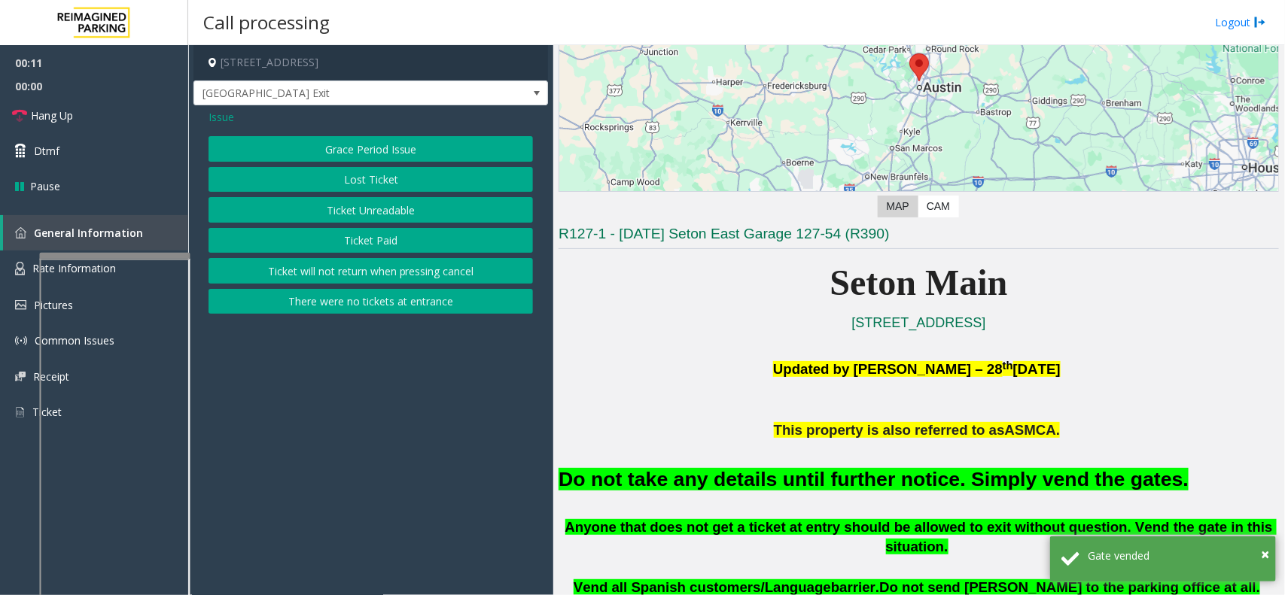
click at [377, 201] on button "Ticket Unreadable" at bounding box center [370, 210] width 324 height 26
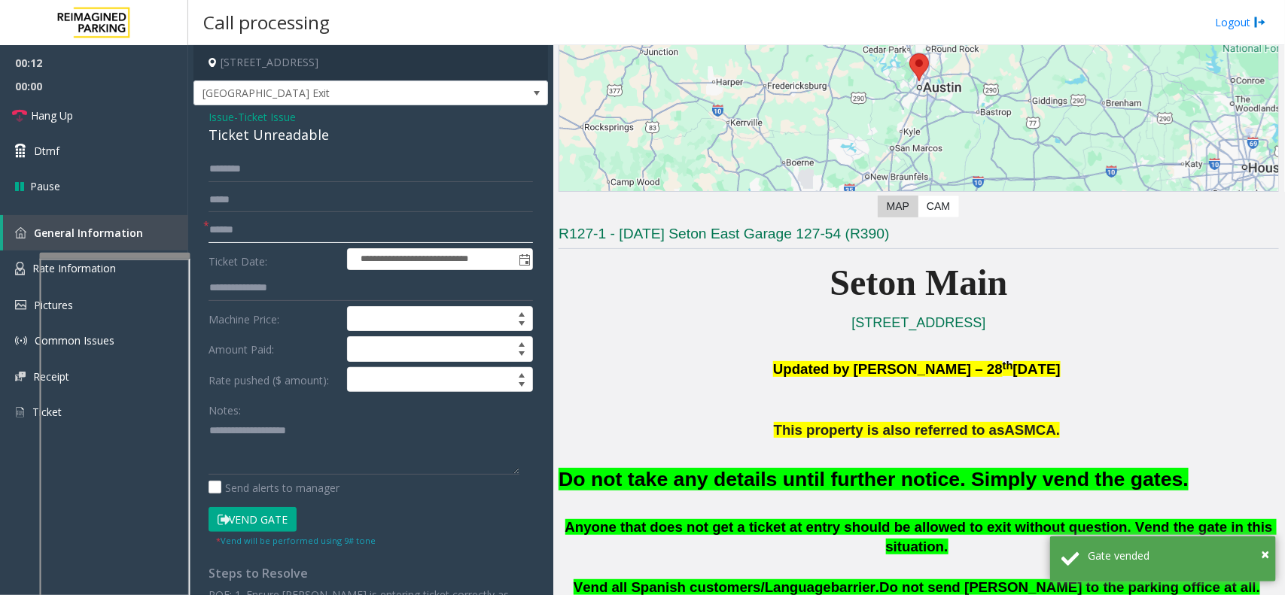
click at [412, 227] on input "text" at bounding box center [370, 230] width 324 height 26
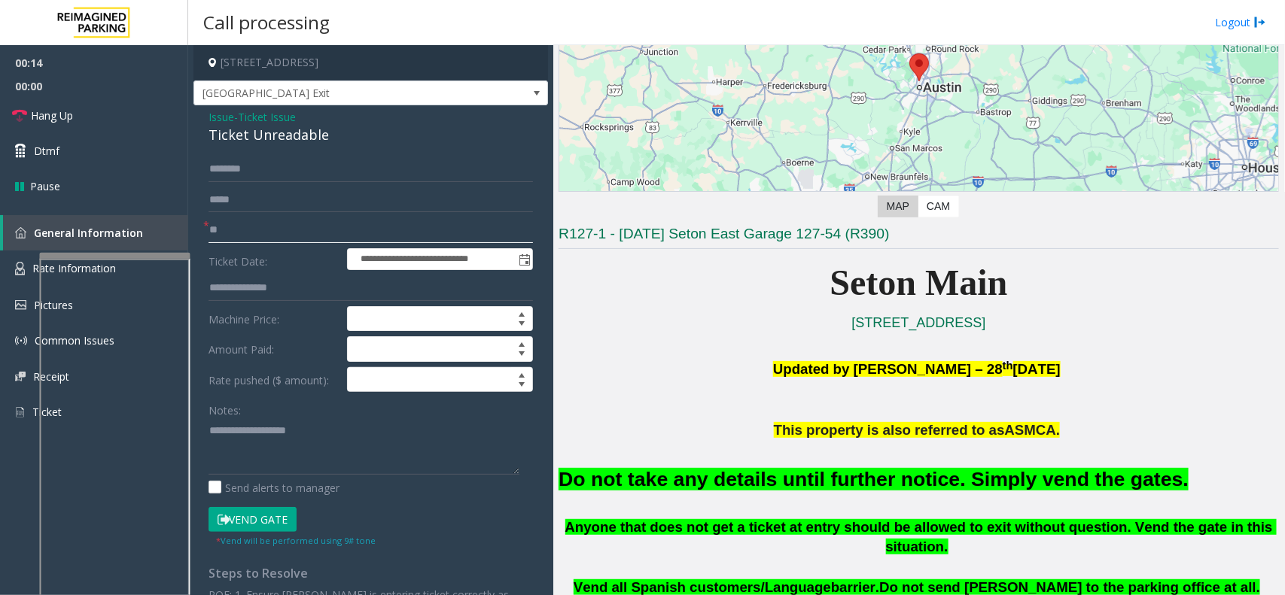
type input "**"
click at [762, 474] on font "Do not take any details until further notice. Simply vend the gates." at bounding box center [873, 479] width 630 height 23
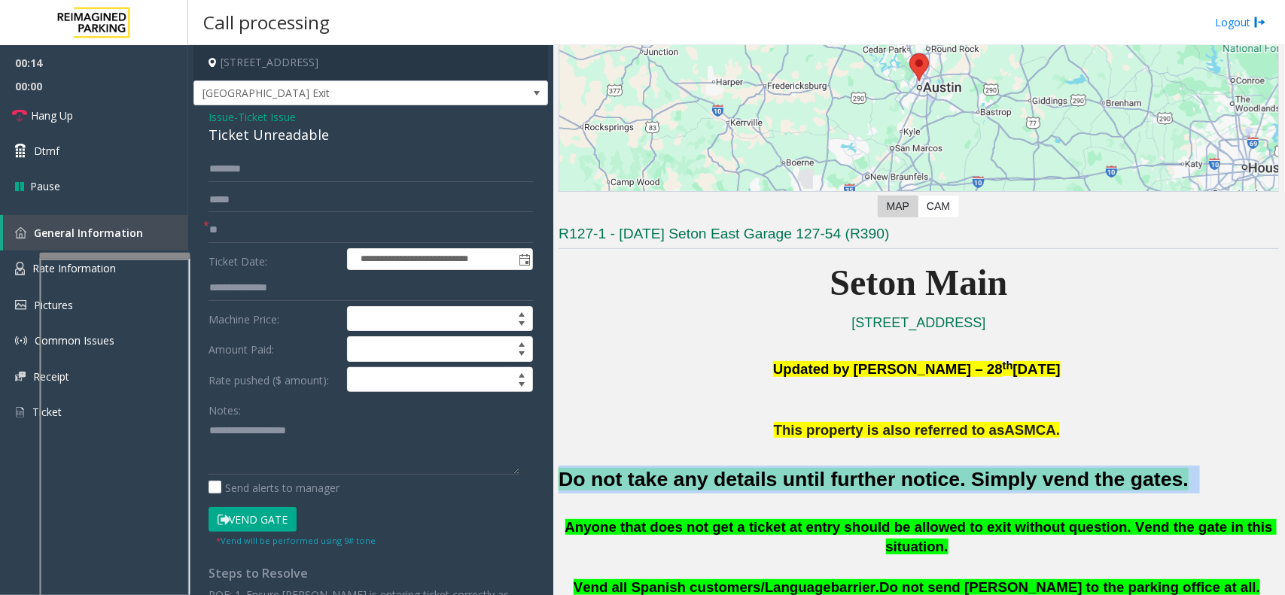
click at [762, 474] on font "Do not take any details until further notice. Simply vend the gates." at bounding box center [873, 479] width 630 height 23
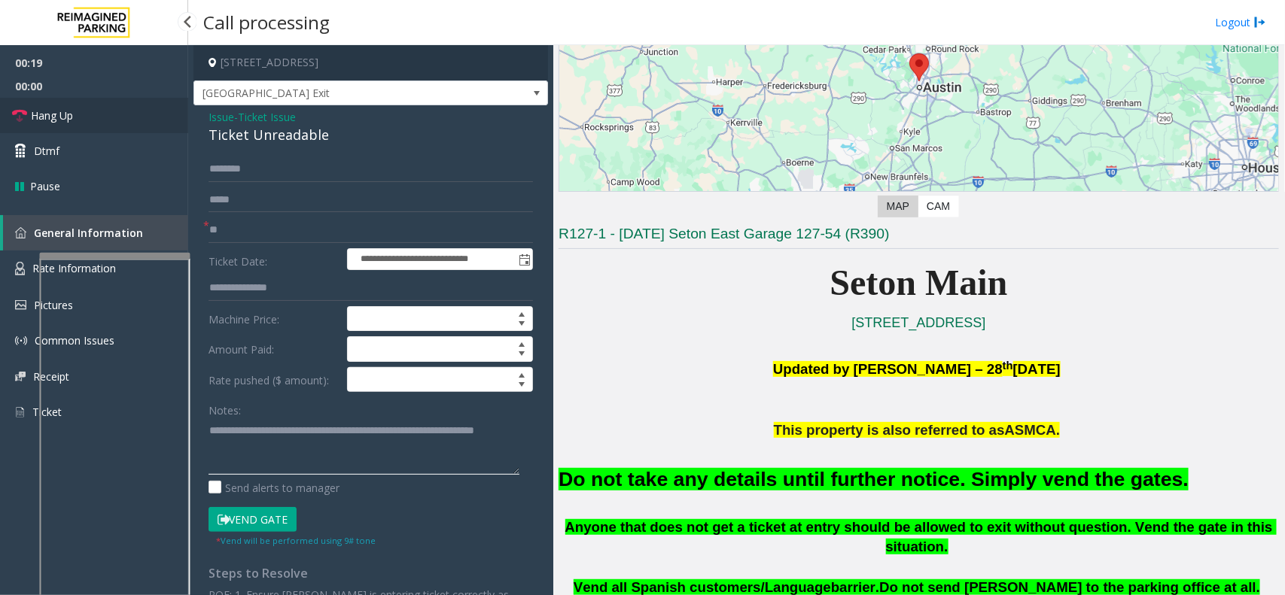
type textarea "**********"
click at [139, 122] on link "Hang Up" at bounding box center [94, 115] width 188 height 35
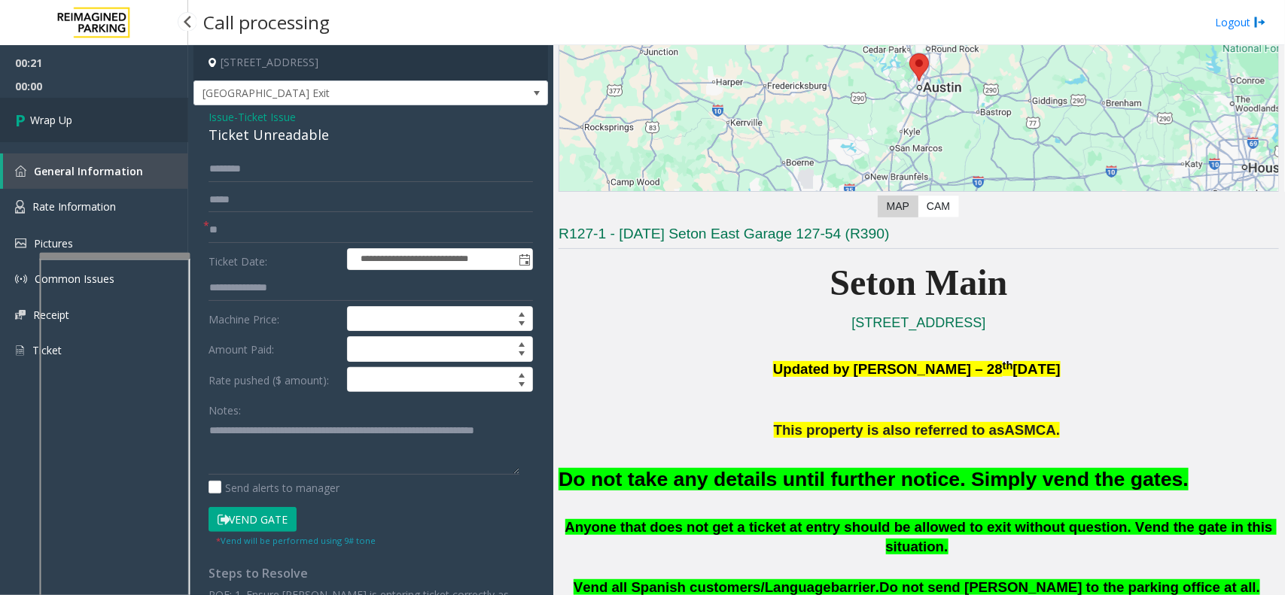
click at [93, 106] on link "Wrap Up" at bounding box center [94, 120] width 188 height 44
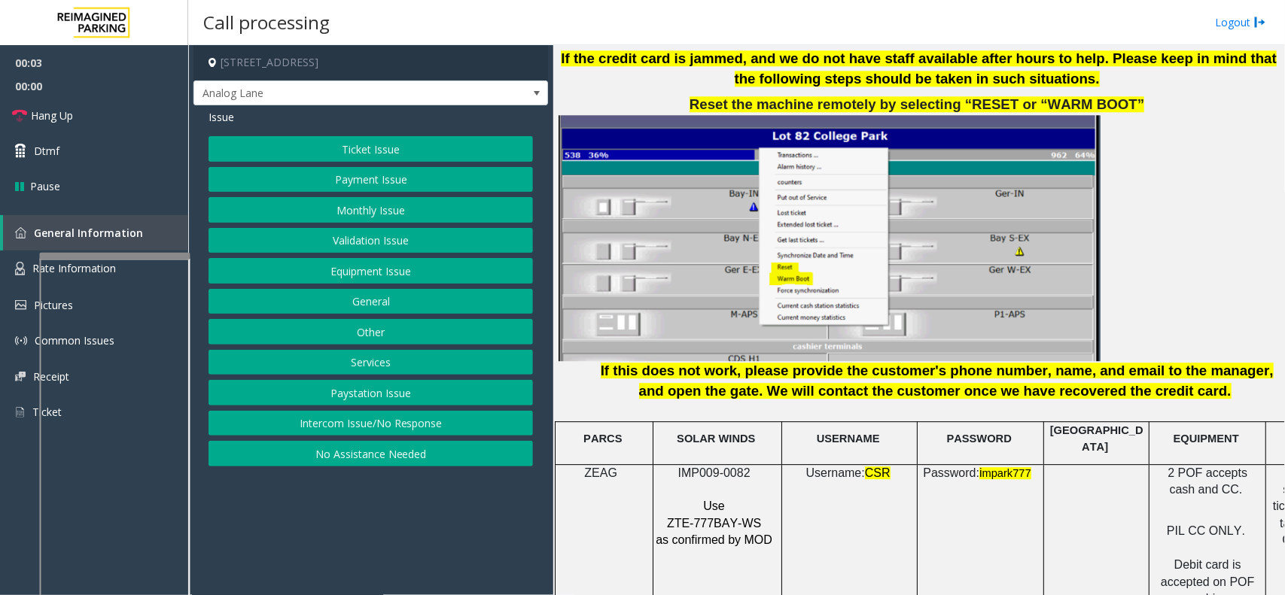
scroll to position [1787, 0]
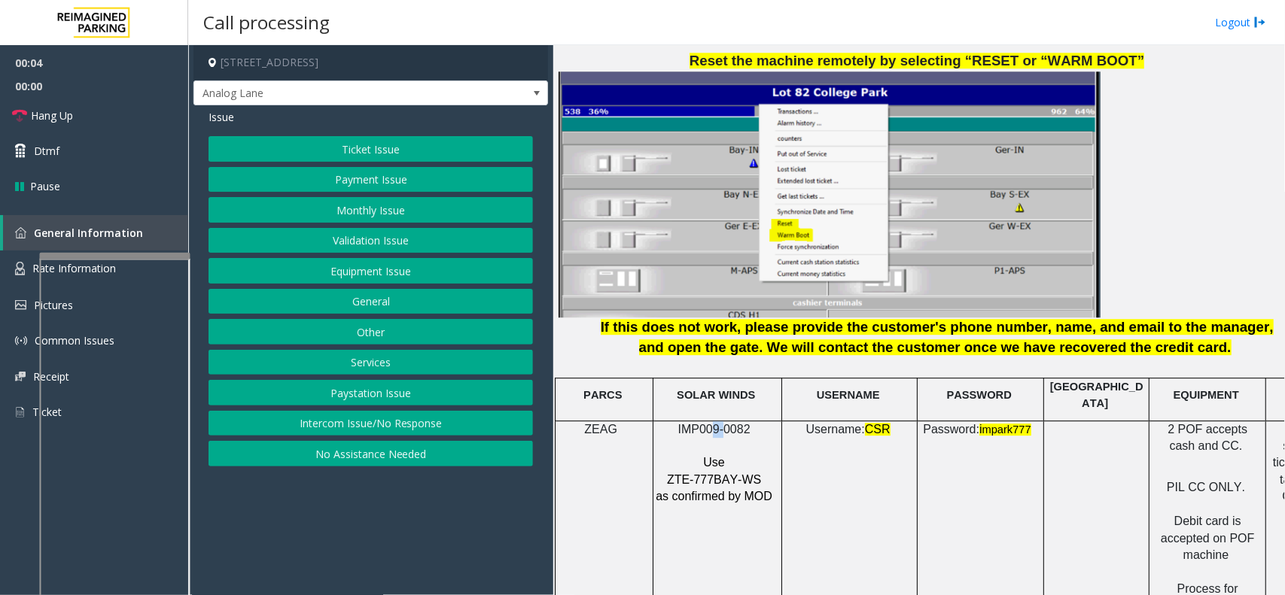
click at [724, 423] on span "IMP009-0082" at bounding box center [714, 429] width 72 height 13
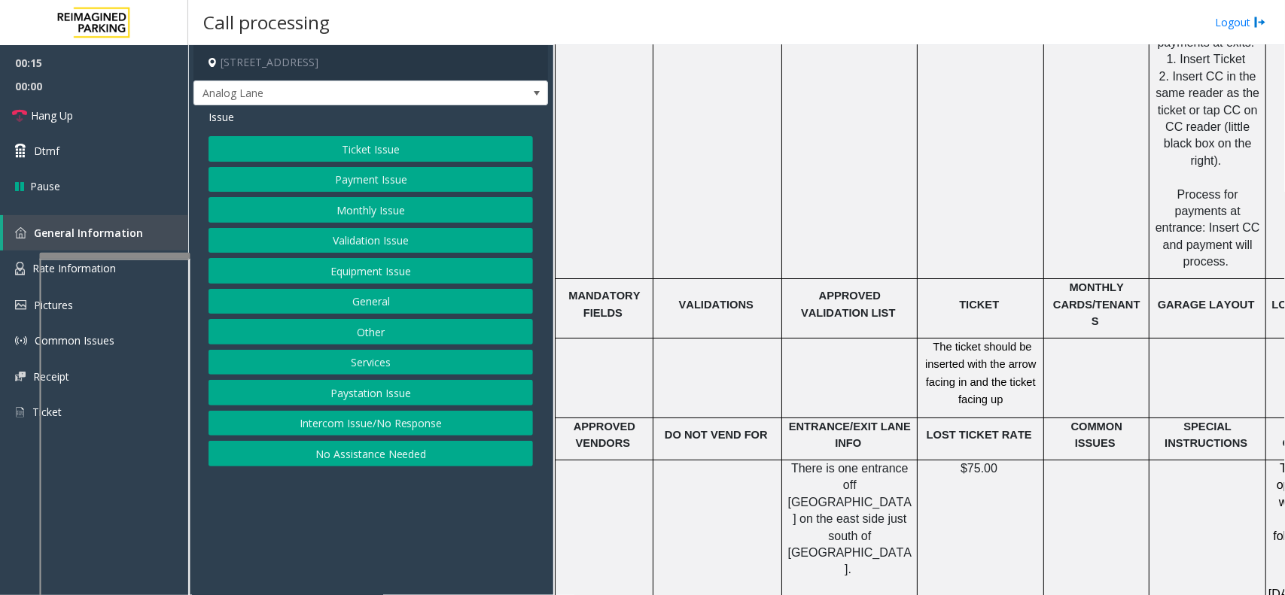
scroll to position [2352, 0]
drag, startPoint x: 932, startPoint y: 280, endPoint x: 1039, endPoint y: 343, distance: 124.8
click at [1039, 343] on div "The ticket should be inserted with the arrow facing in and the ticket facing up" at bounding box center [980, 372] width 126 height 71
click at [488, 155] on button "Ticket Issue" at bounding box center [370, 149] width 324 height 26
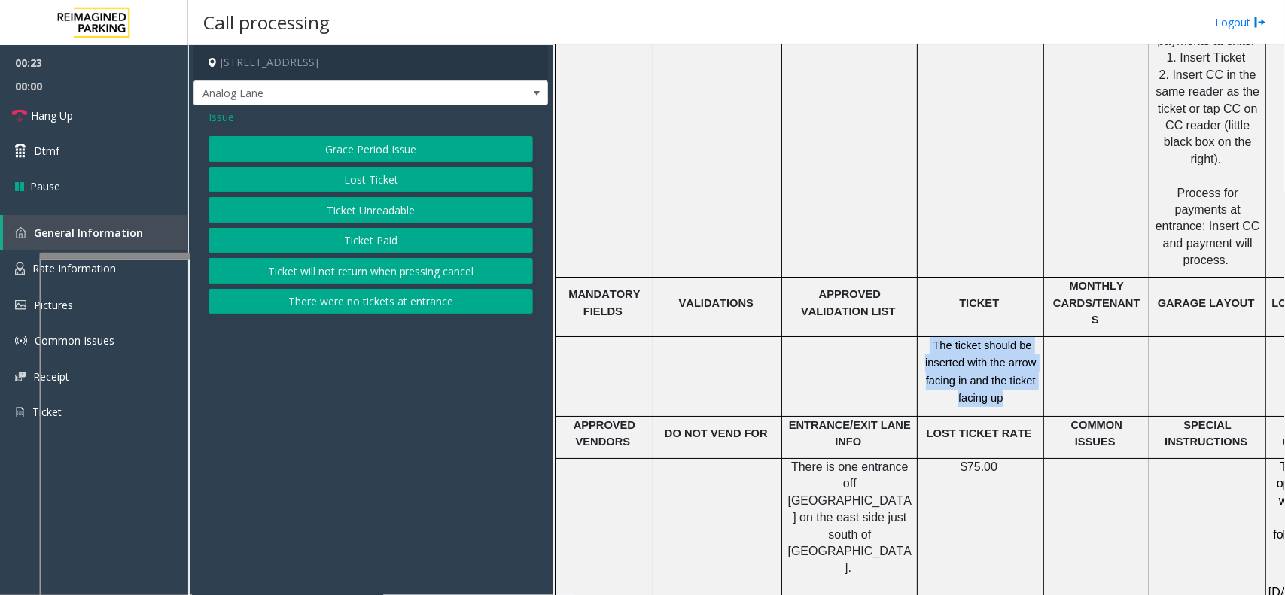
click at [418, 203] on button "Ticket Unreadable" at bounding box center [370, 210] width 324 height 26
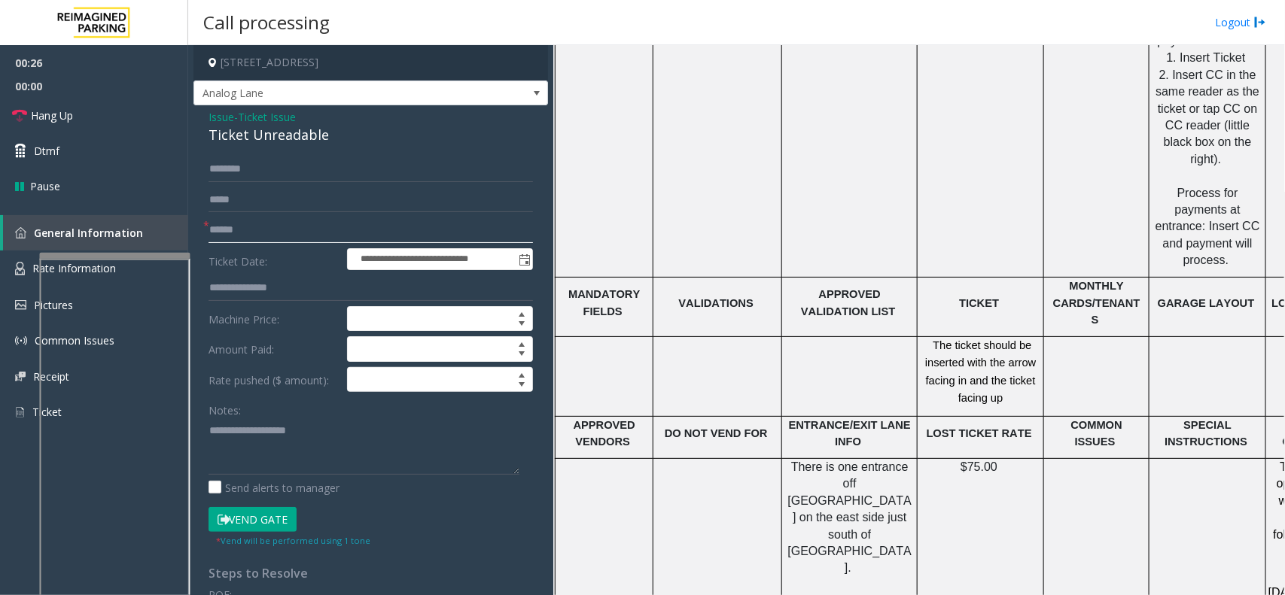
drag, startPoint x: 262, startPoint y: 234, endPoint x: 227, endPoint y: 217, distance: 39.4
click at [265, 232] on input "text" at bounding box center [370, 230] width 324 height 26
click at [261, 134] on div "Ticket Unreadable" at bounding box center [370, 135] width 324 height 20
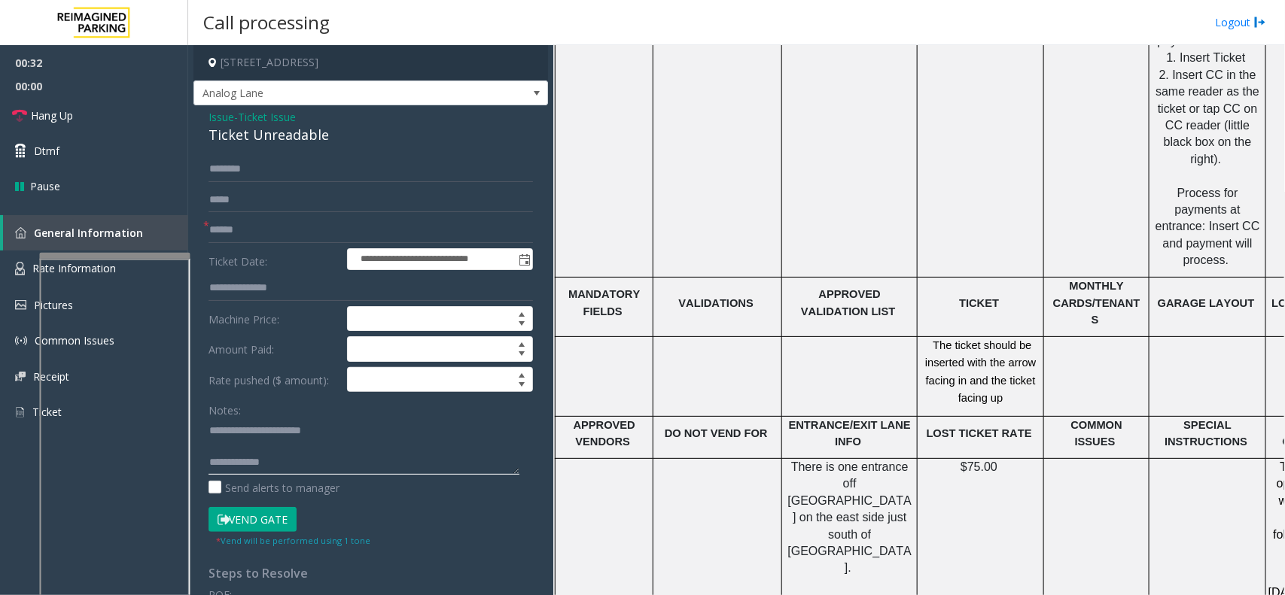
type textarea "**********"
click at [616, 419] on span "APPROVED VENDORS" at bounding box center [604, 433] width 62 height 29
click at [616, 346] on td at bounding box center [604, 377] width 98 height 80
click at [253, 236] on input "text" at bounding box center [370, 230] width 324 height 26
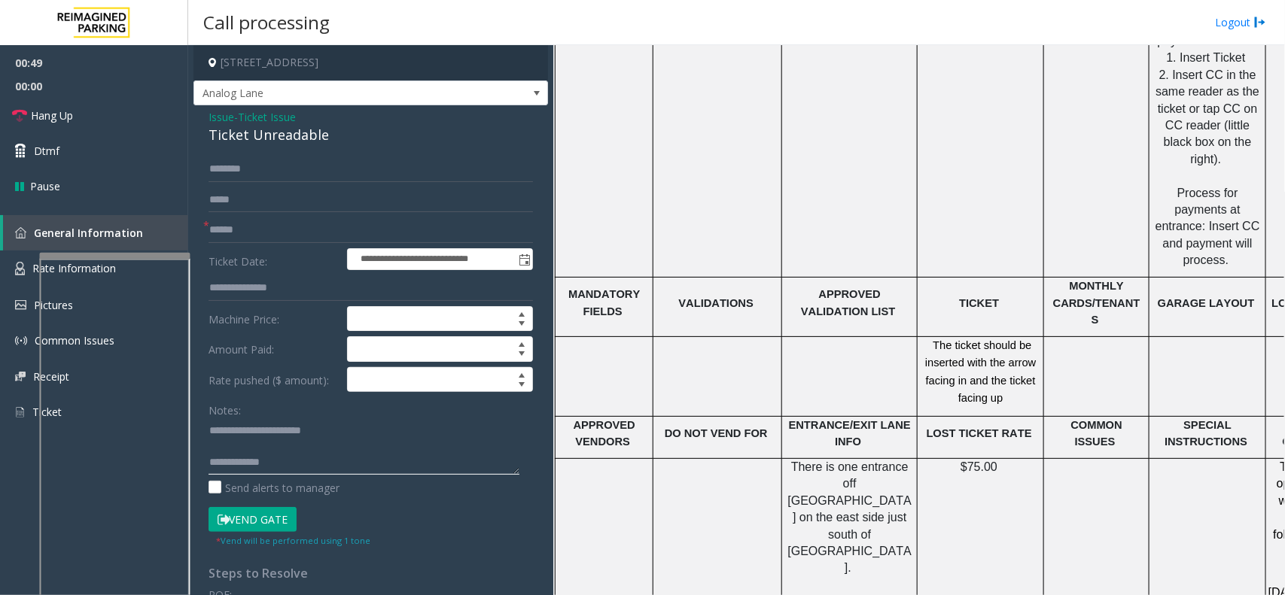
click at [324, 468] on textarea at bounding box center [363, 446] width 311 height 56
click at [305, 224] on input "text" at bounding box center [370, 230] width 324 height 26
type input "********"
type textarea "**********"
click at [129, 118] on link "Hang Up" at bounding box center [94, 115] width 188 height 35
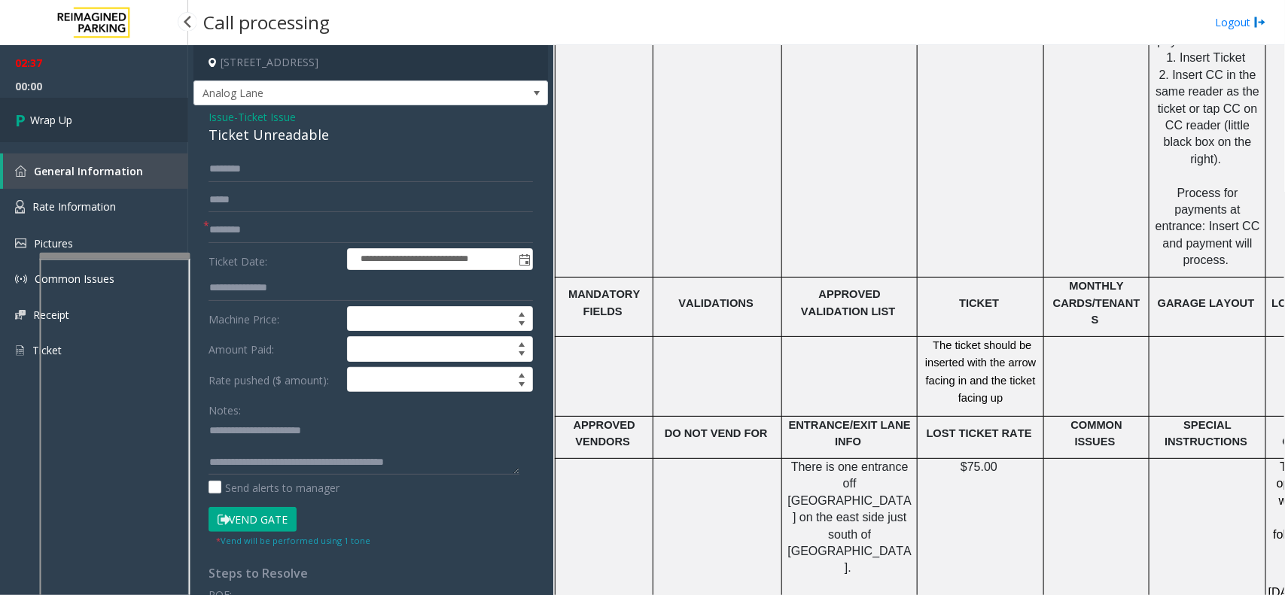
click at [83, 118] on link "Wrap Up" at bounding box center [94, 120] width 188 height 44
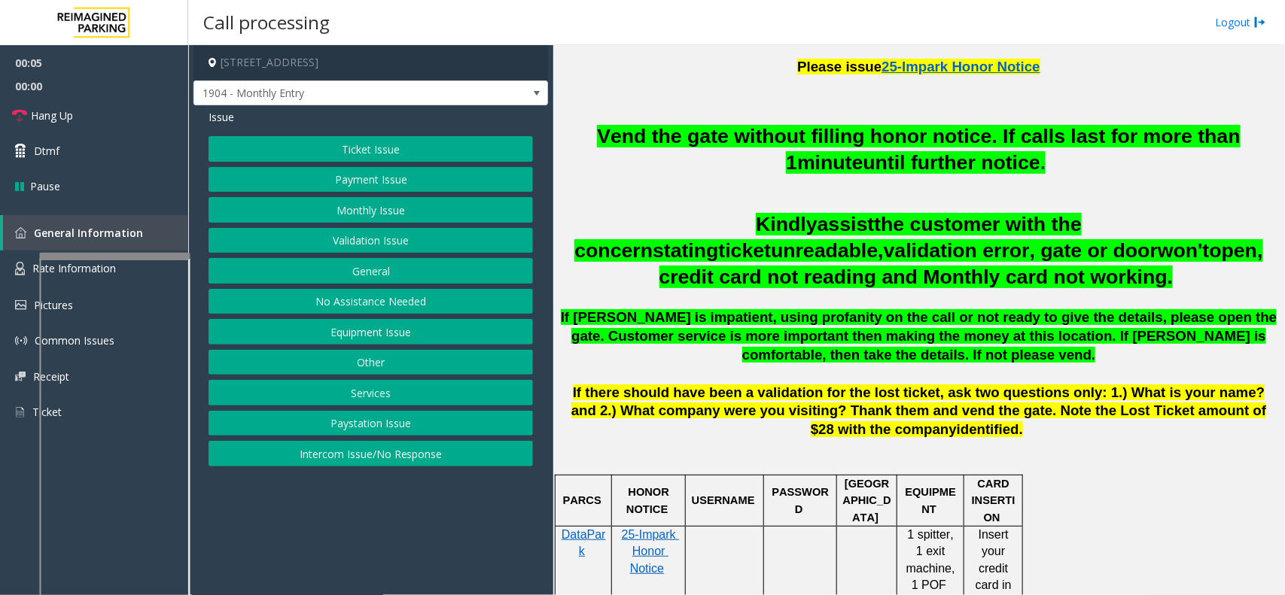
scroll to position [564, 0]
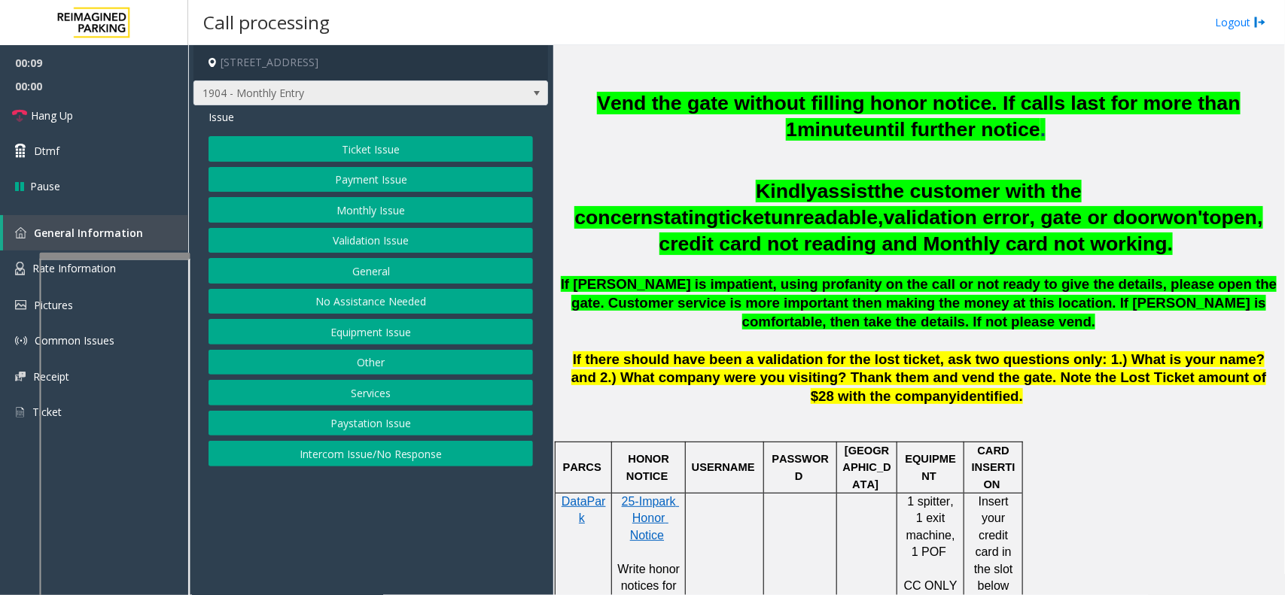
click at [543, 102] on span at bounding box center [536, 93] width 21 height 24
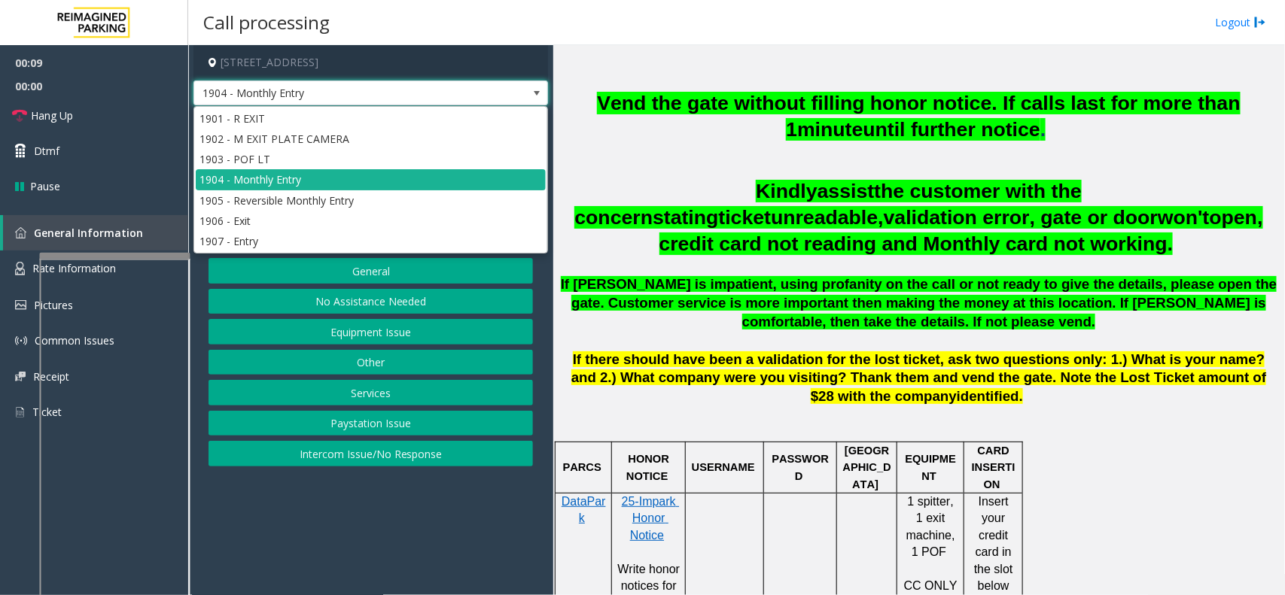
click at [543, 96] on span at bounding box center [537, 93] width 12 height 12
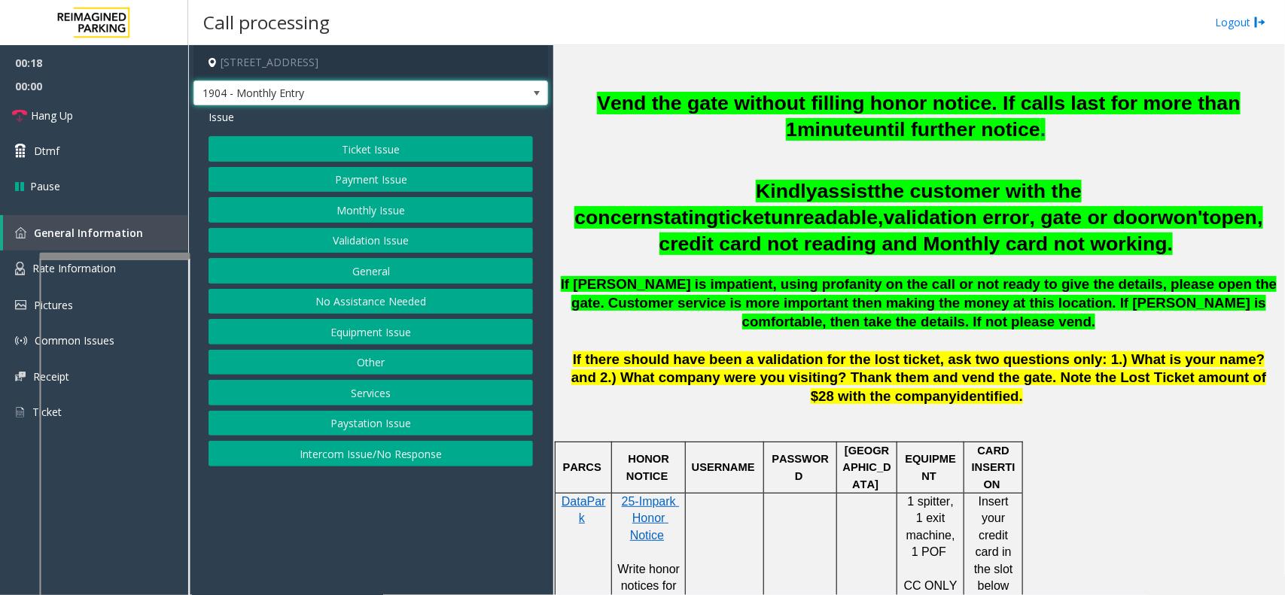
click at [540, 93] on span at bounding box center [537, 93] width 12 height 12
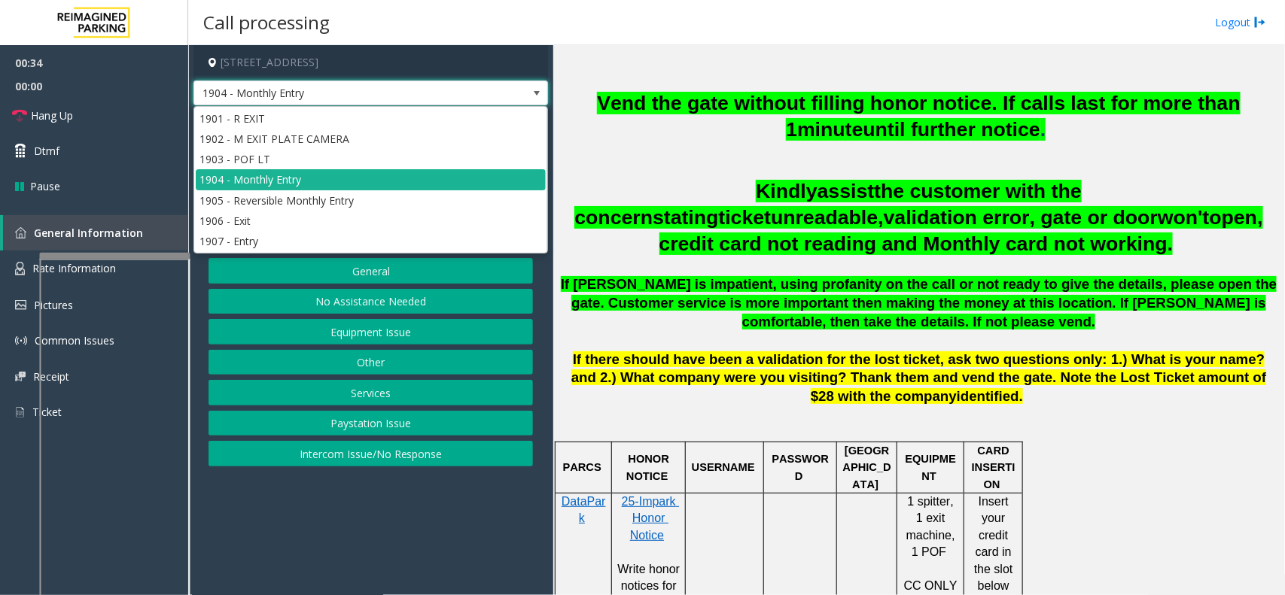
click at [540, 93] on span at bounding box center [537, 93] width 12 height 12
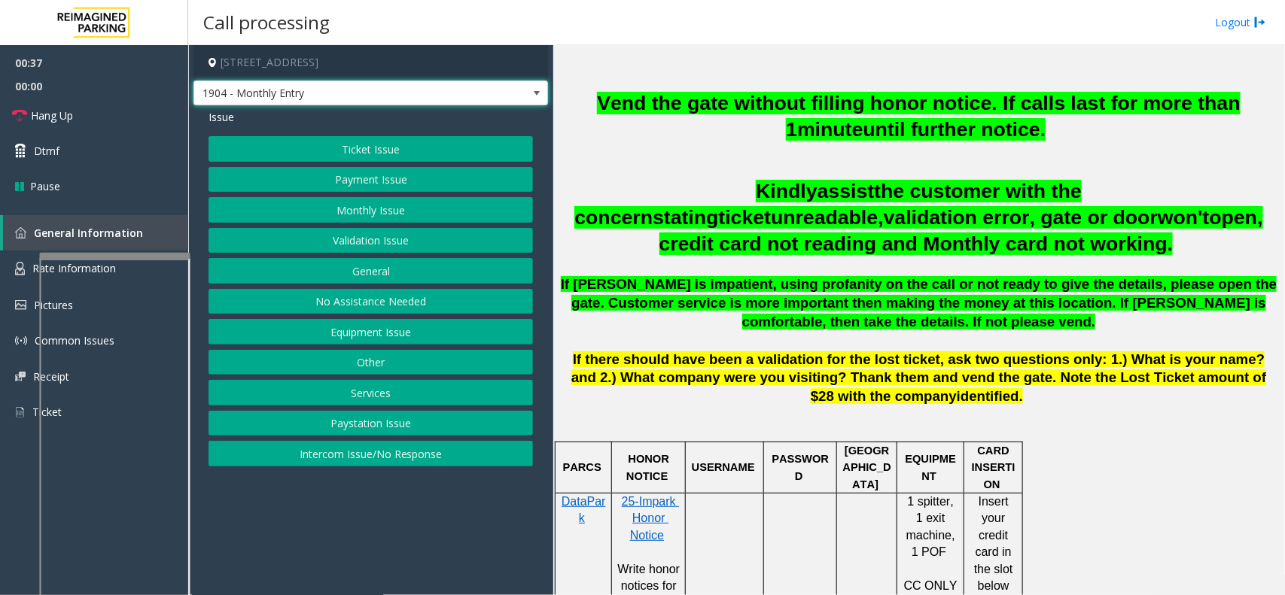
click at [540, 93] on span at bounding box center [537, 93] width 12 height 12
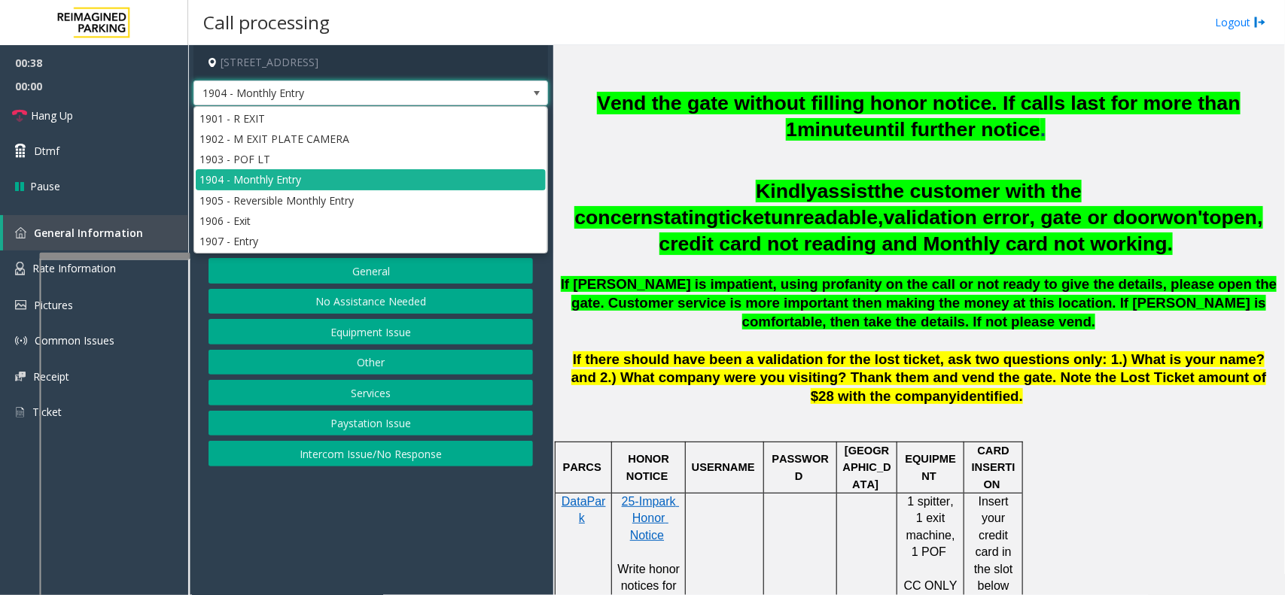
click at [540, 93] on span at bounding box center [537, 93] width 12 height 12
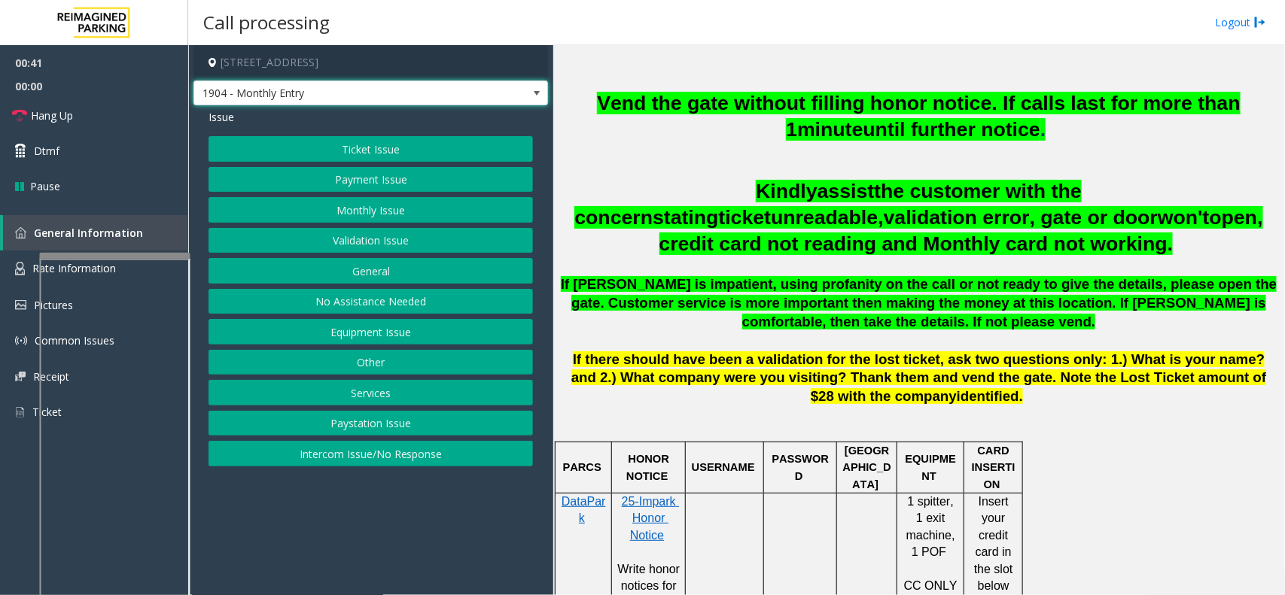
click at [540, 93] on span at bounding box center [537, 93] width 12 height 12
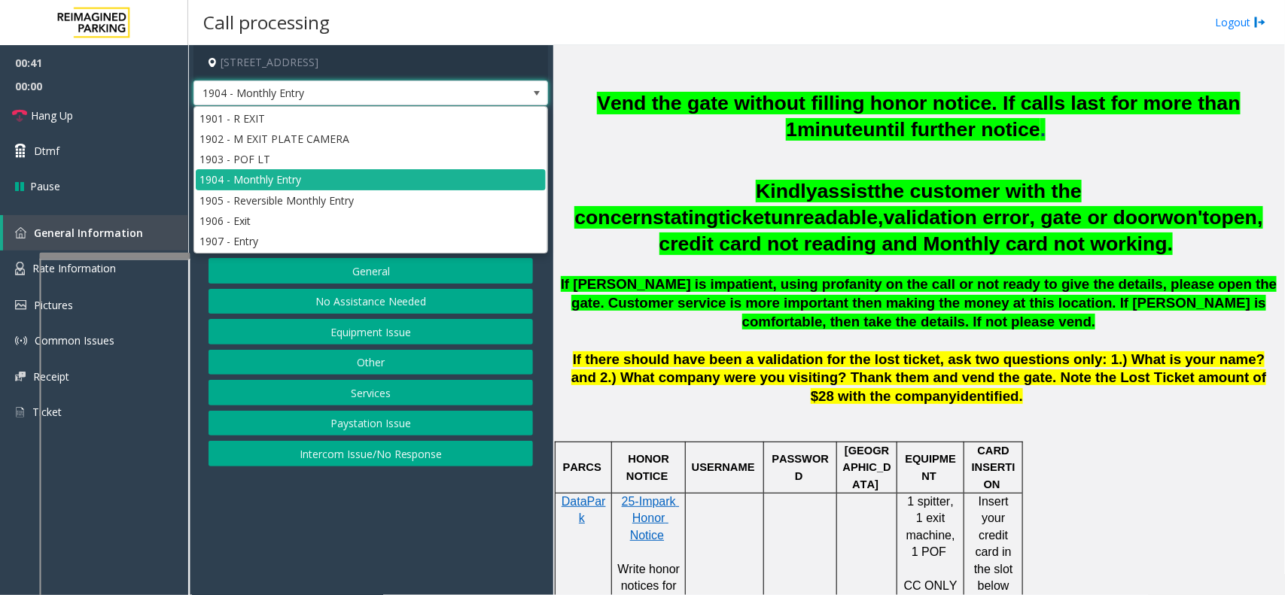
click at [540, 93] on span at bounding box center [537, 93] width 12 height 12
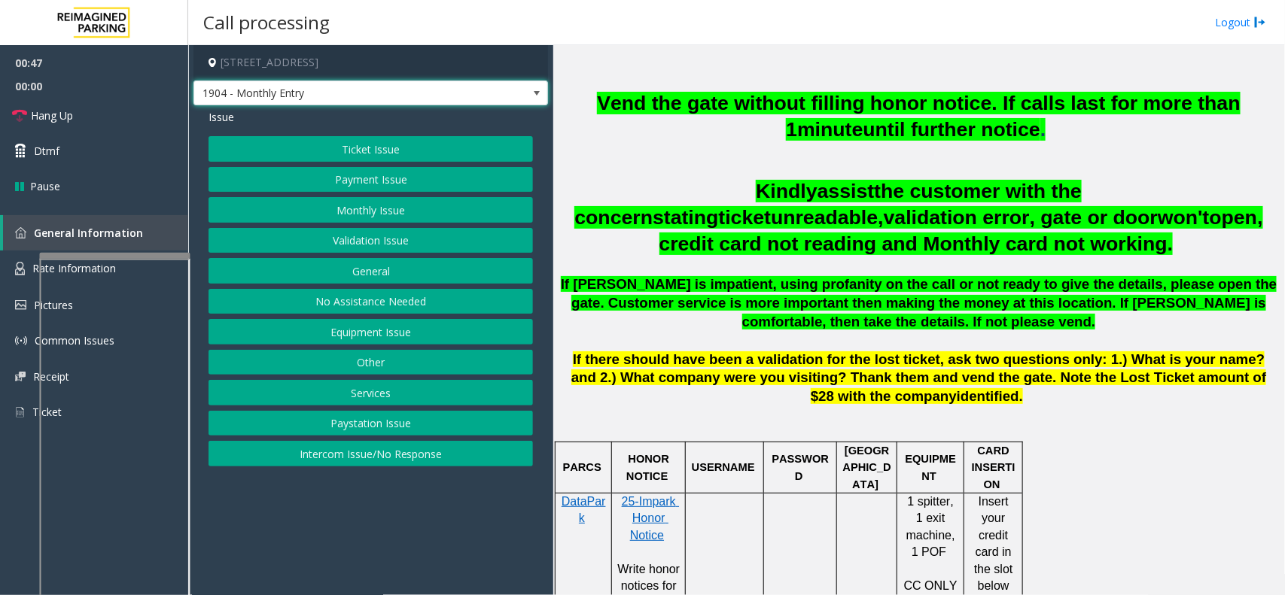
click at [540, 93] on span at bounding box center [537, 93] width 12 height 12
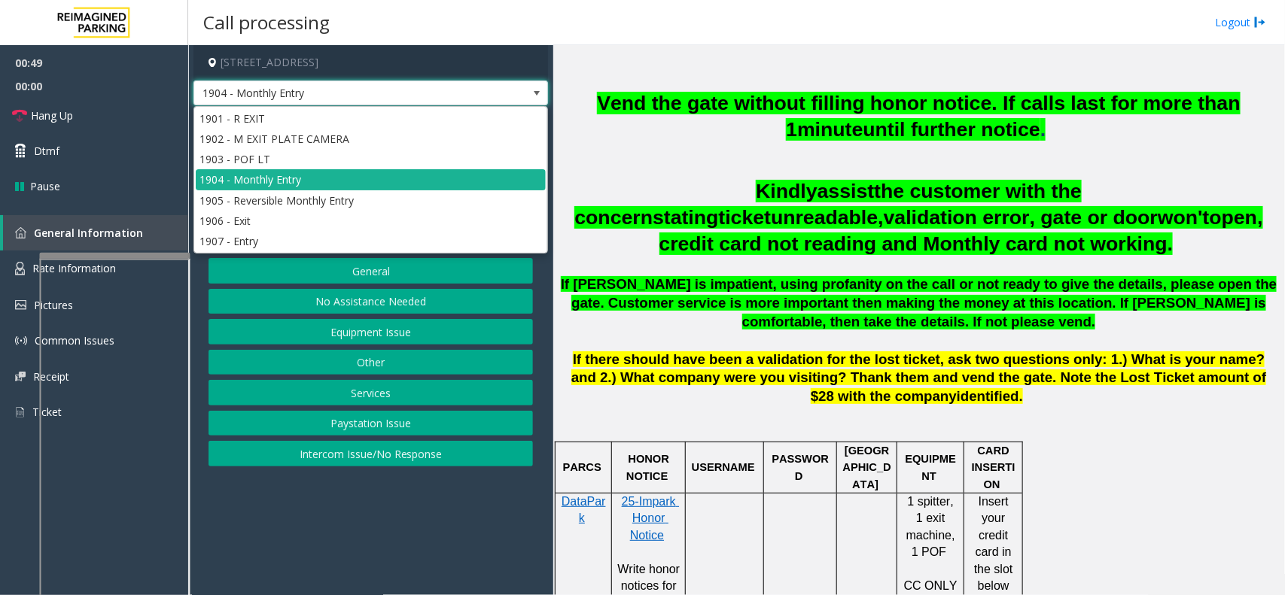
click at [540, 93] on span at bounding box center [537, 93] width 12 height 12
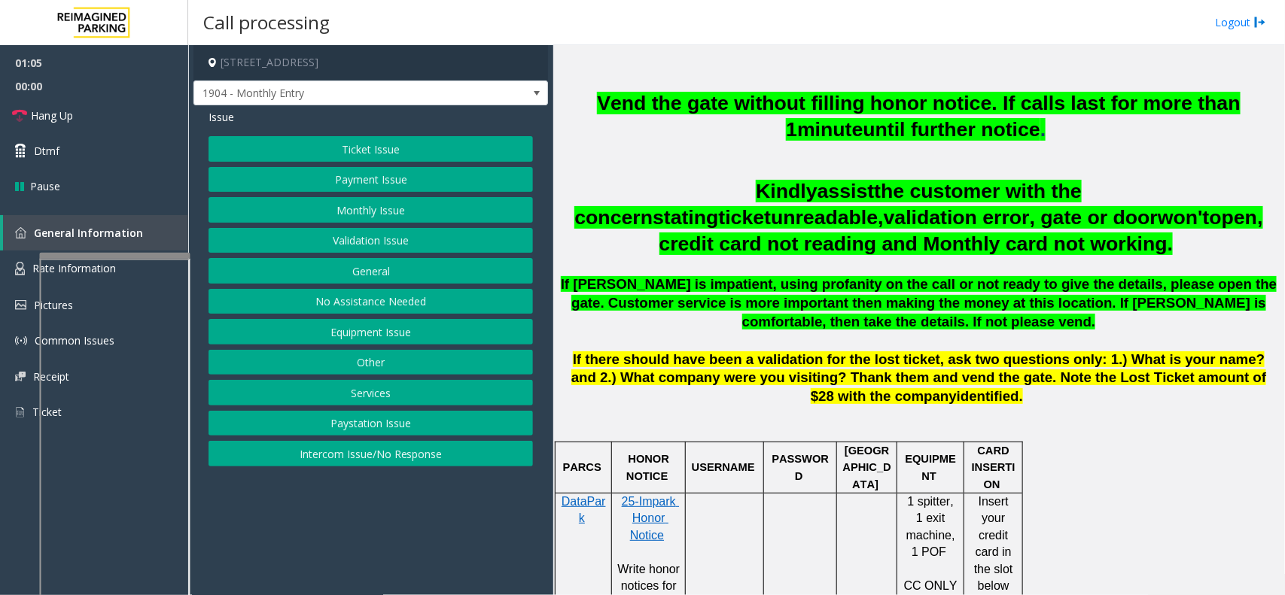
click at [321, 114] on div "Issue" at bounding box center [370, 117] width 324 height 16
click at [520, 93] on span "1904 - Monthly Entry" at bounding box center [370, 94] width 354 height 26
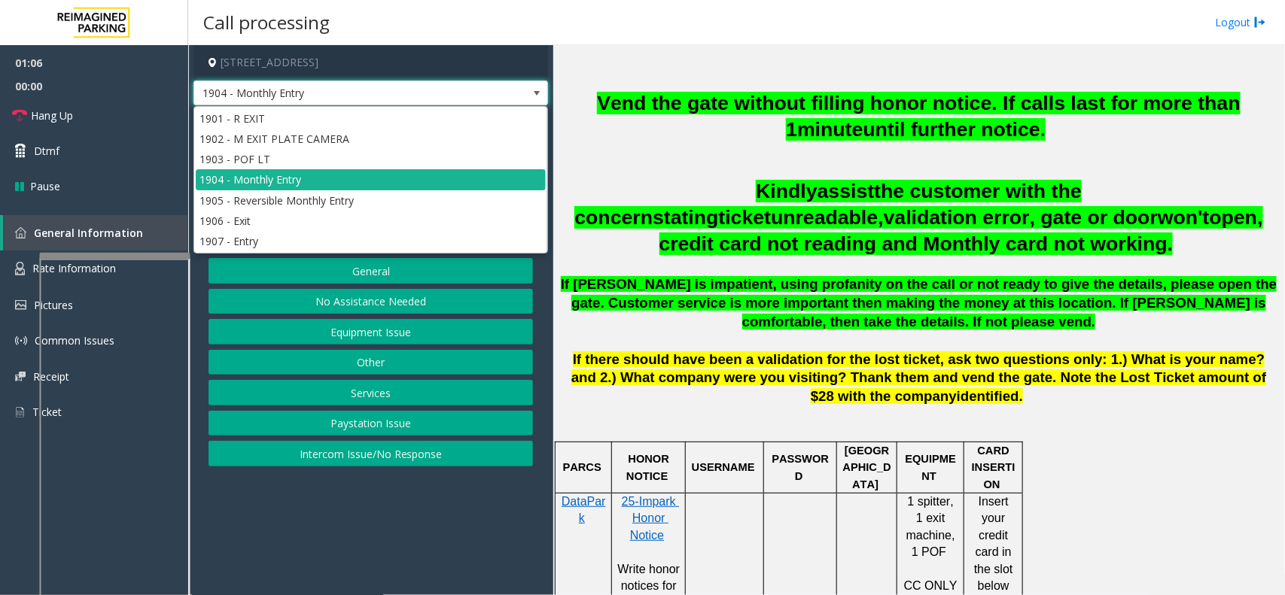
click at [520, 93] on span "1904 - Monthly Entry" at bounding box center [370, 94] width 354 height 26
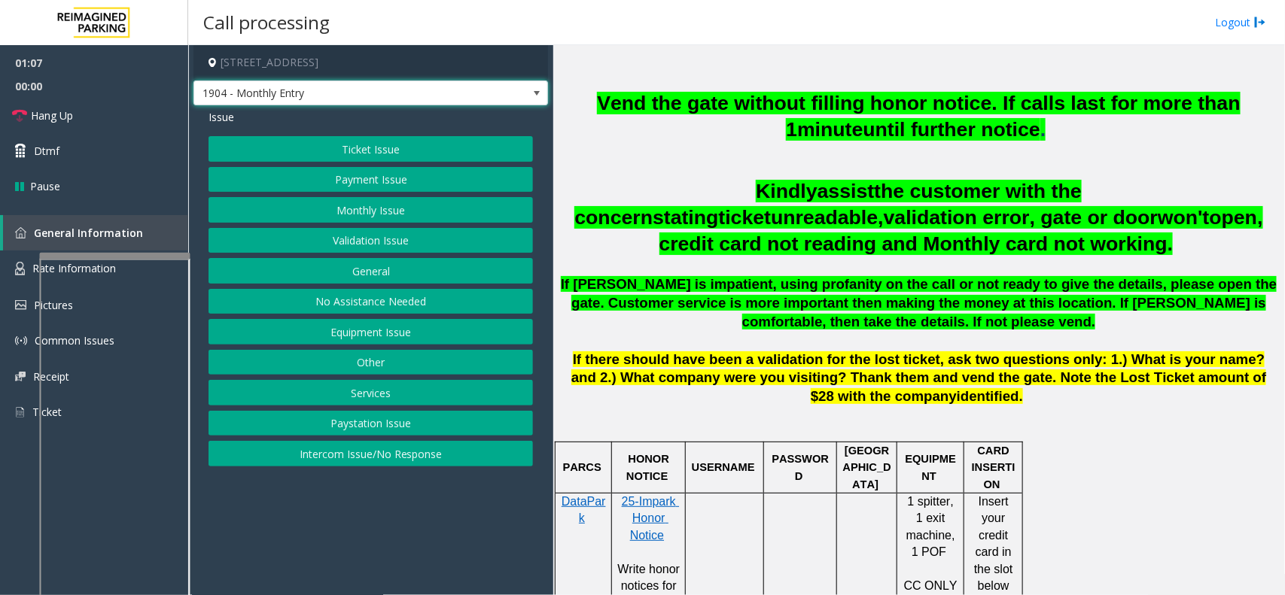
click at [520, 93] on span "1904 - Monthly Entry" at bounding box center [370, 94] width 354 height 26
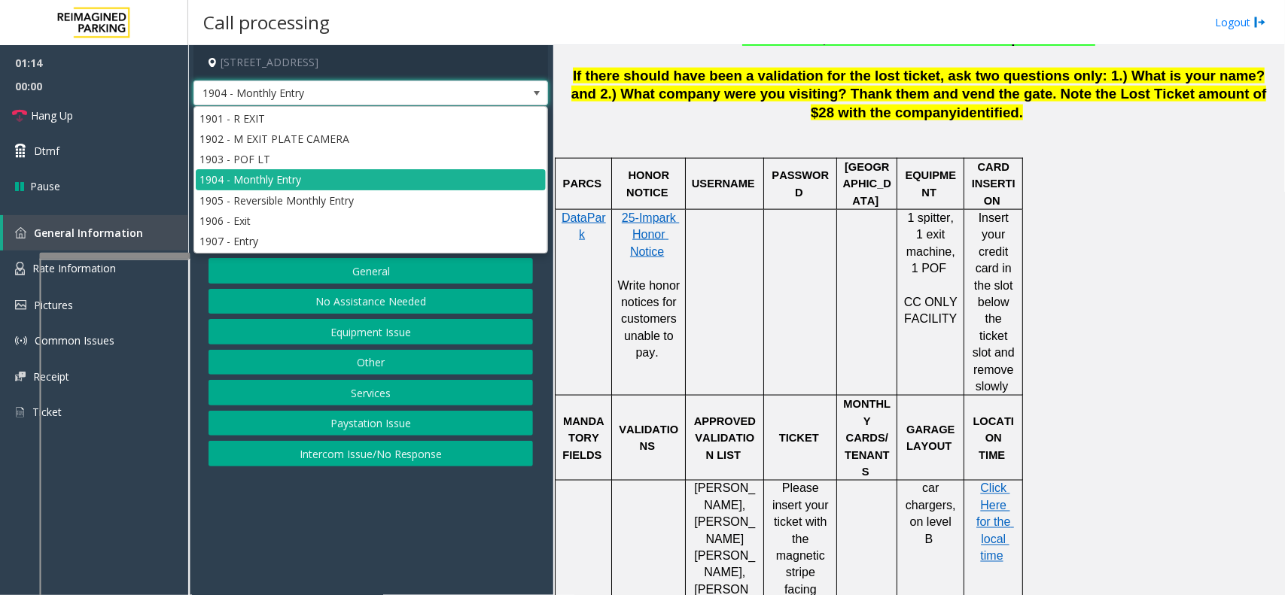
scroll to position [847, 0]
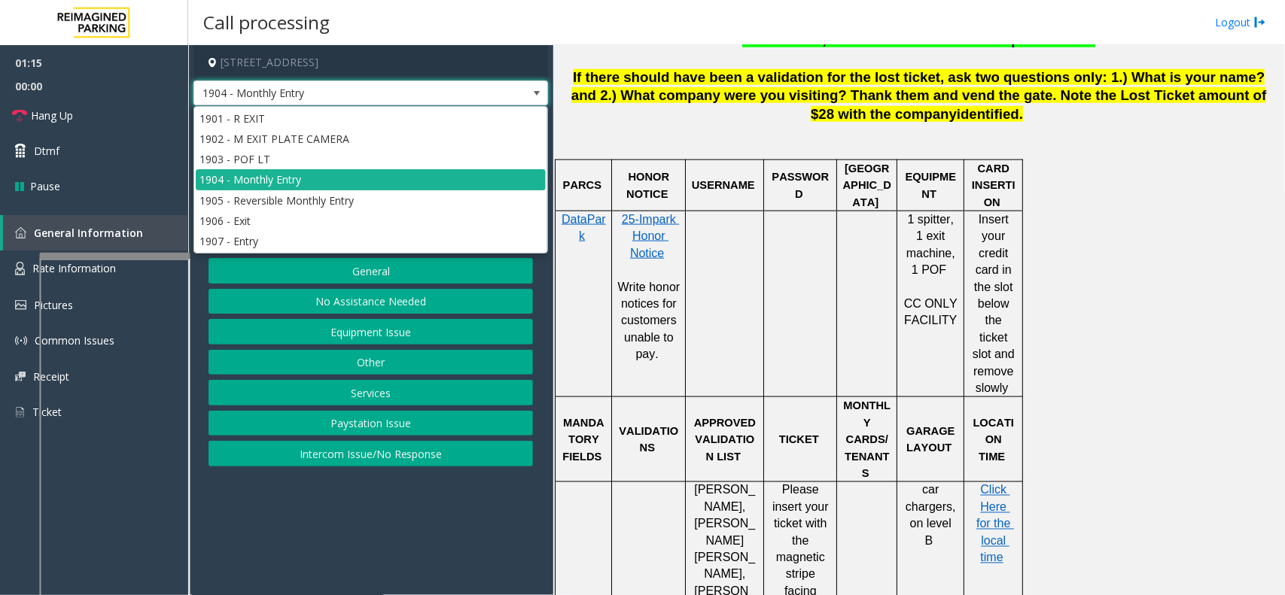
click at [544, 95] on span at bounding box center [536, 93] width 21 height 24
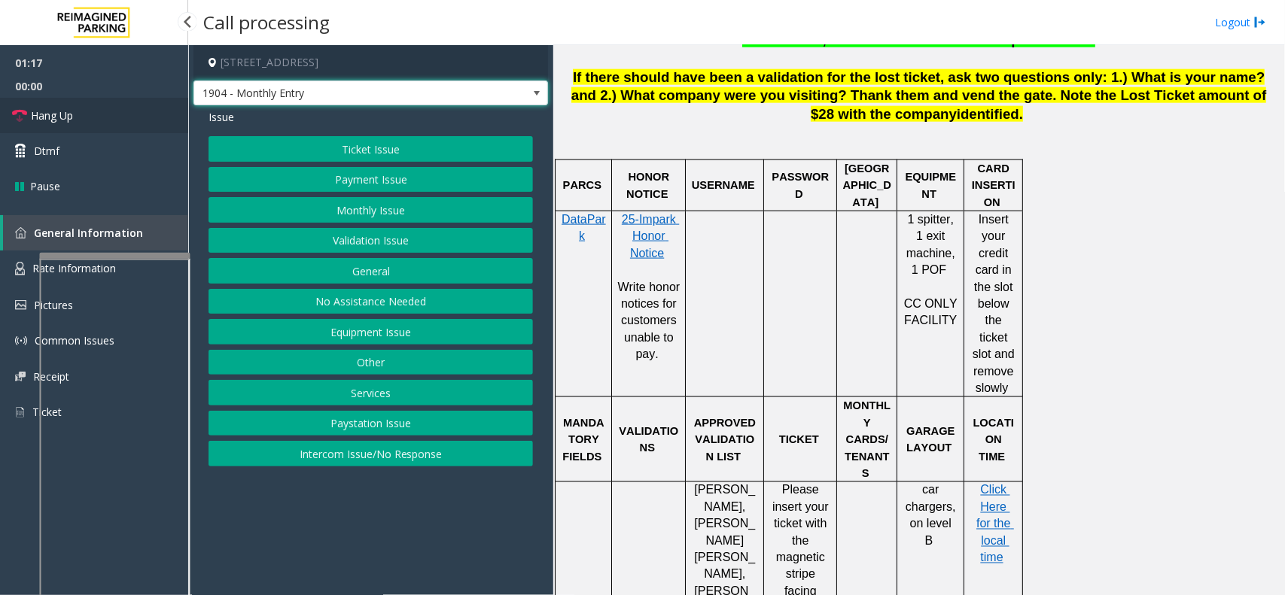
click at [144, 111] on link "Hang Up" at bounding box center [94, 115] width 188 height 35
click at [395, 331] on button "Equipment Issue" at bounding box center [370, 332] width 324 height 26
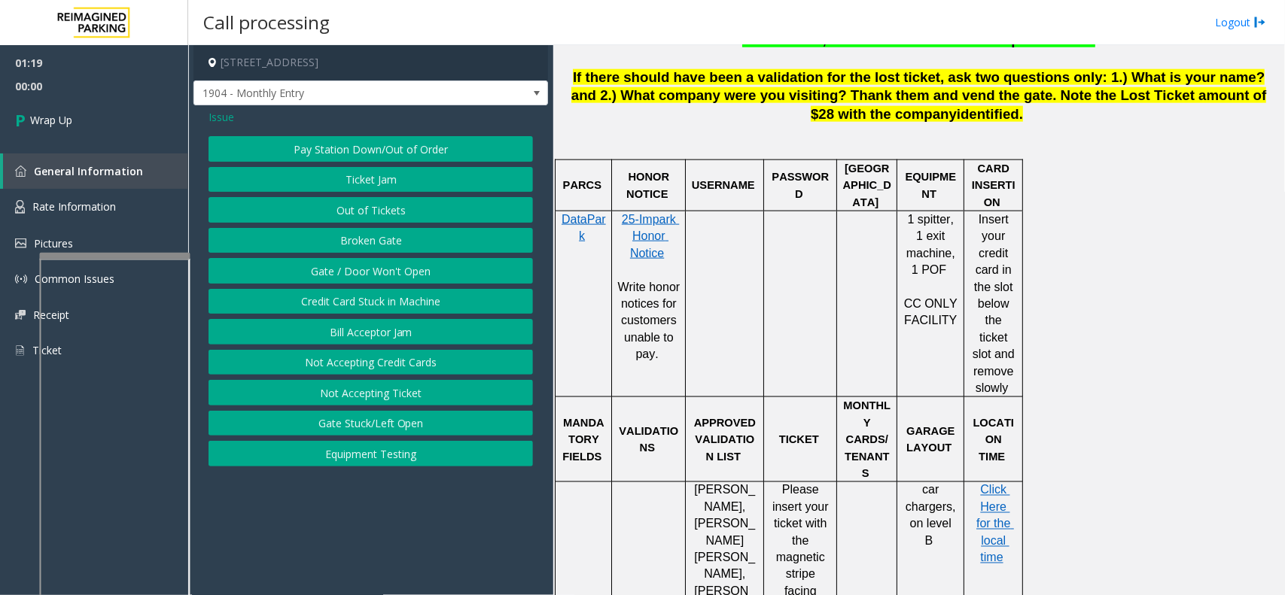
click at [381, 272] on button "Gate / Door Won't Open" at bounding box center [370, 271] width 324 height 26
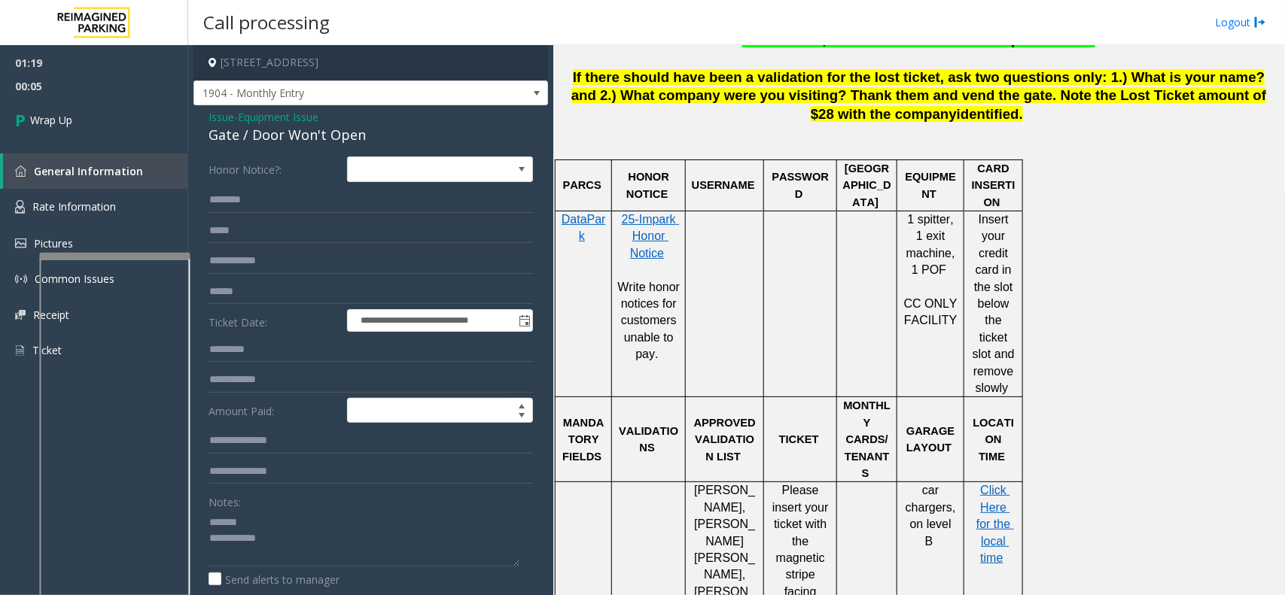
click at [269, 137] on div "Gate / Door Won't Open" at bounding box center [370, 135] width 324 height 20
click at [480, 527] on textarea at bounding box center [363, 538] width 311 height 56
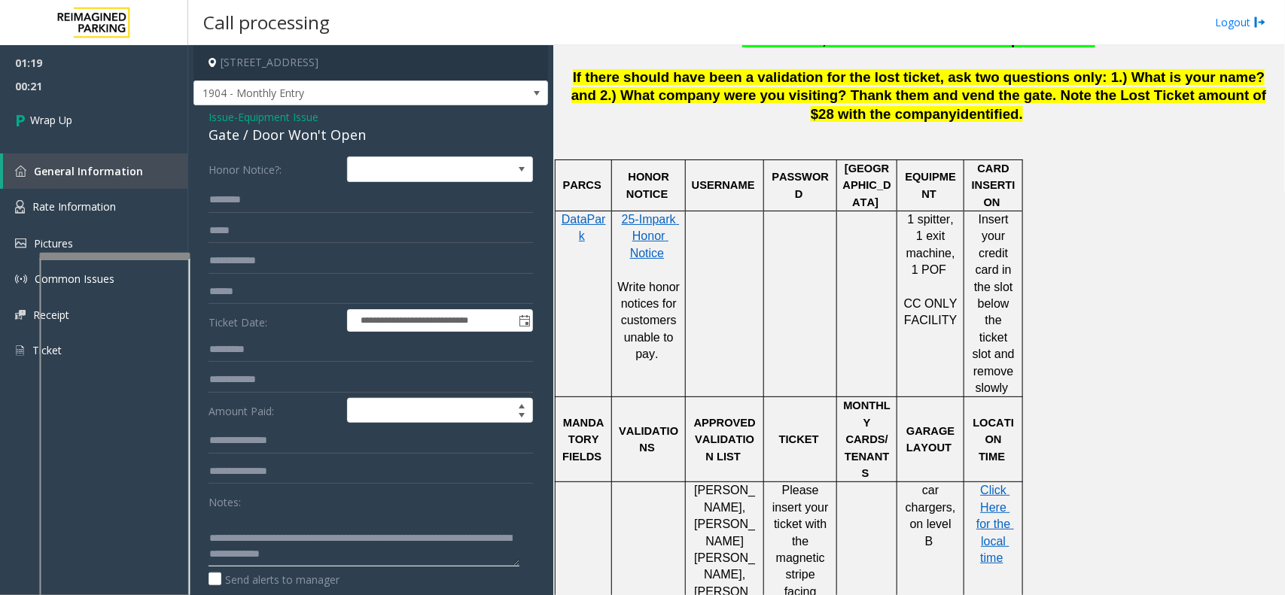
click at [476, 523] on textarea at bounding box center [363, 538] width 311 height 56
click at [354, 535] on textarea at bounding box center [363, 538] width 311 height 56
type textarea "**********"
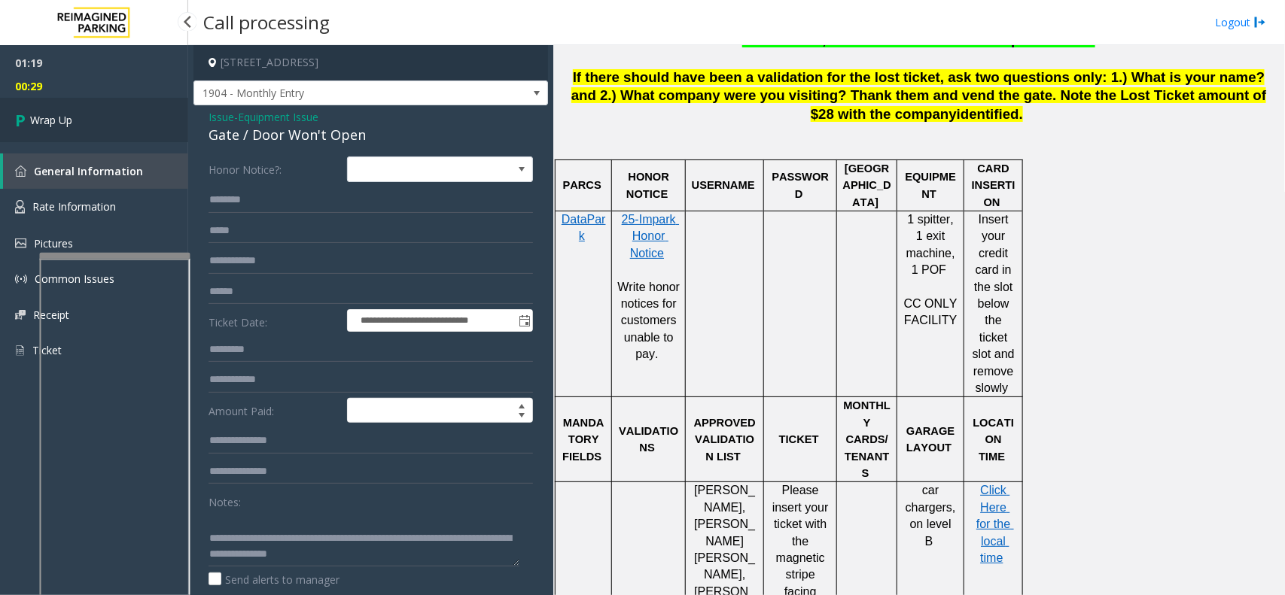
click at [111, 109] on link "Wrap Up" at bounding box center [94, 120] width 188 height 44
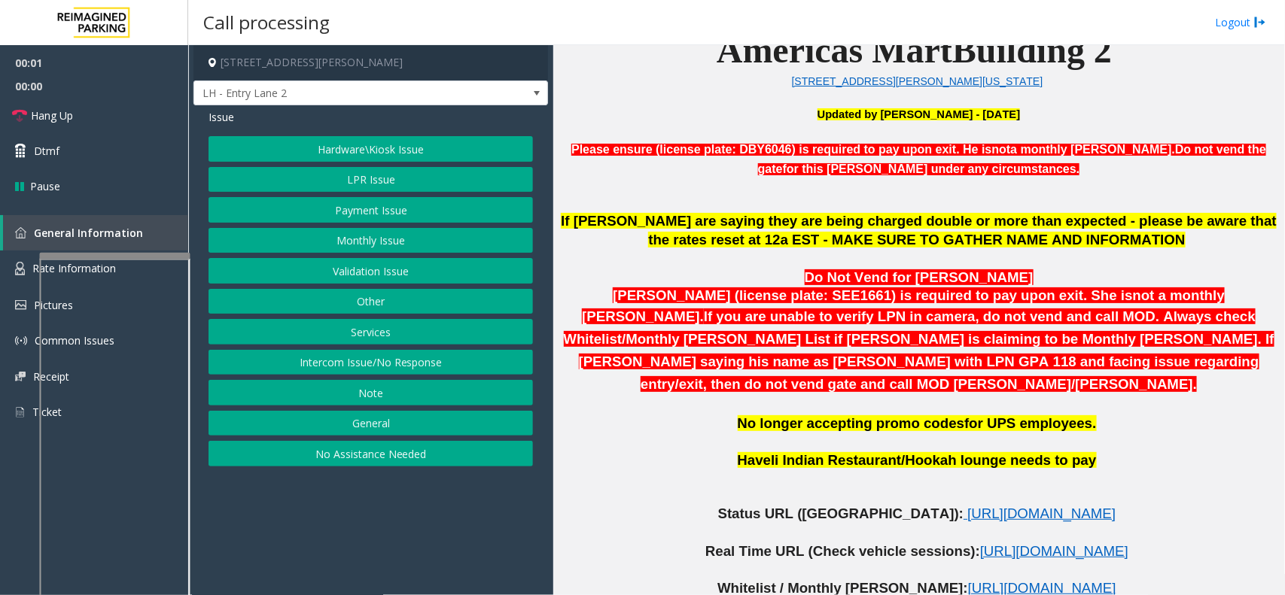
scroll to position [564, 0]
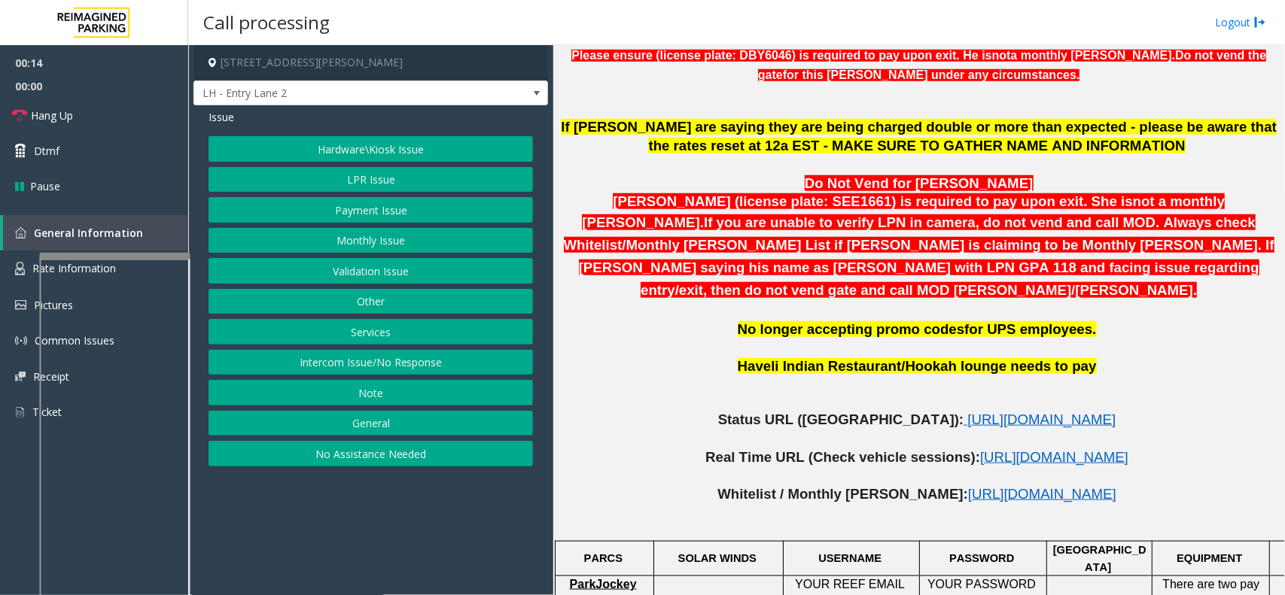
click at [317, 359] on button "Intercom Issue/No Response" at bounding box center [370, 363] width 324 height 26
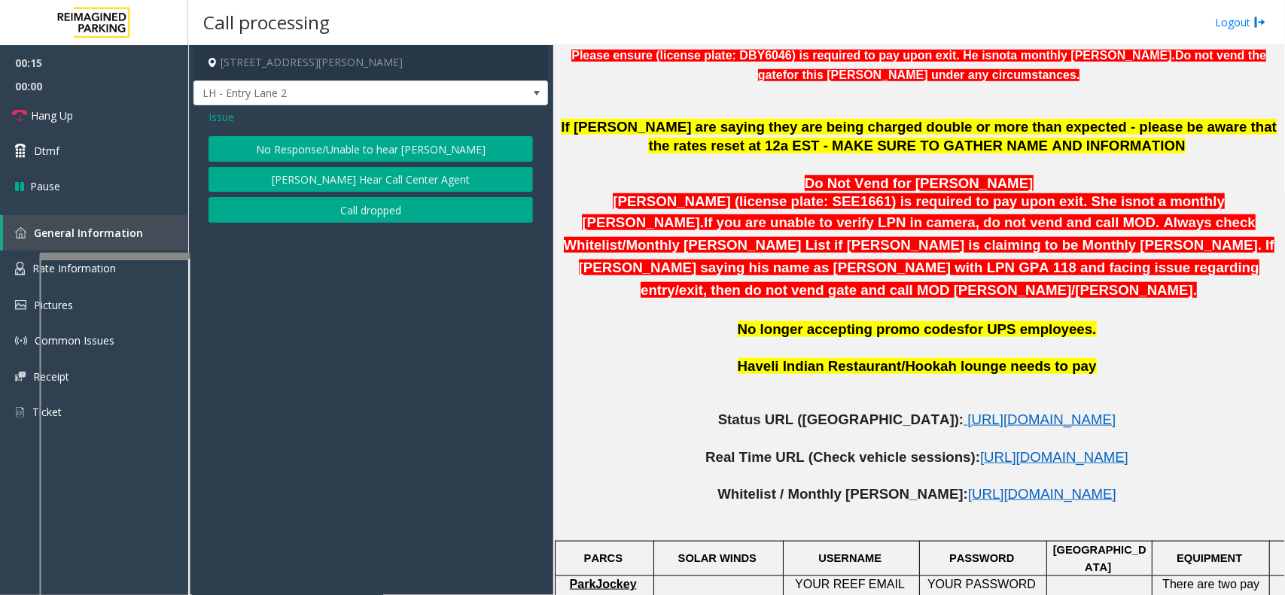
click at [355, 151] on button "No Response/Unable to hear [PERSON_NAME]" at bounding box center [370, 149] width 324 height 26
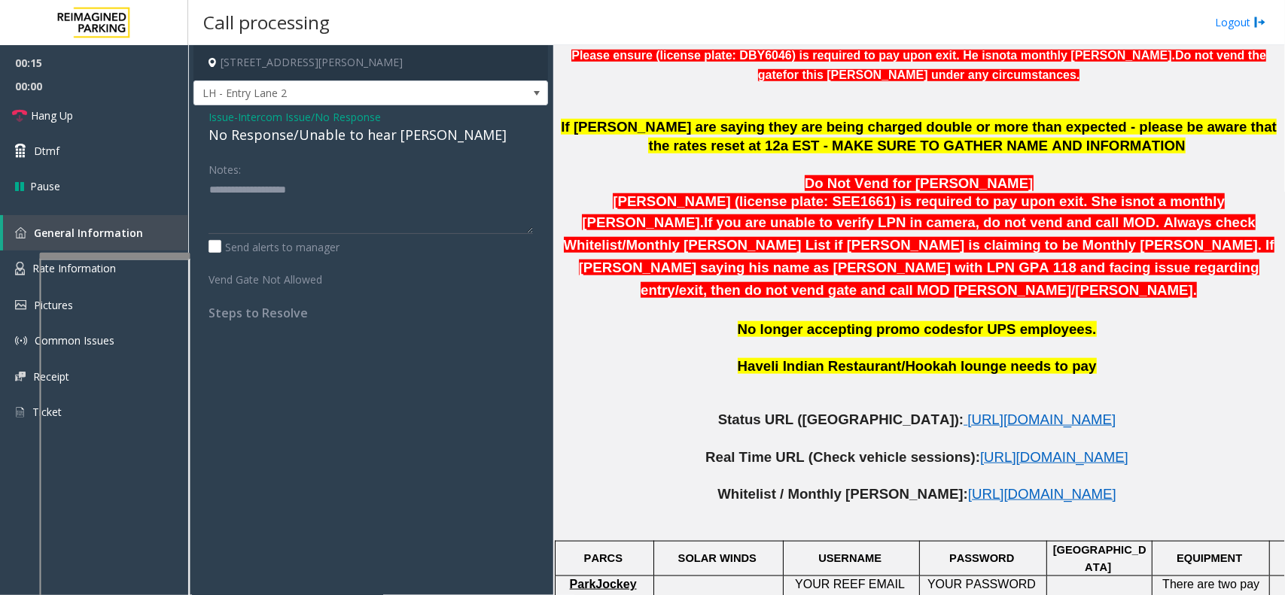
click at [355, 135] on div "No Response/Unable to hear [PERSON_NAME]" at bounding box center [370, 135] width 324 height 20
type textarea "**********"
click at [117, 106] on link "Hang Up" at bounding box center [94, 115] width 188 height 35
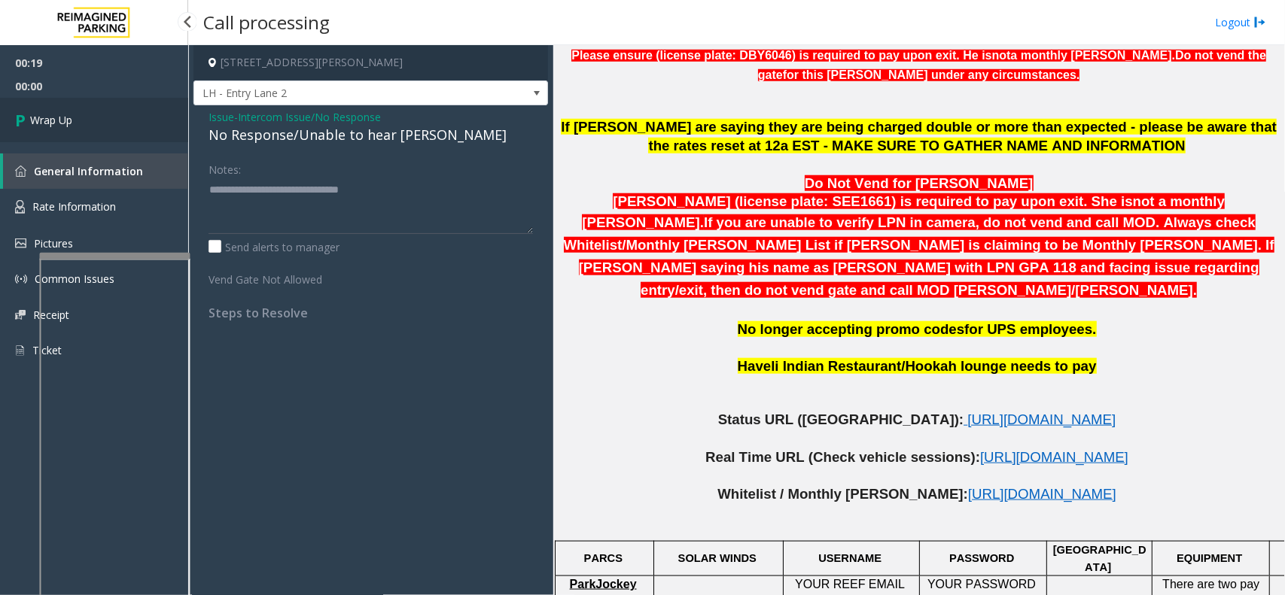
click at [117, 106] on link "Wrap Up" at bounding box center [94, 120] width 188 height 44
